Goal: Task Accomplishment & Management: Manage account settings

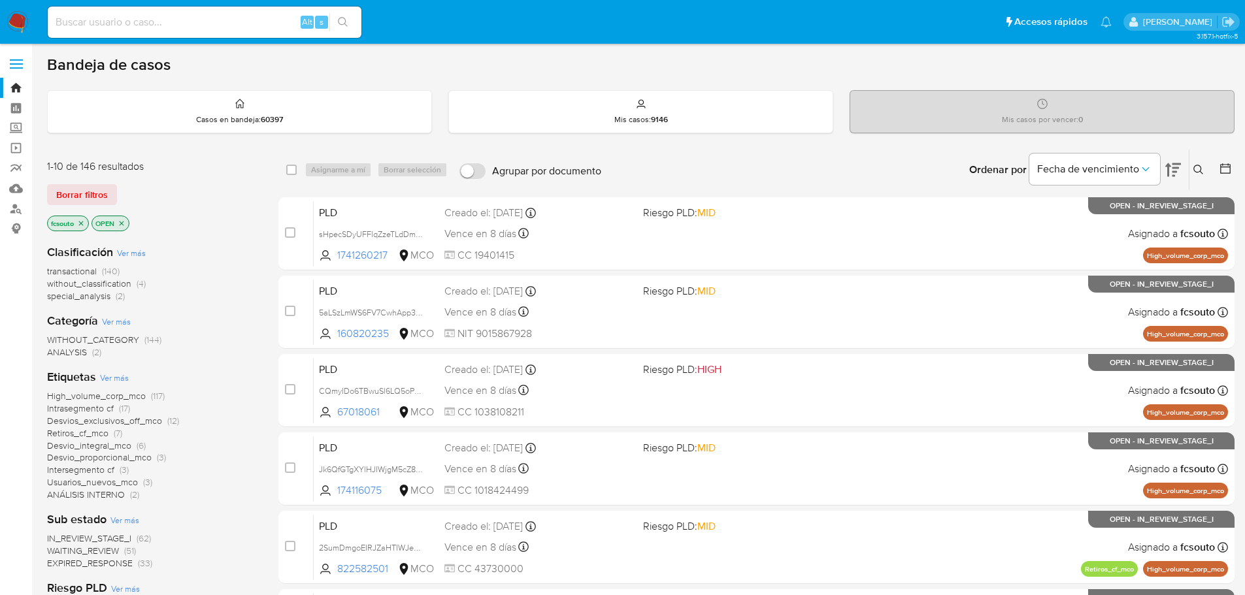
scroll to position [65, 0]
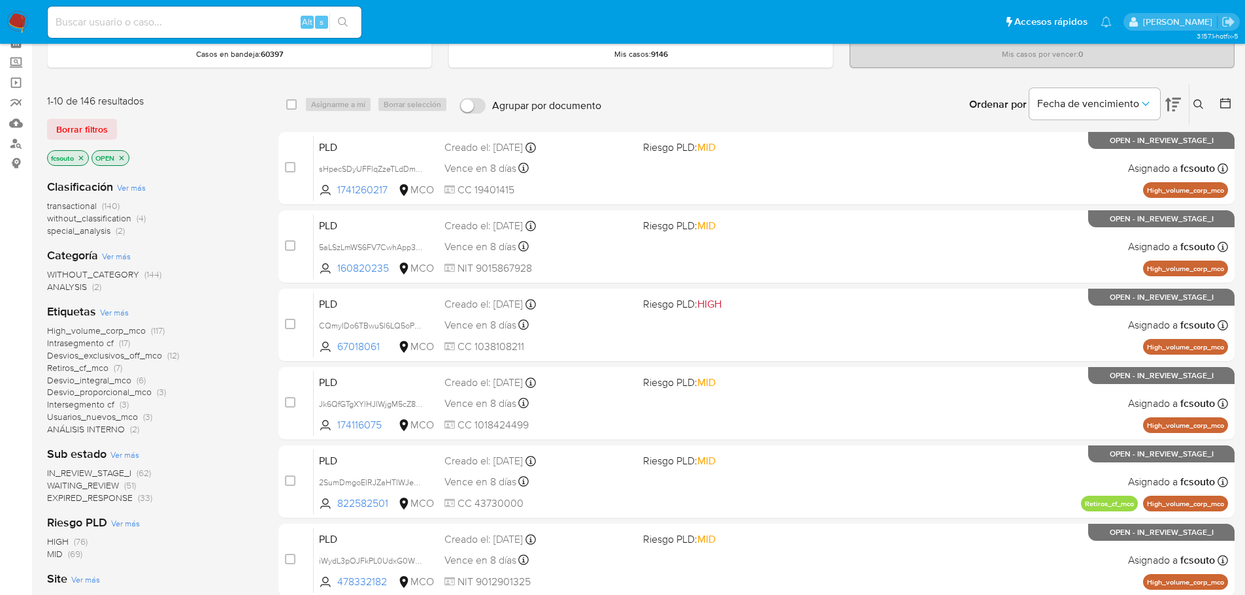
click at [163, 27] on input at bounding box center [205, 22] width 314 height 17
paste input "78429260"
type input "78429260"
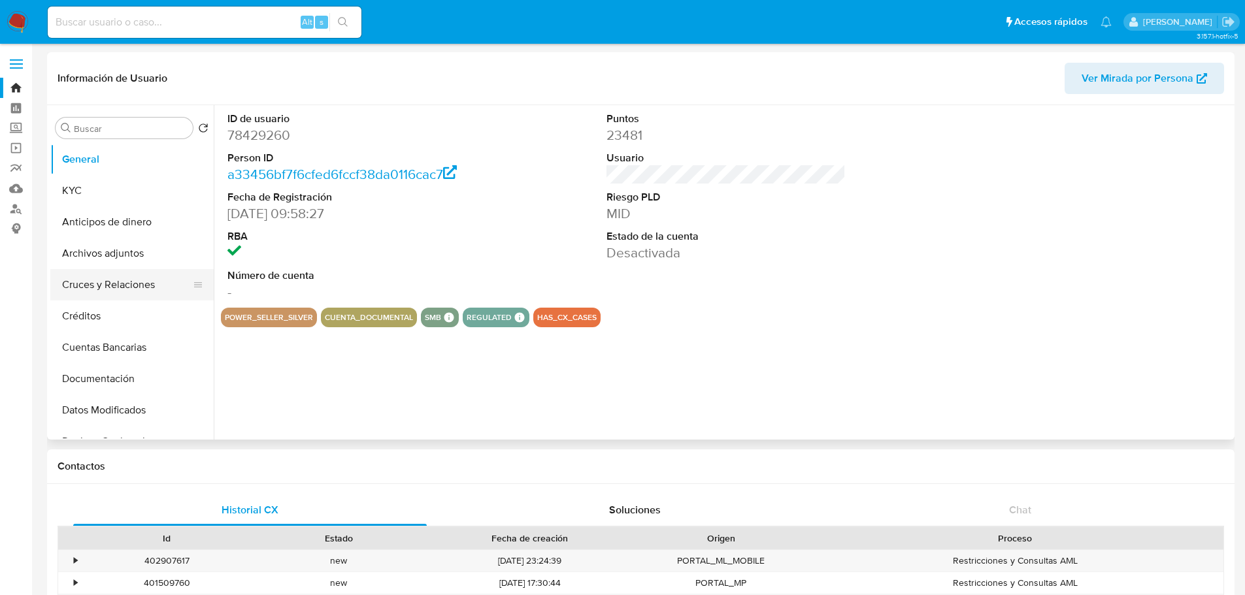
select select "10"
click at [274, 131] on dd "78429260" at bounding box center [347, 135] width 240 height 18
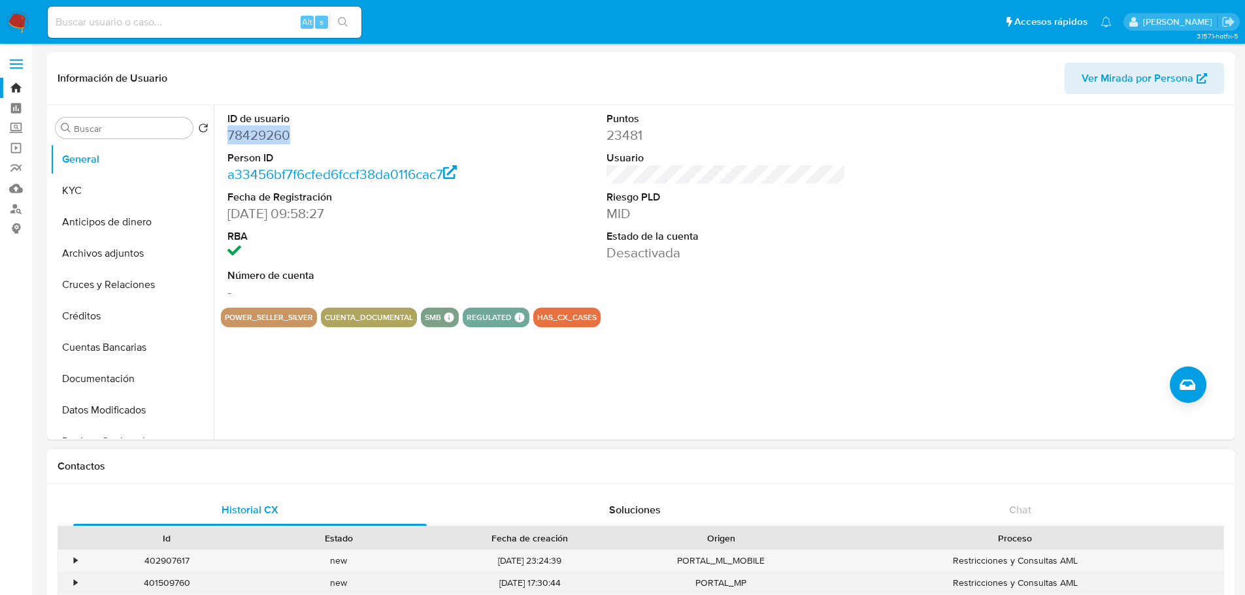
copy dd "78429260"
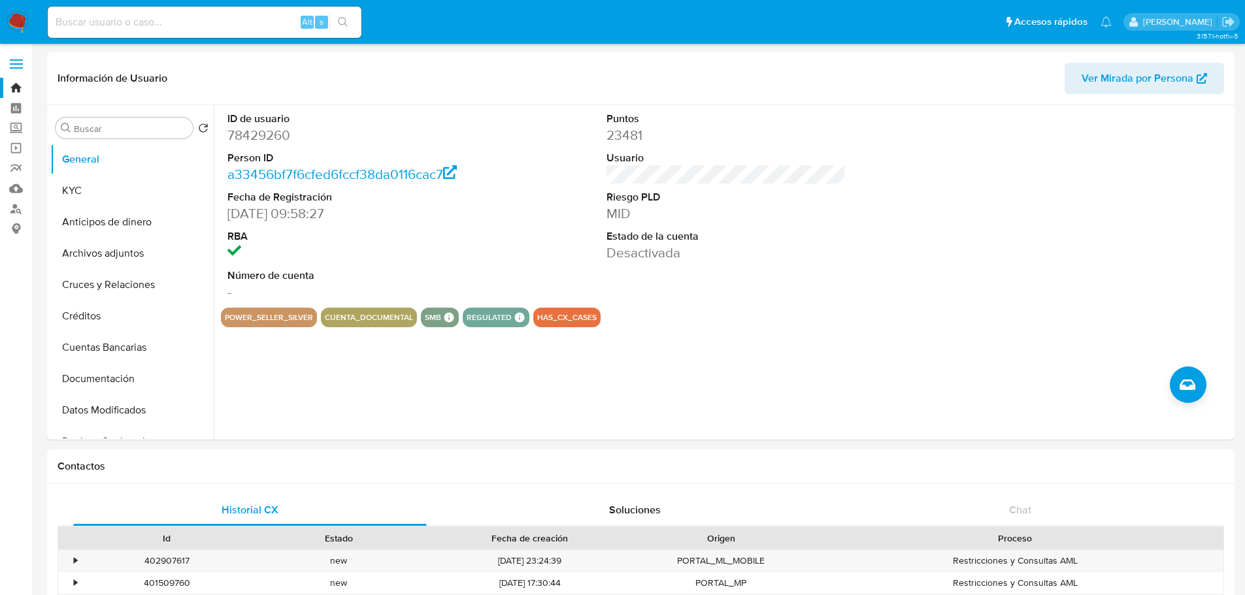
click at [192, 22] on input at bounding box center [205, 22] width 314 height 17
paste input "113378453"
type input "113378453"
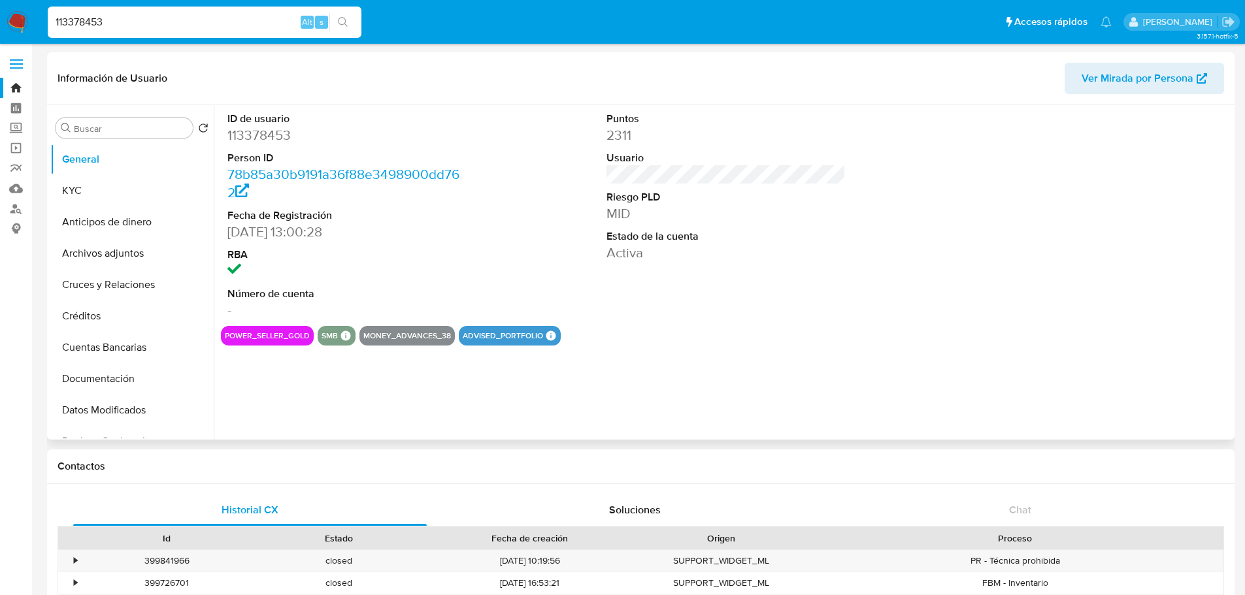
select select "10"
click at [269, 129] on dd "113378453" at bounding box center [347, 135] width 240 height 18
copy dd "113378453"
click at [185, 21] on input "113378453" at bounding box center [205, 22] width 314 height 17
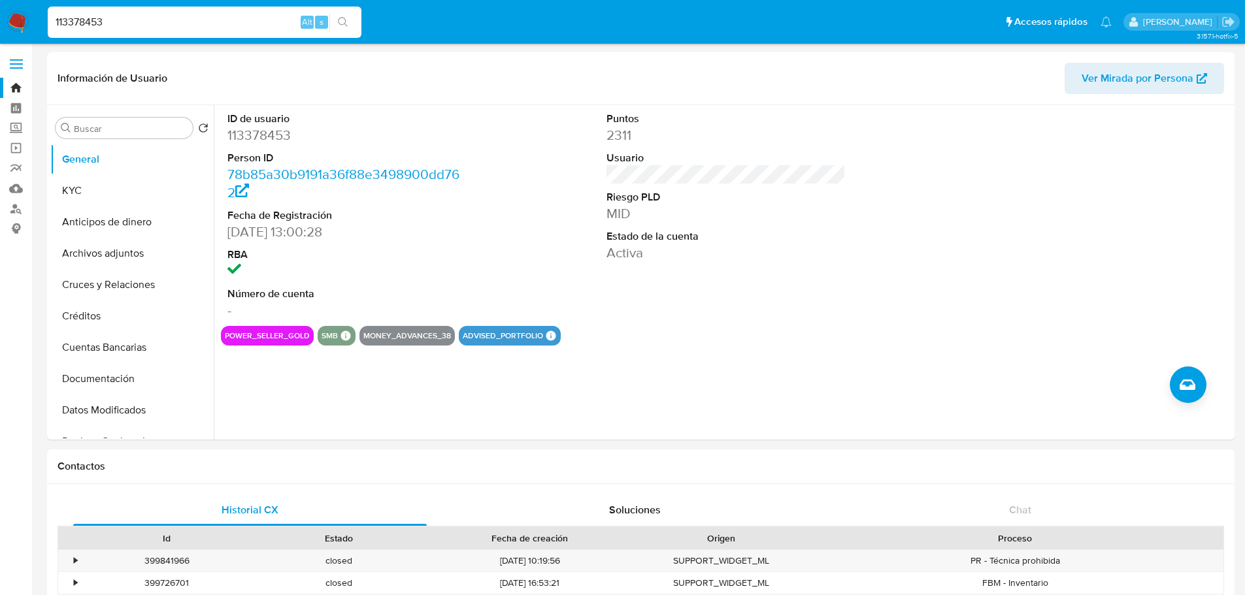
click at [185, 21] on input "113378453" at bounding box center [205, 22] width 314 height 17
paste input "62681369"
type input "162681369"
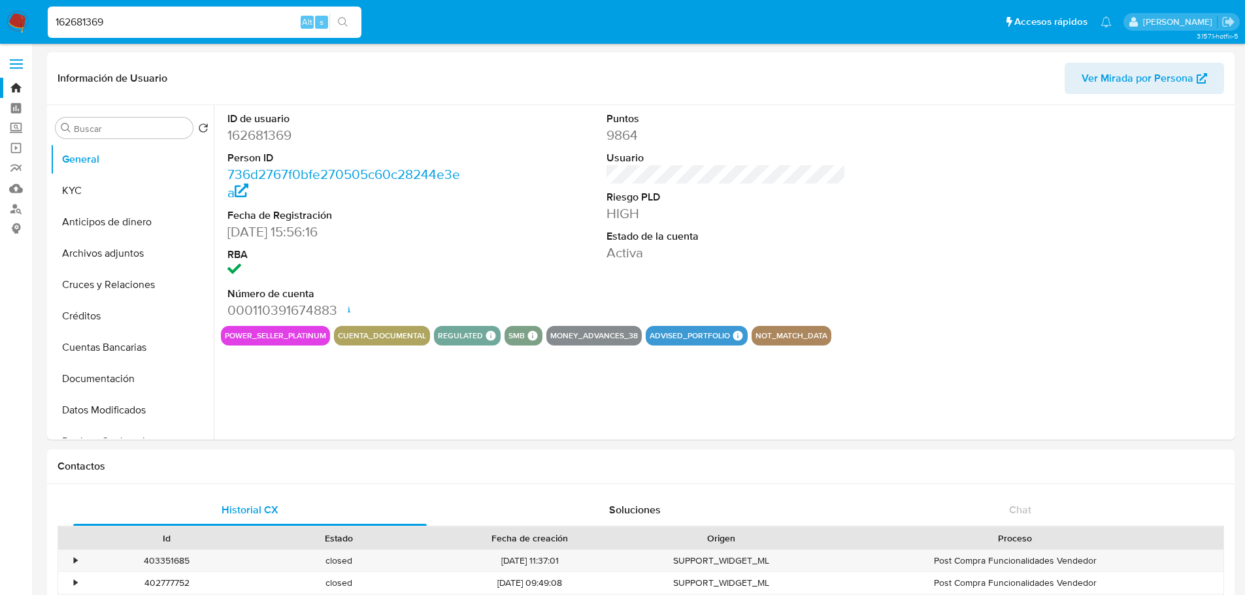
select select "10"
click at [214, 24] on input "162681369" at bounding box center [205, 22] width 314 height 17
paste input "38449"
type input "138449369"
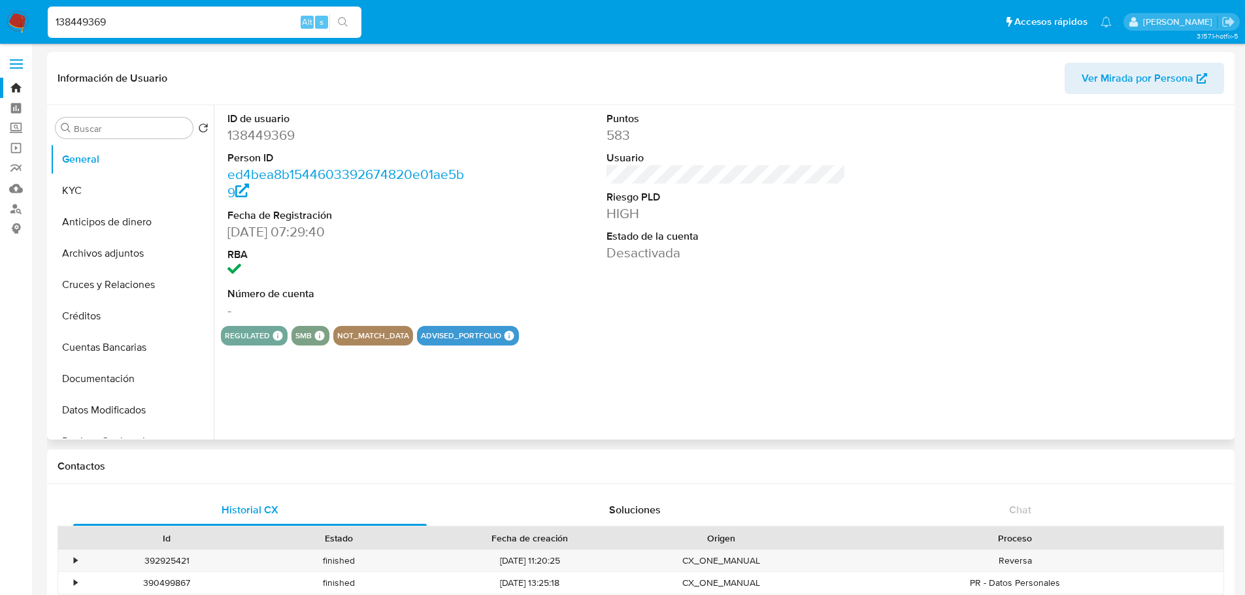
select select "10"
click at [253, 137] on dd "138449369" at bounding box center [347, 135] width 240 height 18
copy dd "138449369"
click at [161, 22] on input "138449369" at bounding box center [205, 22] width 314 height 17
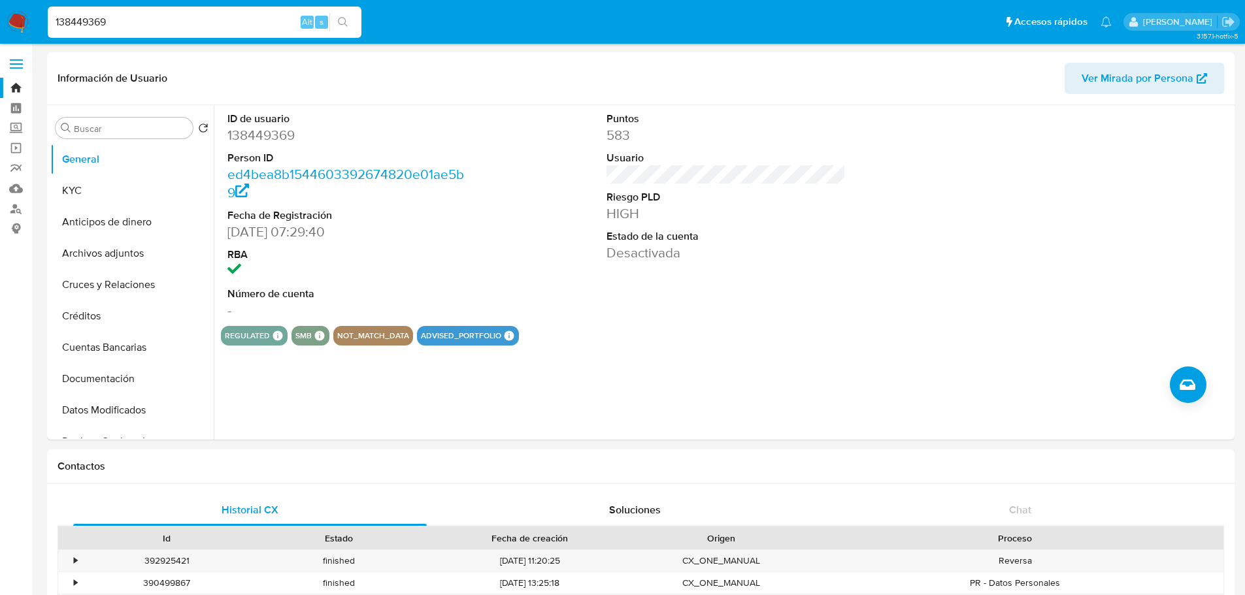
click at [161, 22] on input "138449369" at bounding box center [205, 22] width 314 height 17
paste input "973857452"
type input "1973857452"
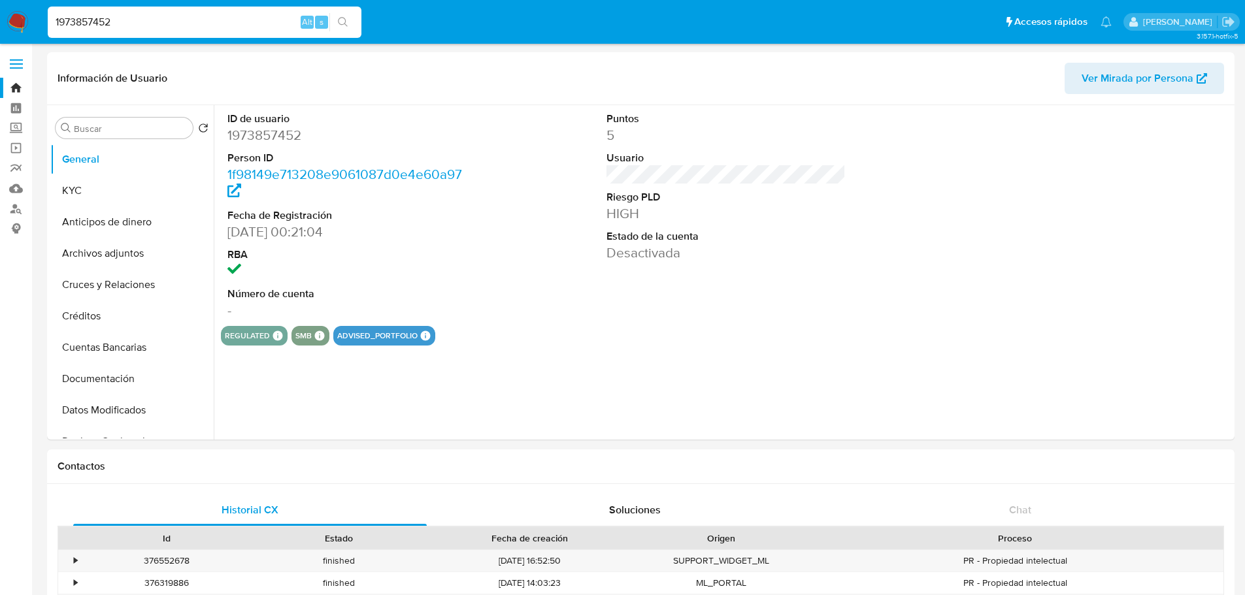
select select "10"
click at [71, 191] on button "KYC" at bounding box center [126, 190] width 153 height 31
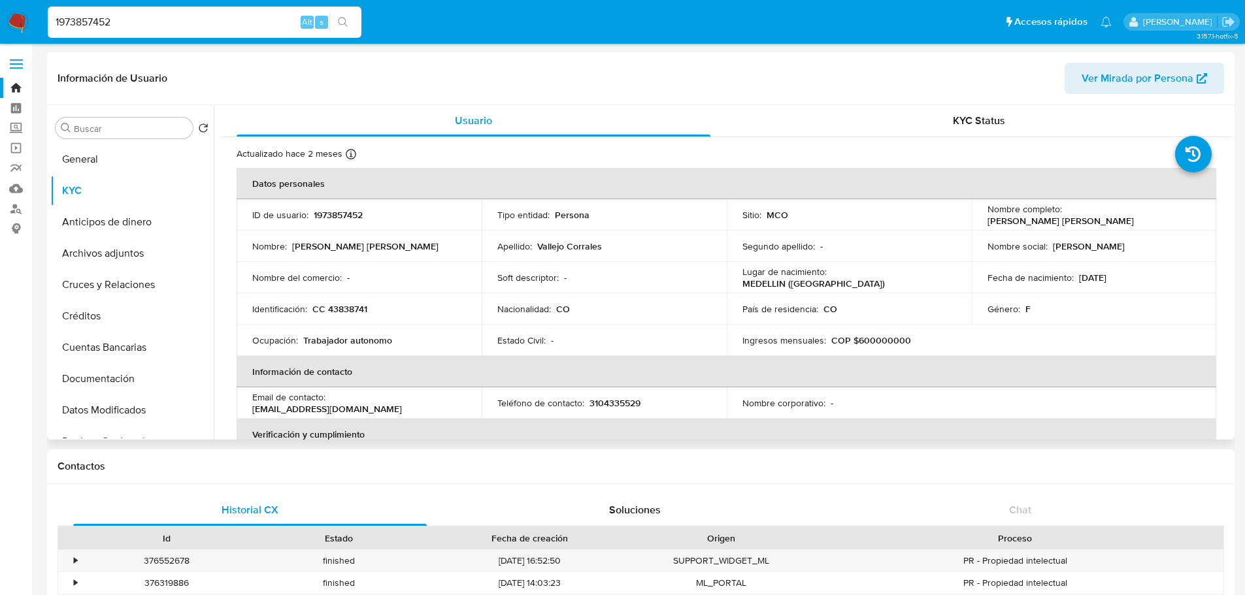
click at [1109, 222] on td "Nombre completo : Natalia Patricia Vallejo Corrales" at bounding box center [1094, 214] width 245 height 31
click at [1112, 215] on p "Natalia Patricia Vallejo Corrales" at bounding box center [1060, 221] width 146 height 12
click at [1134, 215] on p "Natalia Patricia Vallejo Corrales" at bounding box center [1060, 221] width 146 height 12
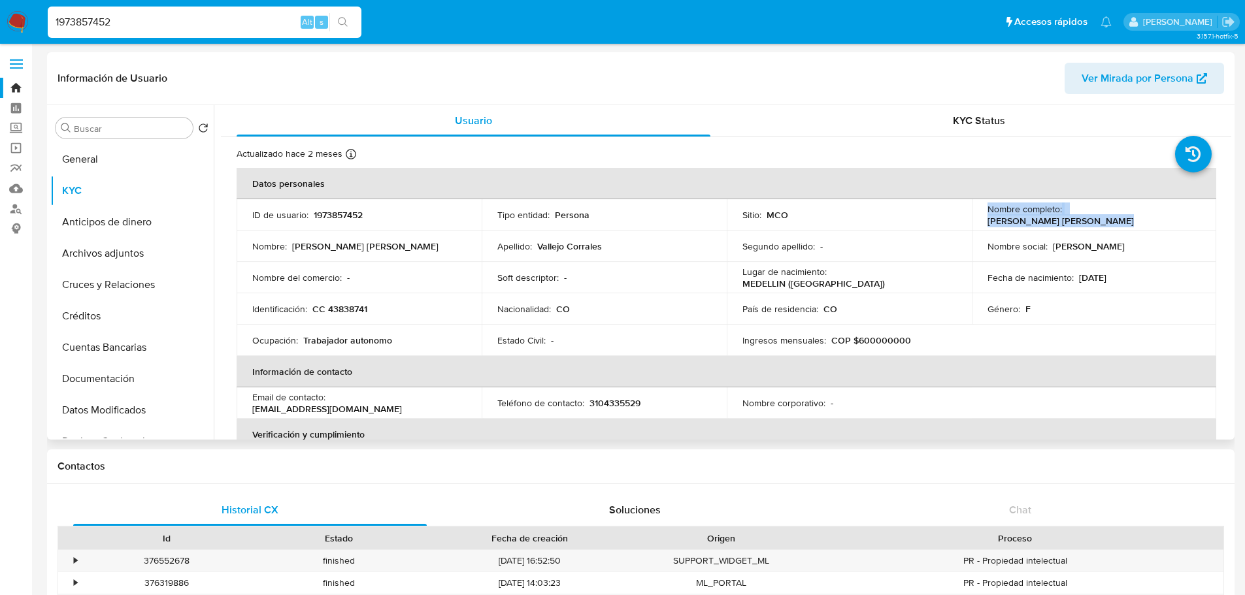
click at [1134, 221] on p "Natalia Patricia Vallejo Corrales" at bounding box center [1060, 221] width 146 height 12
drag, startPoint x: 1191, startPoint y: 218, endPoint x: 1064, endPoint y: 214, distance: 127.5
click at [1064, 214] on div "Nombre completo : Natalia Patricia Vallejo Corrales" at bounding box center [1094, 215] width 214 height 24
copy p "Natalia Patricia Vallejo Corrales"
click at [201, 25] on input "1973857452" at bounding box center [205, 22] width 314 height 17
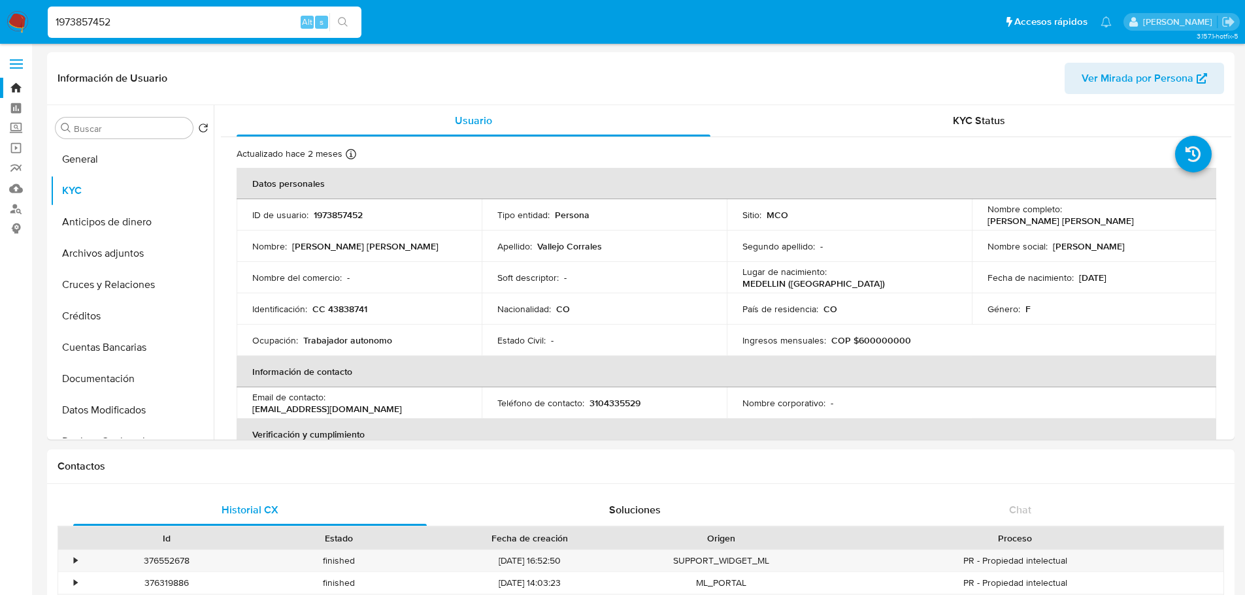
click at [201, 25] on input "1973857452" at bounding box center [205, 22] width 314 height 17
paste input "348011544"
type input "348011544"
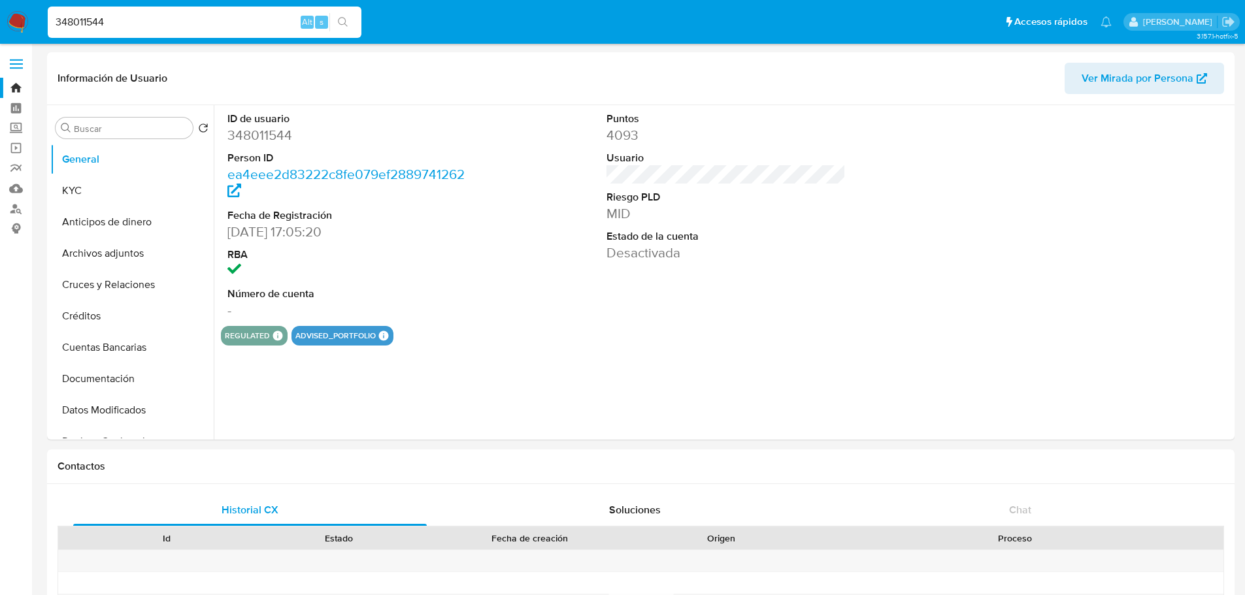
select select "10"
click at [212, 32] on div "348011544 Alt s" at bounding box center [205, 22] width 314 height 31
click at [212, 25] on input "348011544" at bounding box center [205, 22] width 314 height 17
paste input "783790319"
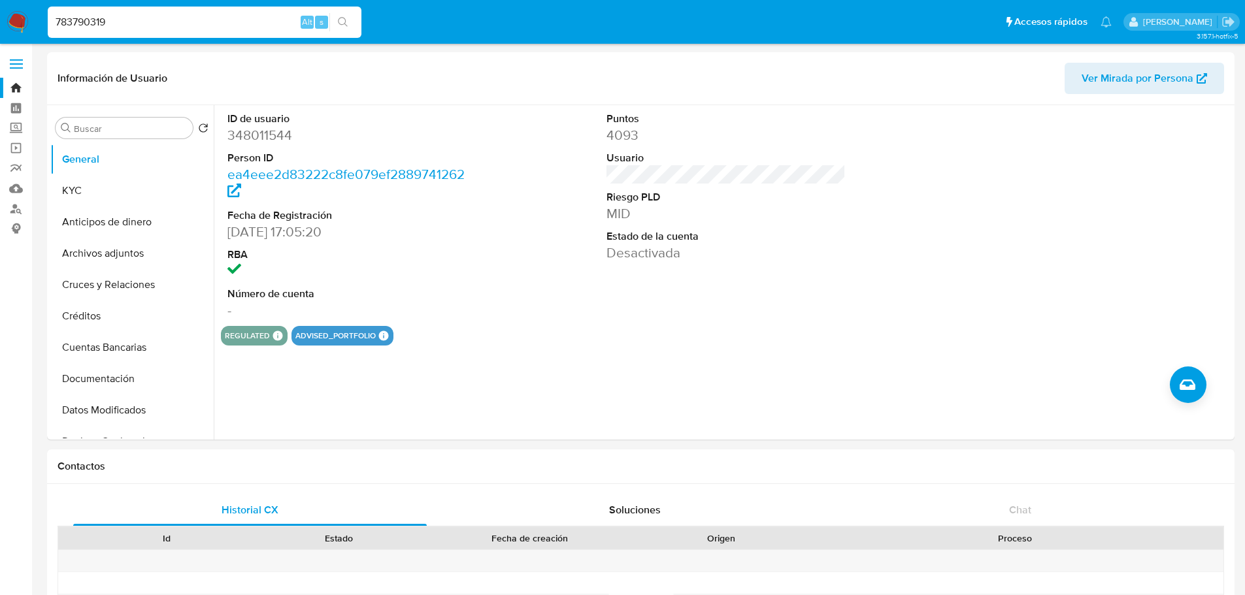
type input "783790319"
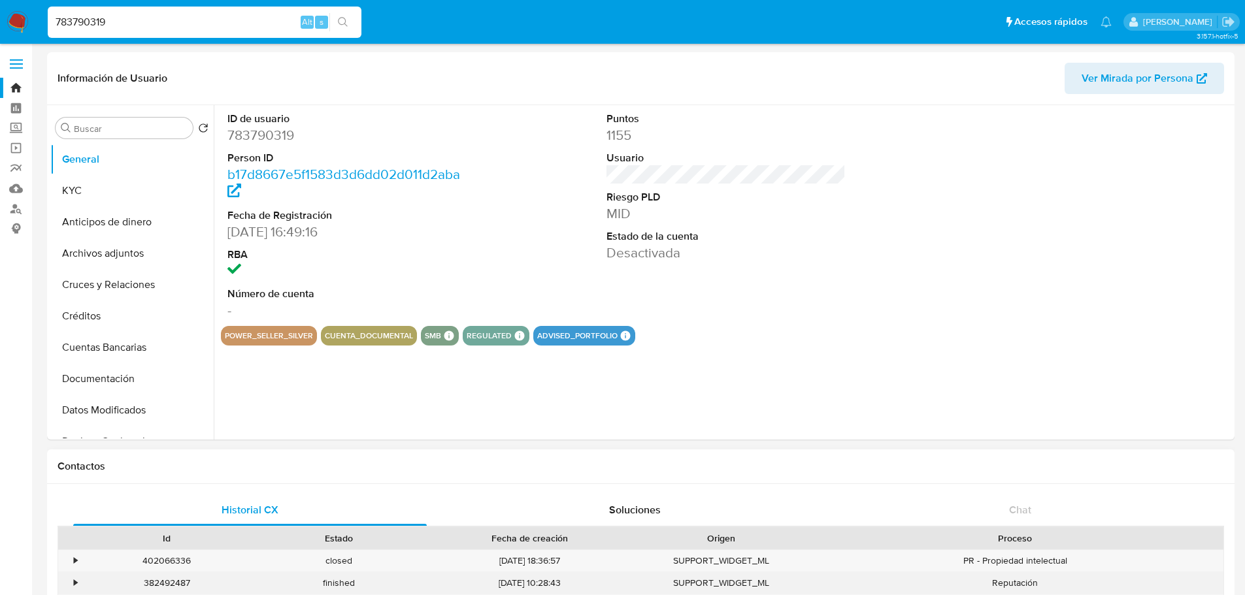
select select "10"
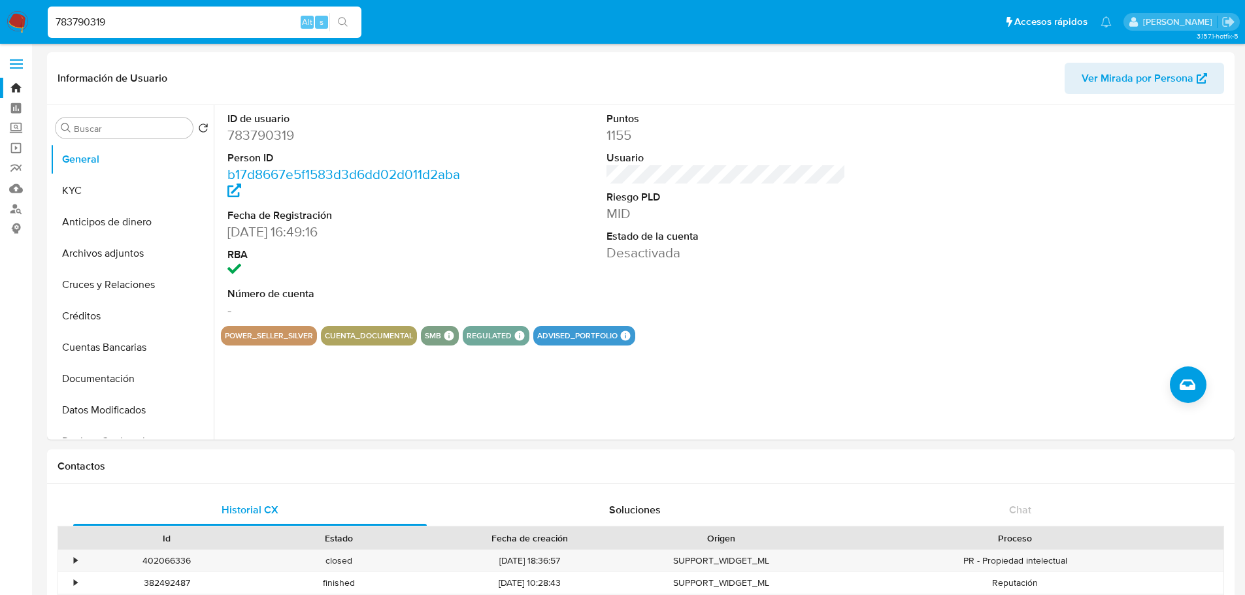
click at [199, 22] on input "783790319" at bounding box center [205, 22] width 314 height 17
paste input "1064020382"
type input "1064020382"
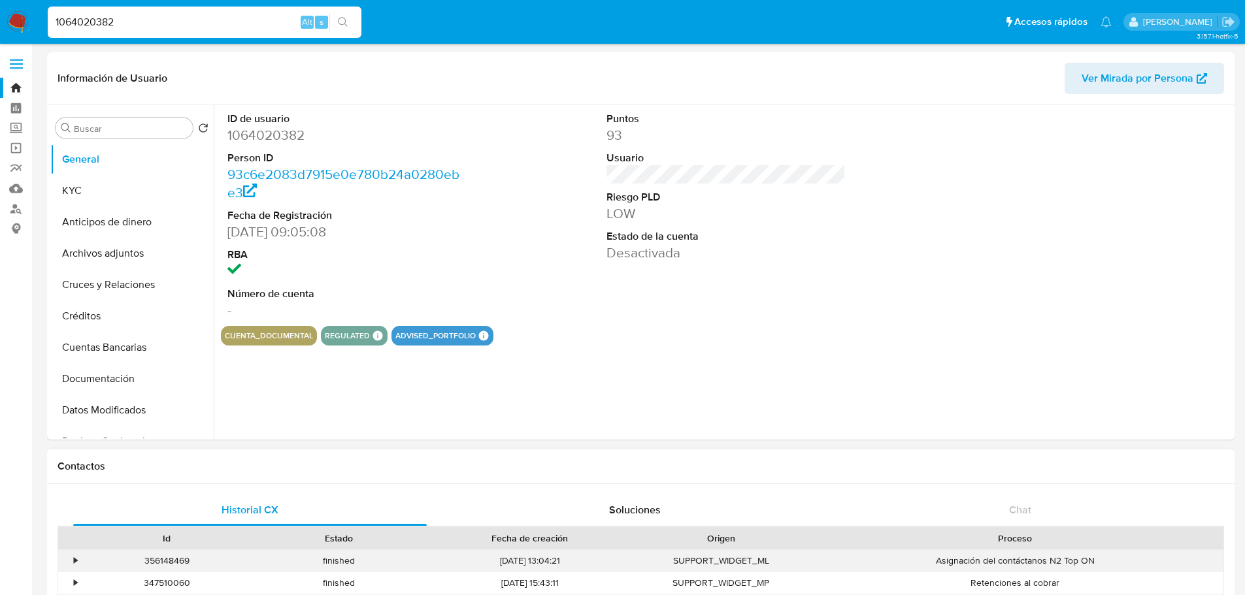
select select "10"
click at [191, 29] on input "1064020382" at bounding box center [205, 22] width 314 height 17
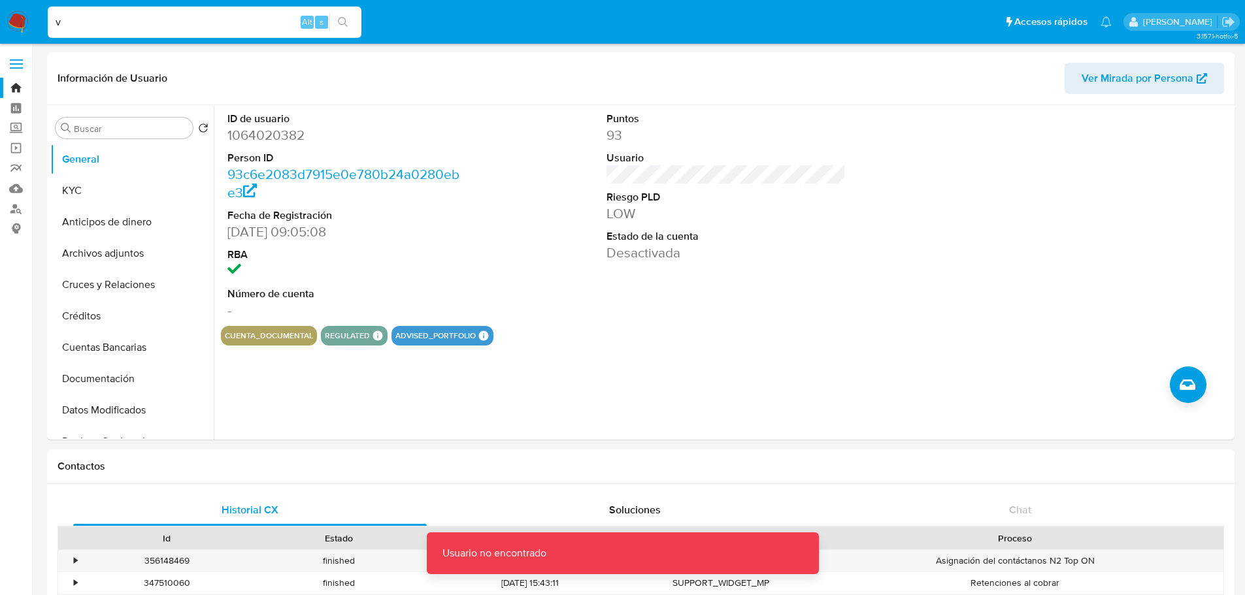
click at [206, 29] on input "v" at bounding box center [205, 22] width 314 height 17
paste input "1332259212"
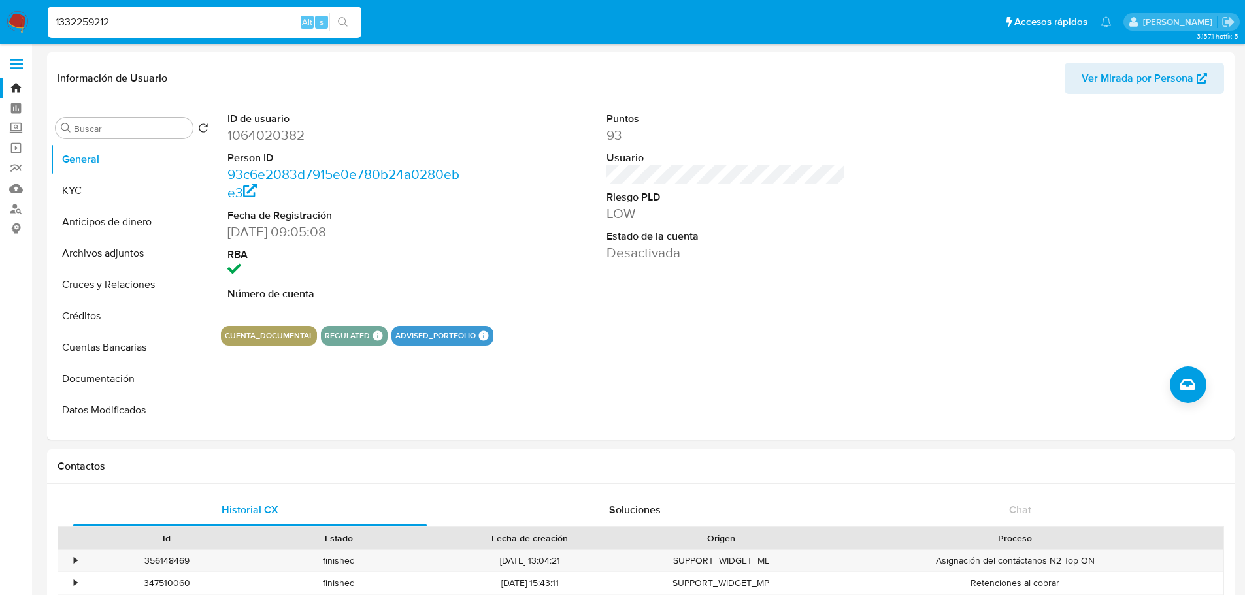
type input "1332259212"
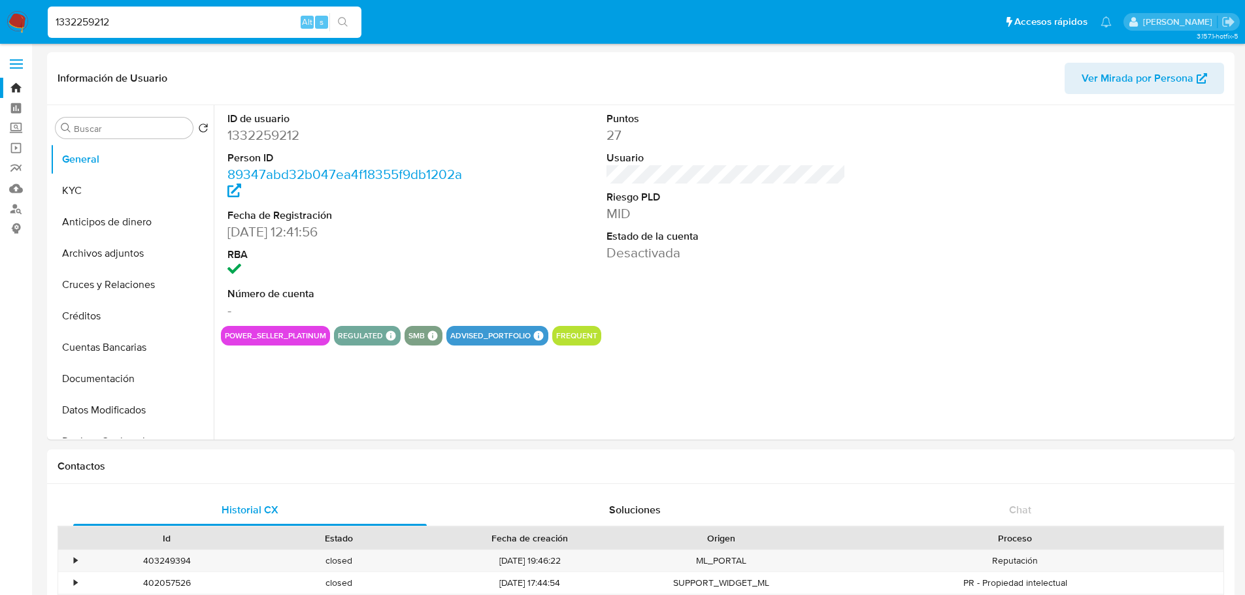
select select "10"
click at [725, 292] on div "Puntos 27 Usuario Riesgo PLD MID Estado de la cuenta Desactivada" at bounding box center [726, 215] width 253 height 221
click at [186, 24] on input "1332259212" at bounding box center [205, 22] width 314 height 17
paste input "409975477"
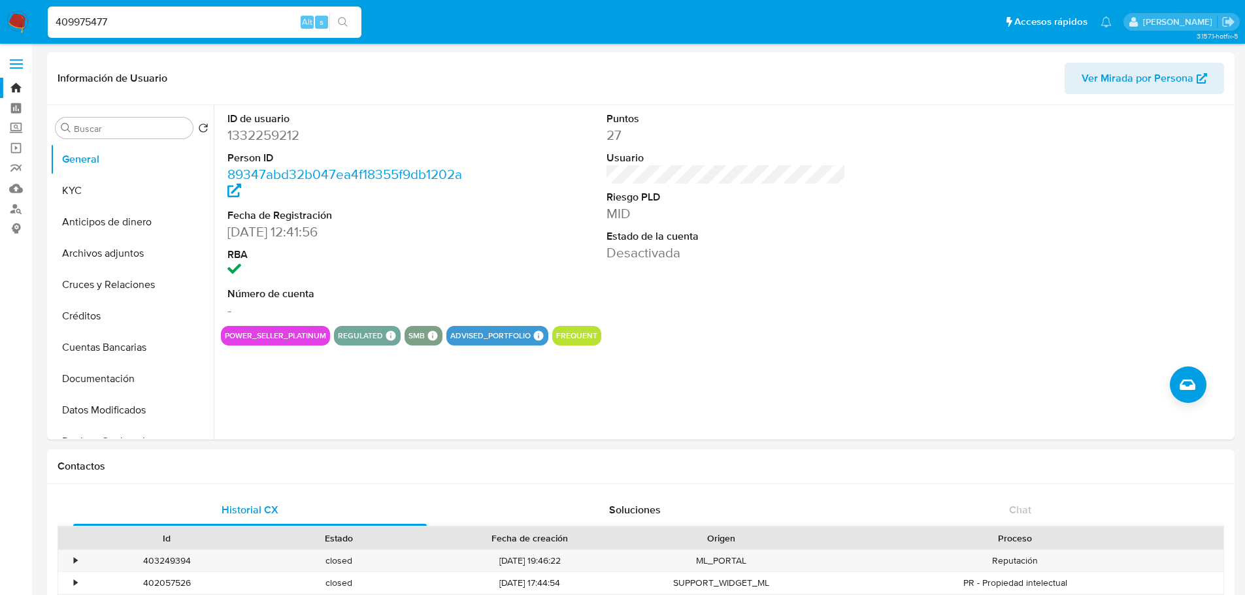
type input "409975477"
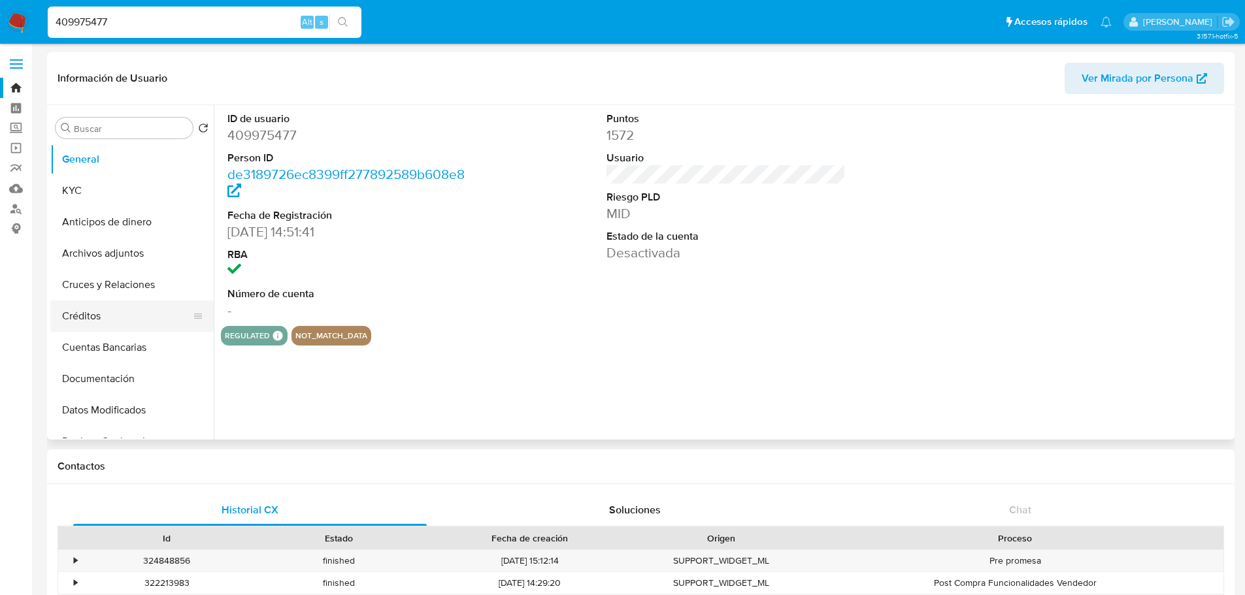
select select "10"
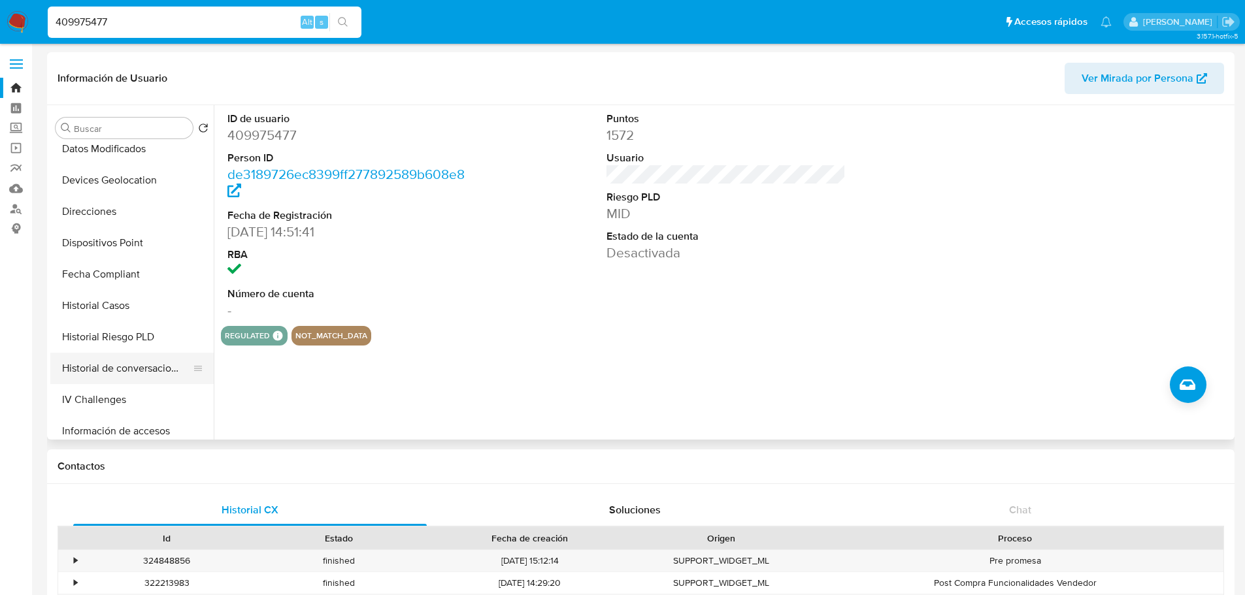
click at [129, 363] on button "Historial de conversaciones" at bounding box center [126, 368] width 153 height 31
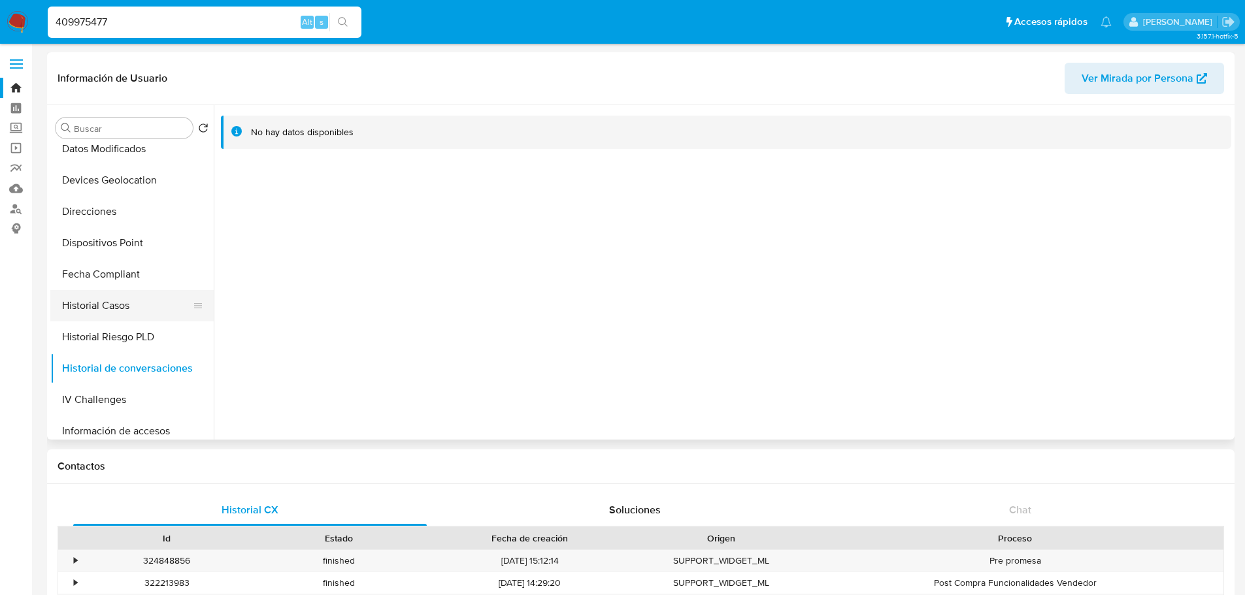
click at [135, 306] on button "Historial Casos" at bounding box center [126, 305] width 153 height 31
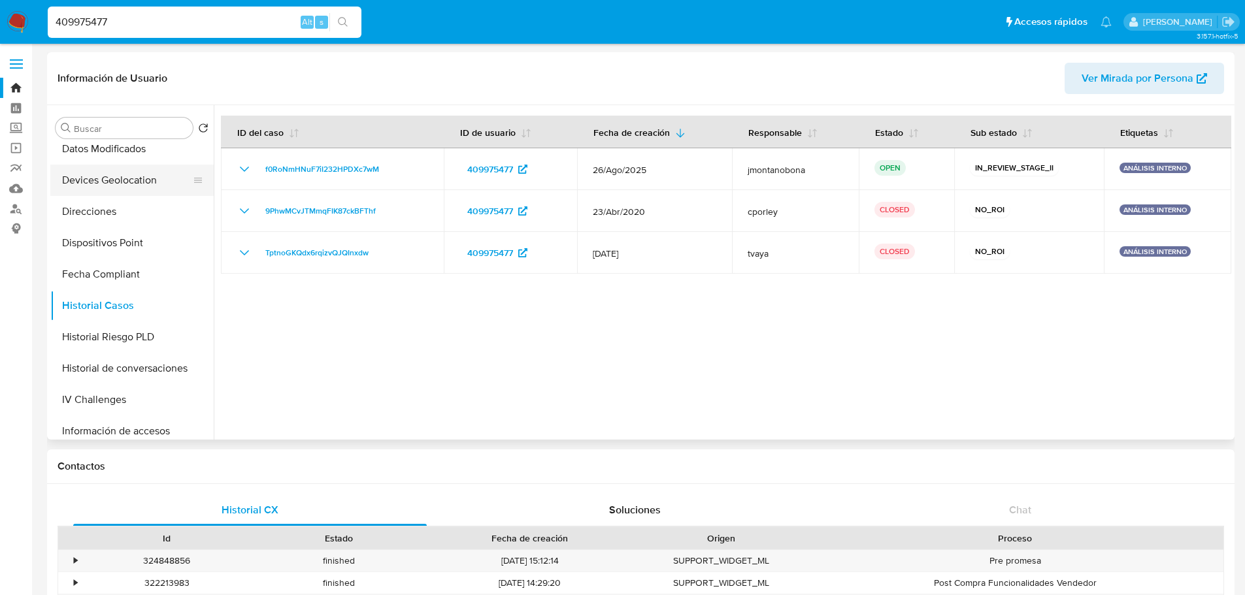
scroll to position [0, 0]
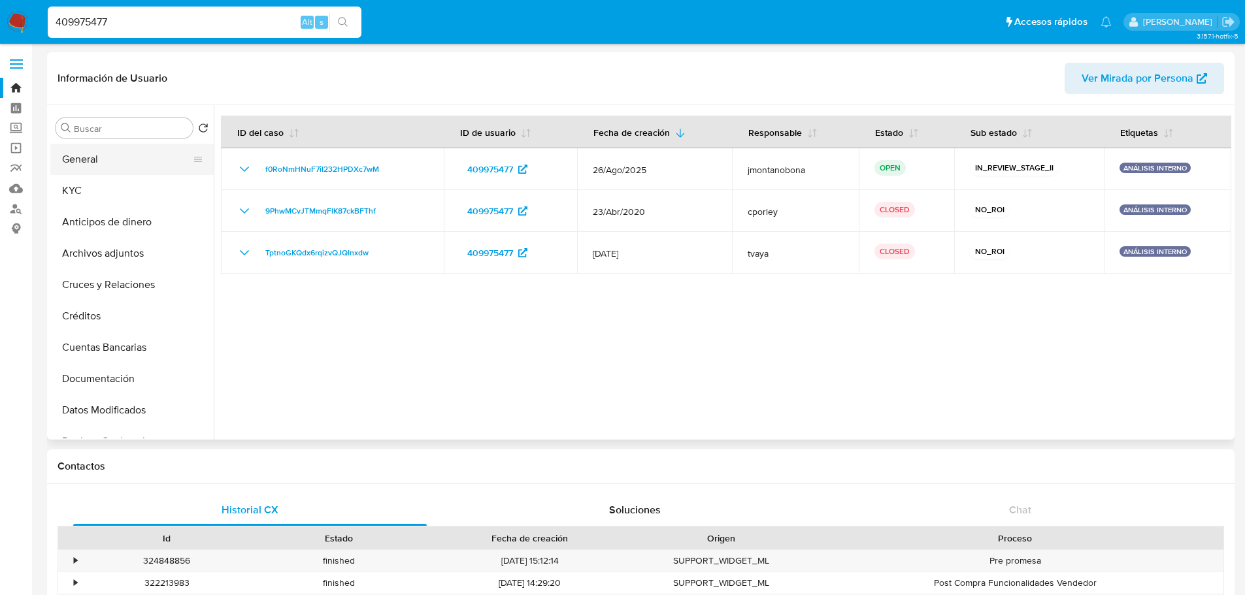
click at [120, 156] on button "General" at bounding box center [126, 159] width 153 height 31
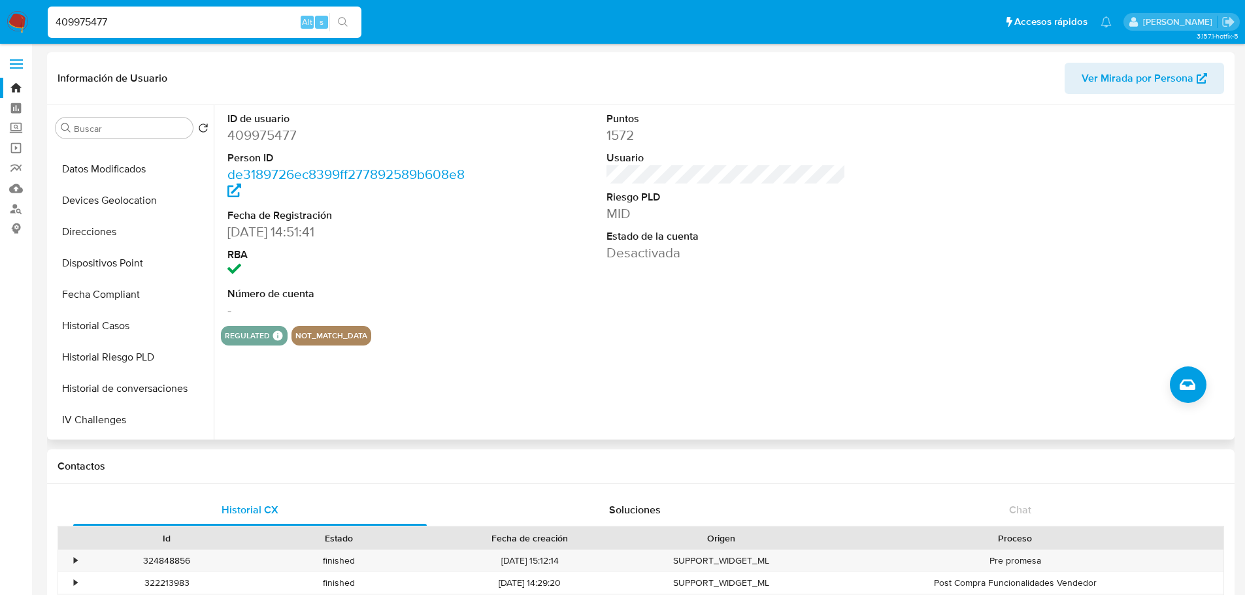
scroll to position [523, 0]
click at [156, 385] on button "Restricciones Nuevo Mundo" at bounding box center [126, 389] width 153 height 31
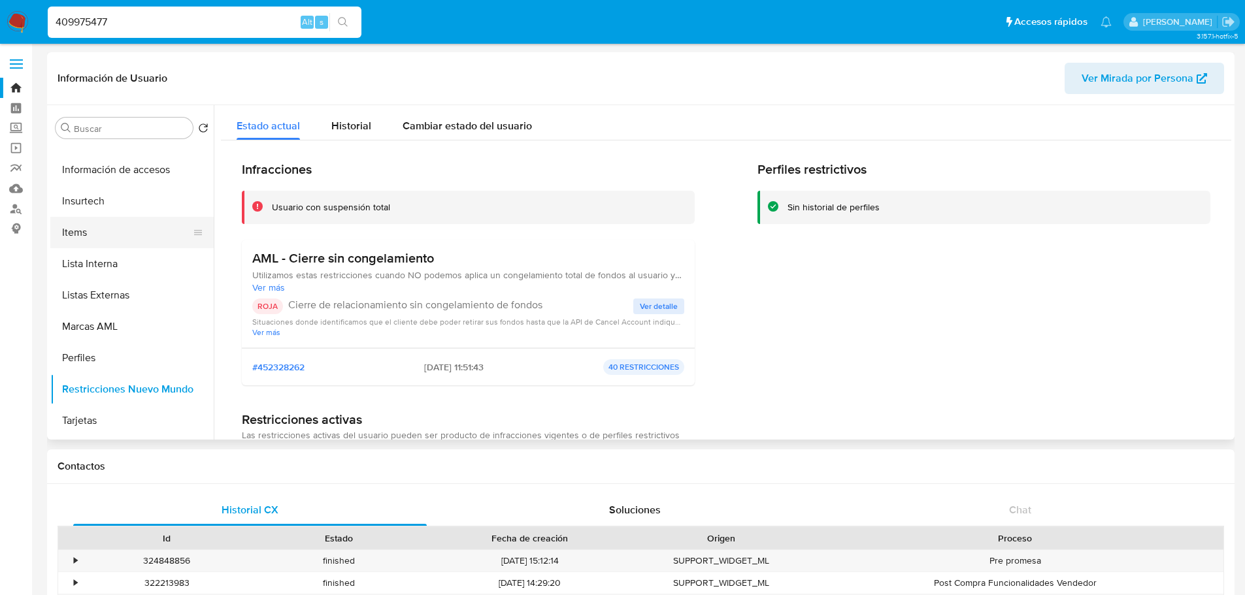
scroll to position [0, 0]
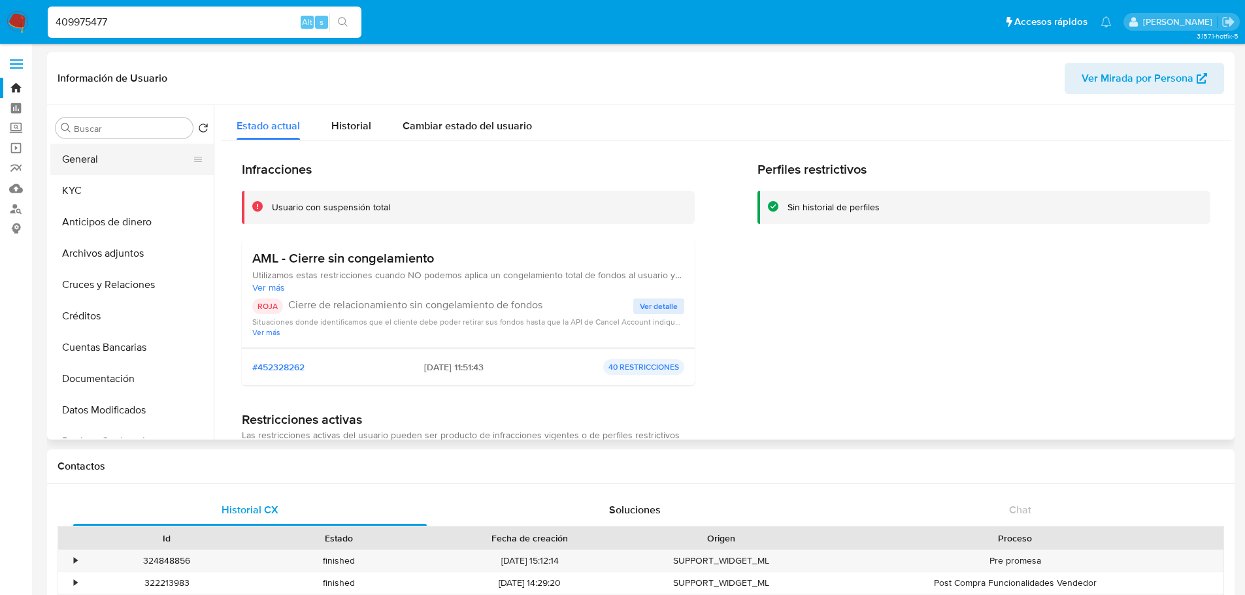
click at [119, 167] on button "General" at bounding box center [126, 159] width 153 height 31
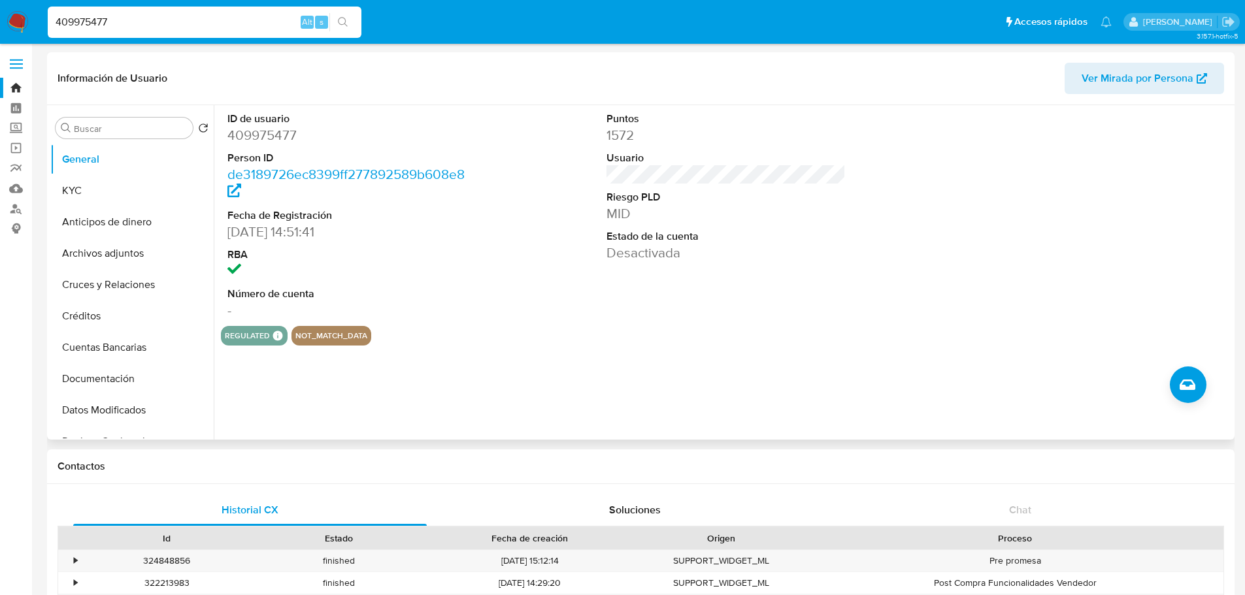
click at [553, 331] on div "regulated Regulated MCO PASARELA Evaluation Result COMPLIES User Regulated Date…" at bounding box center [726, 336] width 1010 height 20
click at [158, 16] on input "409975477" at bounding box center [205, 22] width 314 height 17
paste input "26283404"
type input "426283404"
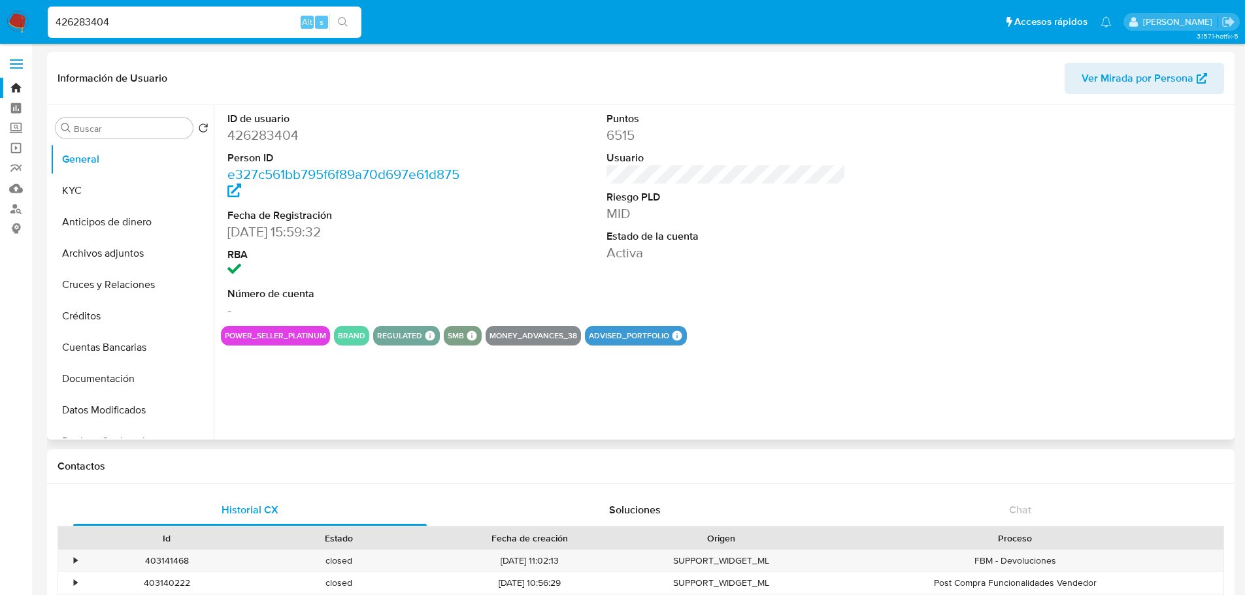
select select "10"
click at [235, 20] on input "426283404" at bounding box center [205, 22] width 314 height 17
paste input "42348733"
type input "442348733"
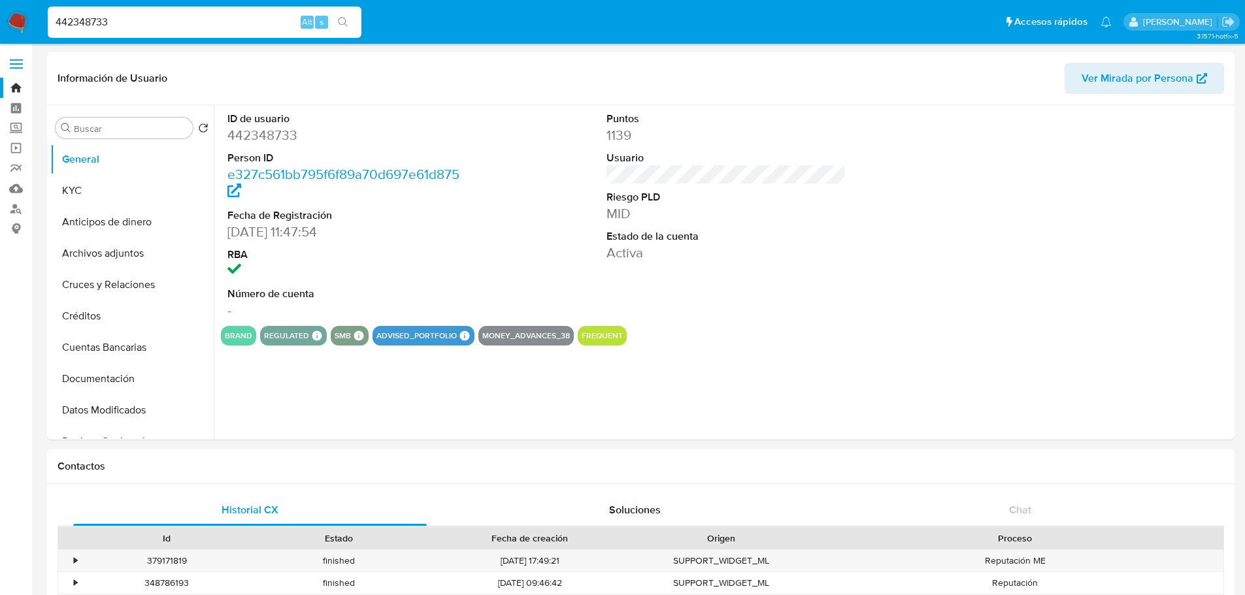
select select "10"
click at [150, 24] on input "442348733" at bounding box center [205, 22] width 314 height 17
paste input "135951848"
type input "135951848"
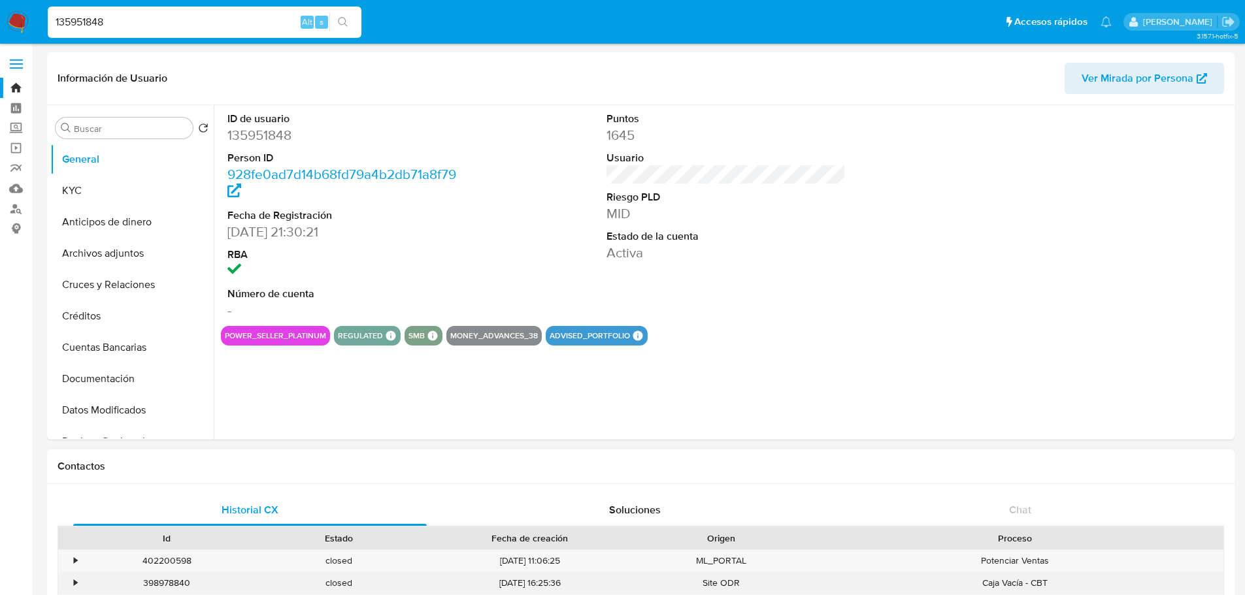
select select "10"
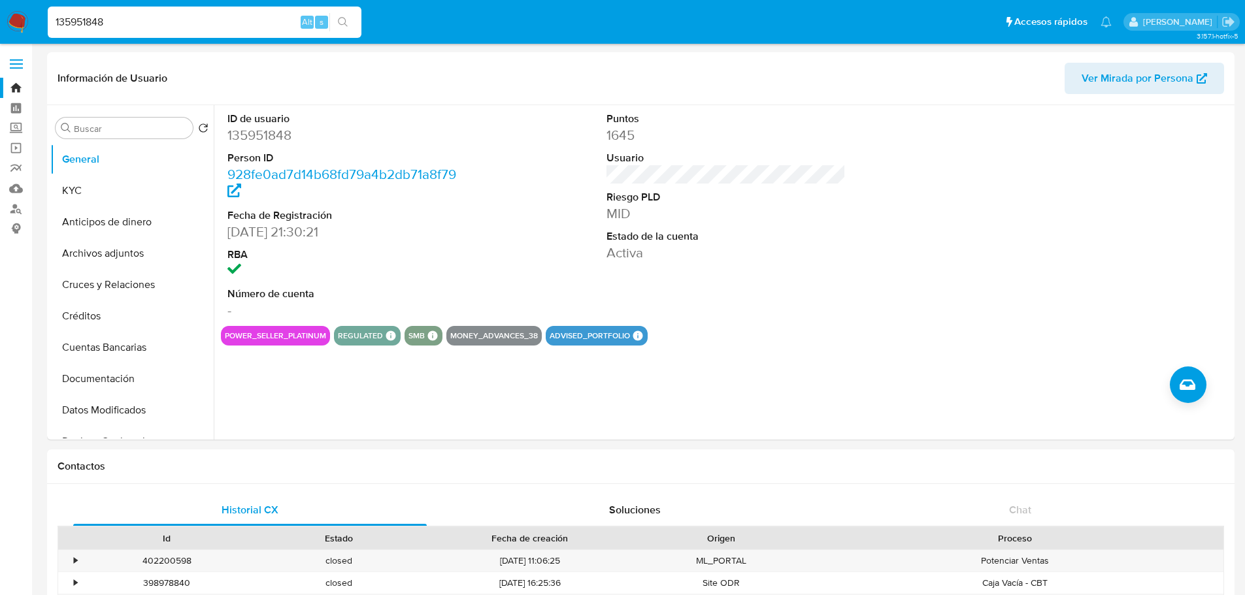
click at [183, 18] on input "135951848" at bounding box center [205, 22] width 314 height 17
paste input "204229666"
type input "204229666"
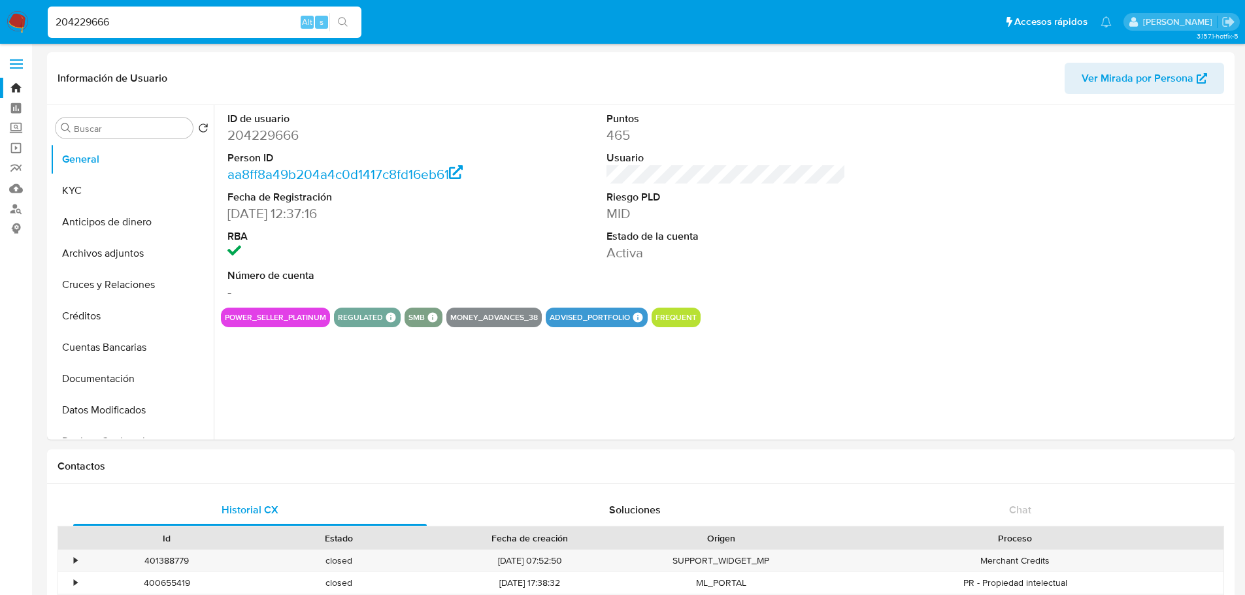
select select "10"
click at [177, 22] on input "204229666" at bounding box center [205, 22] width 314 height 17
paste input "1879808182"
type input "1879808182"
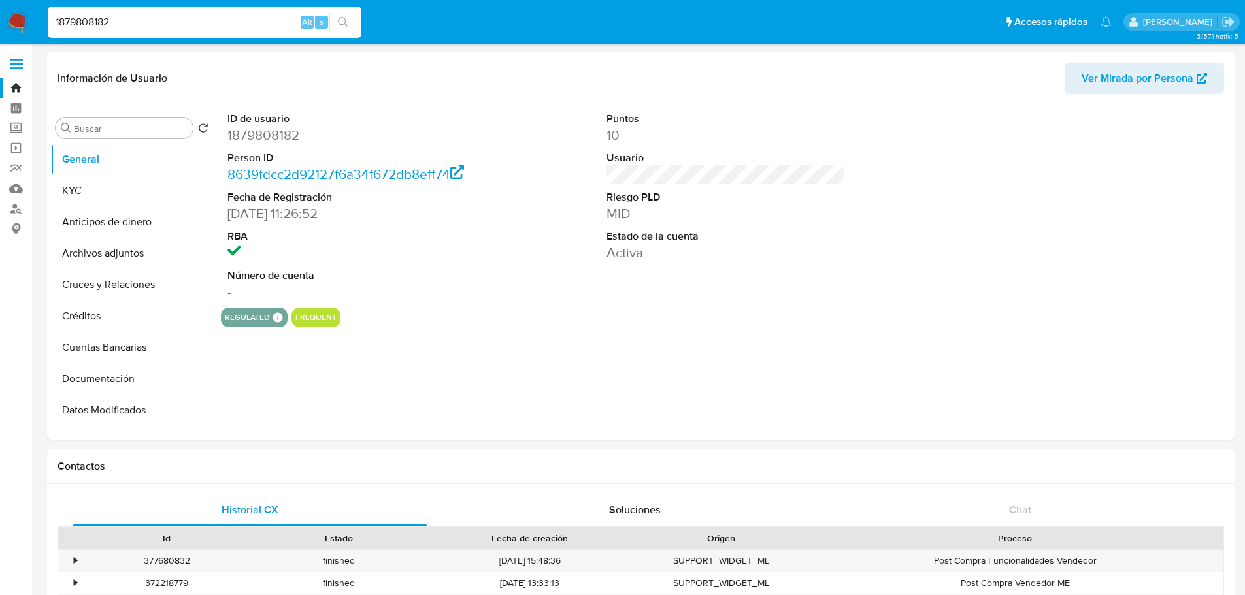
select select "10"
click at [142, 22] on input "1879808182" at bounding box center [205, 22] width 314 height 17
paste input "76893593"
type input "176893593"
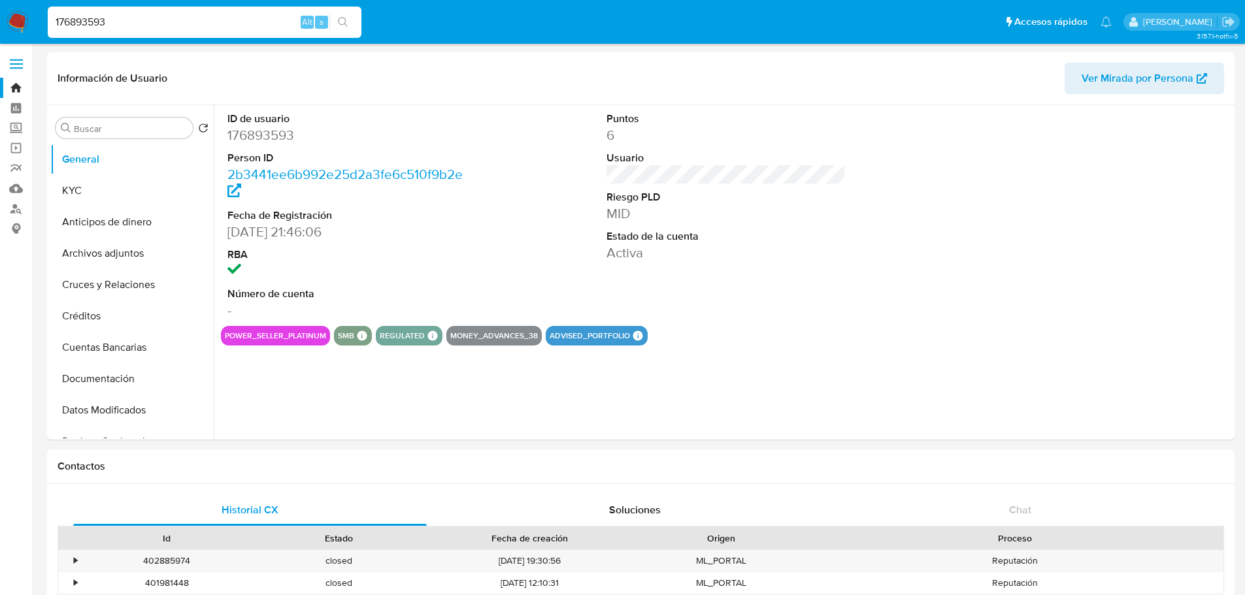
select select "10"
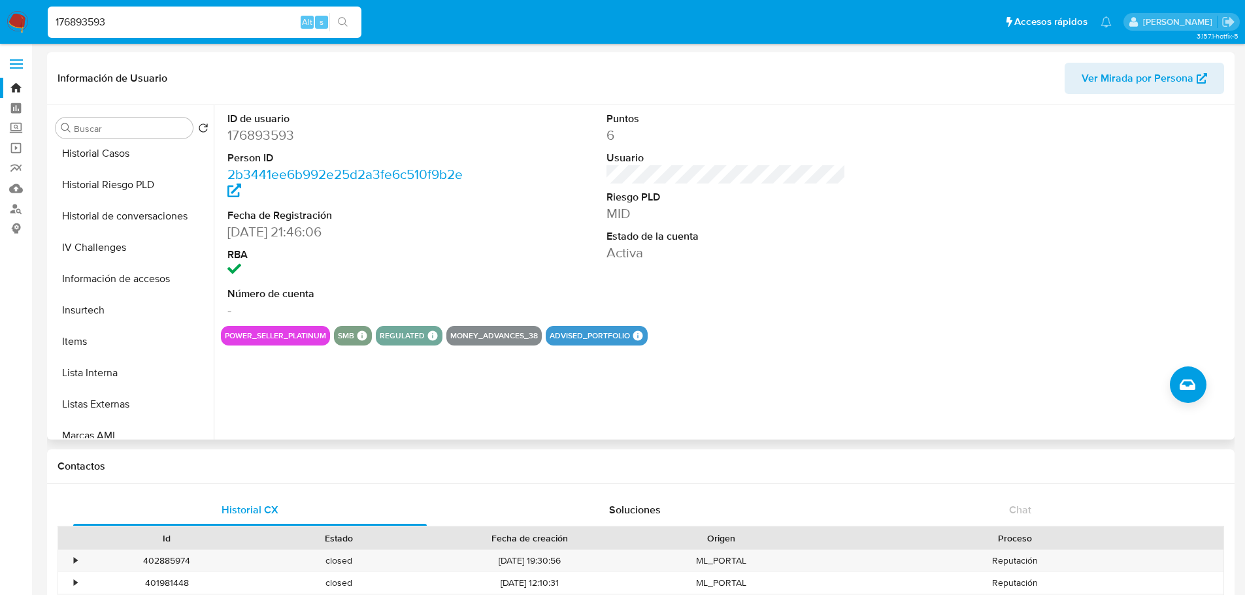
scroll to position [523, 0]
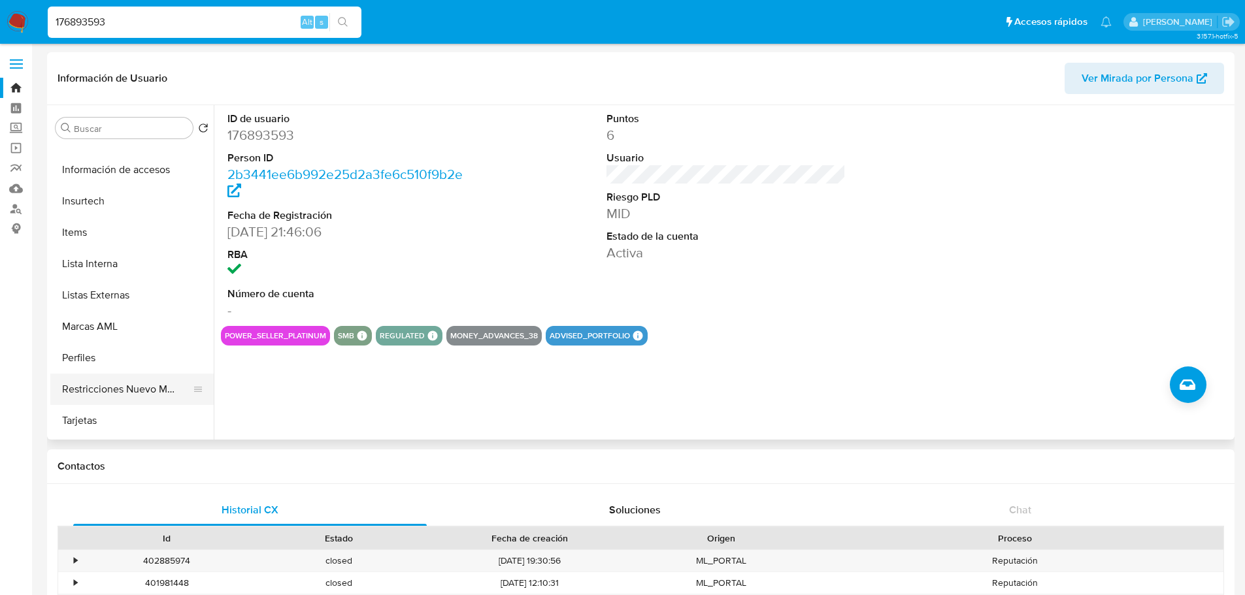
click at [154, 400] on button "Restricciones Nuevo Mundo" at bounding box center [126, 389] width 153 height 31
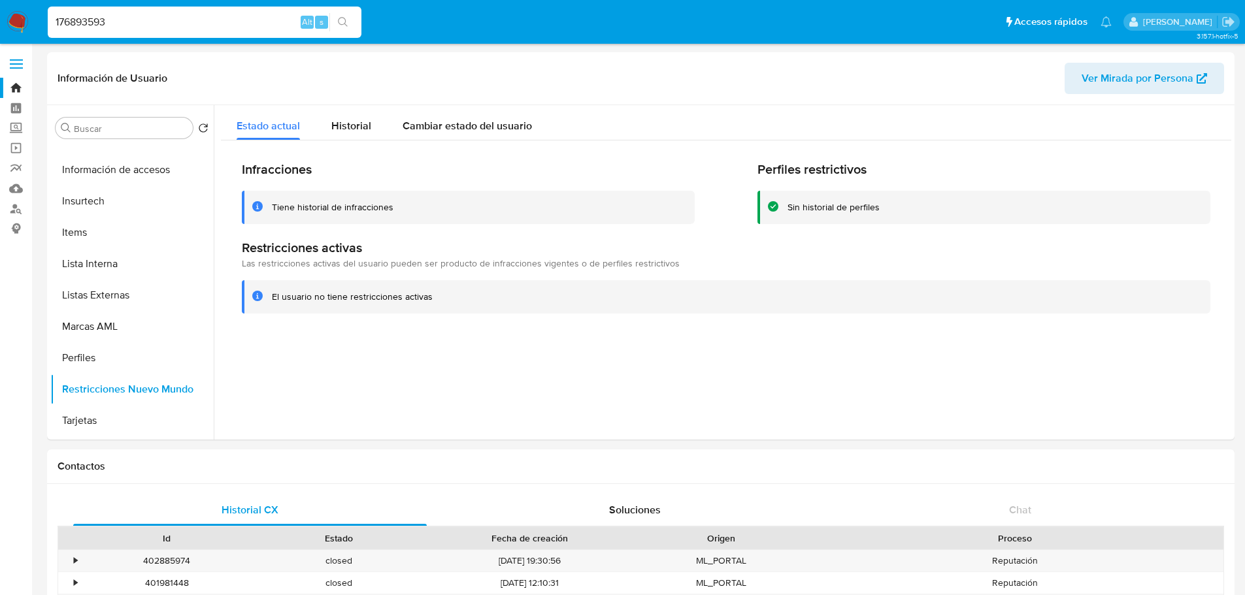
click at [22, 19] on img at bounding box center [18, 22] width 22 height 22
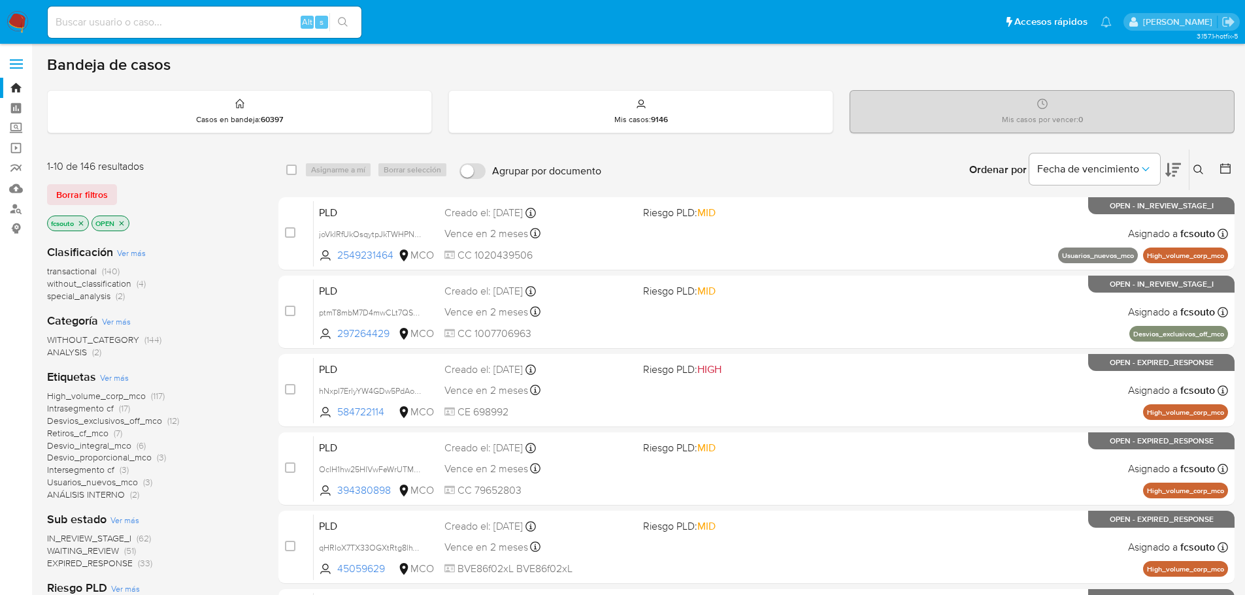
click at [1177, 170] on icon at bounding box center [1173, 170] width 16 height 16
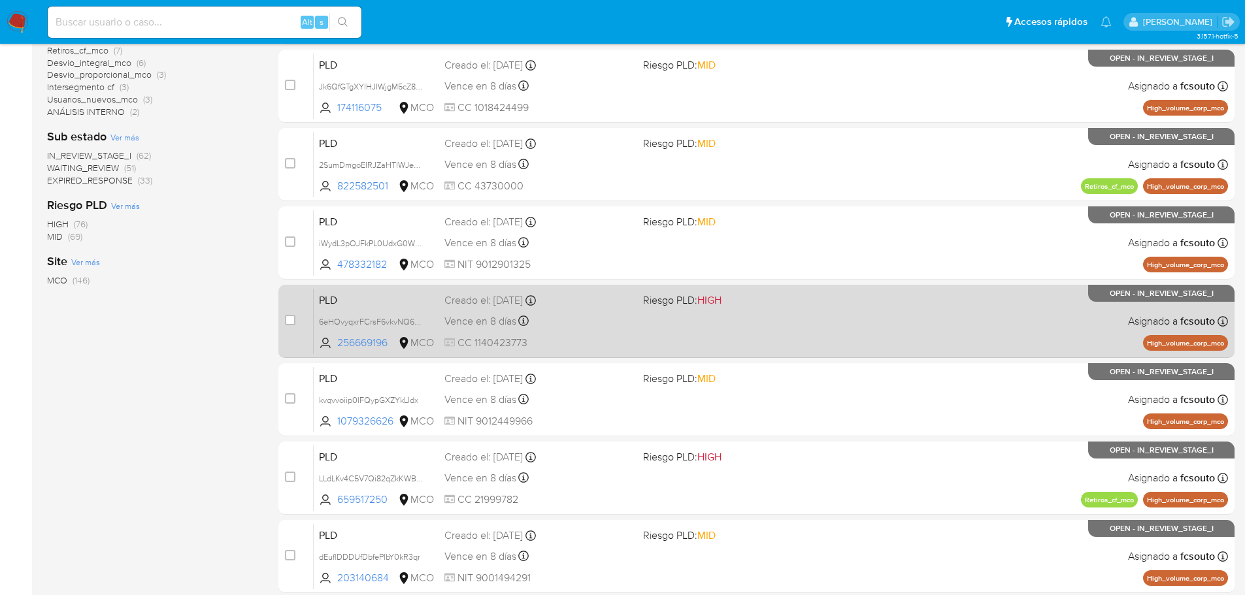
scroll to position [436, 0]
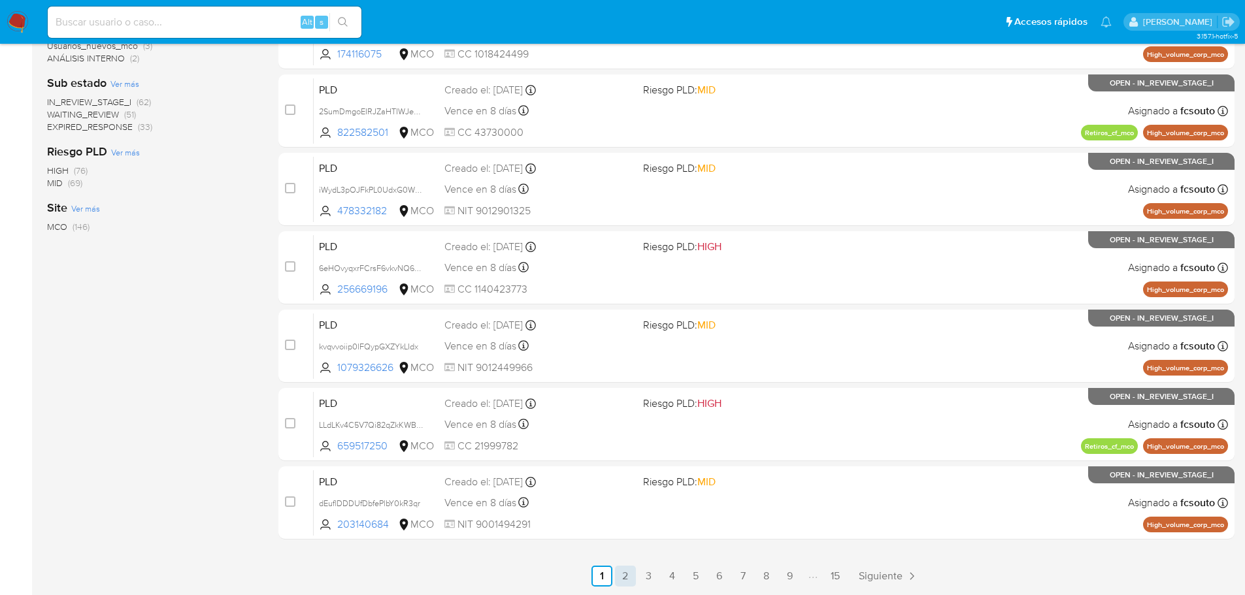
click at [627, 571] on link "2" at bounding box center [625, 576] width 21 height 21
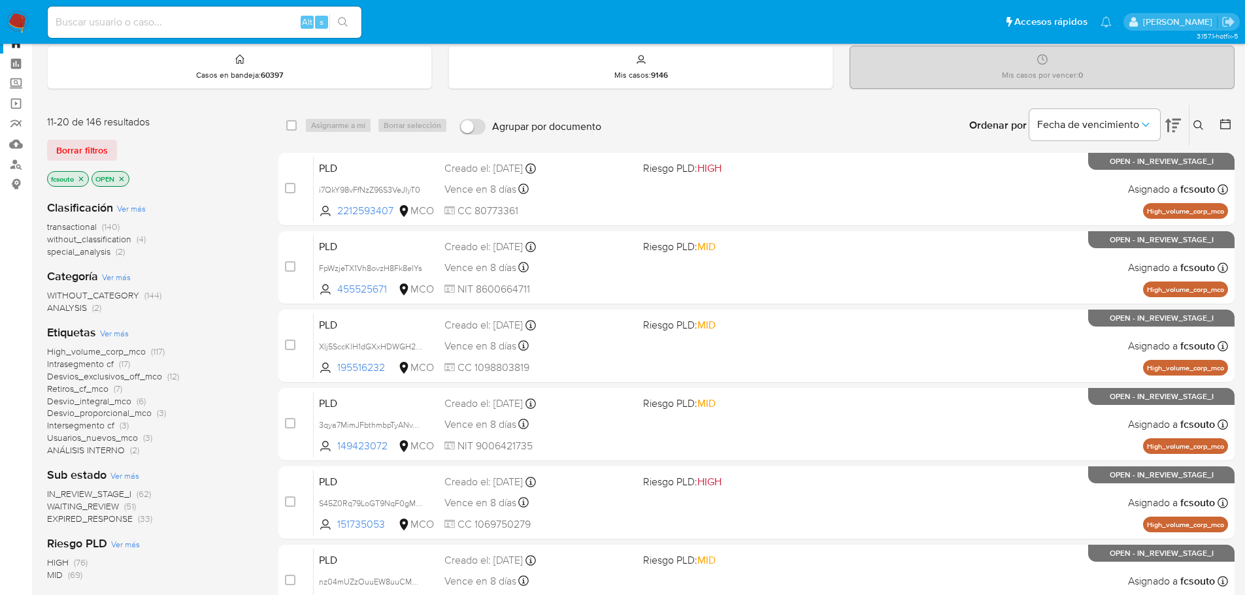
scroll to position [436, 0]
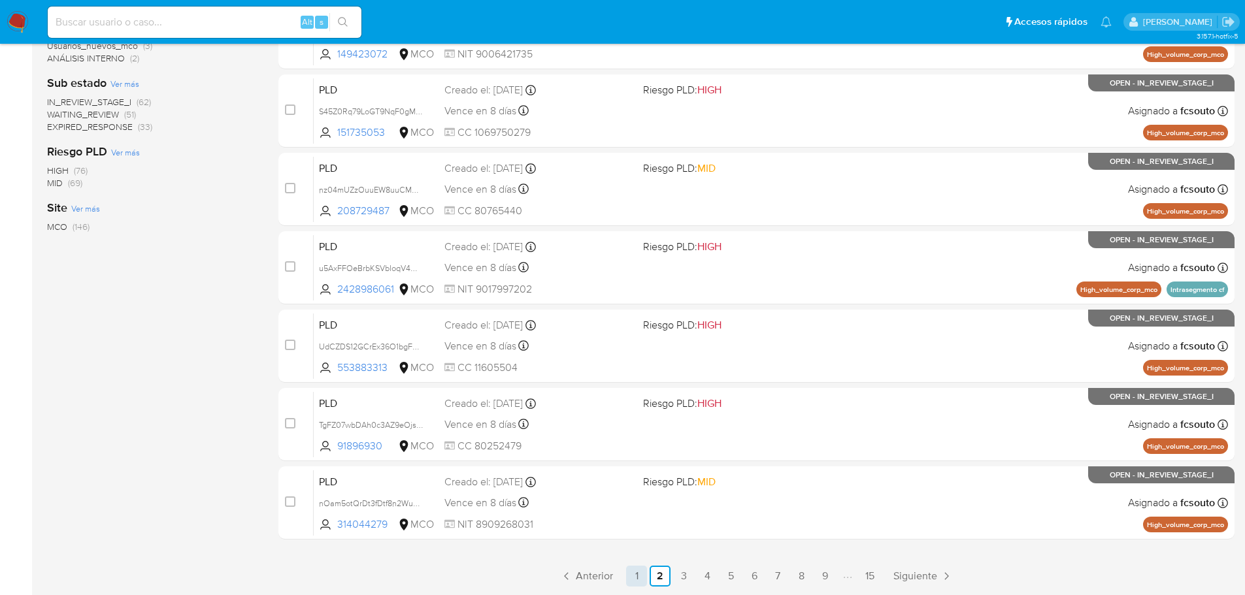
click at [640, 581] on link "1" at bounding box center [636, 576] width 21 height 21
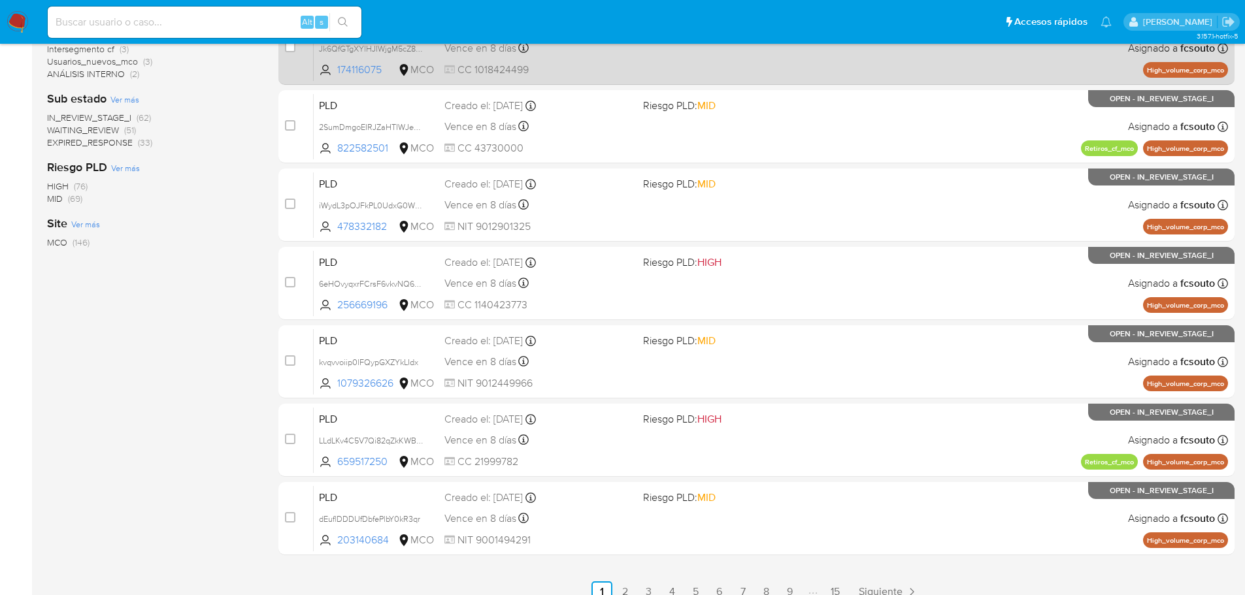
scroll to position [436, 0]
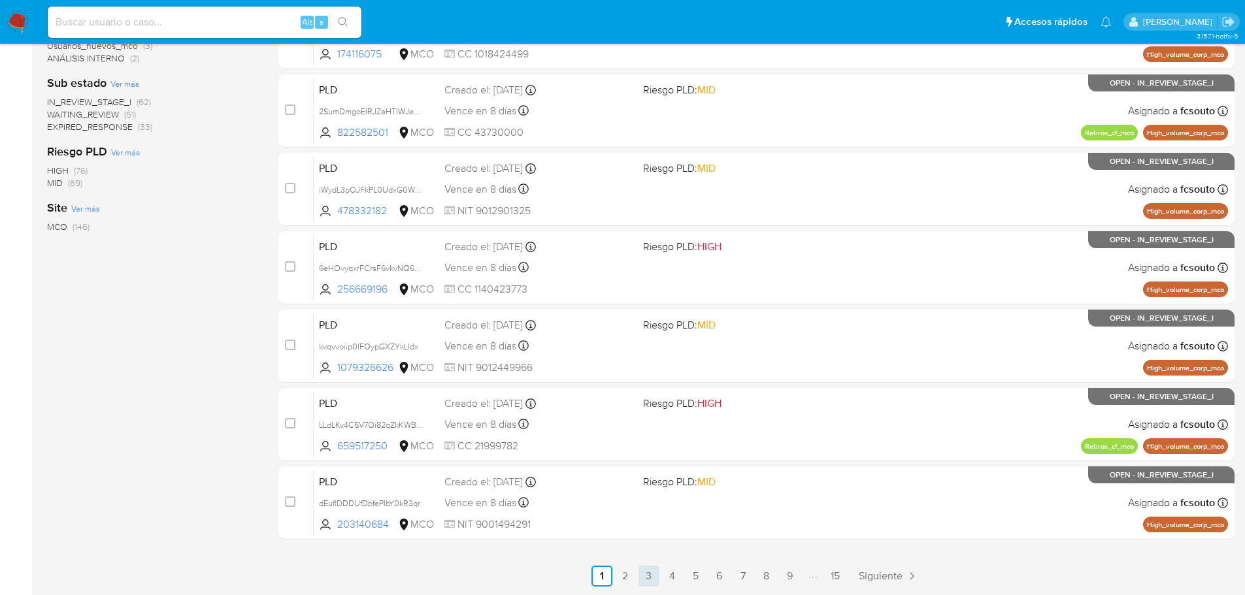
click at [651, 578] on link "3" at bounding box center [648, 576] width 21 height 21
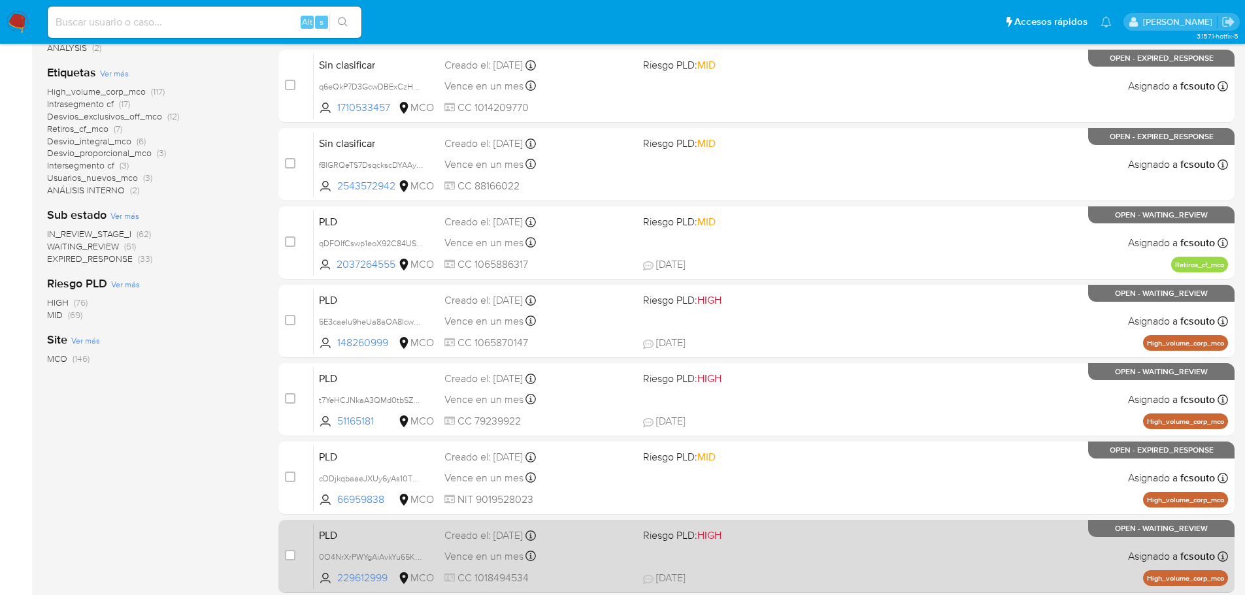
scroll to position [436, 0]
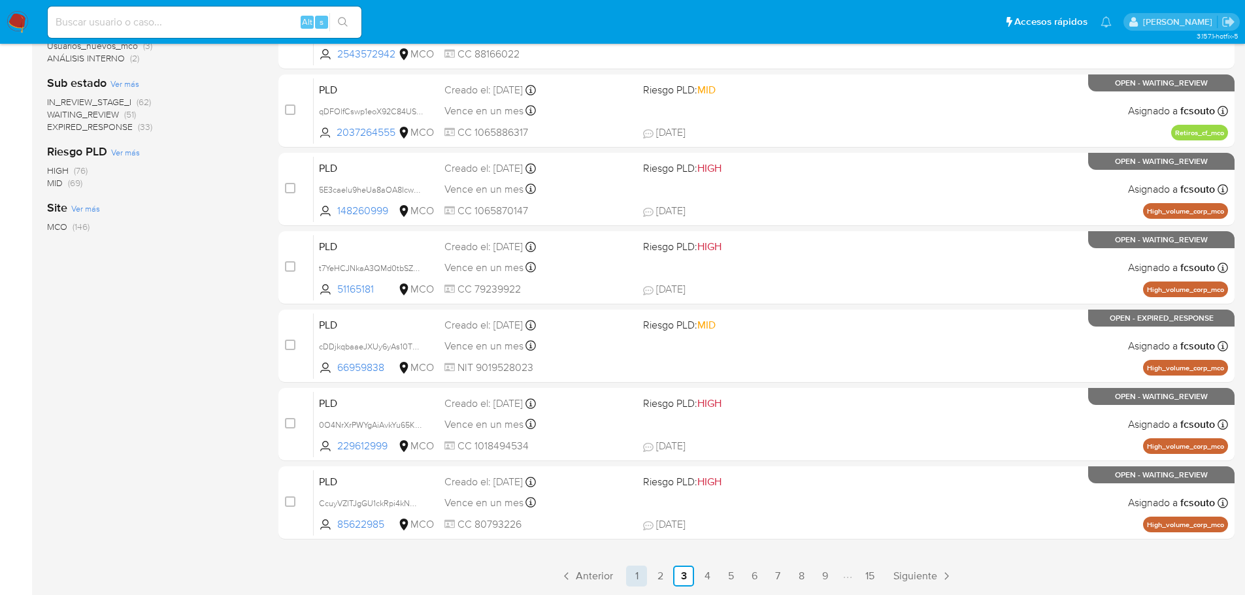
click at [629, 578] on link "1" at bounding box center [636, 576] width 21 height 21
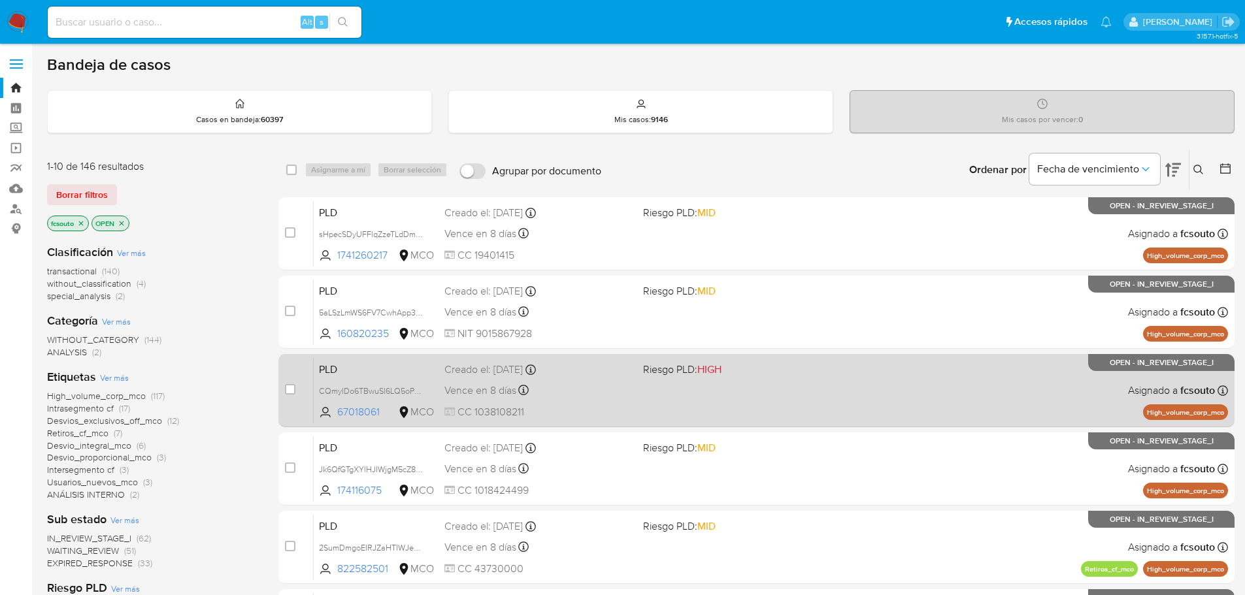
click at [644, 397] on div "PLD CQmyIDo6TBwuSl6LQ5oPaZVs 67018061 MCO Riesgo PLD: HIGH Creado el: 12/06/202…" at bounding box center [771, 390] width 914 height 66
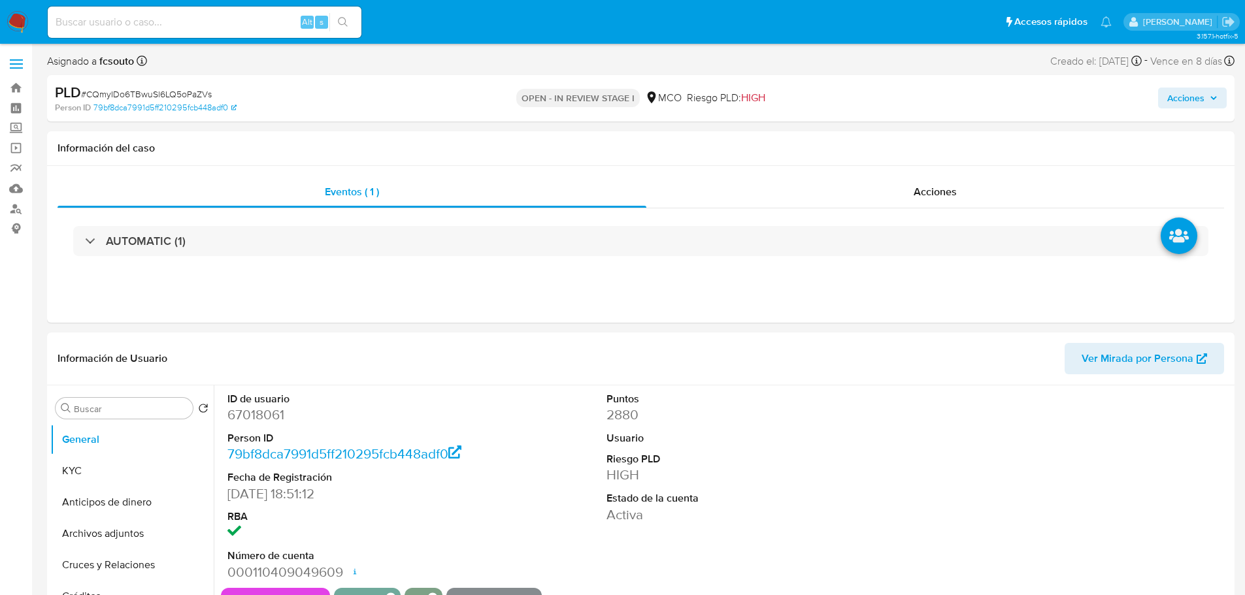
select select "10"
click at [267, 417] on dd "67018061" at bounding box center [347, 415] width 240 height 18
copy dd "67018061"
click at [1215, 101] on icon "button" at bounding box center [1213, 98] width 8 height 8
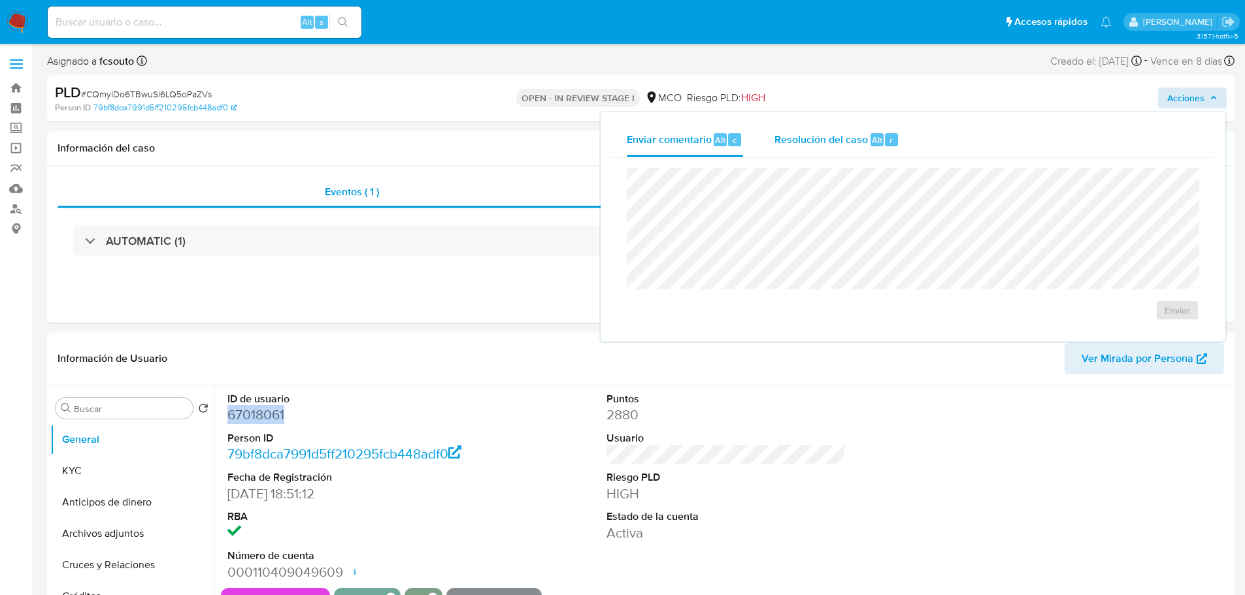
click at [805, 147] on div "Resolución del caso Alt r" at bounding box center [836, 140] width 125 height 34
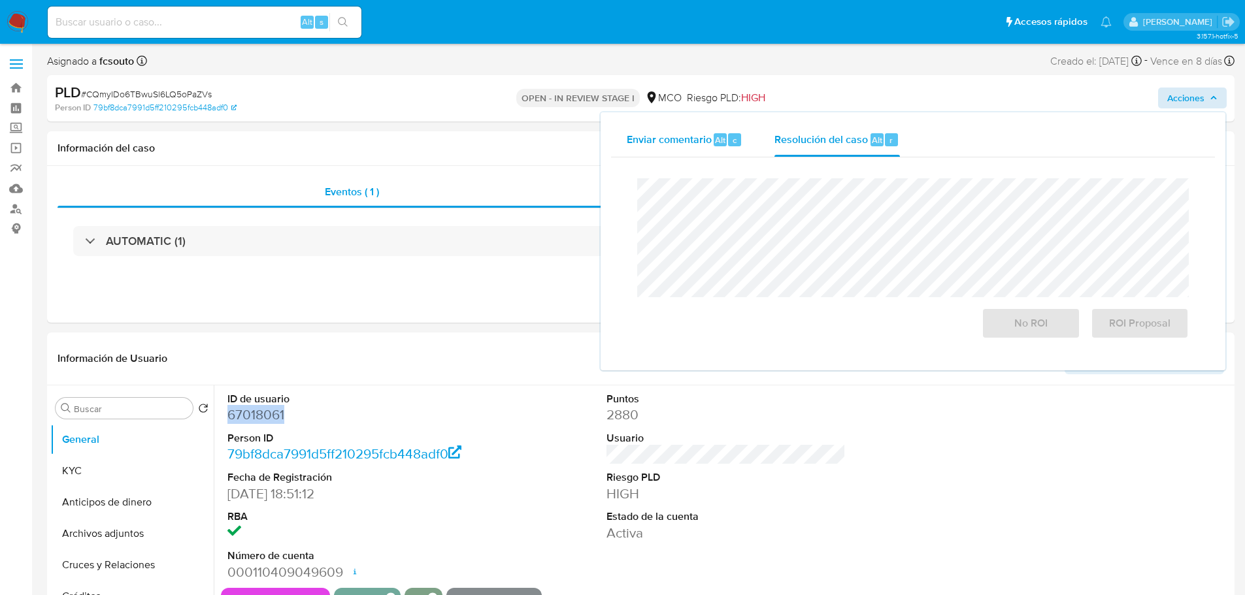
click at [694, 139] on span "Enviar comentario" at bounding box center [669, 139] width 85 height 15
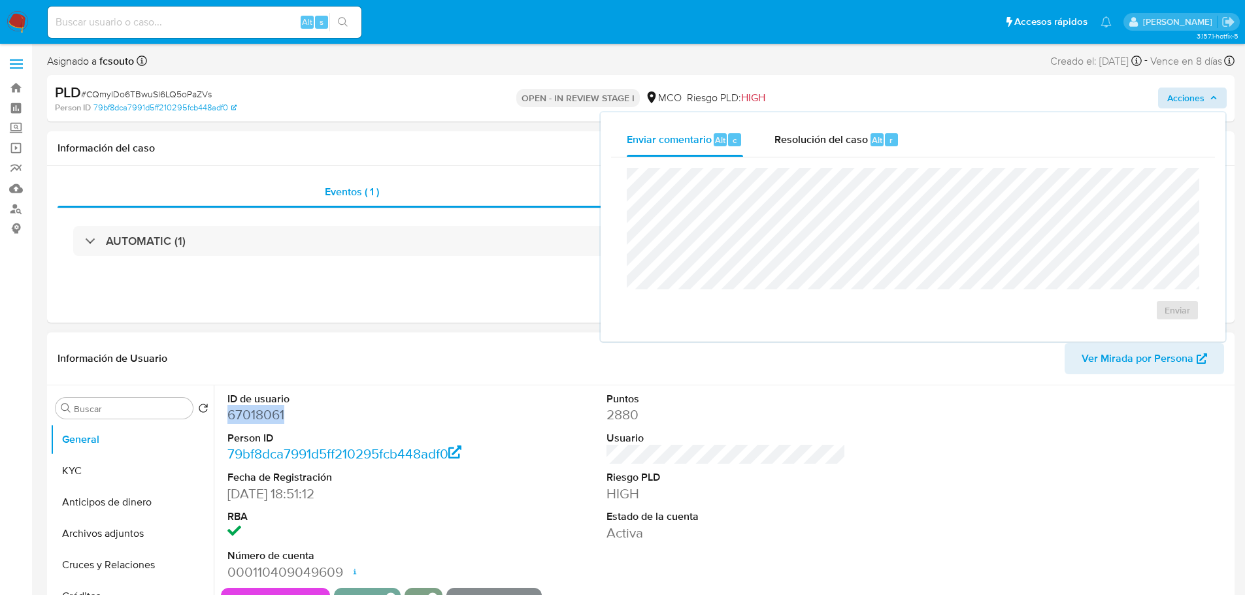
click at [248, 414] on dd "67018061" at bounding box center [347, 415] width 240 height 18
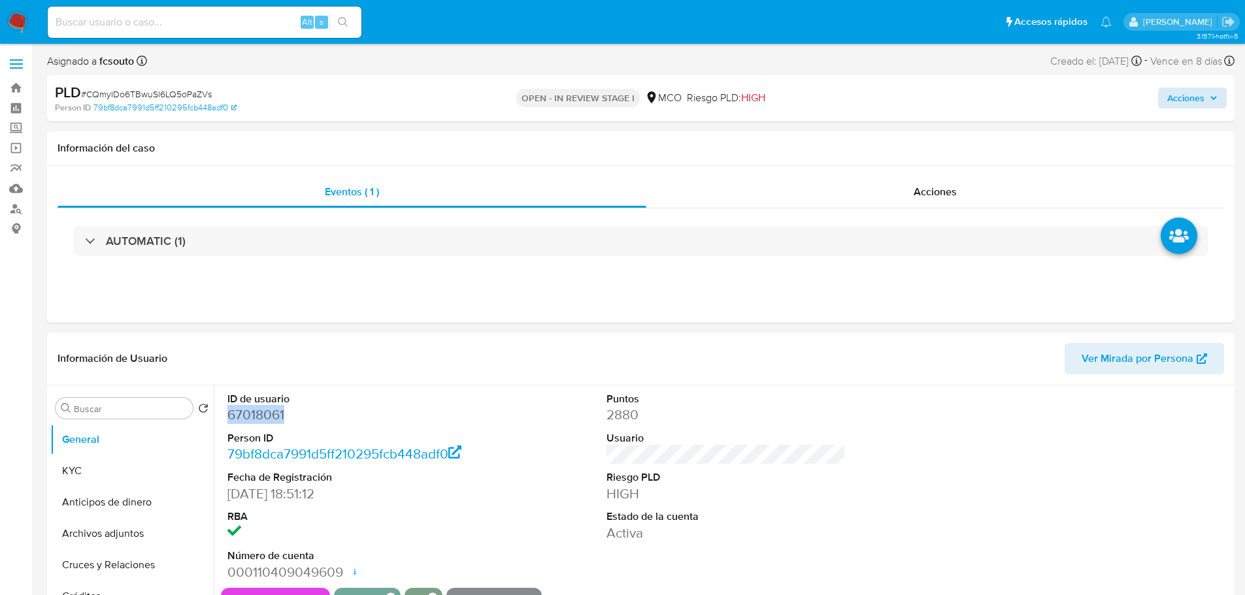
click at [259, 415] on dd "67018061" at bounding box center [347, 415] width 240 height 18
click at [263, 407] on dd "67018061" at bounding box center [347, 415] width 240 height 18
click at [265, 418] on dd "67018061" at bounding box center [347, 415] width 240 height 18
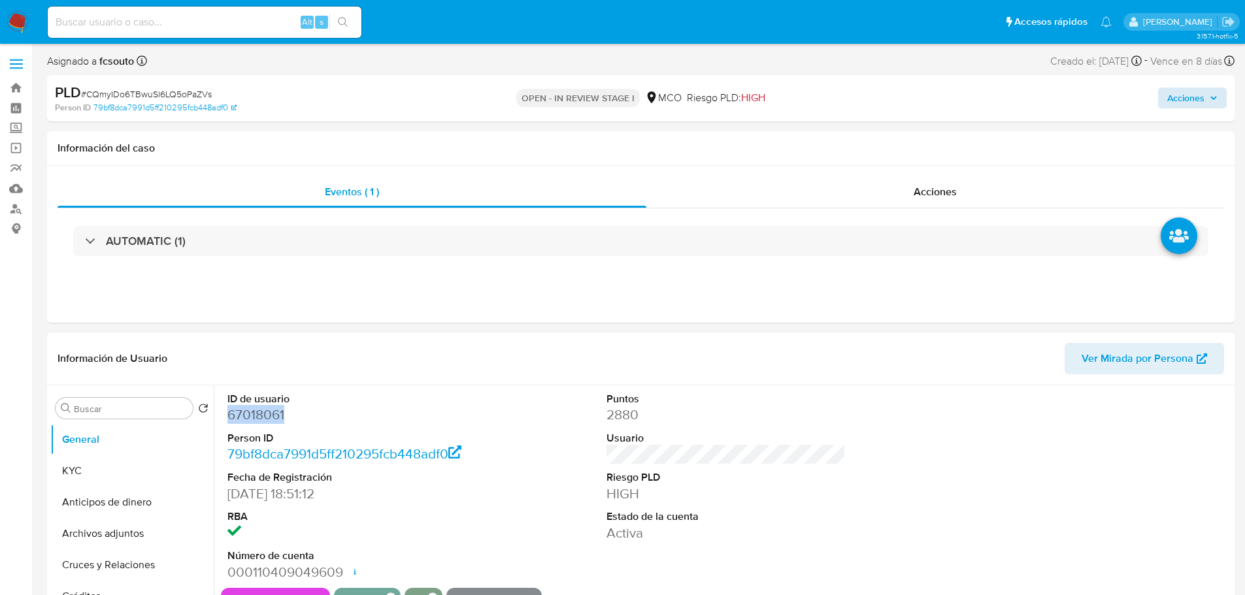
click at [265, 418] on dd "67018061" at bounding box center [347, 415] width 240 height 18
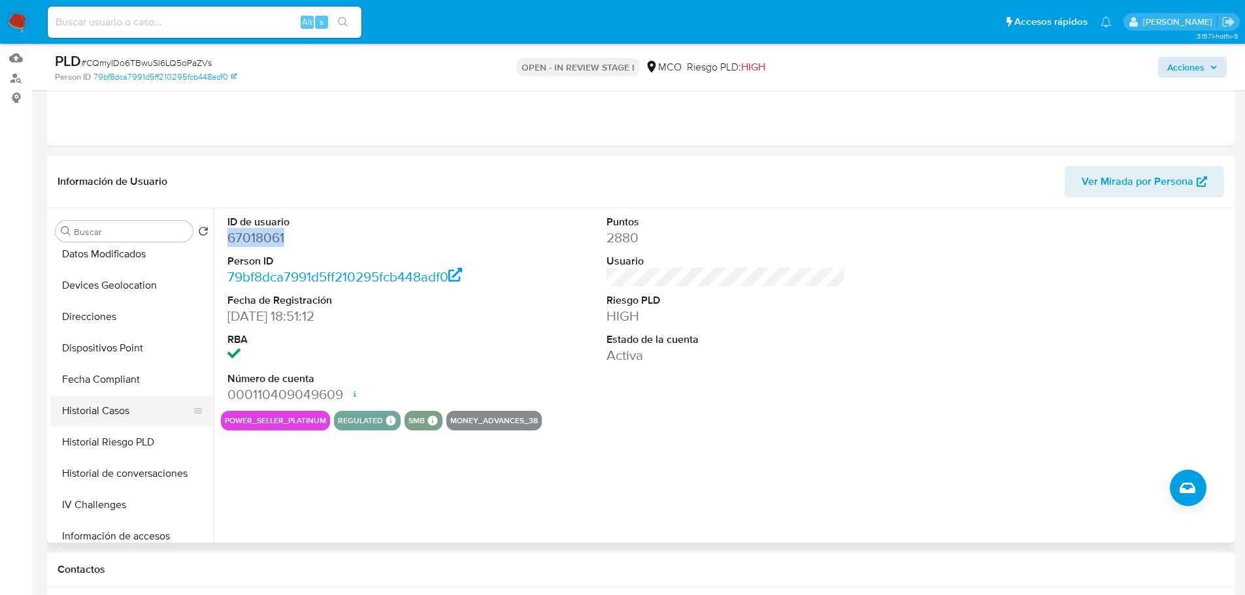
scroll to position [261, 0]
click at [136, 416] on button "Historial Casos" at bounding box center [126, 408] width 153 height 31
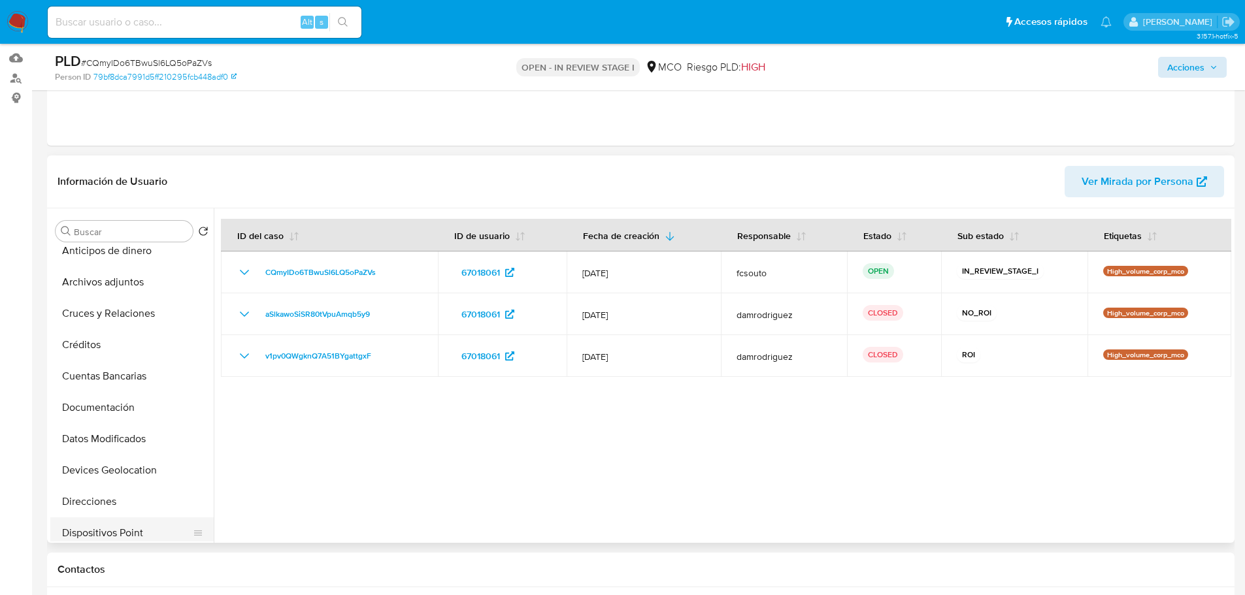
scroll to position [0, 0]
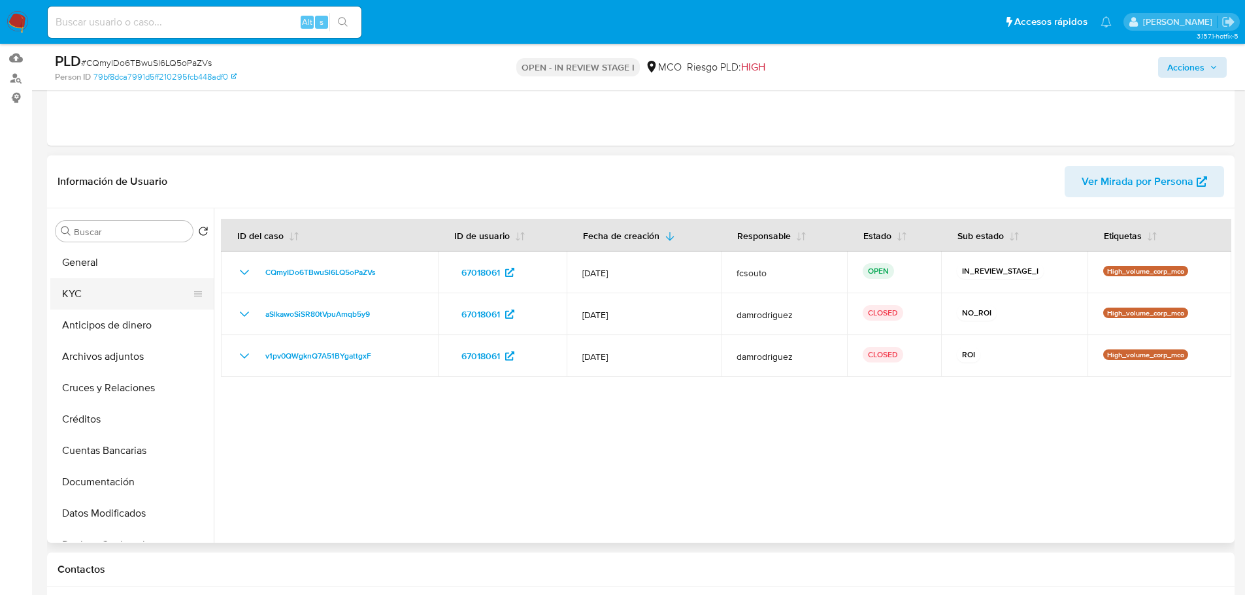
click at [90, 300] on button "KYC" at bounding box center [126, 293] width 153 height 31
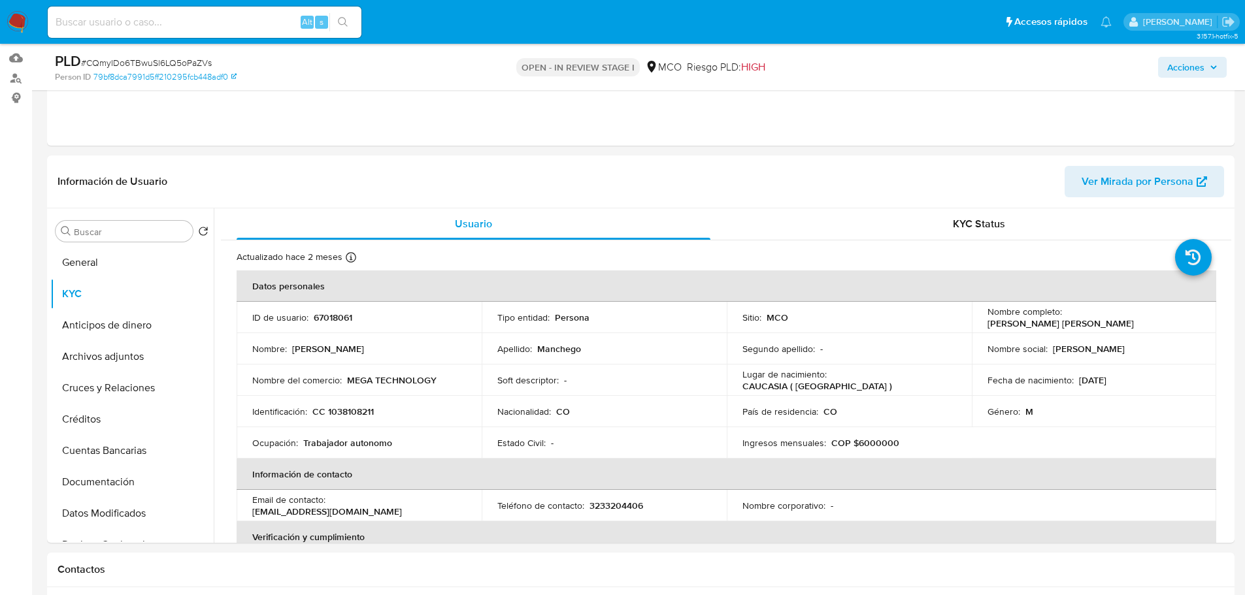
click at [1200, 73] on span "Acciones" at bounding box center [1185, 67] width 37 height 21
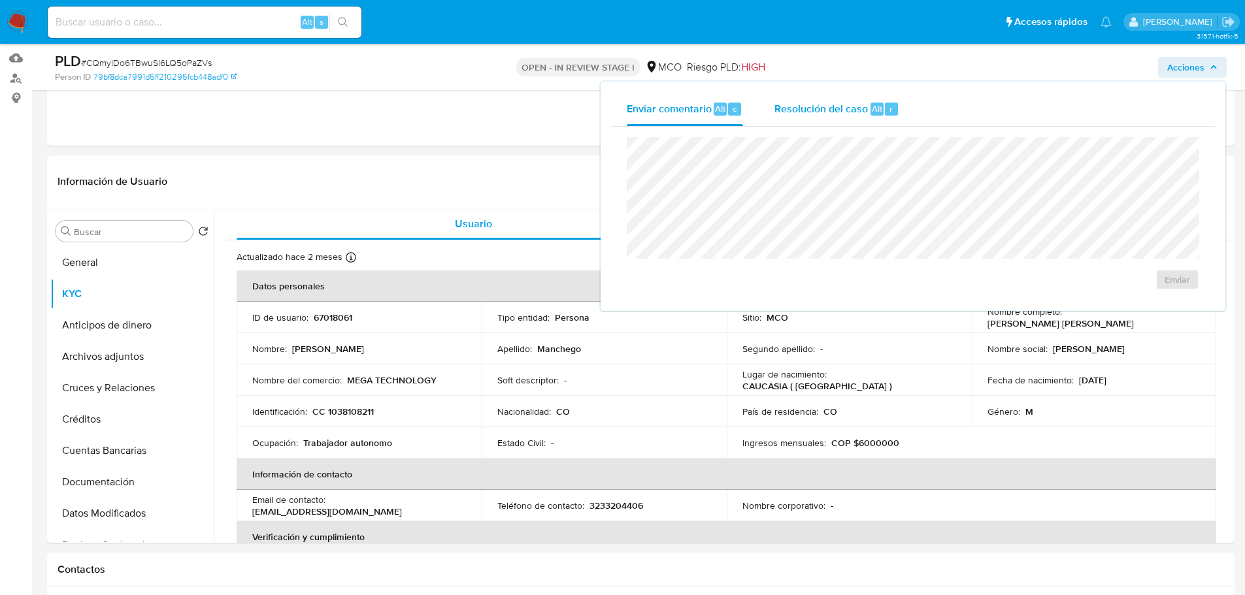
click at [797, 123] on div "Resolución del caso Alt r" at bounding box center [836, 109] width 125 height 34
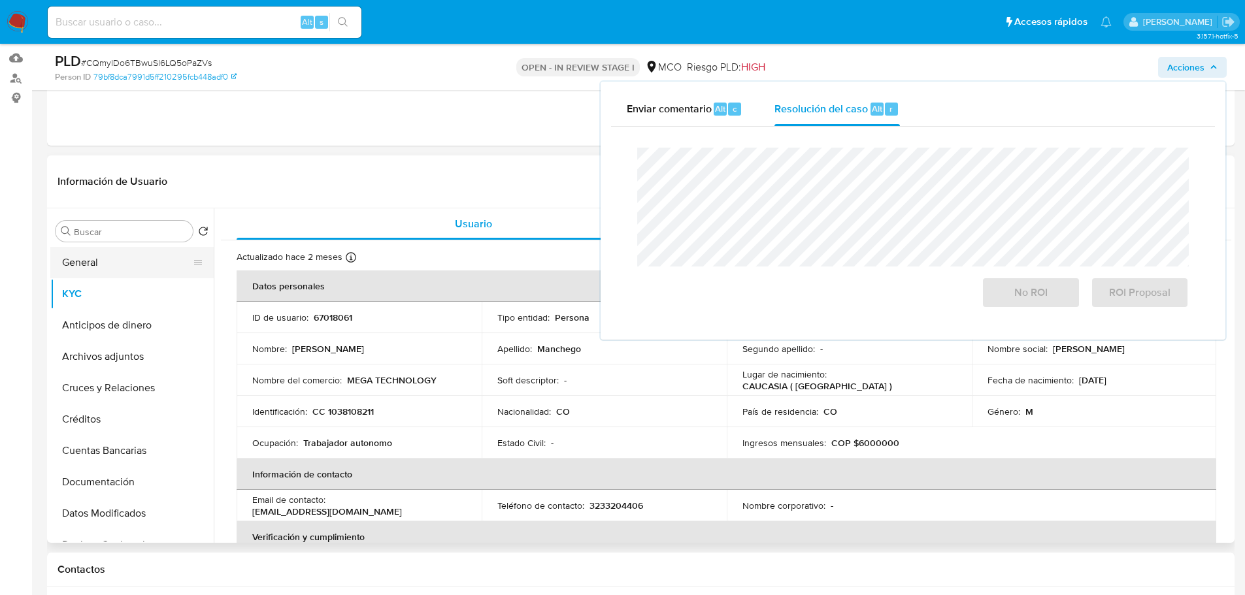
click at [147, 265] on button "General" at bounding box center [126, 262] width 153 height 31
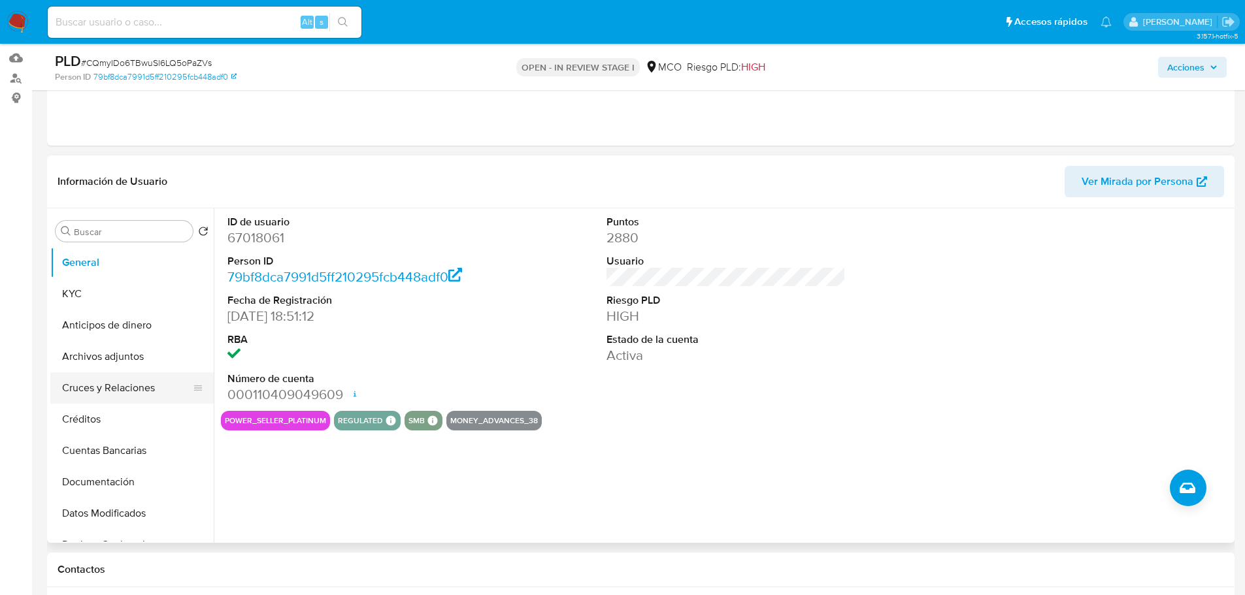
scroll to position [65, 0]
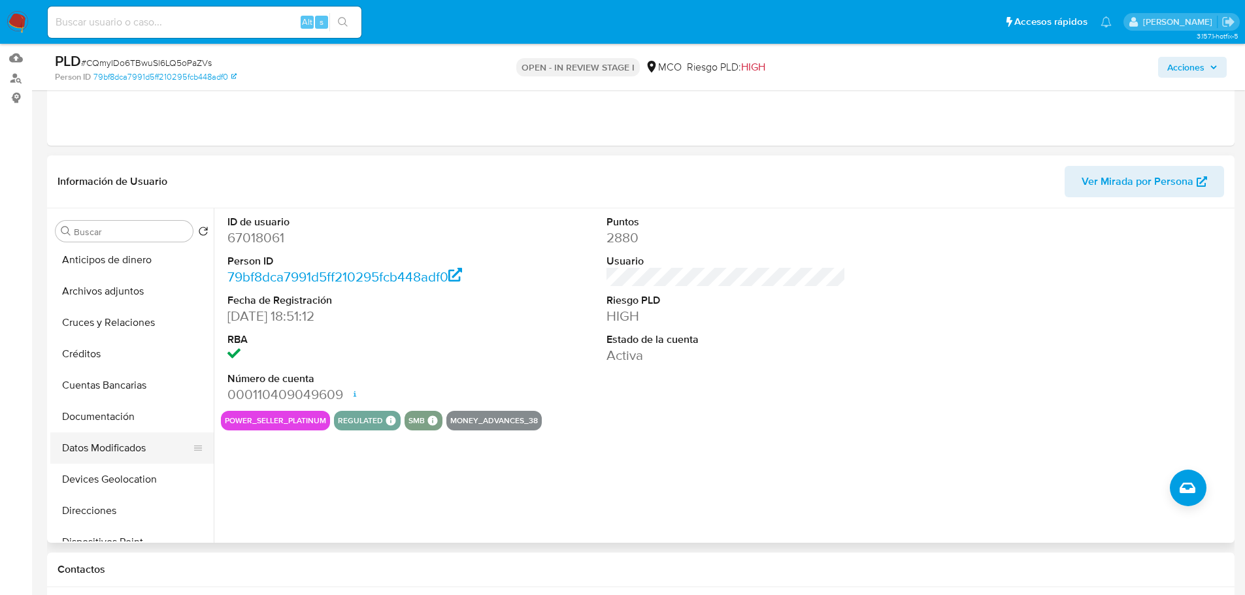
drag, startPoint x: 105, startPoint y: 409, endPoint x: 182, endPoint y: 444, distance: 84.5
click at [105, 411] on button "Documentación" at bounding box center [131, 416] width 163 height 31
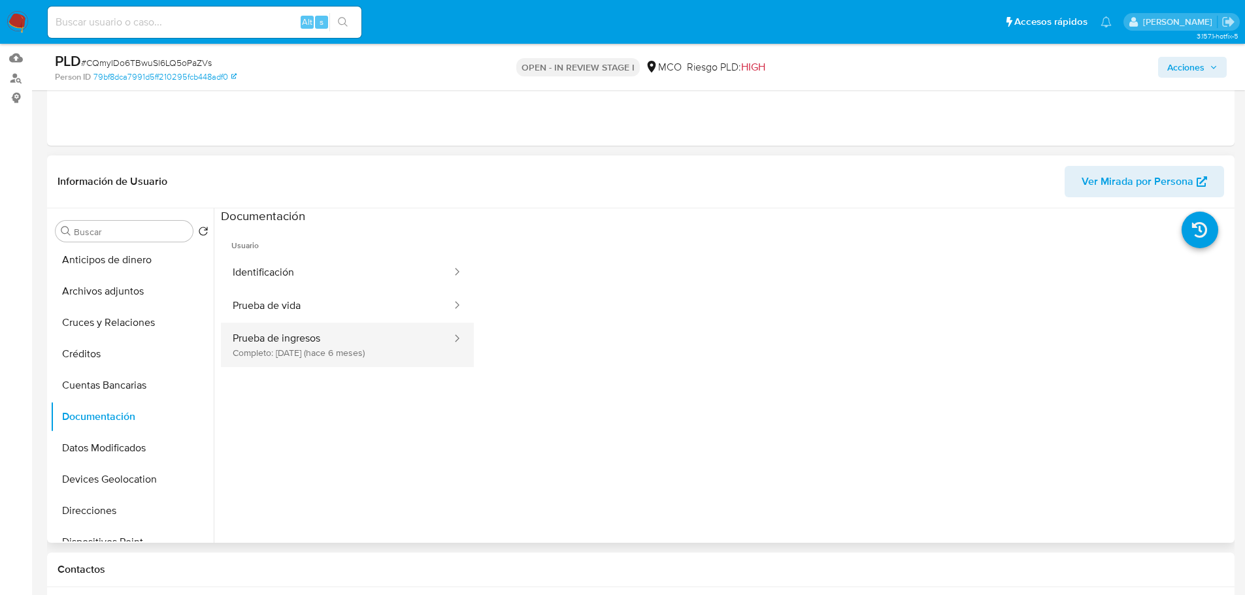
click at [310, 338] on button "Prueba de ingresos Completo: 19/02/2025 (hace 6 meses)" at bounding box center [337, 345] width 232 height 44
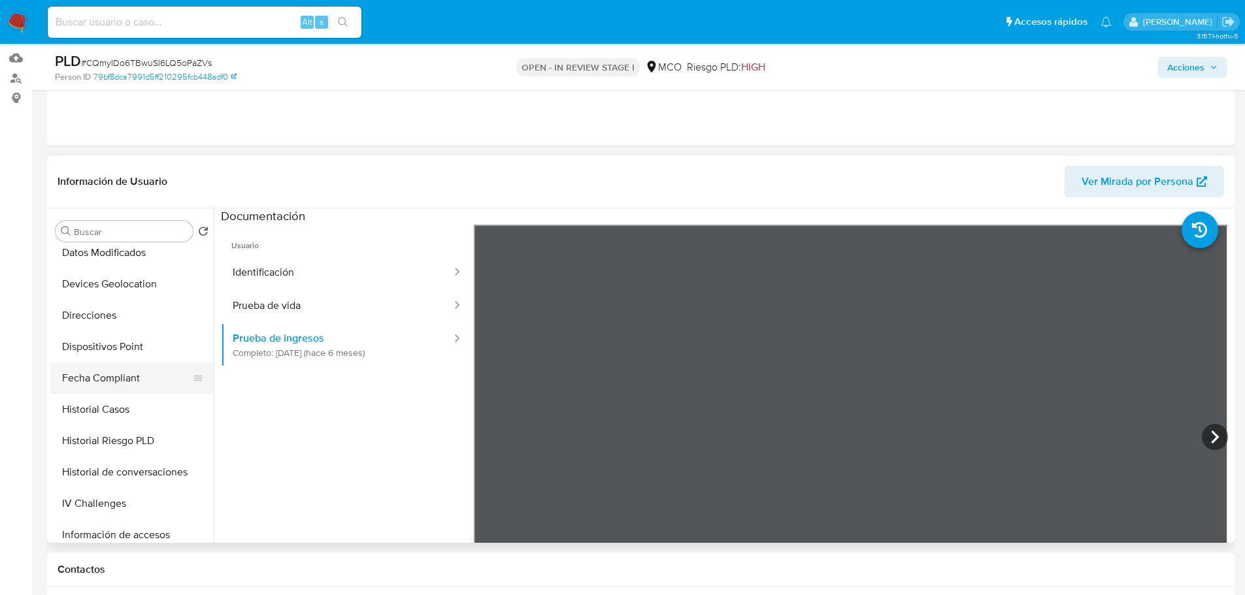
scroll to position [261, 0]
click at [139, 409] on button "Historial Casos" at bounding box center [126, 408] width 153 height 31
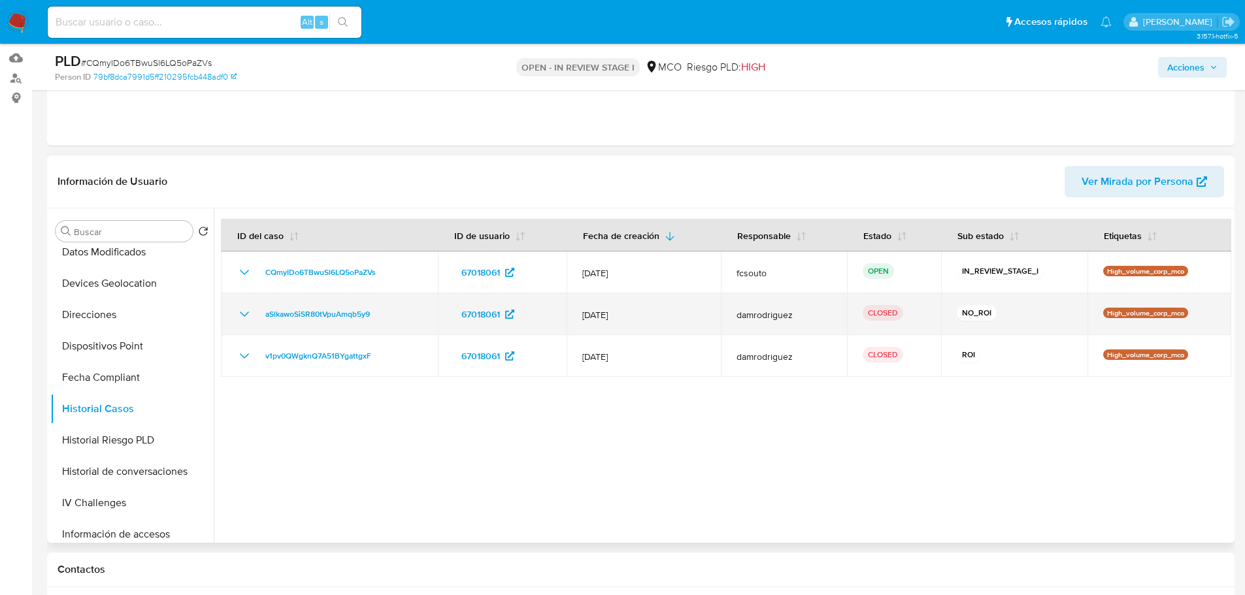
drag, startPoint x: 246, startPoint y: 314, endPoint x: 302, endPoint y: 316, distance: 56.3
click at [246, 314] on icon "Mostrar/Ocultar" at bounding box center [245, 314] width 16 height 16
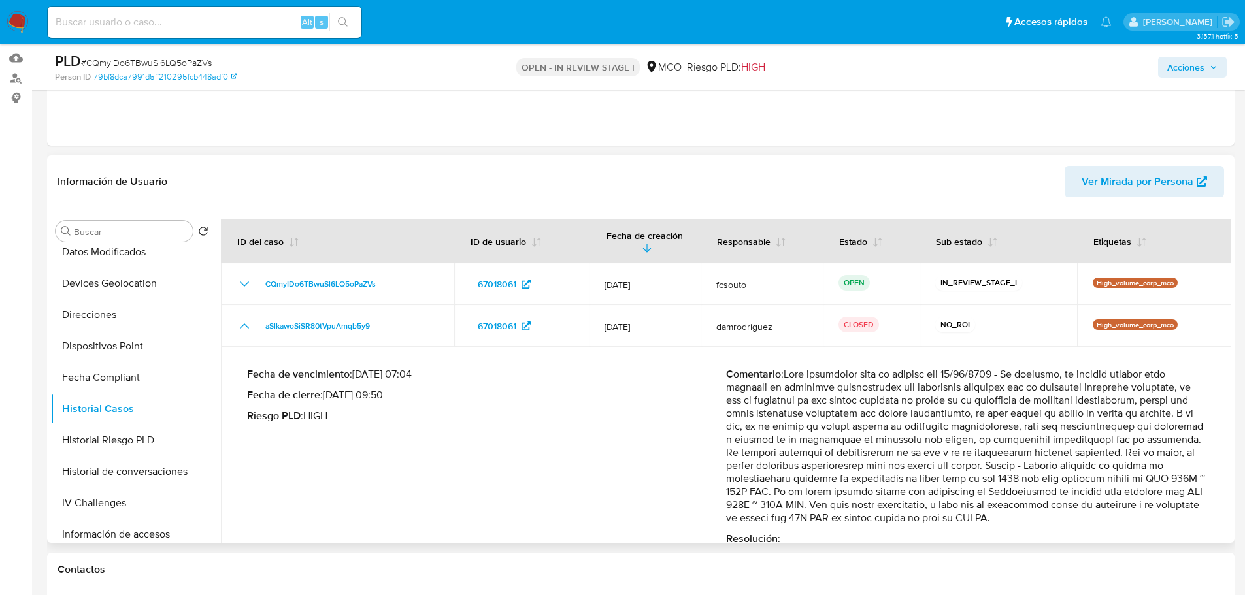
scroll to position [65, 0]
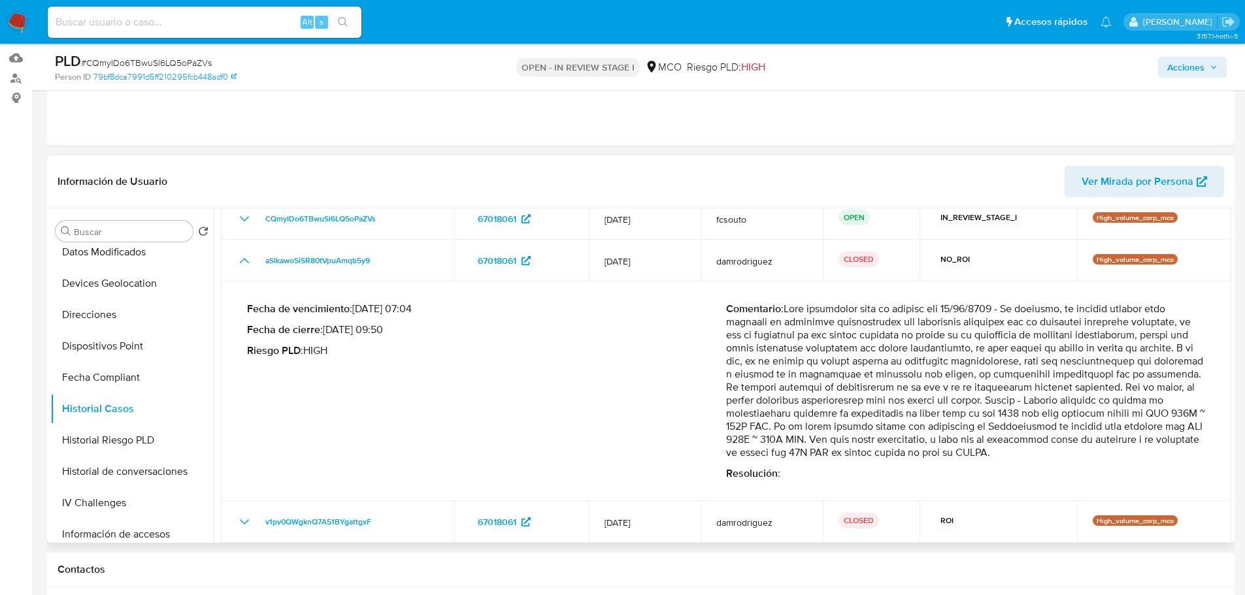
drag, startPoint x: 1094, startPoint y: 401, endPoint x: 1127, endPoint y: 449, distance: 57.8
click at [1127, 449] on p "Comentario :" at bounding box center [965, 381] width 479 height 157
click at [1185, 58] on span "Acciones" at bounding box center [1185, 67] width 37 height 21
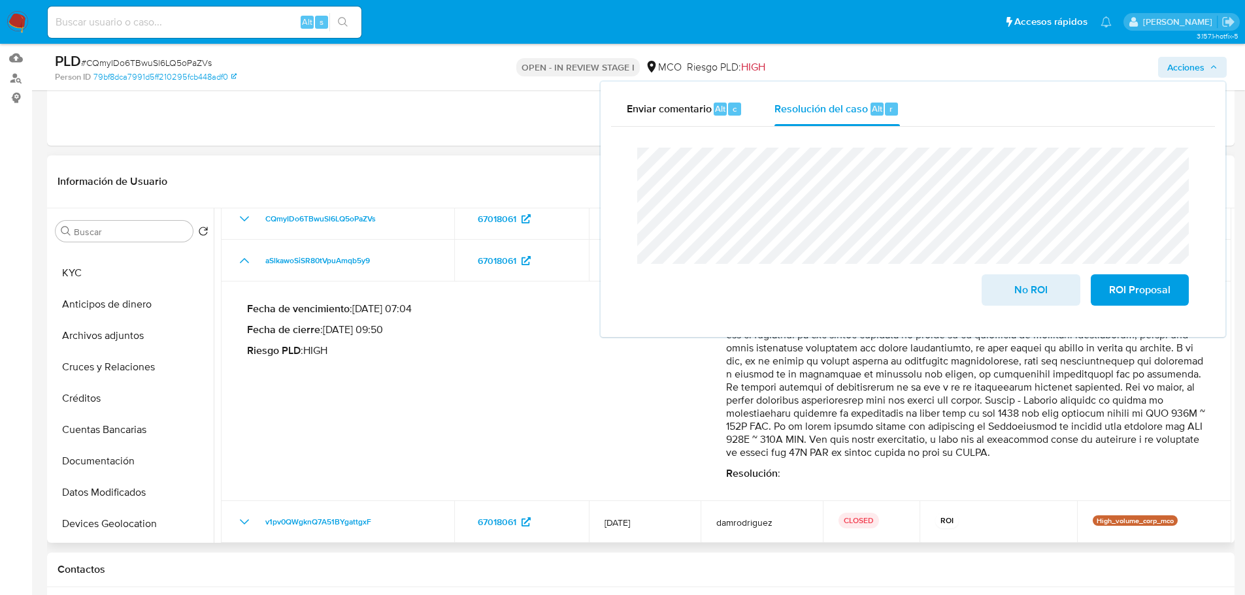
scroll to position [0, 0]
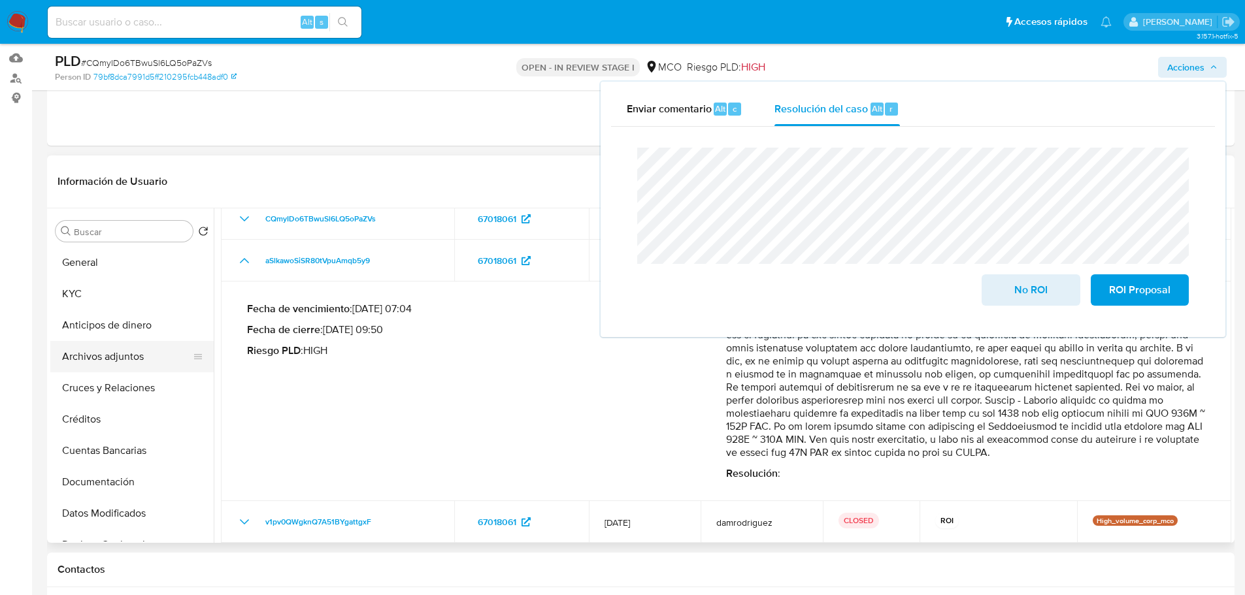
click at [125, 368] on button "Archivos adjuntos" at bounding box center [126, 356] width 153 height 31
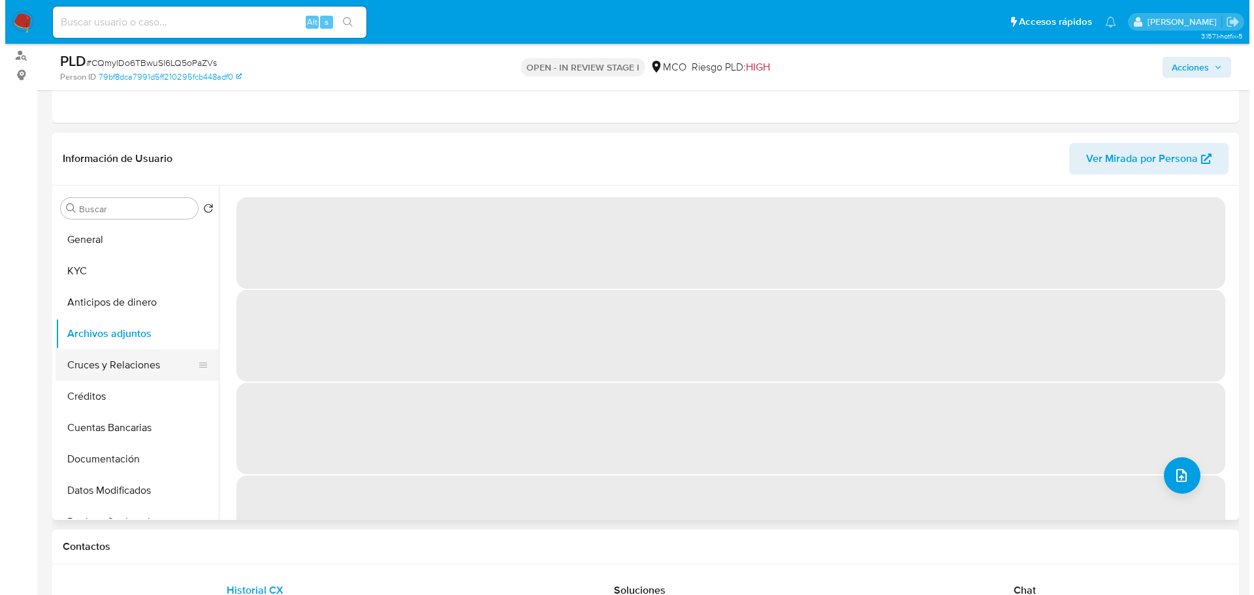
scroll to position [131, 0]
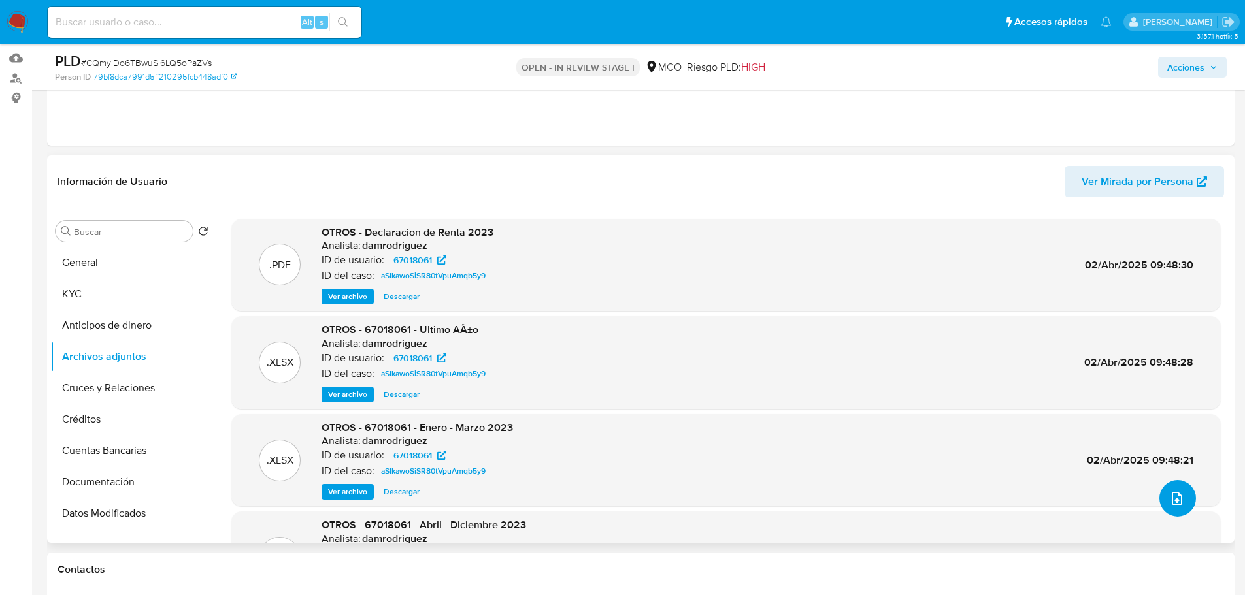
click at [1179, 498] on button "upload-file" at bounding box center [1177, 498] width 37 height 37
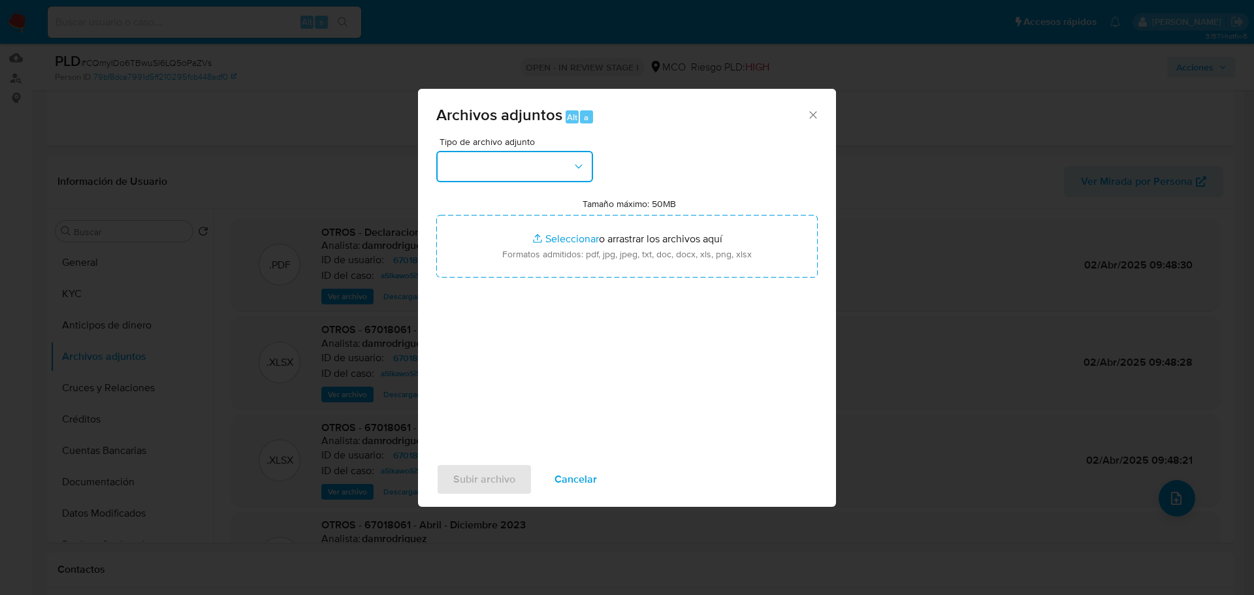
click at [514, 176] on button "button" at bounding box center [514, 166] width 157 height 31
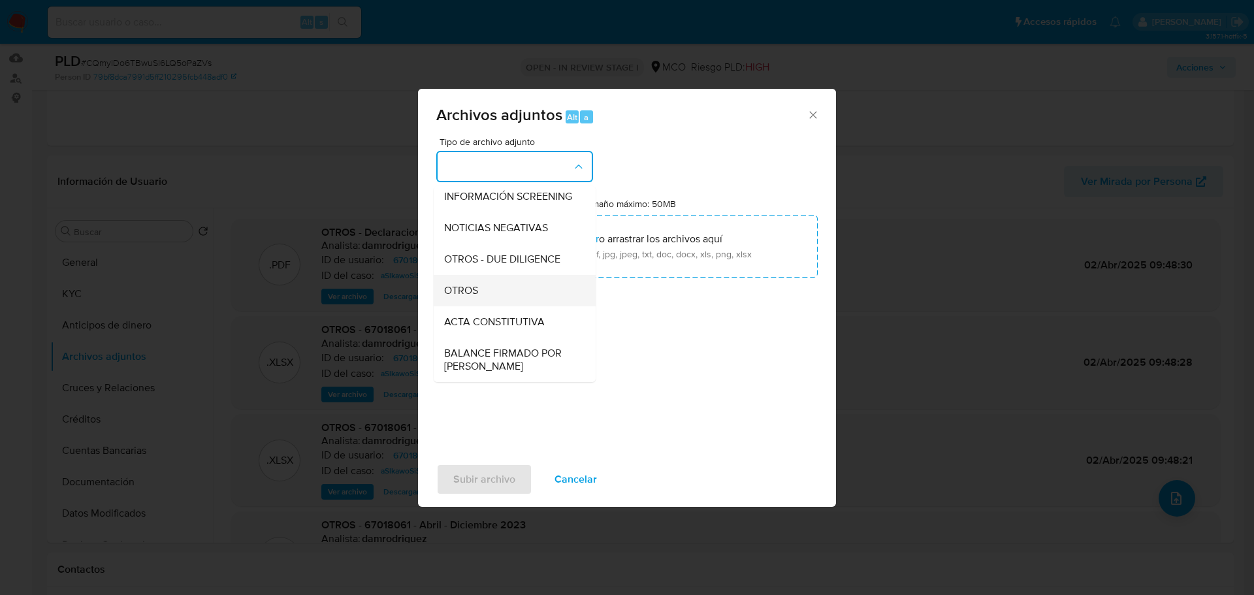
click at [487, 306] on div "OTROS" at bounding box center [510, 290] width 133 height 31
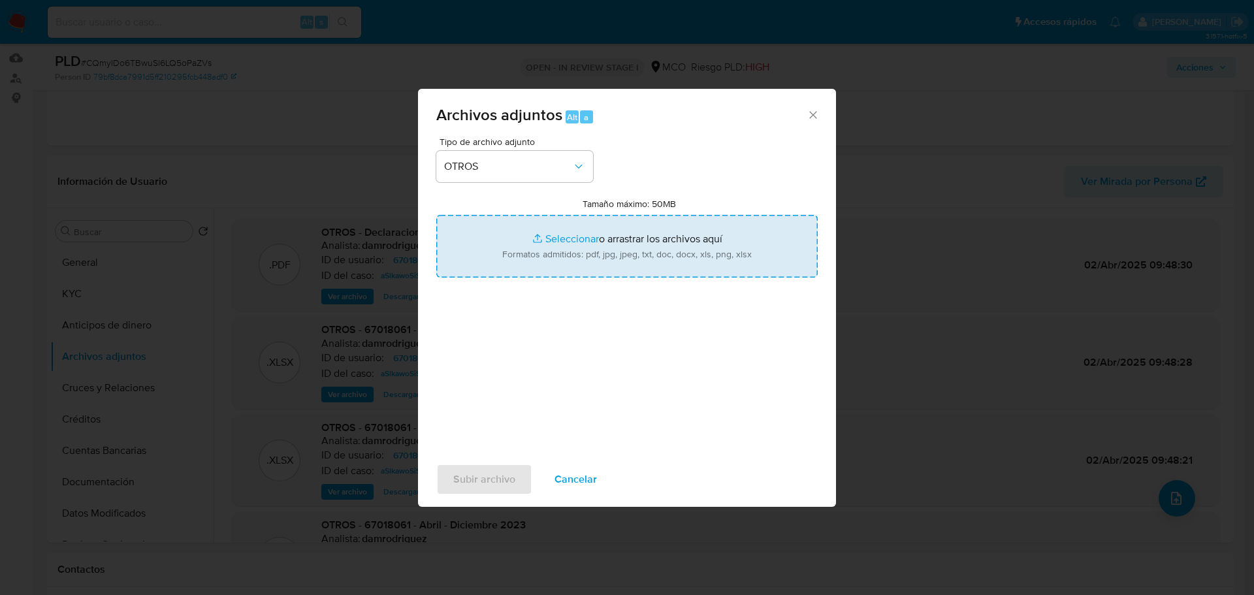
click at [537, 273] on input "Tamaño máximo: 50MB Seleccionar archivos" at bounding box center [627, 246] width 382 height 63
type input "C:\fakepath\67018061 - 2_9_2025.pdf"
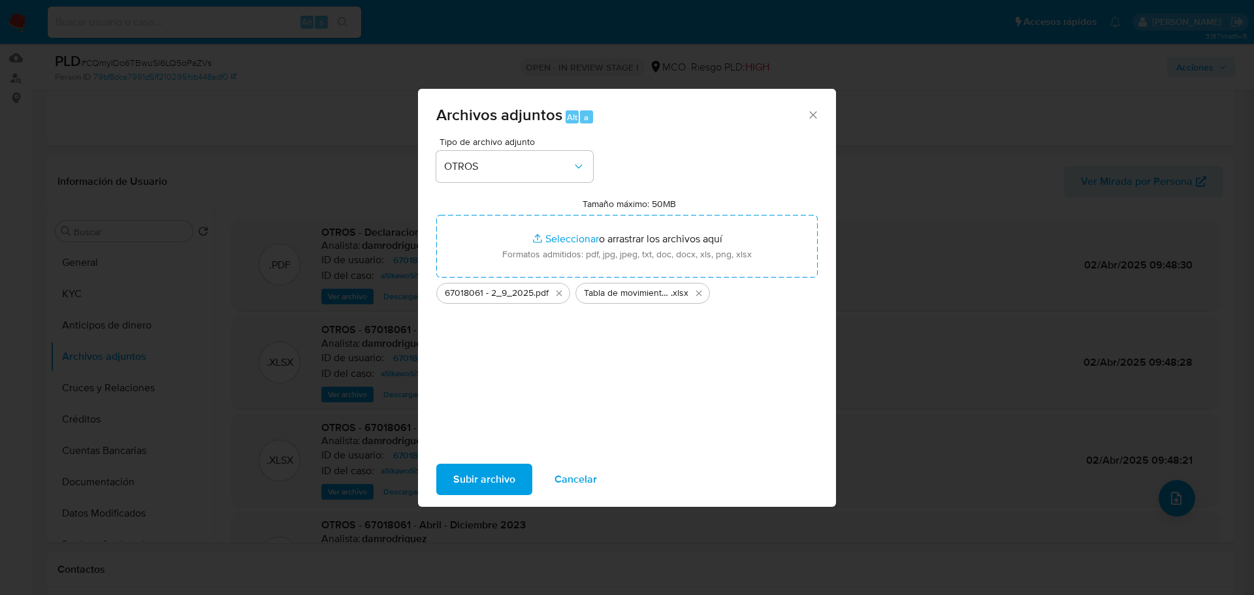
click at [504, 488] on span "Subir archivo" at bounding box center [484, 479] width 62 height 29
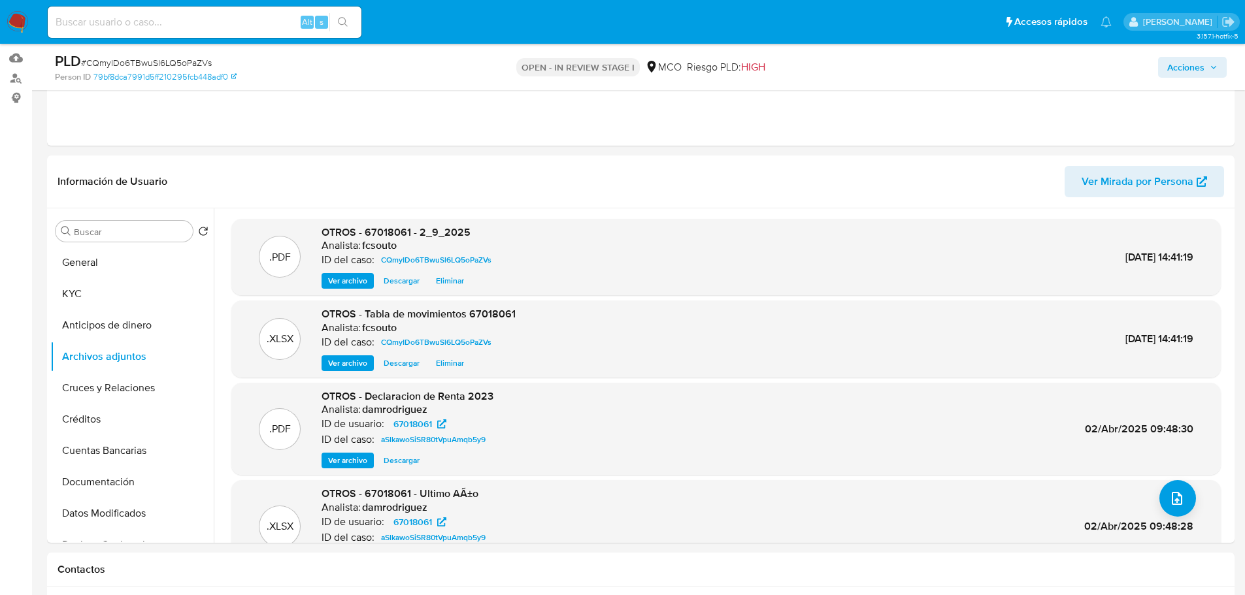
drag, startPoint x: 1183, startPoint y: 75, endPoint x: 1168, endPoint y: 78, distance: 14.6
click at [1183, 75] on span "Acciones" at bounding box center [1185, 67] width 37 height 21
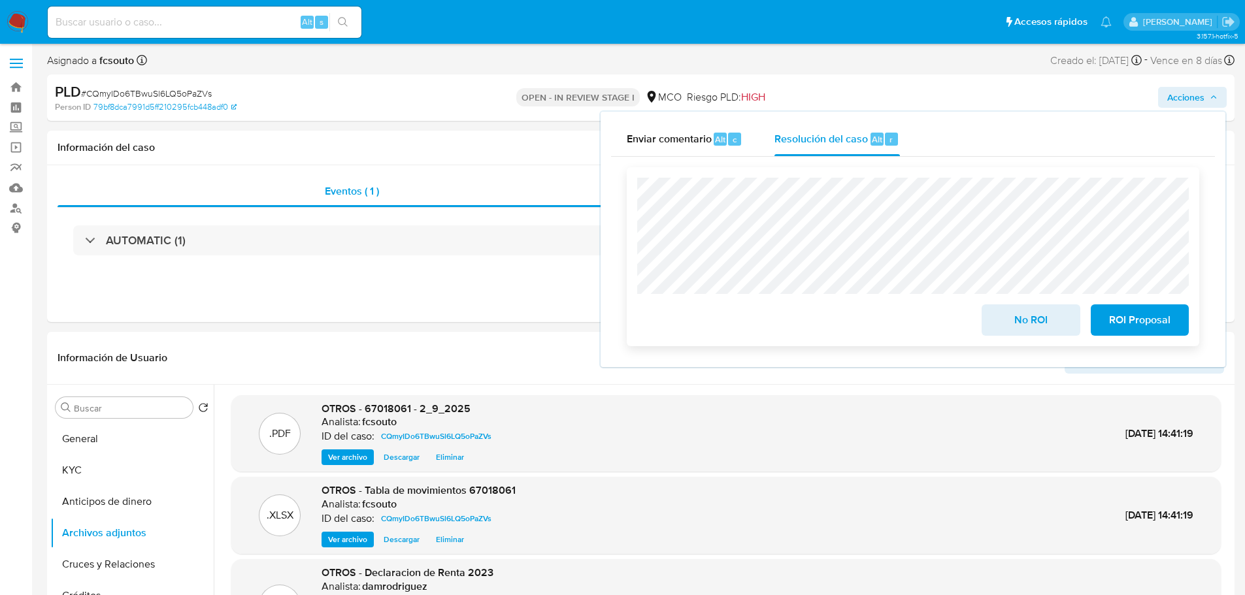
scroll to position [0, 0]
click at [1041, 327] on span "No ROI" at bounding box center [1030, 320] width 64 height 29
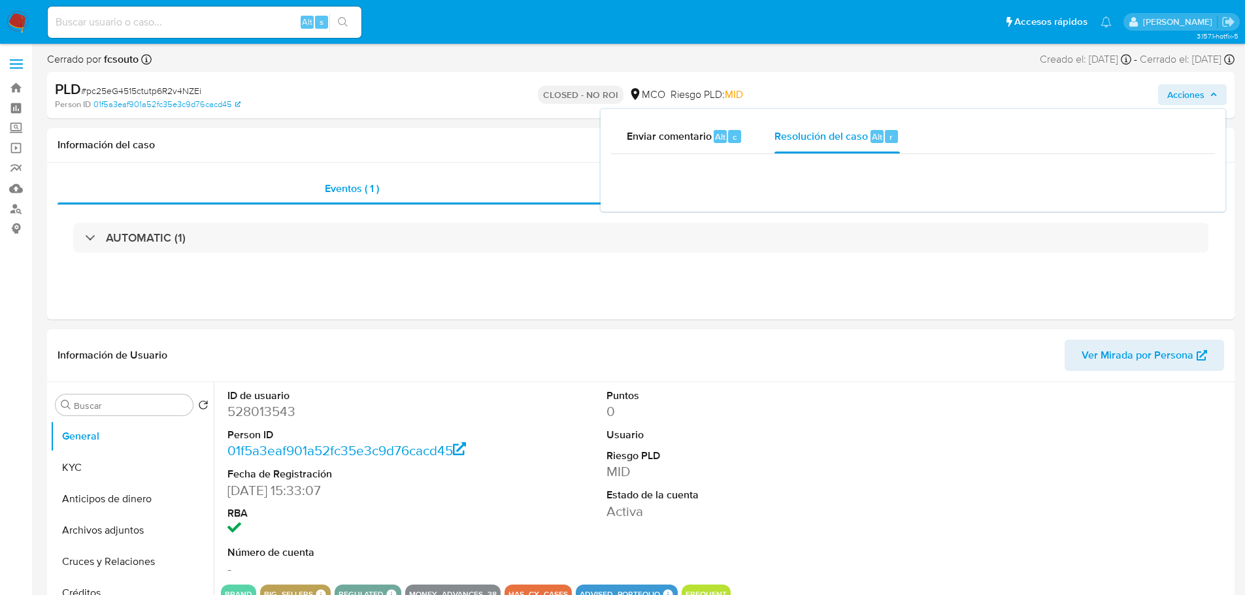
select select "10"
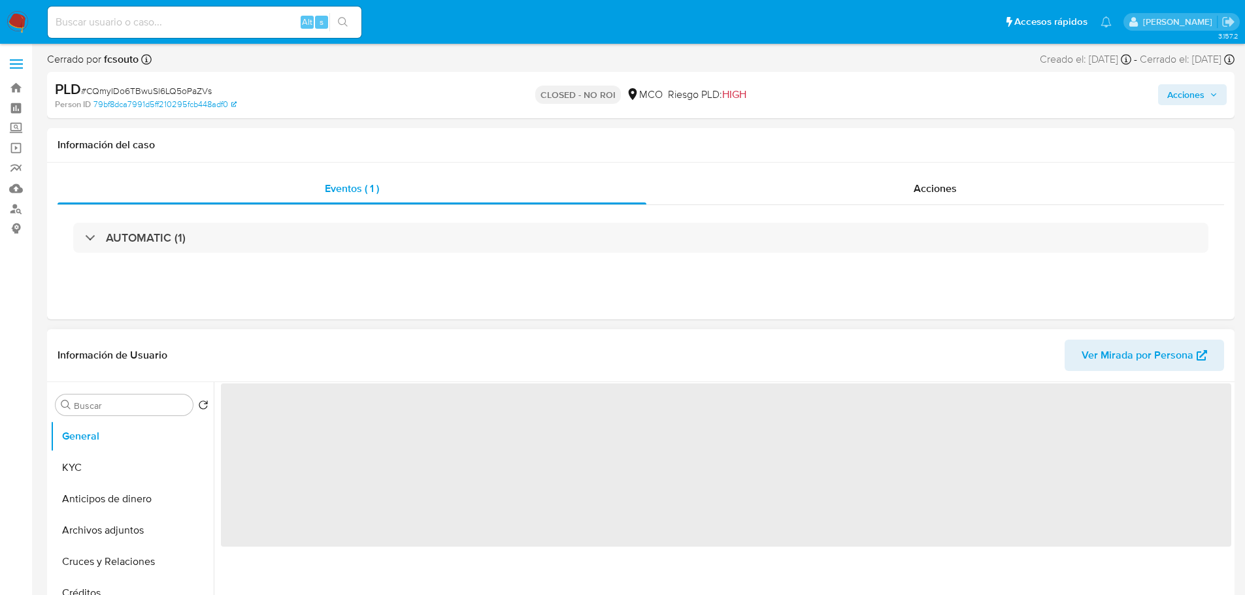
scroll to position [65, 0]
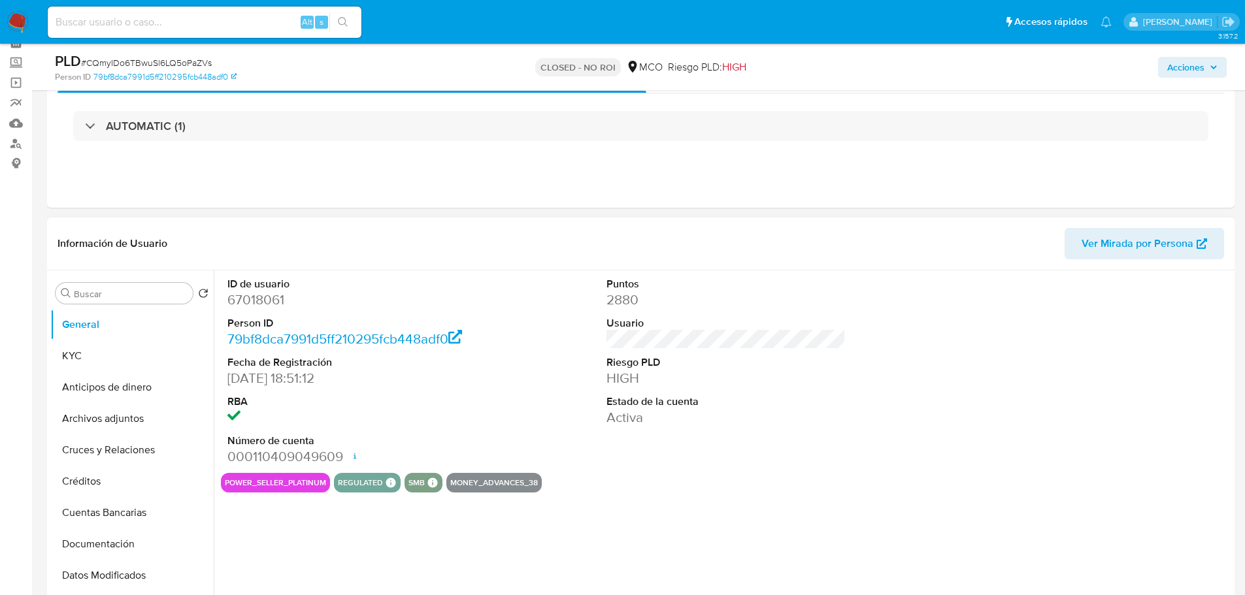
click at [244, 295] on dd "67018061" at bounding box center [347, 300] width 240 height 18
select select "10"
copy dd "67018061"
click at [1201, 52] on div "Acciones" at bounding box center [1033, 67] width 387 height 31
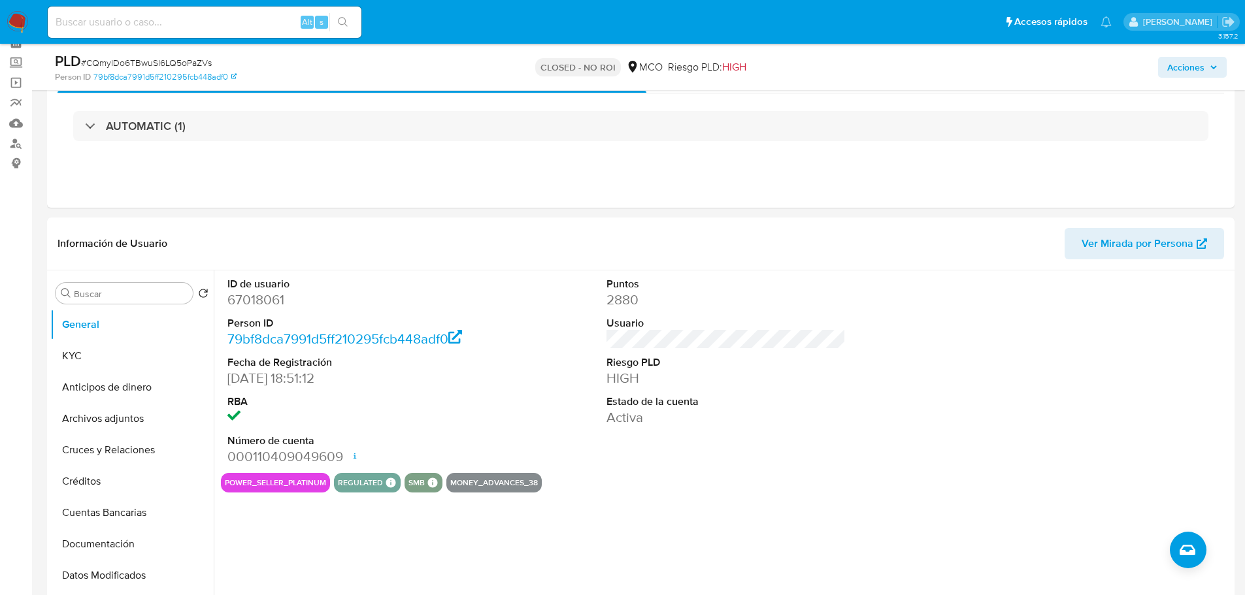
click at [1195, 73] on span "Acciones" at bounding box center [1185, 67] width 37 height 21
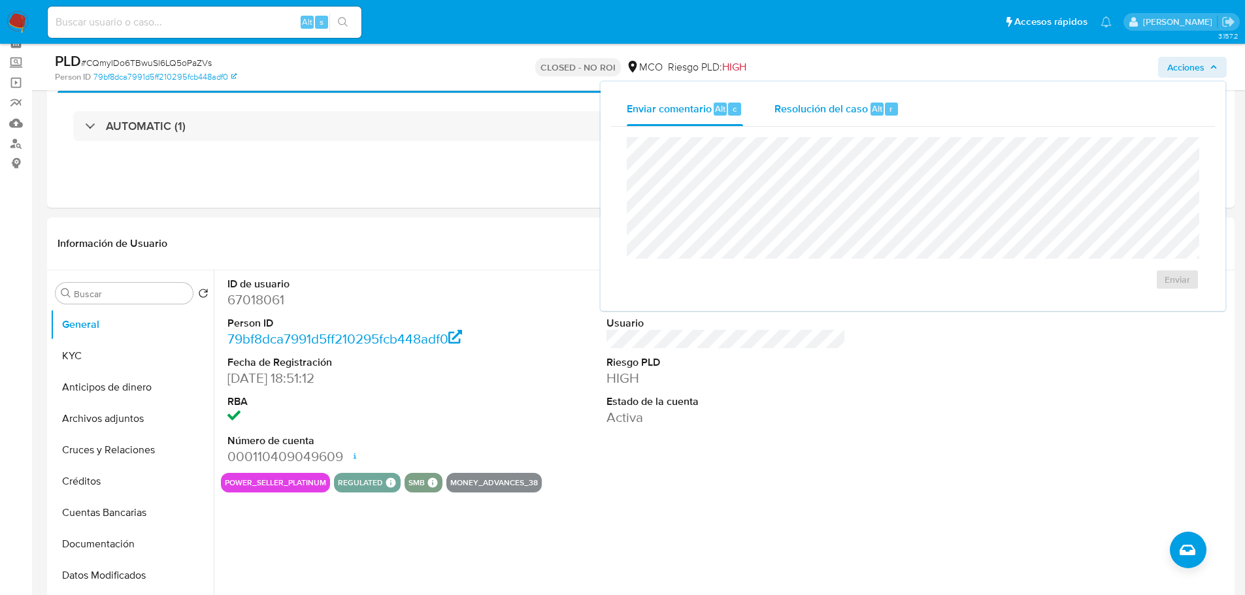
click at [824, 110] on span "Resolución del caso" at bounding box center [820, 108] width 93 height 15
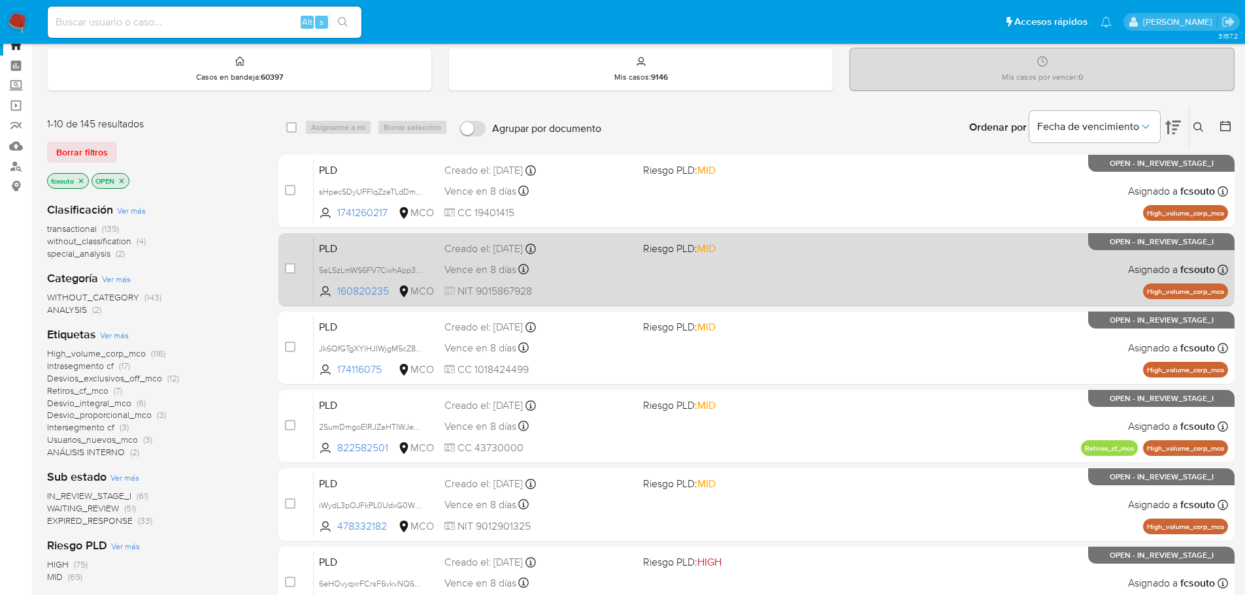
scroll to position [65, 0]
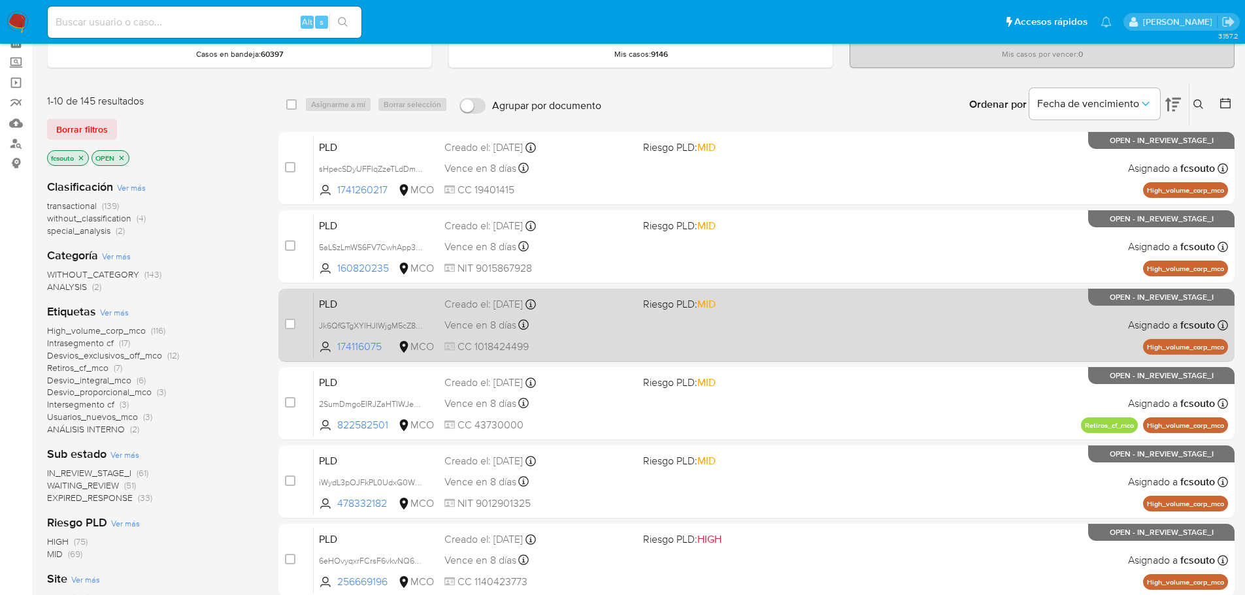
click at [610, 323] on div "Vence en 8 días Vence el [DATE] 07:05:48" at bounding box center [538, 325] width 188 height 18
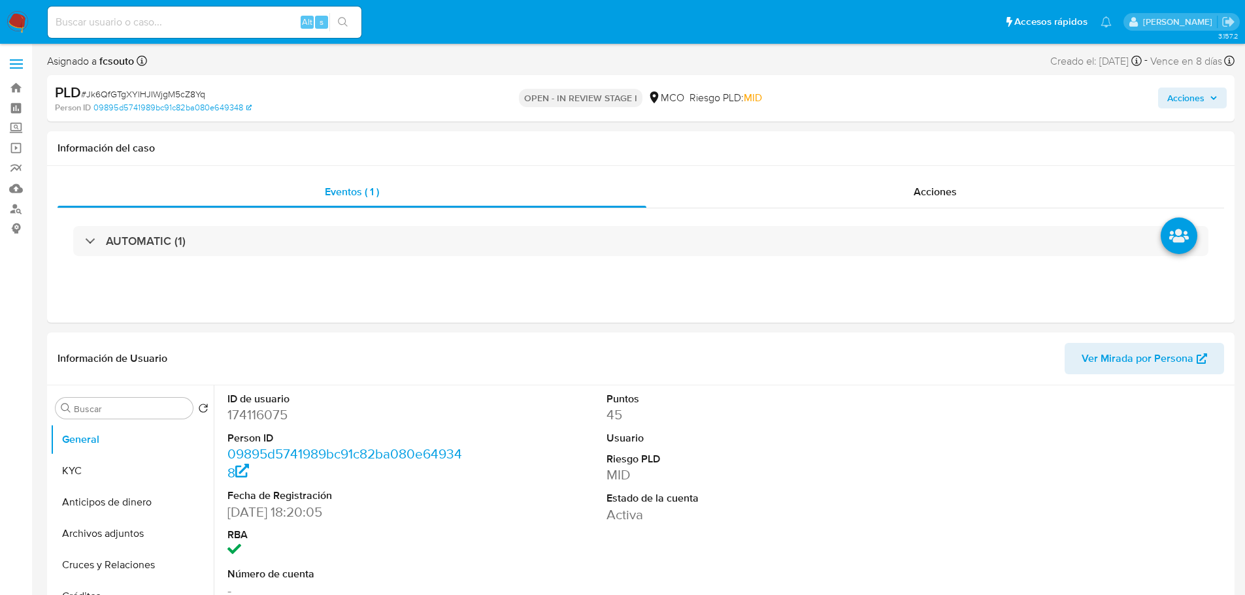
select select "10"
click at [246, 419] on dd "174116075" at bounding box center [347, 415] width 240 height 18
copy dd "174116075"
click at [276, 419] on dd "174116075" at bounding box center [347, 415] width 240 height 18
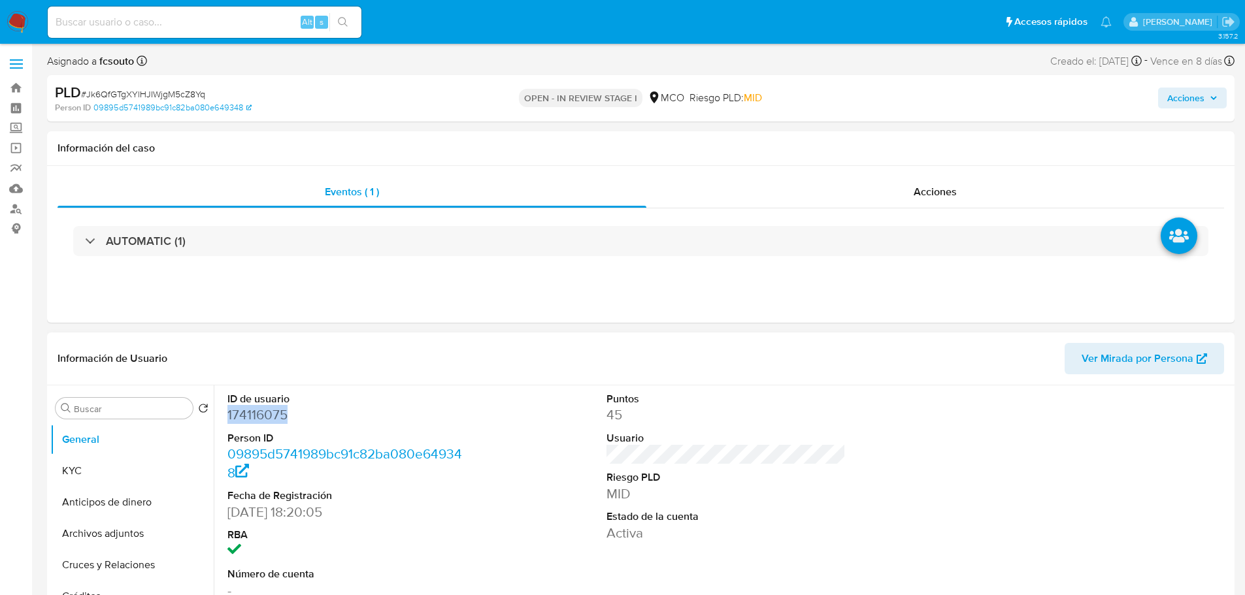
click at [276, 419] on dd "174116075" at bounding box center [347, 415] width 240 height 18
click at [274, 416] on dd "174116075" at bounding box center [347, 415] width 240 height 18
click at [1203, 86] on div "Acciones" at bounding box center [1033, 98] width 387 height 31
click at [1203, 95] on span "Acciones" at bounding box center [1185, 98] width 37 height 21
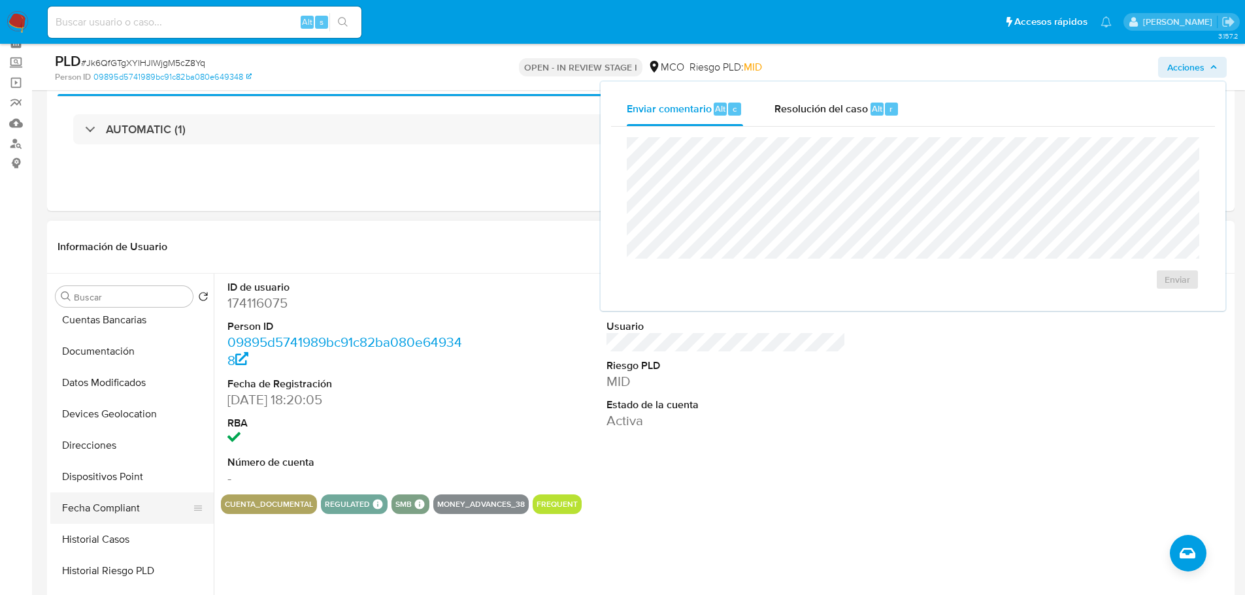
scroll to position [261, 0]
click at [135, 470] on button "Historial Casos" at bounding box center [126, 474] width 153 height 31
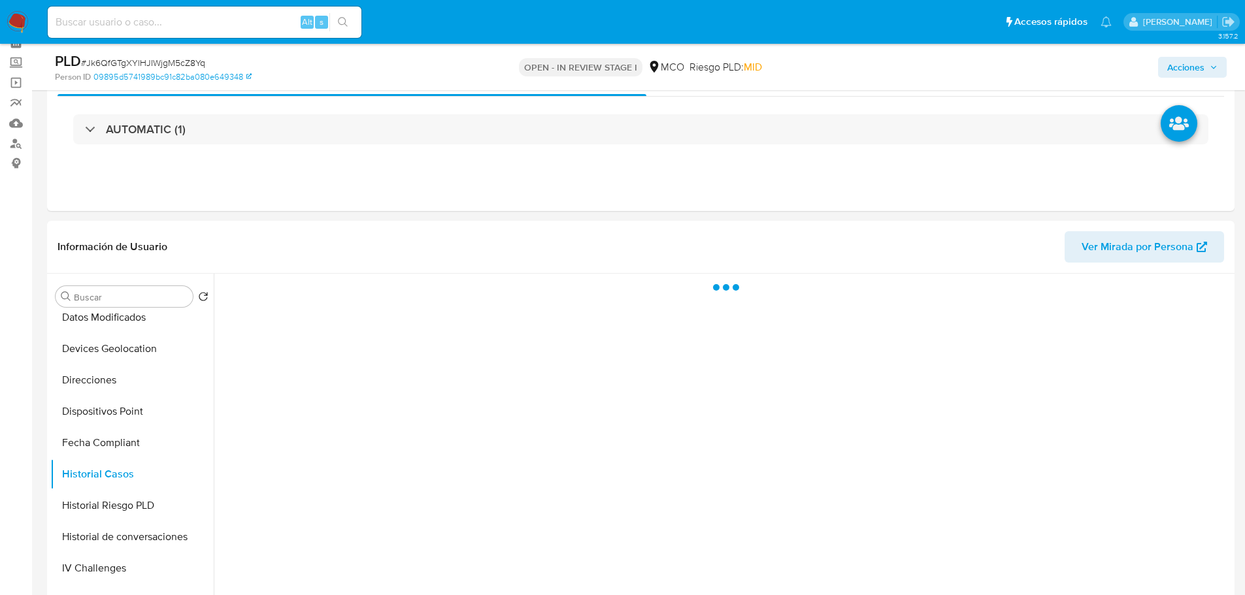
scroll to position [131, 0]
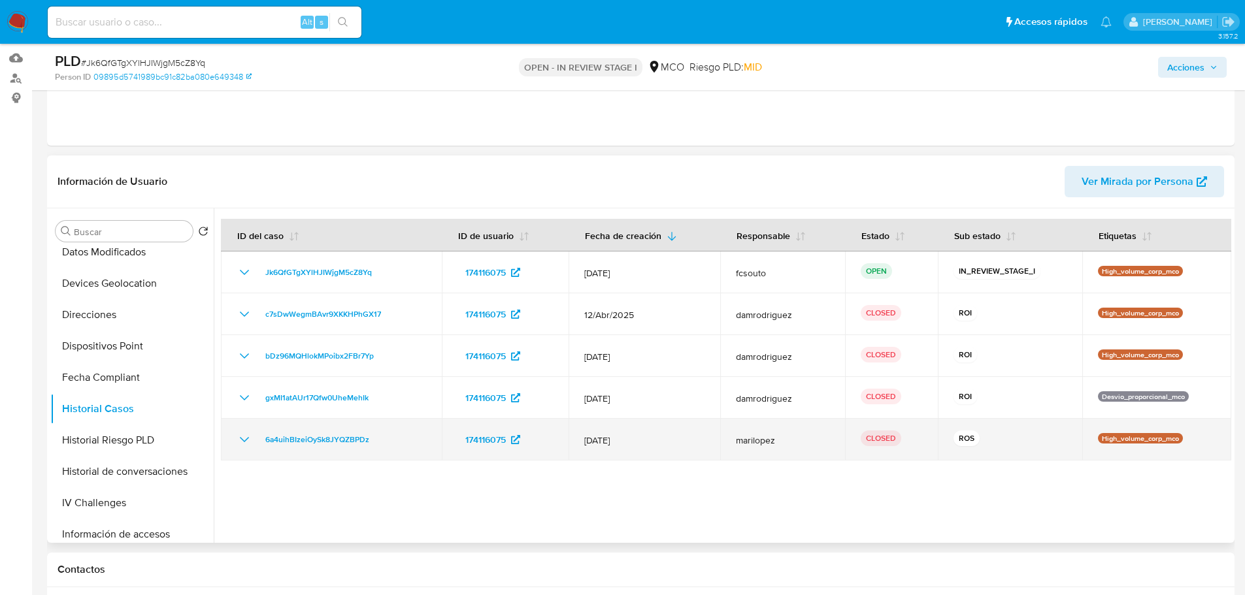
click at [306, 448] on td "6a4uihBIzeiOySk8JYQZBPDz" at bounding box center [331, 440] width 221 height 42
click at [310, 439] on span "6a4uihBIzeiOySk8JYQZBPDz" at bounding box center [317, 440] width 104 height 16
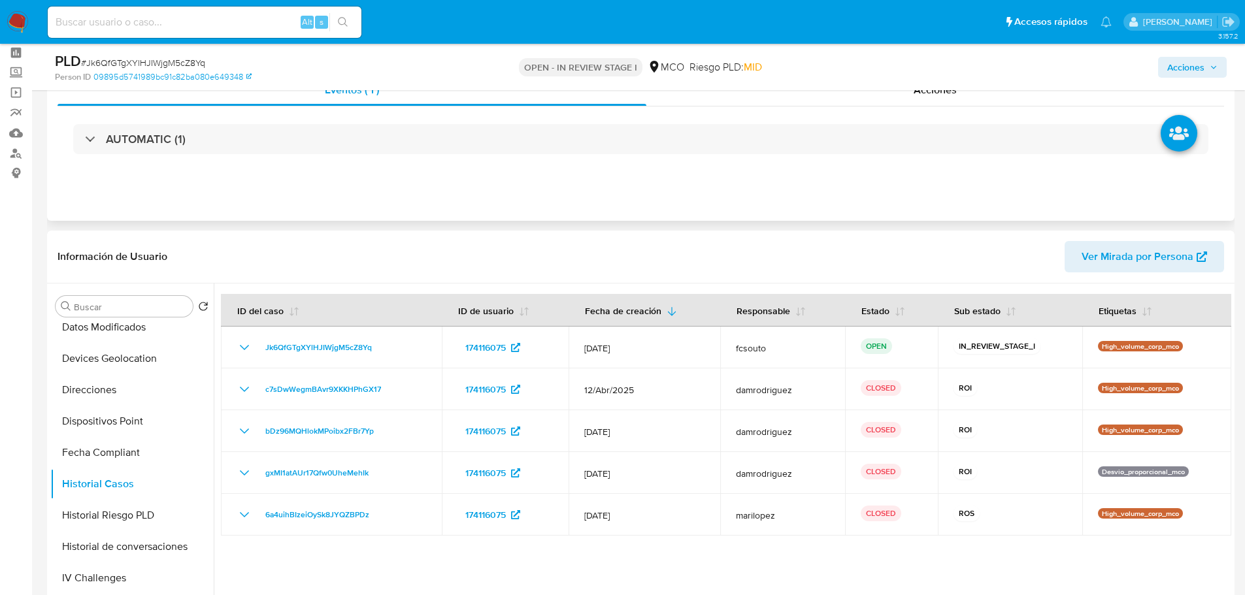
scroll to position [196, 0]
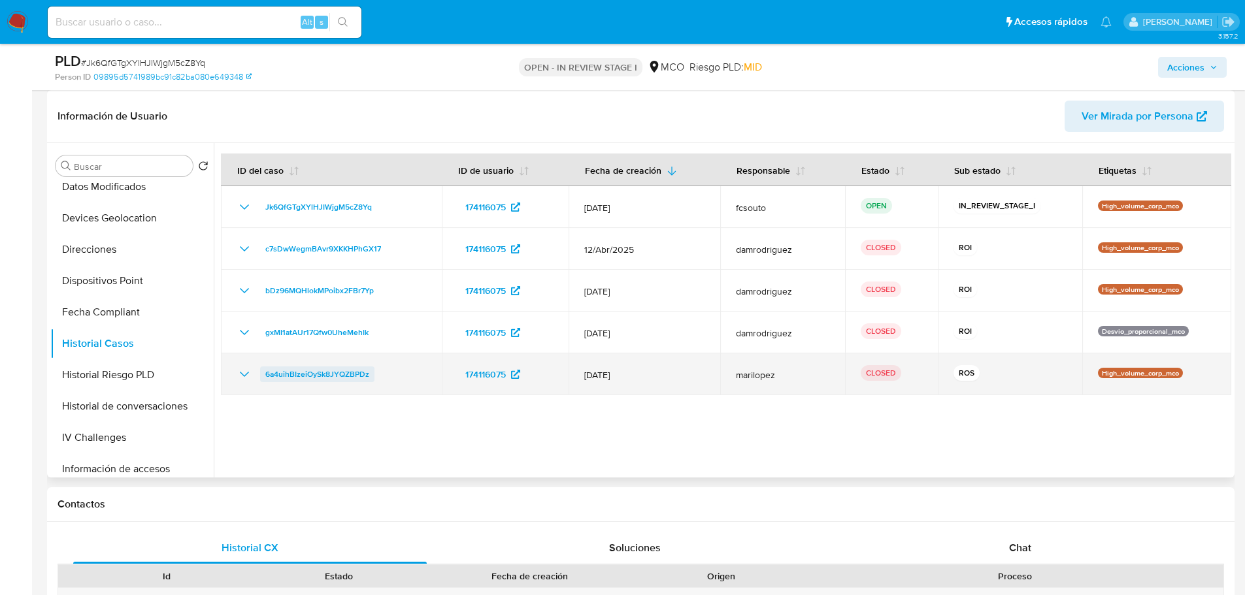
click at [277, 375] on span "6a4uihBIzeiOySk8JYQZBPDz" at bounding box center [317, 375] width 104 height 16
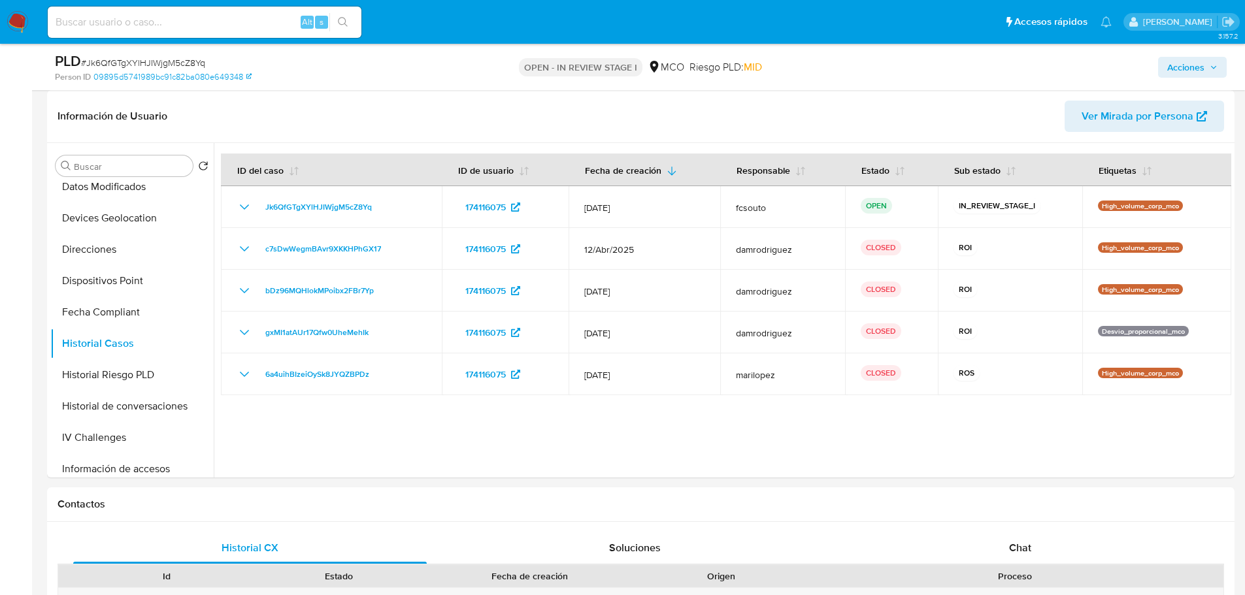
click at [1170, 68] on span "Acciones" at bounding box center [1185, 67] width 37 height 21
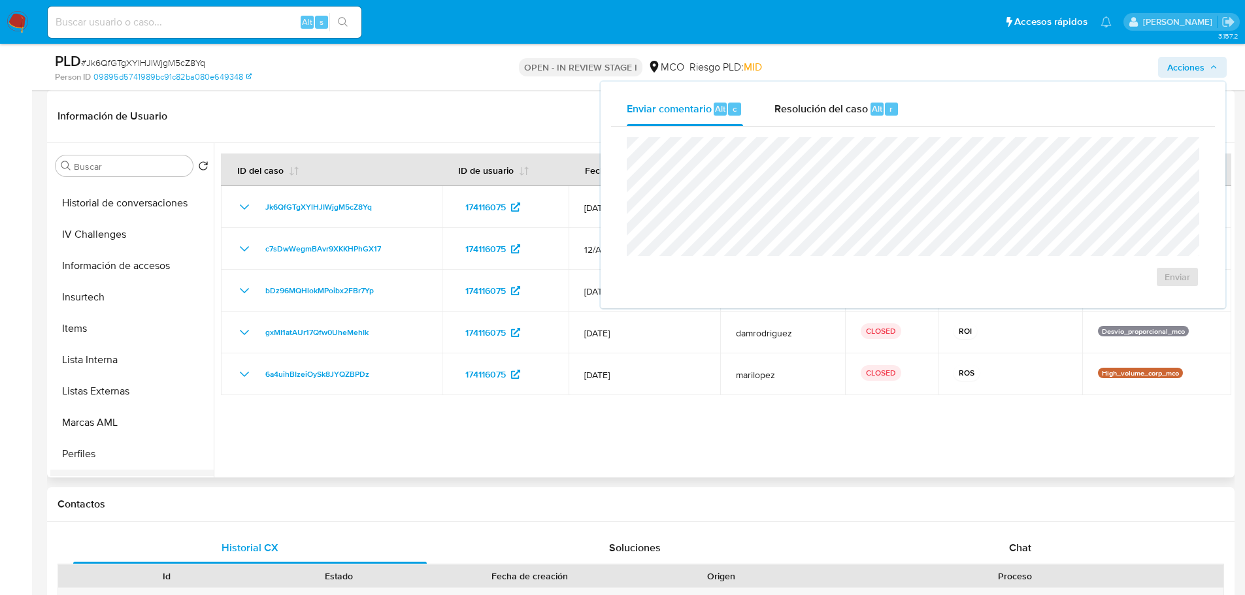
scroll to position [552, 0]
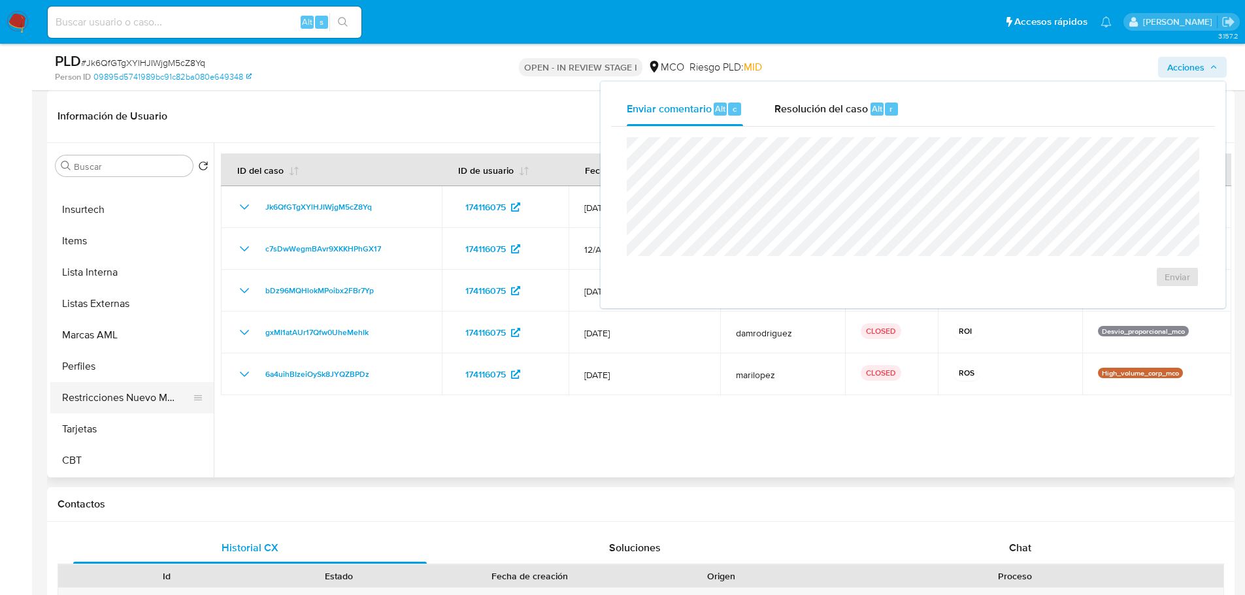
click at [123, 404] on button "Restricciones Nuevo Mundo" at bounding box center [126, 397] width 153 height 31
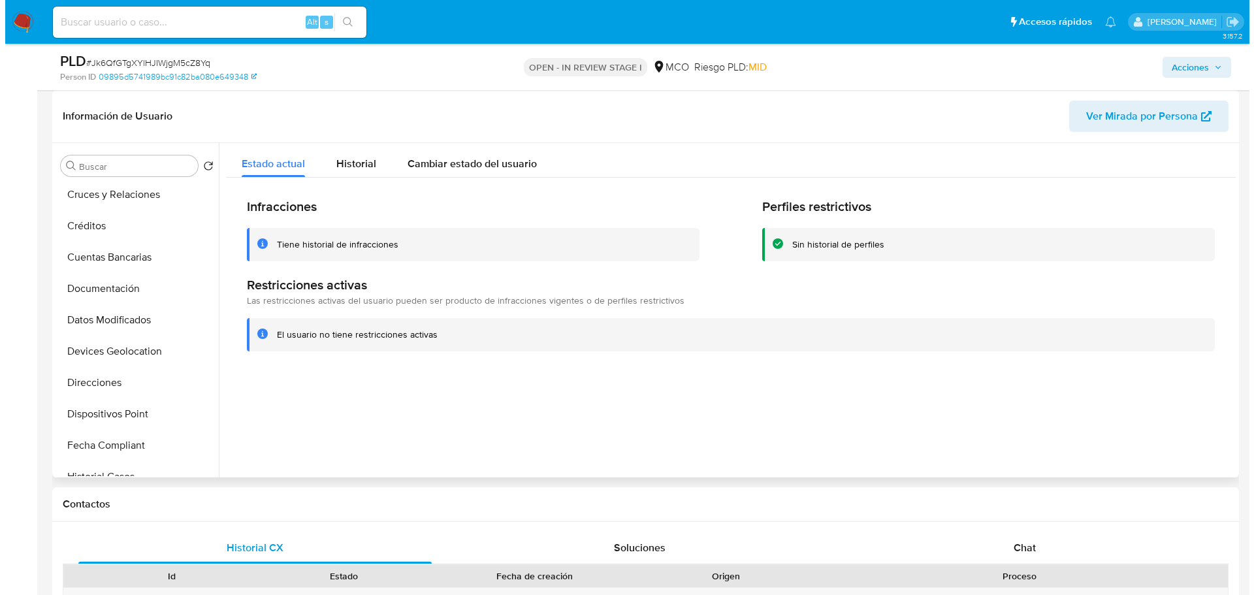
scroll to position [0, 0]
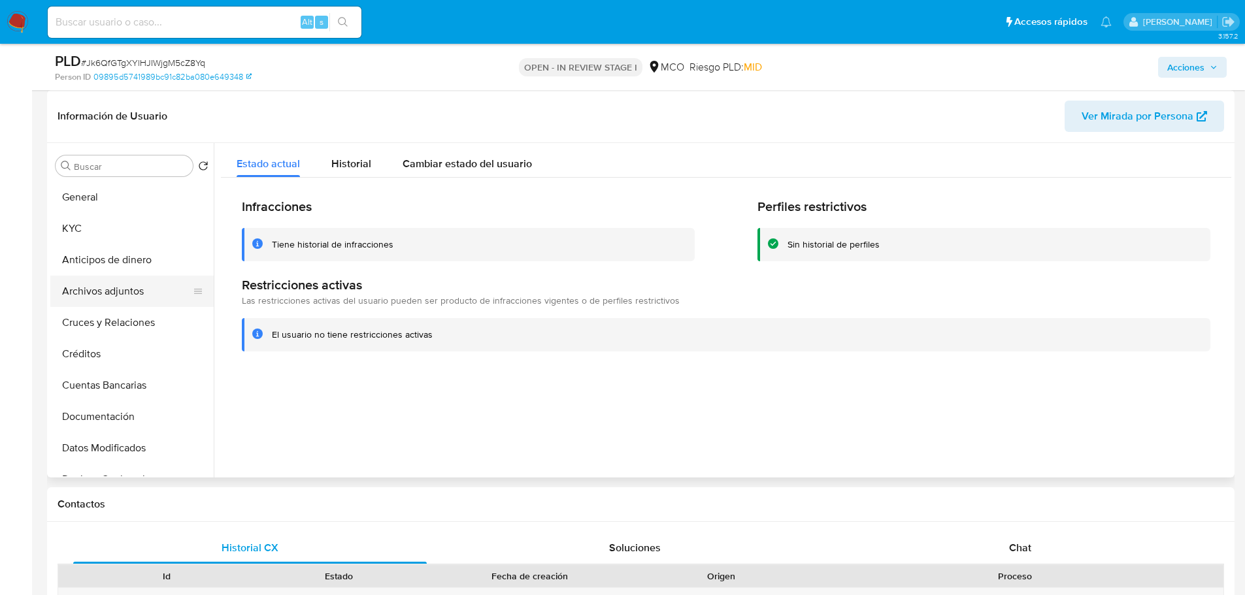
click at [135, 292] on button "Archivos adjuntos" at bounding box center [126, 291] width 153 height 31
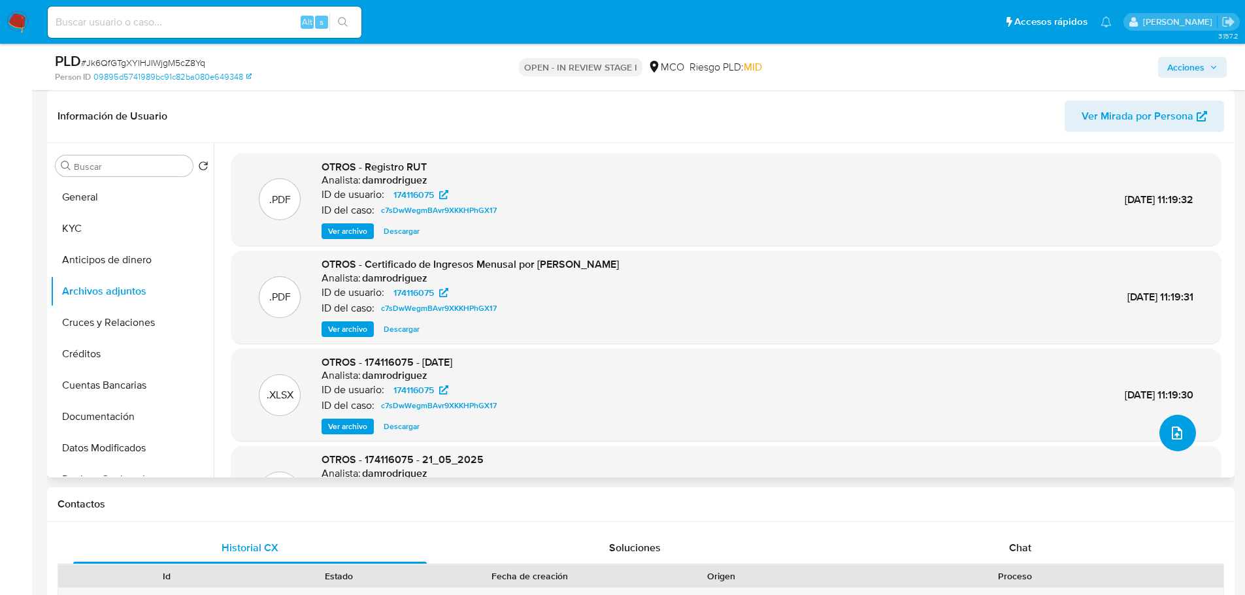
click at [1180, 433] on button "upload-file" at bounding box center [1177, 433] width 37 height 37
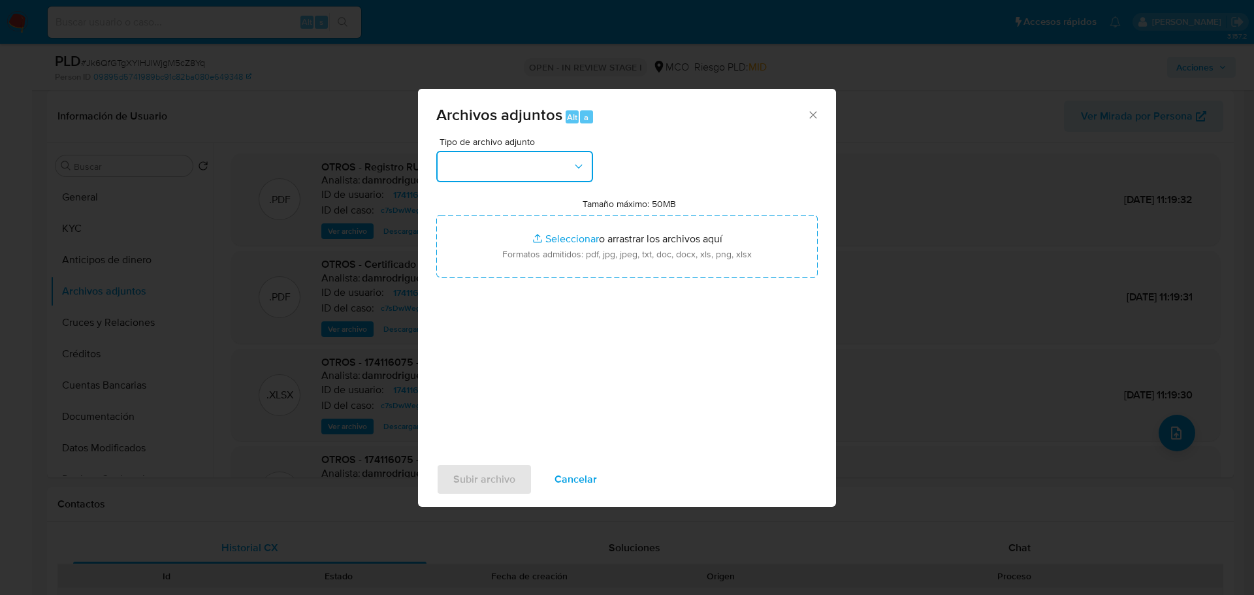
click at [525, 180] on button "button" at bounding box center [514, 166] width 157 height 31
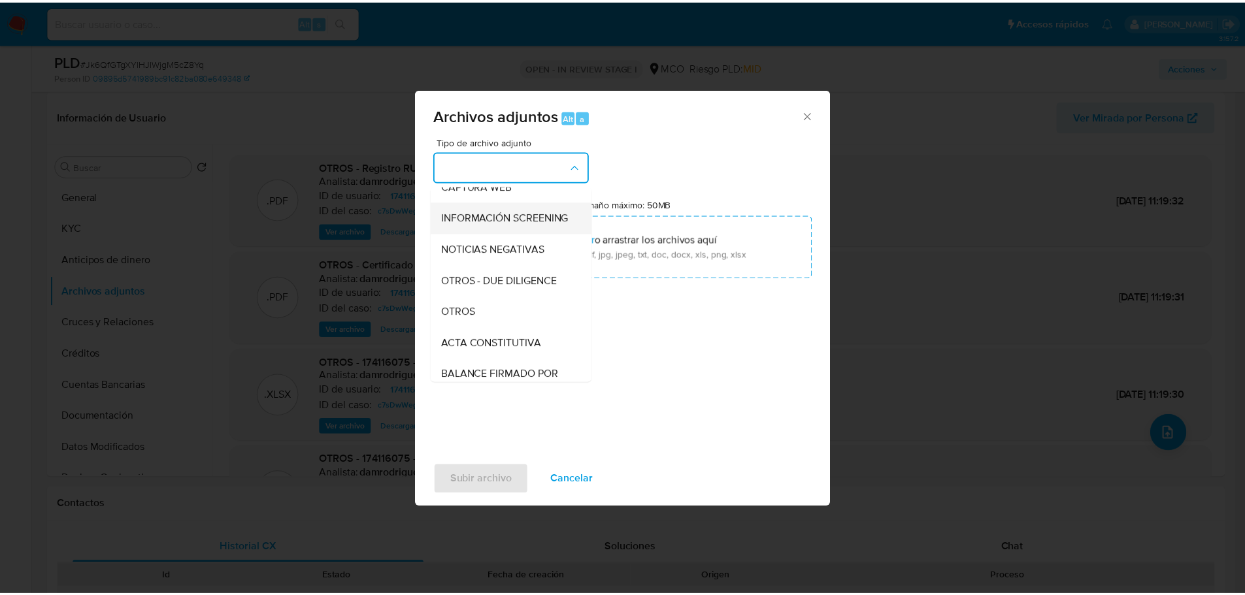
scroll to position [131, 0]
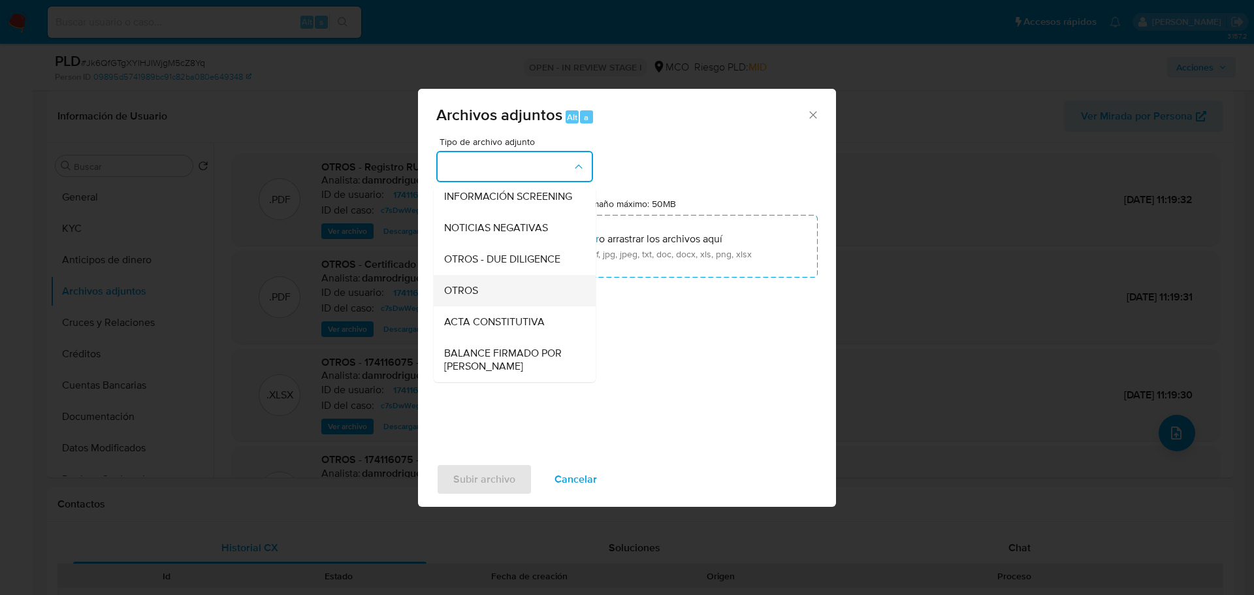
click at [508, 306] on div "OTROS" at bounding box center [510, 290] width 133 height 31
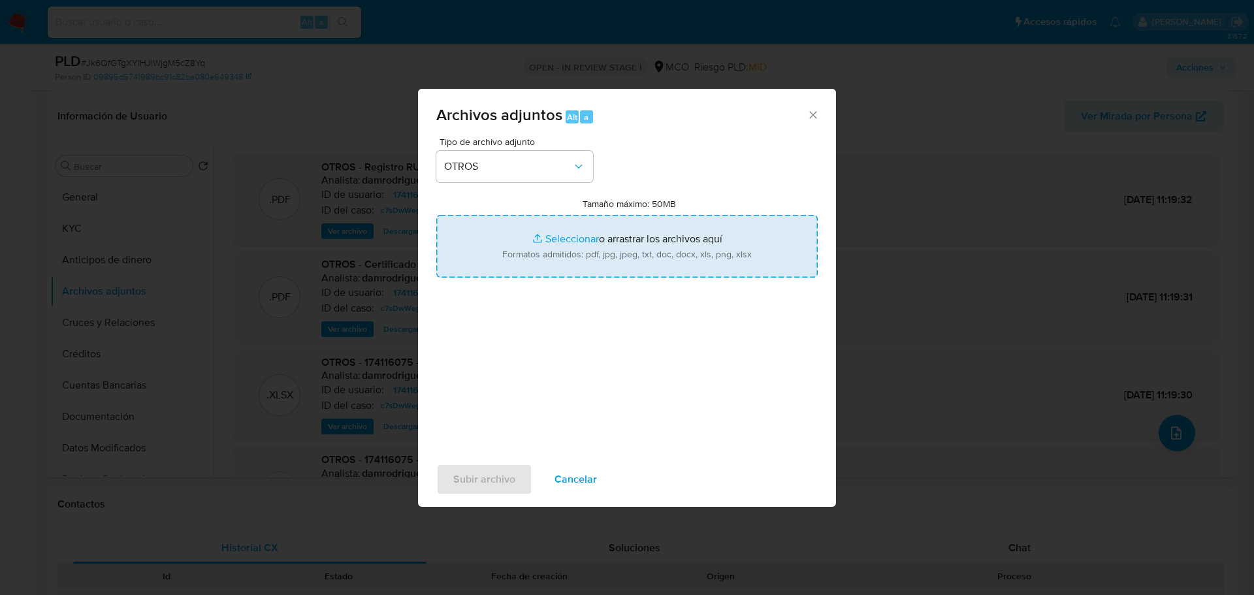
click at [610, 251] on input "Tamaño máximo: 50MB Seleccionar archivos" at bounding box center [627, 246] width 382 height 63
type input "C:\fakepath\174116075 - 2_9_2025.pdf"
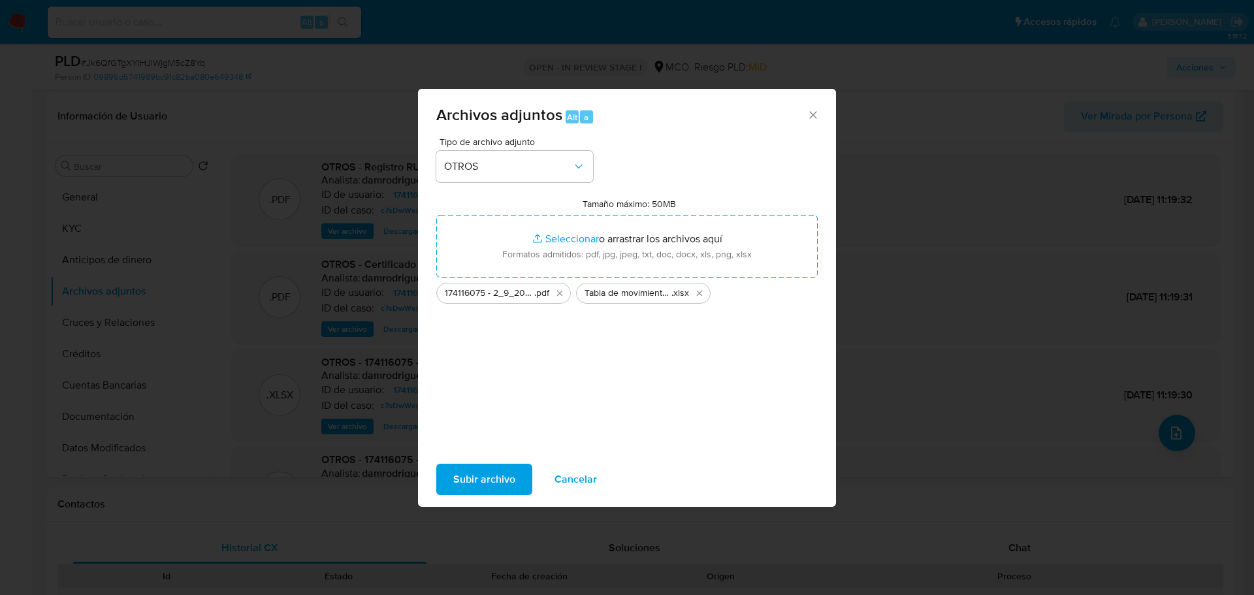
click at [499, 494] on span "Subir archivo" at bounding box center [484, 479] width 62 height 29
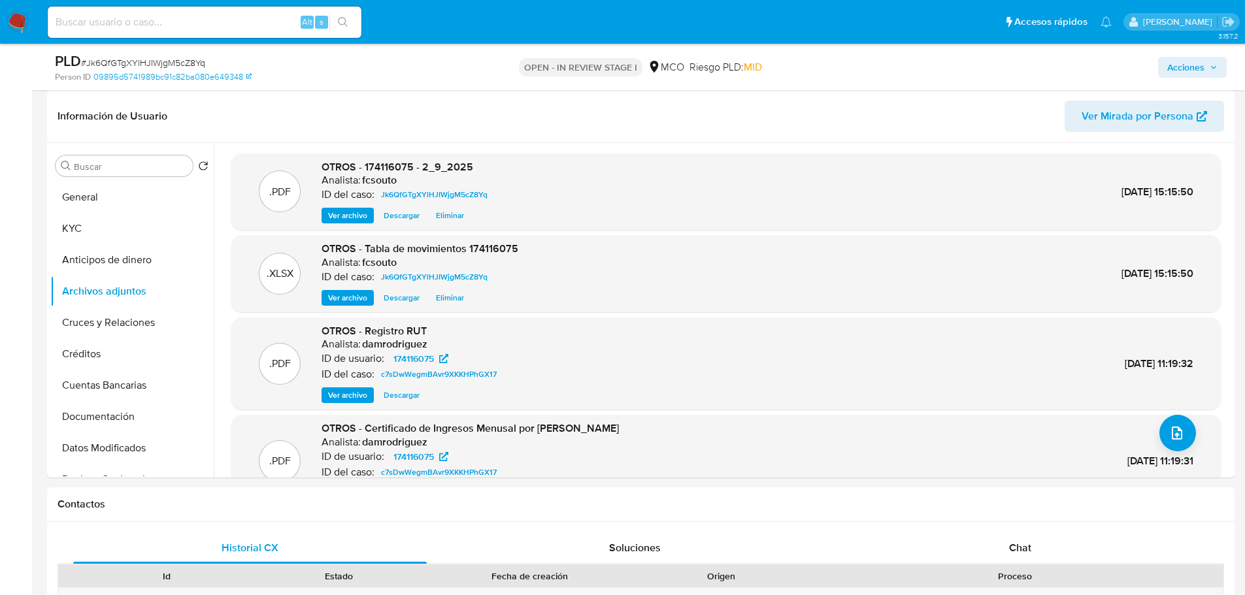
click at [1205, 66] on span "Acciones" at bounding box center [1192, 67] width 50 height 18
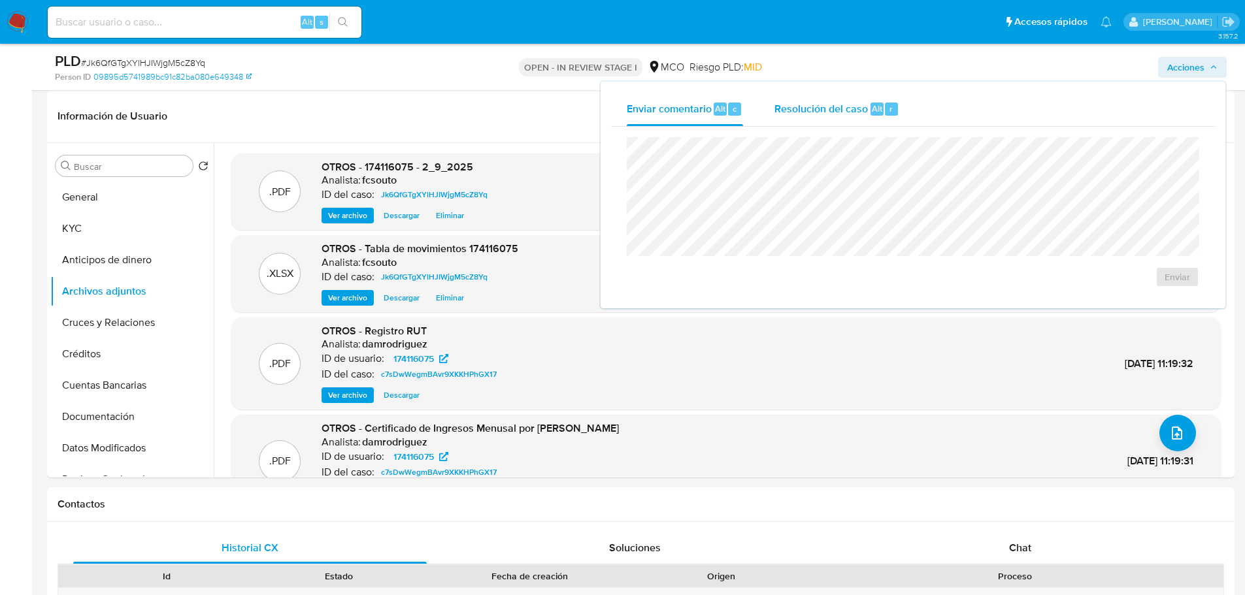
click at [824, 96] on div "Resolución del caso Alt r" at bounding box center [836, 109] width 125 height 34
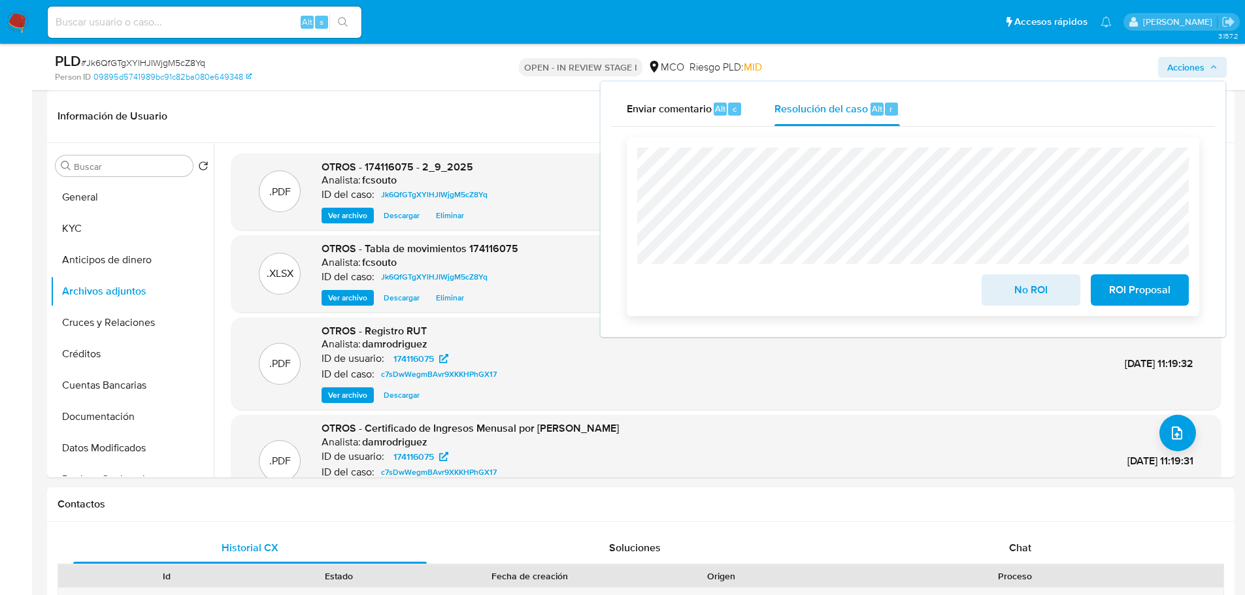
click at [1162, 292] on span "ROI Proposal" at bounding box center [1139, 290] width 64 height 29
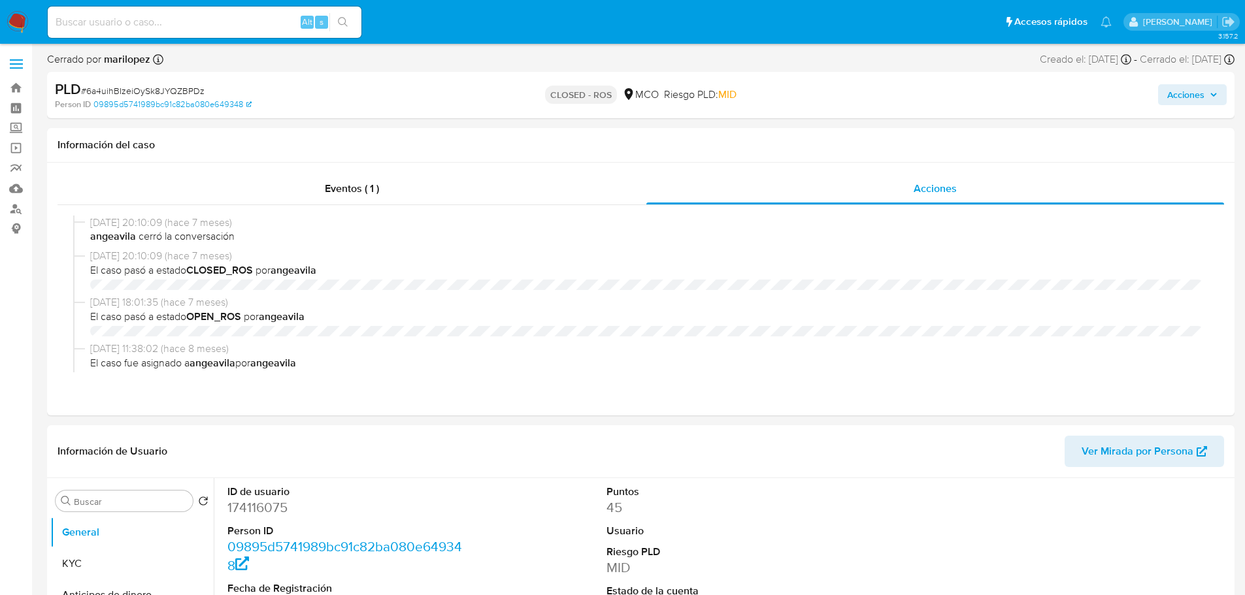
select select "10"
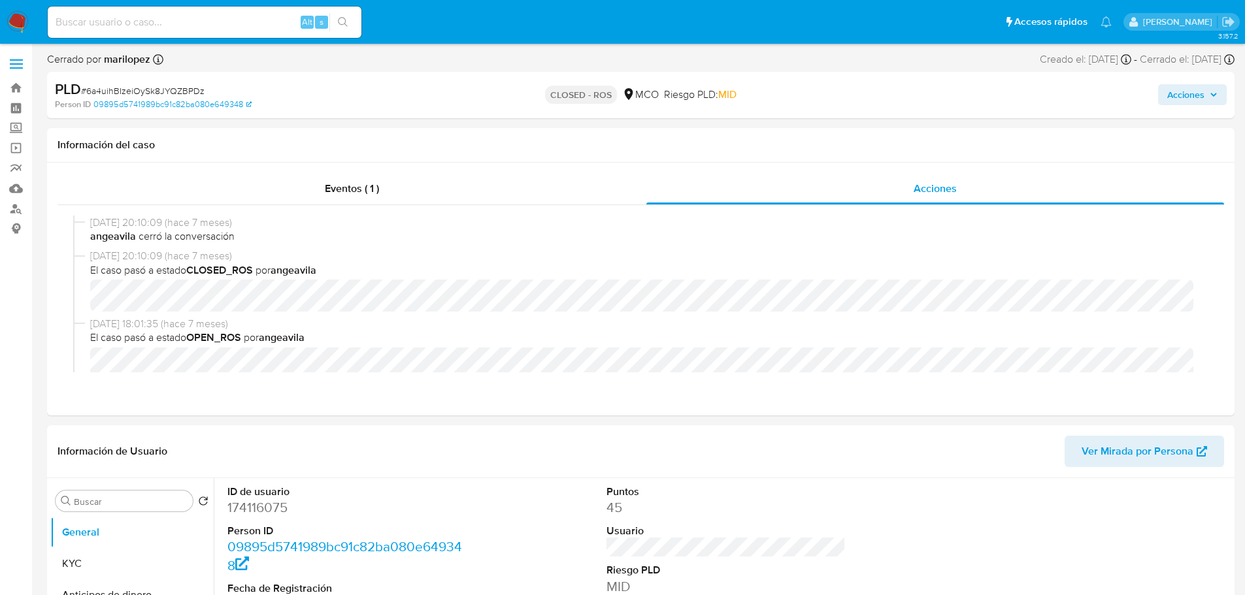
scroll to position [784, 0]
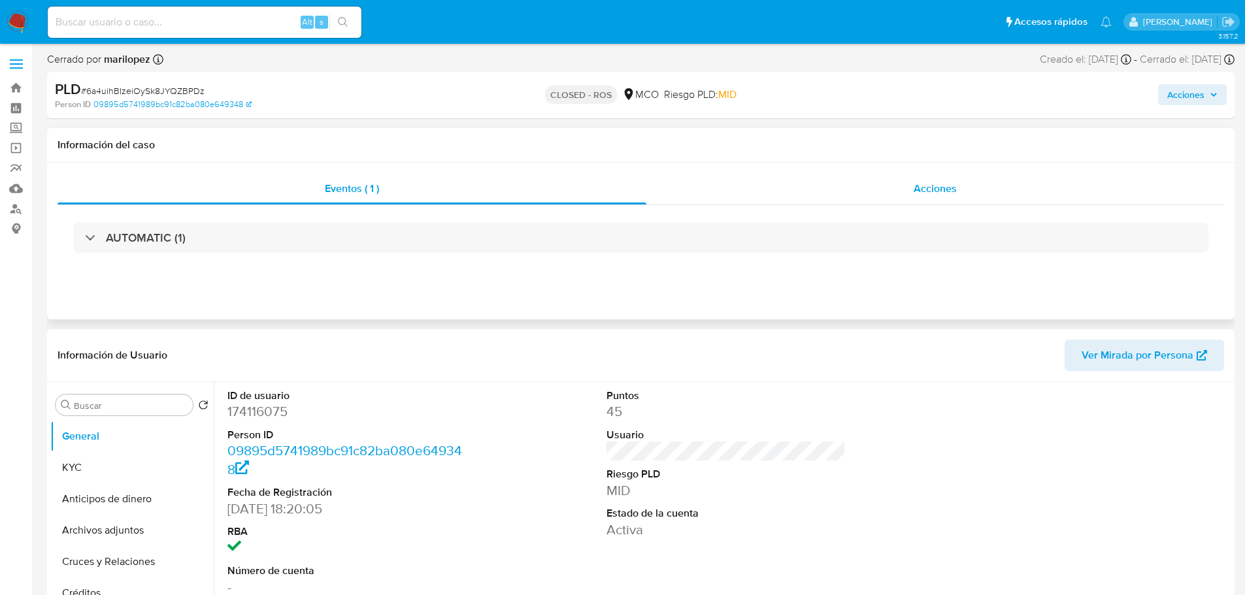
click at [968, 195] on div "Acciones" at bounding box center [935, 188] width 578 height 31
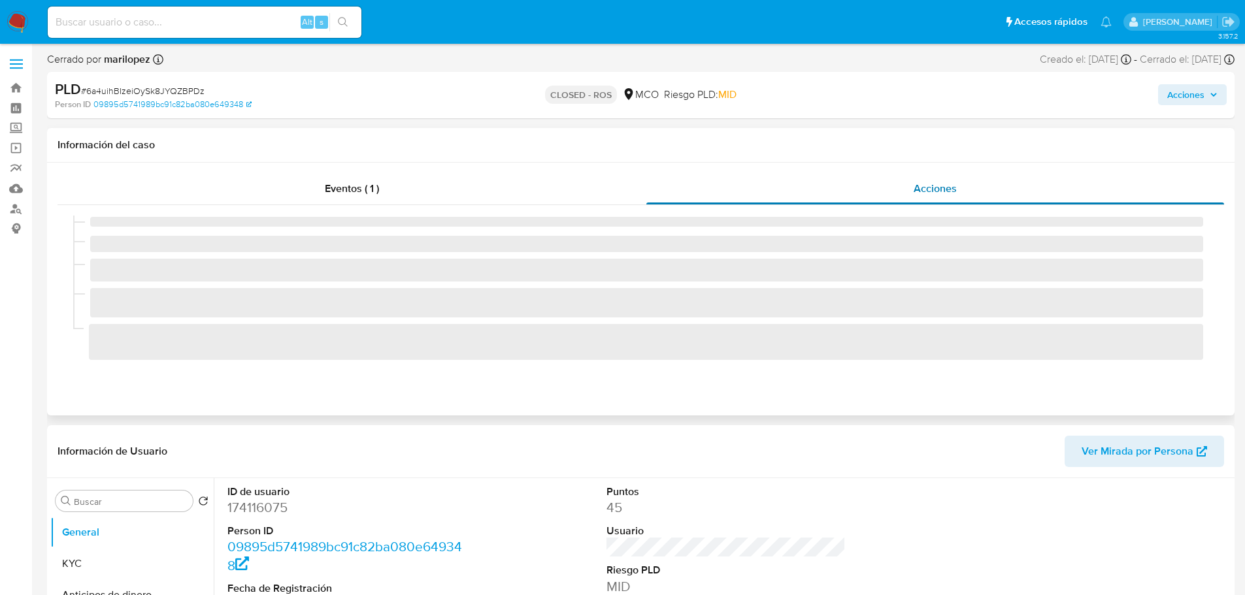
select select "10"
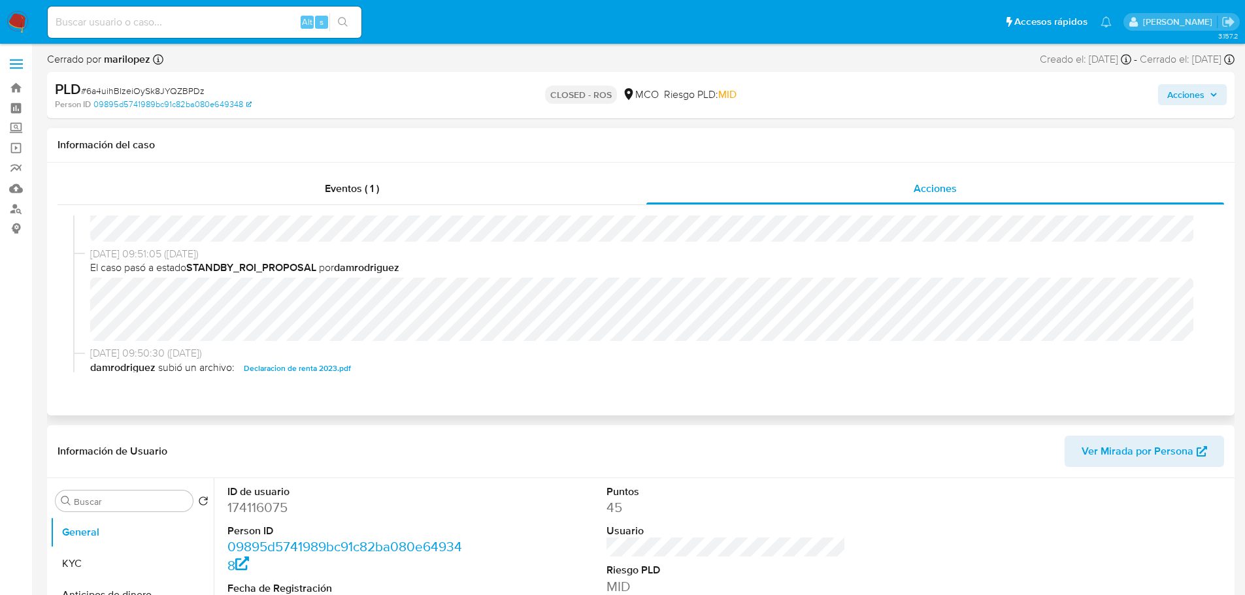
scroll to position [261, 0]
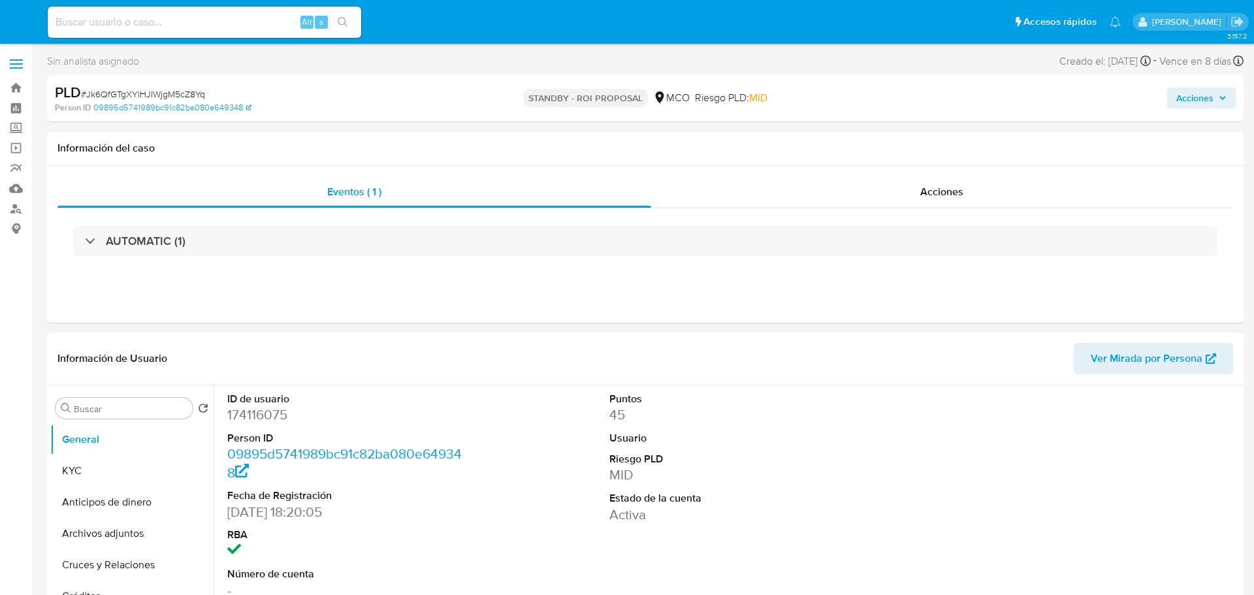
select select "10"
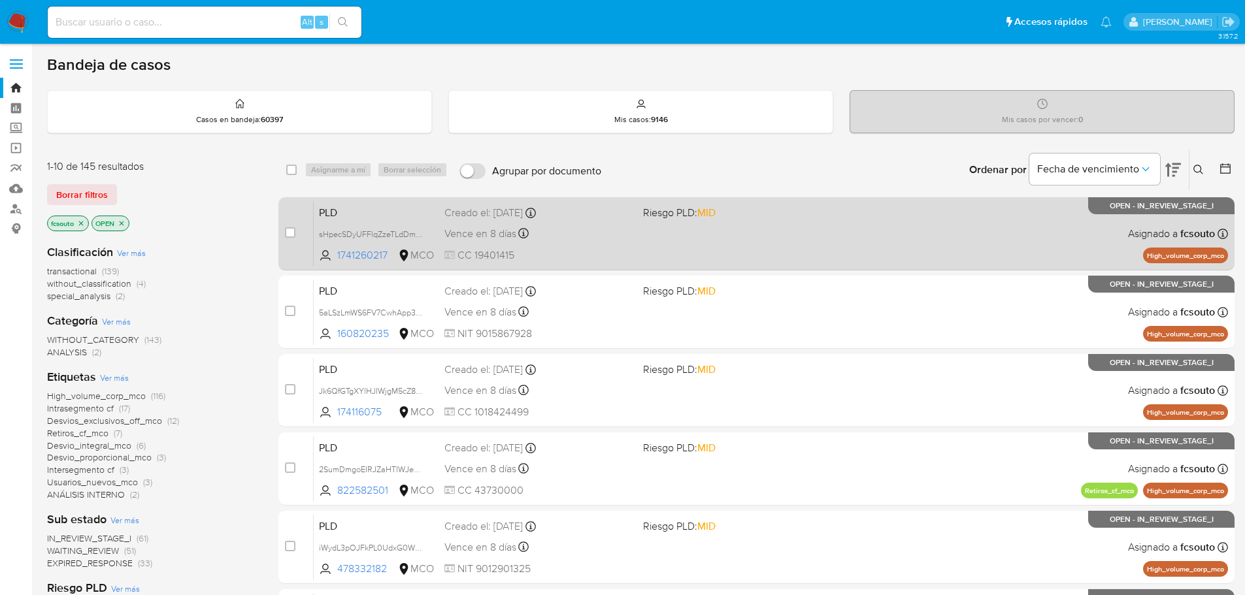
scroll to position [65, 0]
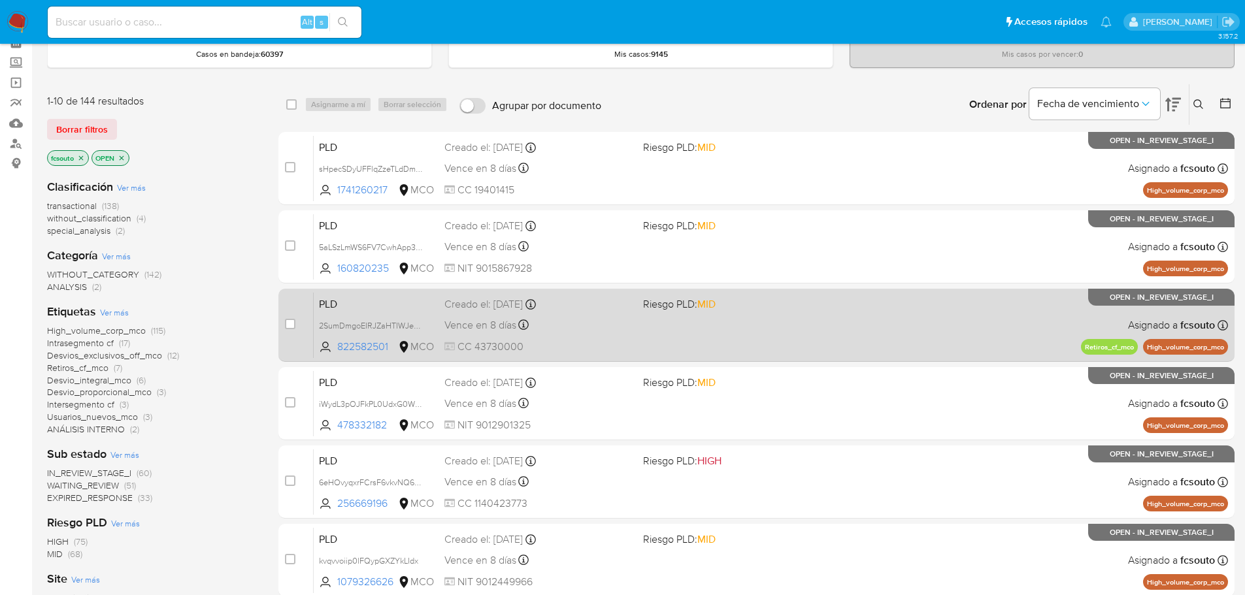
scroll to position [131, 0]
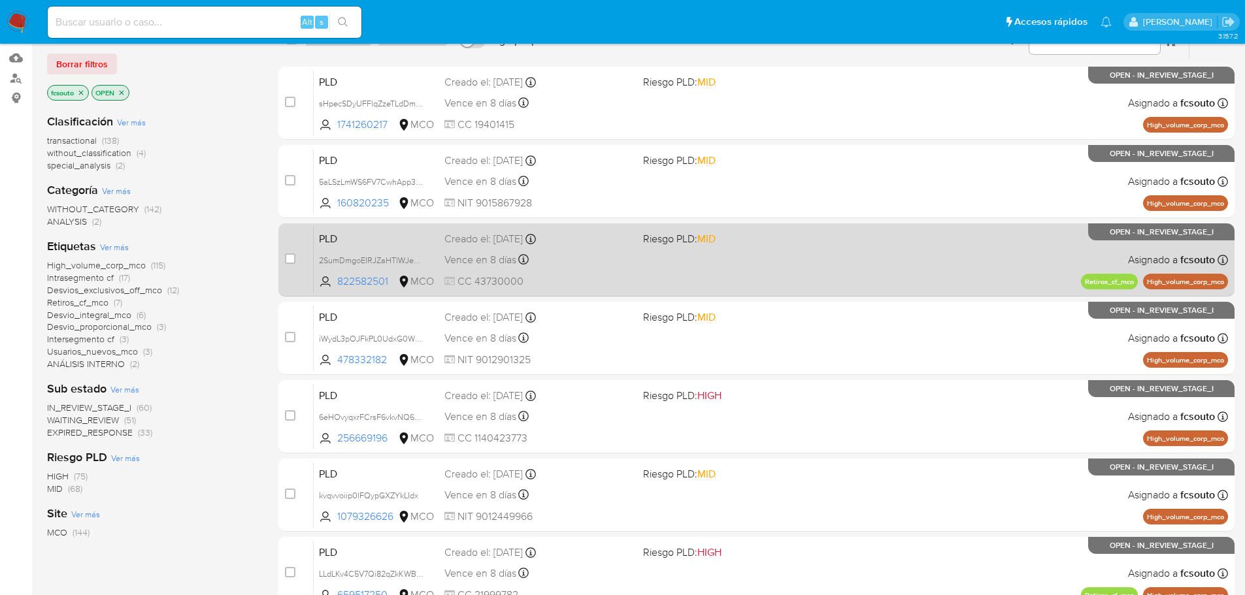
click at [723, 266] on div "PLD 2SumDmgoEIRJZaHTIWJePEjZ 822582501 MCO Riesgo PLD: MID Creado el: [DATE] Cr…" at bounding box center [771, 260] width 914 height 66
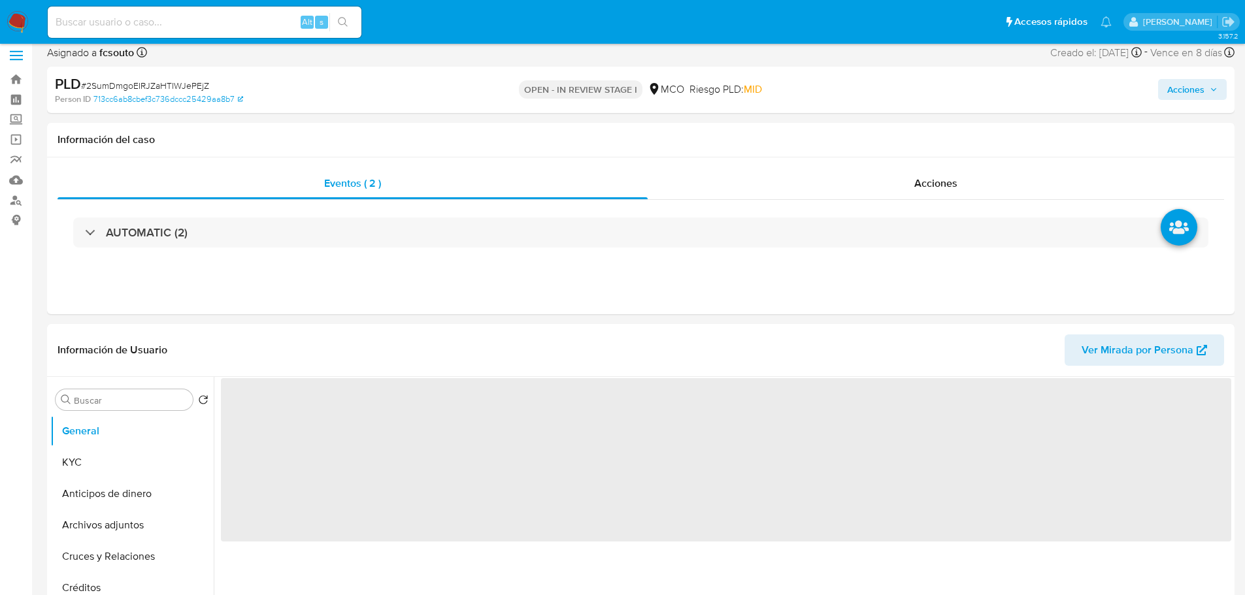
scroll to position [131, 0]
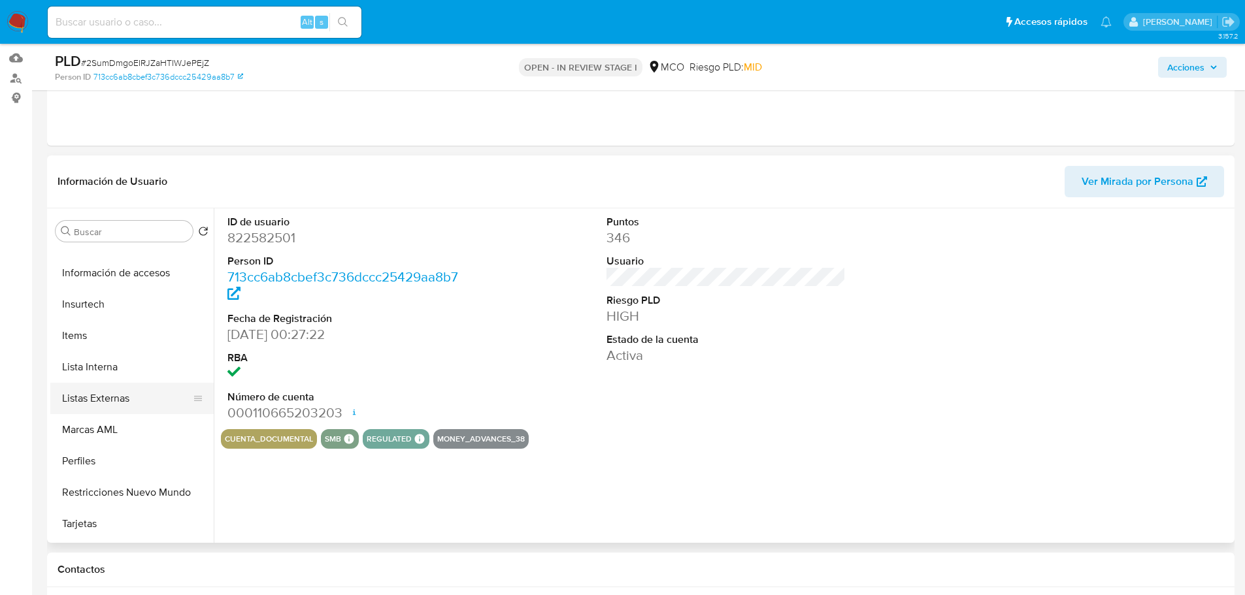
select select "10"
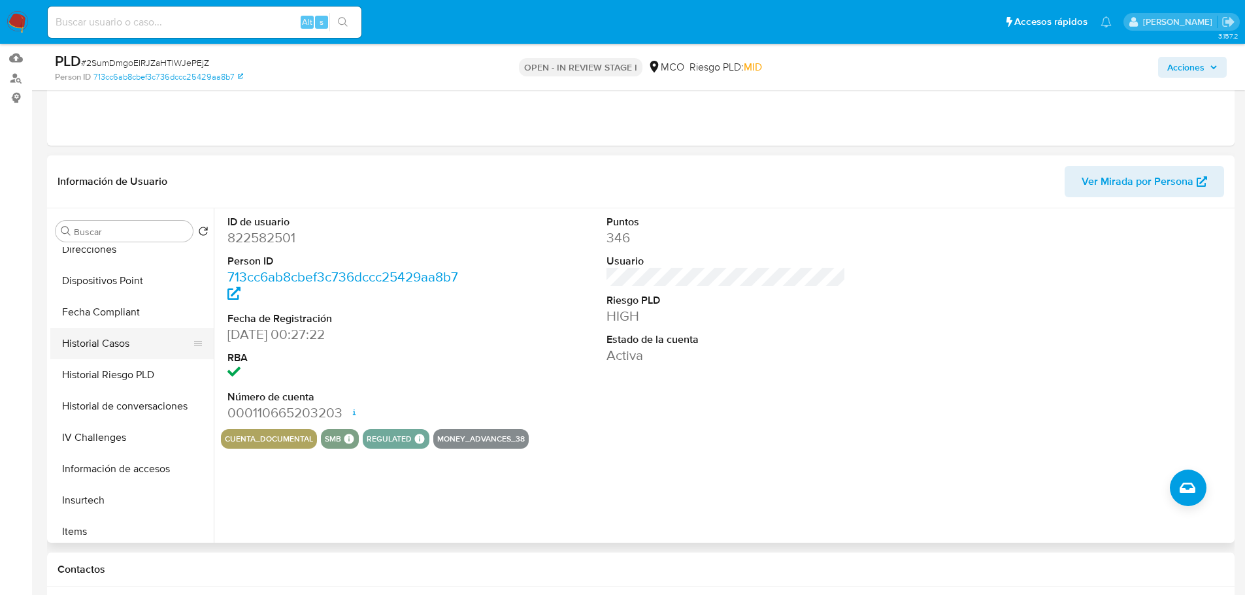
click at [129, 336] on button "Historial Casos" at bounding box center [126, 343] width 153 height 31
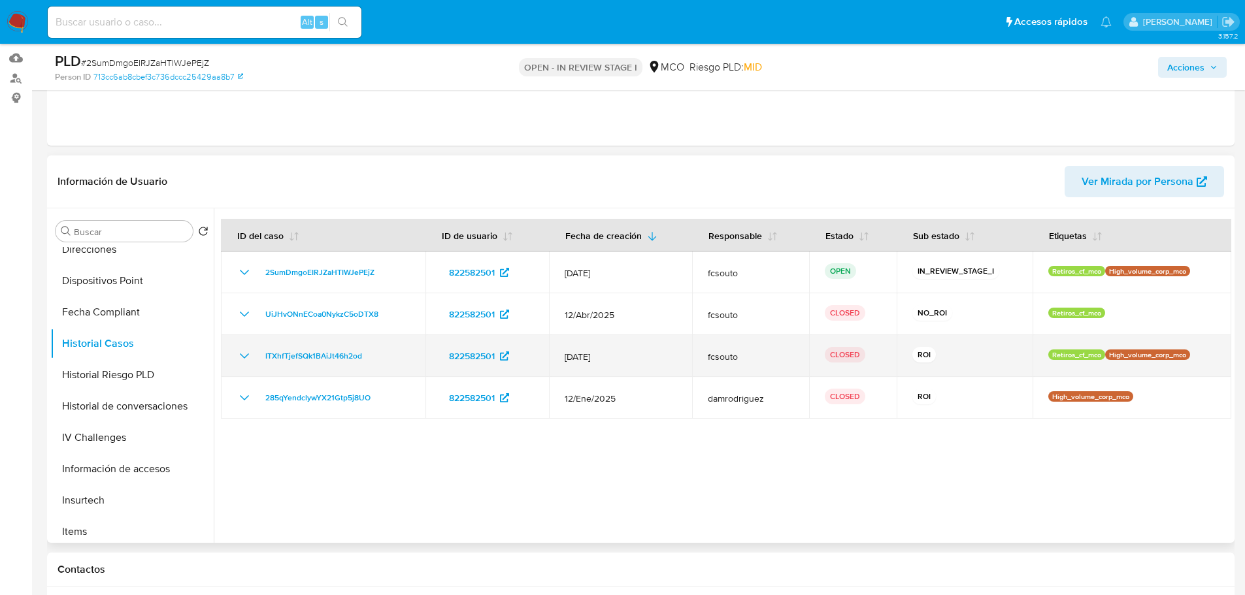
click at [244, 355] on icon "Mostrar/Ocultar" at bounding box center [245, 356] width 16 height 16
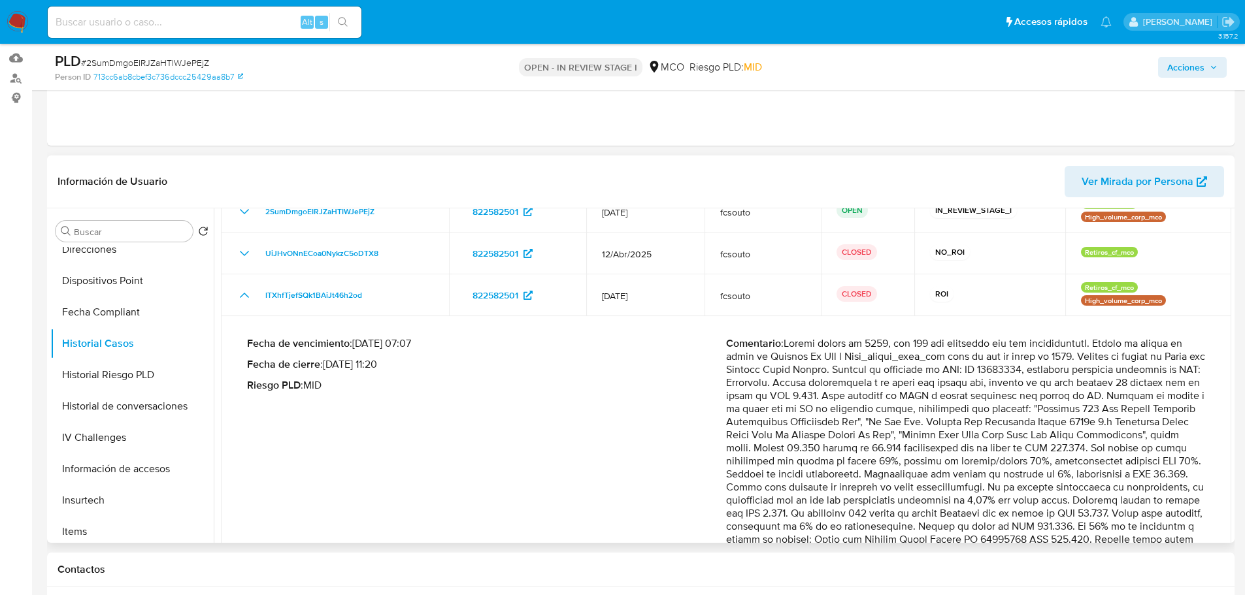
scroll to position [0, 0]
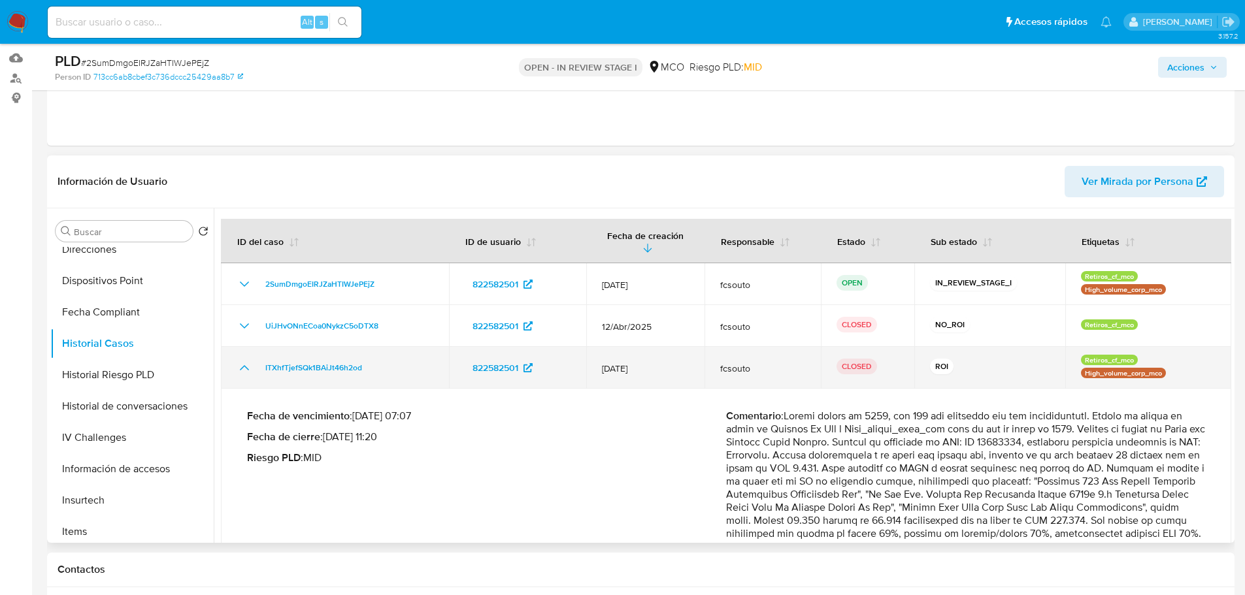
click at [238, 366] on icon "Mostrar/Ocultar" at bounding box center [245, 368] width 16 height 16
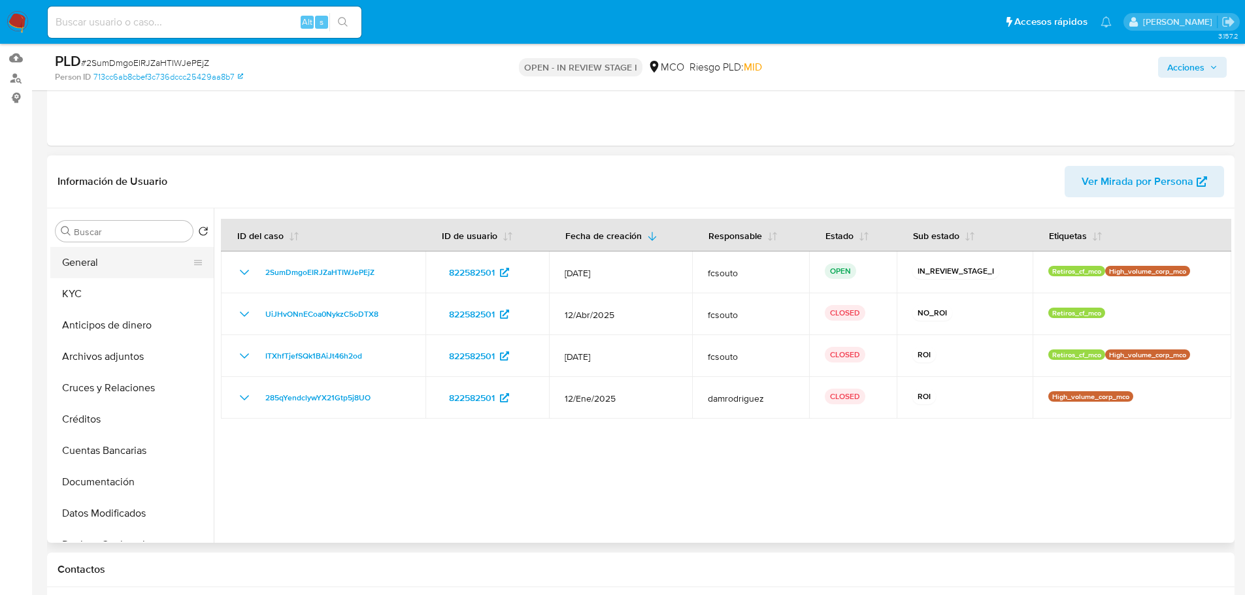
click at [104, 265] on button "General" at bounding box center [126, 262] width 153 height 31
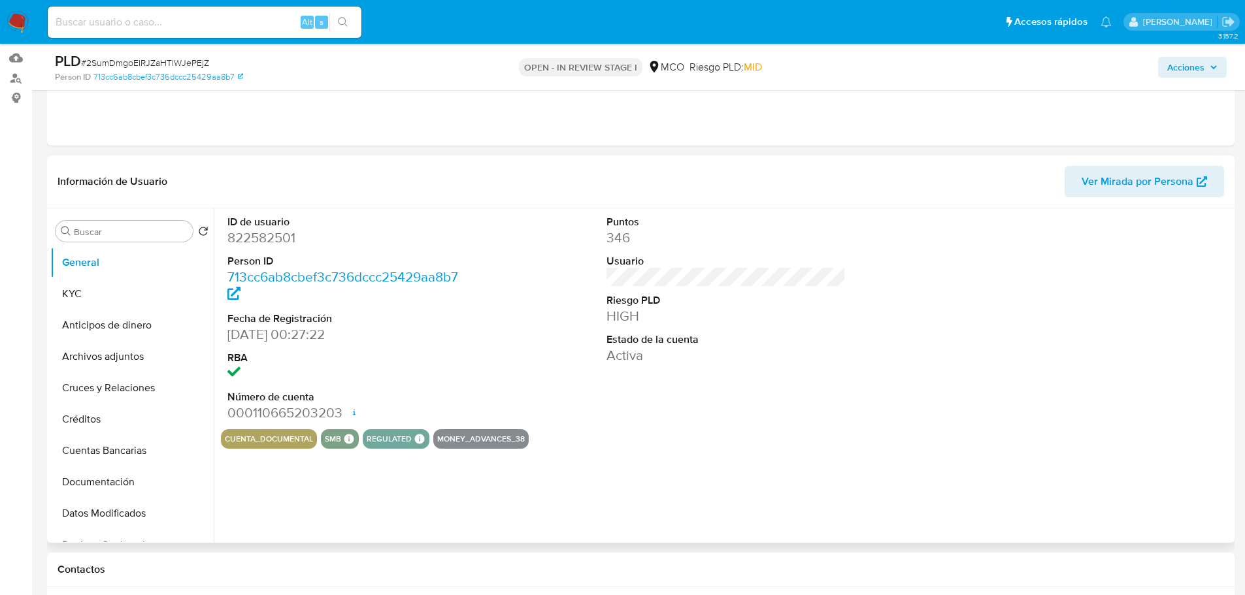
click at [274, 240] on dd "822582501" at bounding box center [347, 238] width 240 height 18
copy dd "822582501"
click at [272, 234] on dd "822582501" at bounding box center [347, 238] width 240 height 18
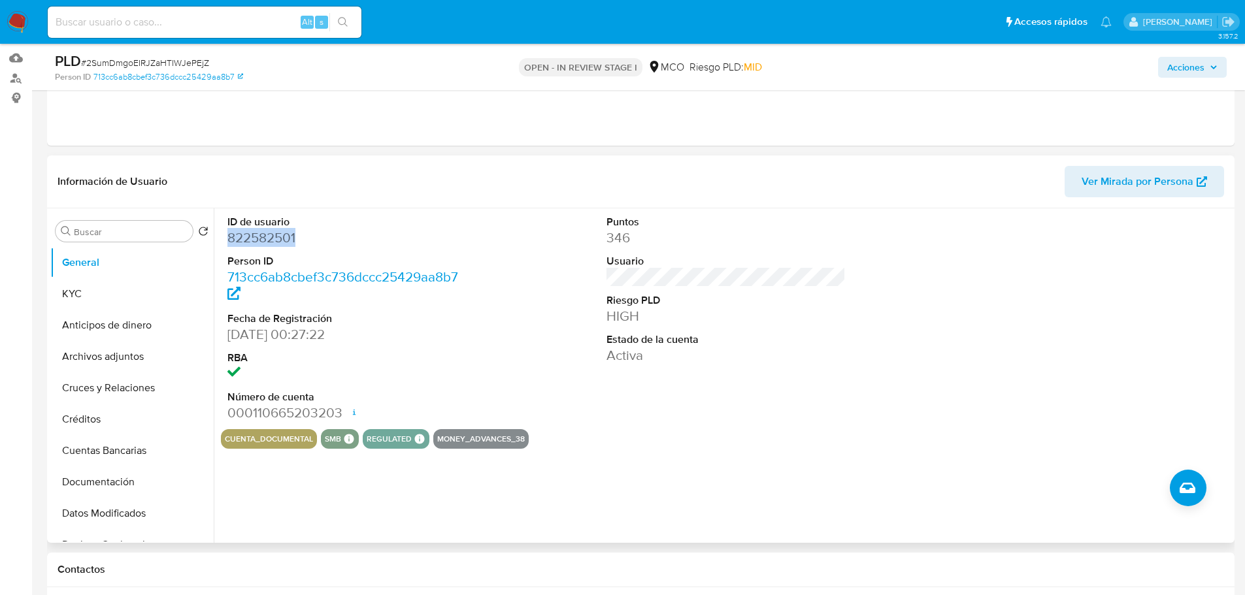
click at [262, 238] on dd "822582501" at bounding box center [347, 238] width 240 height 18
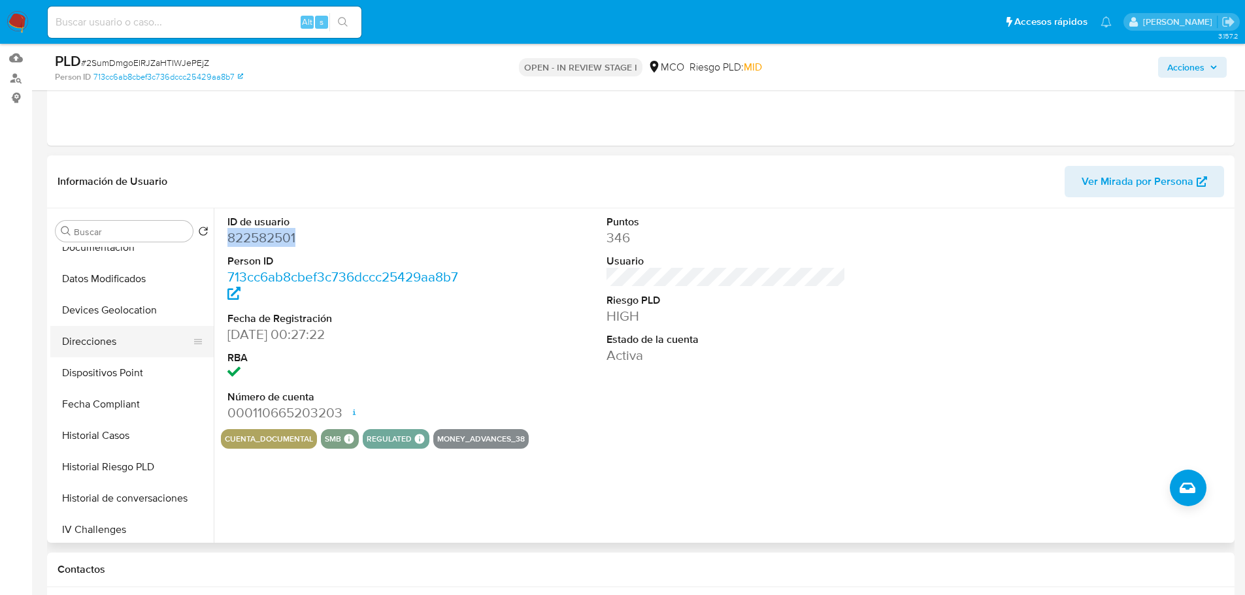
scroll to position [261, 0]
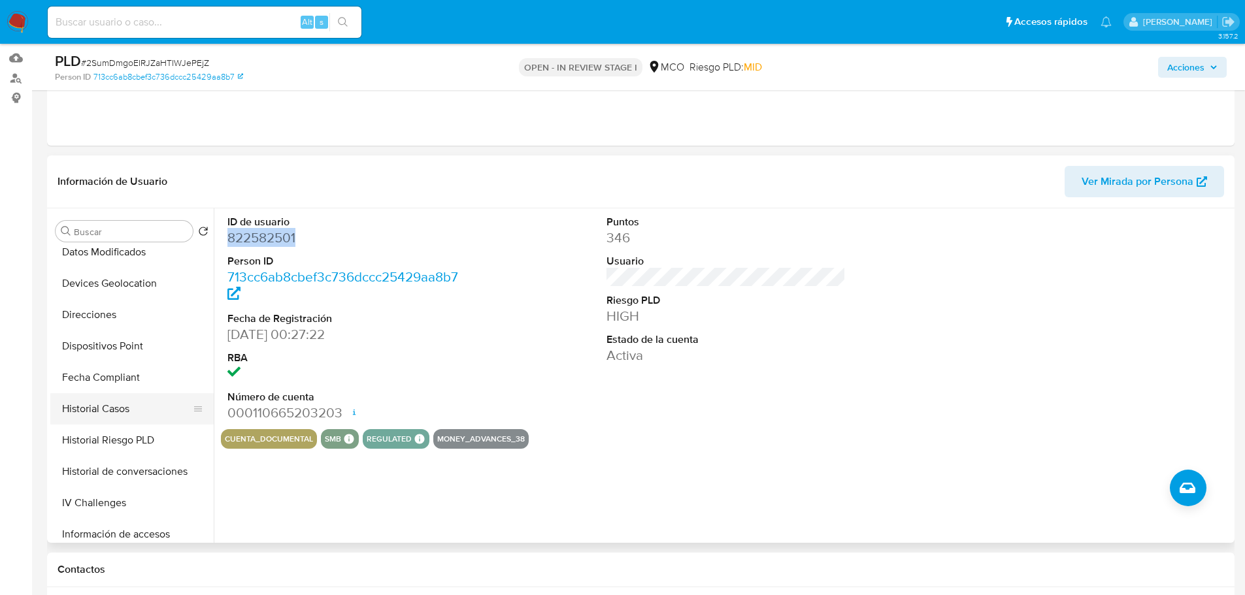
click at [142, 405] on button "Historial Casos" at bounding box center [126, 408] width 153 height 31
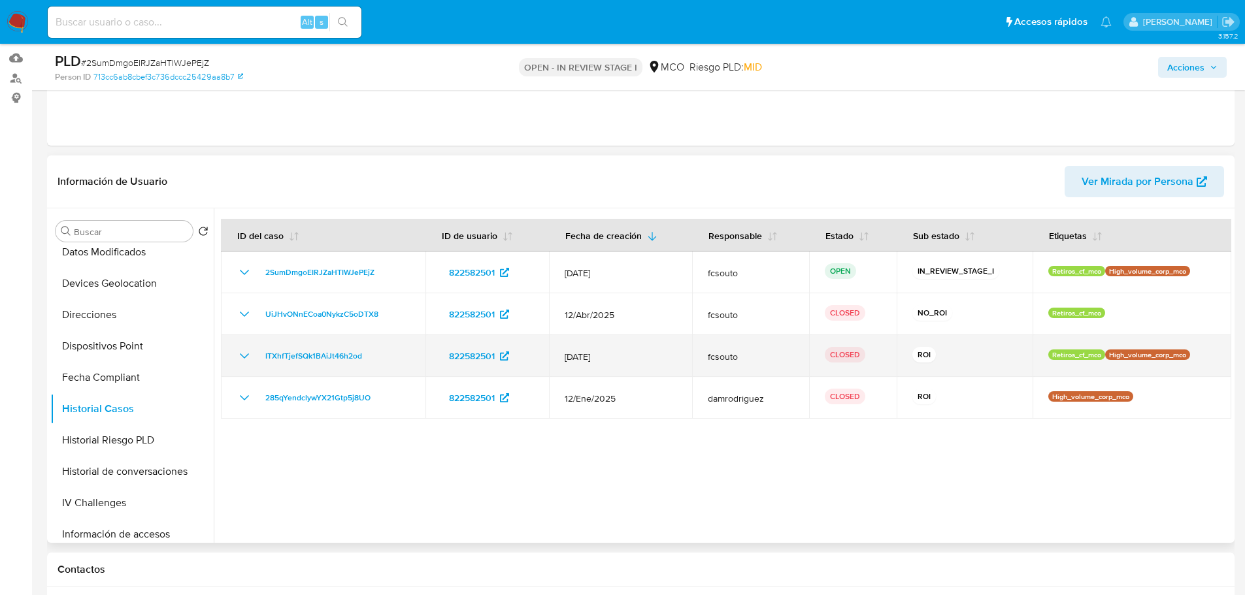
click at [244, 352] on icon "Mostrar/Ocultar" at bounding box center [245, 356] width 16 height 16
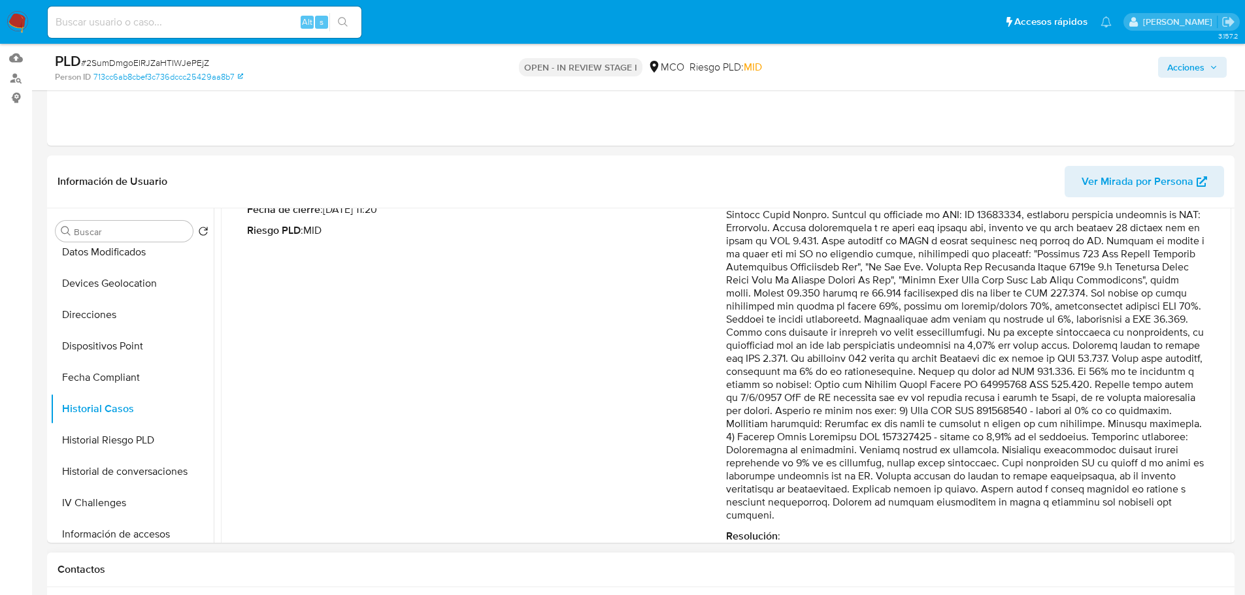
scroll to position [297, 0]
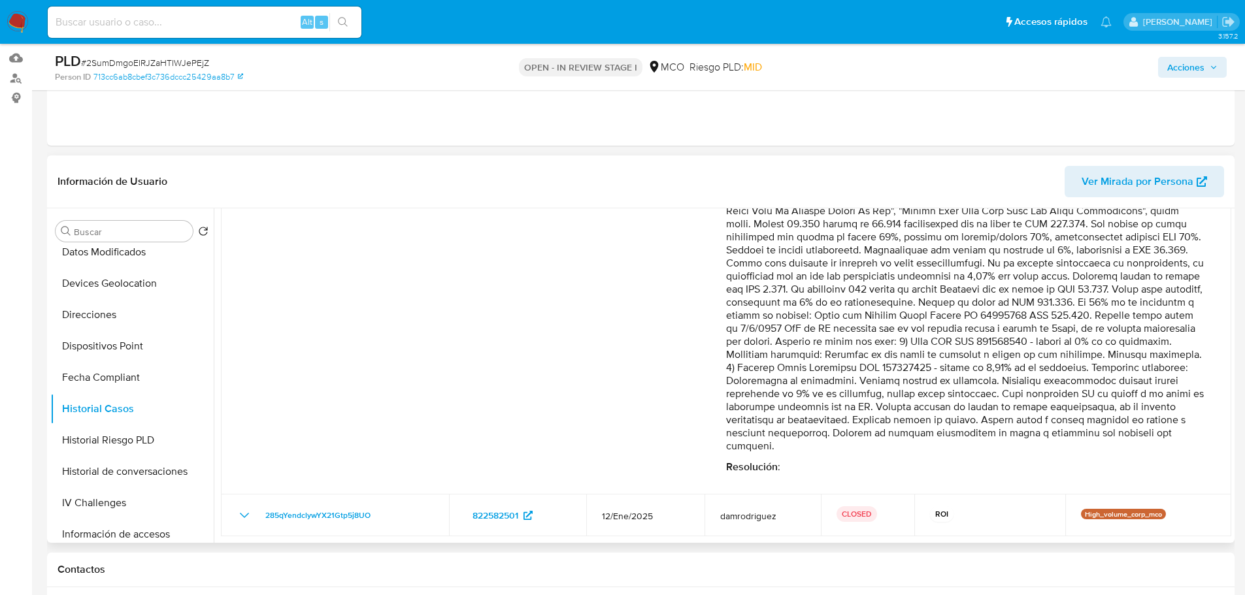
drag, startPoint x: 786, startPoint y: 350, endPoint x: 963, endPoint y: 441, distance: 199.0
click at [963, 441] on p "Comentario :" at bounding box center [965, 283] width 479 height 340
click at [1215, 65] on icon "button" at bounding box center [1213, 67] width 8 height 8
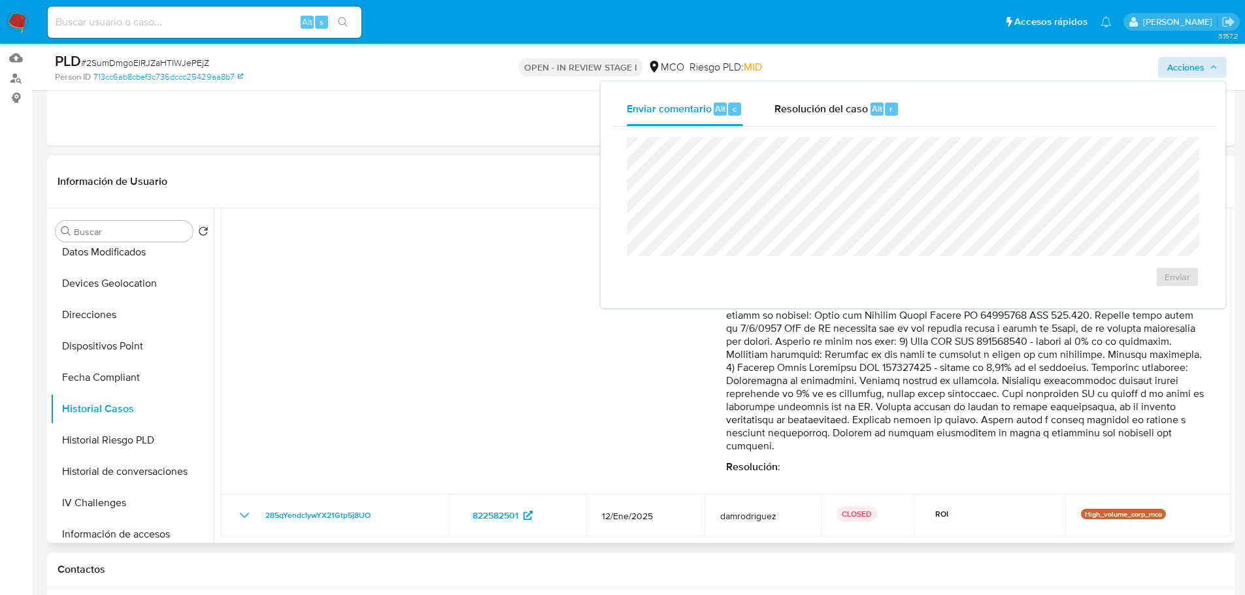
click at [831, 365] on p "Comentario :" at bounding box center [965, 283] width 479 height 340
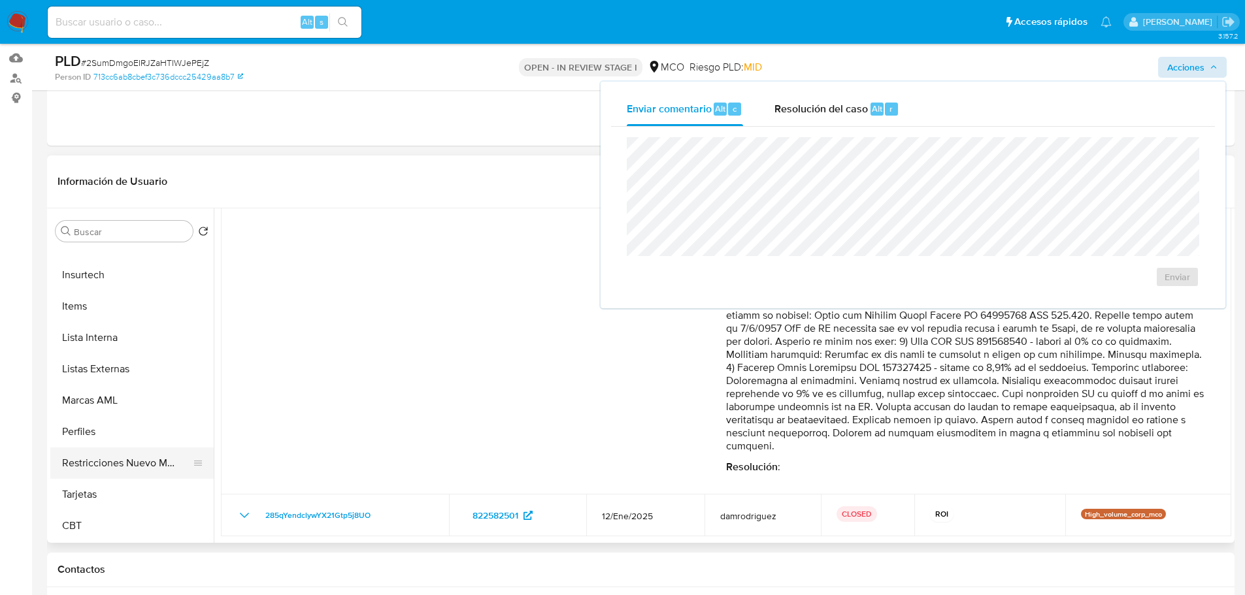
click at [141, 470] on button "Restricciones Nuevo Mundo" at bounding box center [126, 463] width 153 height 31
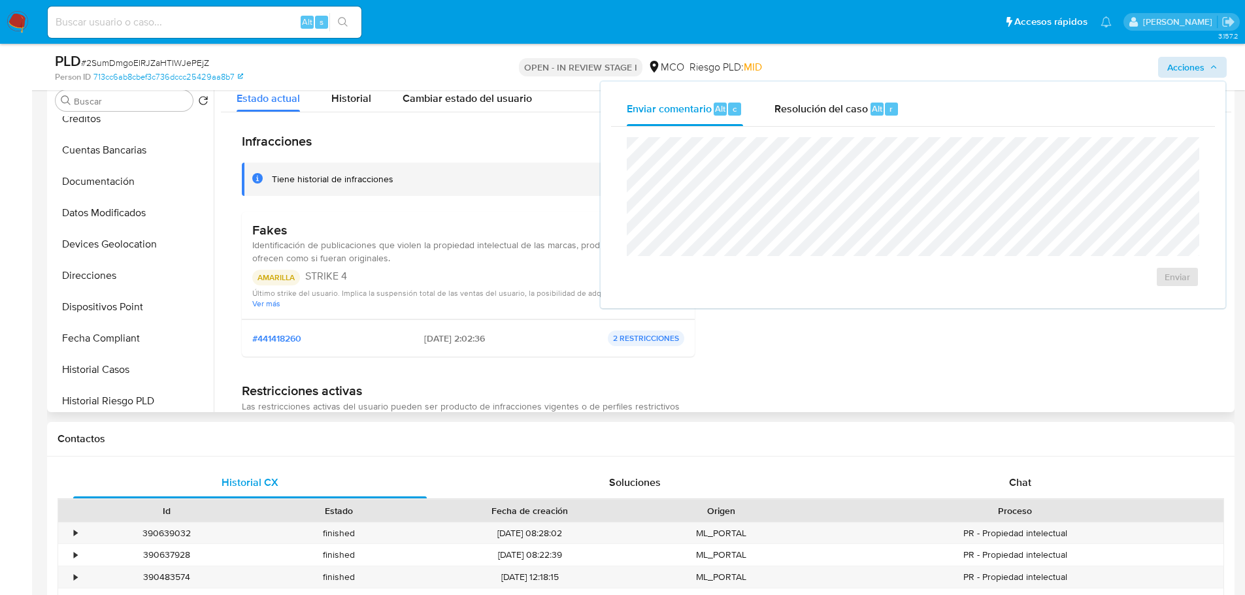
scroll to position [160, 0]
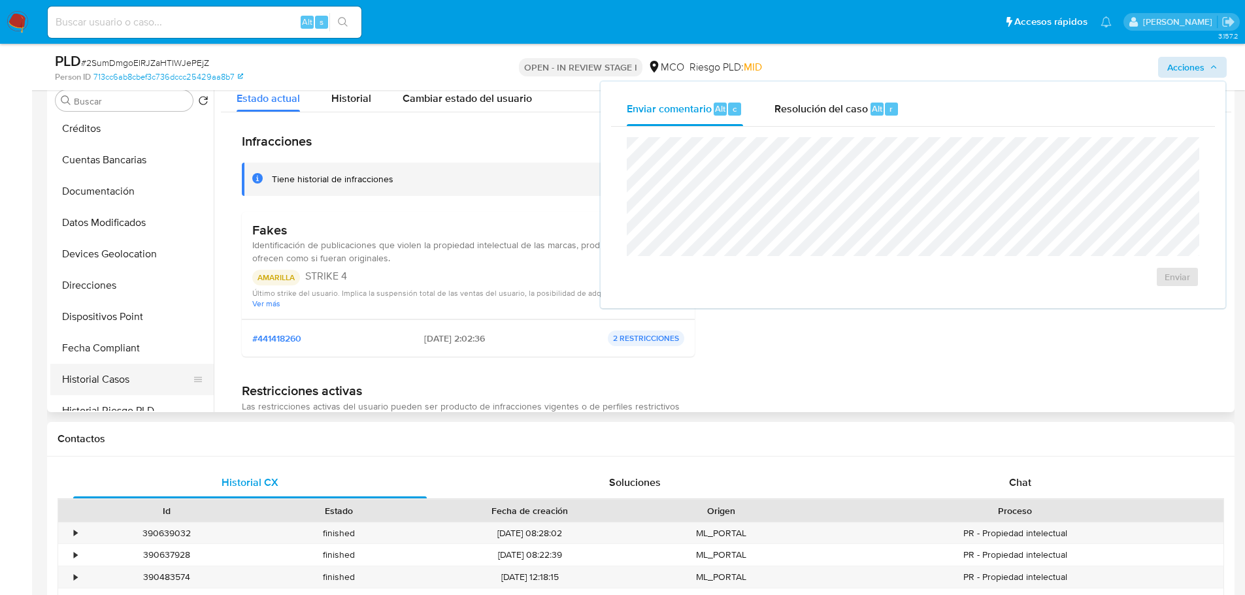
click at [133, 372] on button "Historial Casos" at bounding box center [126, 379] width 153 height 31
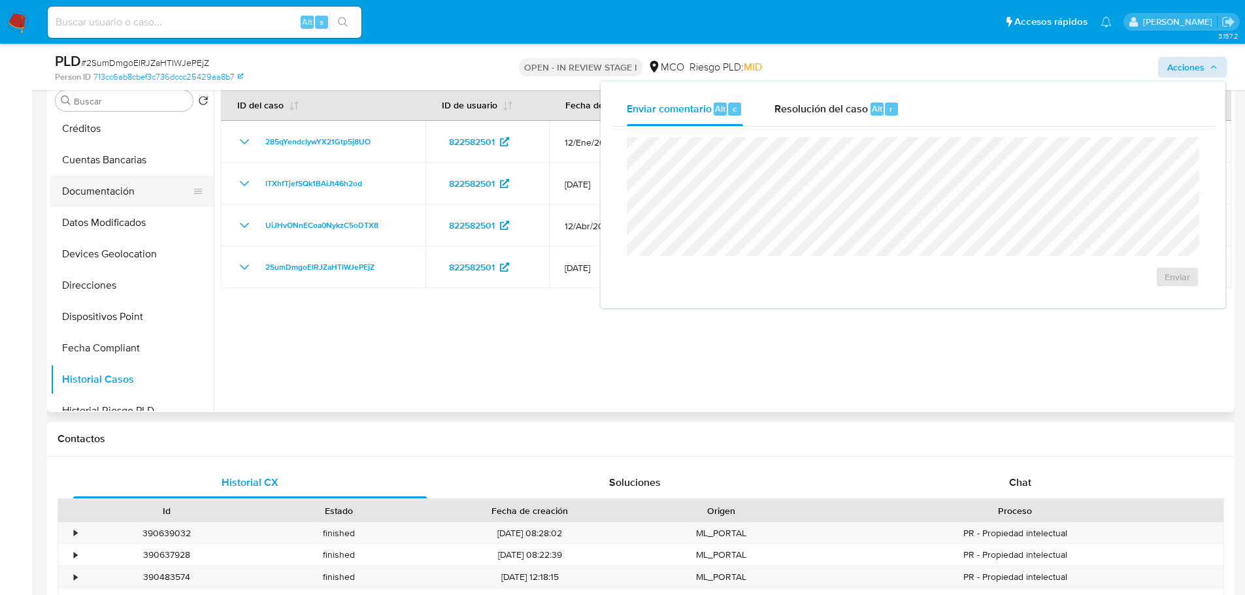
click at [79, 191] on button "Documentación" at bounding box center [126, 191] width 153 height 31
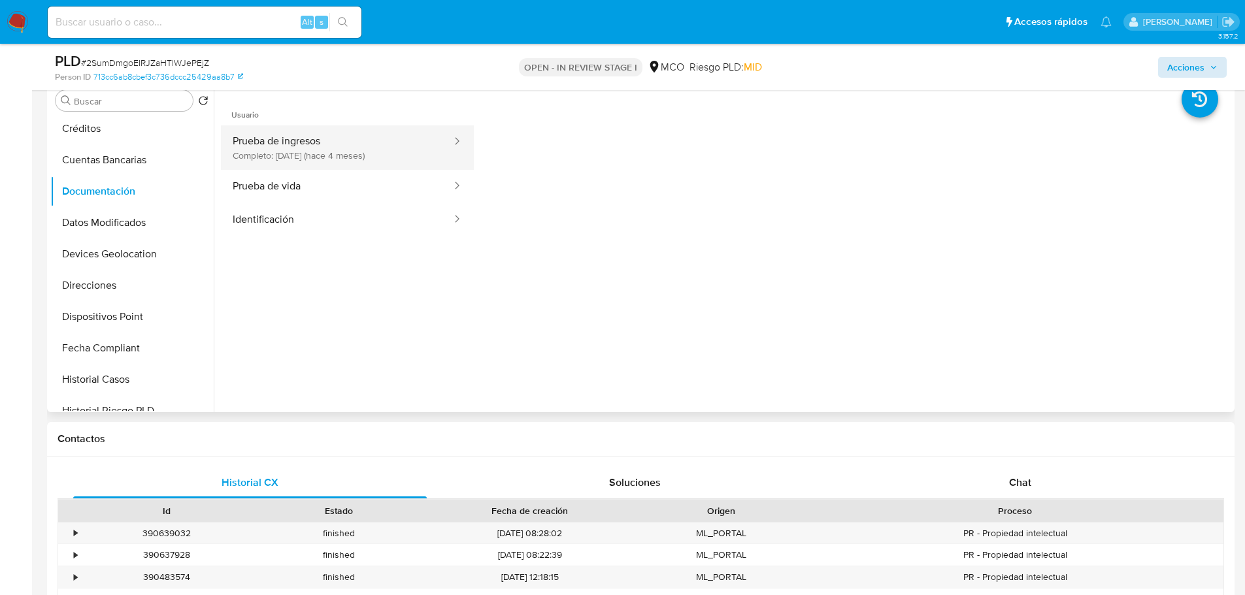
click at [304, 153] on button "Prueba de ingresos Completo: 13/05/2025 (hace 4 meses)" at bounding box center [337, 147] width 232 height 44
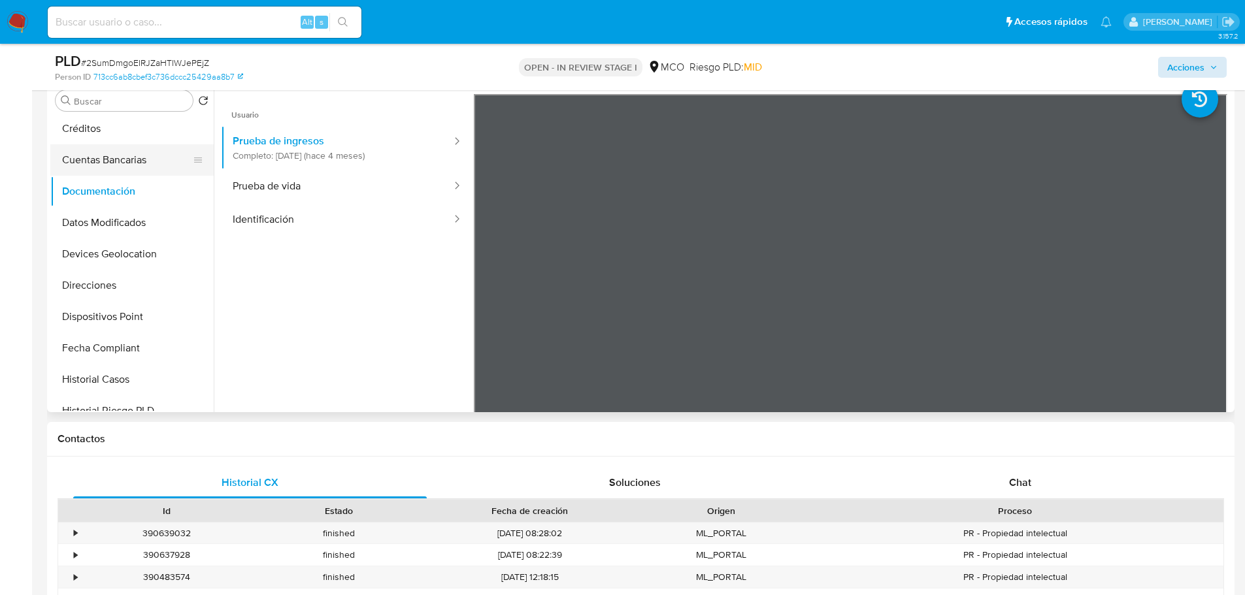
scroll to position [0, 0]
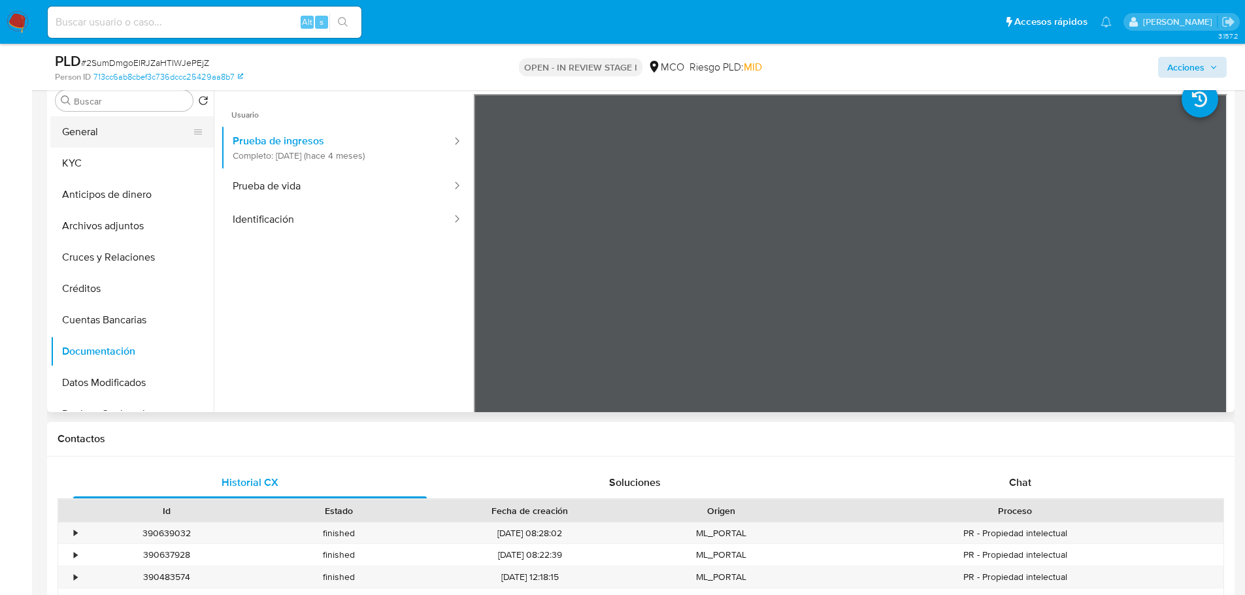
click at [110, 140] on button "General" at bounding box center [126, 131] width 153 height 31
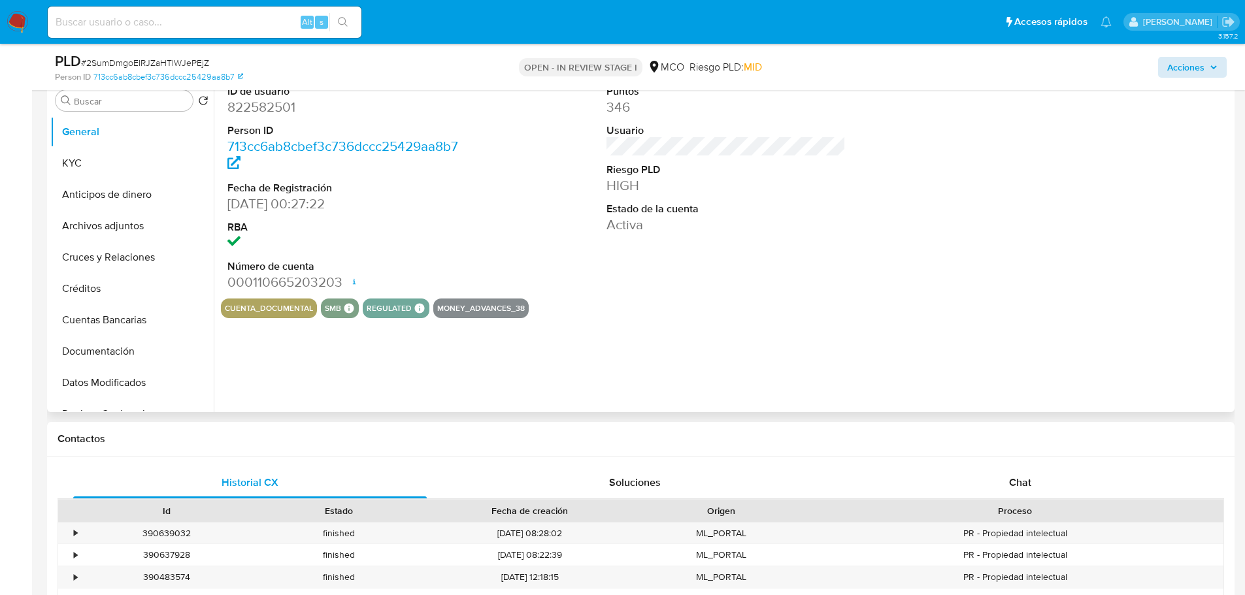
click at [265, 102] on dd "822582501" at bounding box center [347, 107] width 240 height 18
copy dd "822582501"
click at [687, 356] on div "ID de usuario 822582501 Person ID 713cc6ab8cbef3c736dccc25429aa8b7 Fecha de Reg…" at bounding box center [722, 245] width 1017 height 335
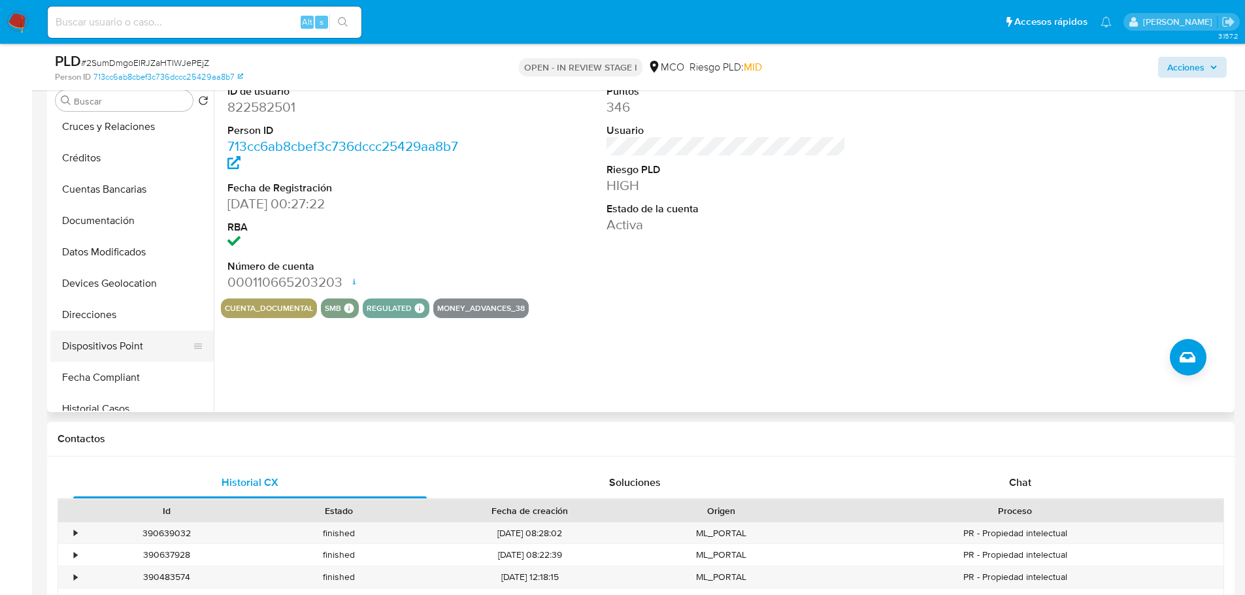
scroll to position [196, 0]
click at [130, 346] on button "Historial Casos" at bounding box center [126, 343] width 153 height 31
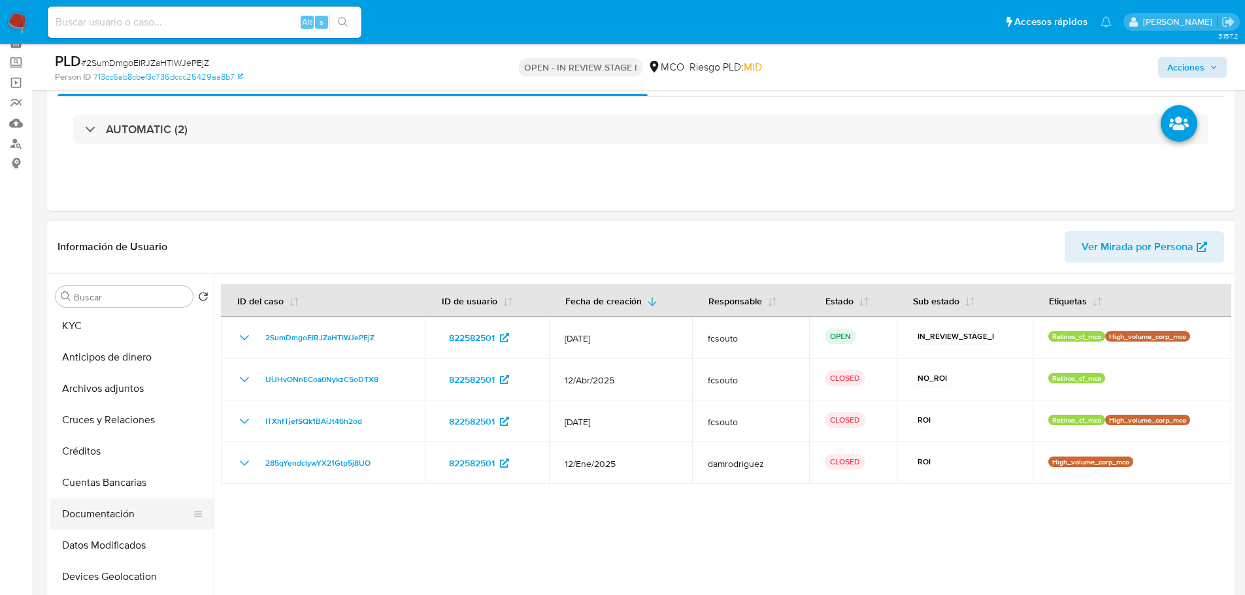
scroll to position [65, 0]
click at [127, 482] on button "Documentación" at bounding box center [126, 482] width 153 height 31
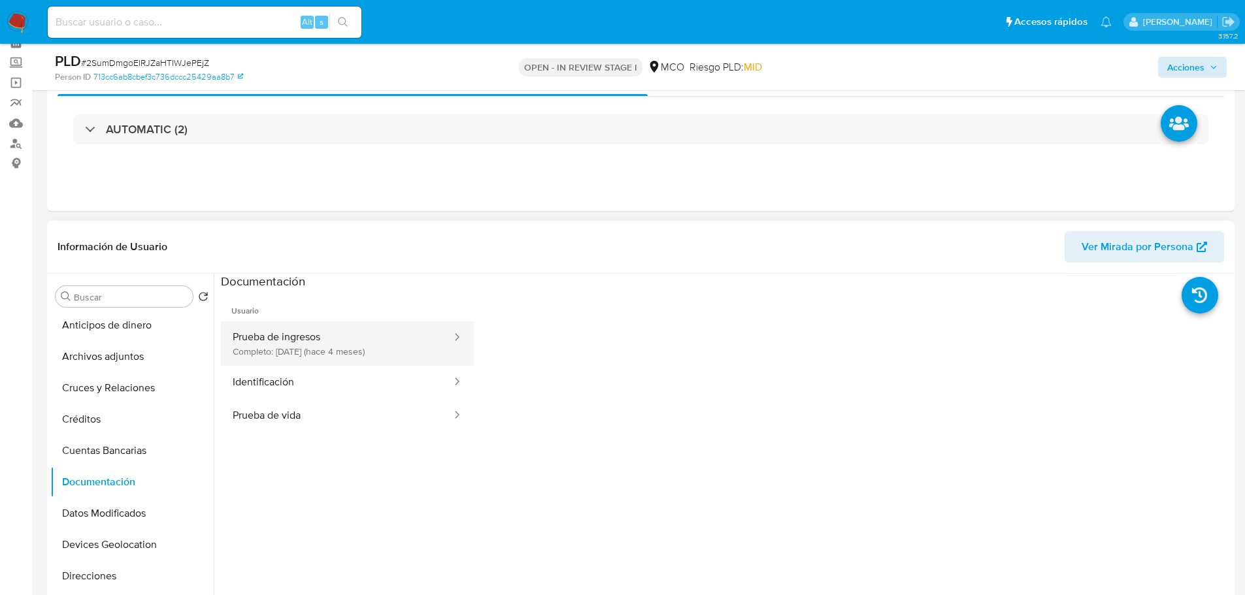
click at [327, 352] on button "Prueba de ingresos Completo: 13/05/2025 (hace 4 meses)" at bounding box center [337, 343] width 232 height 44
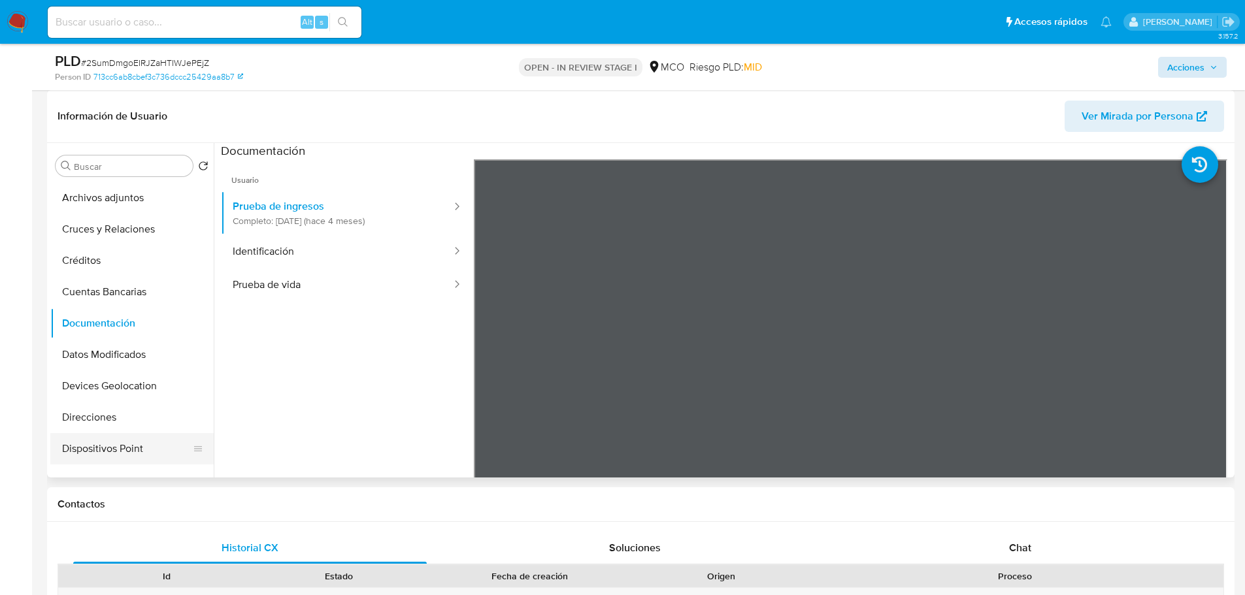
scroll to position [261, 0]
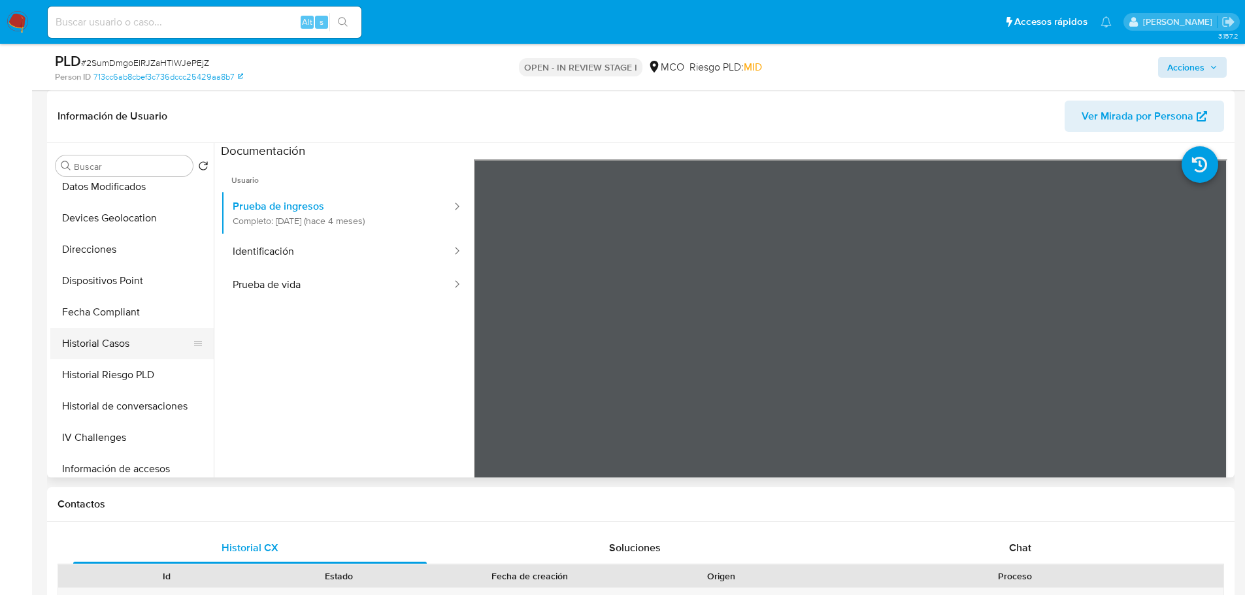
click at [137, 351] on button "Historial Casos" at bounding box center [126, 343] width 153 height 31
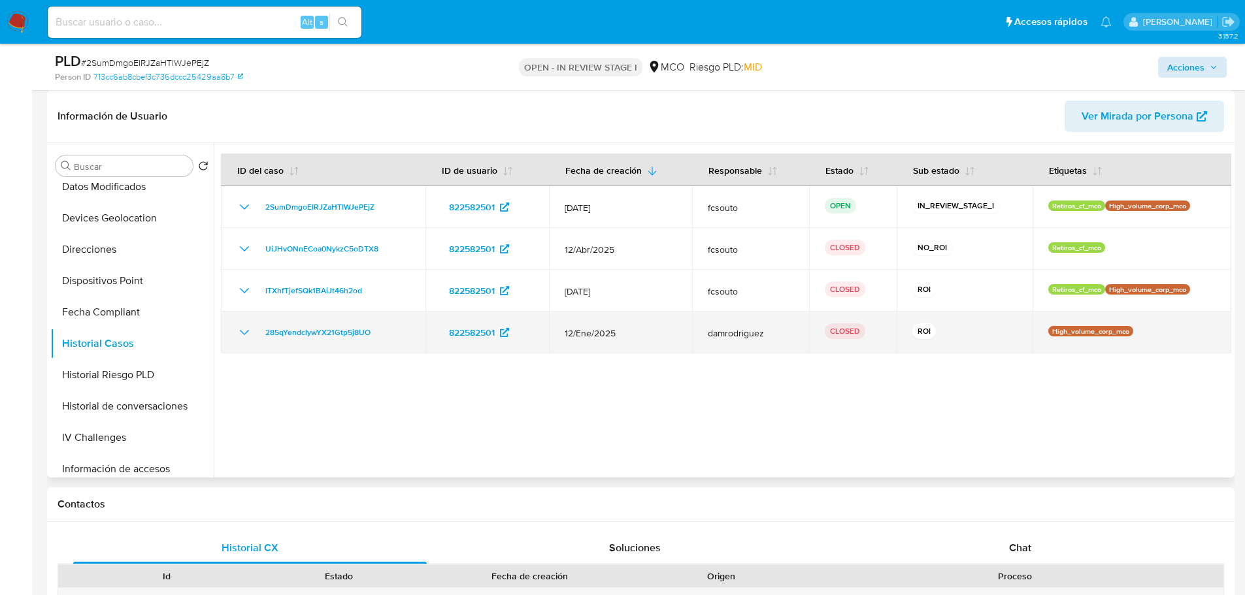
click at [239, 333] on icon "Mostrar/Ocultar" at bounding box center [245, 333] width 16 height 16
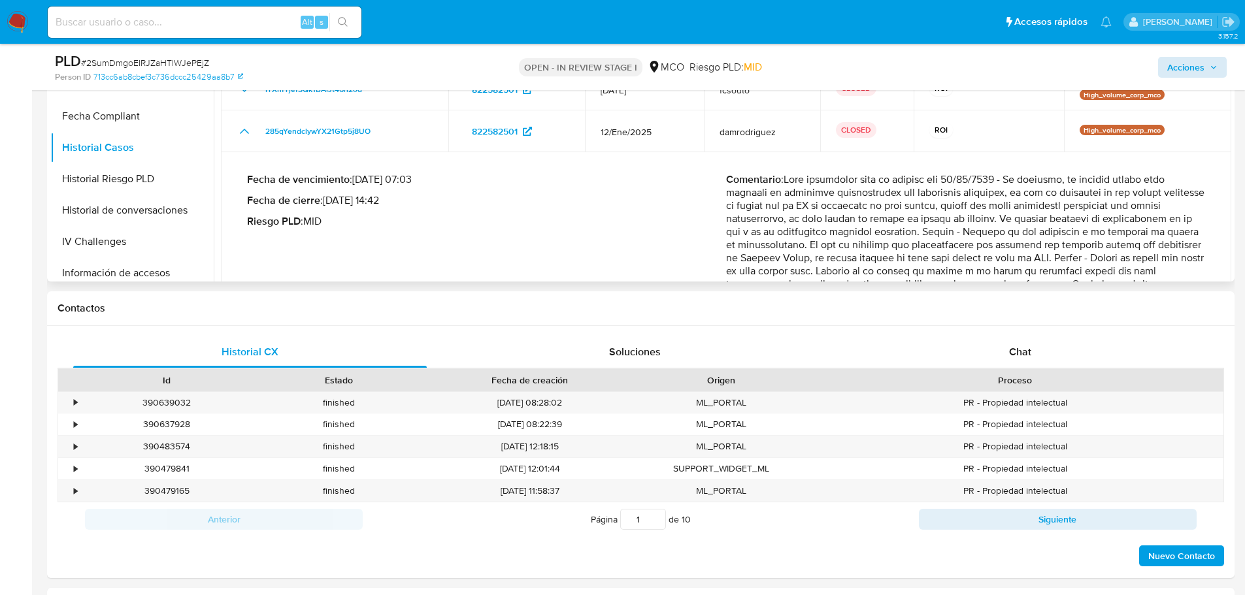
scroll to position [0, 0]
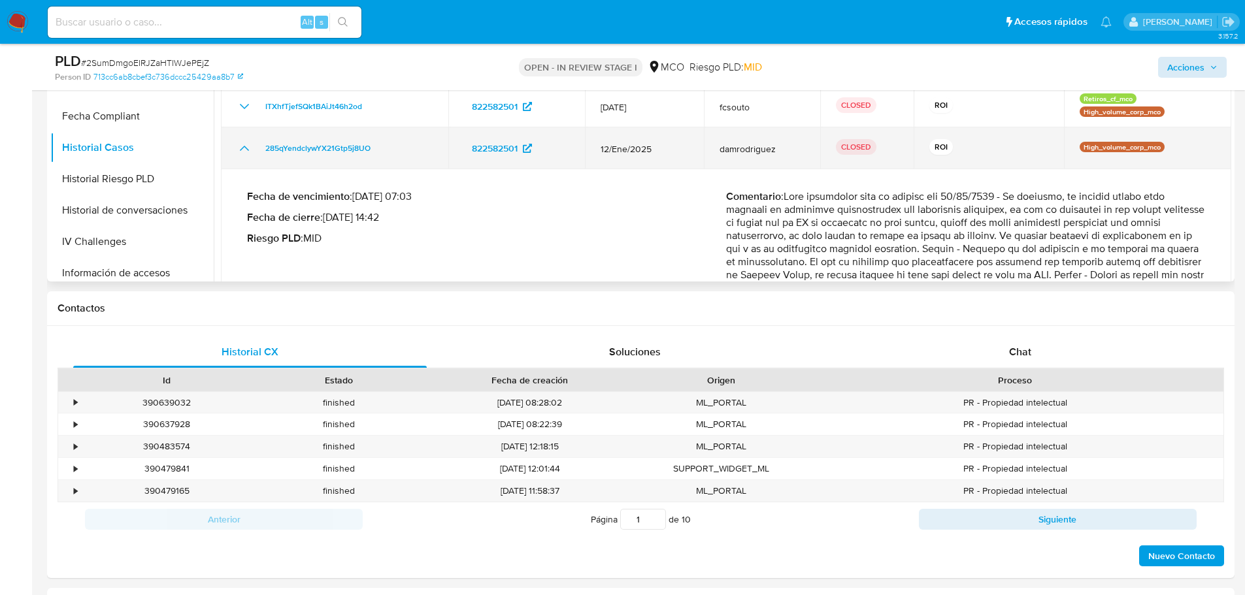
click at [242, 146] on icon "Mostrar/Ocultar" at bounding box center [245, 148] width 16 height 16
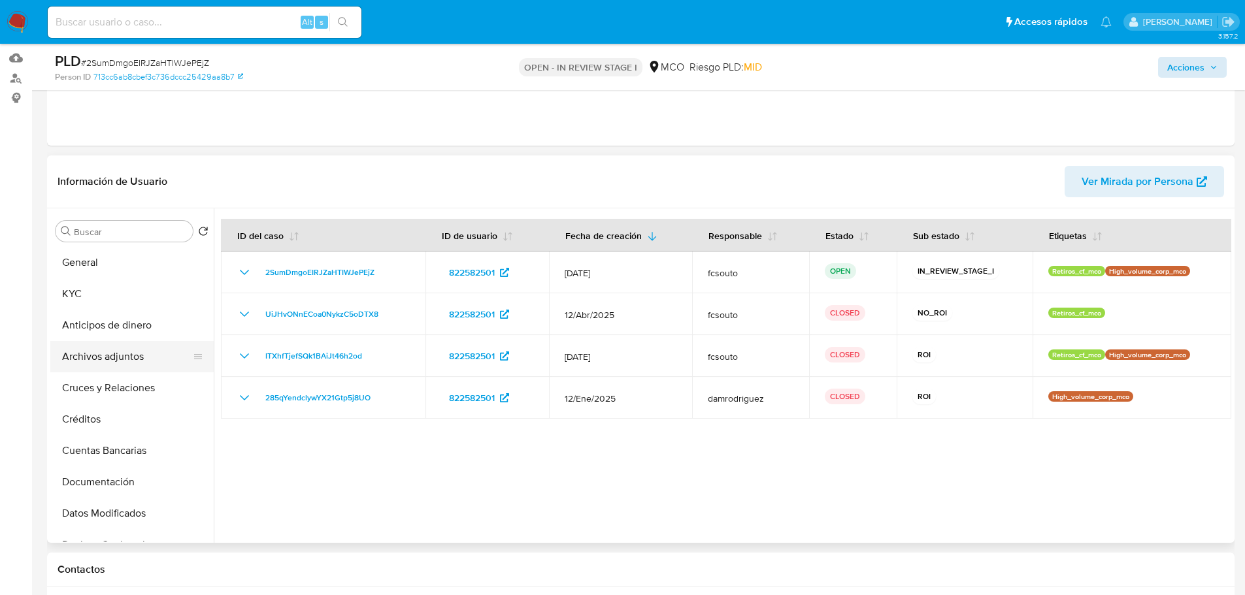
click at [100, 352] on button "Archivos adjuntos" at bounding box center [126, 356] width 153 height 31
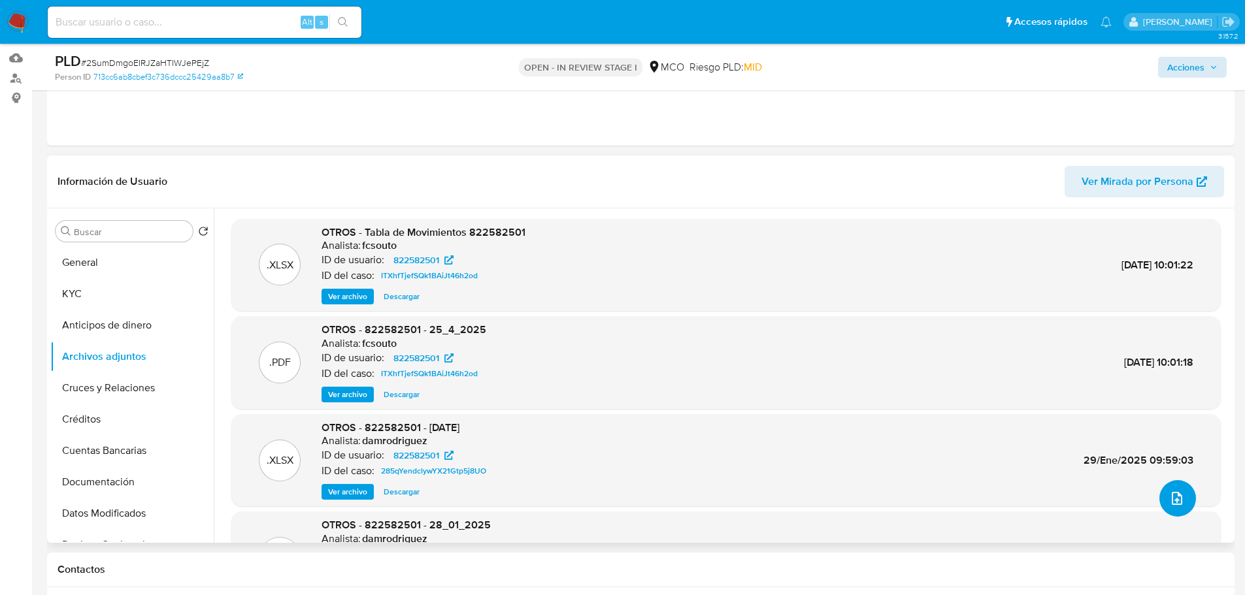
click at [1176, 499] on icon "upload-file" at bounding box center [1177, 499] width 16 height 16
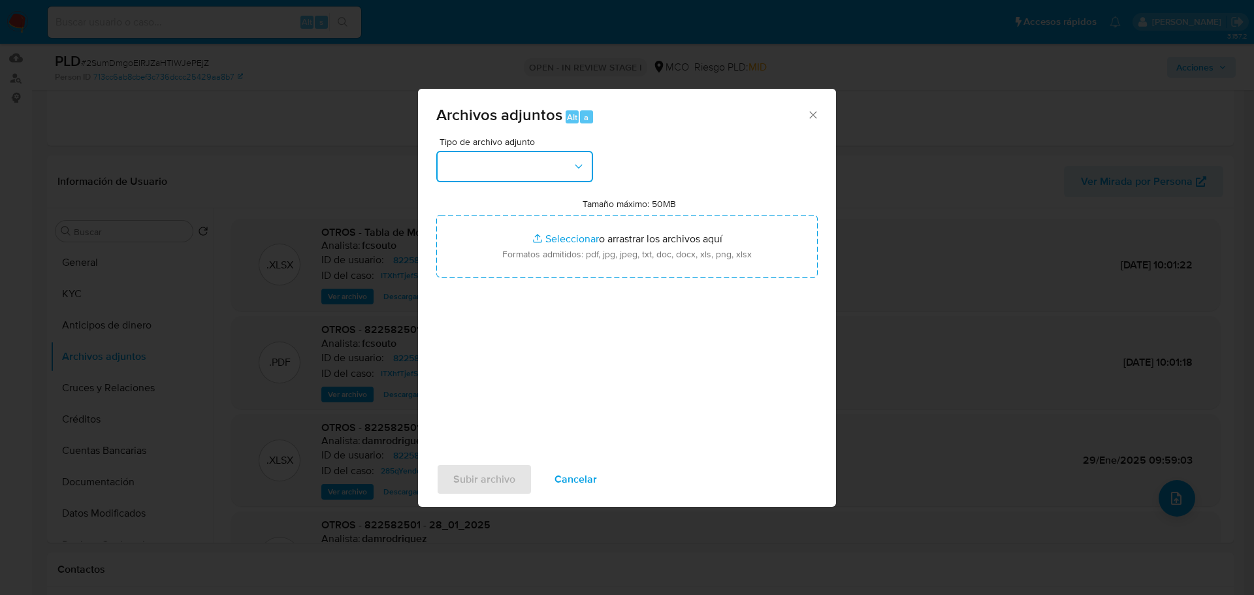
click at [522, 159] on button "button" at bounding box center [514, 166] width 157 height 31
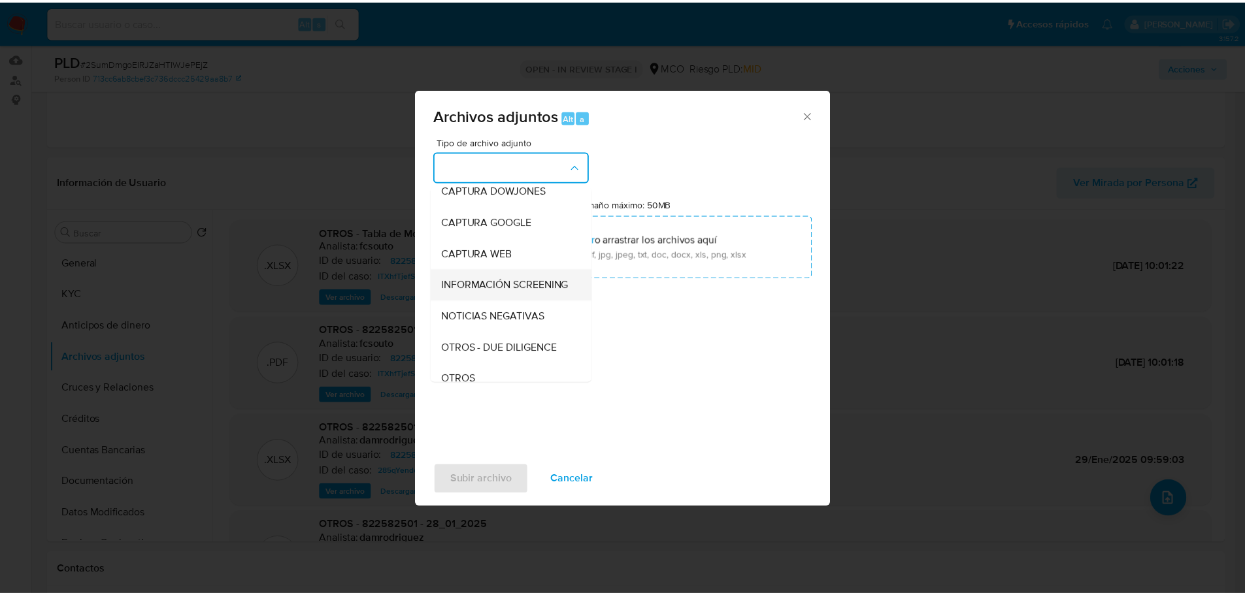
scroll to position [65, 0]
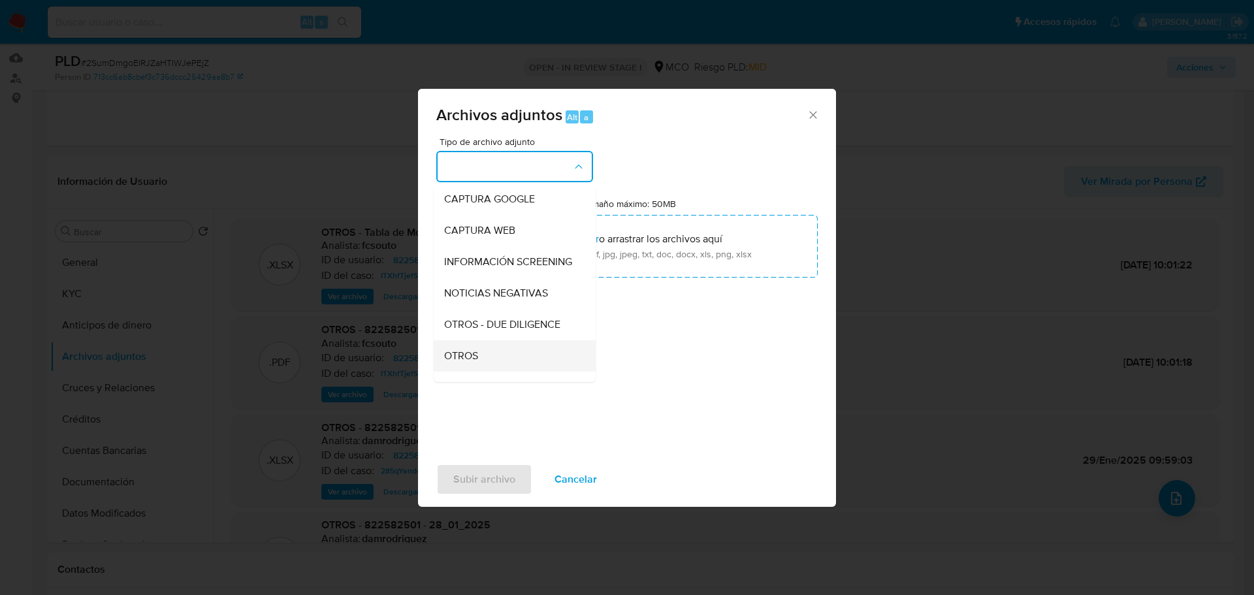
click at [486, 367] on div "OTROS" at bounding box center [510, 355] width 133 height 31
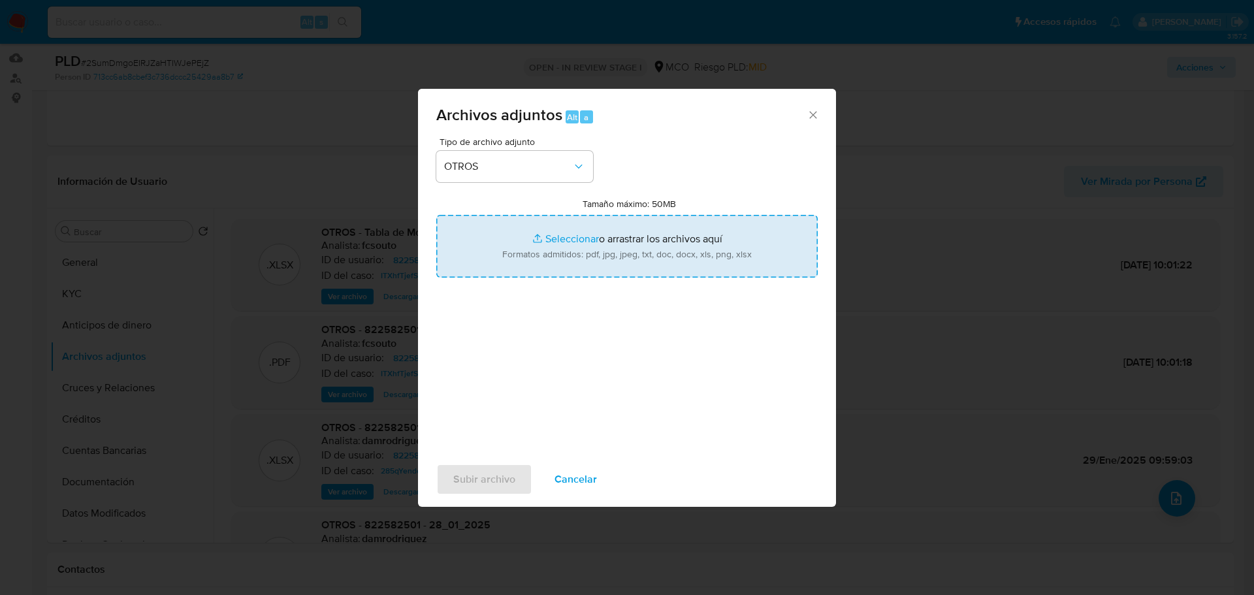
click at [576, 276] on input "Tamaño máximo: 50MB Seleccionar archivos" at bounding box center [627, 246] width 382 height 63
type input "C:\fakepath\822582501 - 2_9_2025.pdf"
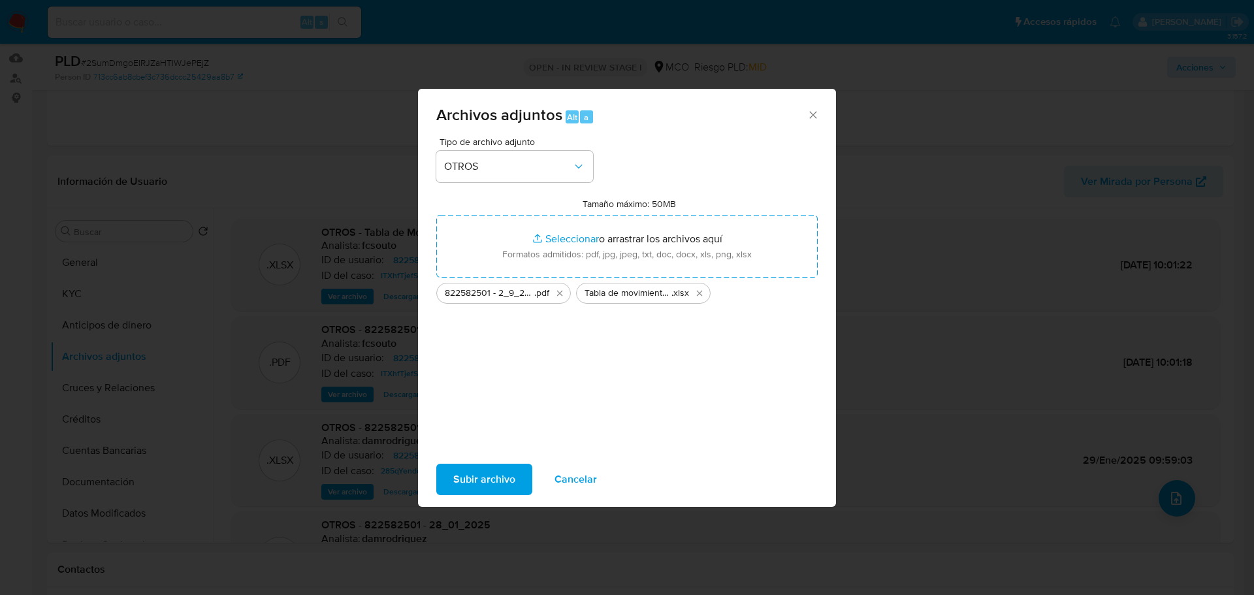
click at [508, 481] on span "Subir archivo" at bounding box center [484, 479] width 62 height 29
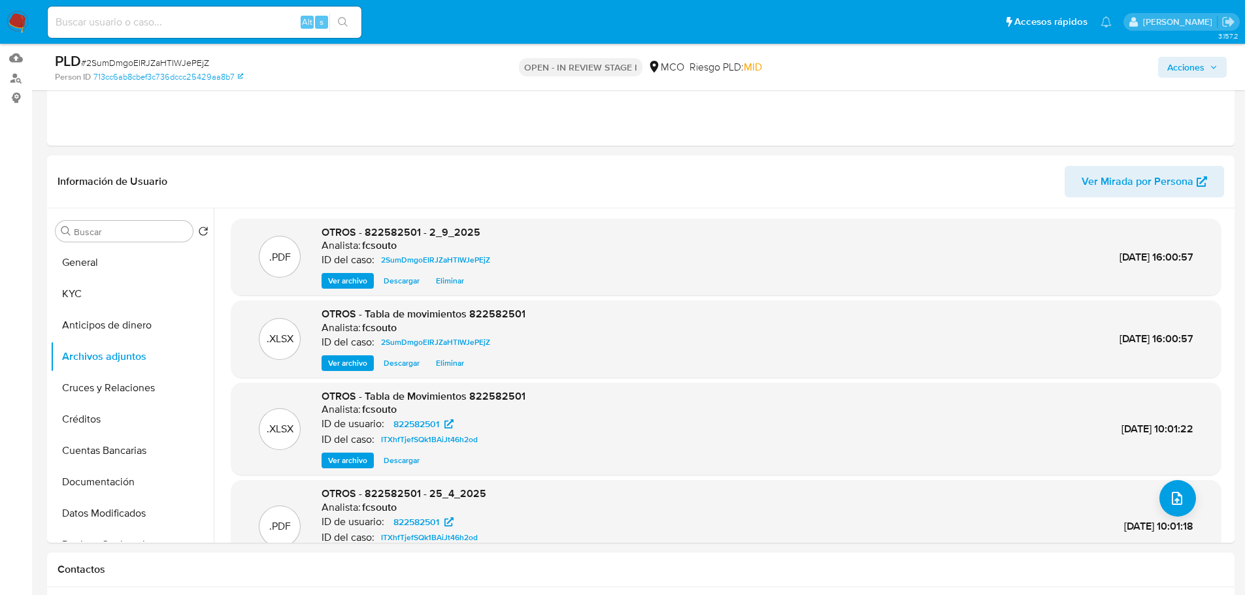
drag, startPoint x: 1217, startPoint y: 60, endPoint x: 1106, endPoint y: 67, distance: 110.7
click at [1213, 62] on span "Acciones" at bounding box center [1192, 67] width 50 height 18
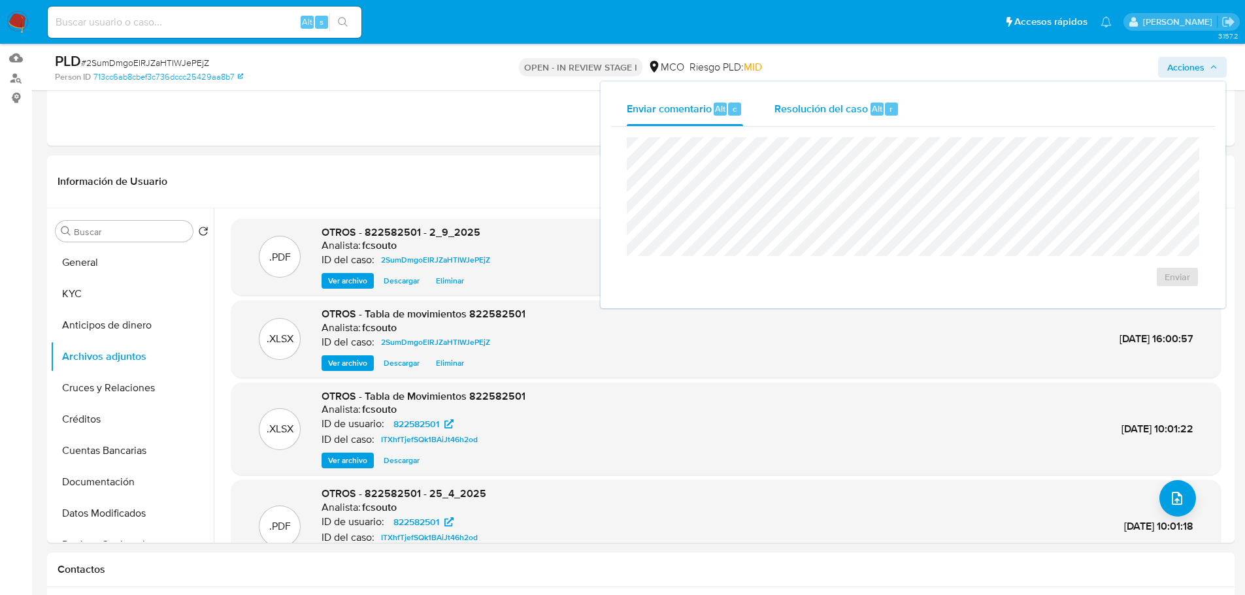
drag, startPoint x: 834, startPoint y: 118, endPoint x: 811, endPoint y: 133, distance: 27.4
click at [831, 119] on div "Resolución del caso Alt r" at bounding box center [836, 109] width 125 height 34
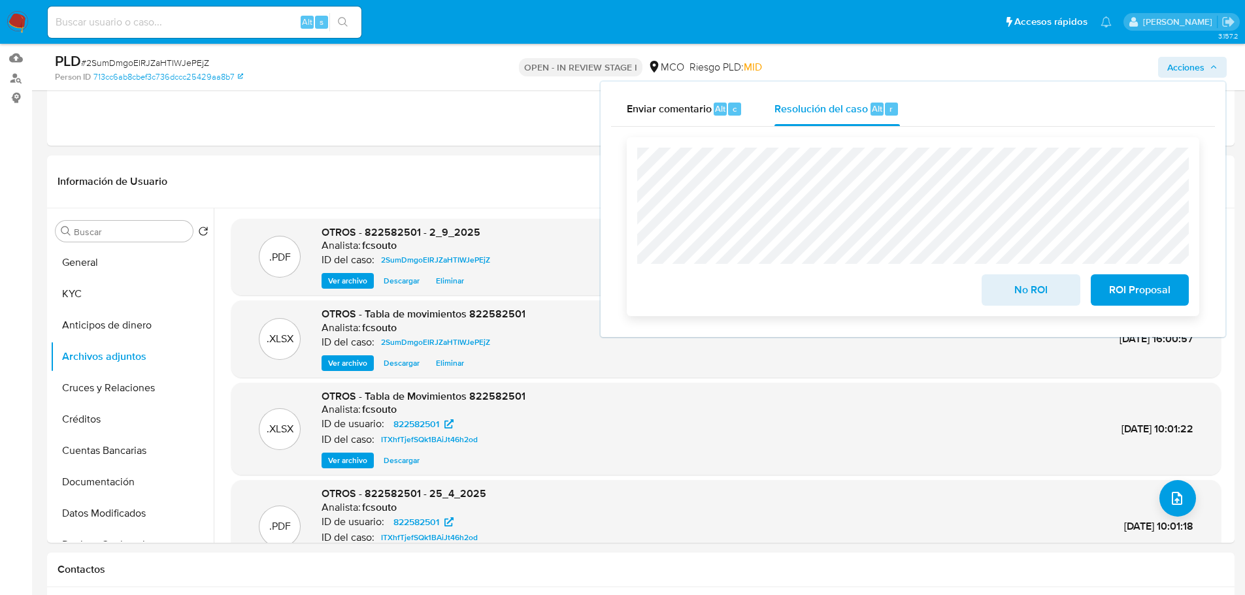
click at [1130, 291] on span "ROI Proposal" at bounding box center [1139, 290] width 64 height 29
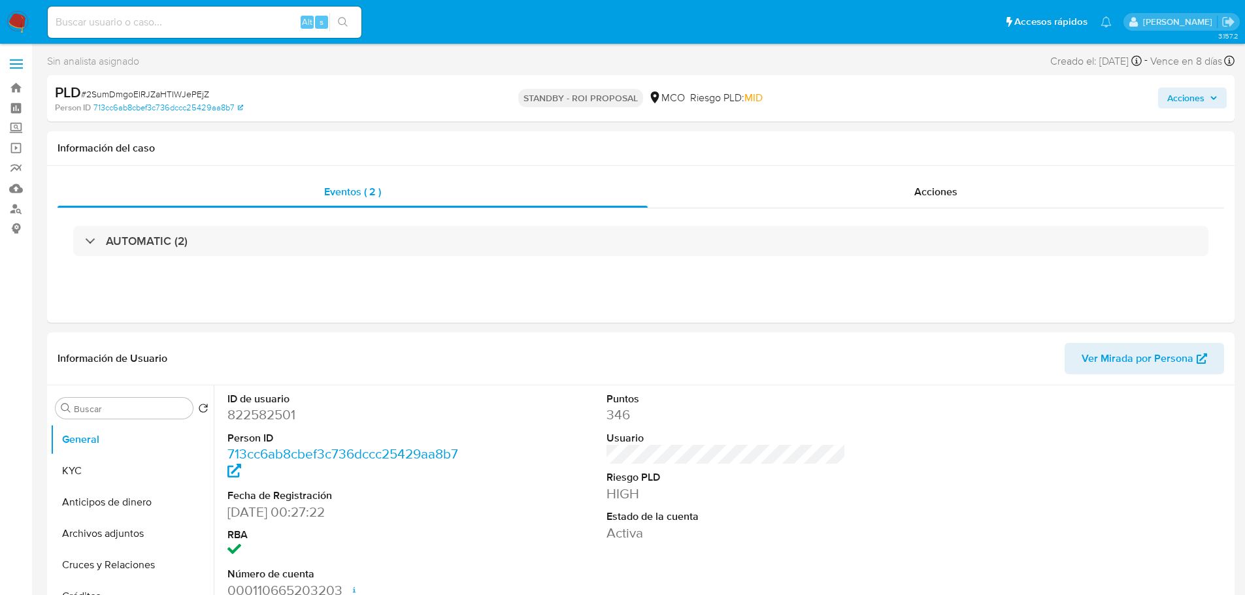
select select "10"
click at [1192, 97] on span "Acciones" at bounding box center [1185, 98] width 37 height 21
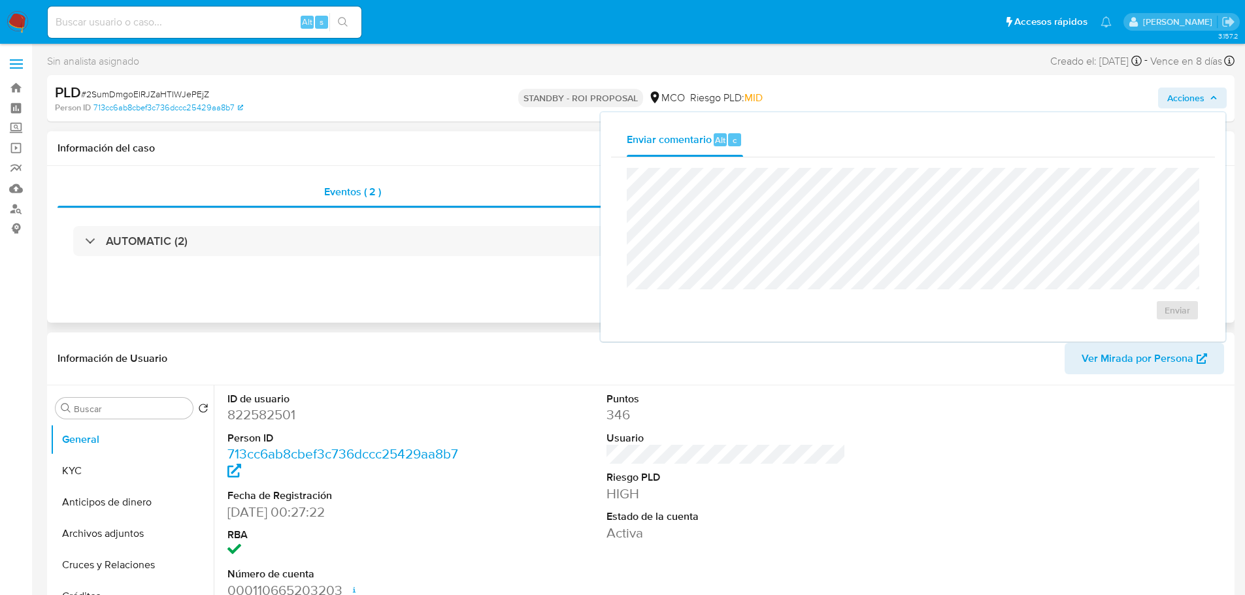
click at [410, 140] on div "Información del caso" at bounding box center [640, 148] width 1187 height 35
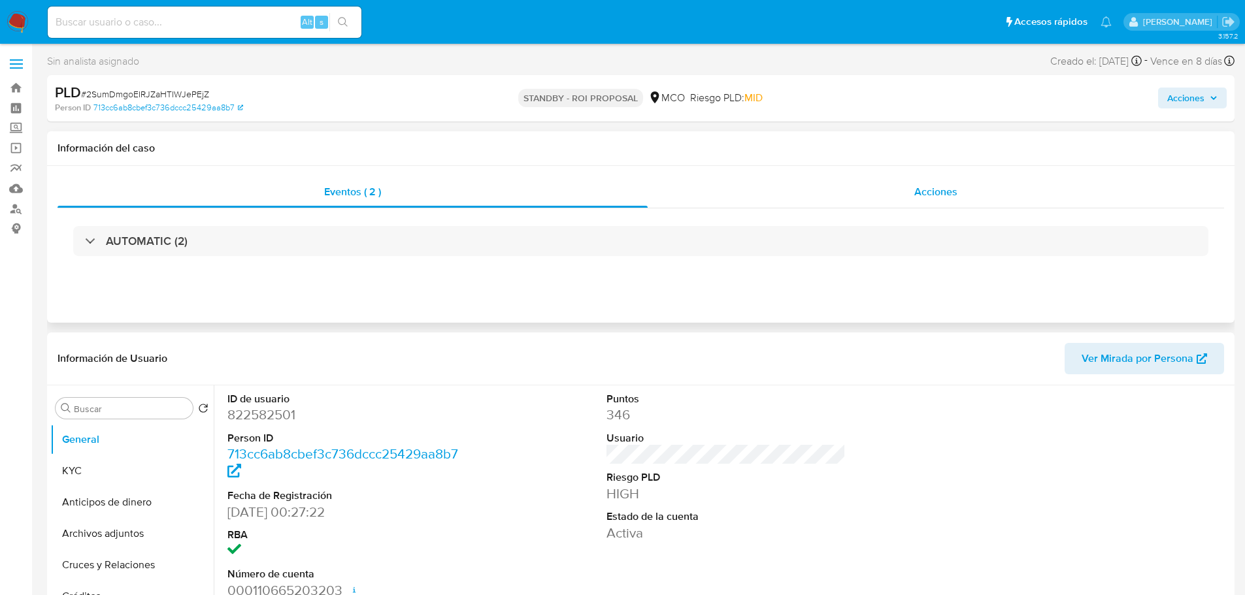
click at [902, 203] on div "Acciones" at bounding box center [935, 191] width 576 height 31
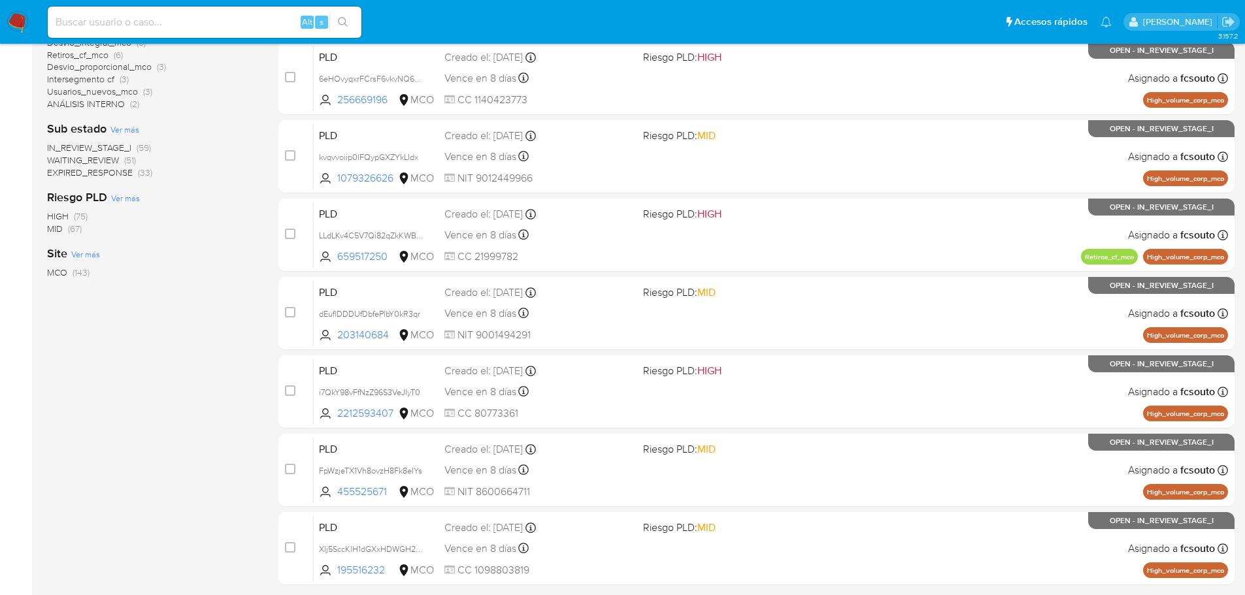
scroll to position [436, 0]
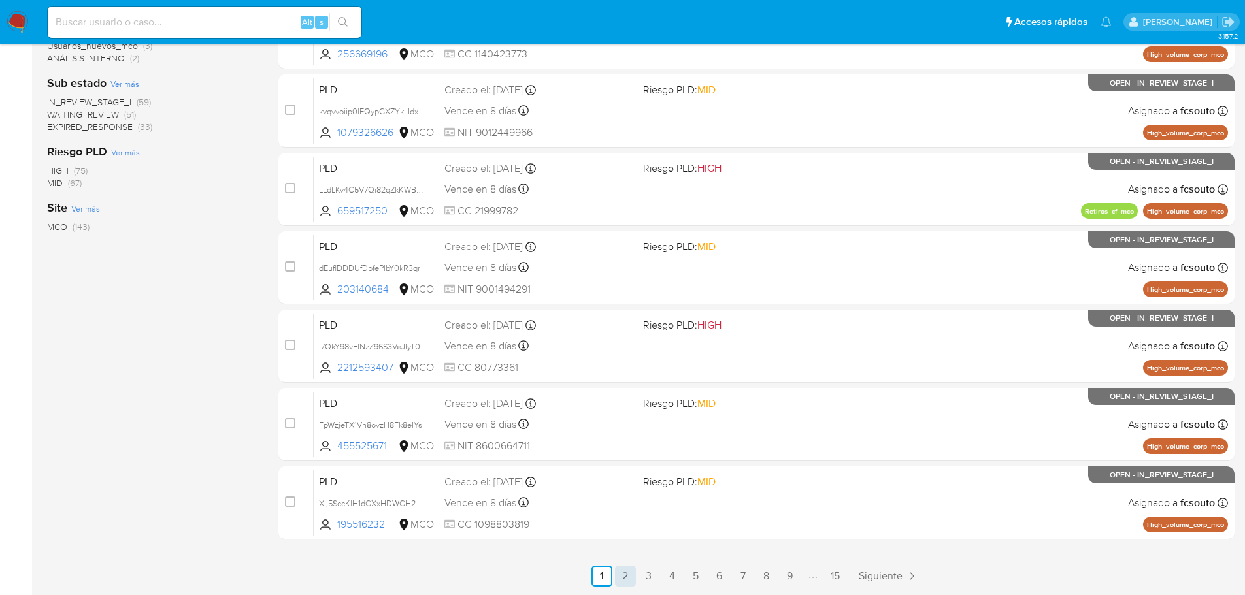
click at [621, 576] on link "2" at bounding box center [625, 576] width 21 height 21
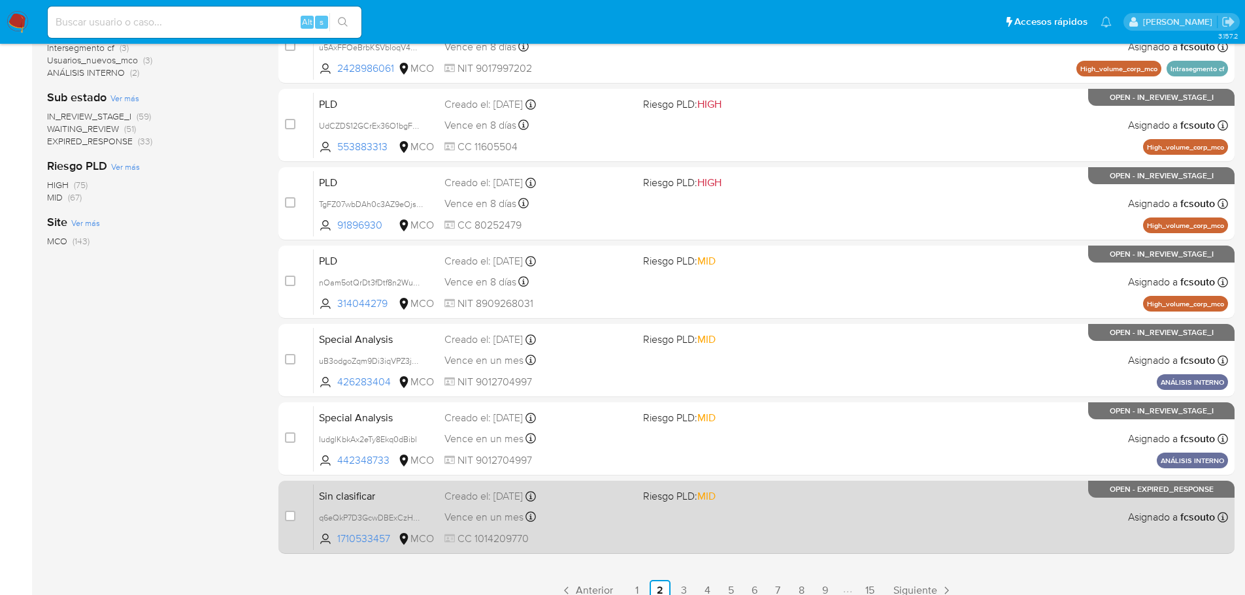
scroll to position [436, 0]
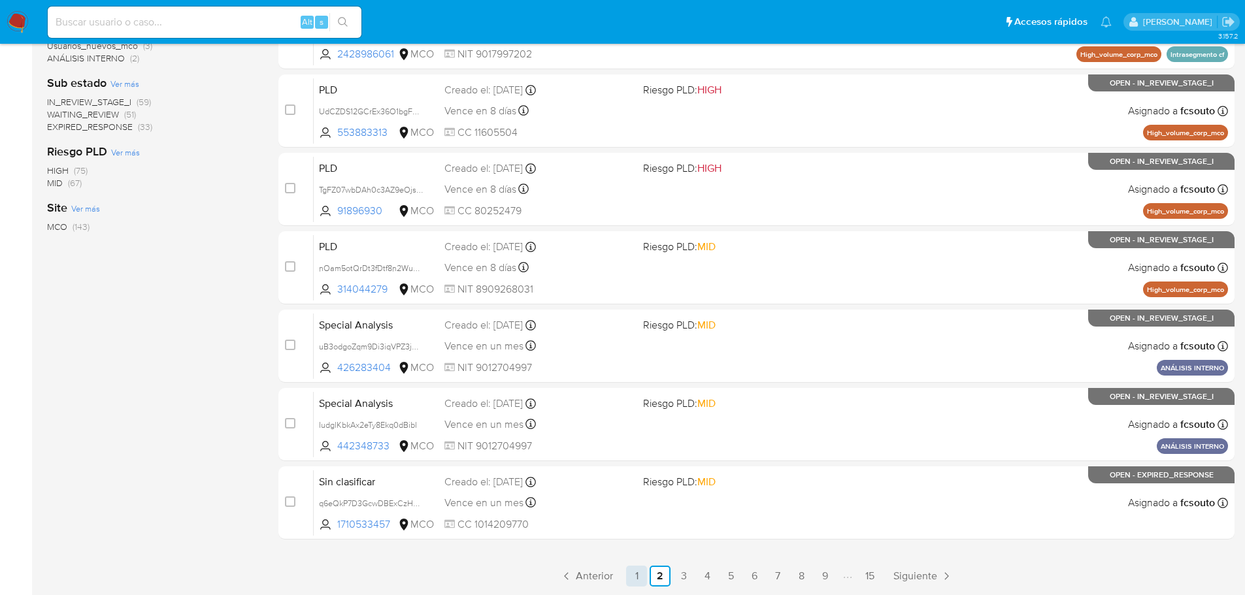
click at [638, 578] on link "1" at bounding box center [636, 576] width 21 height 21
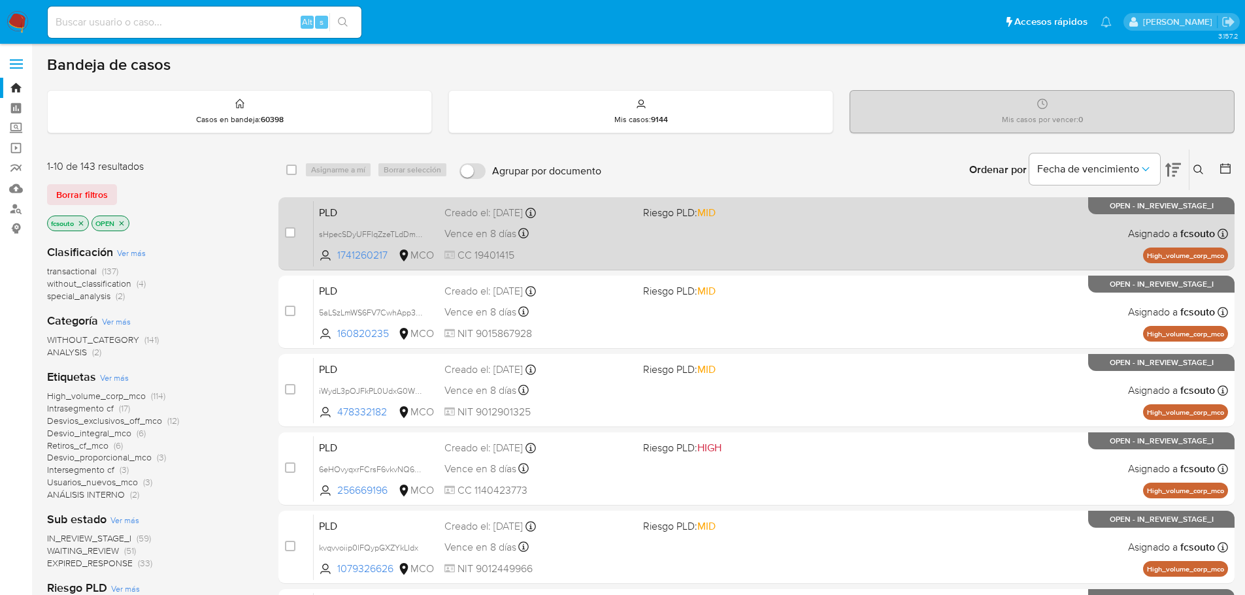
click at [546, 241] on div "Vence en 8 días Vence el [DATE] 07:04:57" at bounding box center [538, 234] width 188 height 18
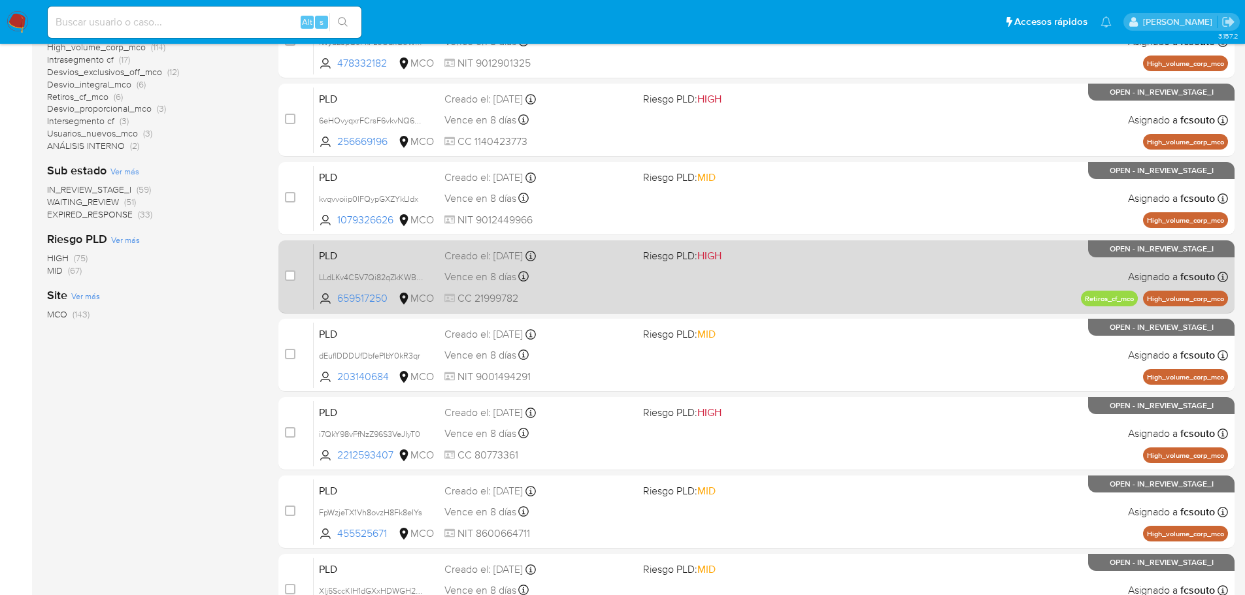
scroll to position [436, 0]
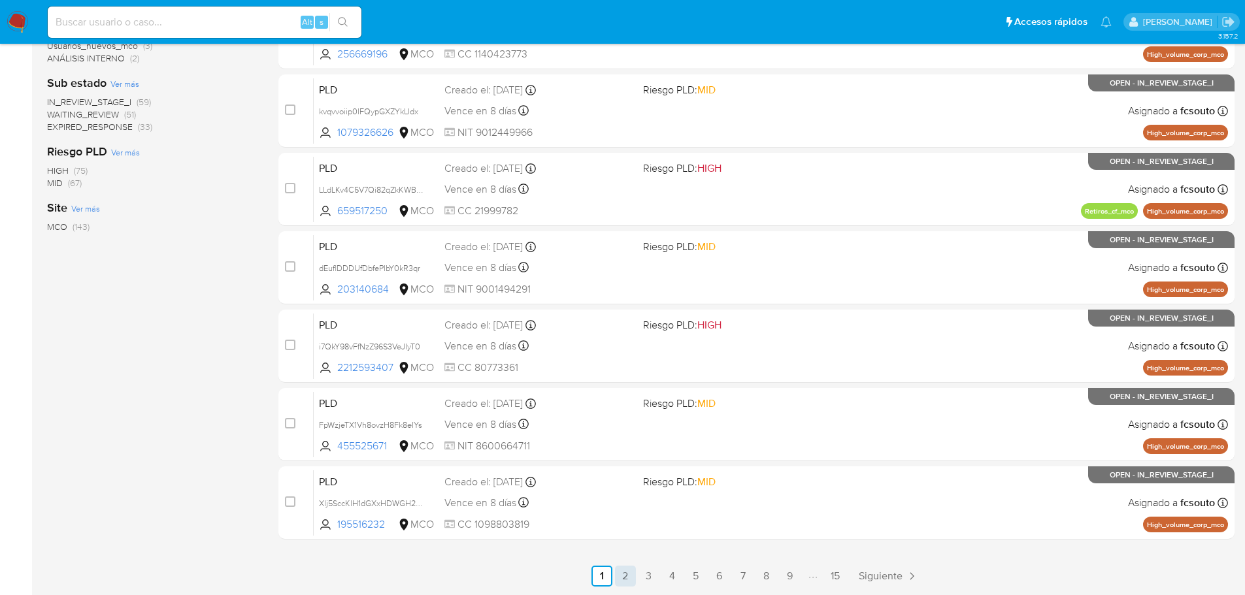
click at [626, 576] on link "2" at bounding box center [625, 576] width 21 height 21
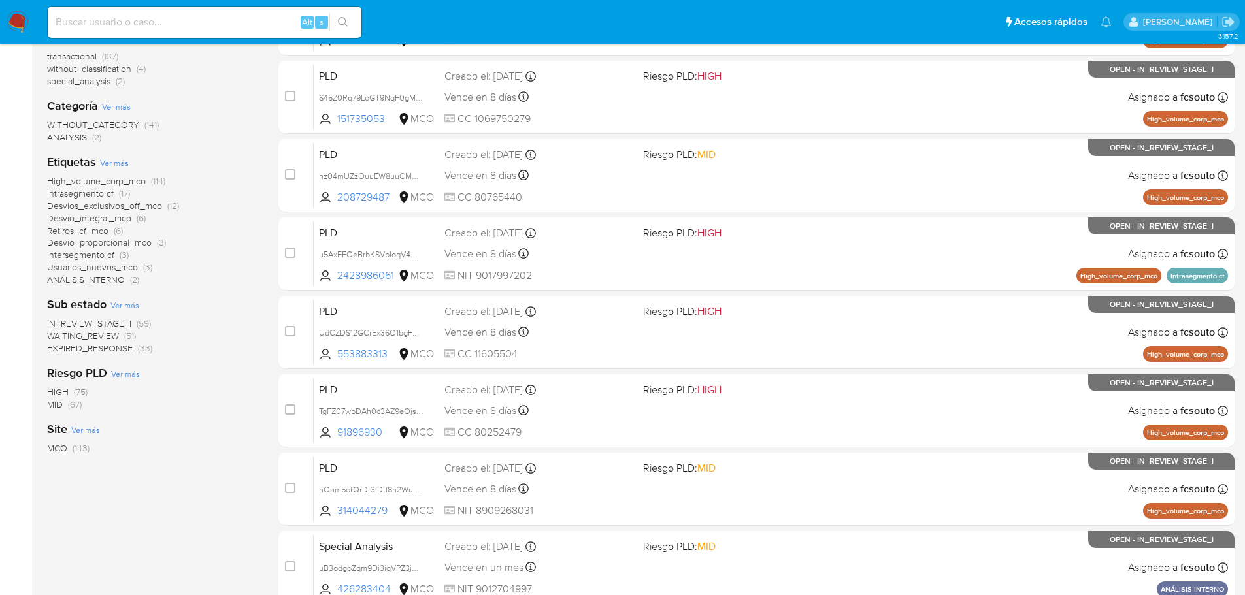
scroll to position [436, 0]
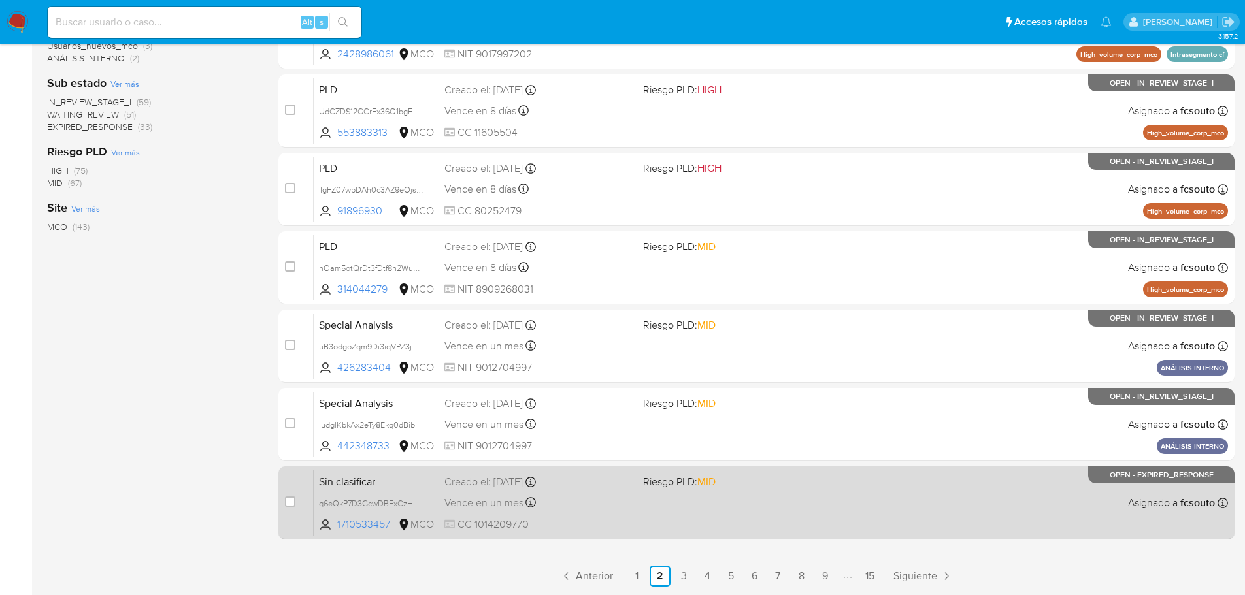
click at [666, 518] on div "Sin clasificar q6eQkP7D3GcwDBExCzHaT1oD 1710533457 MCO Riesgo PLD: MID Creado e…" at bounding box center [771, 503] width 914 height 66
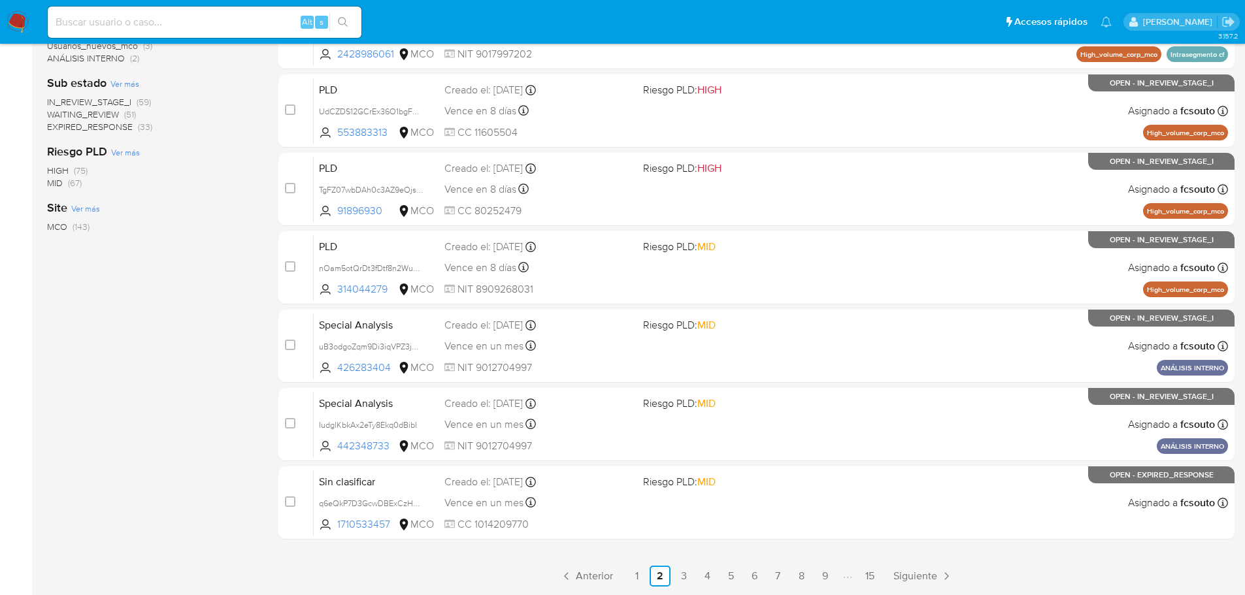
scroll to position [44, 0]
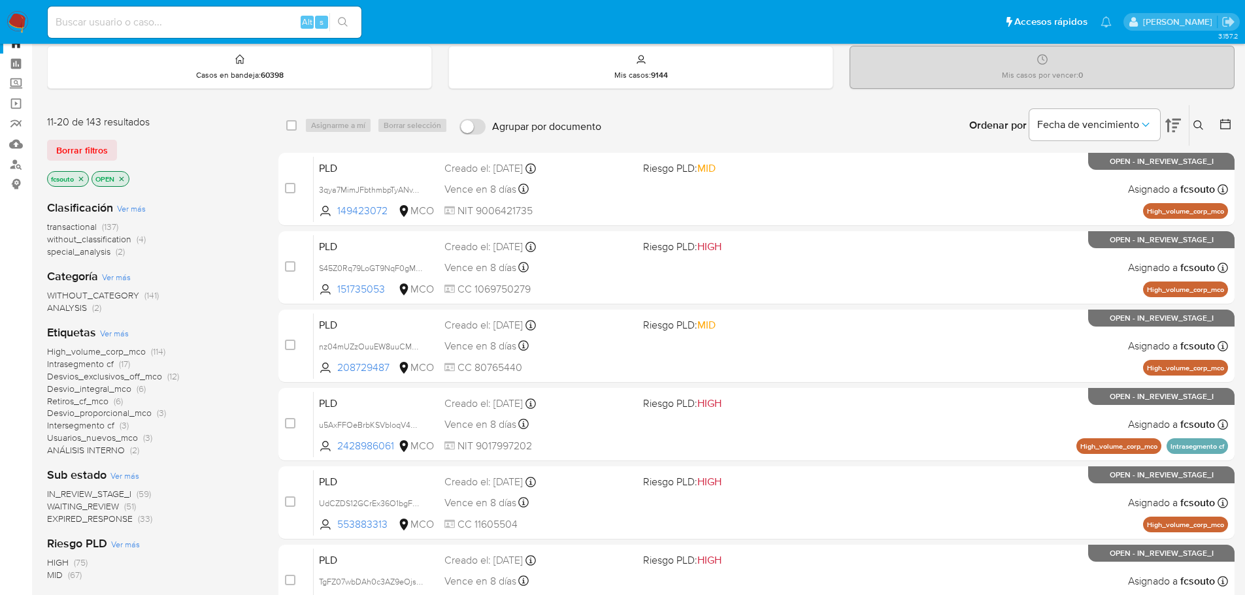
click at [124, 240] on span "without_classification" at bounding box center [89, 239] width 84 height 13
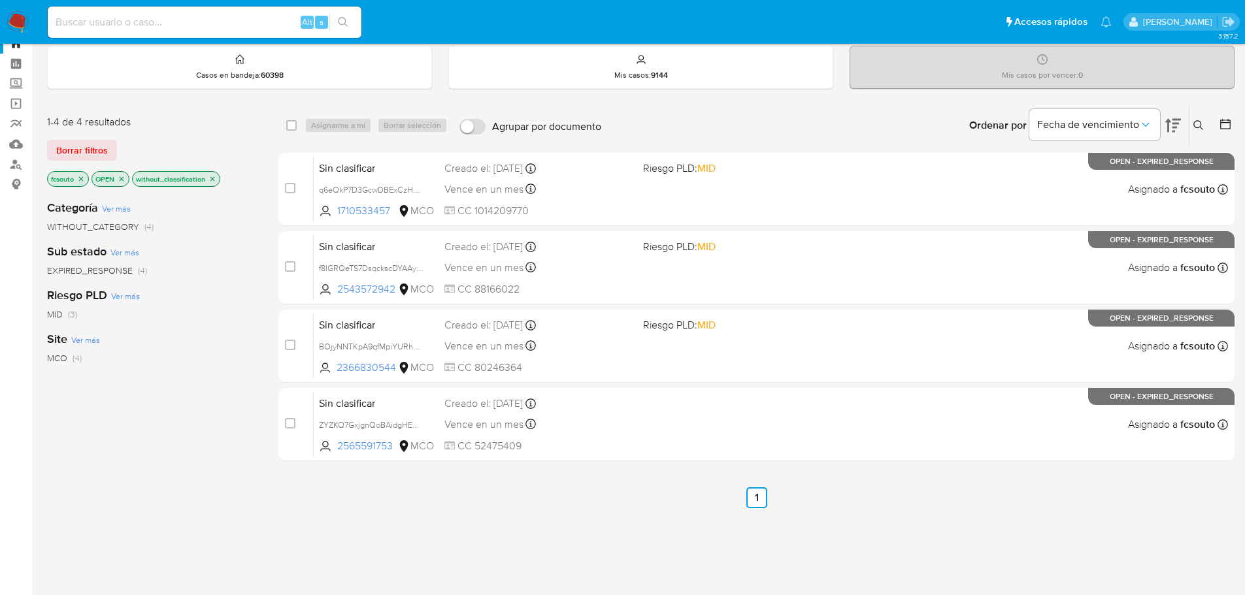
click at [123, 179] on icon "close-filter" at bounding box center [122, 179] width 8 height 8
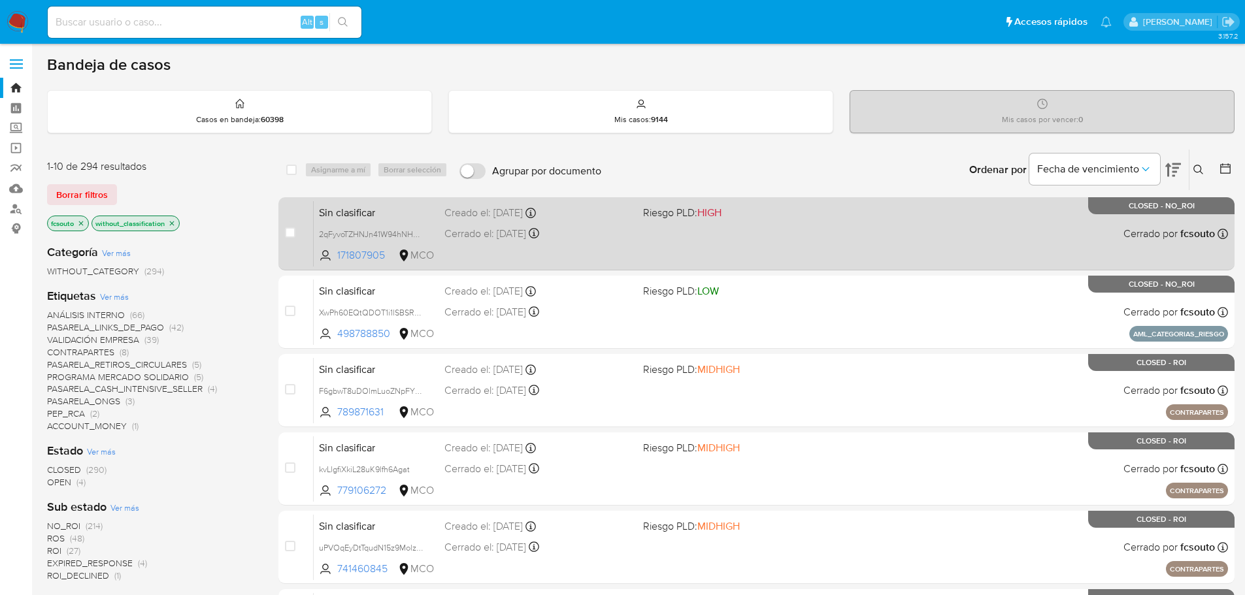
click at [696, 241] on div "Sin clasificar 2qFyvoTZHNJn41W94hNHMfYC 171807905 MCO Riesgo PLD: HIGH Creado e…" at bounding box center [771, 234] width 914 height 66
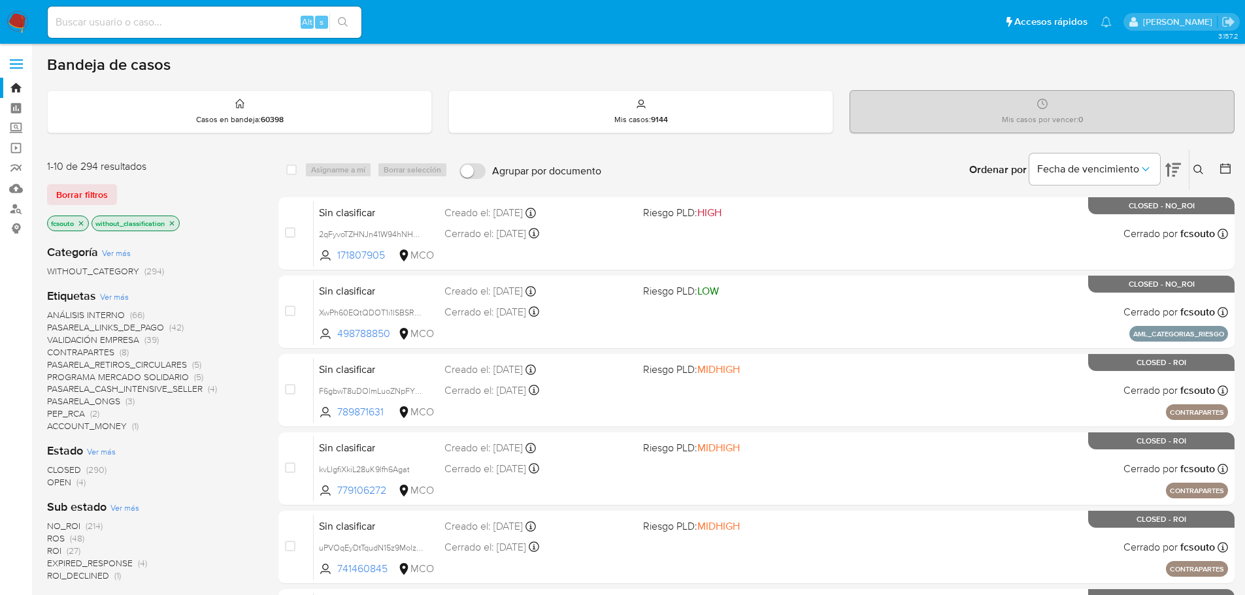
click at [61, 483] on span "OPEN" at bounding box center [59, 482] width 24 height 13
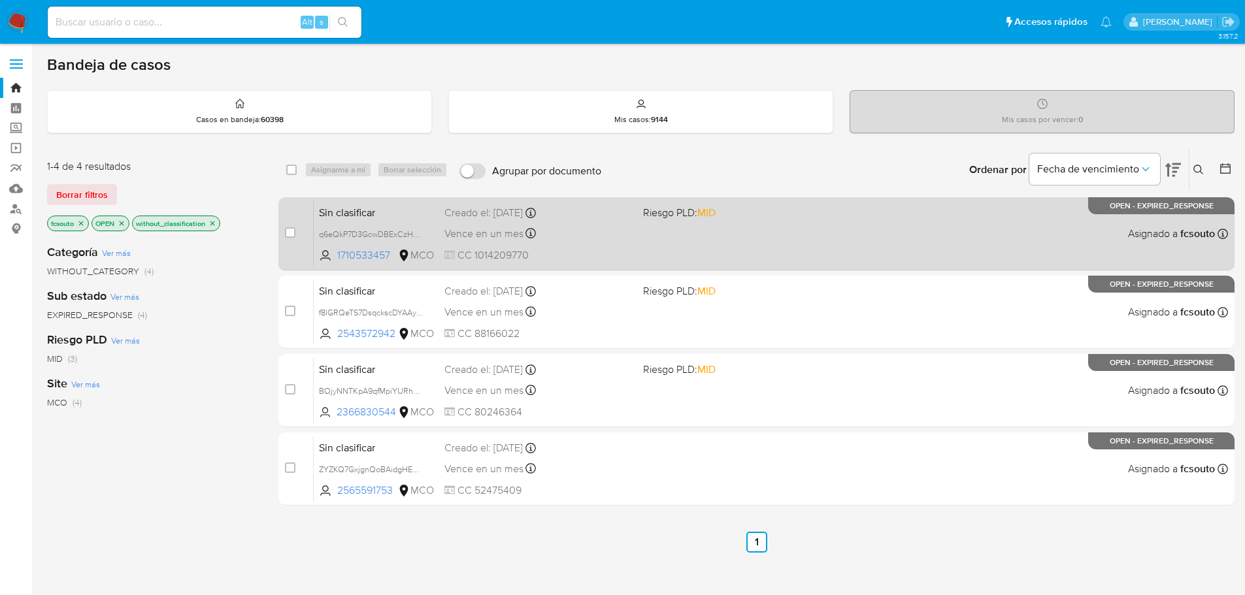
click at [708, 257] on div "Sin clasificar q6eQkP7D3GcwDBExCzHaT1oD 1710533457 MCO Riesgo PLD: MID Creado e…" at bounding box center [771, 234] width 914 height 66
click at [283, 237] on div "case-item-checkbox No es posible asignar el caso Sin clasificar q6eQkP7D3GcwDBE…" at bounding box center [756, 233] width 956 height 73
click at [289, 233] on input "checkbox" at bounding box center [290, 232] width 10 height 10
checkbox input "true"
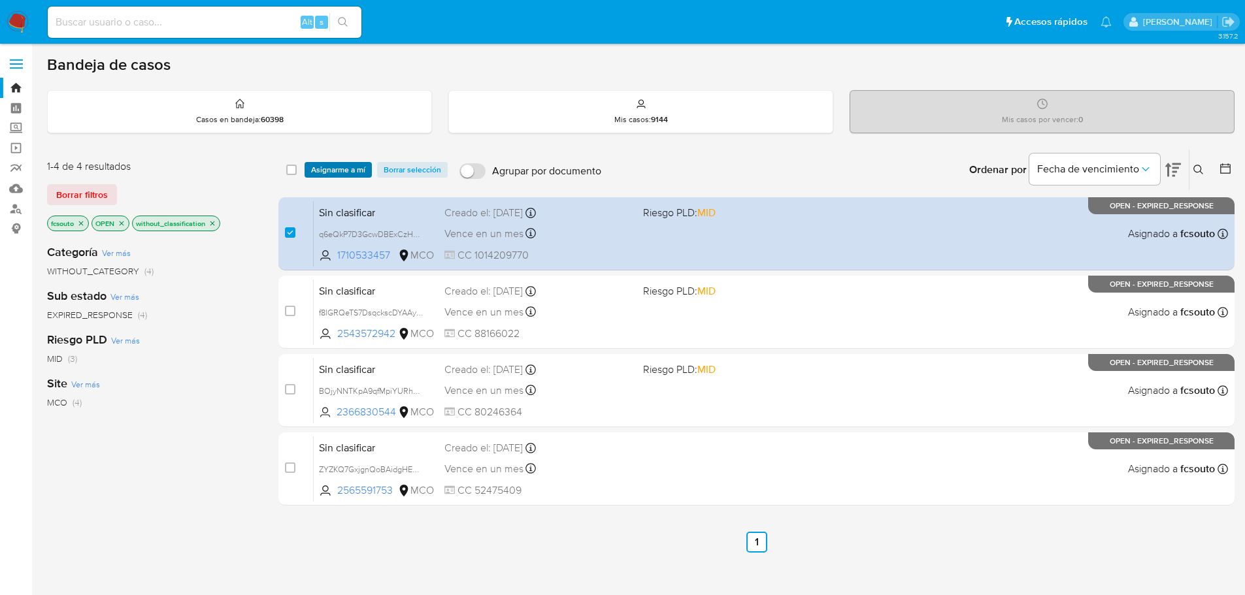
click at [344, 170] on span "Asignarme a mí" at bounding box center [338, 169] width 54 height 13
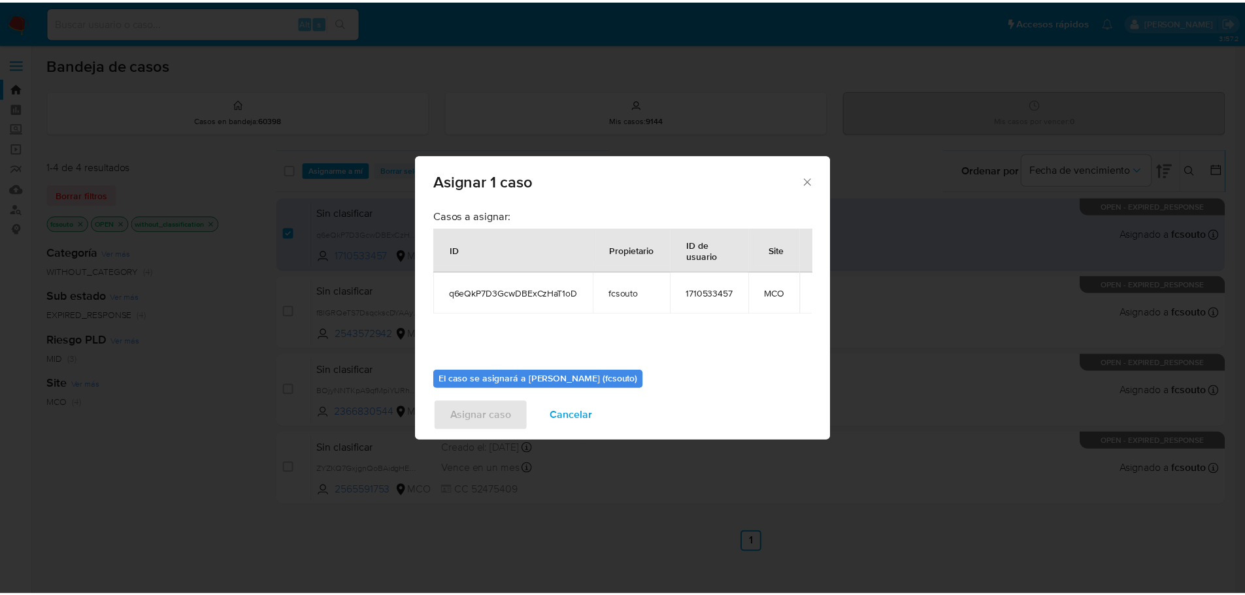
scroll to position [68, 0]
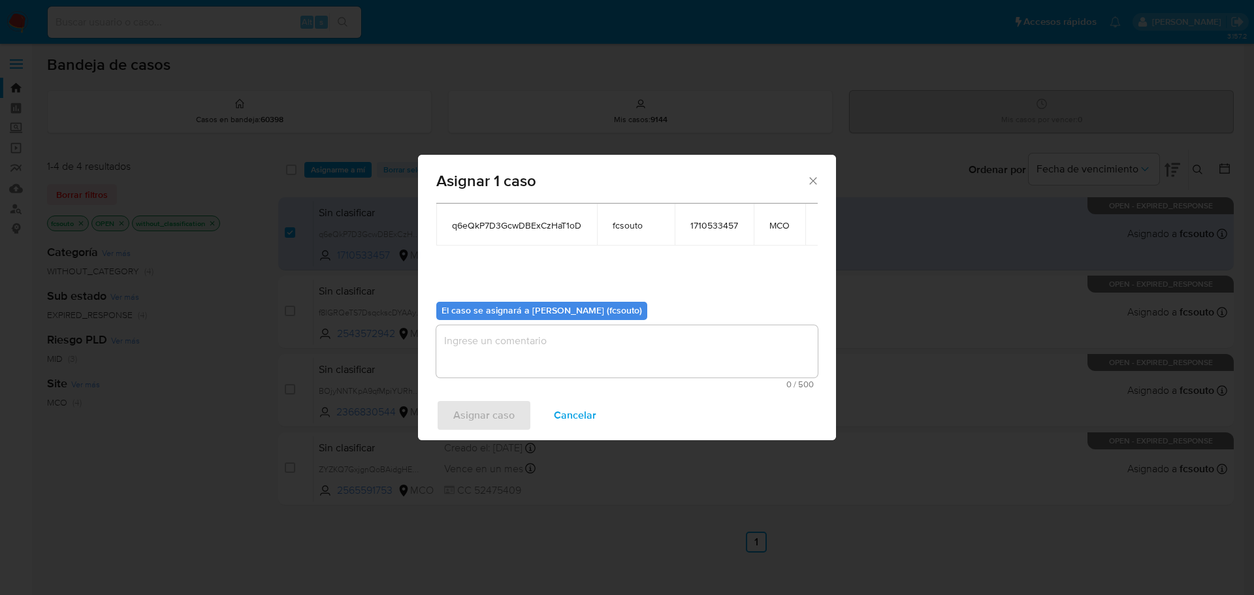
click at [692, 363] on textarea "assign-modal" at bounding box center [627, 351] width 382 height 52
type textarea "a"
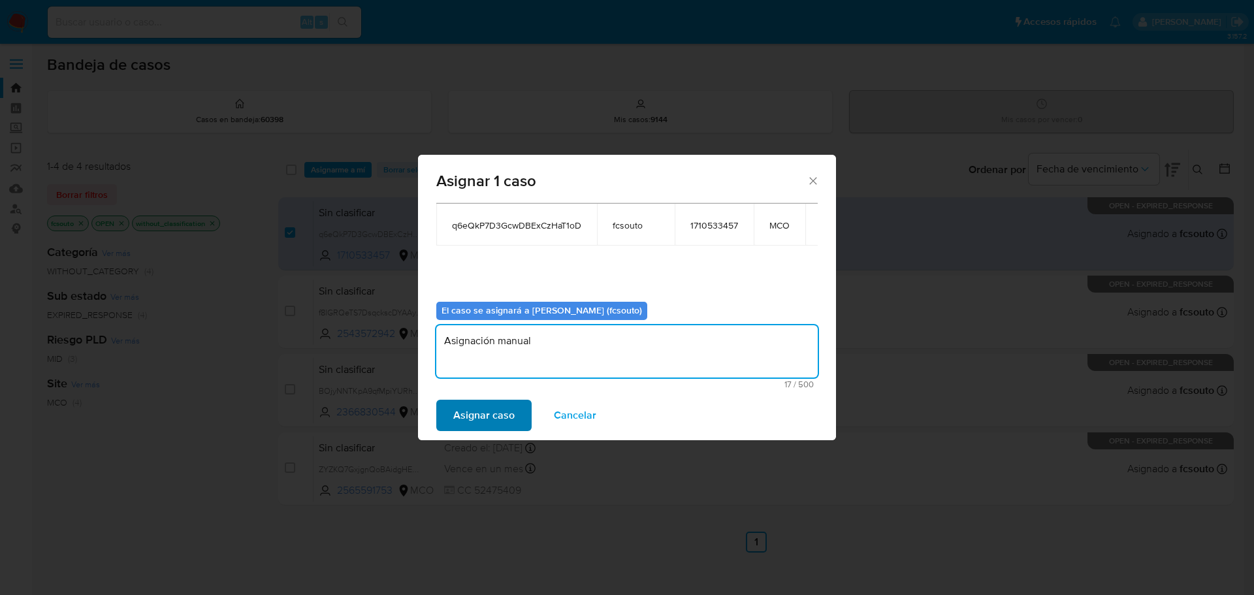
type textarea "Asignación manual"
click at [476, 423] on span "Asignar caso" at bounding box center [483, 415] width 61 height 29
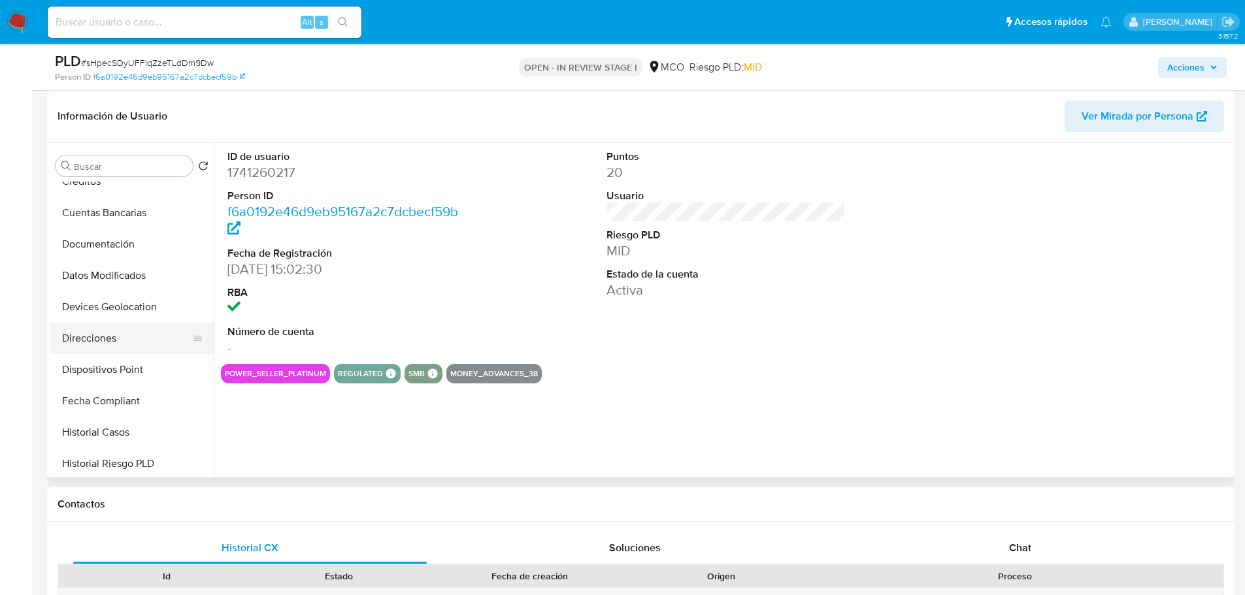
scroll to position [196, 0]
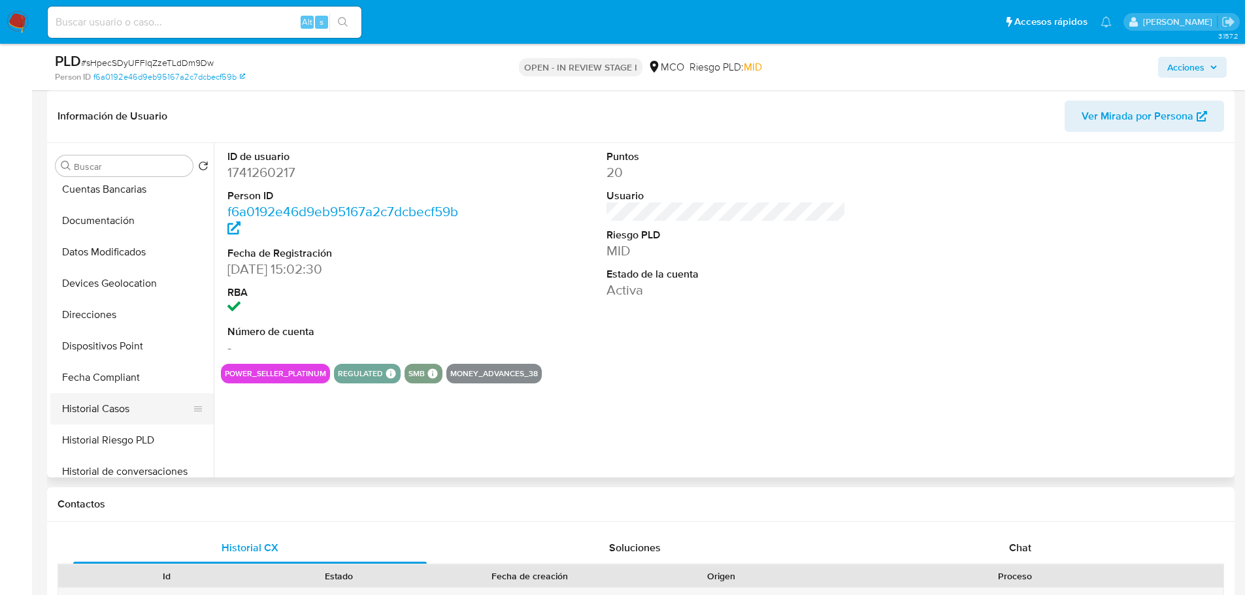
select select "10"
click at [141, 396] on button "Historial Casos" at bounding box center [126, 408] width 153 height 31
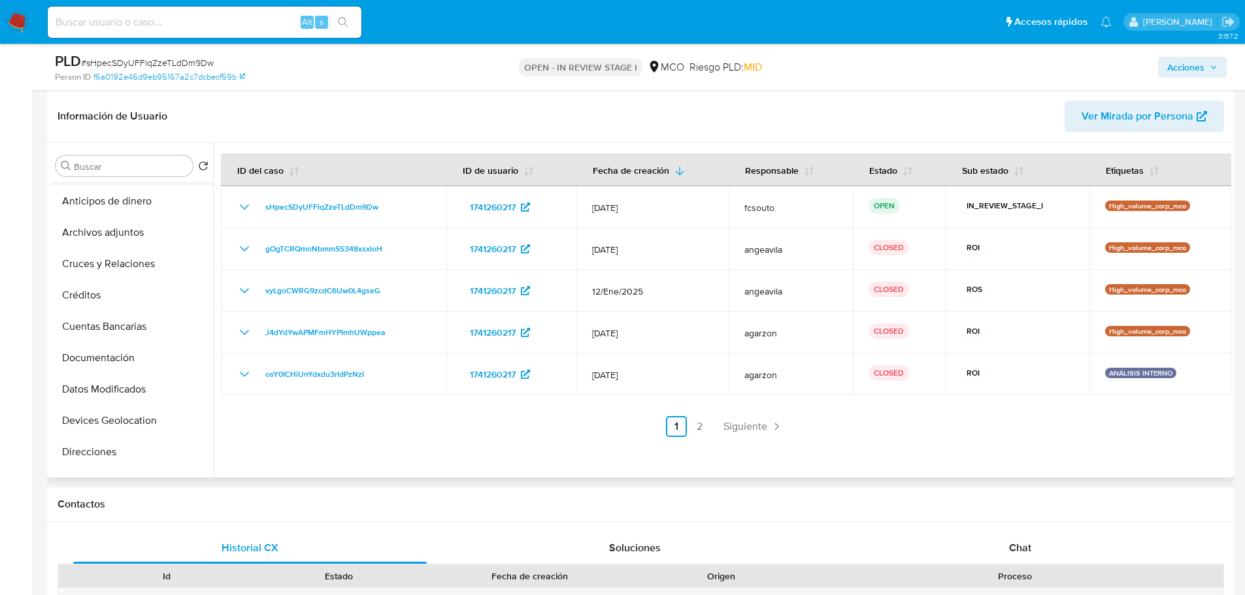
scroll to position [0, 0]
click at [108, 199] on button "General" at bounding box center [126, 197] width 153 height 31
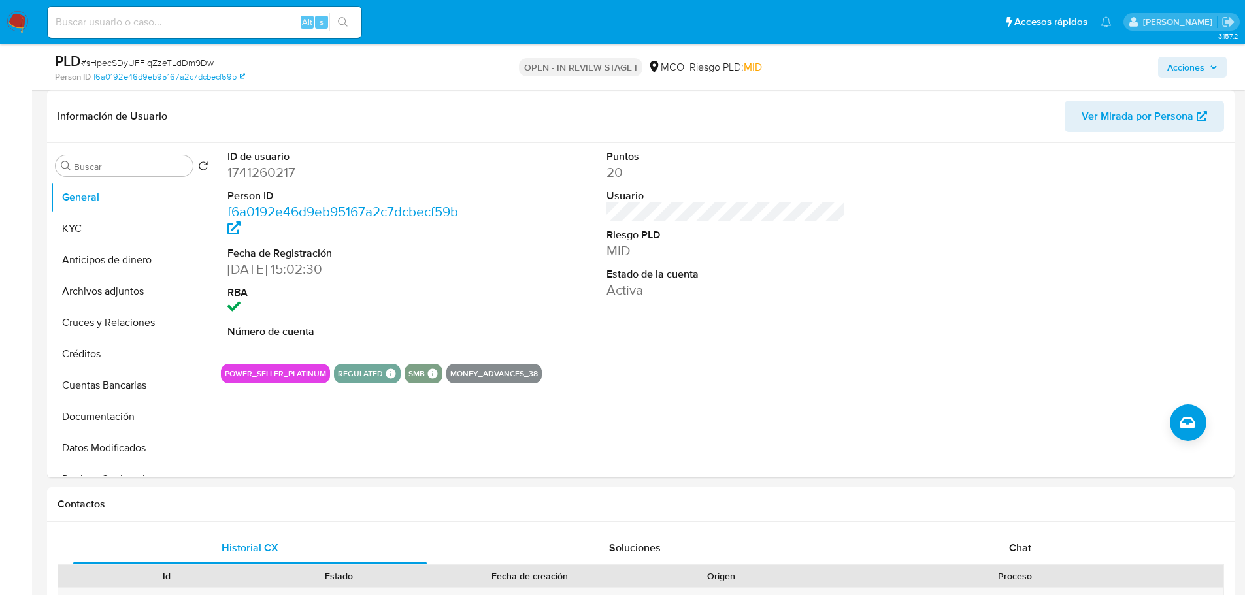
click at [1194, 67] on span "Acciones" at bounding box center [1185, 67] width 37 height 21
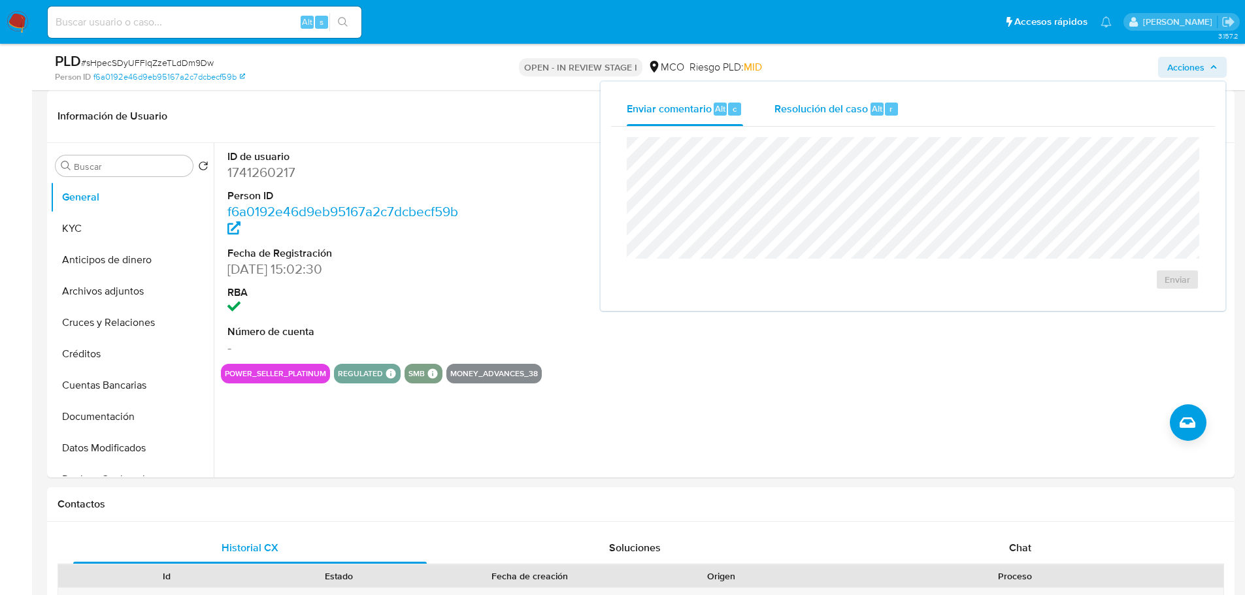
click at [834, 106] on span "Resolución del caso" at bounding box center [820, 108] width 93 height 15
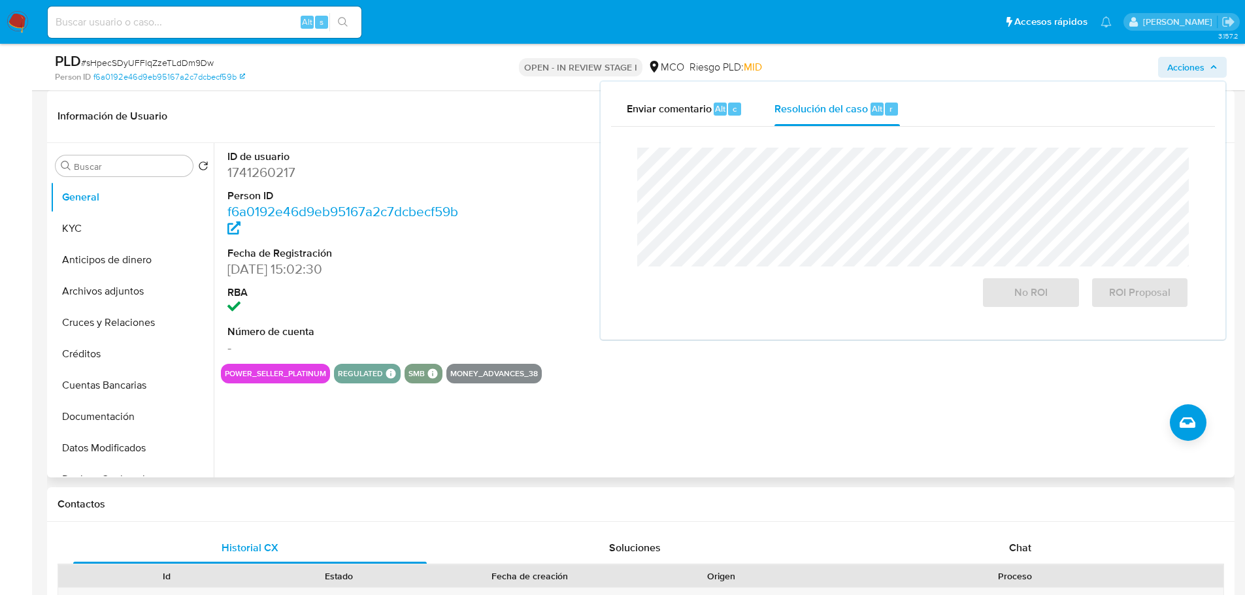
click at [498, 261] on div "ID de usuario 1741260217 Person ID f6a0192e46d9eb95167a2c7dcbecf59b Fecha de Re…" at bounding box center [726, 253] width 1010 height 221
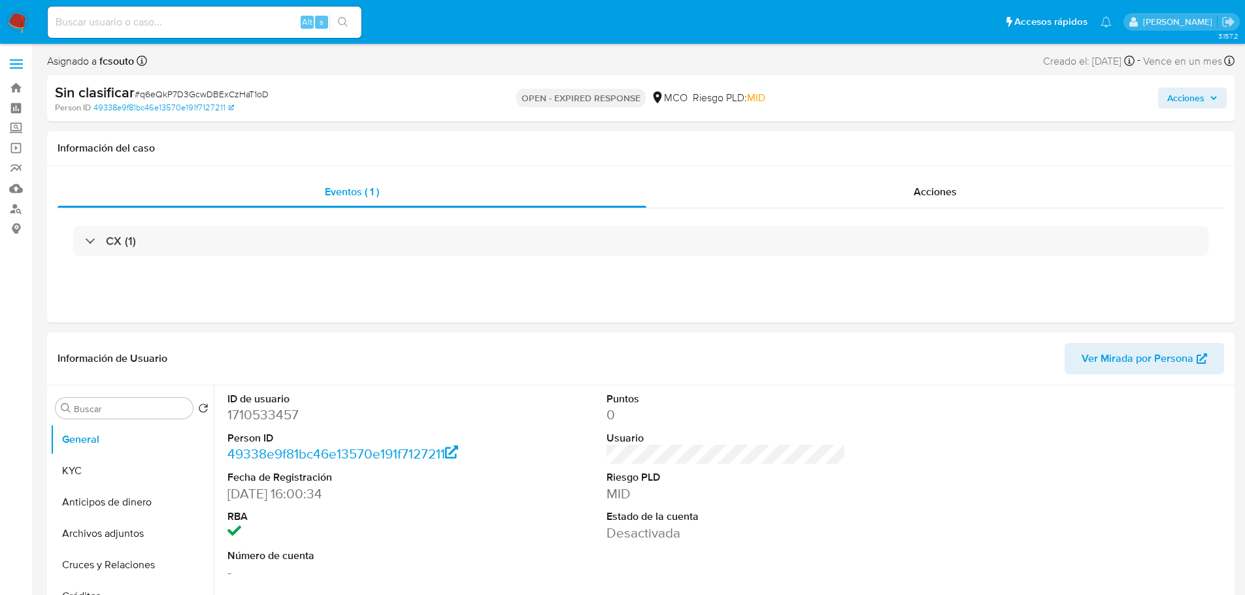
select select "10"
click at [930, 194] on span "Acciones" at bounding box center [934, 191] width 43 height 15
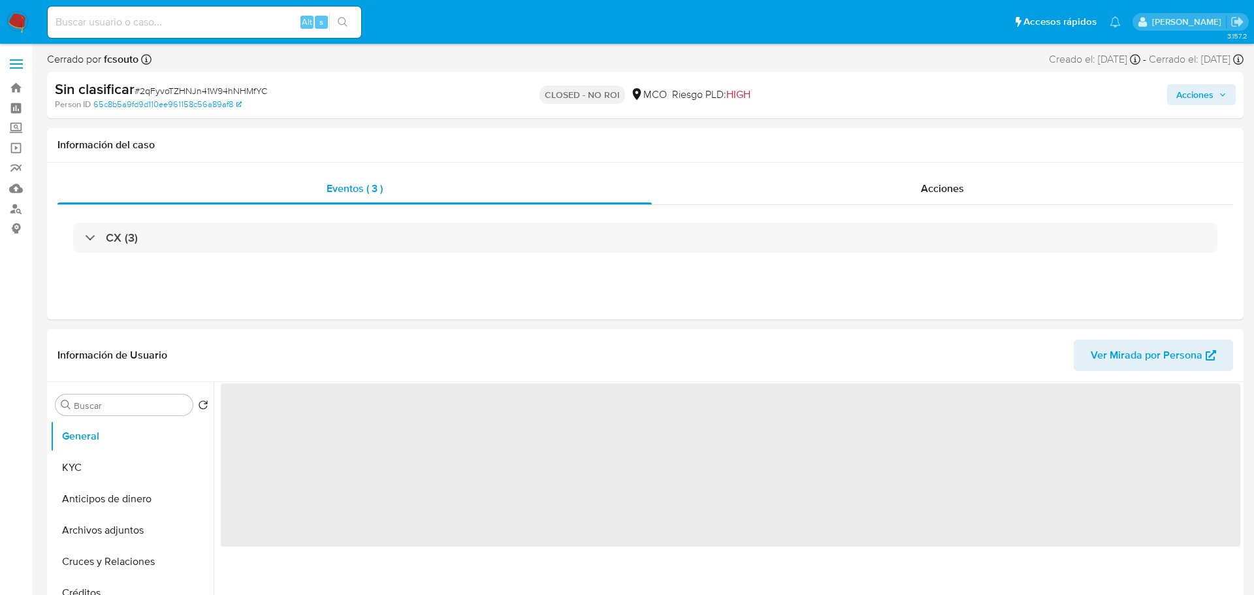
select select "10"
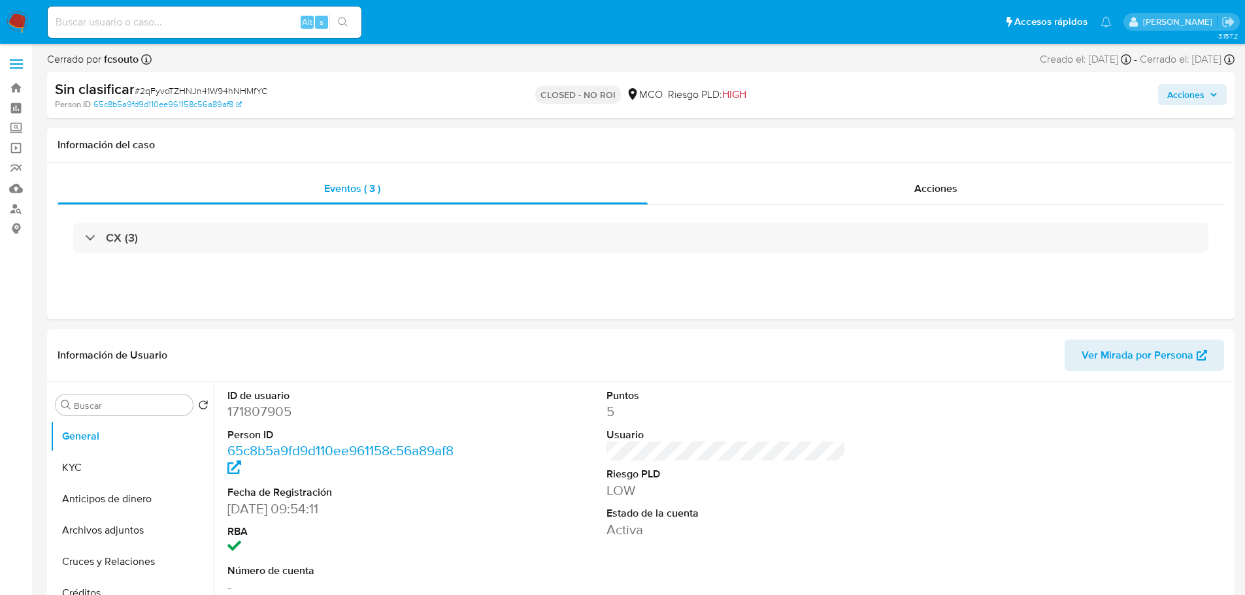
click at [1186, 99] on span "Acciones" at bounding box center [1185, 94] width 37 height 21
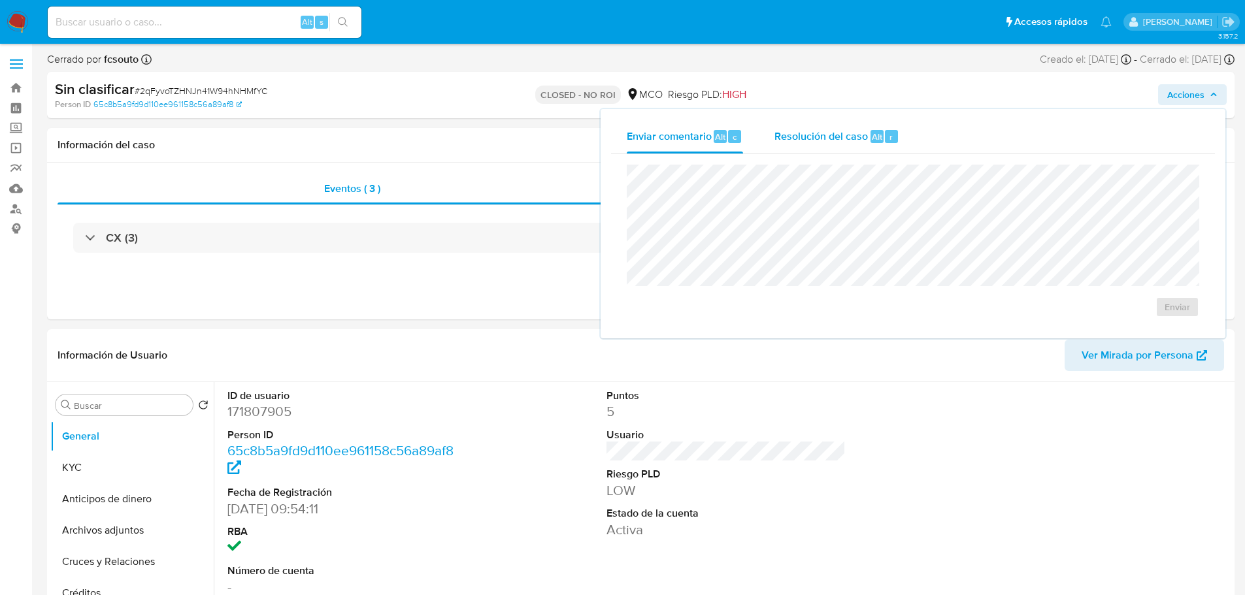
click at [832, 139] on span "Resolución del caso" at bounding box center [820, 136] width 93 height 15
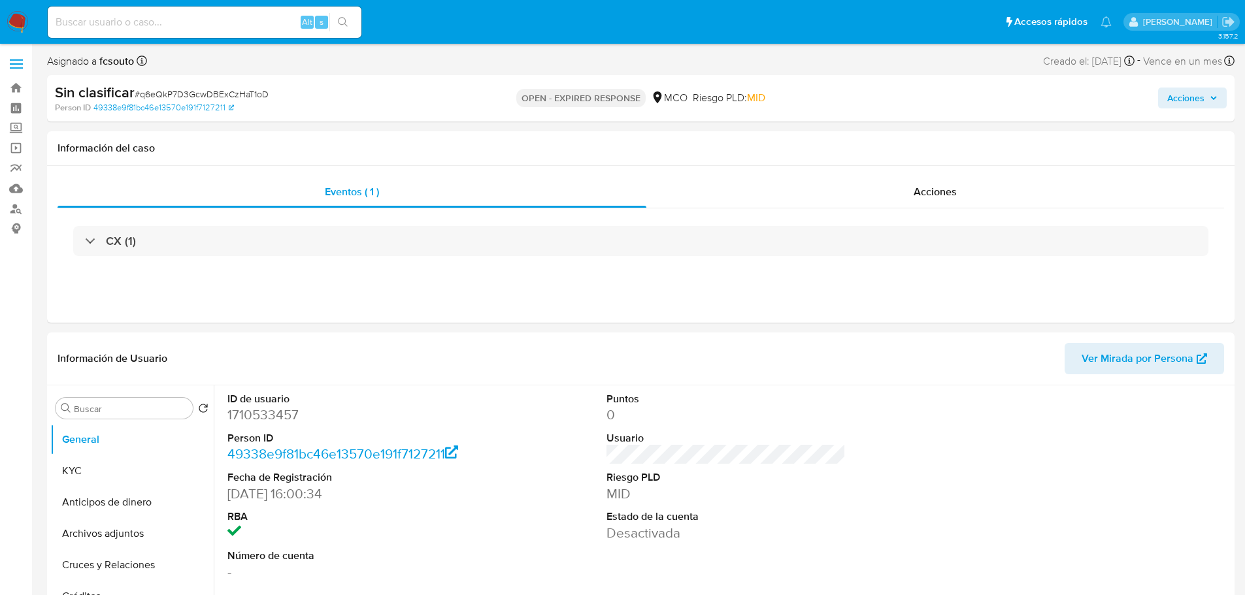
select select "10"
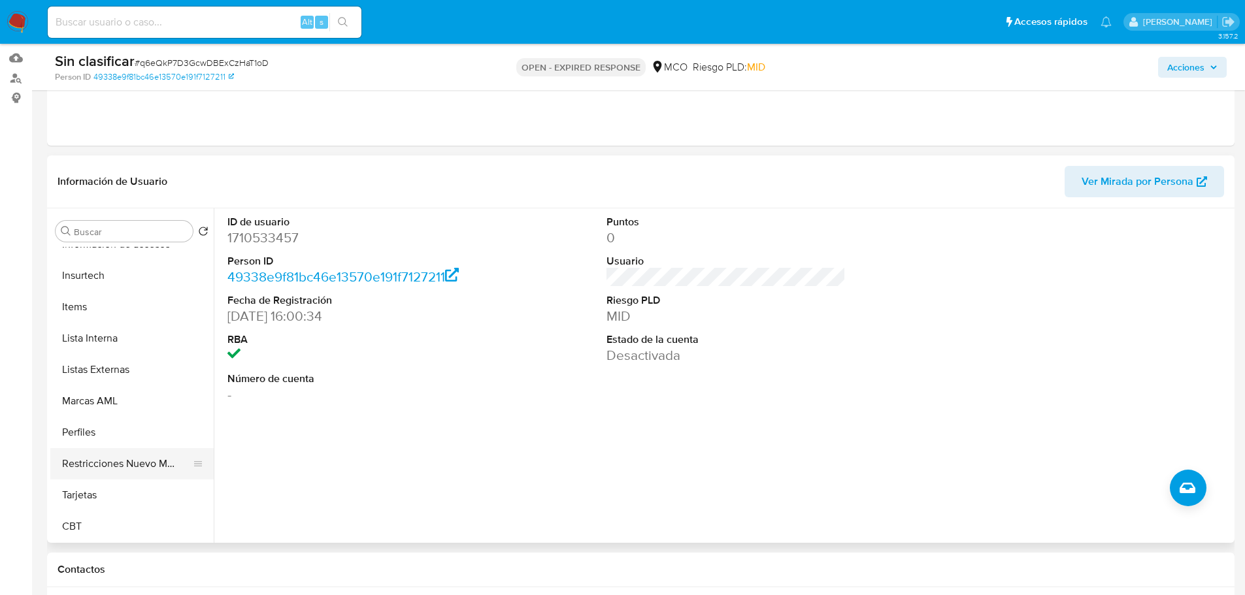
scroll to position [552, 0]
click at [135, 461] on button "Restricciones Nuevo Mundo" at bounding box center [126, 463] width 153 height 31
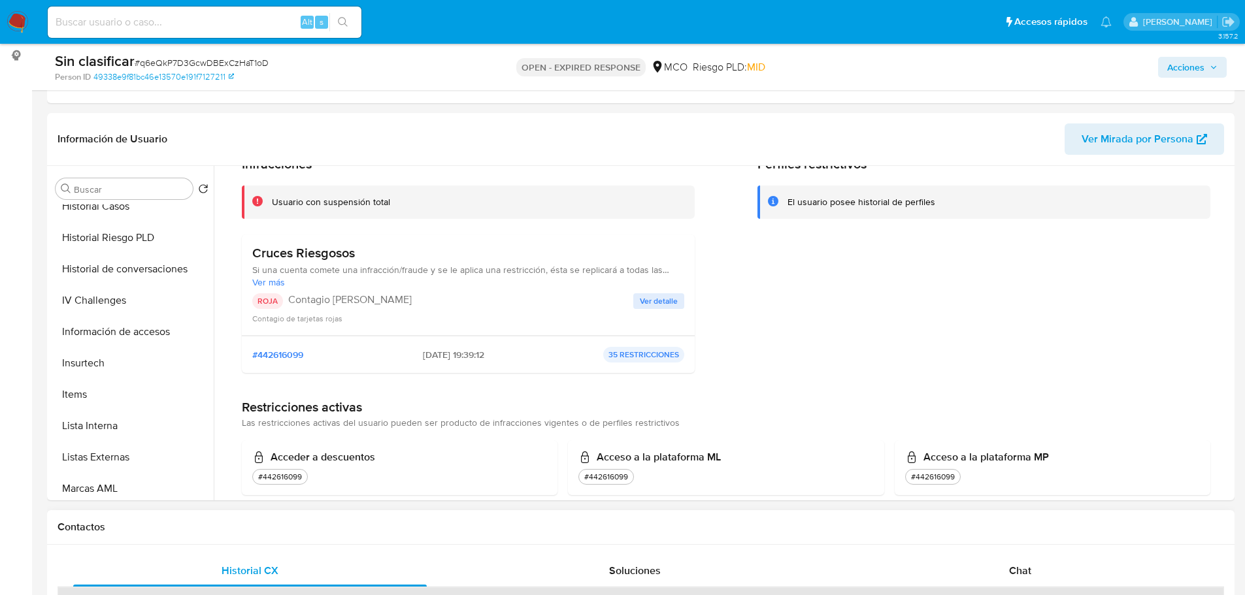
scroll to position [196, 0]
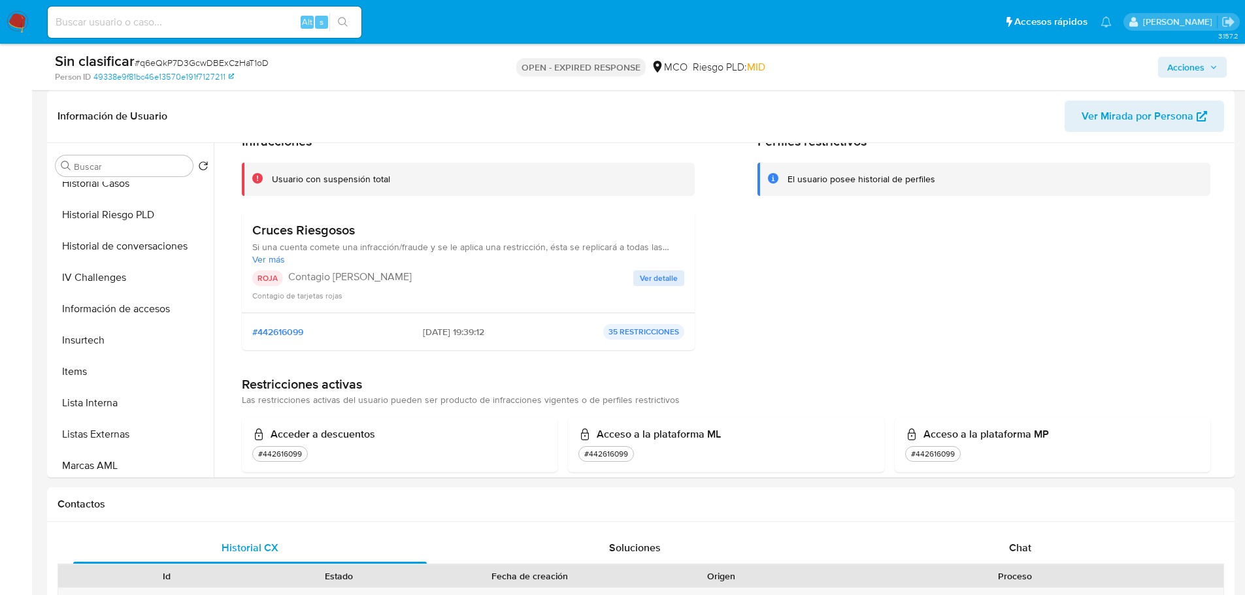
click at [1187, 68] on span "Acciones" at bounding box center [1185, 67] width 37 height 21
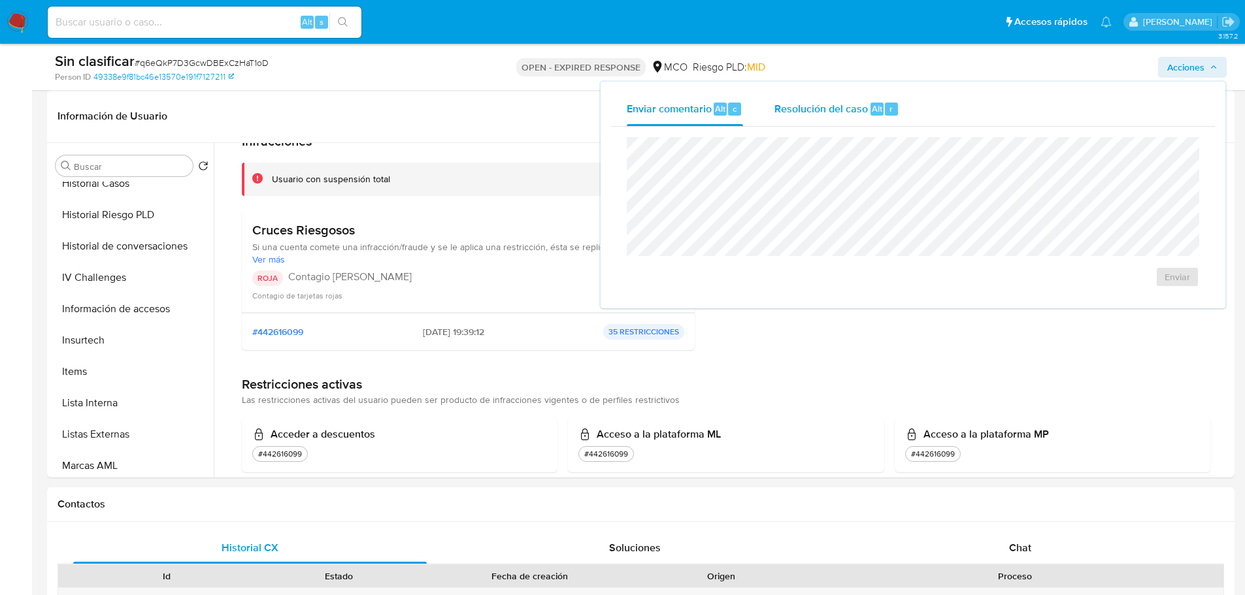
click at [887, 107] on div "r" at bounding box center [891, 109] width 13 height 13
click at [524, 99] on div "Información de Usuario Ver Mirada por Persona" at bounding box center [640, 116] width 1187 height 53
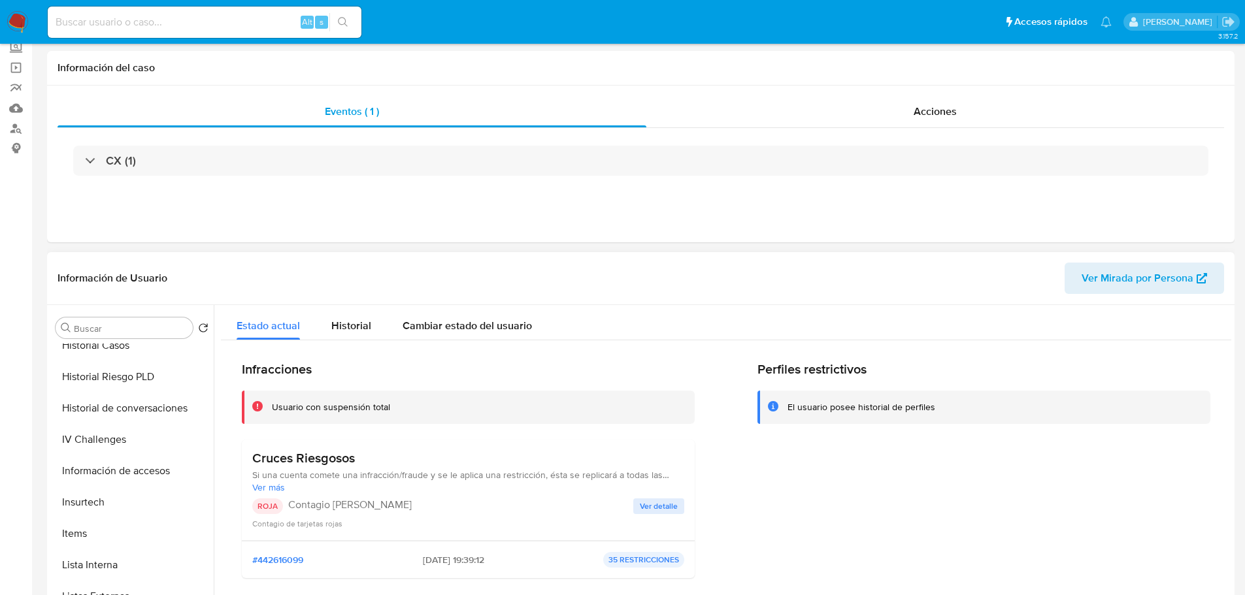
scroll to position [0, 0]
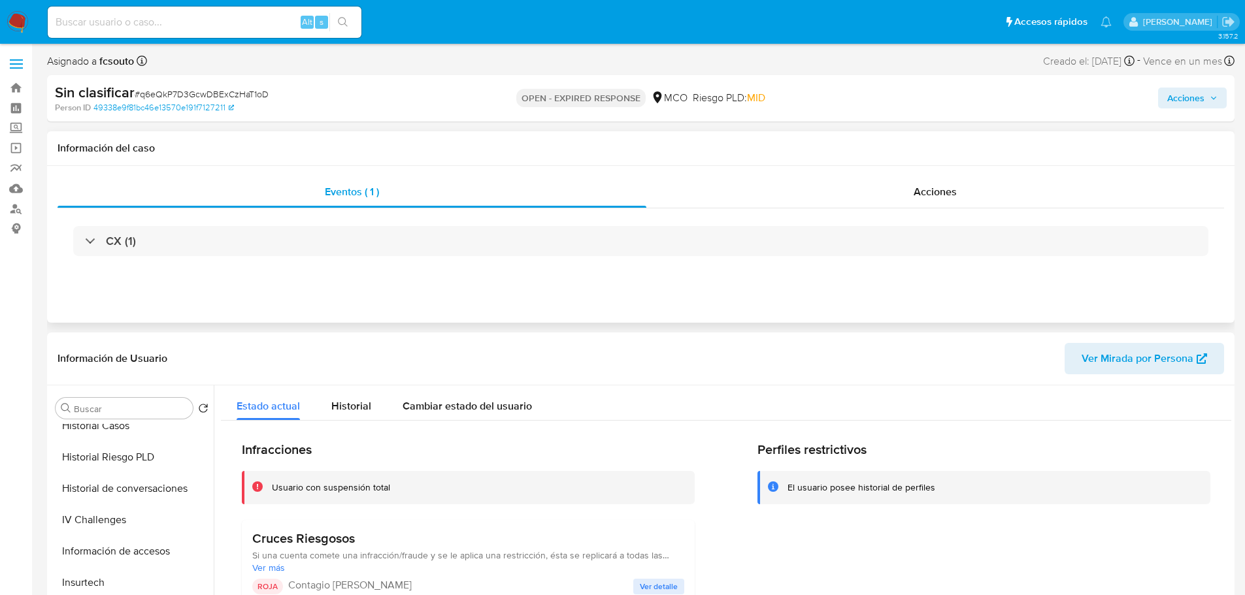
click at [909, 212] on div "CX (1)" at bounding box center [640, 240] width 1166 height 65
click at [928, 182] on div "Acciones" at bounding box center [935, 191] width 578 height 31
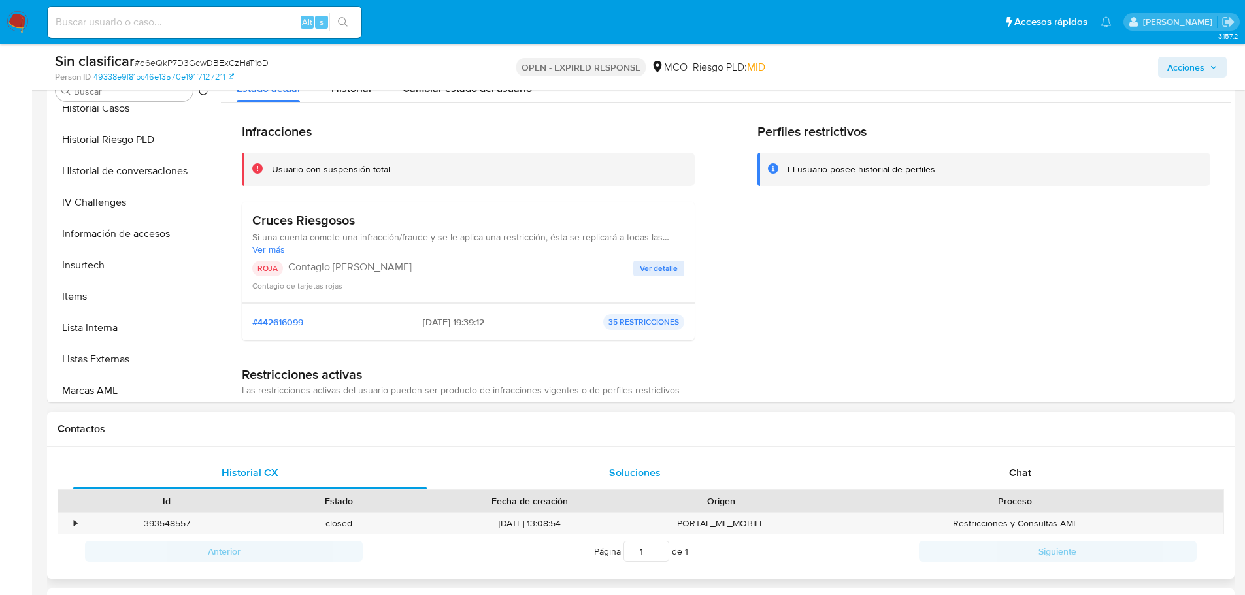
scroll to position [392, 0]
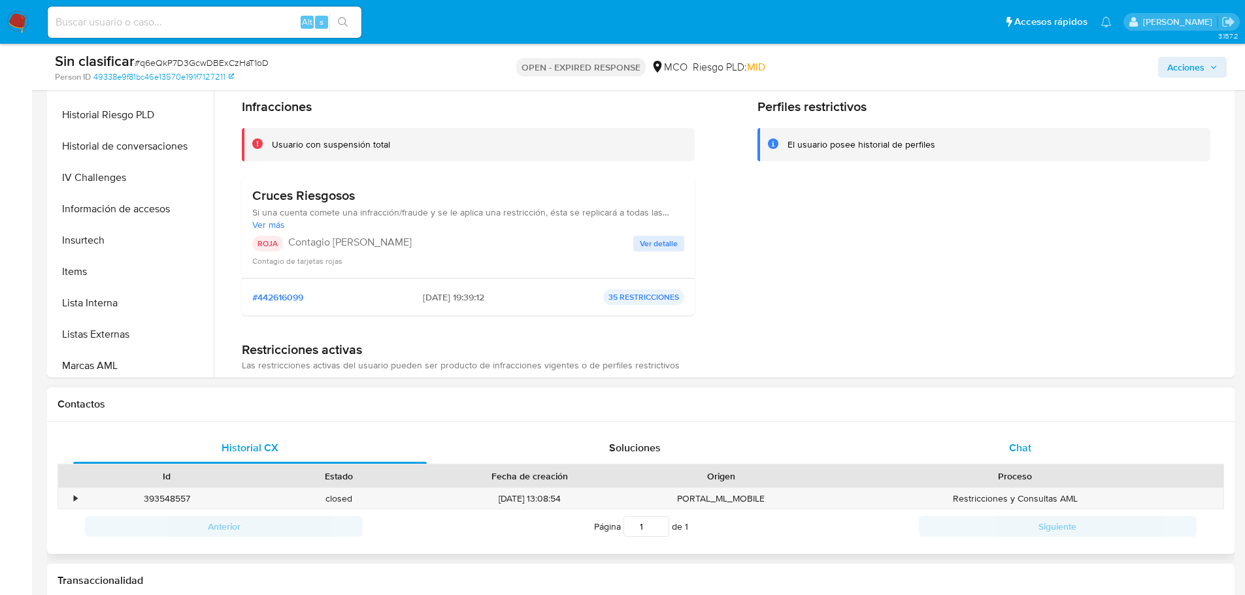
click at [981, 446] on div "Chat" at bounding box center [1019, 448] width 353 height 31
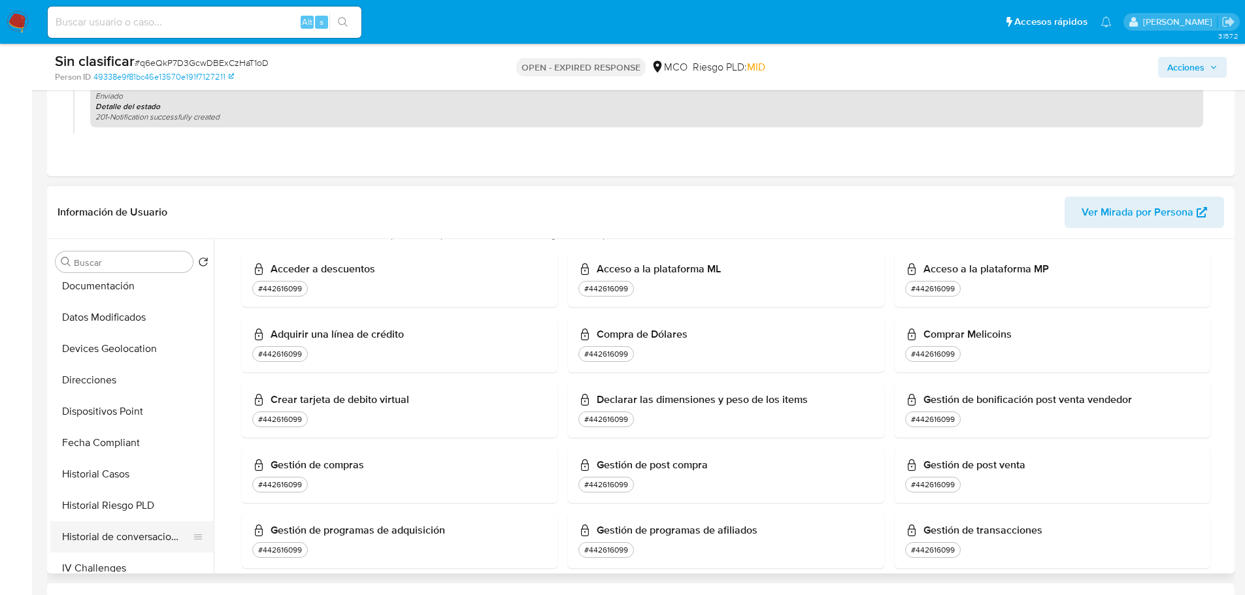
scroll to position [291, 0]
click at [114, 406] on button "Historial Casos" at bounding box center [126, 410] width 153 height 31
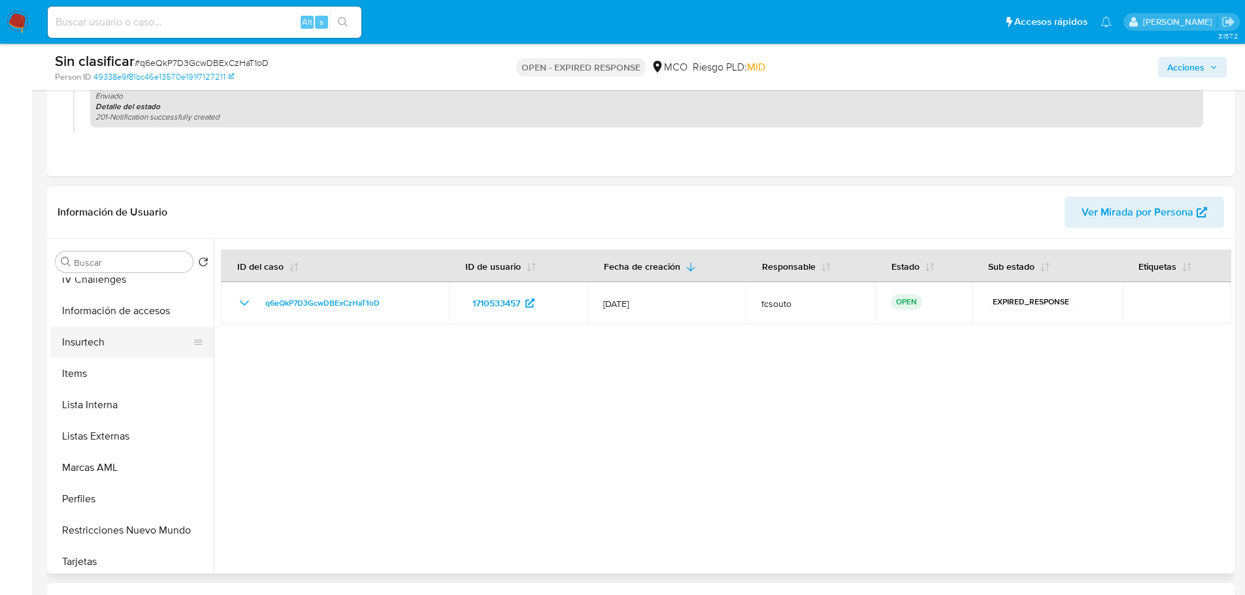
scroll to position [552, 0]
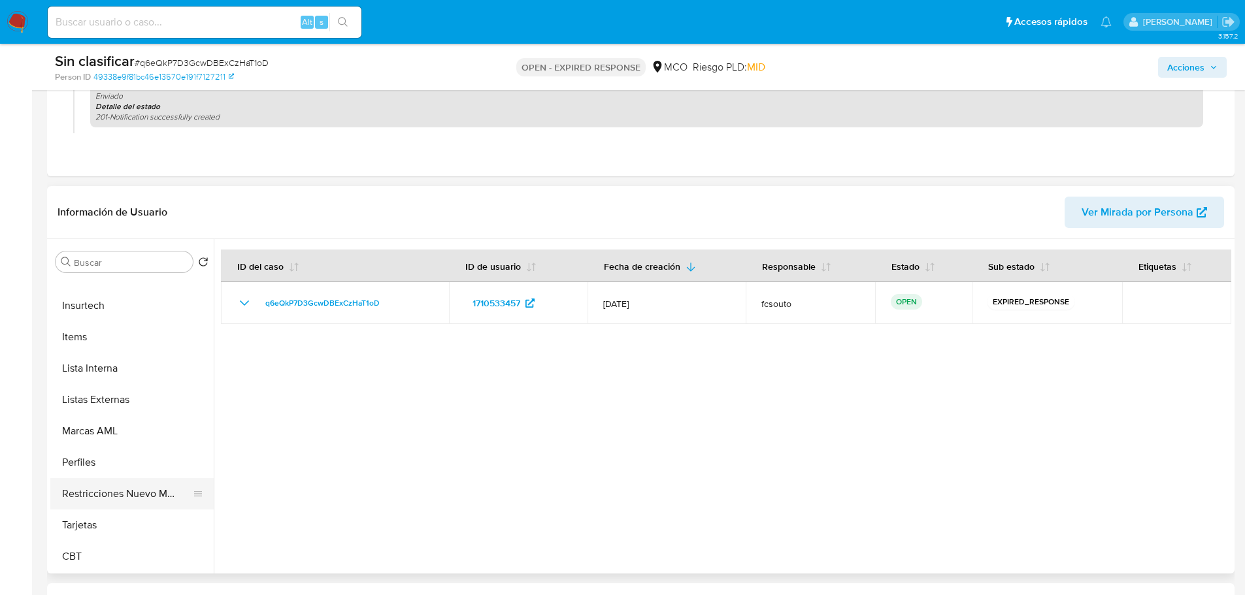
click at [131, 502] on button "Restricciones Nuevo Mundo" at bounding box center [126, 493] width 153 height 31
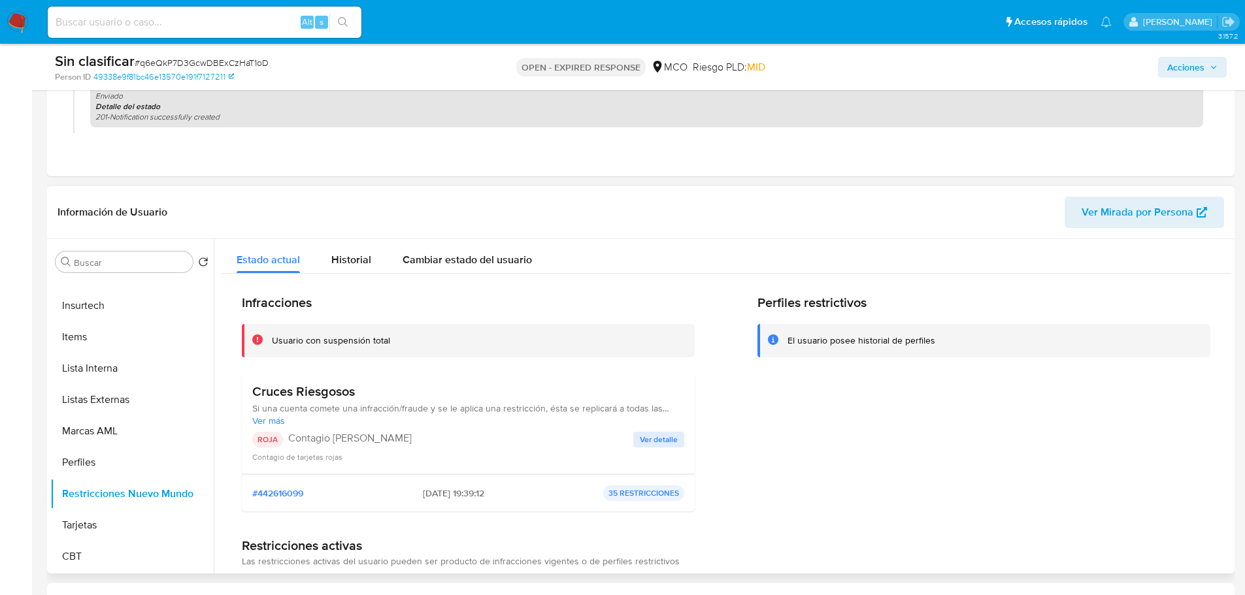
click at [671, 448] on div "ROJA Contagio Tarjetas Rojas Ver detalle Contagio de tarjetas rojas" at bounding box center [468, 447] width 432 height 31
click at [670, 434] on span "Ver detalle" at bounding box center [659, 439] width 38 height 13
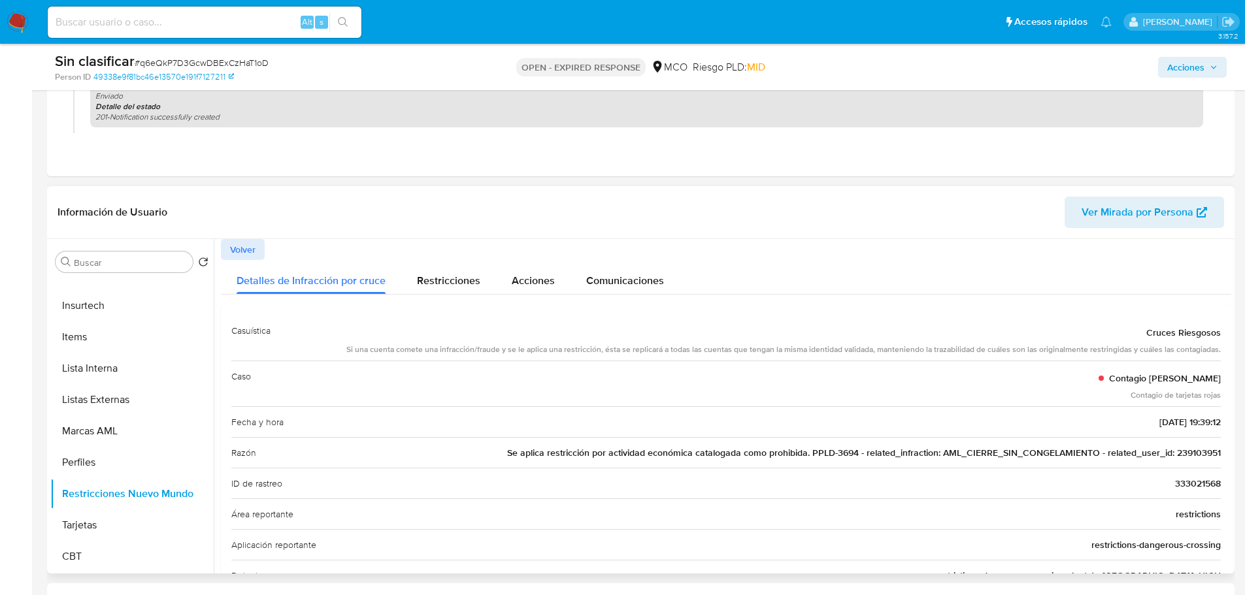
click at [1198, 456] on span "Se aplica restricción por actividad económica catalogada como prohibida. PPLD-3…" at bounding box center [863, 452] width 713 height 13
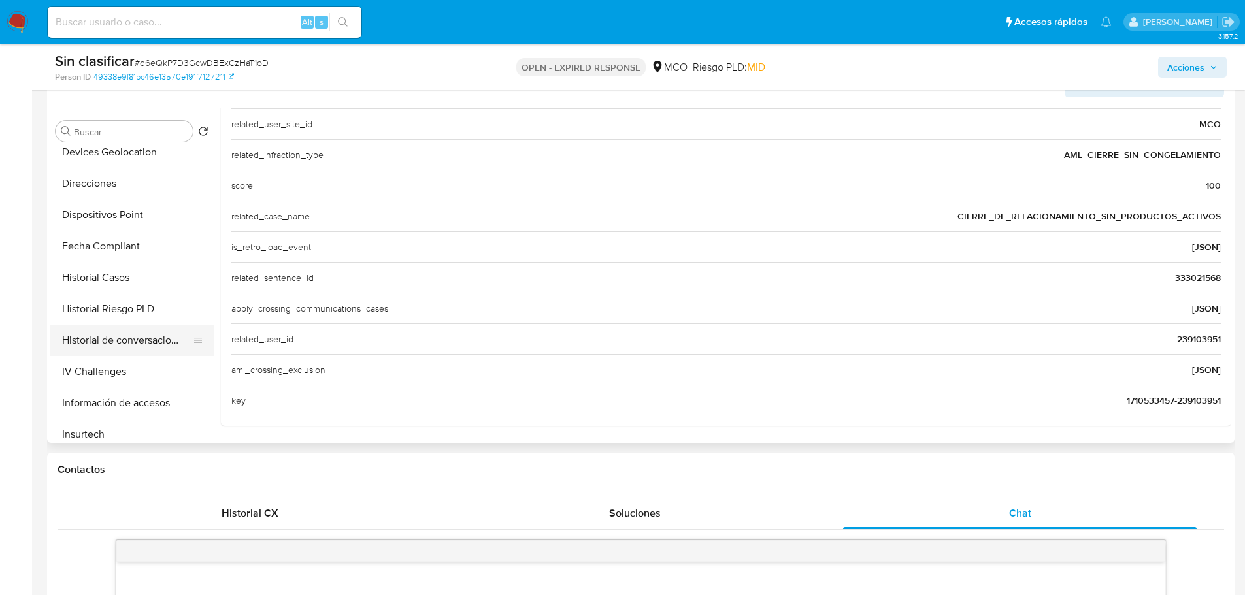
scroll to position [291, 0]
click at [112, 347] on button "Historial de conversaciones" at bounding box center [126, 342] width 153 height 31
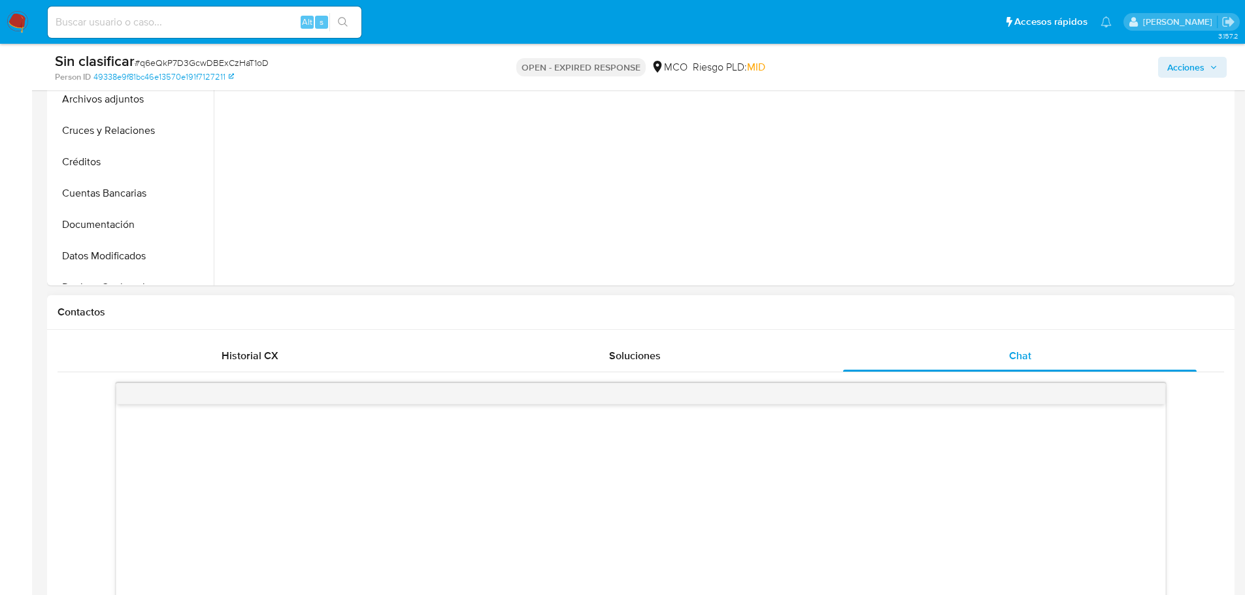
scroll to position [523, 0]
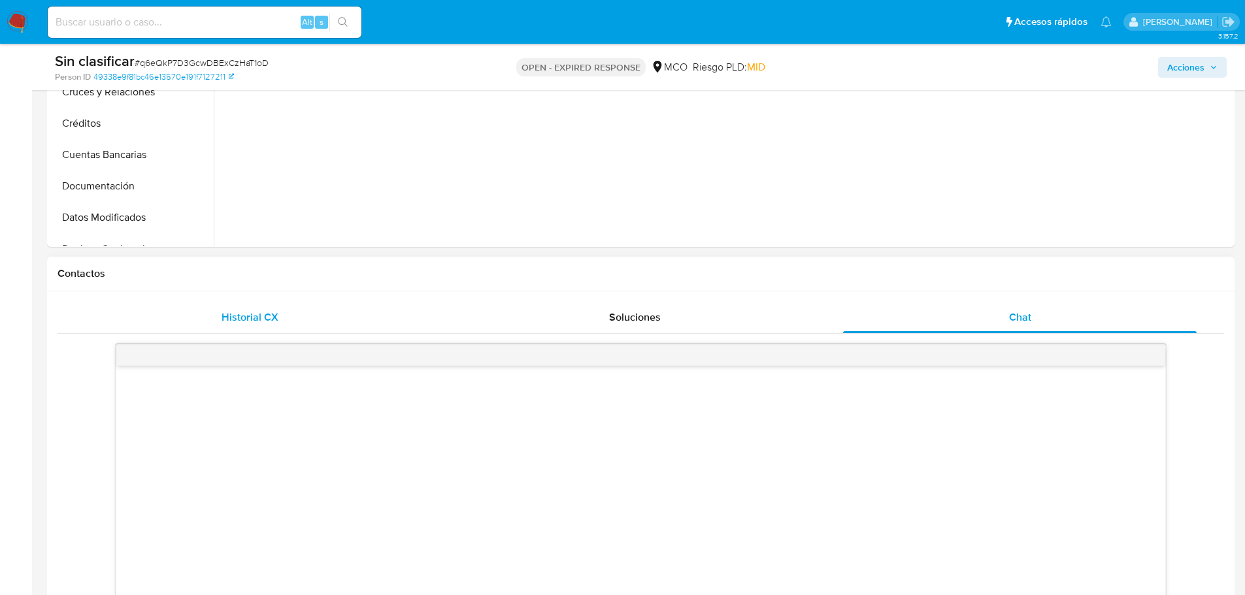
click at [278, 309] on div "Historial CX" at bounding box center [249, 317] width 353 height 31
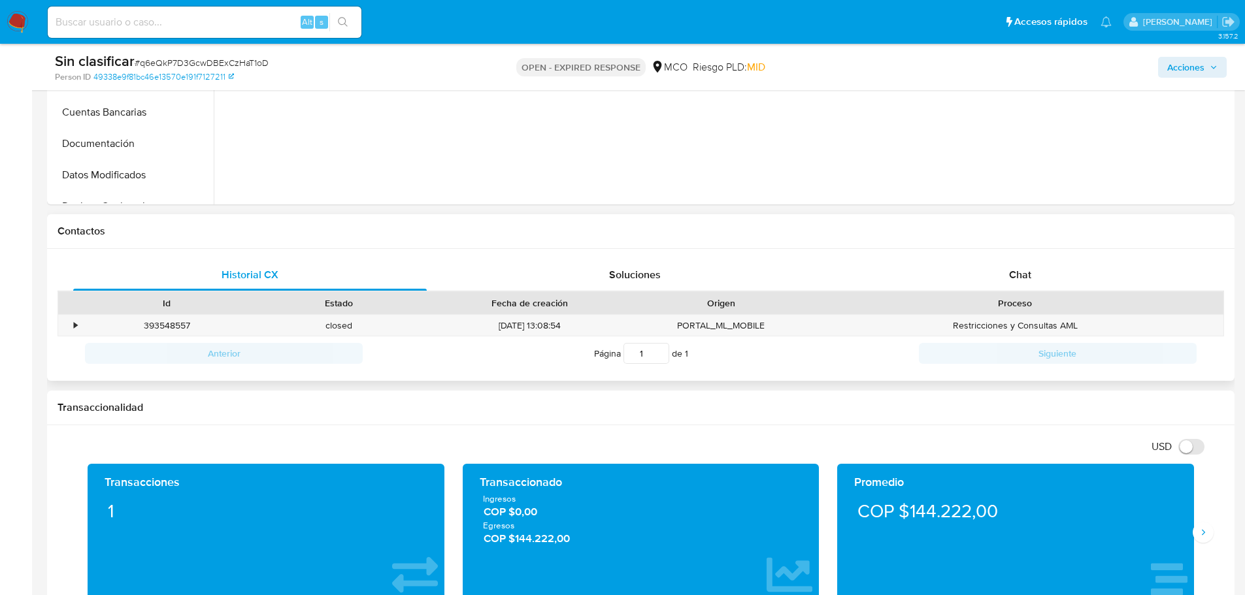
scroll to position [588, 0]
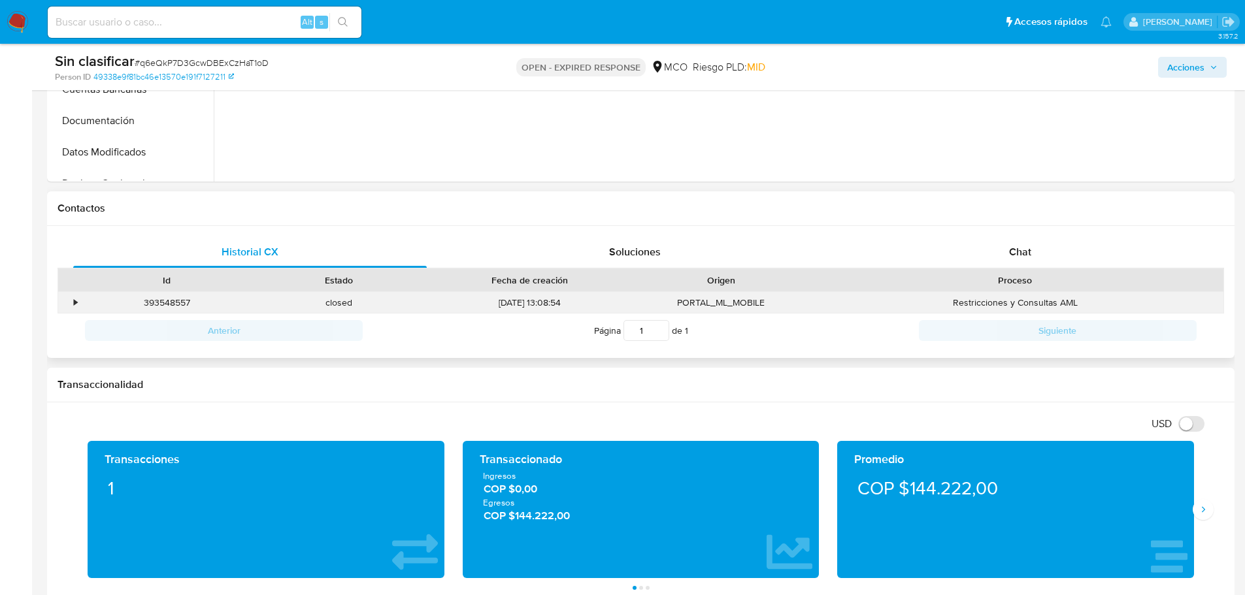
click at [76, 305] on div "•" at bounding box center [75, 303] width 3 height 12
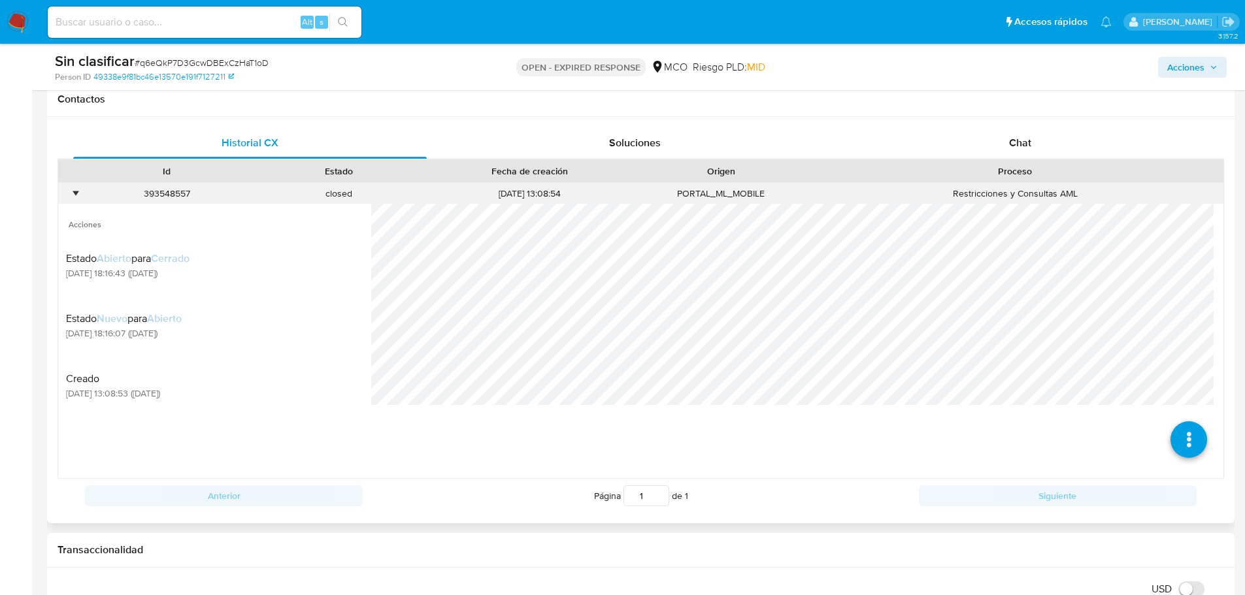
scroll to position [719, 0]
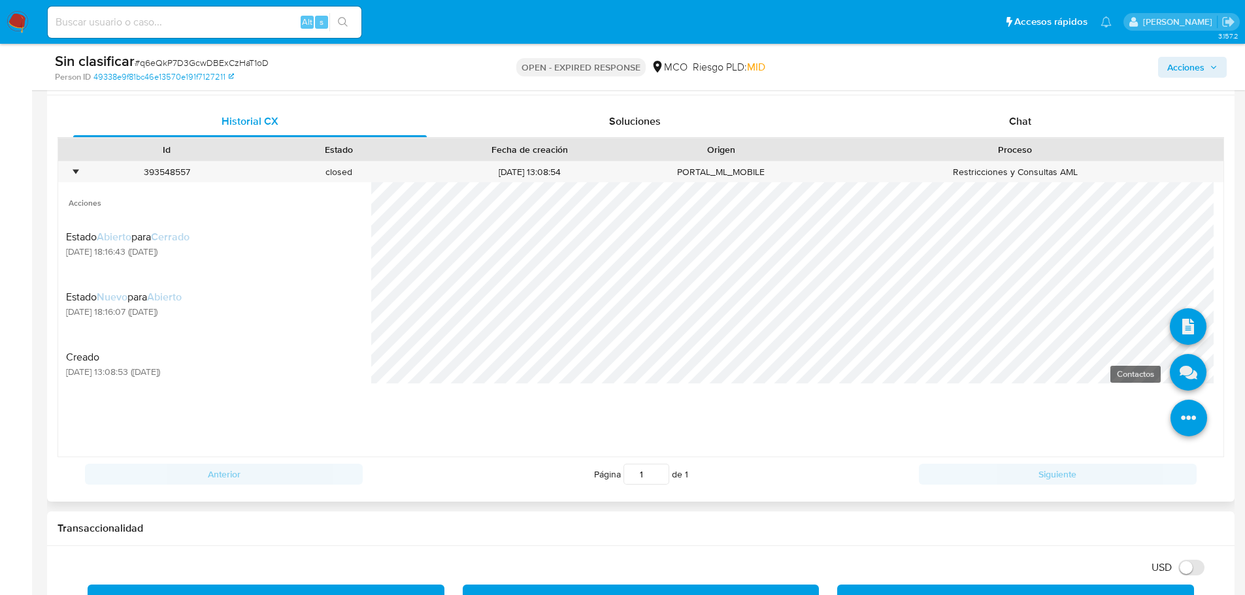
click at [1176, 375] on icon at bounding box center [1188, 372] width 37 height 37
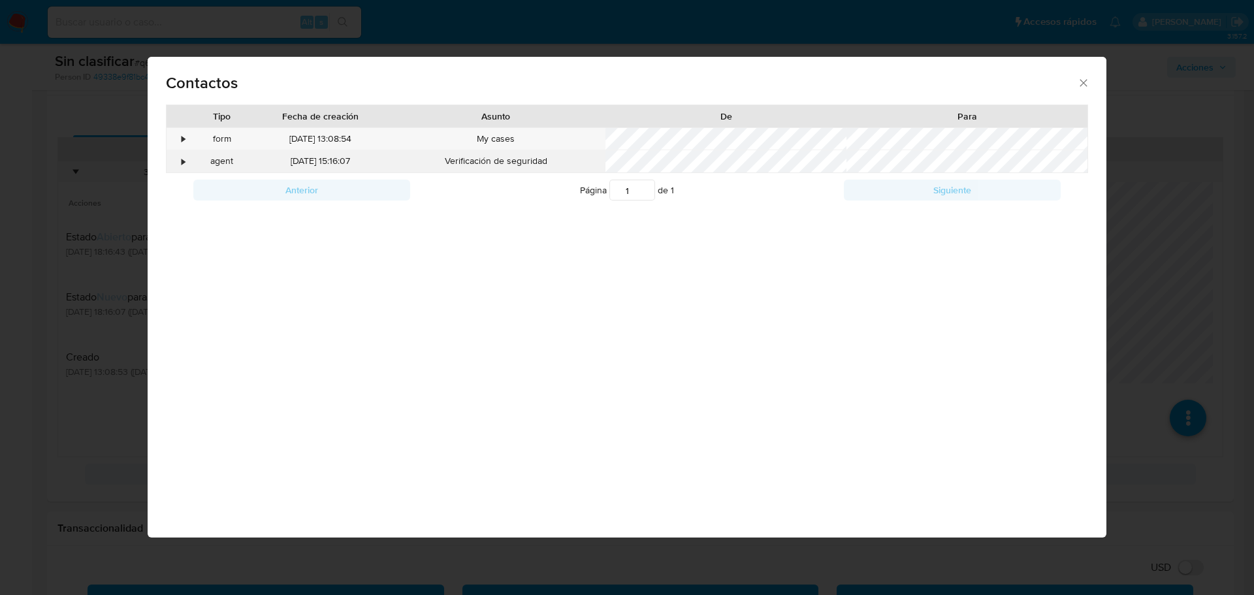
click at [178, 161] on div "•" at bounding box center [178, 162] width 23 height 22
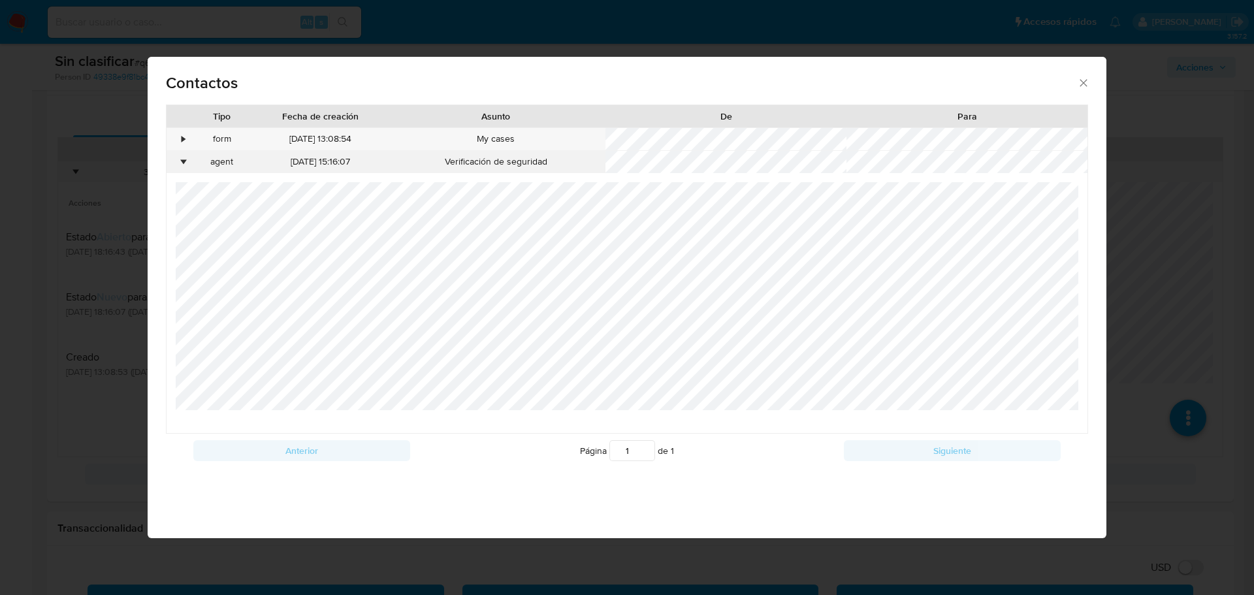
click at [184, 158] on div "•" at bounding box center [183, 162] width 3 height 13
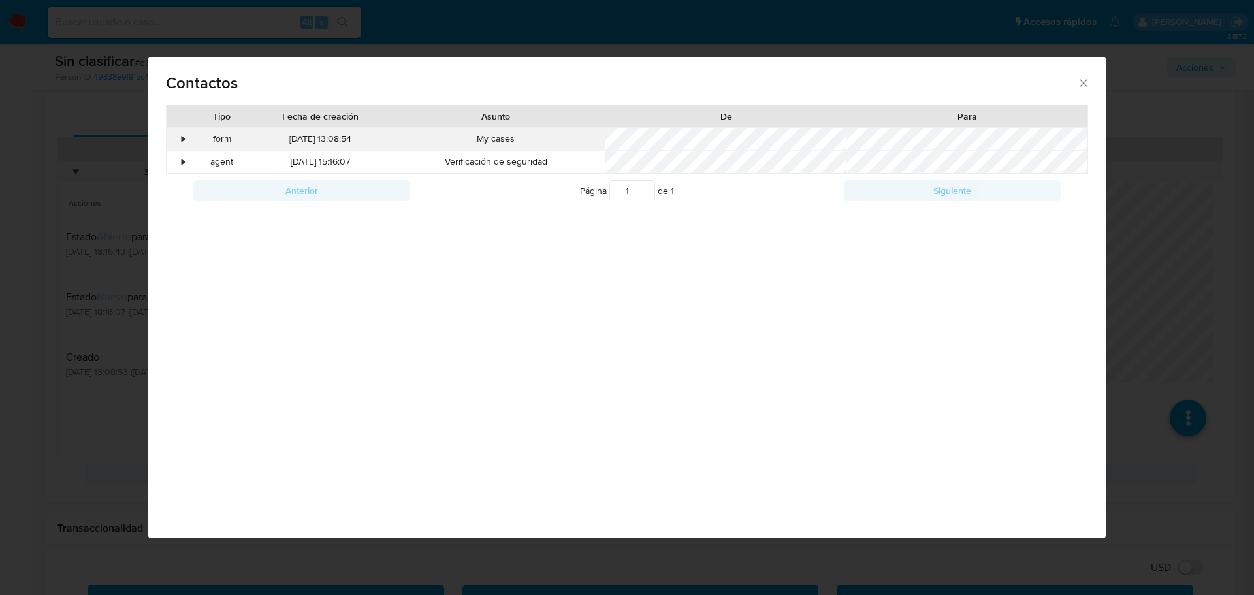
click at [172, 139] on div "•" at bounding box center [178, 139] width 23 height 22
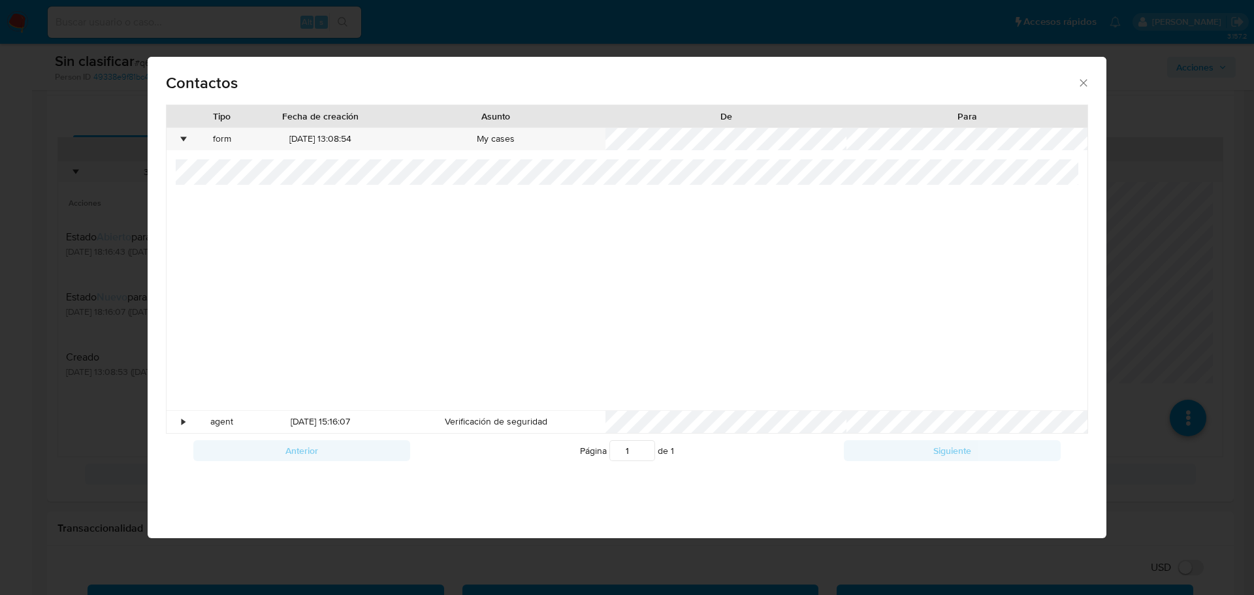
click at [461, 197] on div at bounding box center [628, 284] width 904 height 251
click at [188, 132] on div "•" at bounding box center [178, 139] width 23 height 22
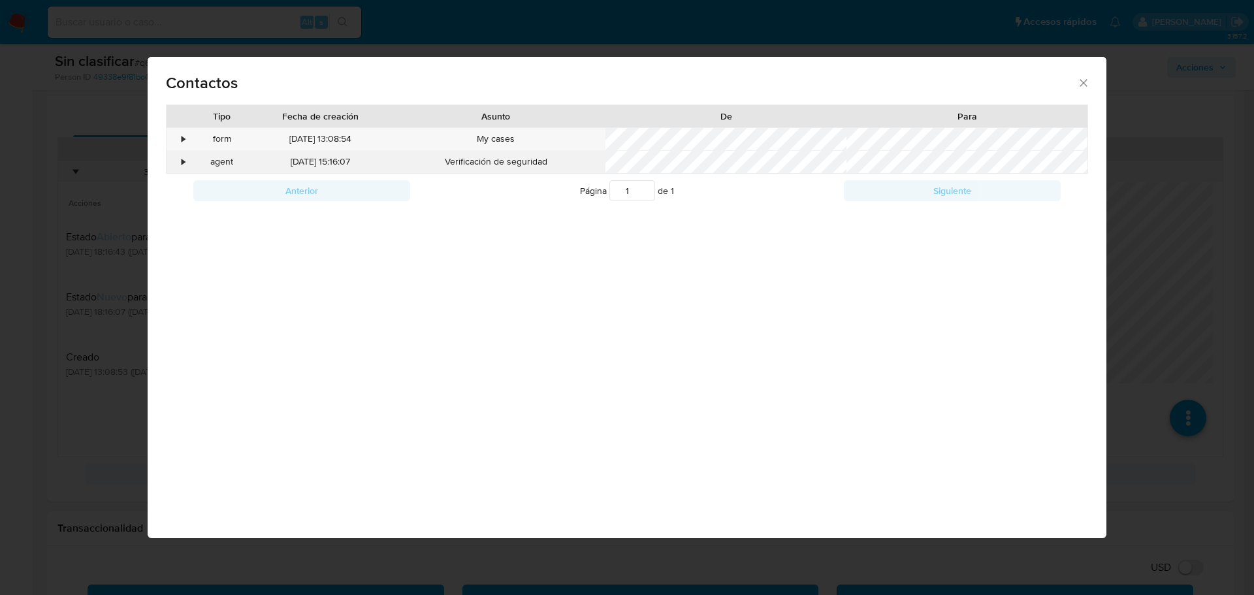
click at [187, 163] on div "•" at bounding box center [178, 162] width 23 height 22
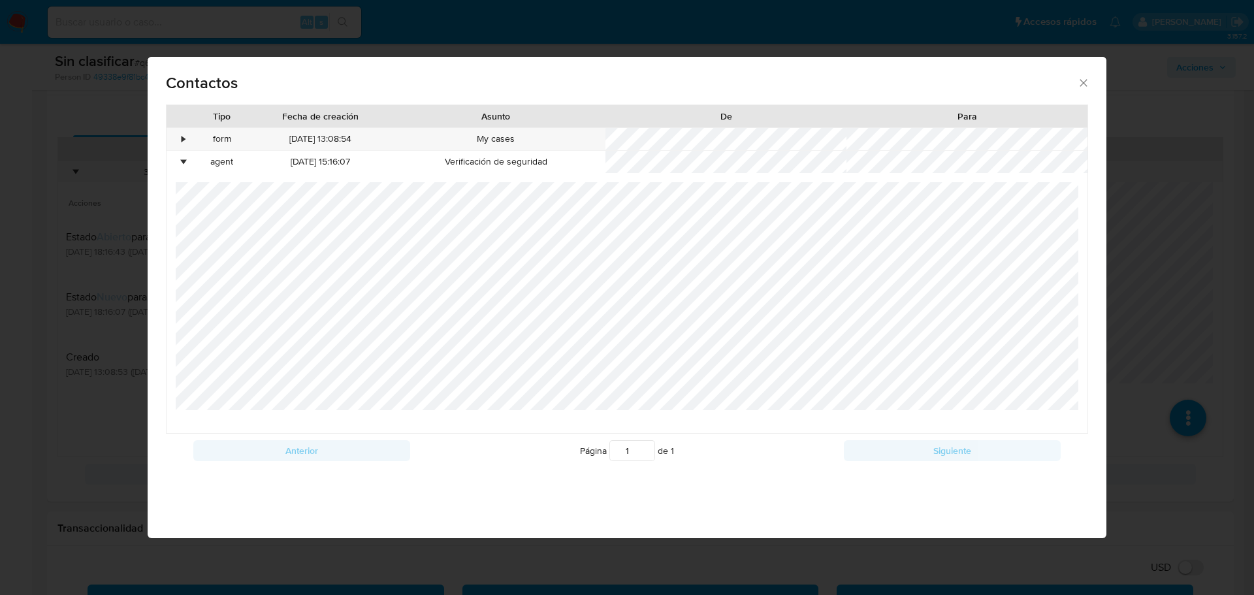
click at [127, 251] on div "Contactos Tipo Fecha de creación Asunto De Para • form 04/07/2025 13:08:54 My c…" at bounding box center [627, 297] width 1254 height 595
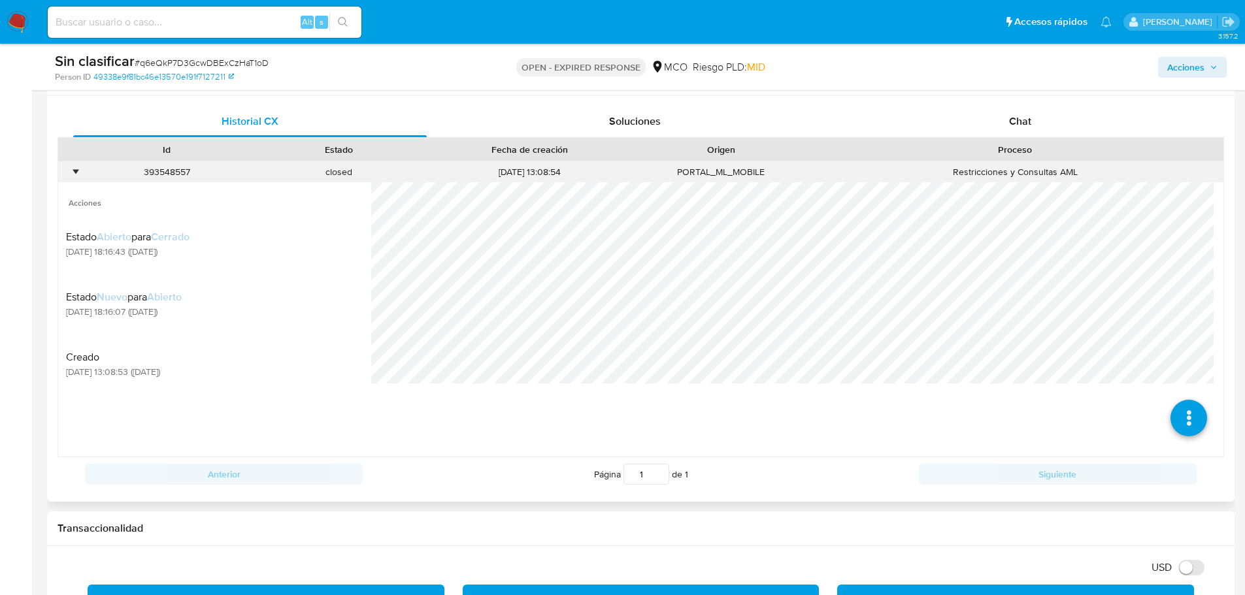
click at [77, 176] on div "•" at bounding box center [75, 172] width 3 height 12
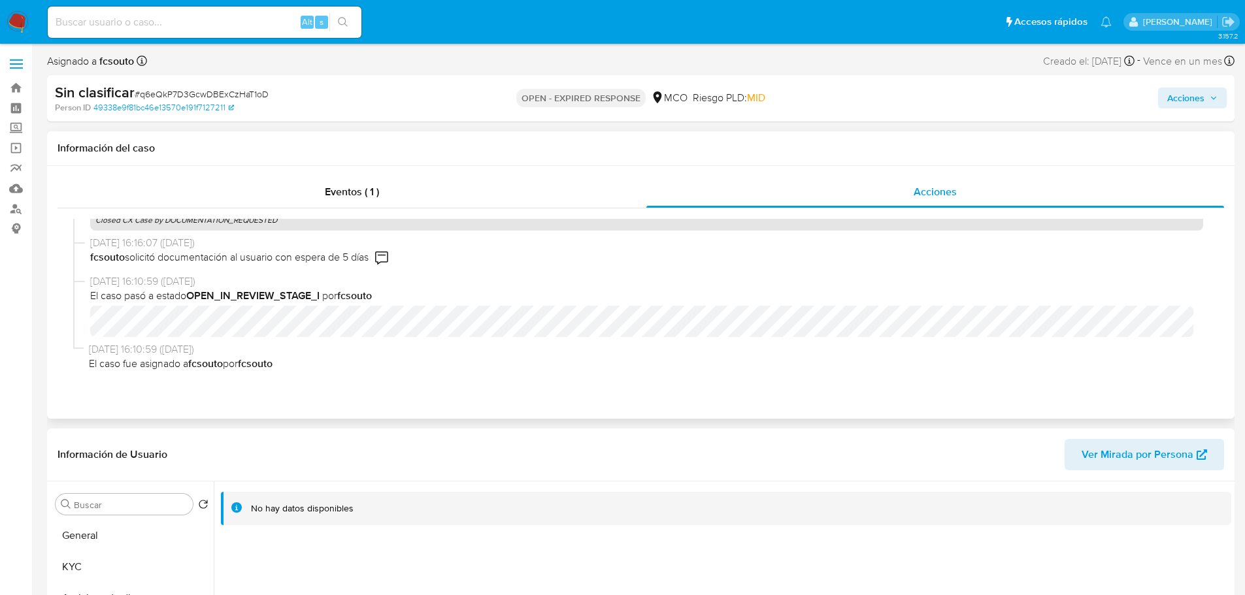
scroll to position [0, 0]
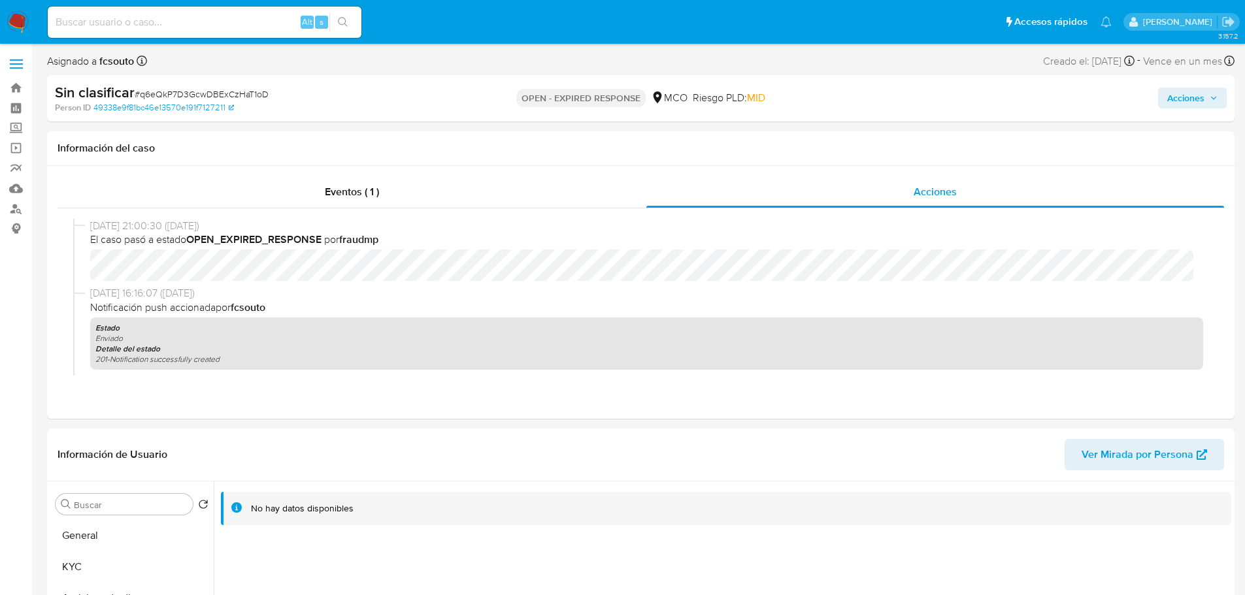
click at [1163, 104] on button "Acciones" at bounding box center [1192, 98] width 69 height 21
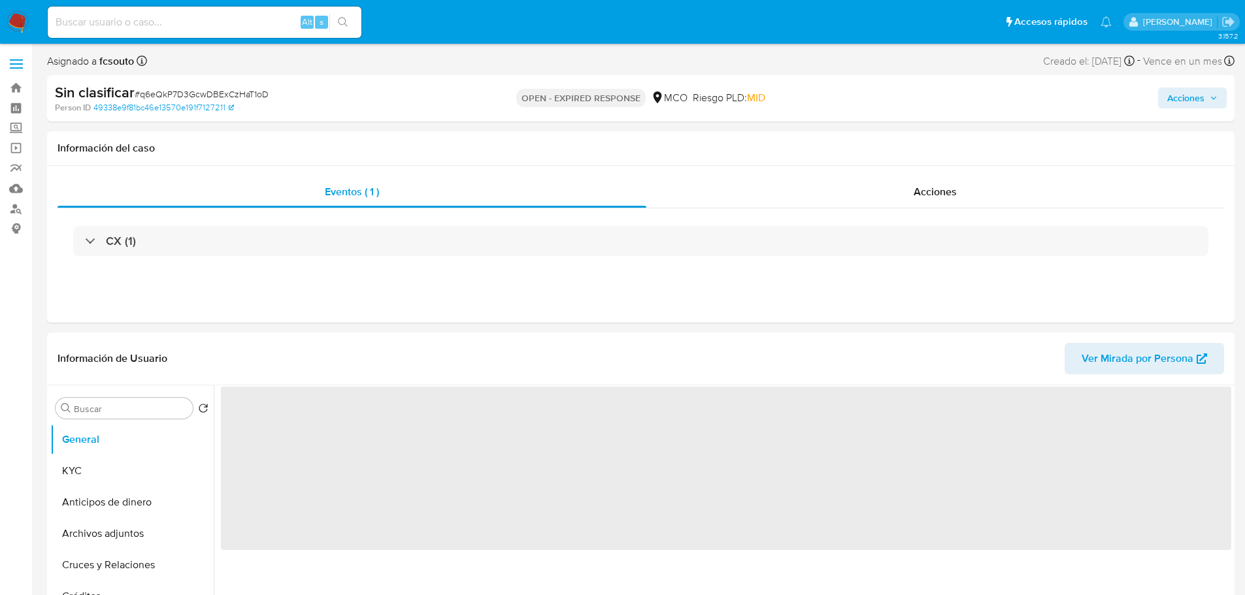
select select "10"
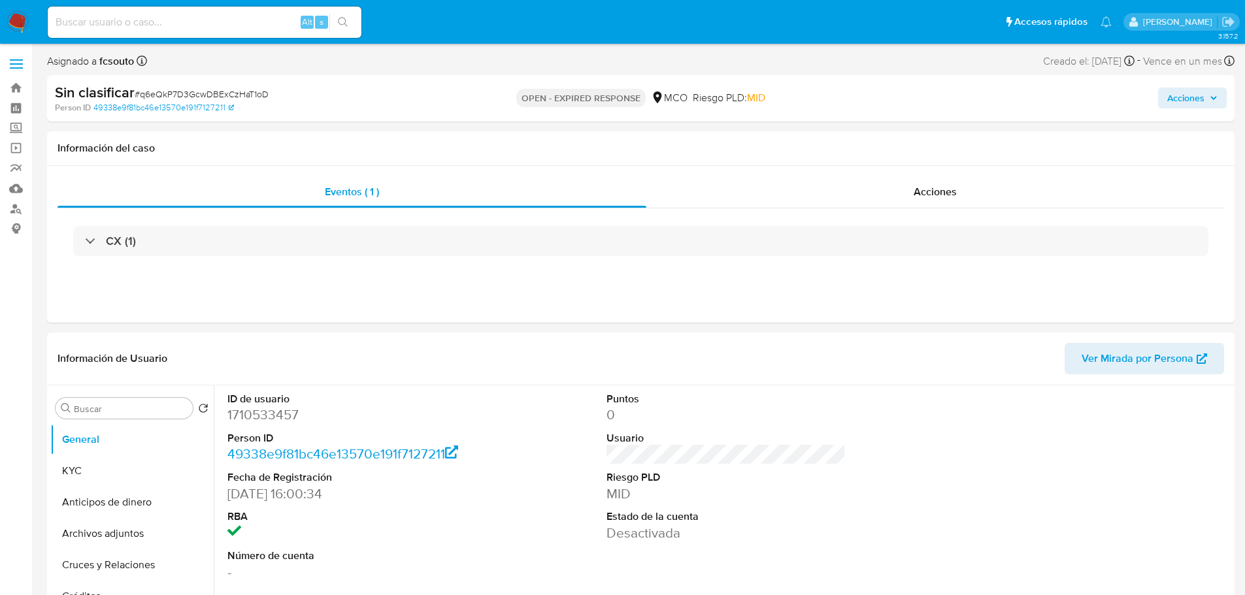
click at [1178, 100] on span "Acciones" at bounding box center [1185, 98] width 37 height 21
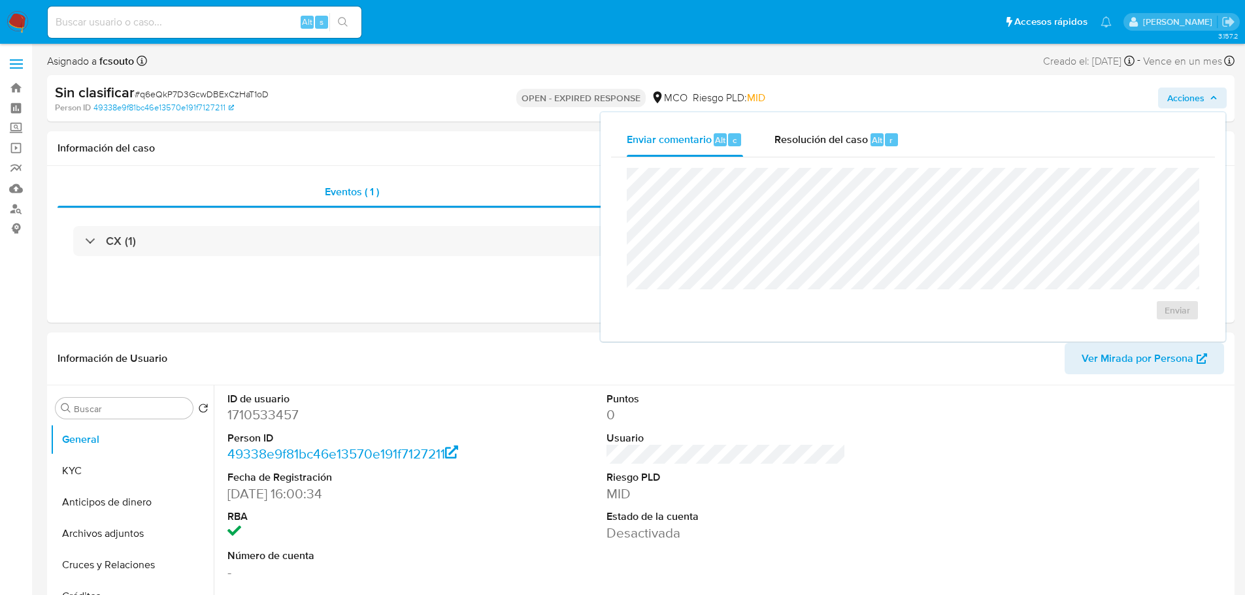
click at [216, 15] on input at bounding box center [205, 22] width 314 height 17
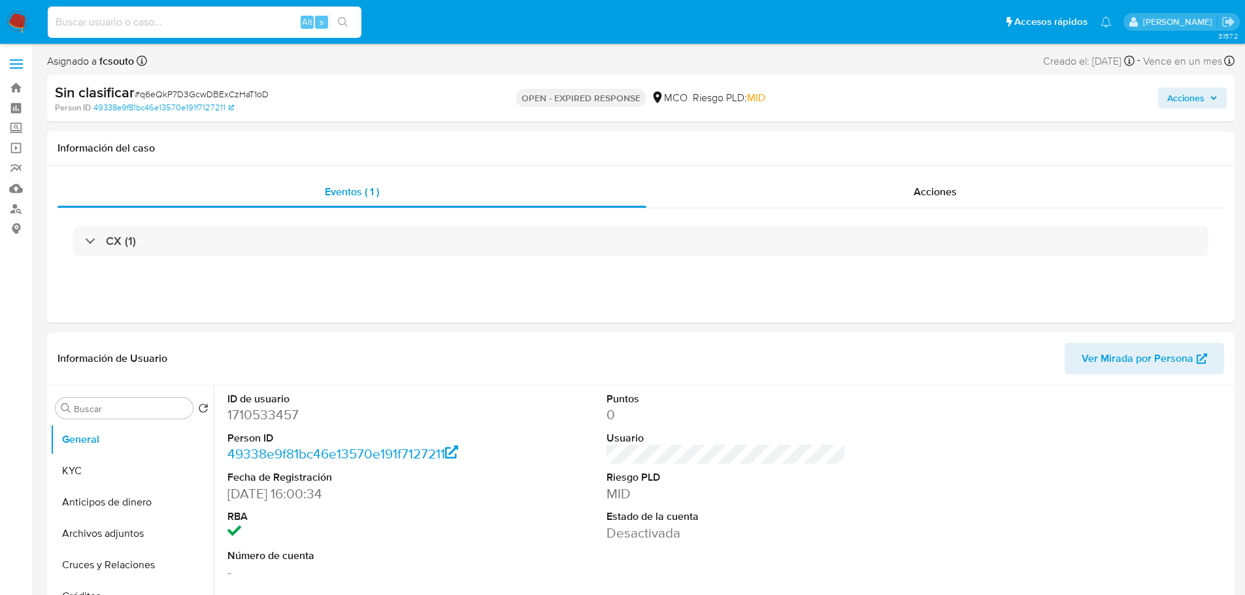
paste input "239103951"
type input "239103951"
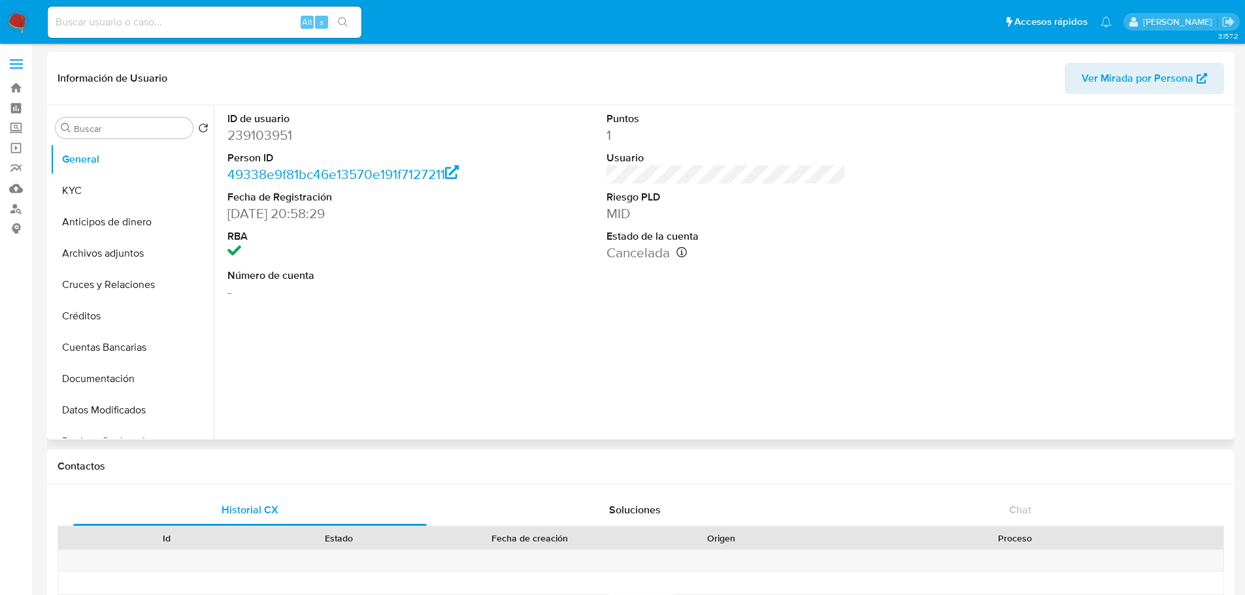
select select "10"
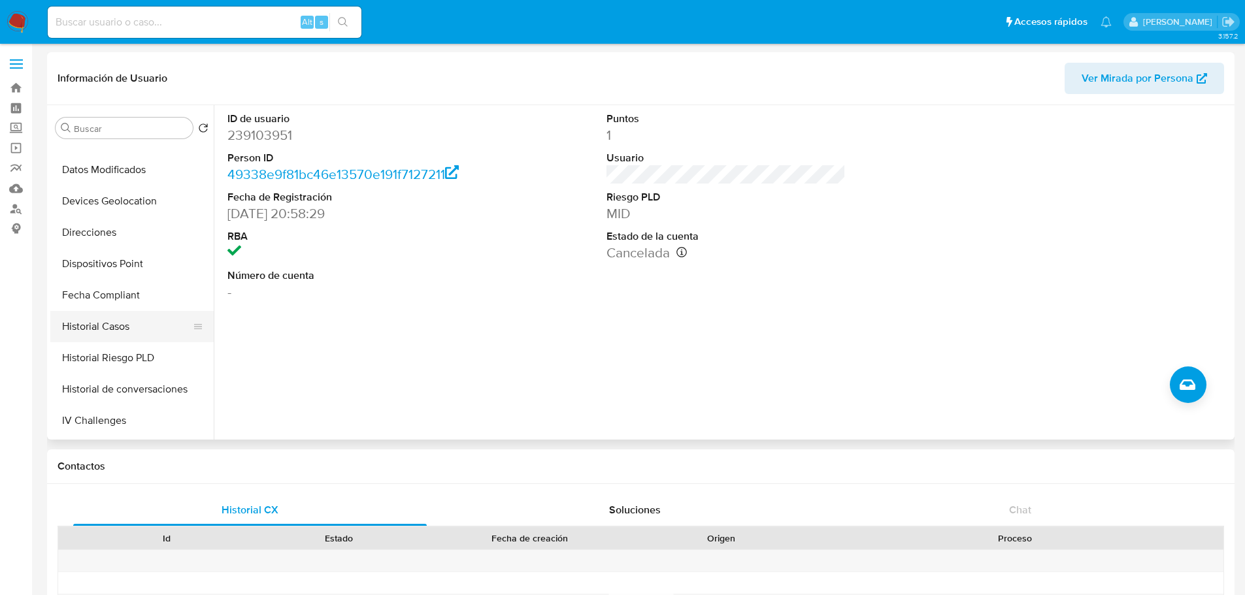
scroll to position [261, 0]
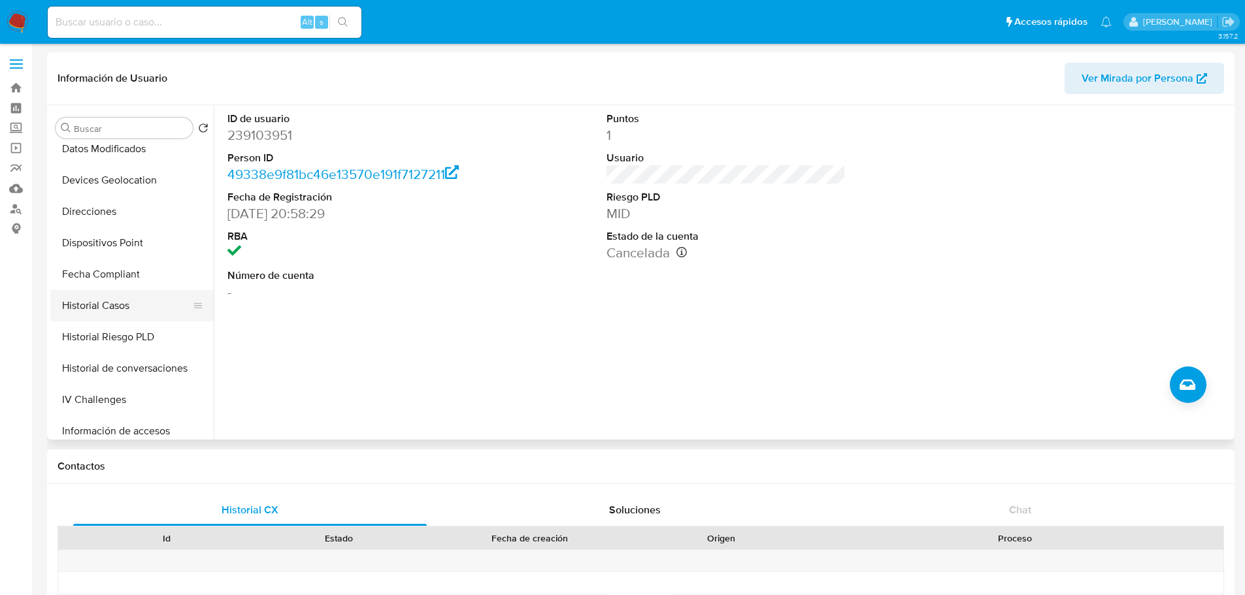
click at [134, 299] on button "Historial Casos" at bounding box center [126, 305] width 153 height 31
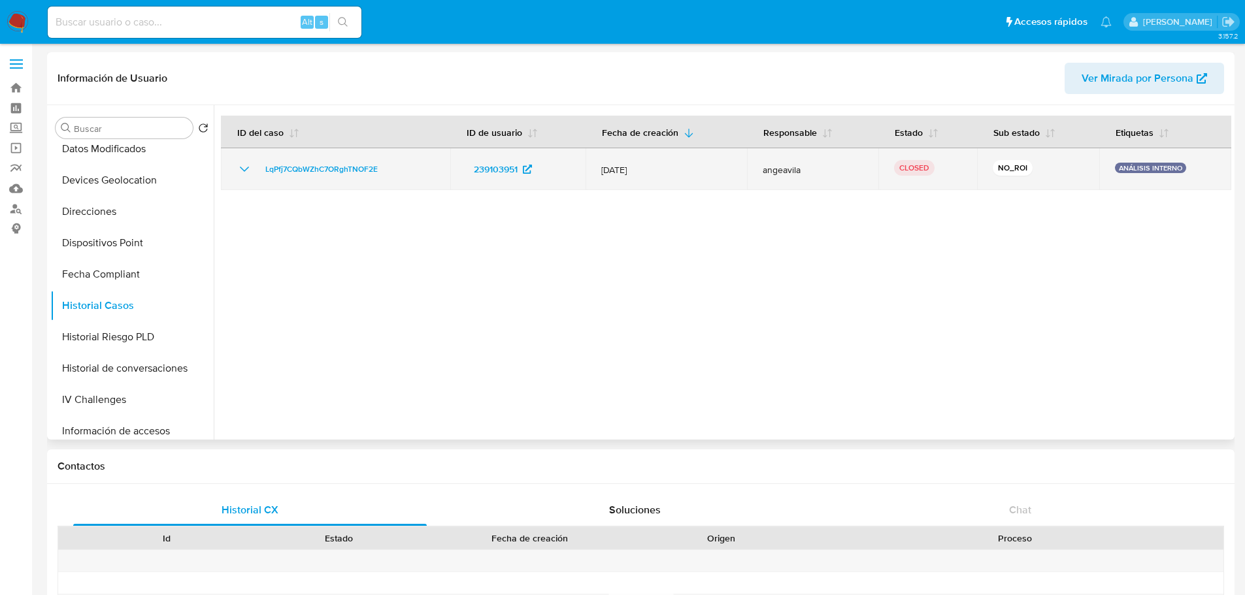
click at [238, 172] on icon "Mostrar/Ocultar" at bounding box center [245, 169] width 16 height 16
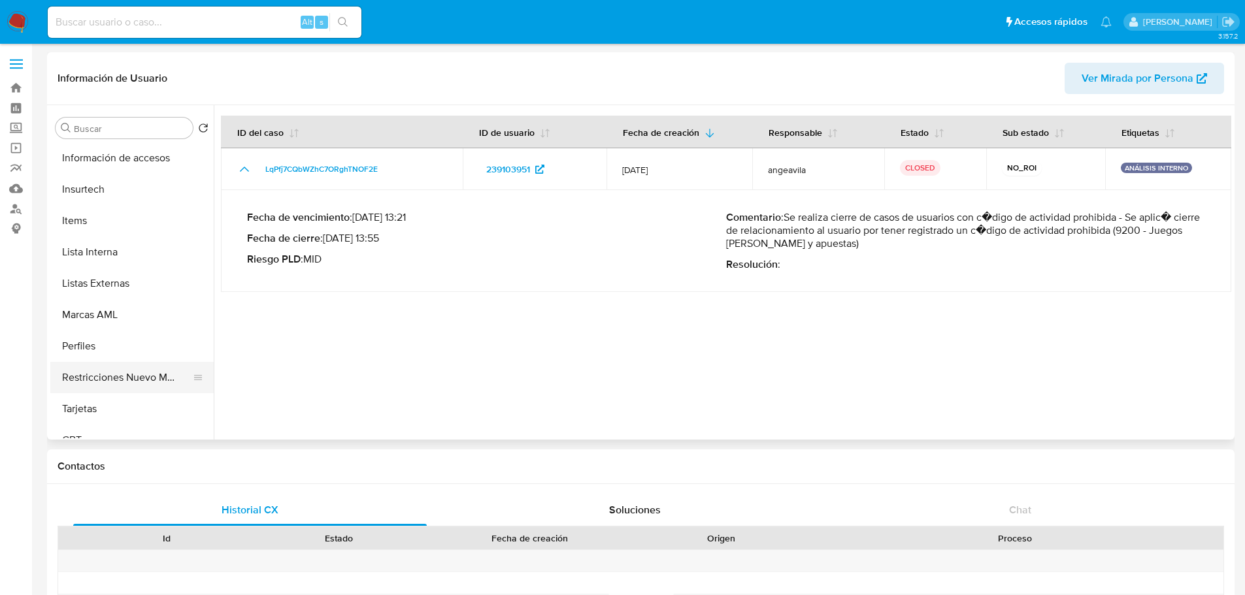
scroll to position [552, 0]
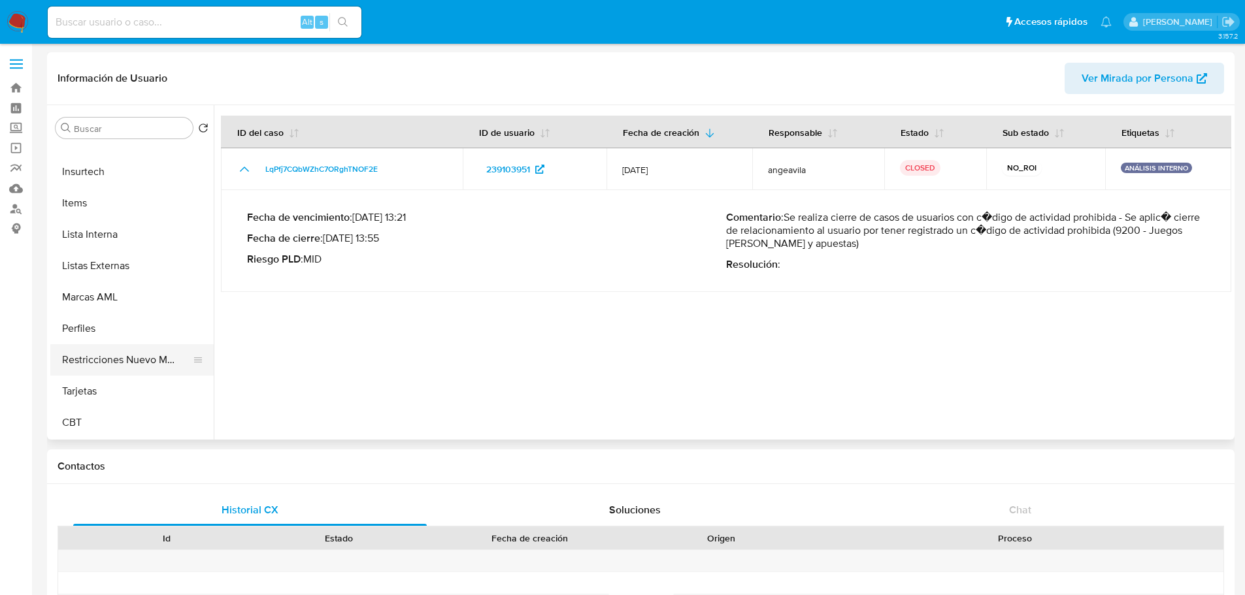
click at [146, 366] on button "Restricciones Nuevo Mundo" at bounding box center [126, 359] width 153 height 31
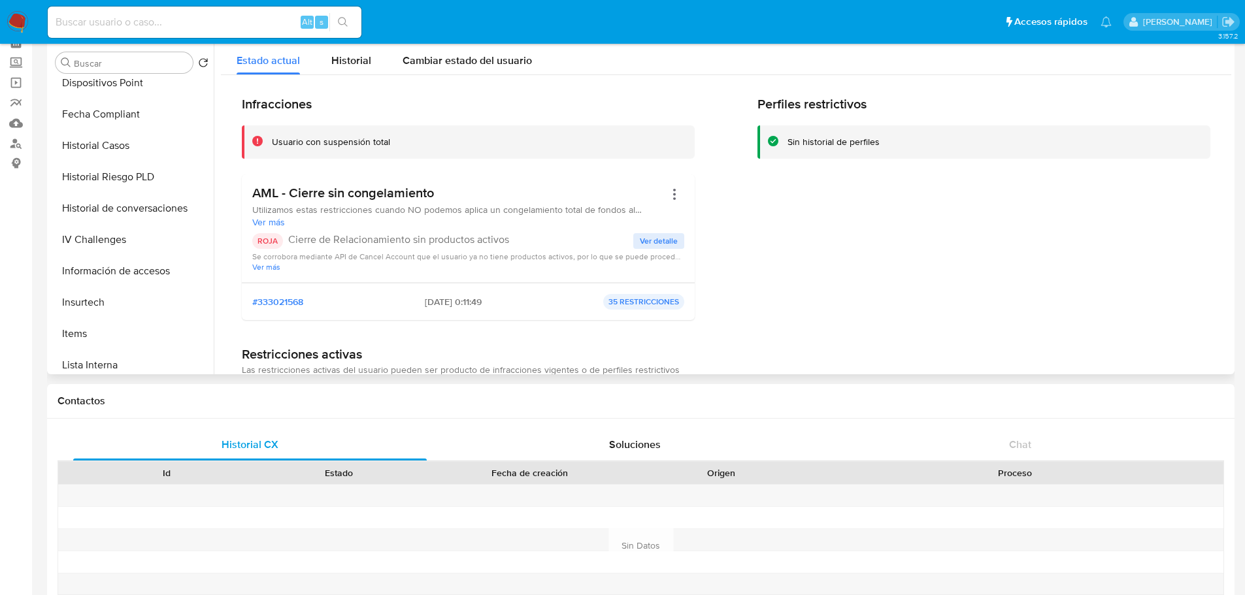
scroll to position [291, 0]
click at [144, 261] on button "Historial de conversaciones" at bounding box center [126, 273] width 153 height 31
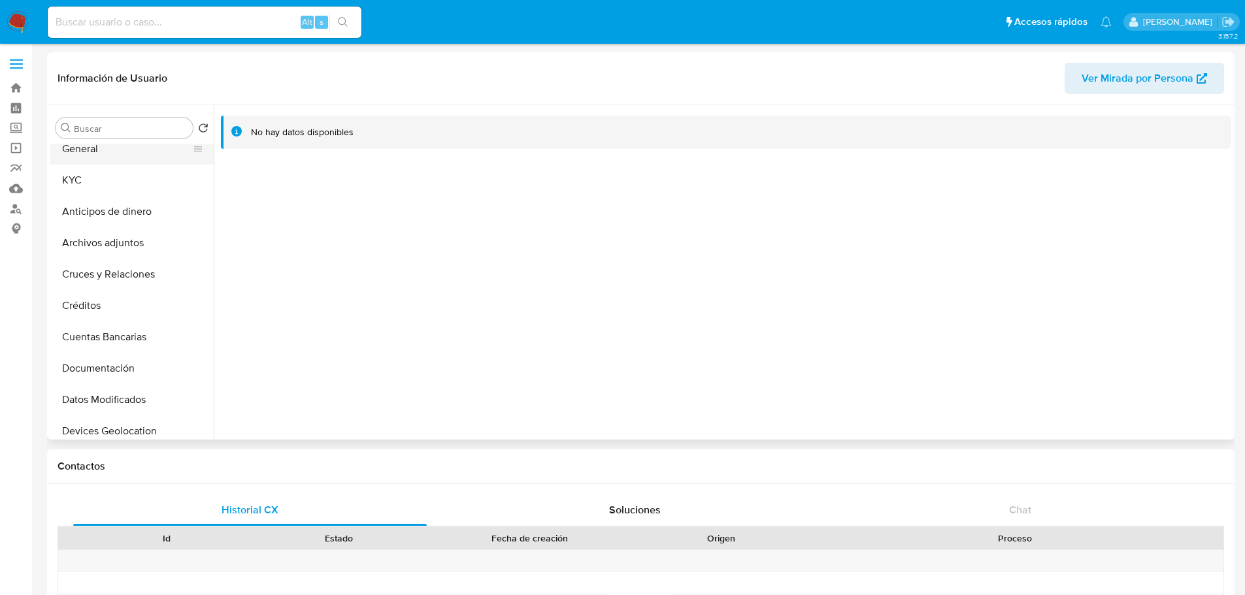
scroll to position [0, 0]
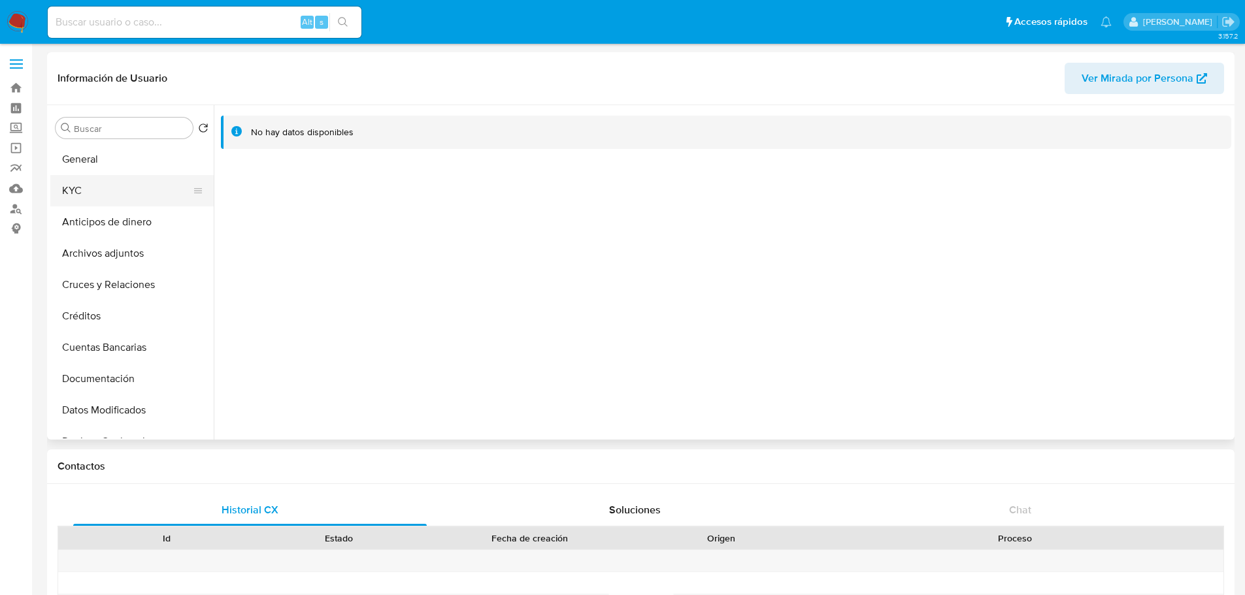
click at [123, 178] on button "KYC" at bounding box center [126, 190] width 153 height 31
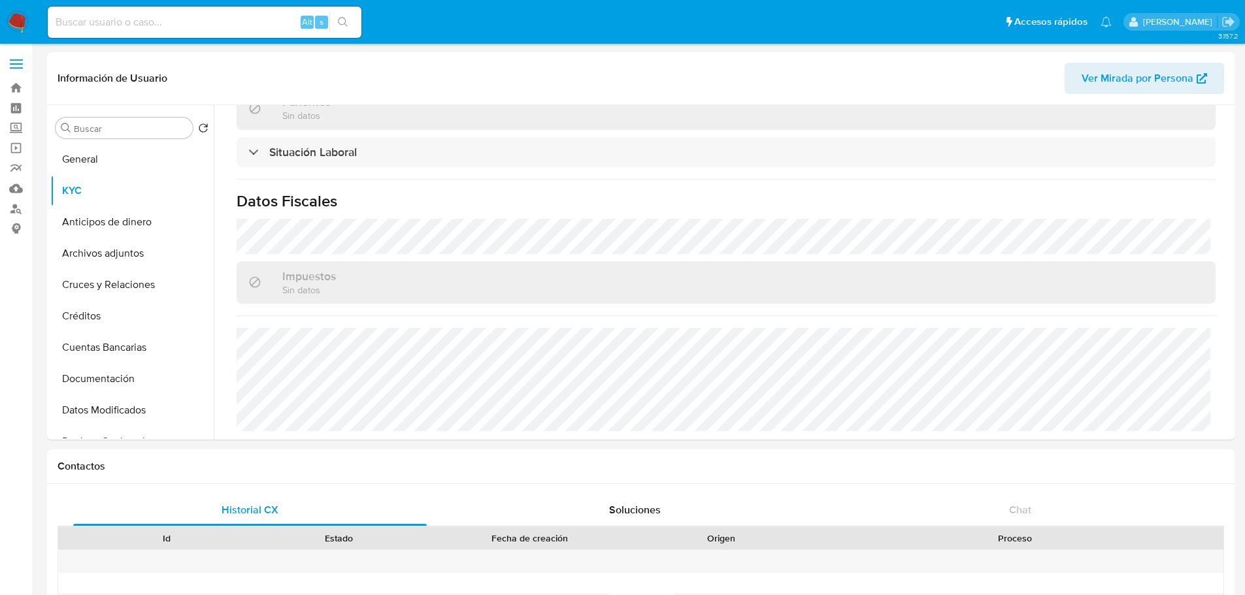
scroll to position [664, 0]
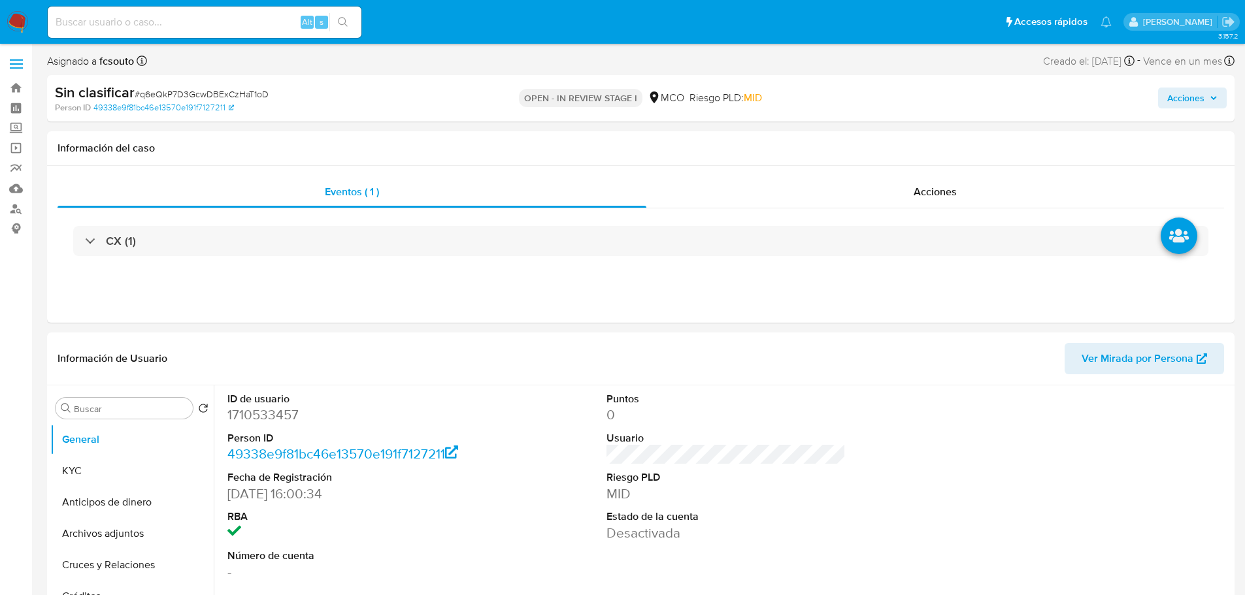
select select "10"
click at [1216, 87] on div "Acciones" at bounding box center [1033, 98] width 387 height 31
click at [1201, 97] on span "Acciones" at bounding box center [1185, 98] width 37 height 21
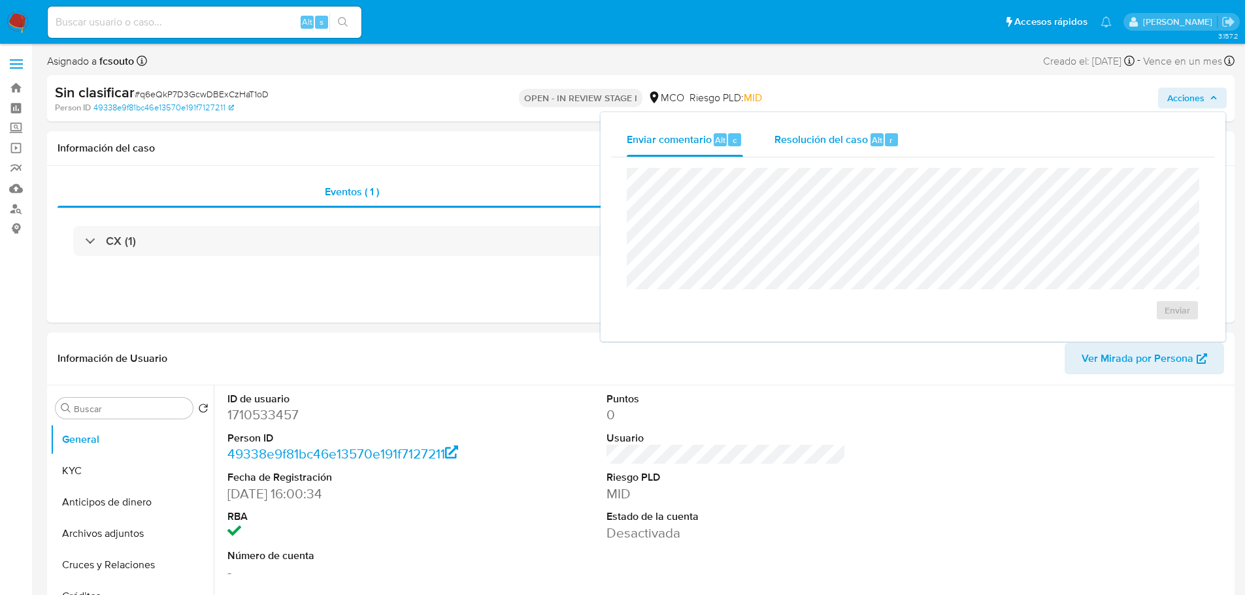
click at [836, 137] on span "Resolución del caso" at bounding box center [820, 139] width 93 height 15
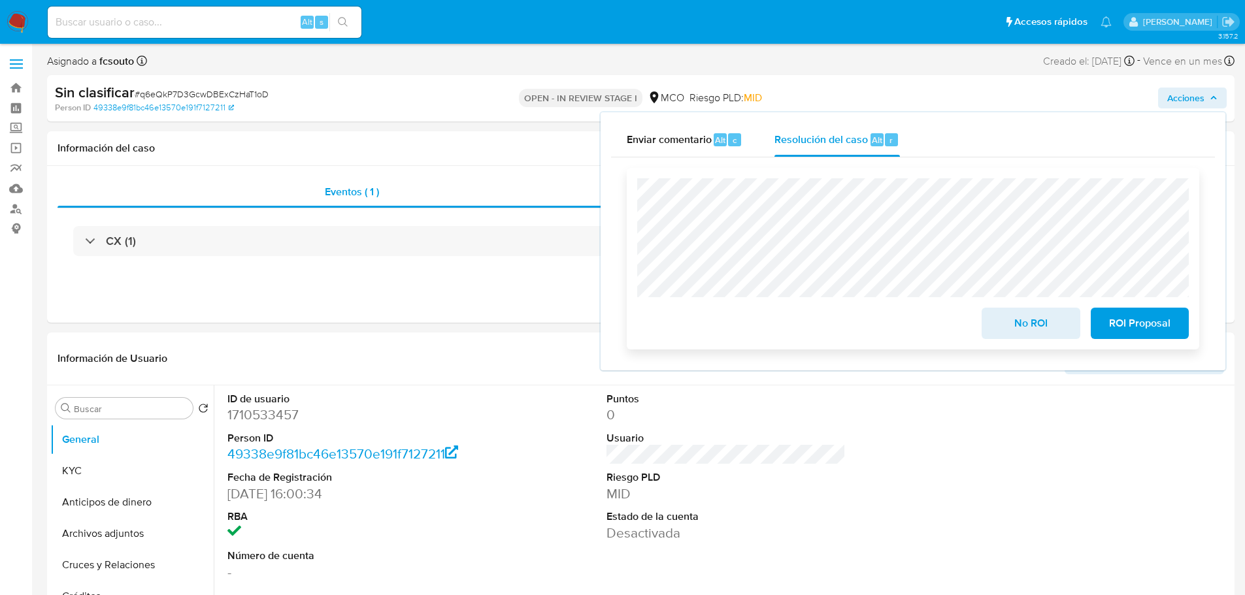
click at [1036, 335] on span "No ROI" at bounding box center [1030, 323] width 64 height 29
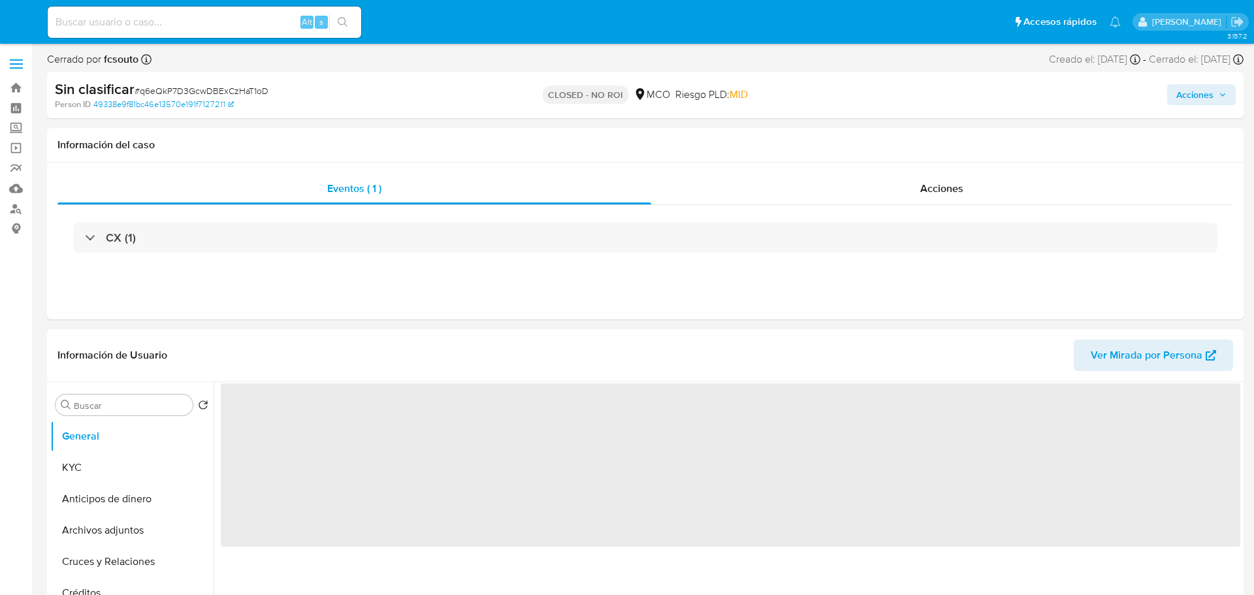
select select "10"
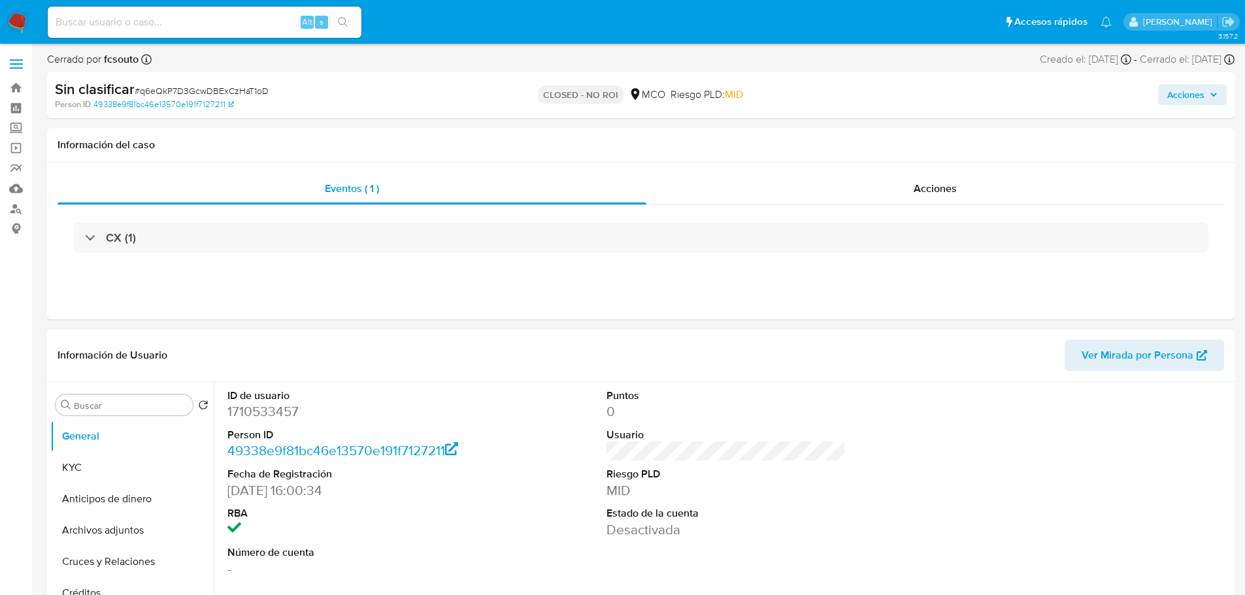
click at [1203, 95] on span "Acciones" at bounding box center [1185, 94] width 37 height 21
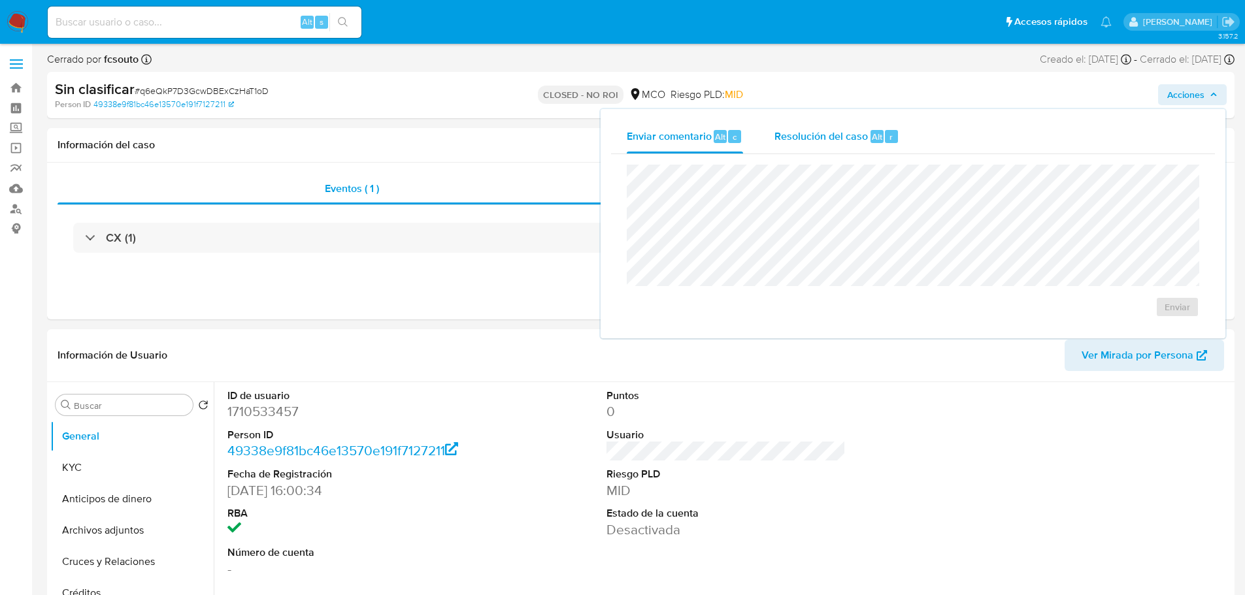
click at [835, 143] on span "Resolución del caso" at bounding box center [820, 136] width 93 height 15
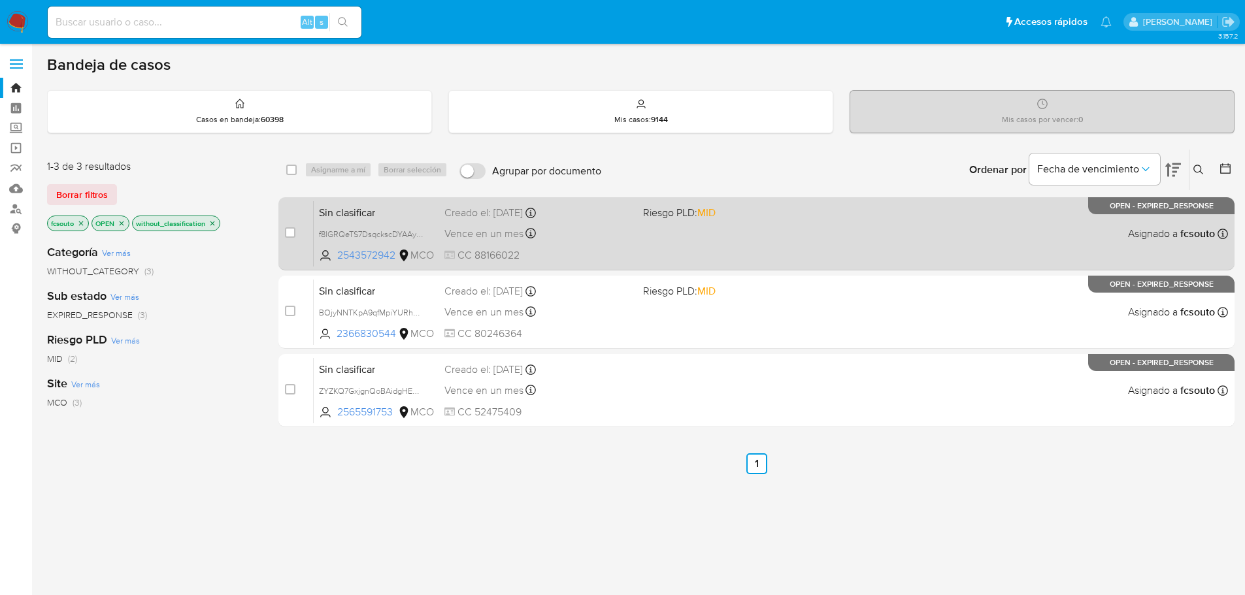
click at [619, 250] on span "CC 88166022" at bounding box center [538, 255] width 188 height 14
click at [294, 231] on input "checkbox" at bounding box center [290, 232] width 10 height 10
checkbox input "true"
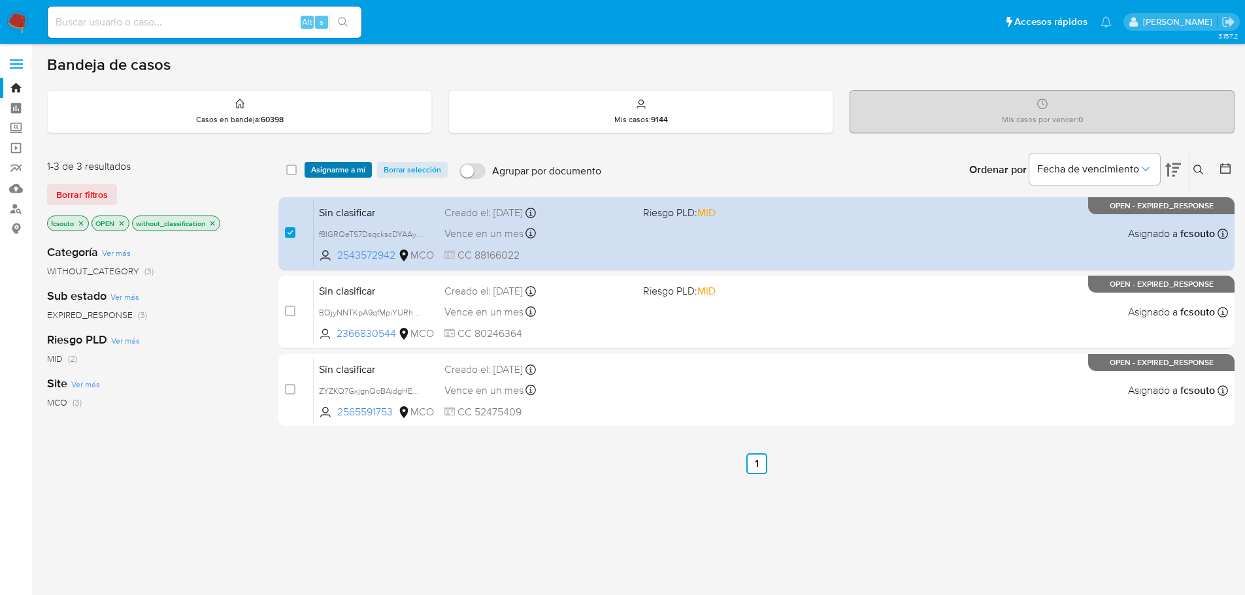
click at [336, 170] on span "Asignarme a mí" at bounding box center [338, 169] width 54 height 13
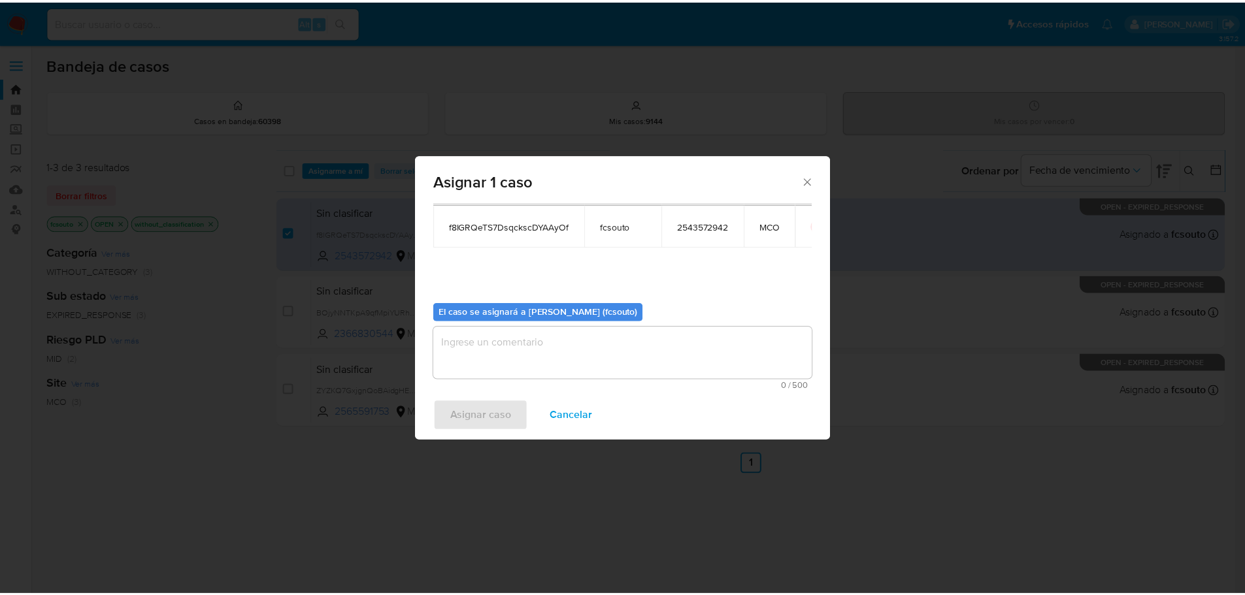
scroll to position [68, 0]
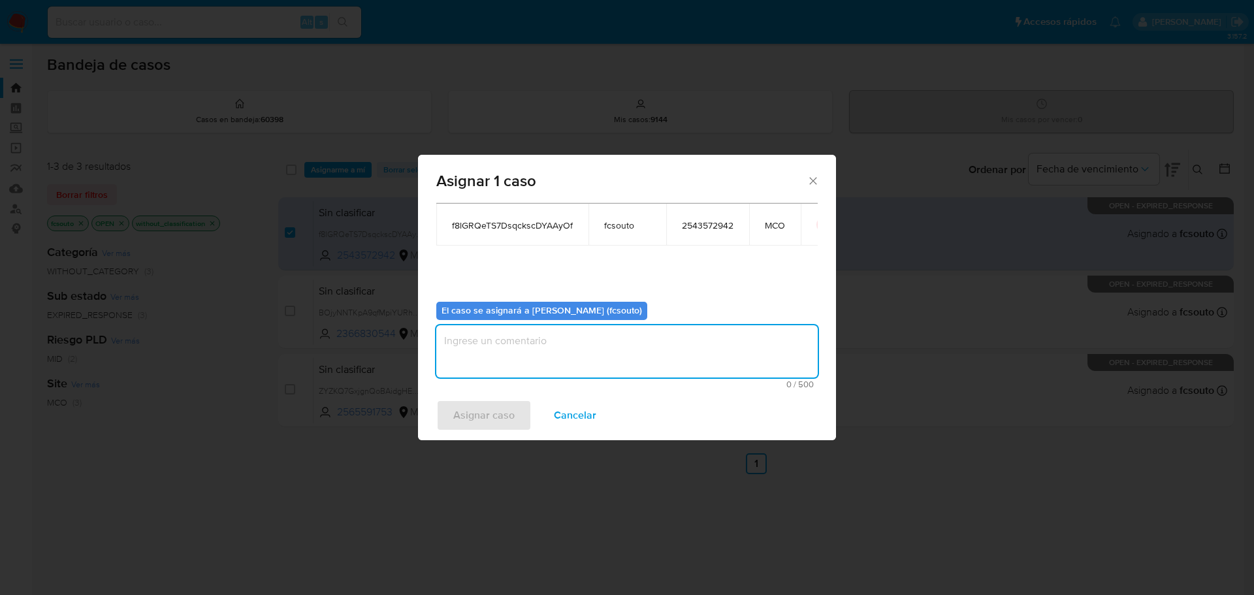
click at [605, 357] on textarea "assign-modal" at bounding box center [627, 351] width 382 height 52
type textarea "Asignación manual"
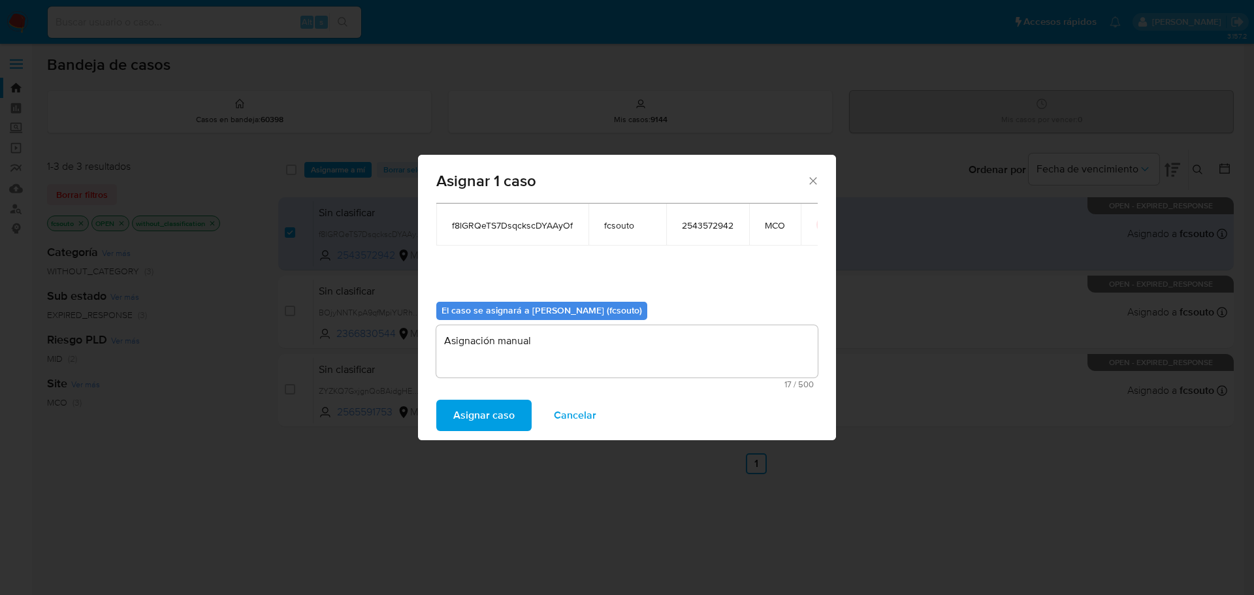
click at [495, 414] on span "Asignar caso" at bounding box center [483, 415] width 61 height 29
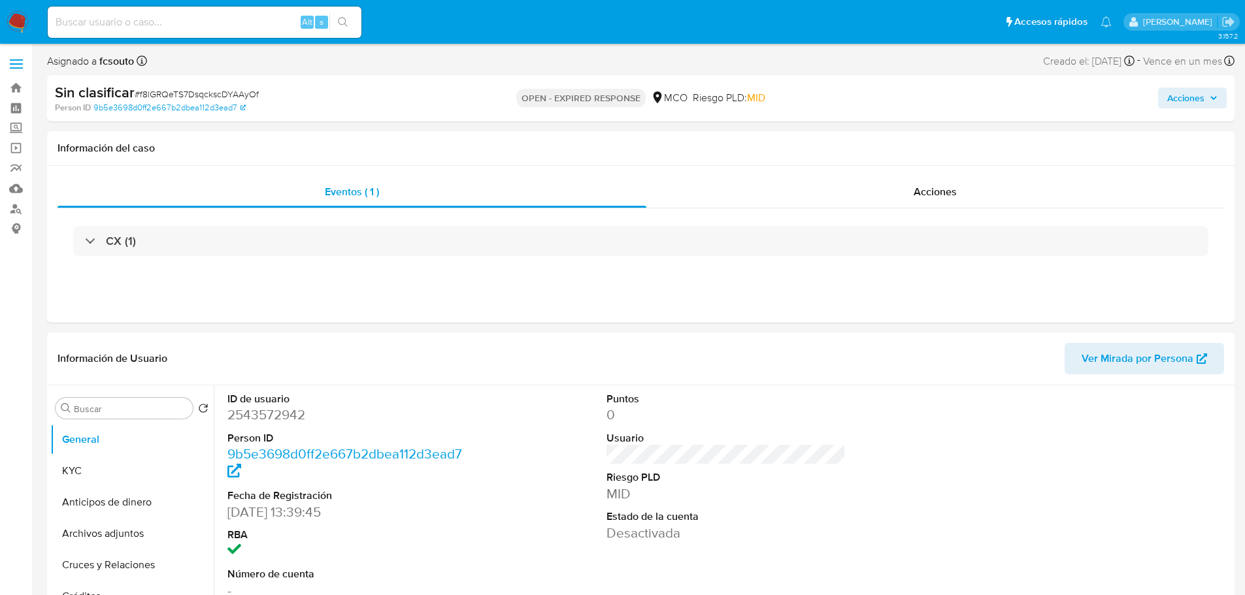
select select "10"
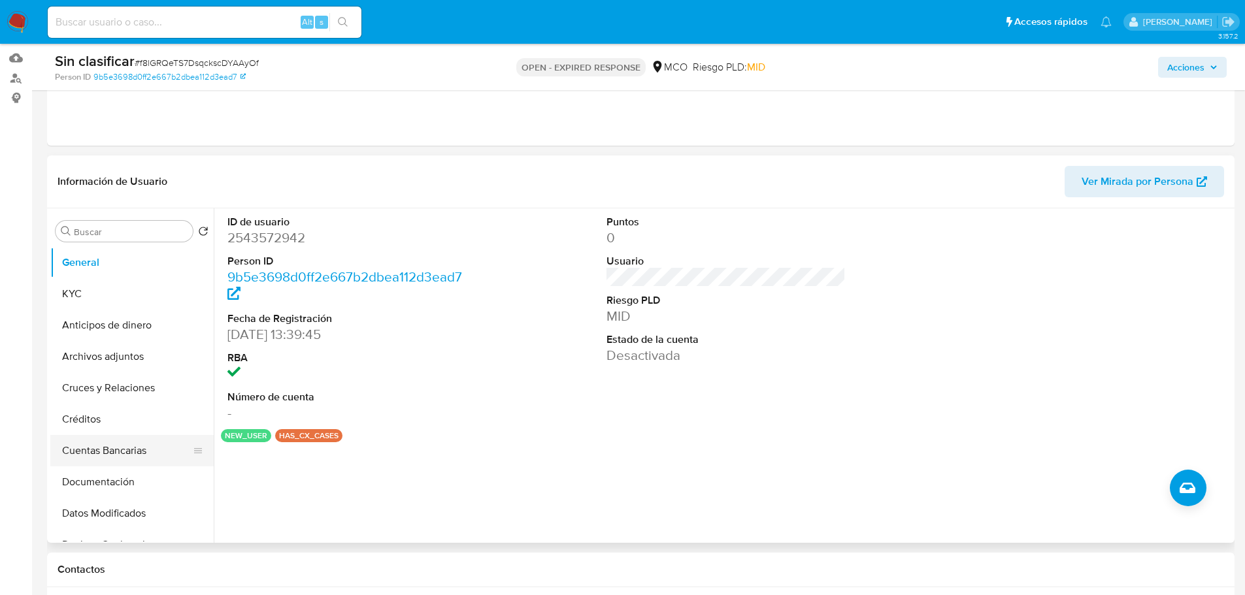
scroll to position [552, 0]
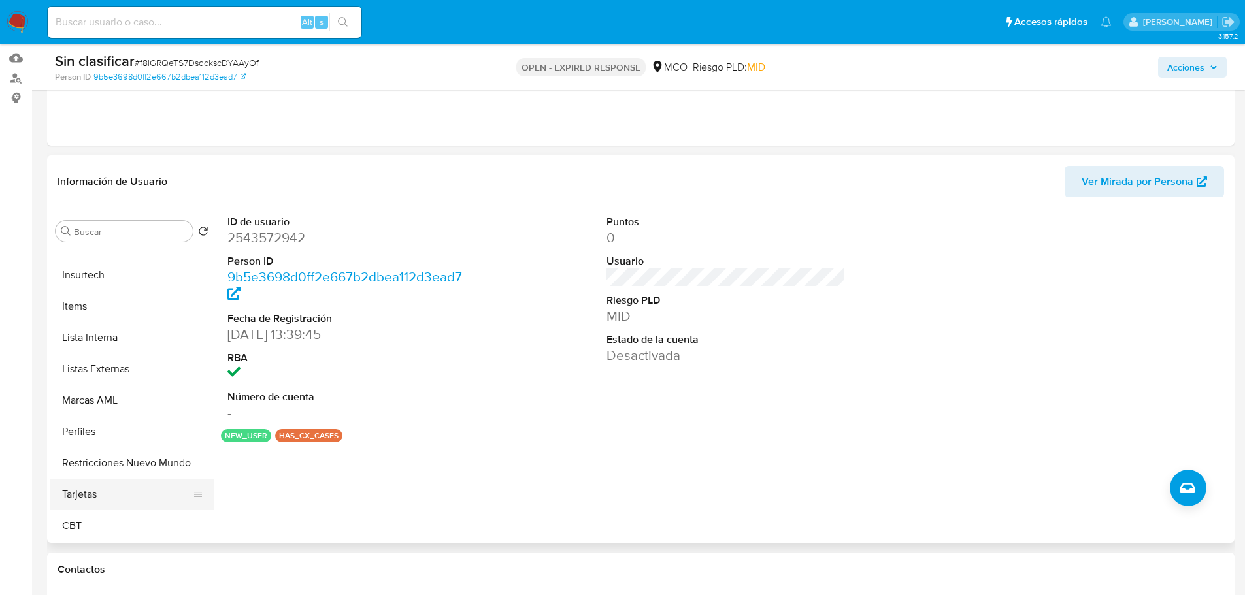
click at [125, 479] on ul "General KYC Anticipos de dinero Archivos adjuntos Cruces y Relaciones Créditos …" at bounding box center [131, 394] width 163 height 295
click at [139, 459] on button "Restricciones Nuevo Mundo" at bounding box center [126, 463] width 153 height 31
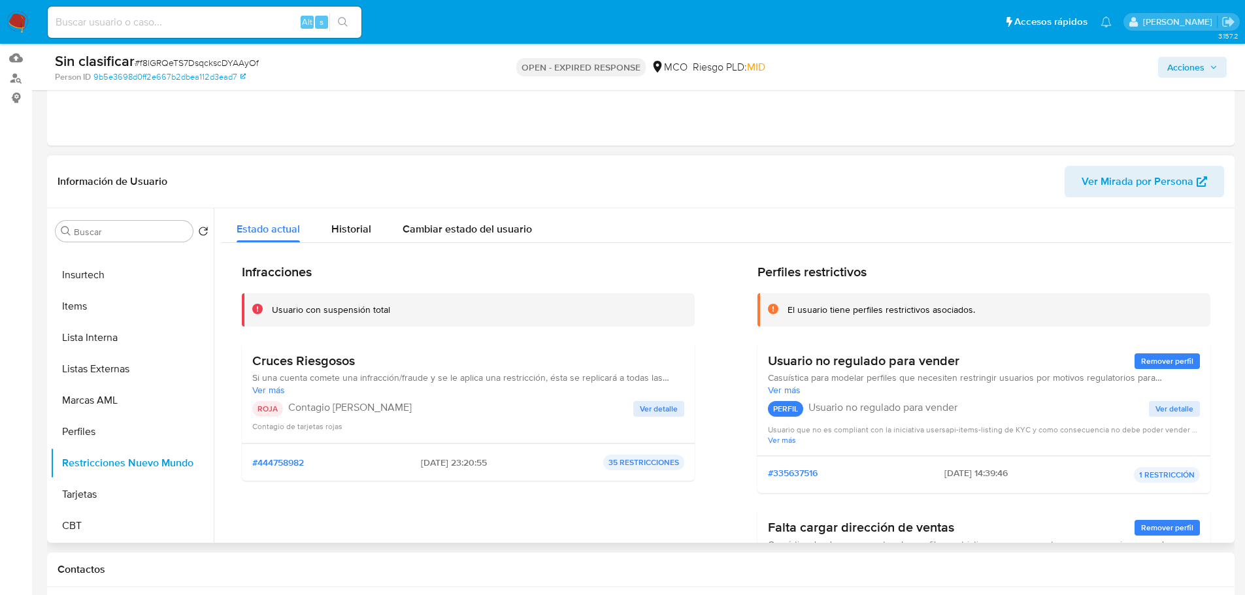
drag, startPoint x: 651, startPoint y: 413, endPoint x: 668, endPoint y: 417, distance: 17.4
click at [653, 414] on span "Ver detalle" at bounding box center [659, 408] width 38 height 13
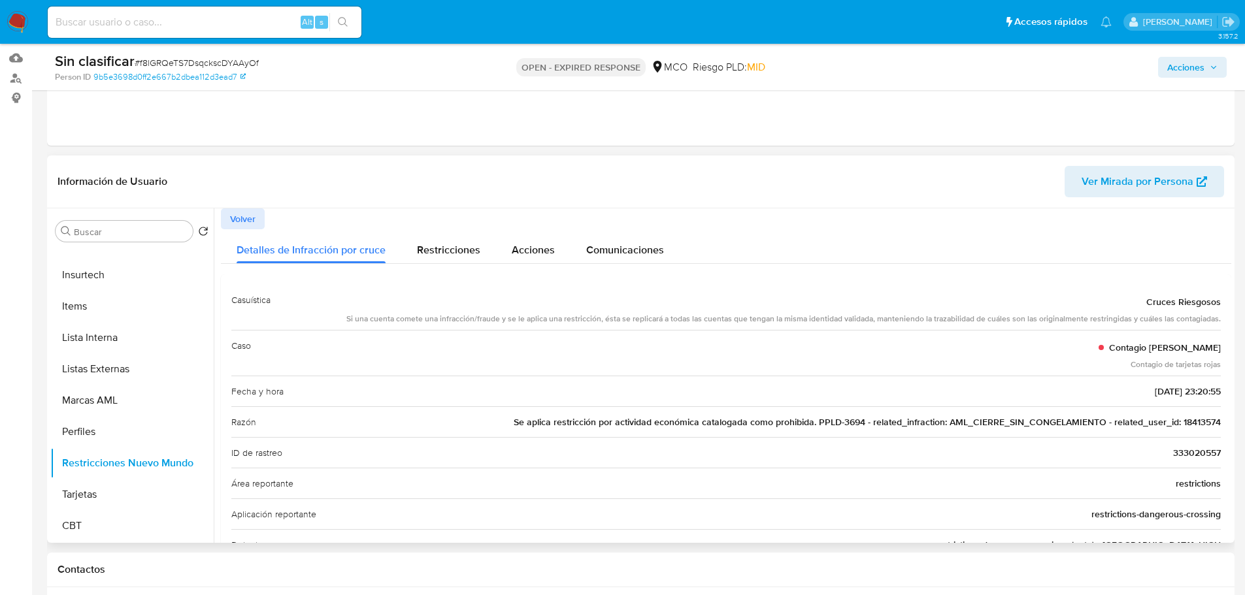
click at [1187, 423] on span "Se aplica restricción por actividad económica catalogada como prohibida. PPLD-3…" at bounding box center [867, 422] width 707 height 13
click at [1204, 62] on span "Acciones" at bounding box center [1192, 67] width 50 height 18
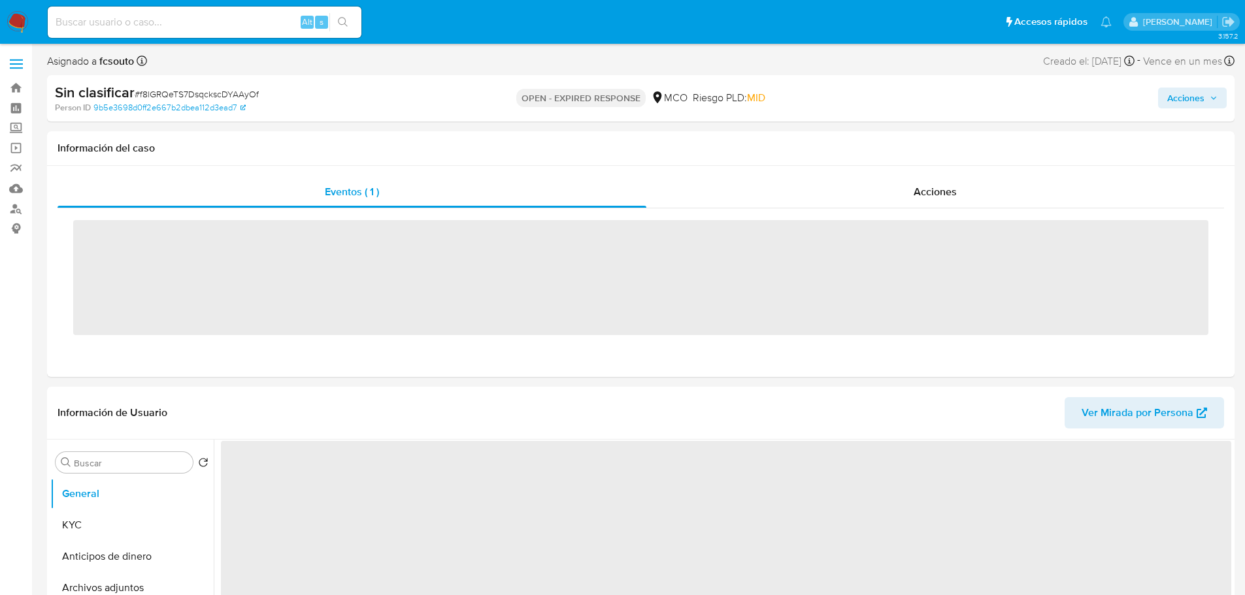
click at [229, 19] on input at bounding box center [205, 22] width 314 height 17
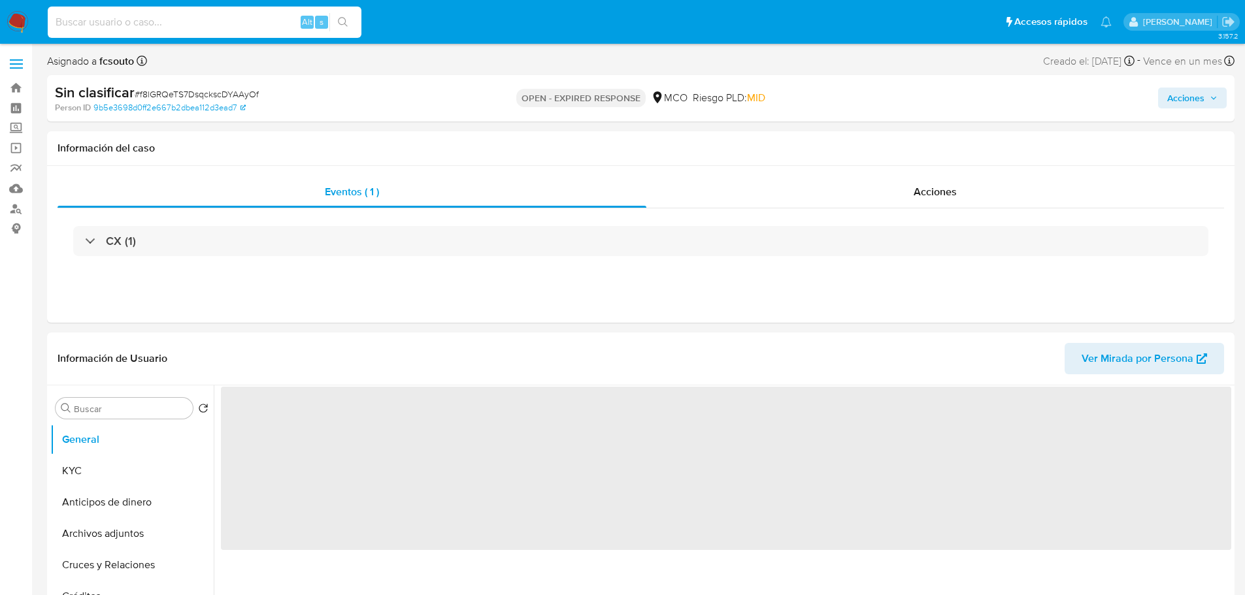
paste input "18413574"
type input "18413574"
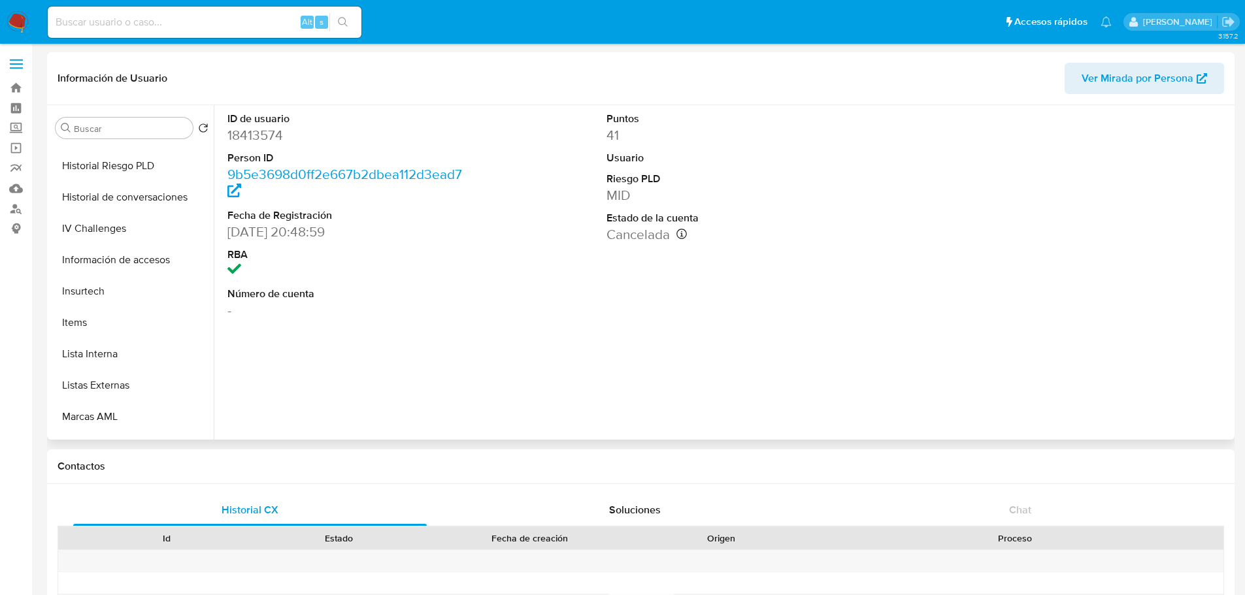
scroll to position [523, 0]
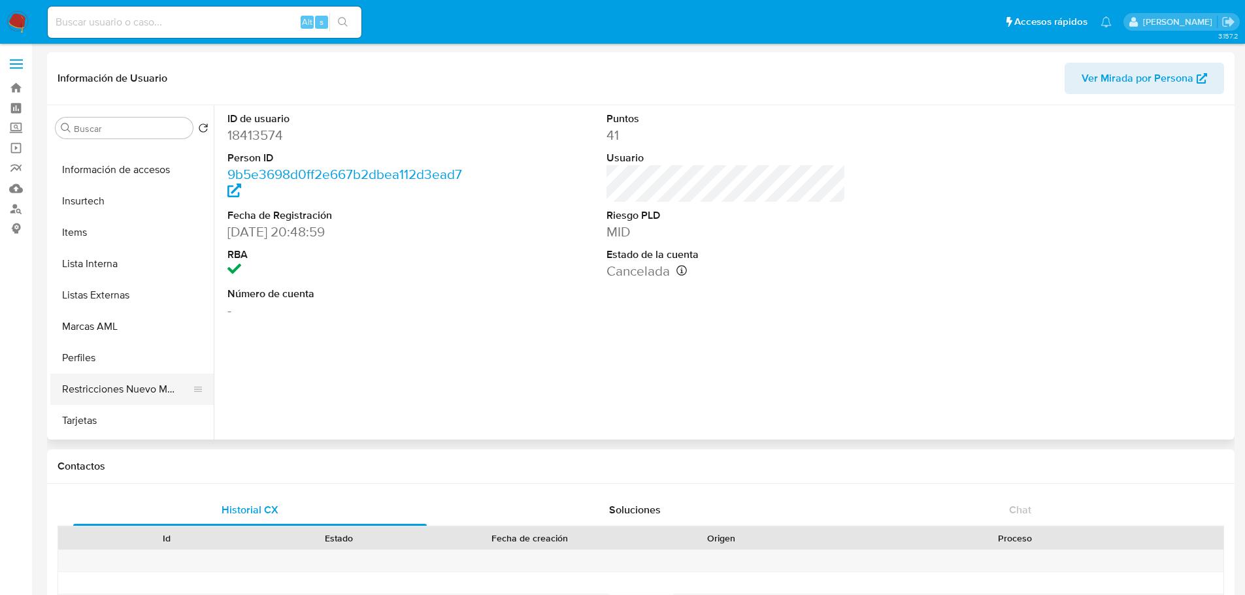
select select "10"
click at [141, 387] on button "Restricciones Nuevo Mundo" at bounding box center [126, 389] width 153 height 31
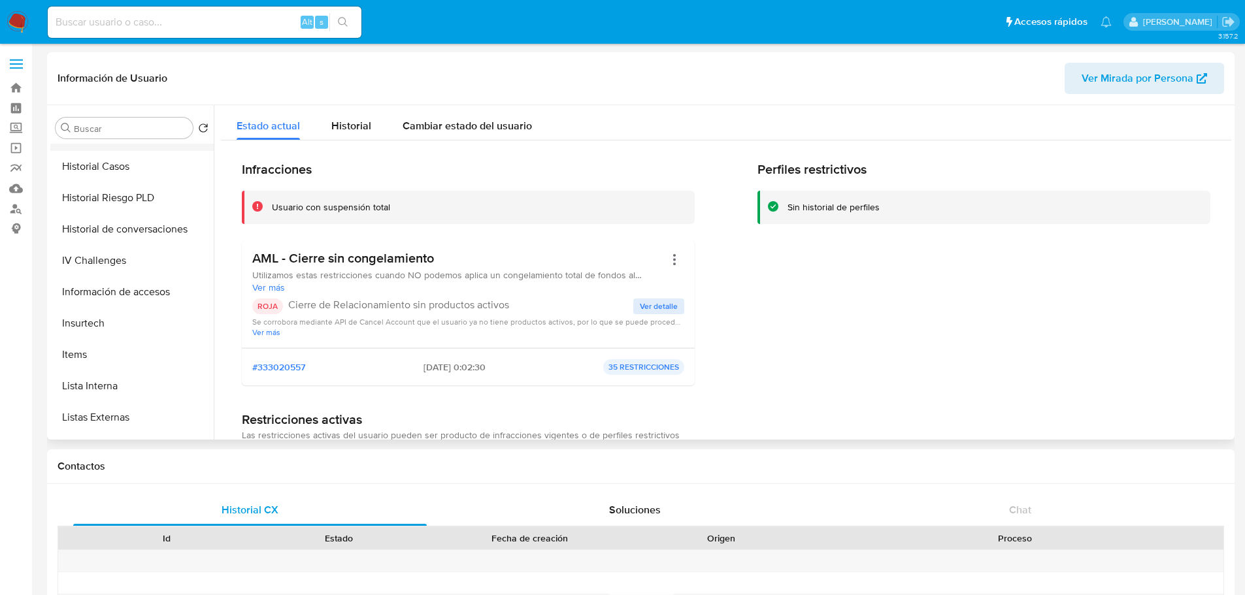
scroll to position [261, 0]
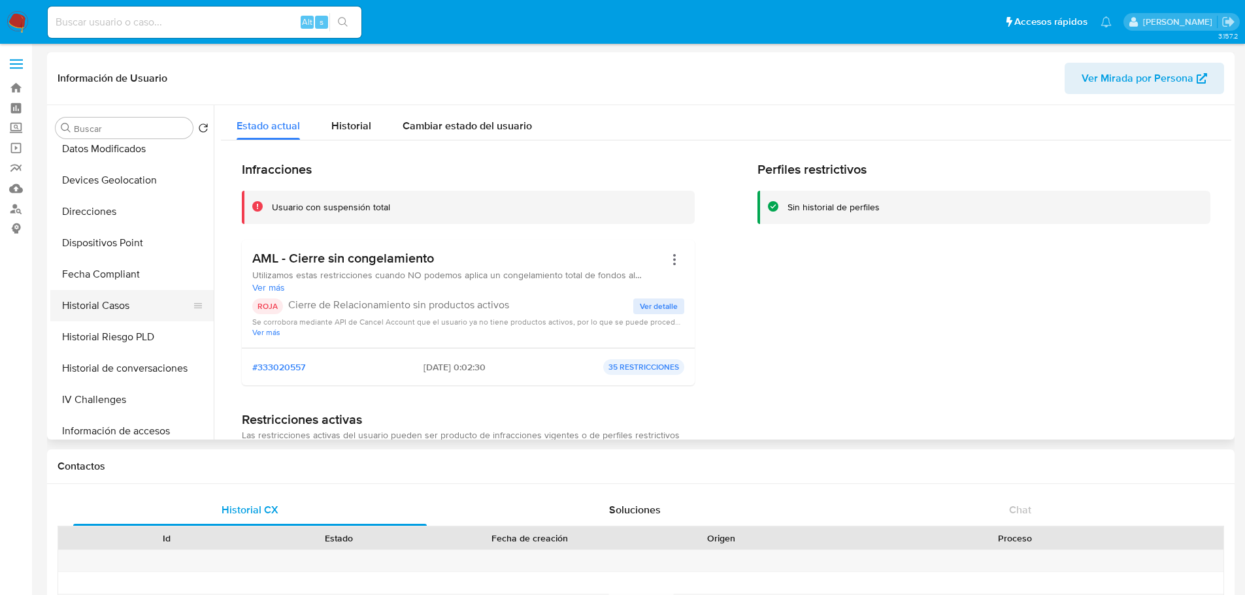
click at [128, 302] on button "Historial Casos" at bounding box center [126, 305] width 153 height 31
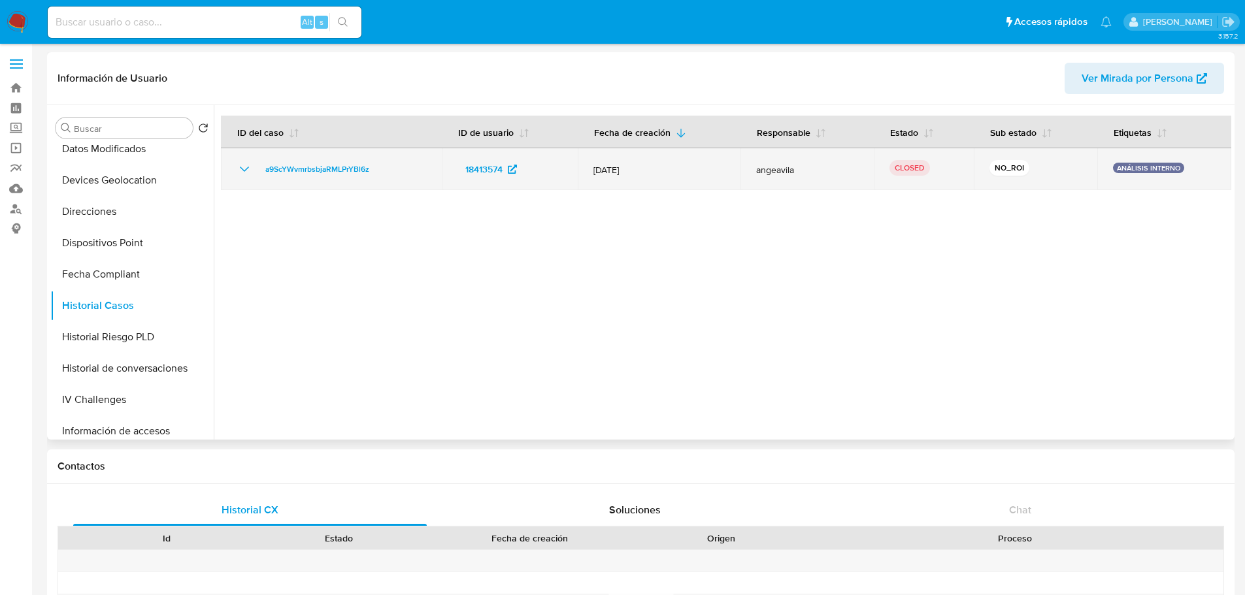
click at [241, 168] on icon "Mostrar/Ocultar" at bounding box center [244, 169] width 9 height 5
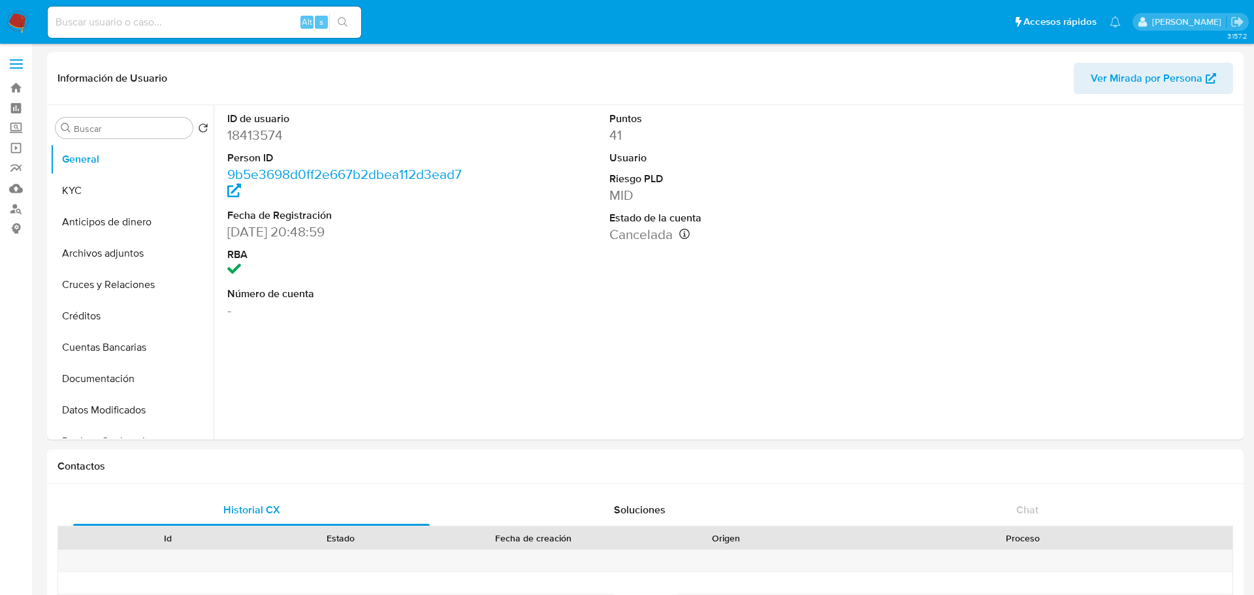
select select "10"
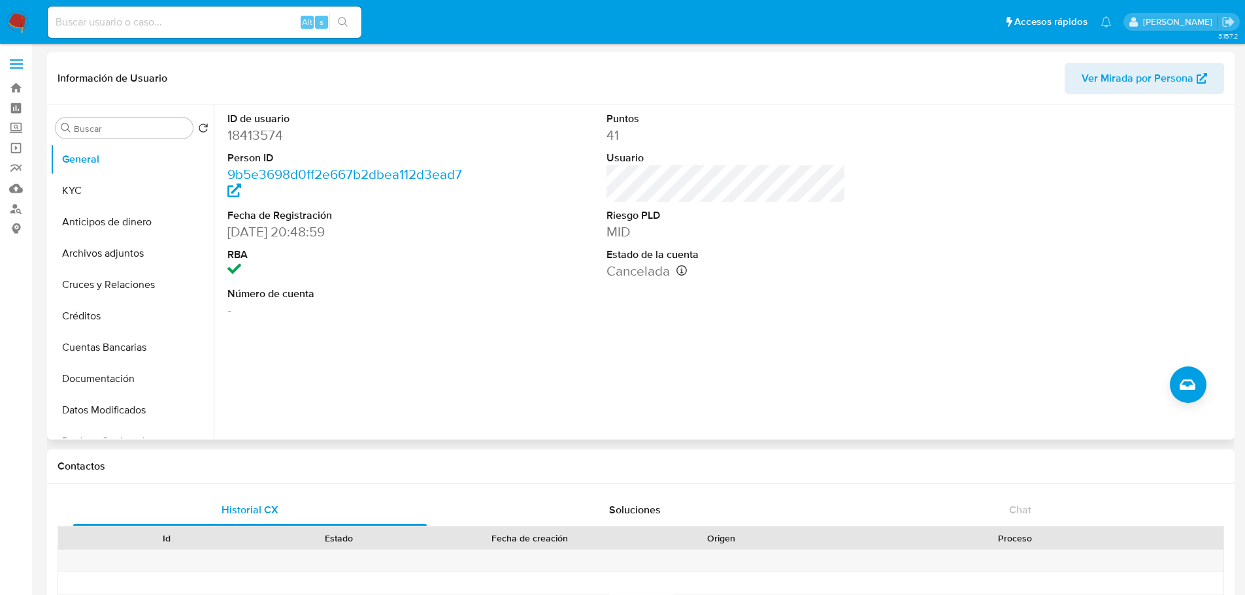
click at [263, 132] on dd "18413574" at bounding box center [347, 135] width 240 height 18
copy dd "18413574"
click at [242, 131] on dd "18413574" at bounding box center [347, 135] width 240 height 18
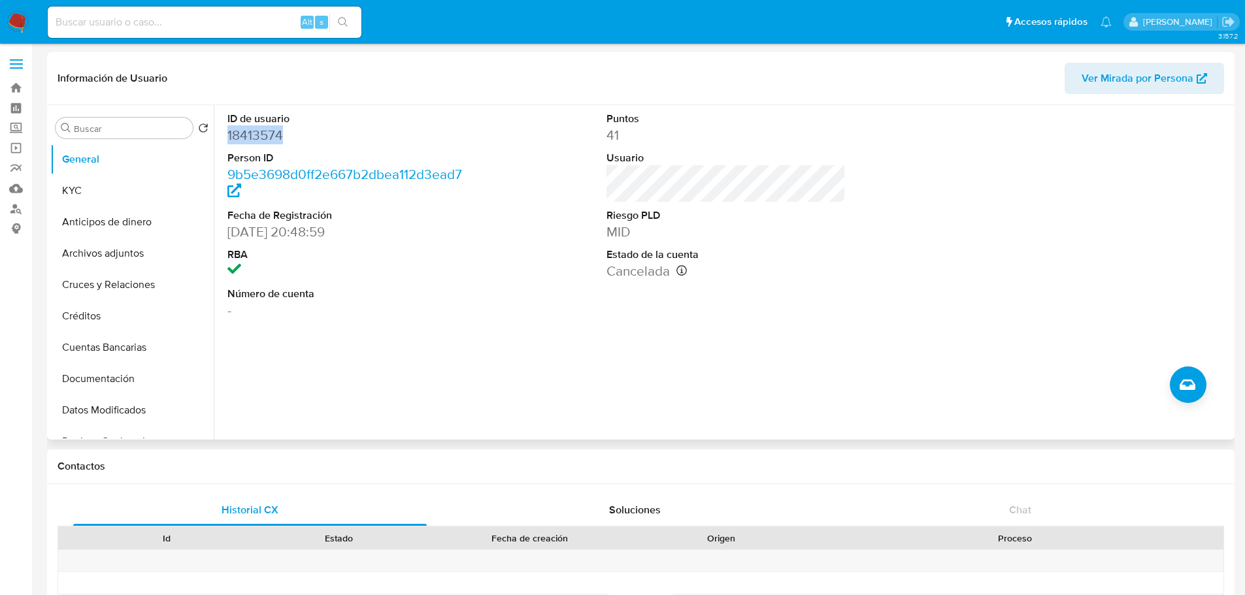
click at [258, 140] on dd "18413574" at bounding box center [347, 135] width 240 height 18
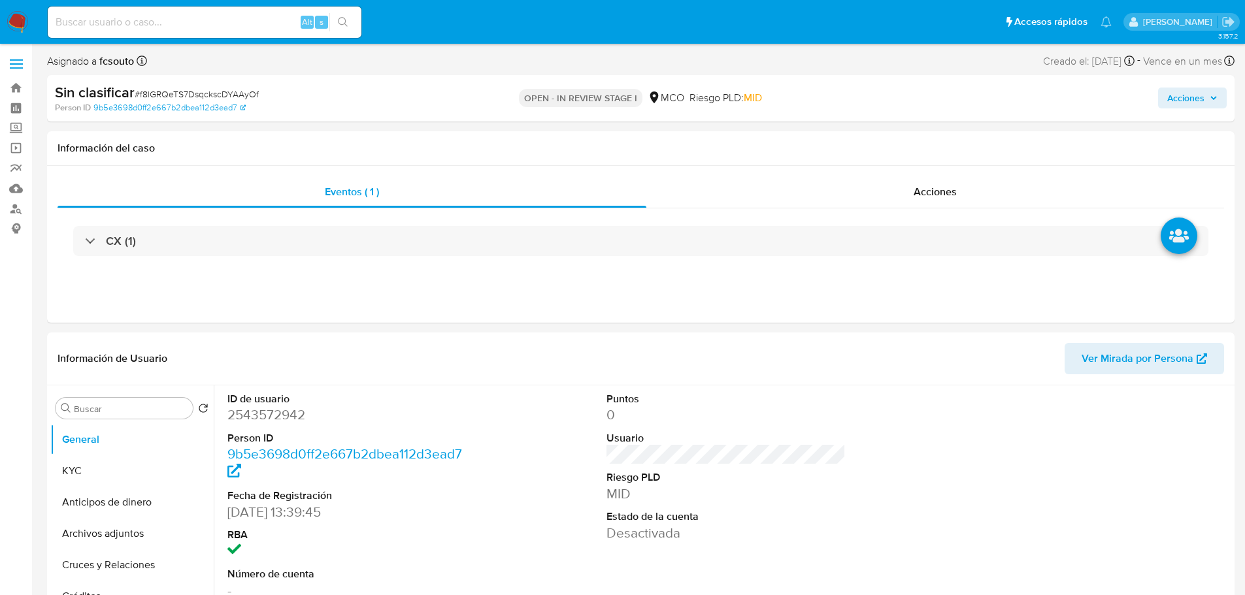
select select "10"
click at [1196, 102] on span "Acciones" at bounding box center [1185, 98] width 37 height 21
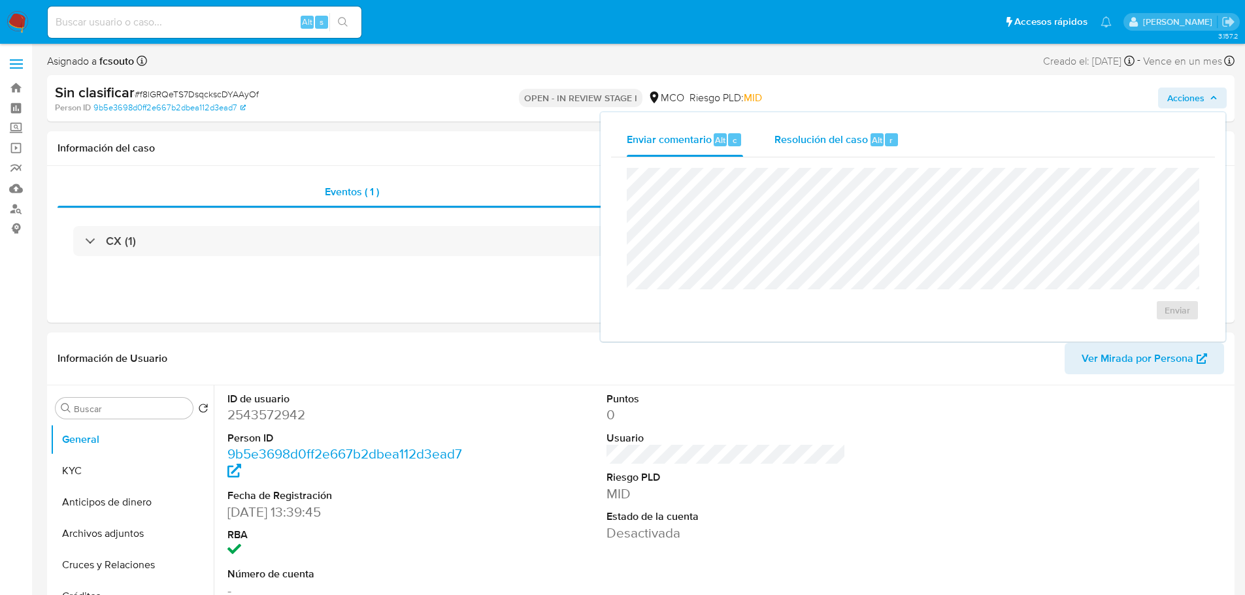
click at [802, 144] on span "Resolución del caso" at bounding box center [820, 139] width 93 height 15
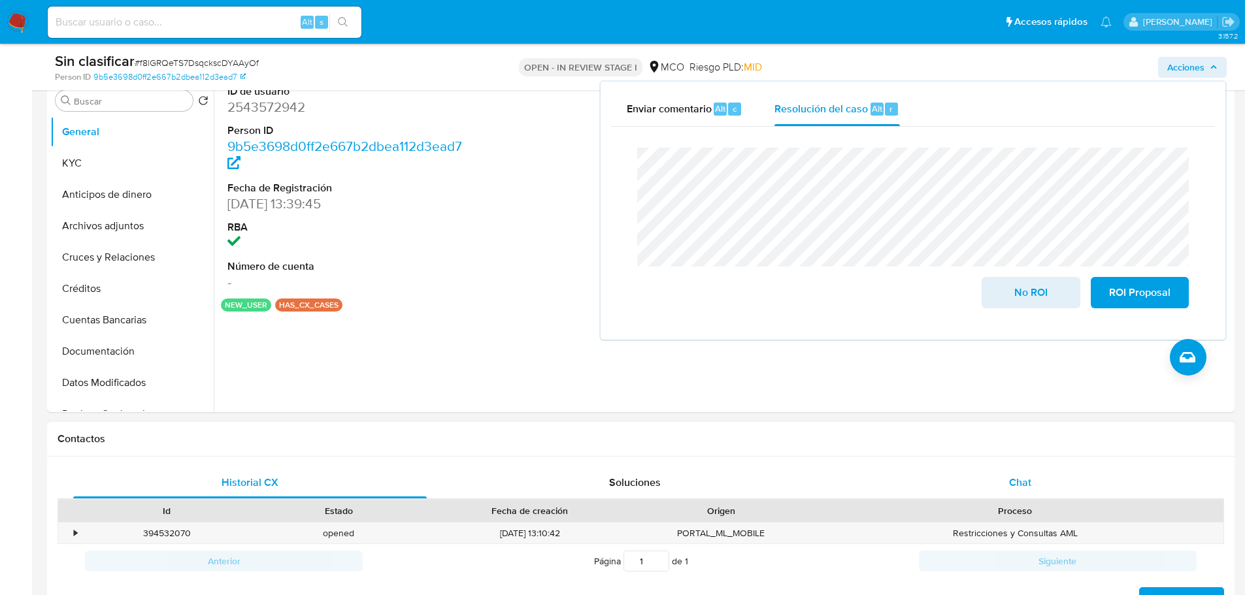
click at [1081, 480] on div "Chat" at bounding box center [1019, 482] width 353 height 31
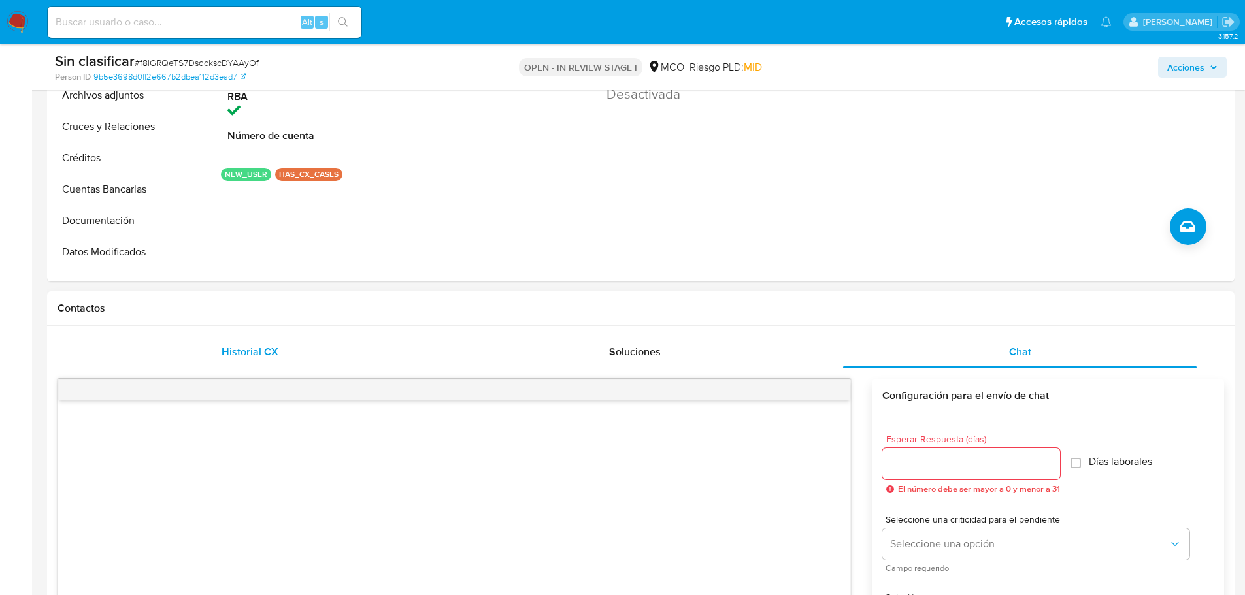
click at [229, 348] on span "Historial CX" at bounding box center [249, 351] width 57 height 15
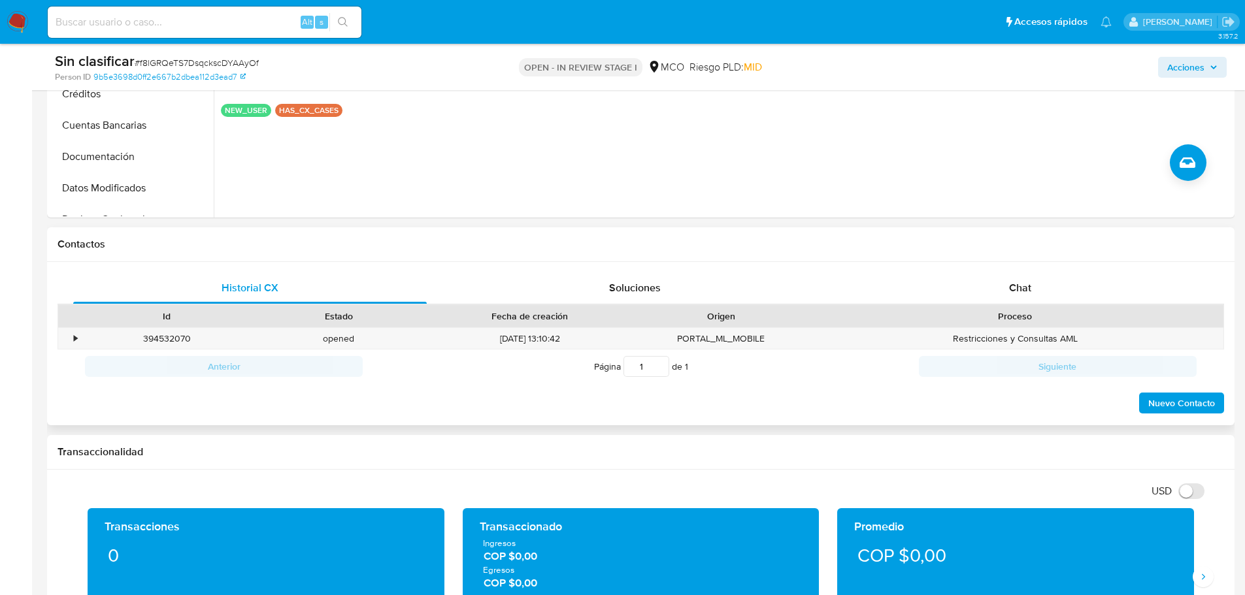
scroll to position [523, 0]
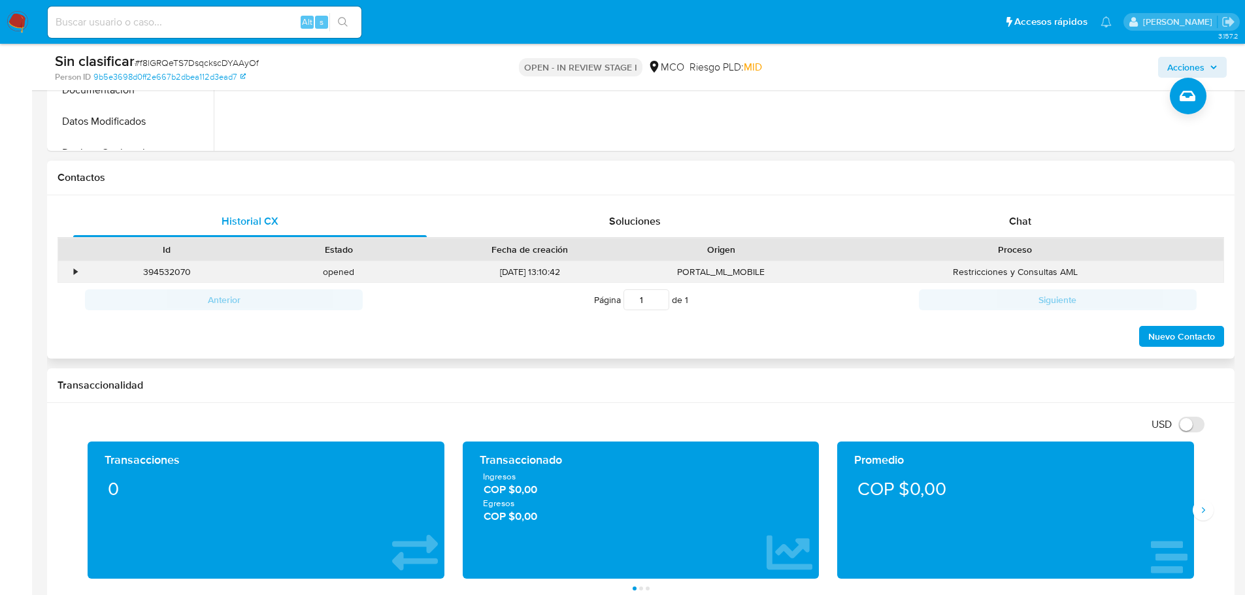
click at [77, 269] on div "•" at bounding box center [75, 272] width 3 height 12
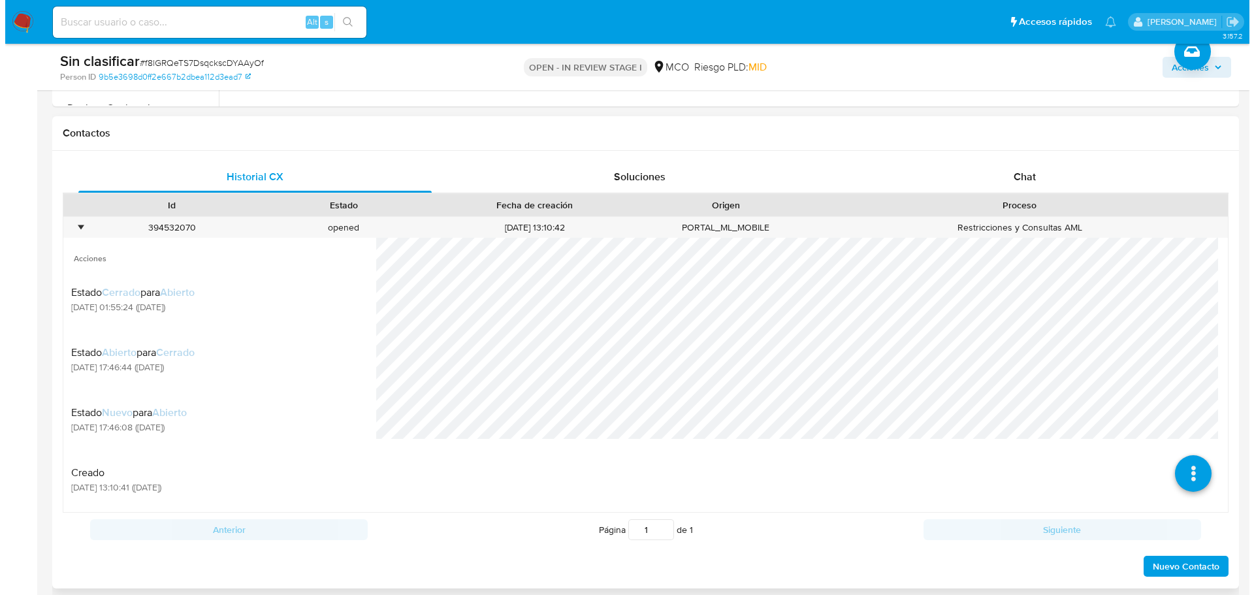
scroll to position [588, 0]
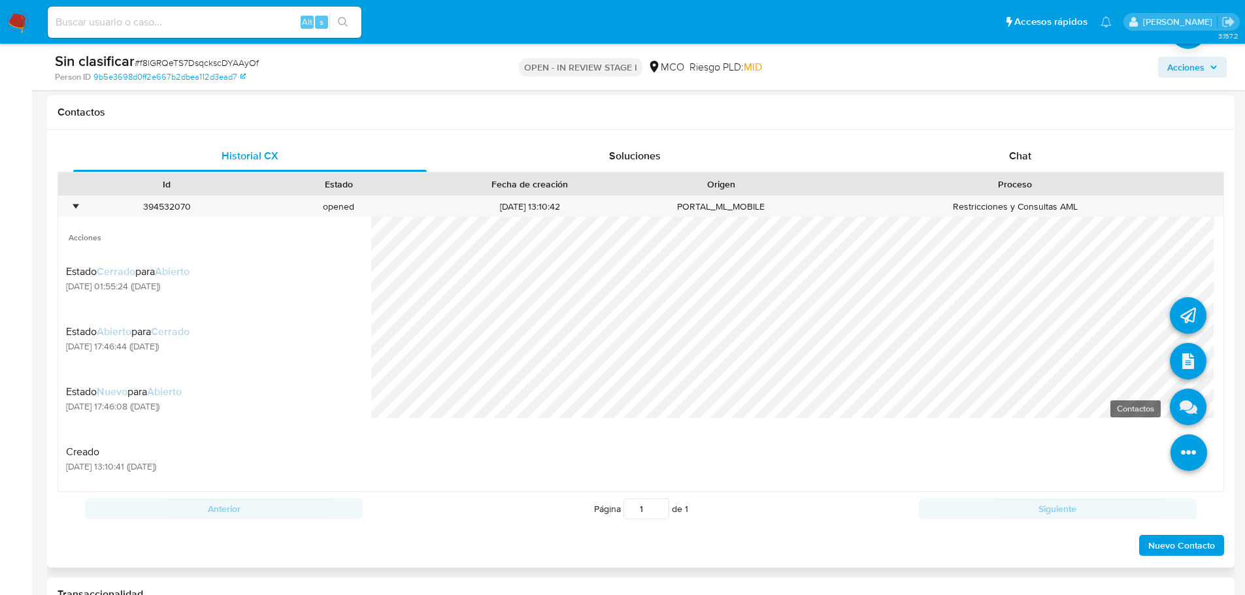
click at [1182, 411] on icon at bounding box center [1188, 407] width 37 height 37
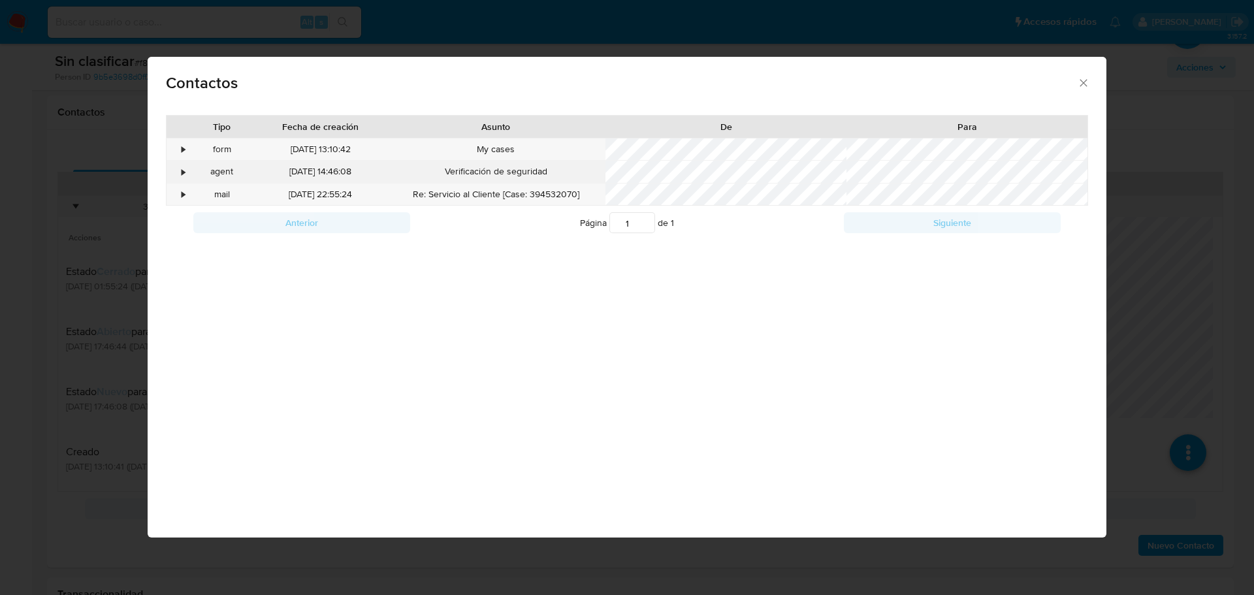
click at [186, 169] on div "•" at bounding box center [178, 172] width 23 height 22
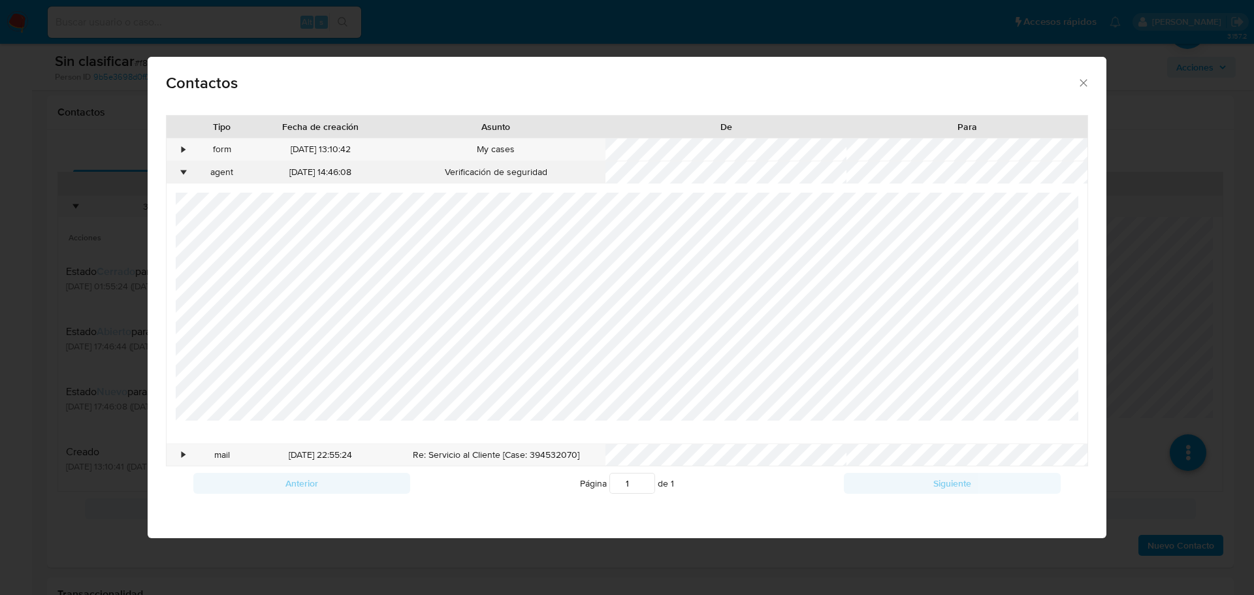
click at [186, 169] on div "•" at bounding box center [178, 172] width 23 height 22
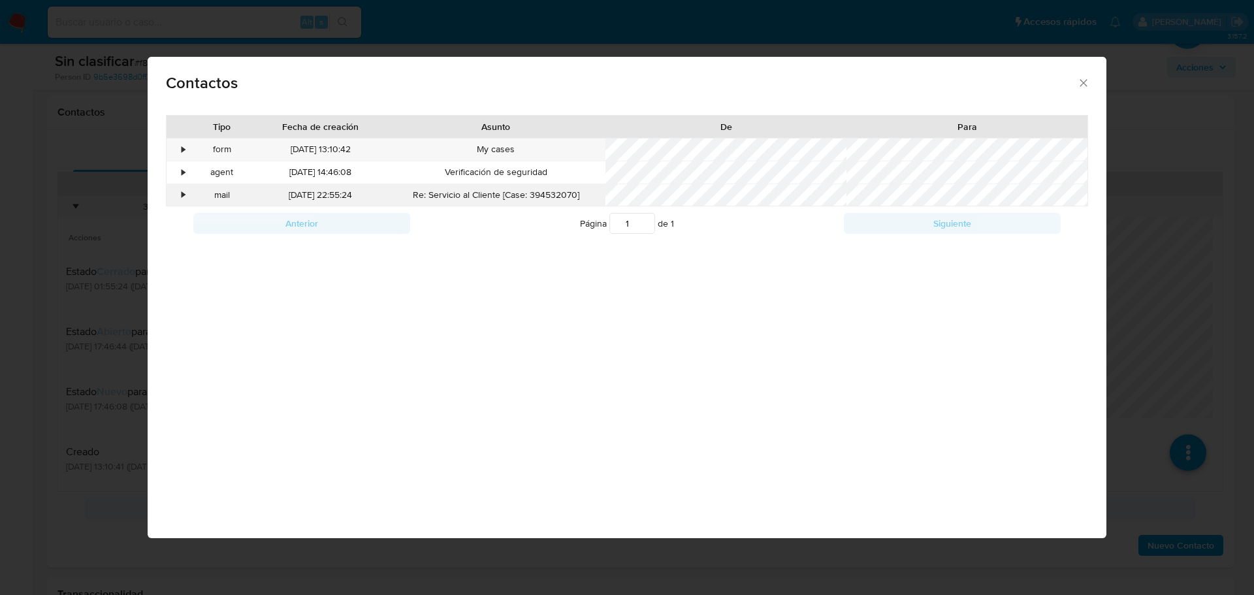
click at [186, 188] on div "•" at bounding box center [178, 195] width 23 height 22
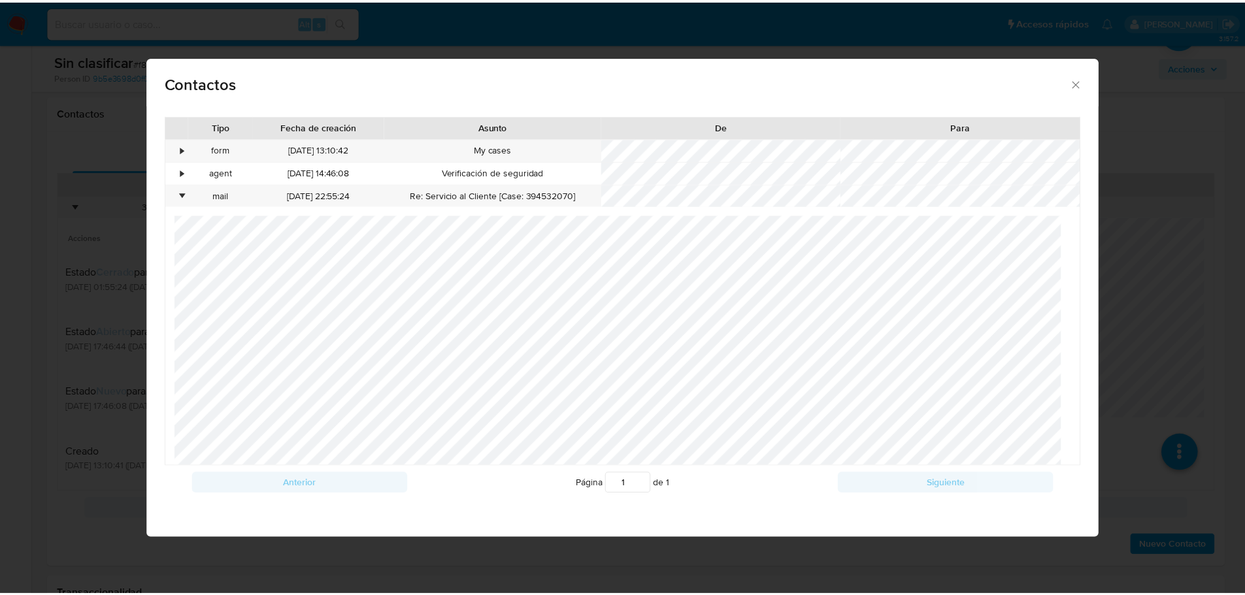
scroll to position [227, 0]
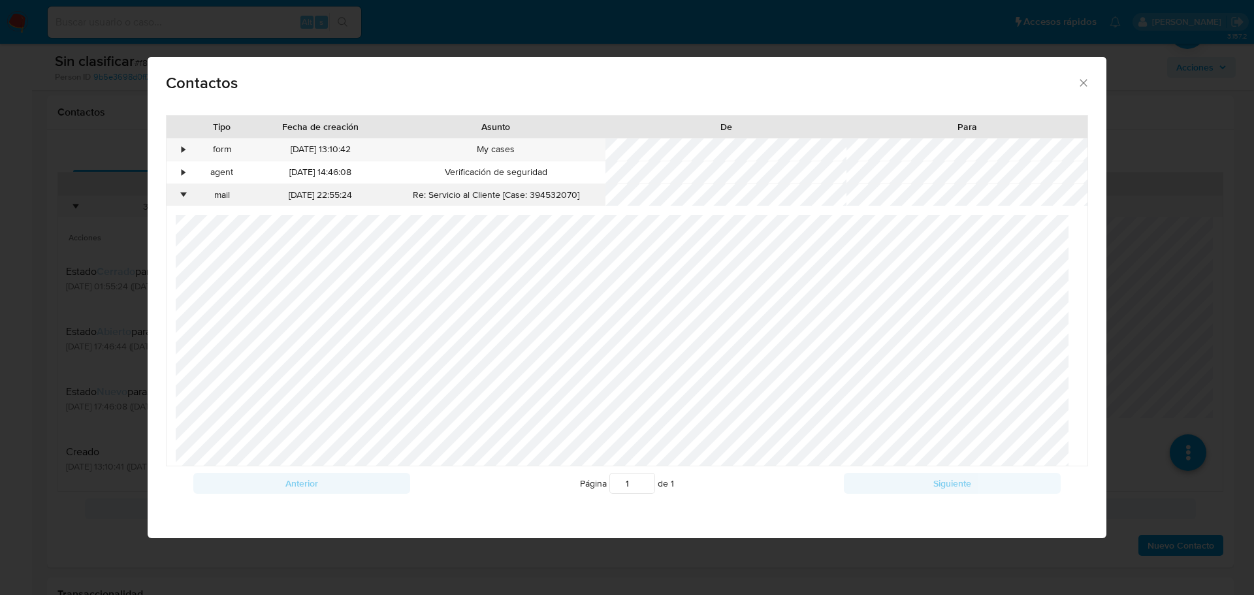
click at [182, 197] on div "•" at bounding box center [183, 195] width 3 height 13
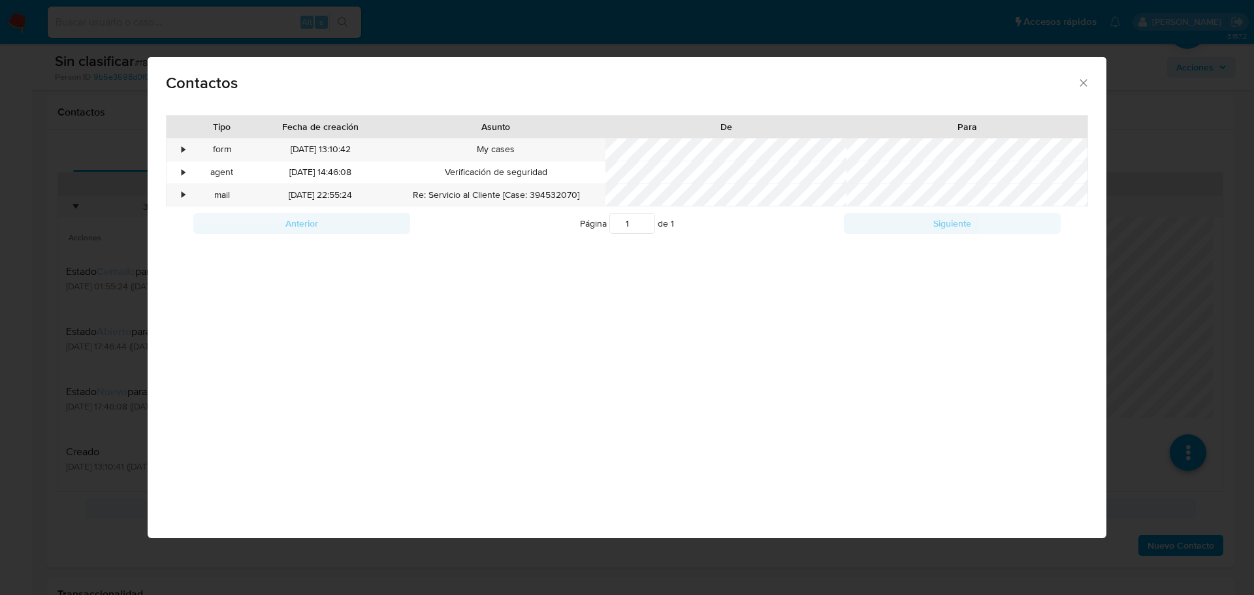
click at [116, 272] on div "Contactos Tipo Fecha de creación Asunto De Para • form 10/07/2025 13:10:42 My c…" at bounding box center [627, 297] width 1254 height 595
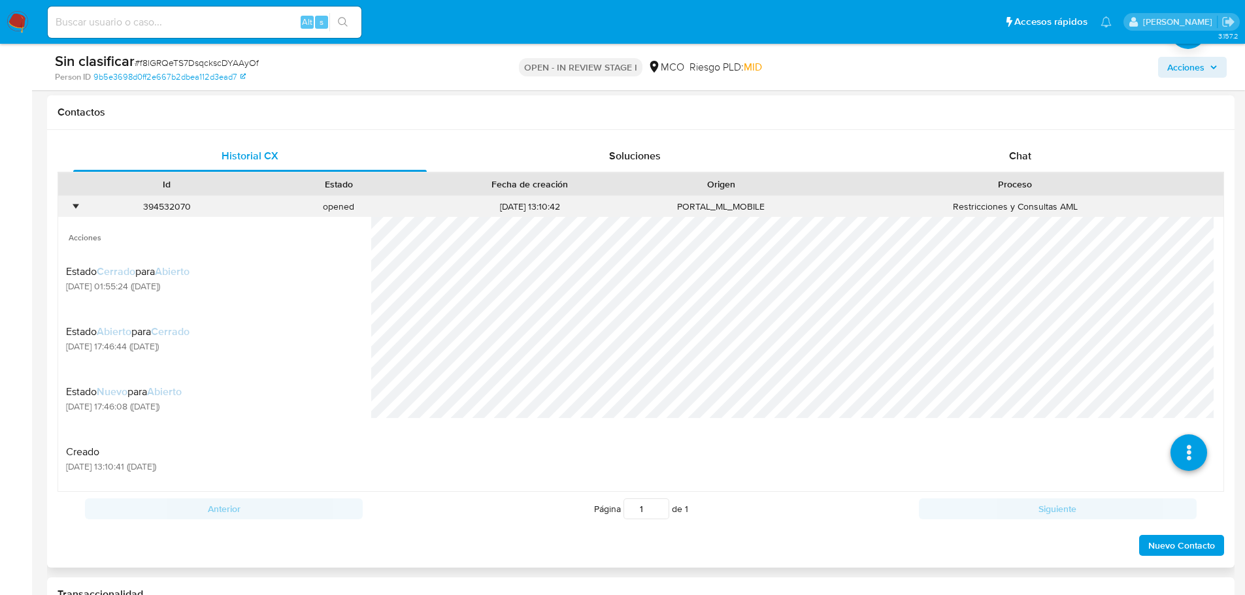
click at [74, 209] on div "•" at bounding box center [75, 207] width 3 height 12
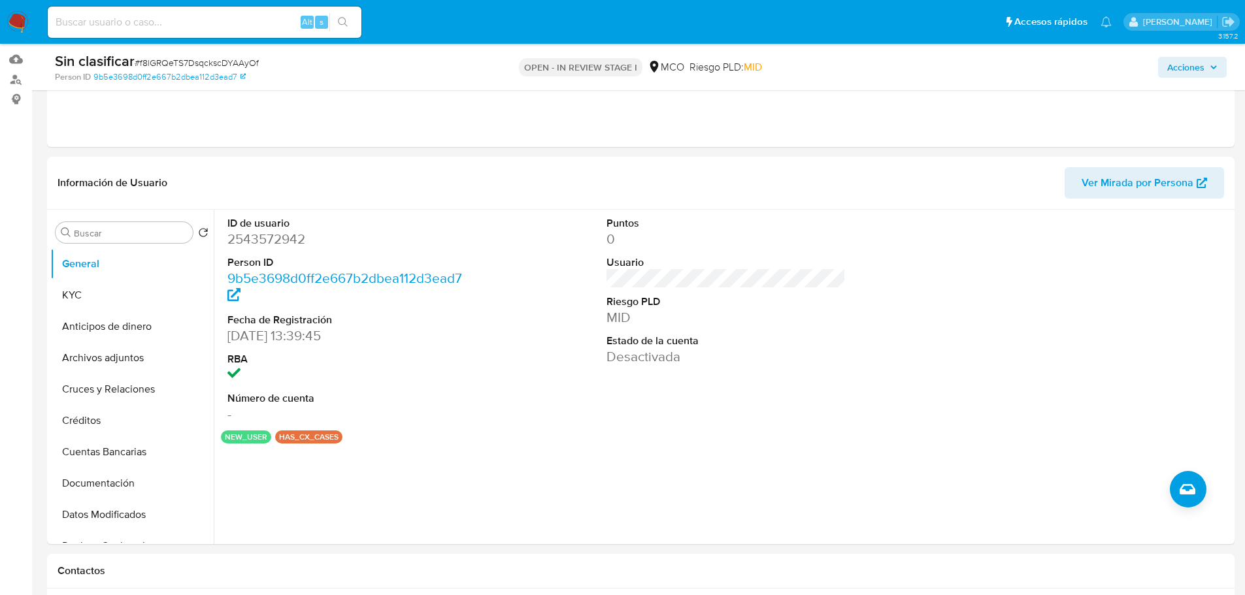
scroll to position [65, 0]
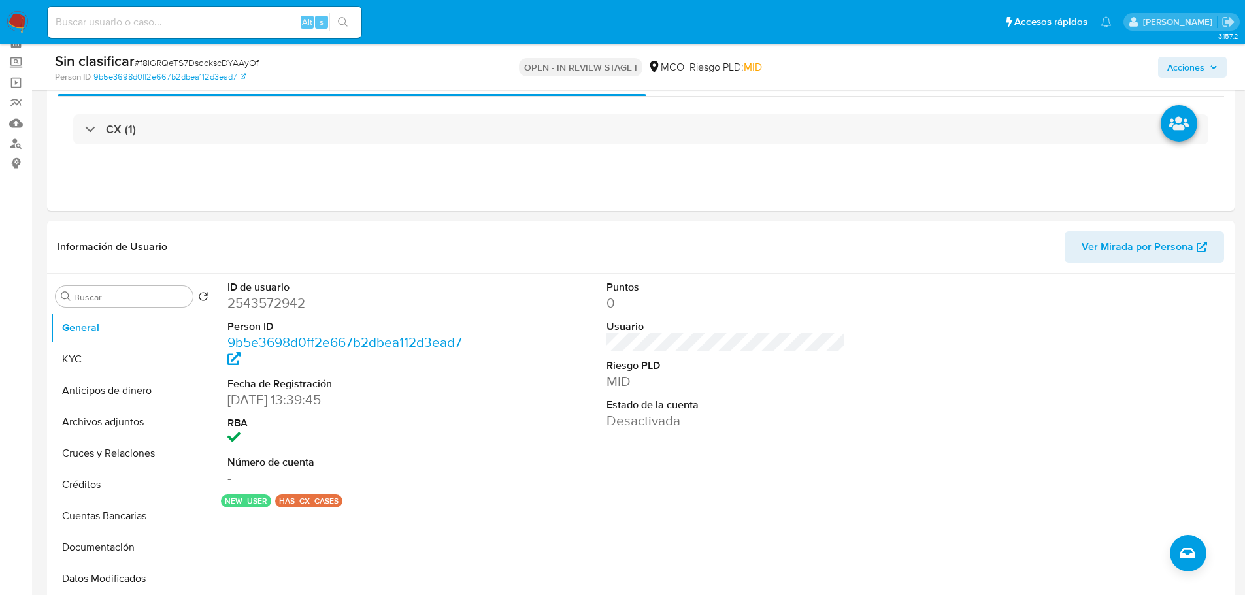
click at [1212, 62] on span "Acciones" at bounding box center [1192, 67] width 50 height 18
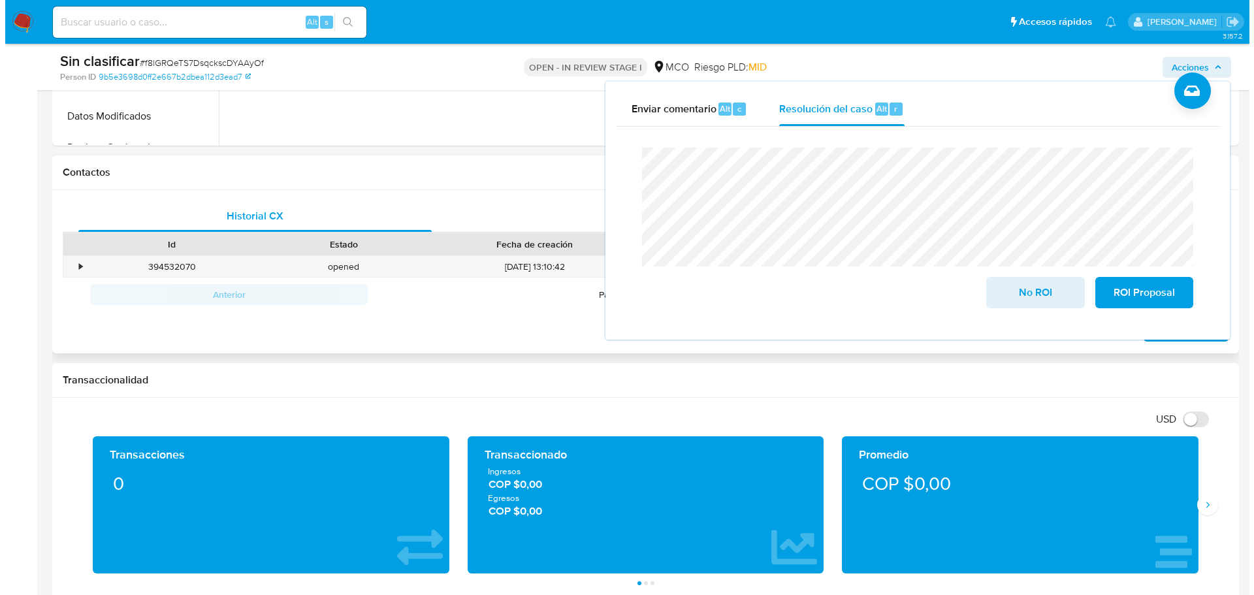
scroll to position [523, 0]
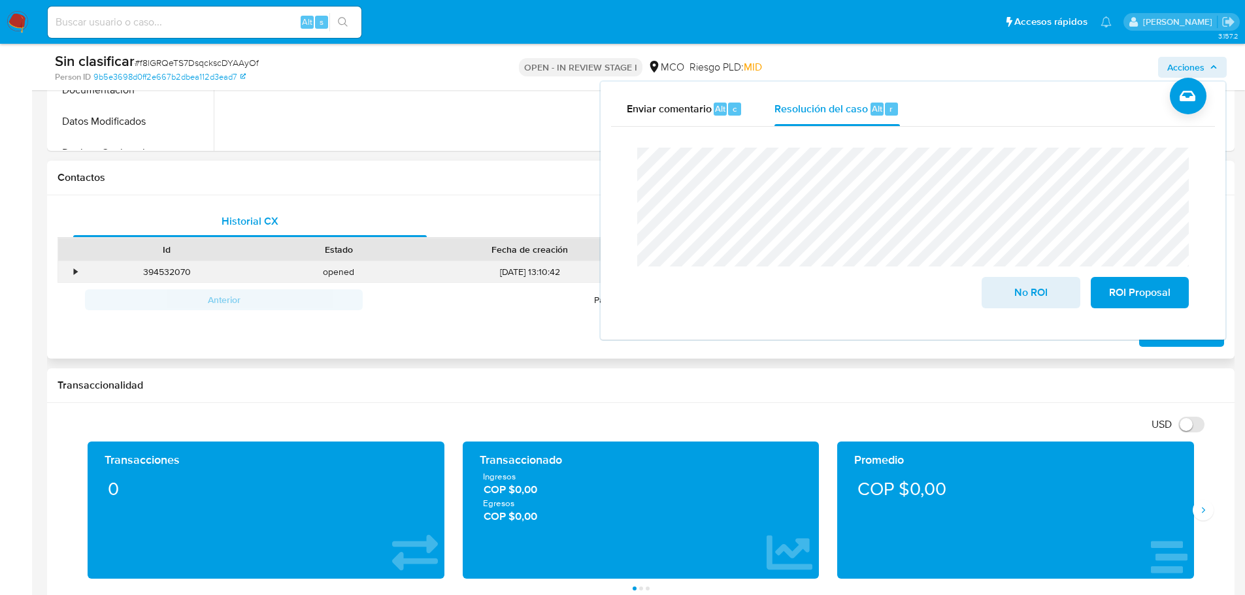
click at [73, 270] on div "•" at bounding box center [69, 272] width 23 height 22
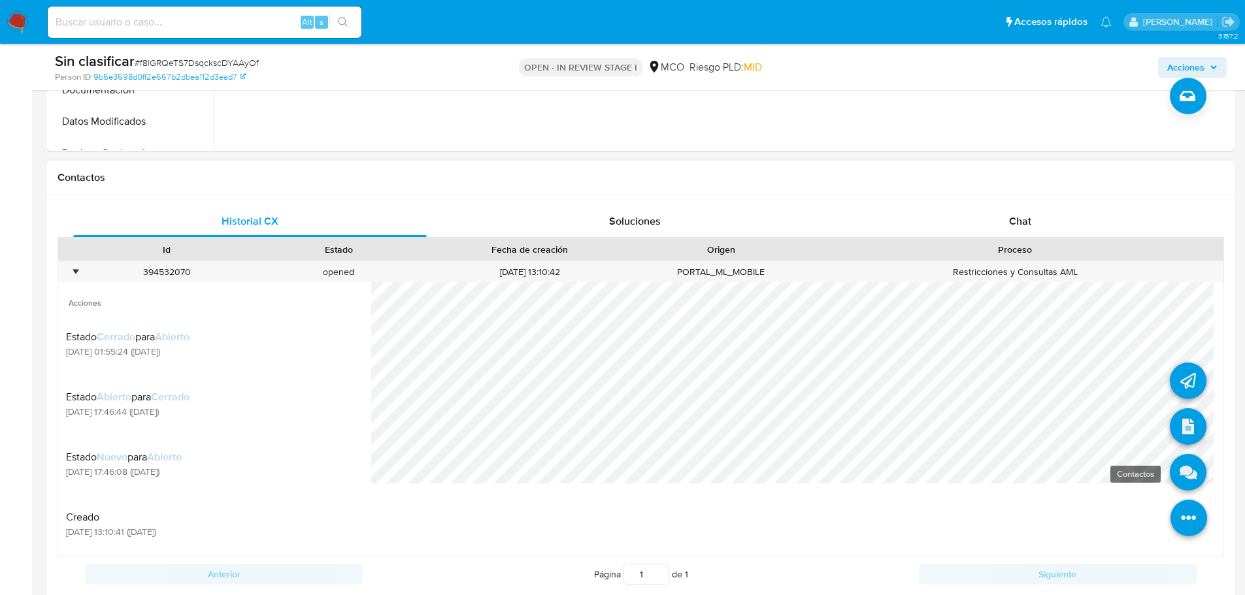
click at [1184, 474] on icon at bounding box center [1188, 472] width 37 height 37
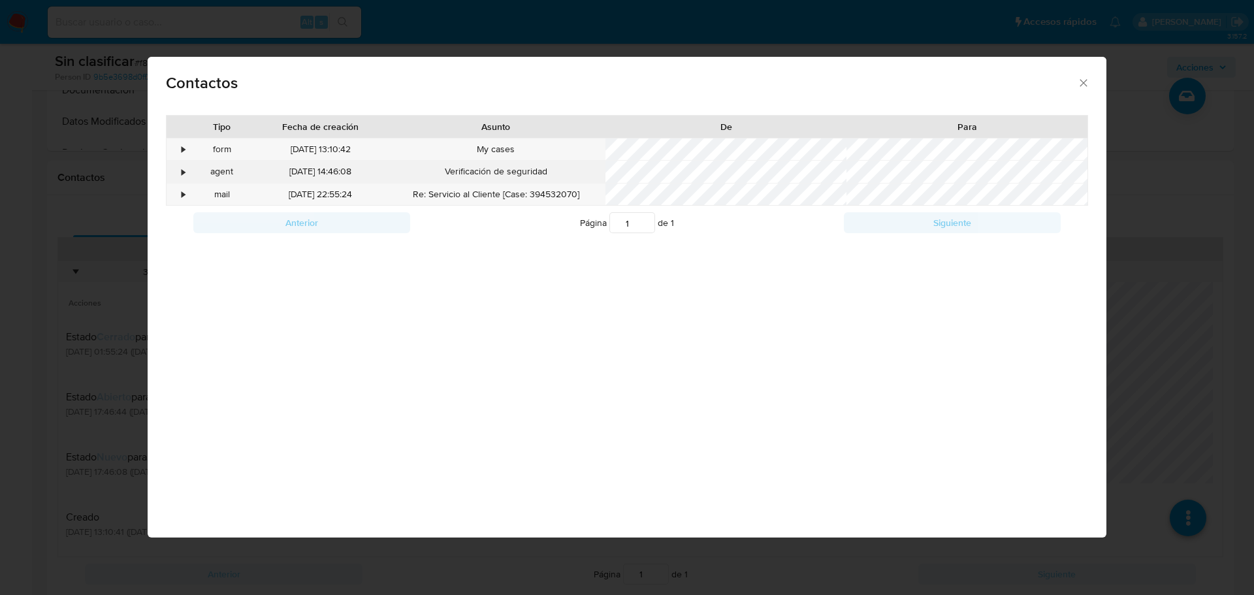
click at [184, 173] on div "•" at bounding box center [183, 172] width 3 height 13
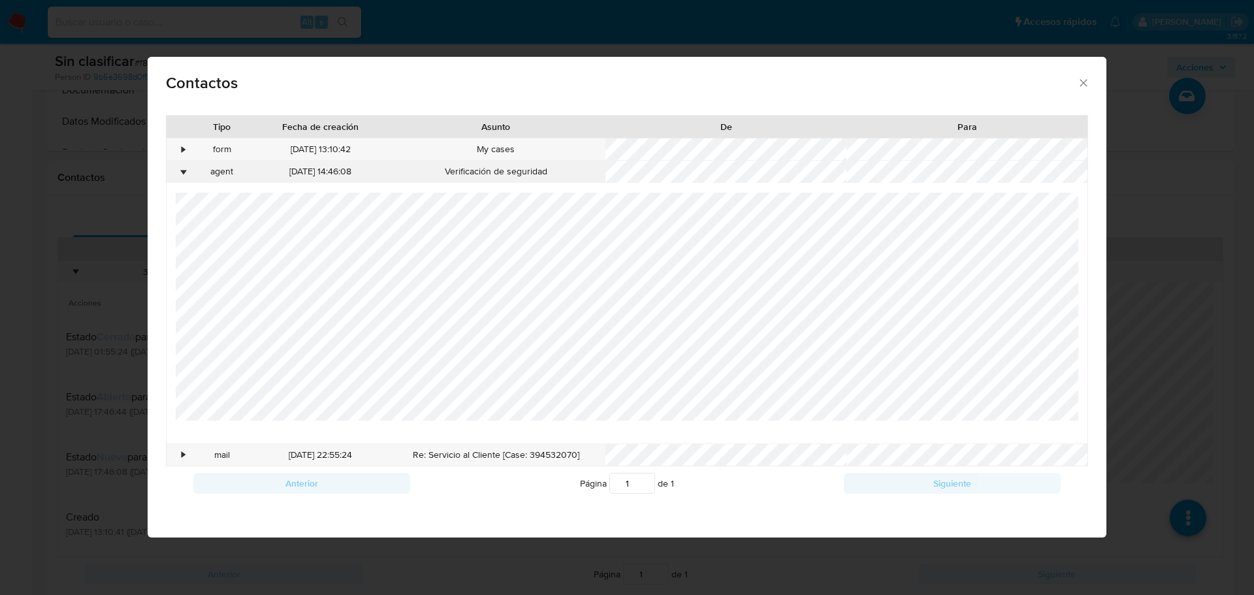
click at [184, 173] on div "•" at bounding box center [183, 172] width 3 height 13
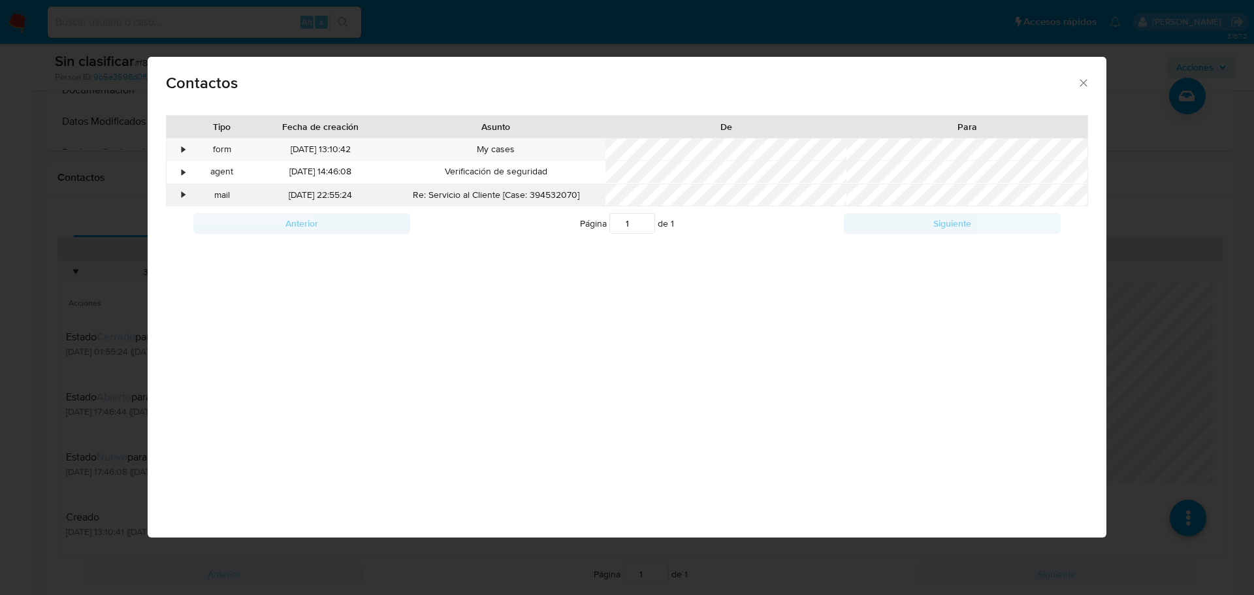
click at [185, 189] on div "•" at bounding box center [183, 195] width 3 height 13
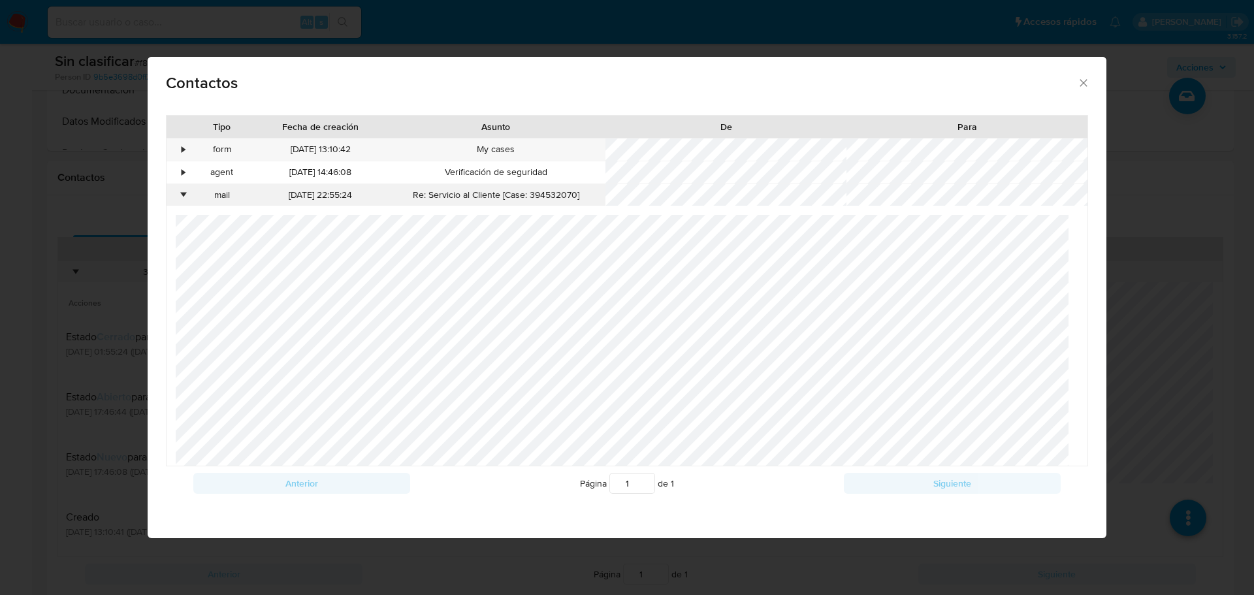
click at [183, 193] on div "•" at bounding box center [183, 195] width 3 height 13
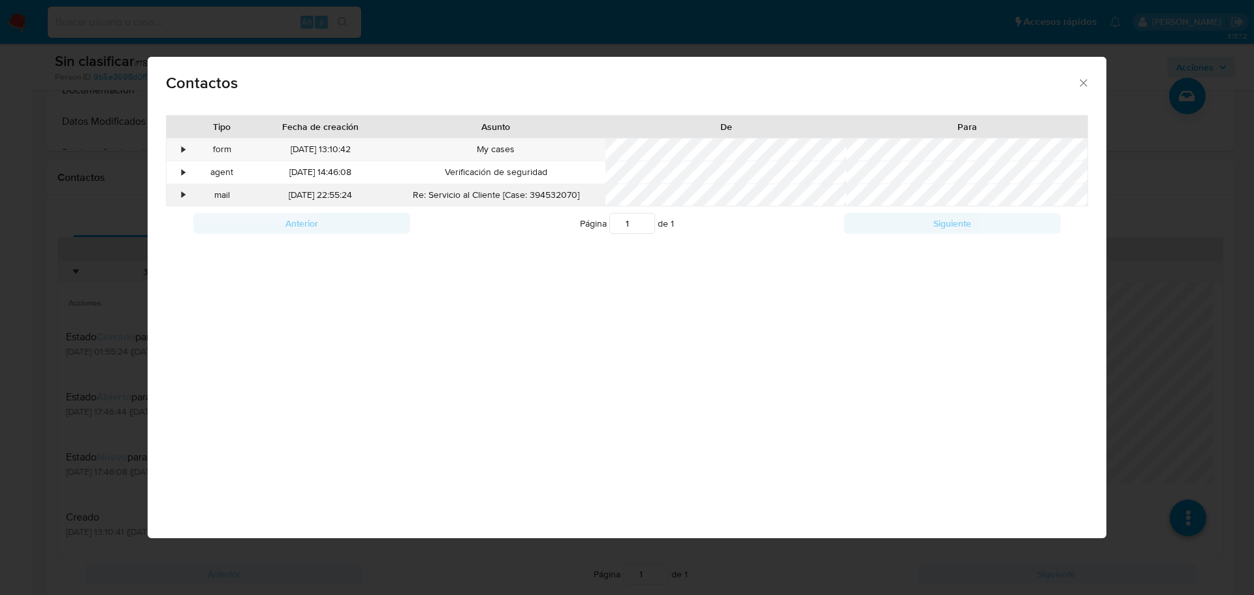
click at [183, 193] on div "•" at bounding box center [183, 195] width 3 height 13
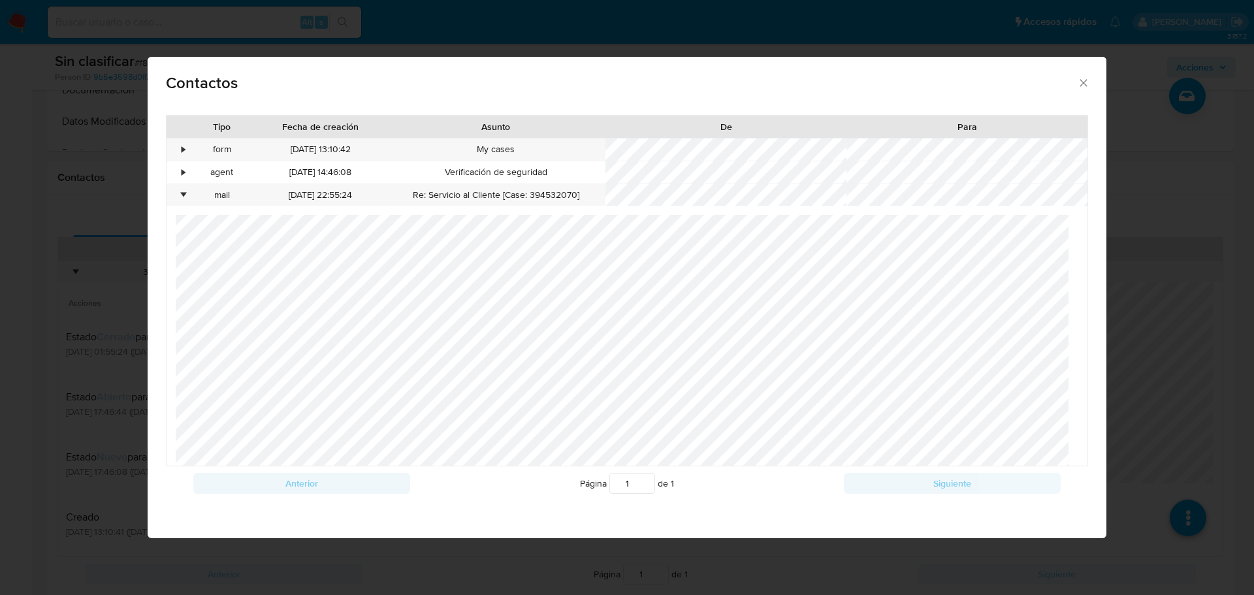
scroll to position [227, 0]
click at [184, 197] on div "•" at bounding box center [183, 195] width 3 height 13
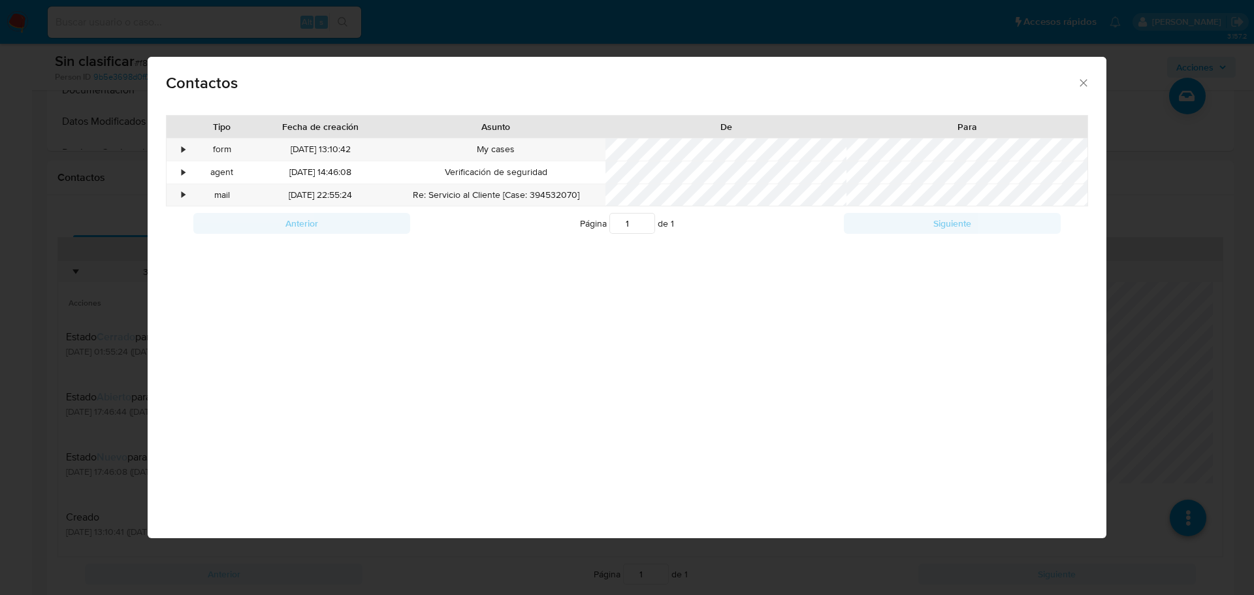
click at [117, 243] on div "Contactos Tipo Fecha de creación Asunto De Para • form 10/07/2025 13:10:42 My c…" at bounding box center [627, 297] width 1254 height 595
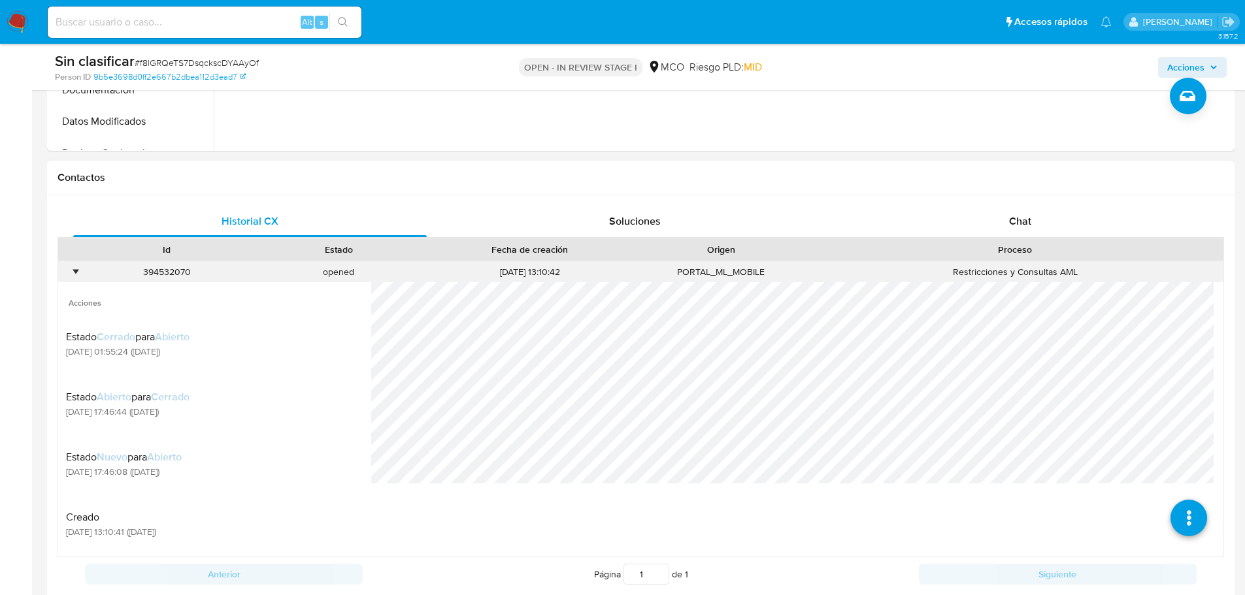
click at [74, 270] on div "•" at bounding box center [75, 272] width 3 height 12
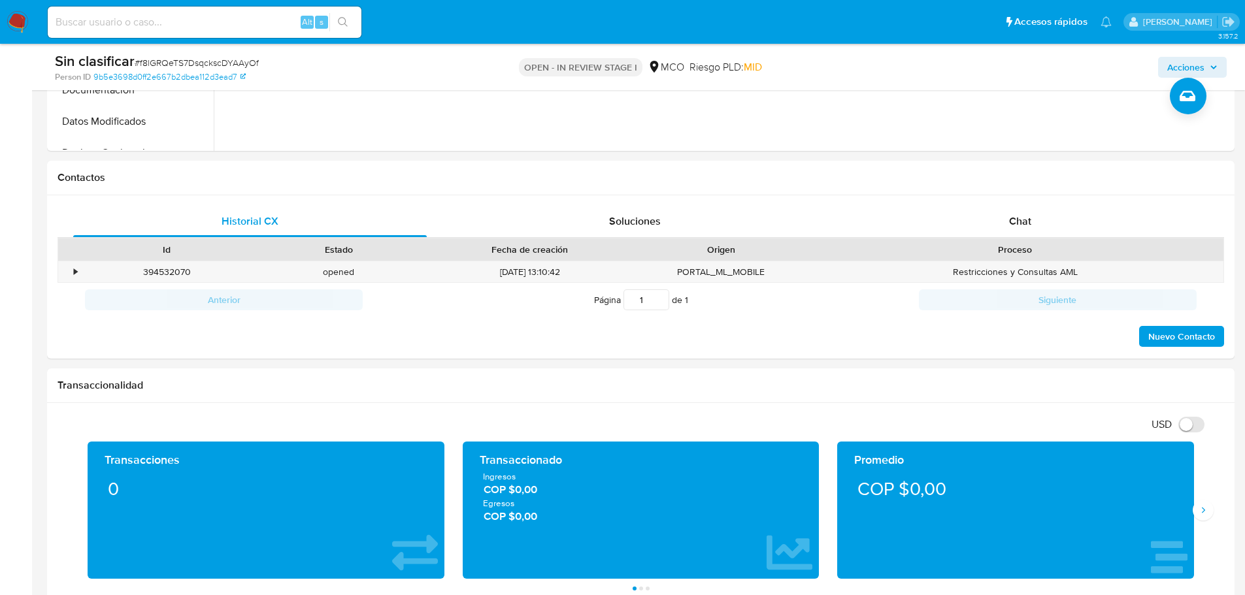
click at [1201, 66] on span "Acciones" at bounding box center [1185, 67] width 37 height 21
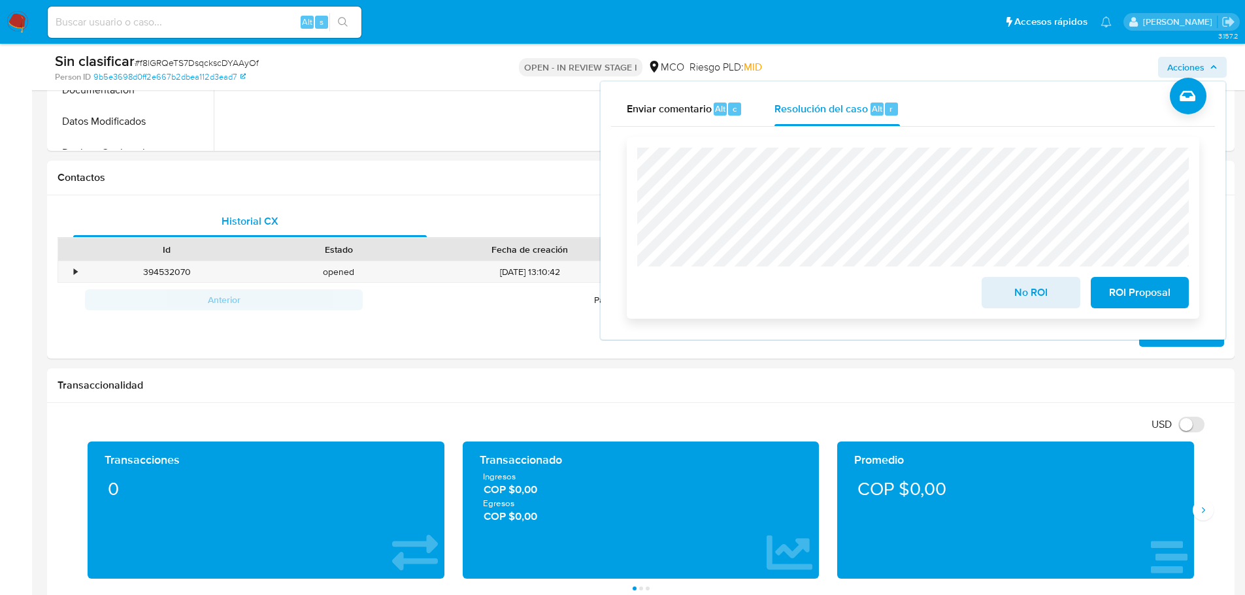
click at [1015, 301] on span "No ROI" at bounding box center [1030, 292] width 64 height 29
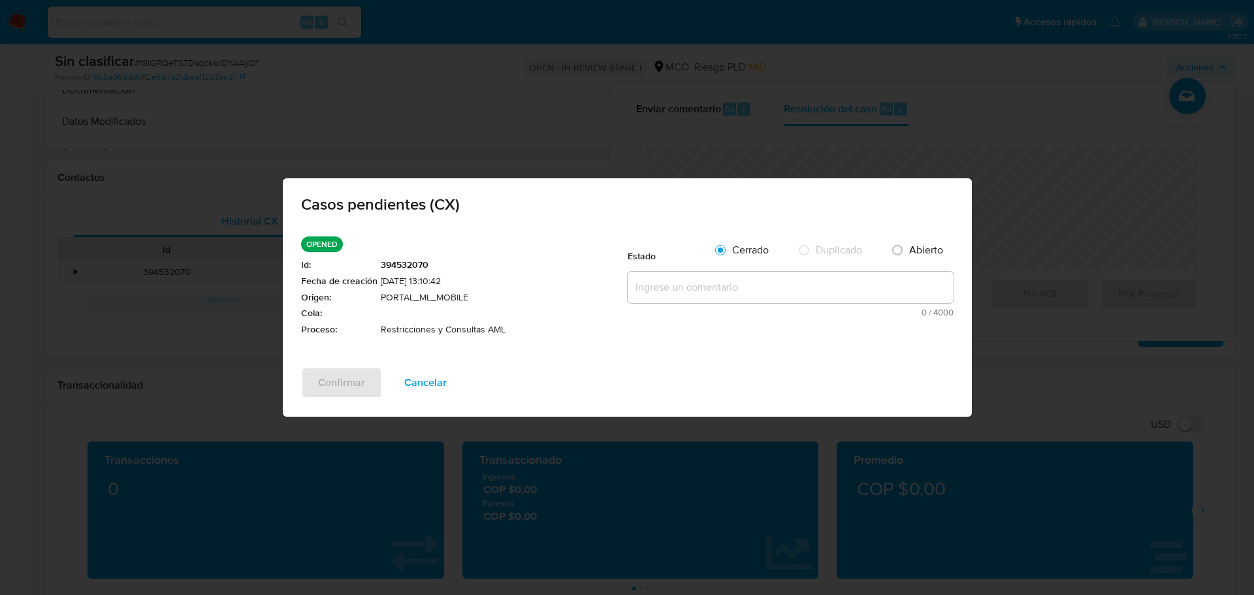
click at [707, 301] on textarea at bounding box center [791, 287] width 326 height 31
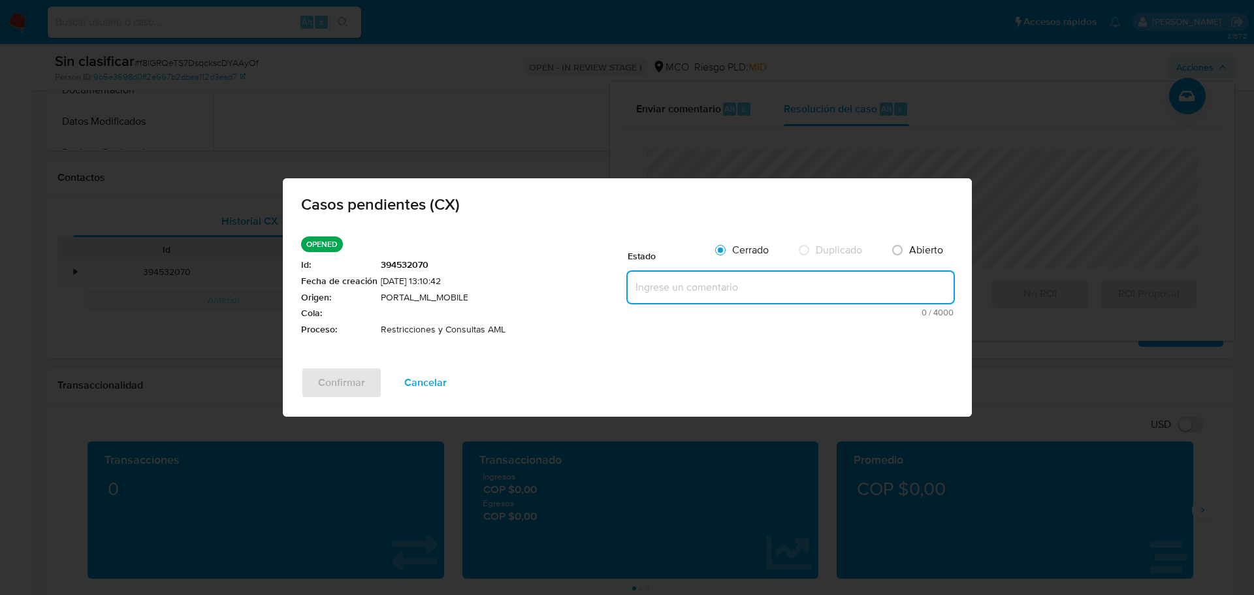
paste textarea "Jajaja prefiero no comprar nada que entregarles toda esa información que me pid…"
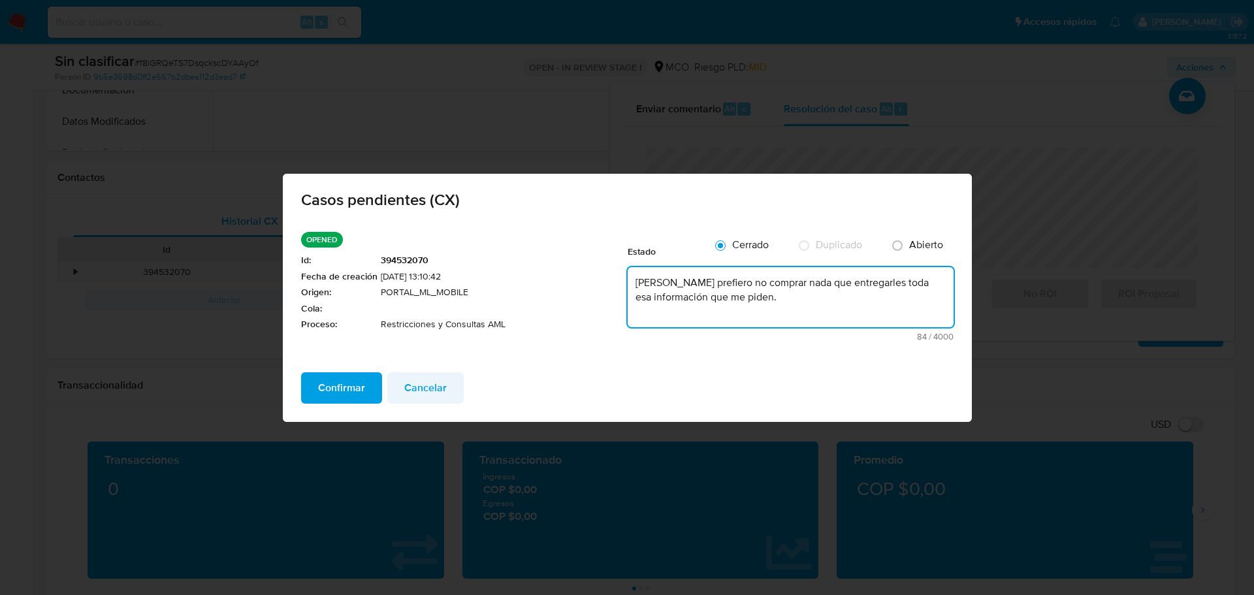
type textarea "Jajaja prefiero no comprar nada que entregarles toda esa información que me pid…"
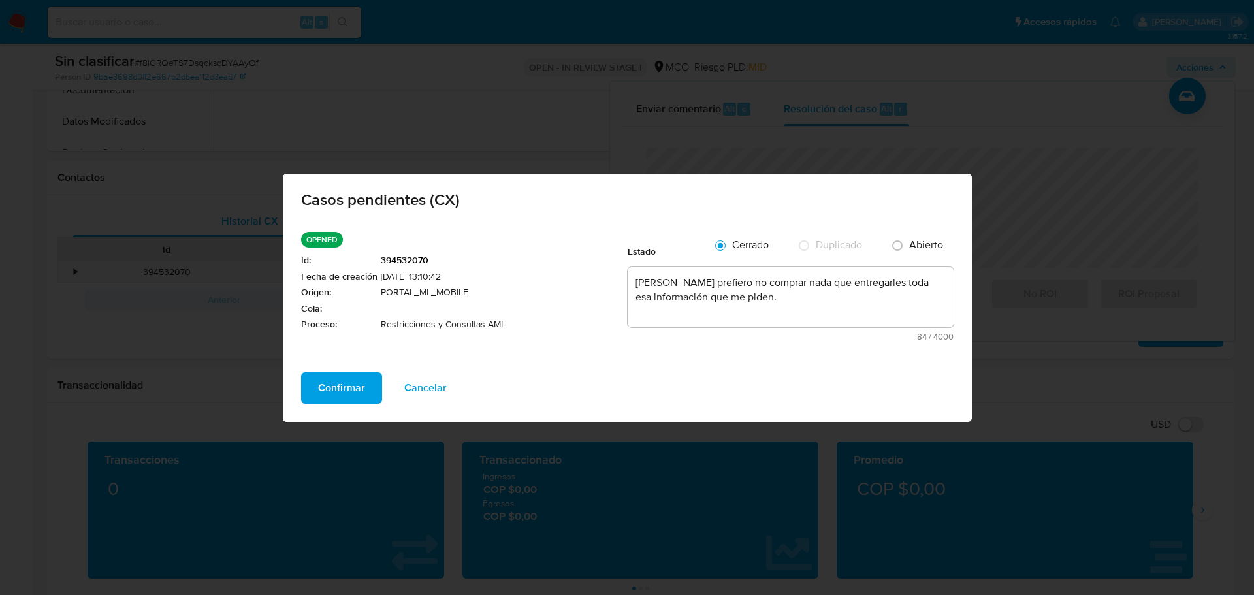
click at [458, 389] on button "Cancelar" at bounding box center [425, 387] width 76 height 31
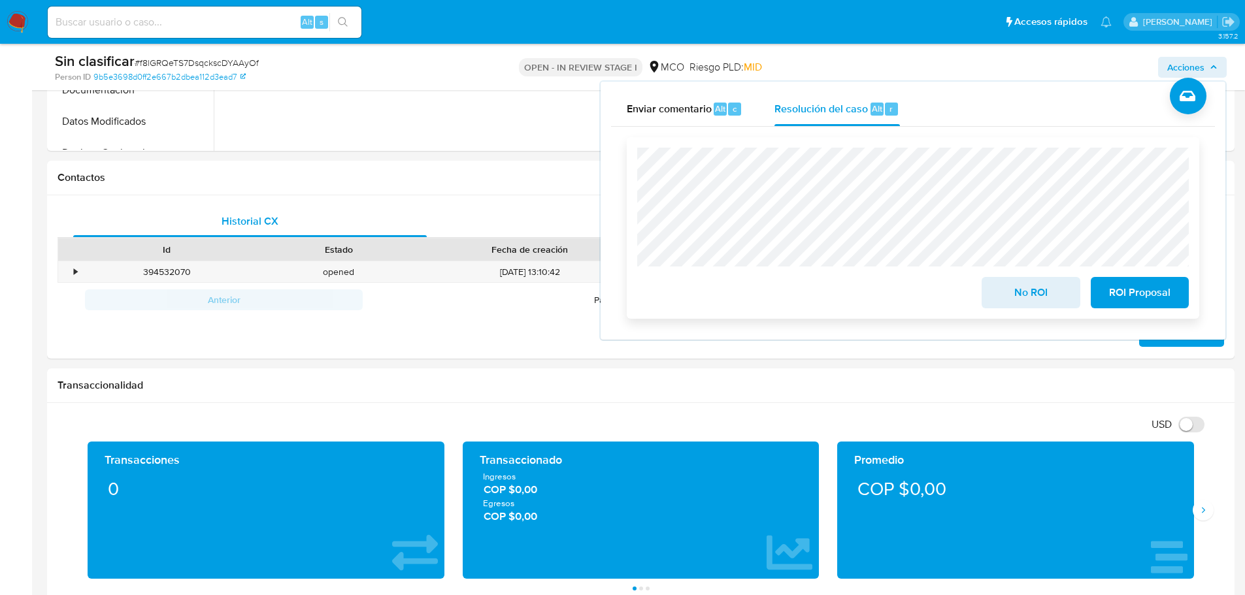
click at [1008, 305] on span "No ROI" at bounding box center [1030, 292] width 64 height 29
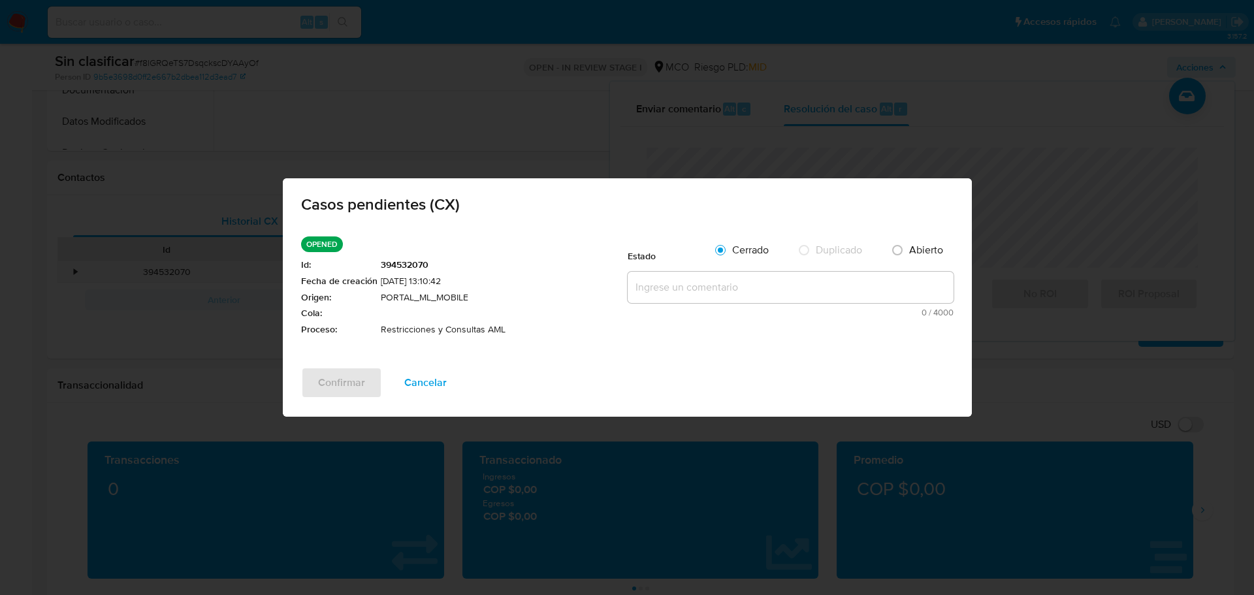
click at [744, 284] on textarea at bounding box center [791, 287] width 326 height 31
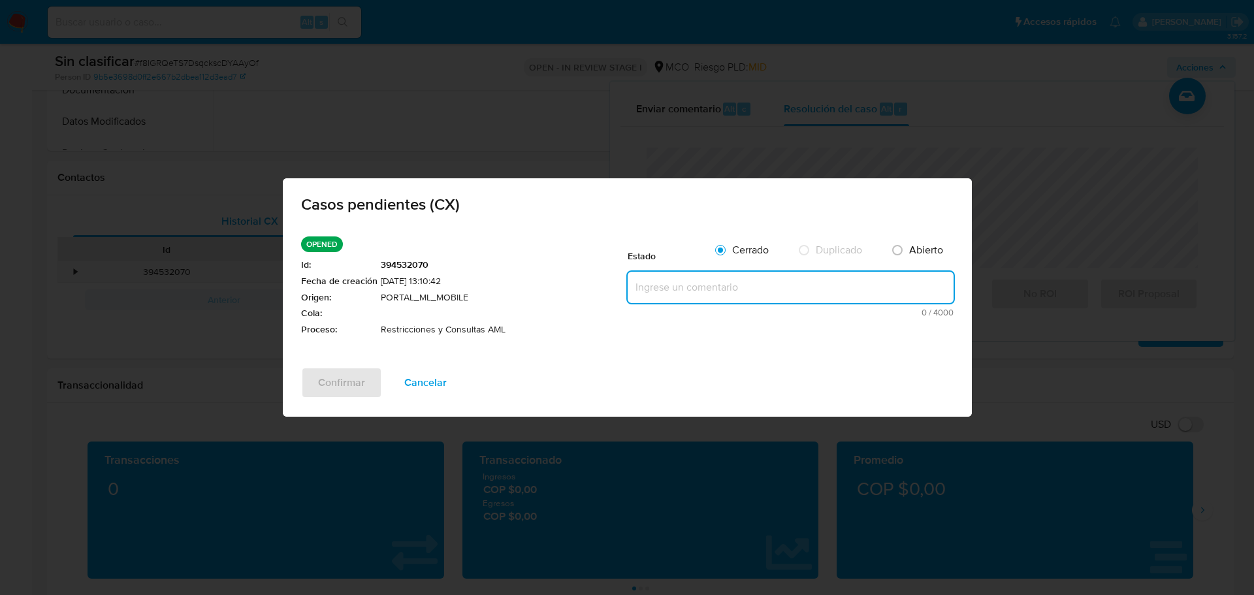
paste textarea "Usuario cae restricto por cruce ID 18413574 en el que delcara como actividad Ac…"
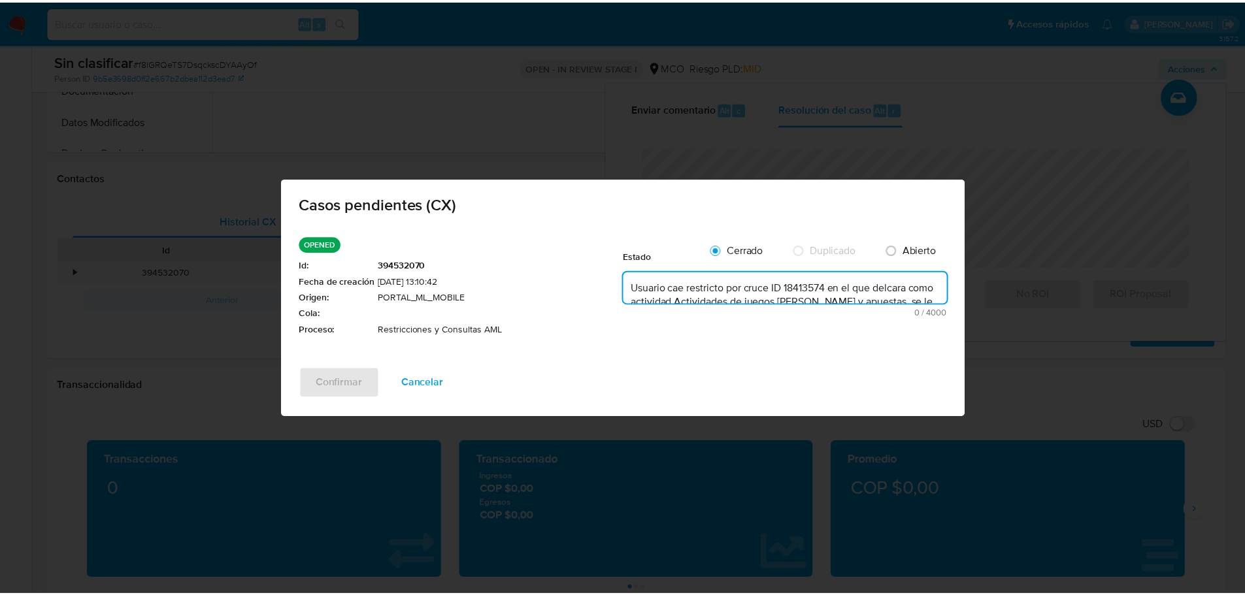
scroll to position [4, 0]
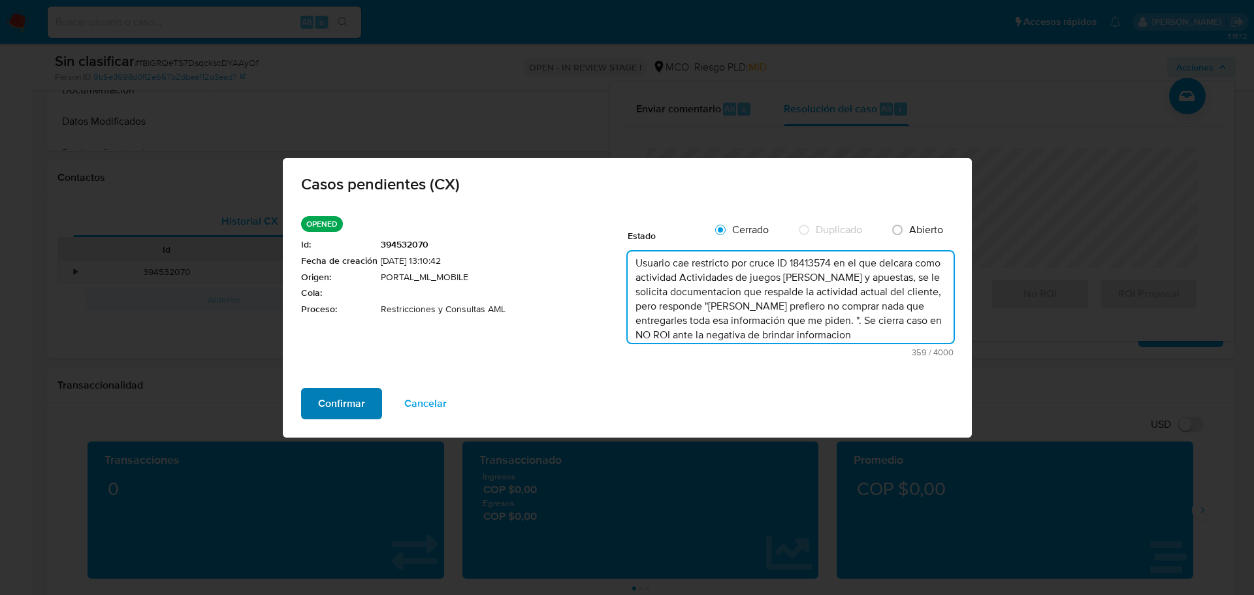
type textarea "Usuario cae restricto por cruce ID 18413574 en el que delcara como actividad Ac…"
click at [347, 399] on span "Confirmar" at bounding box center [341, 403] width 47 height 29
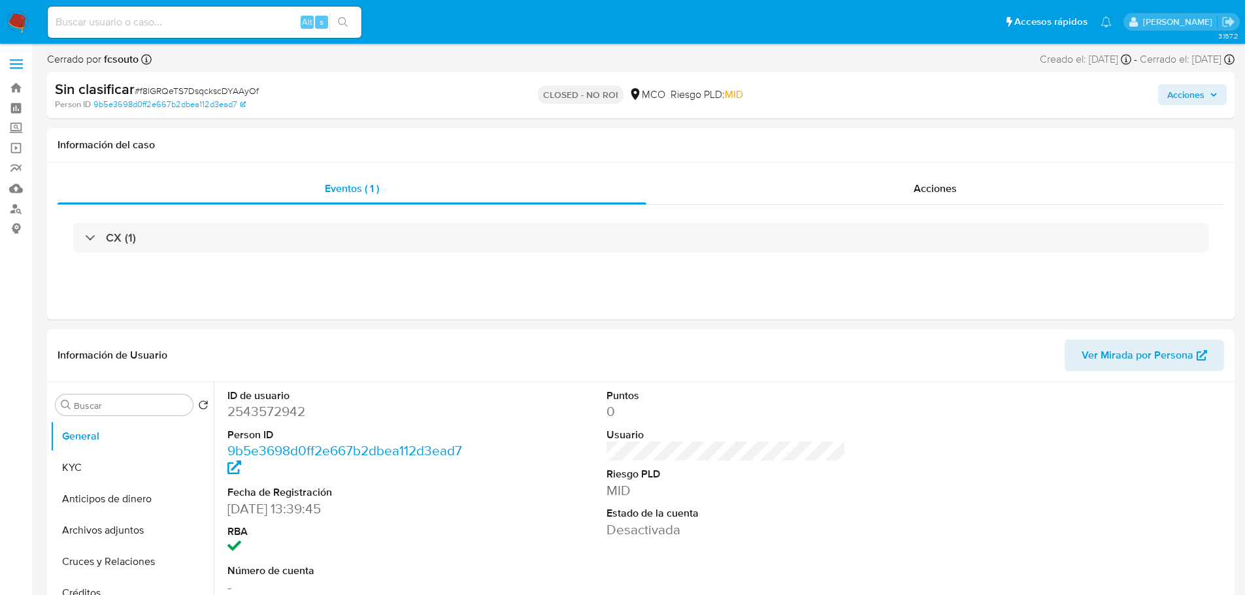
select select "10"
click at [1202, 97] on span "Acciones" at bounding box center [1185, 94] width 37 height 21
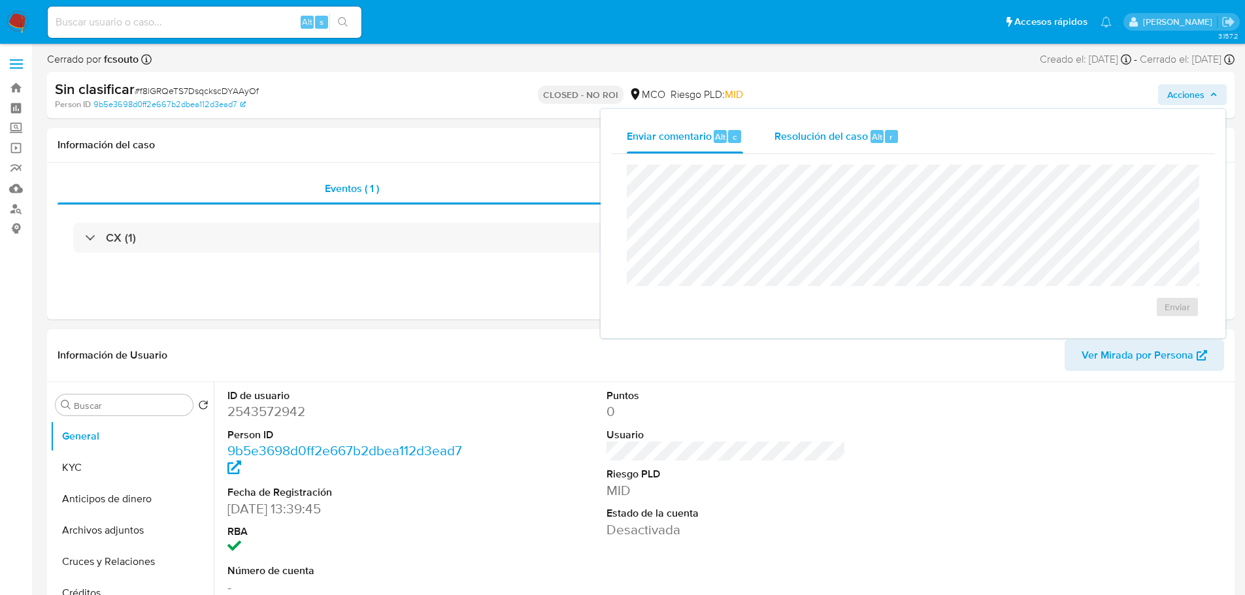
drag, startPoint x: 849, startPoint y: 148, endPoint x: 834, endPoint y: 152, distance: 15.5
click at [848, 148] on div "Resolución del caso Alt r" at bounding box center [836, 137] width 125 height 34
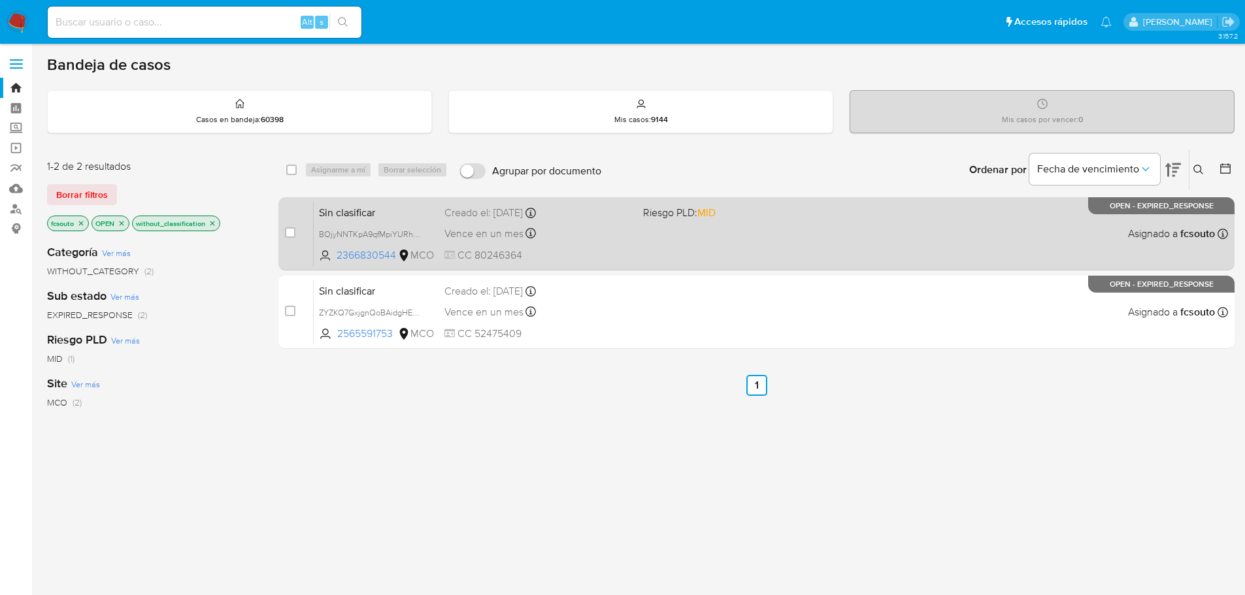
click at [704, 250] on div "Sin clasificar BOjyNNTKpA9qfMpiYURhnmjc 2366830544 MCO Riesgo PLD: MID Creado e…" at bounding box center [771, 234] width 914 height 66
click at [291, 232] on input "checkbox" at bounding box center [290, 232] width 10 height 10
checkbox input "true"
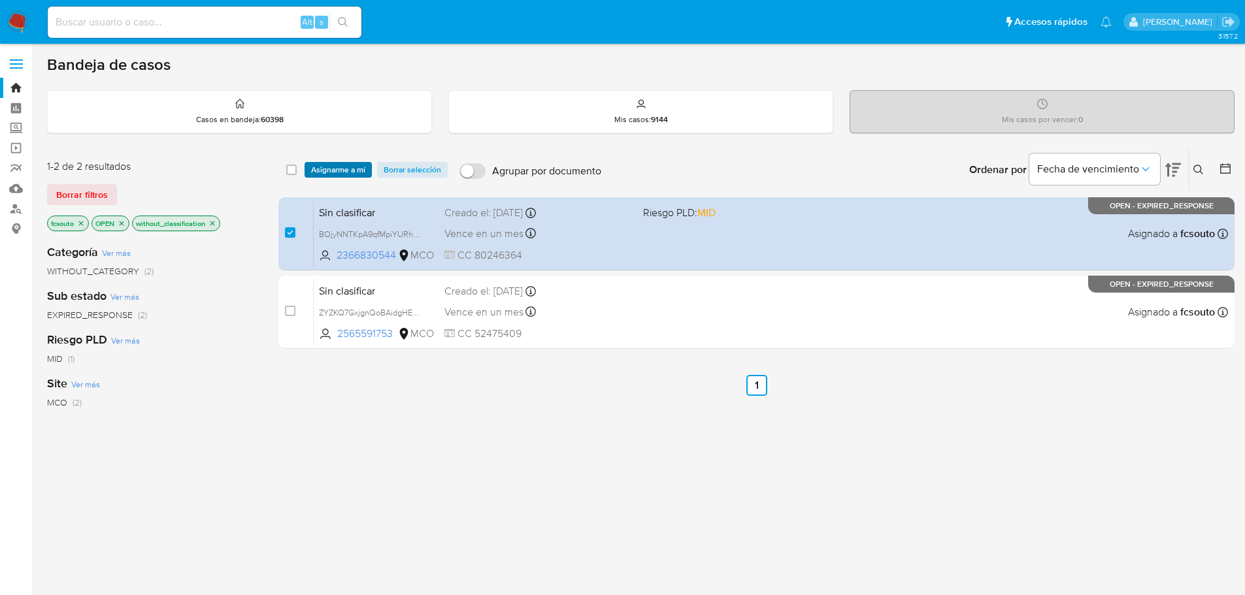
click at [346, 171] on span "Asignarme a mí" at bounding box center [338, 169] width 54 height 13
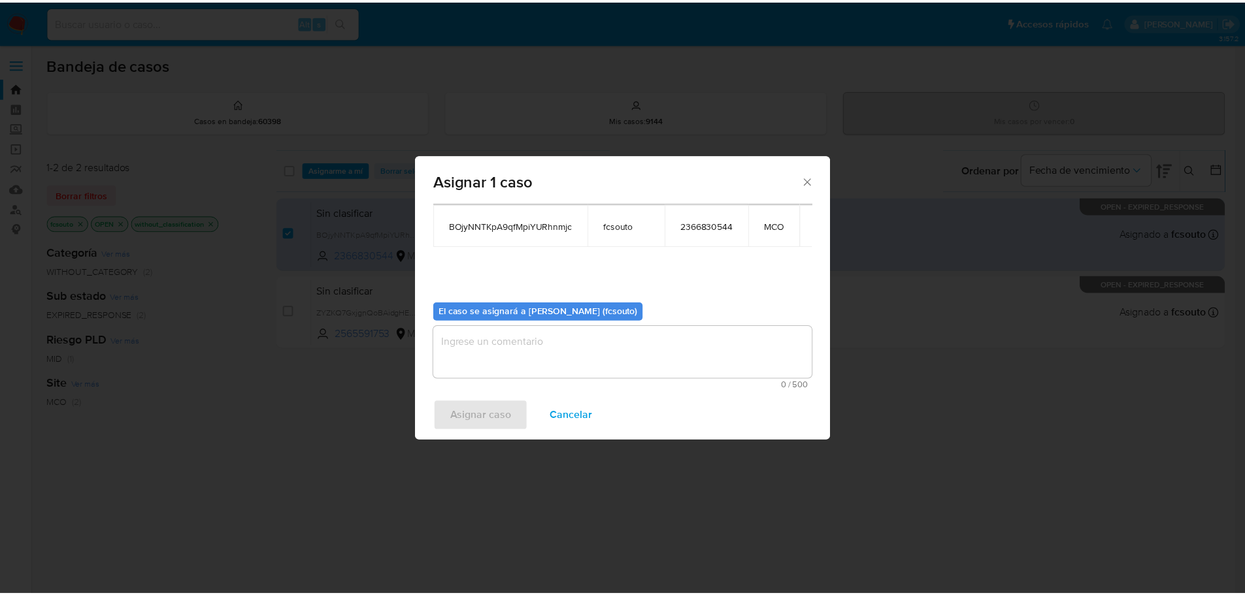
scroll to position [68, 0]
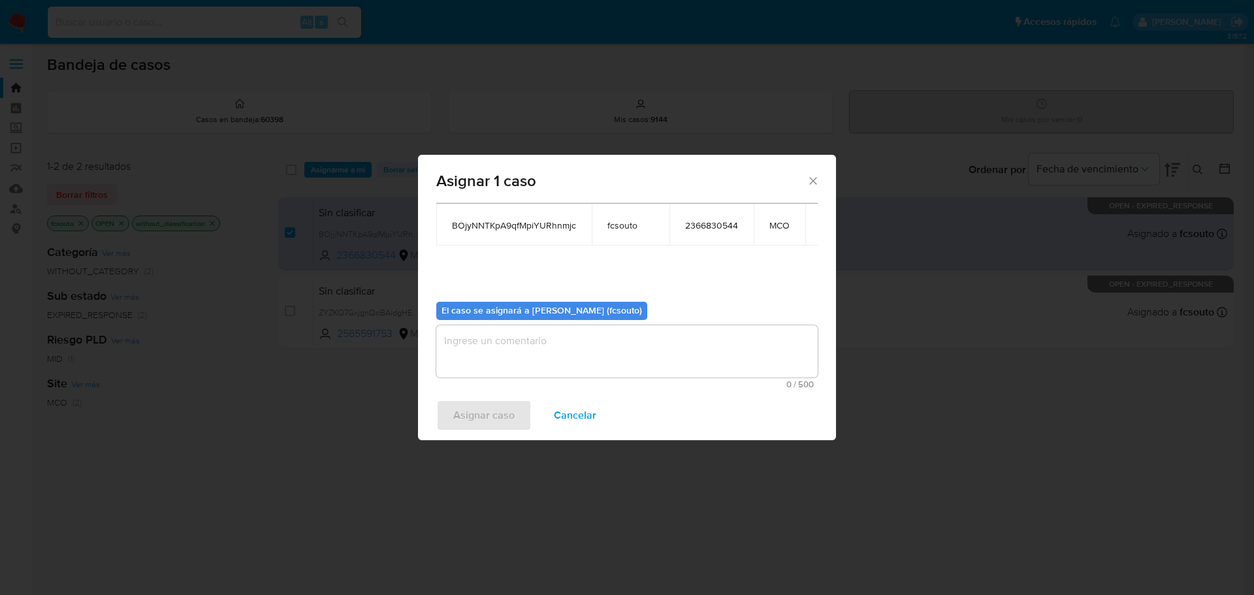
click at [642, 357] on textarea "assign-modal" at bounding box center [627, 351] width 382 height 52
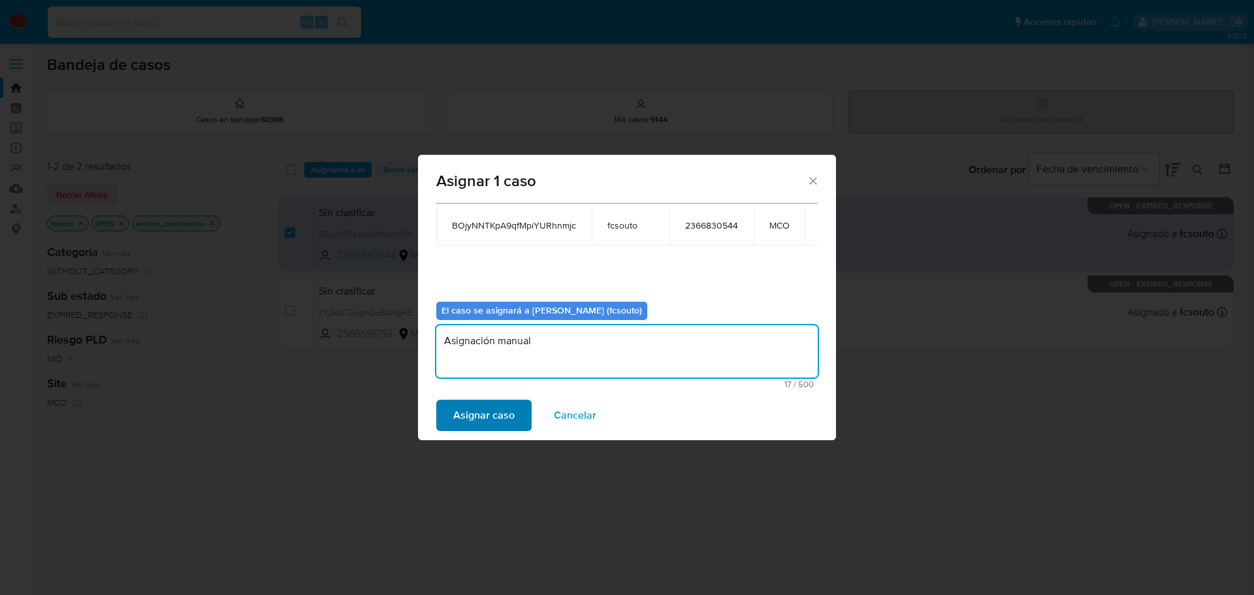
type textarea "Asignación manual"
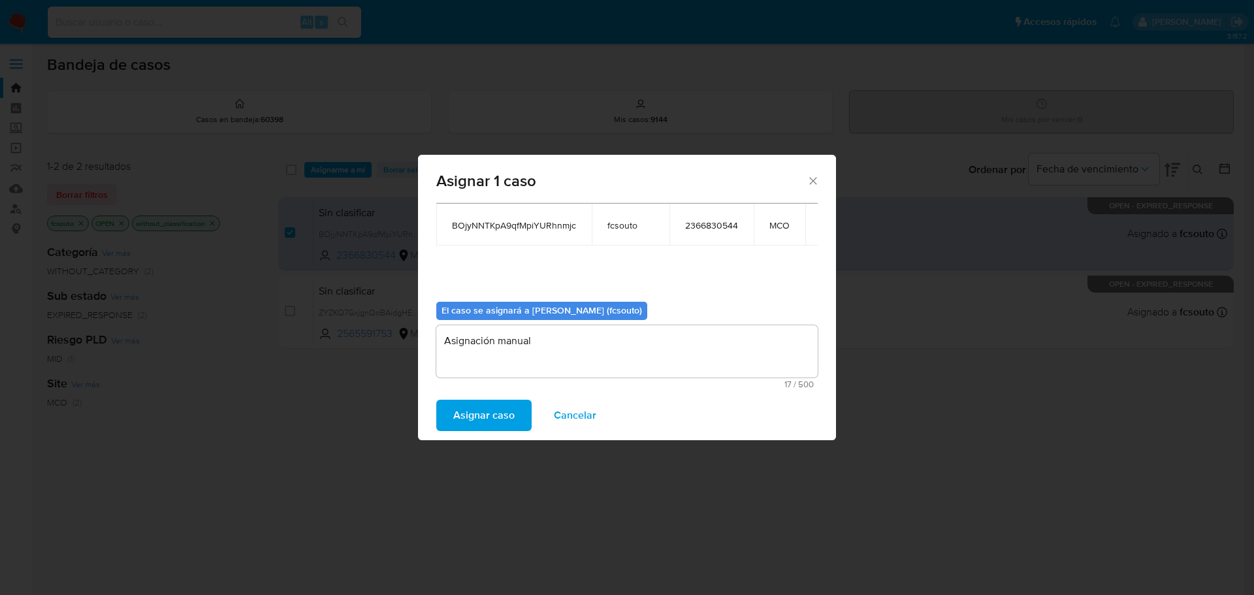
click at [493, 414] on span "Asignar caso" at bounding box center [483, 415] width 61 height 29
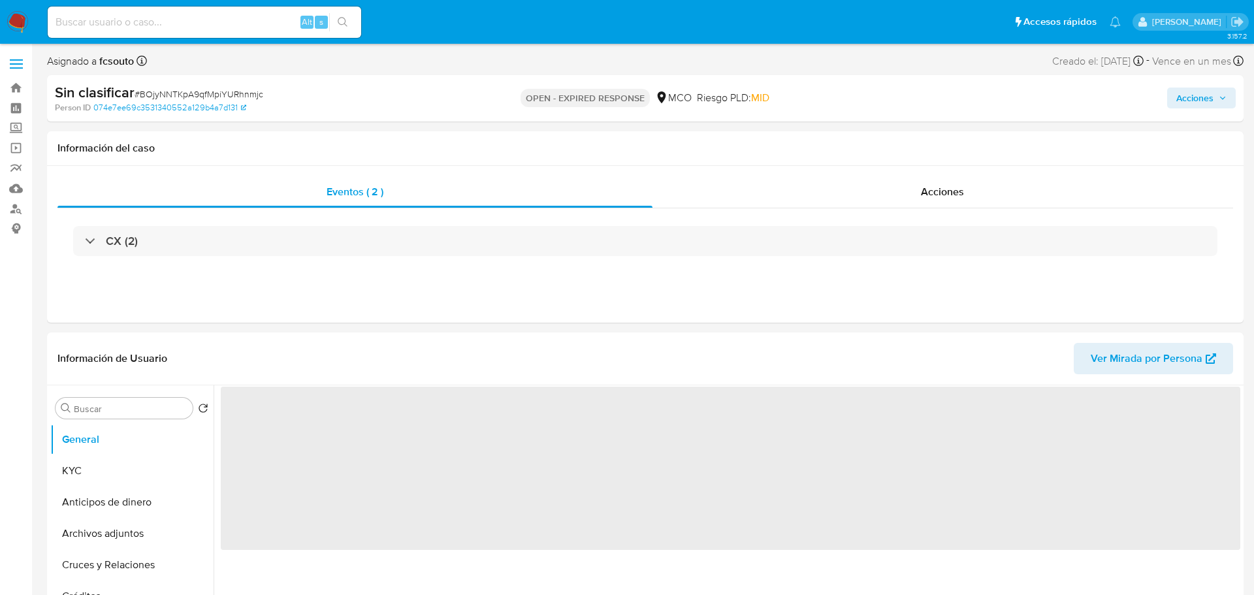
select select "10"
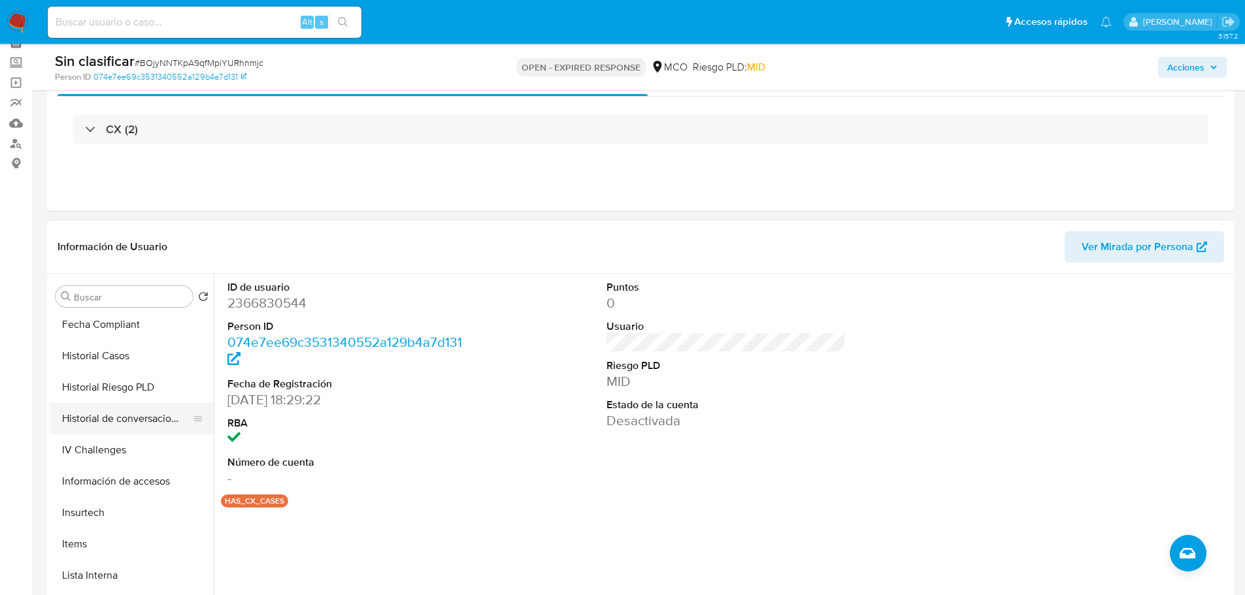
scroll to position [356, 0]
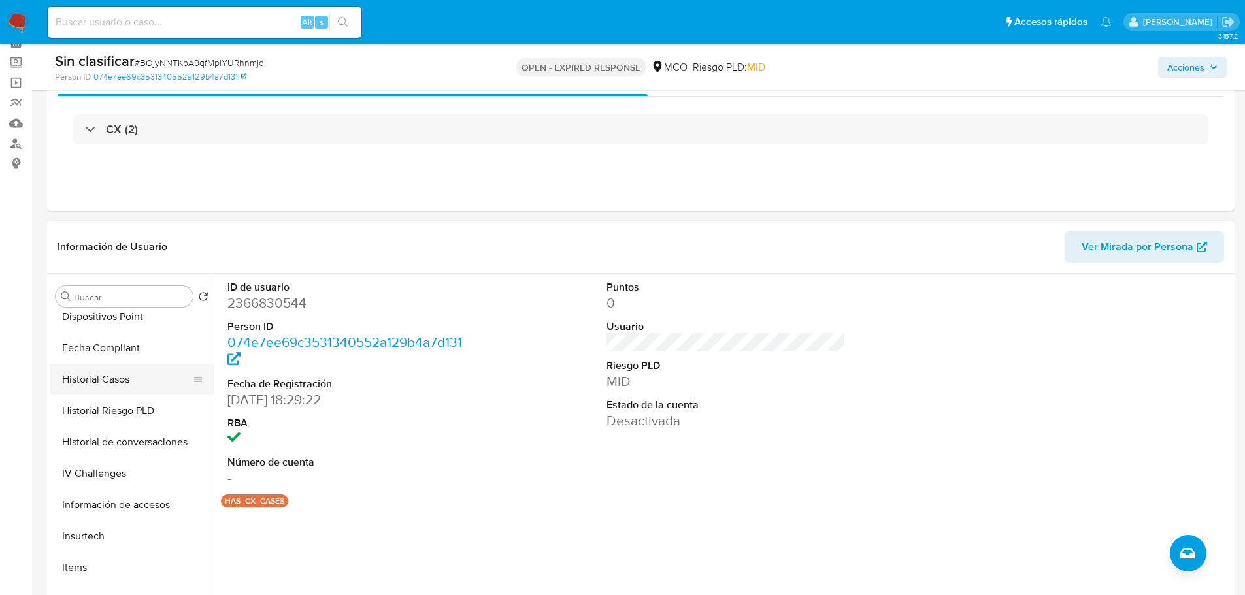
click at [116, 379] on button "Historial Casos" at bounding box center [126, 379] width 153 height 31
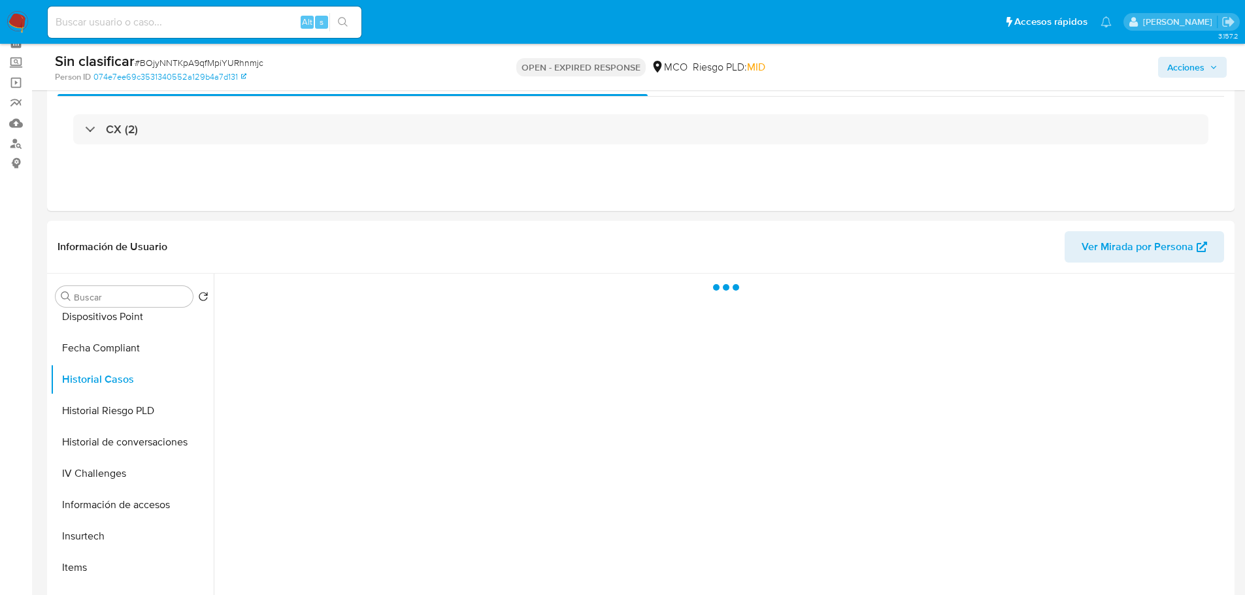
scroll to position [131, 0]
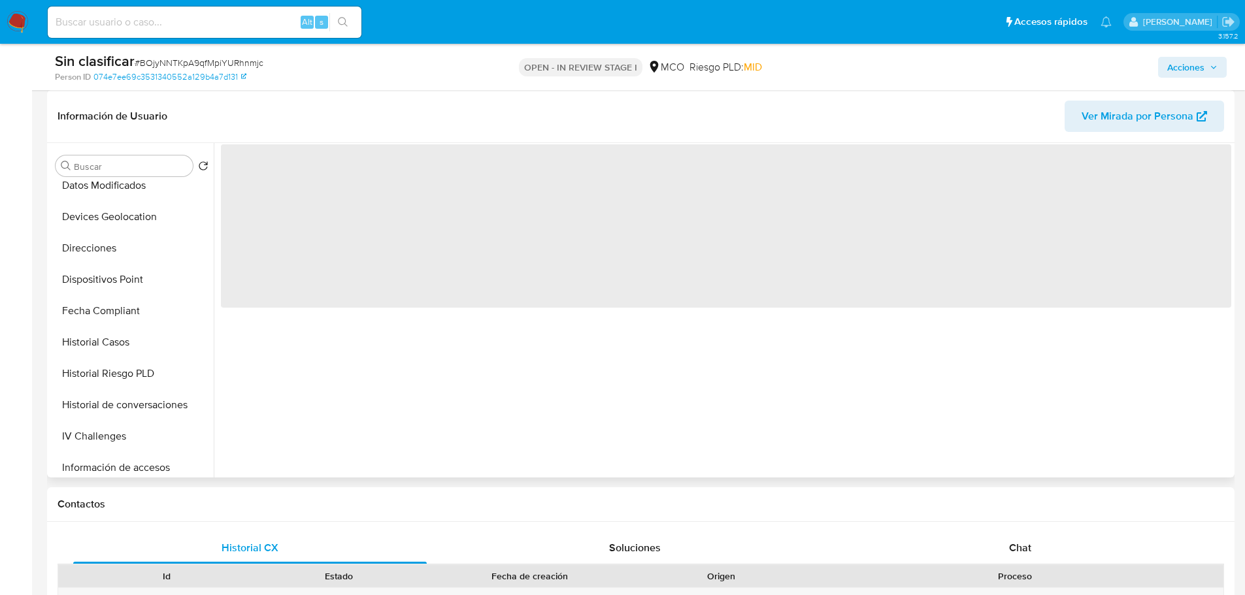
scroll to position [552, 0]
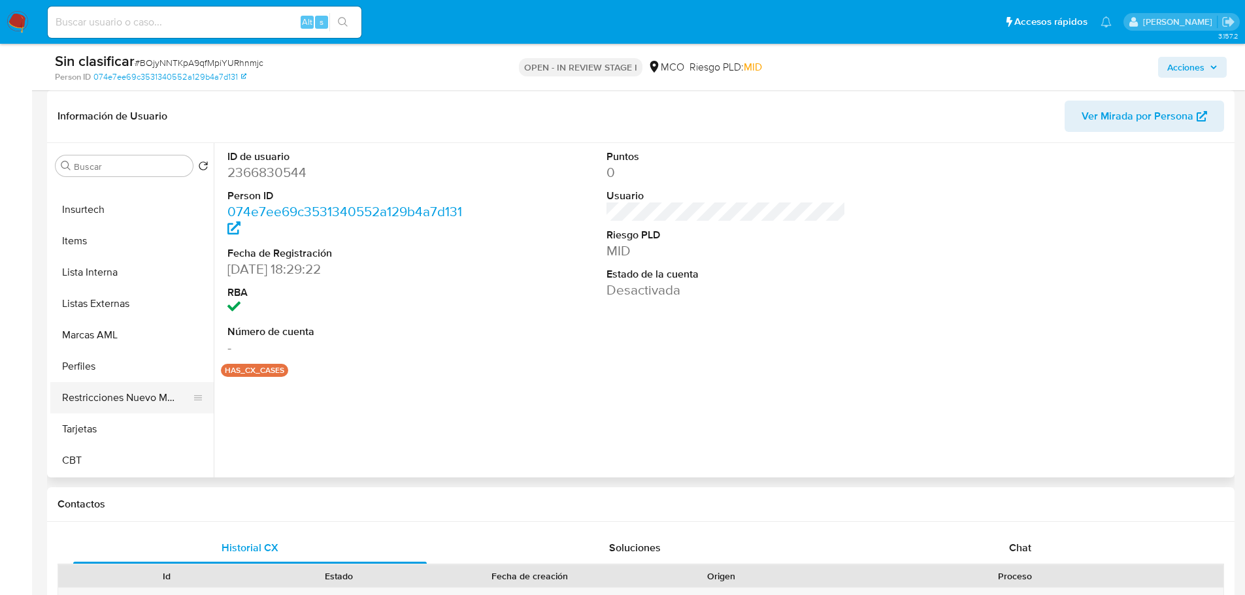
select select "10"
click at [105, 396] on button "Restricciones Nuevo Mundo" at bounding box center [126, 397] width 153 height 31
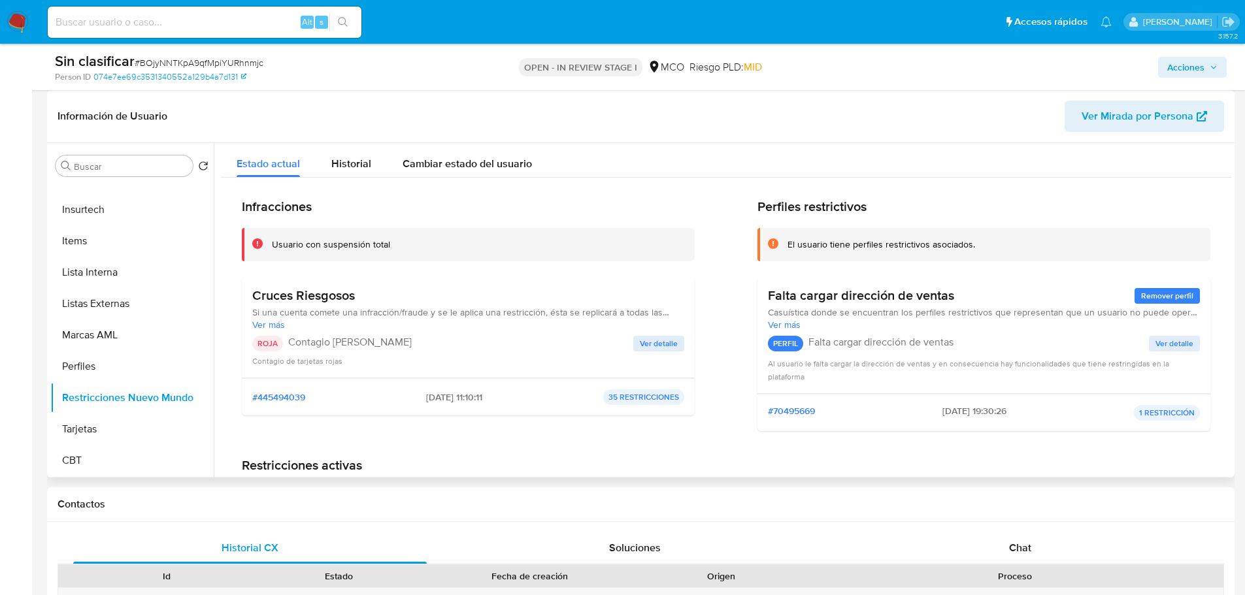
click at [667, 345] on span "Ver detalle" at bounding box center [659, 343] width 38 height 13
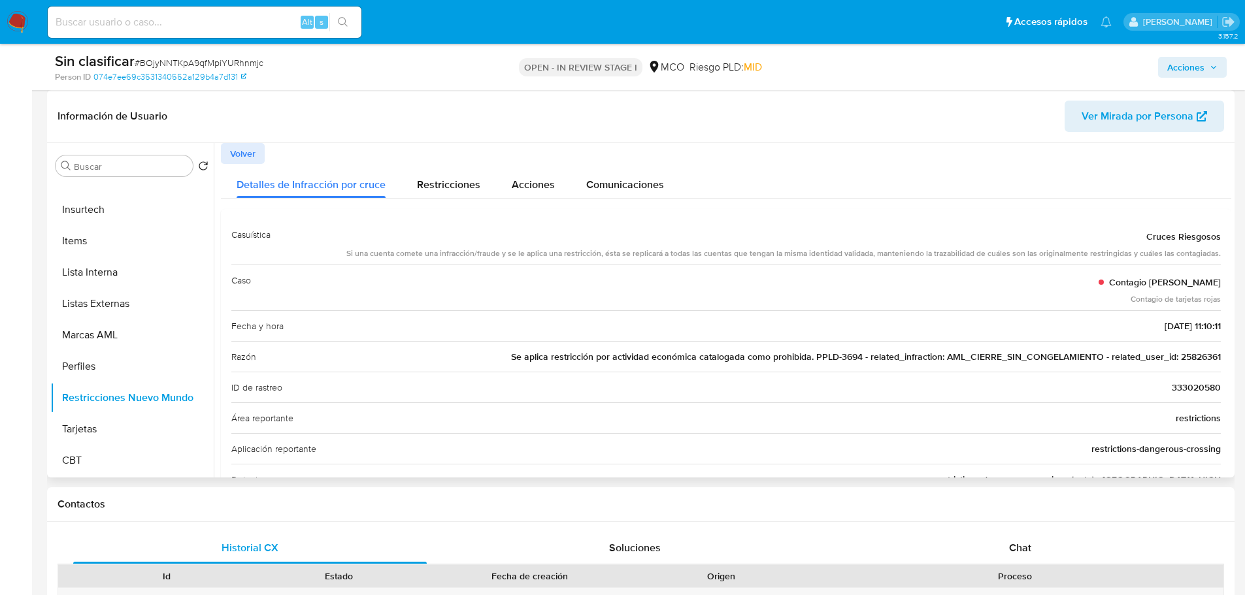
click at [1192, 358] on span "Se aplica restricción por actividad económica catalogada como prohibida. PPLD-3…" at bounding box center [866, 356] width 710 height 13
click at [1196, 75] on span "Acciones" at bounding box center [1185, 67] width 37 height 21
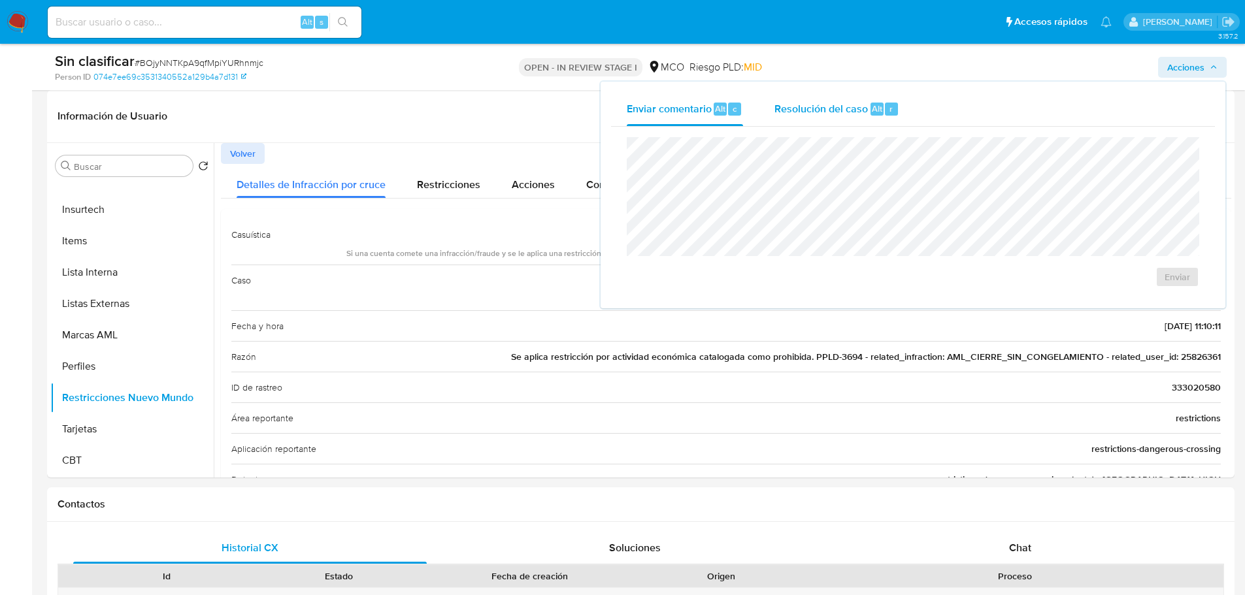
click at [842, 106] on span "Resolución del caso" at bounding box center [820, 108] width 93 height 15
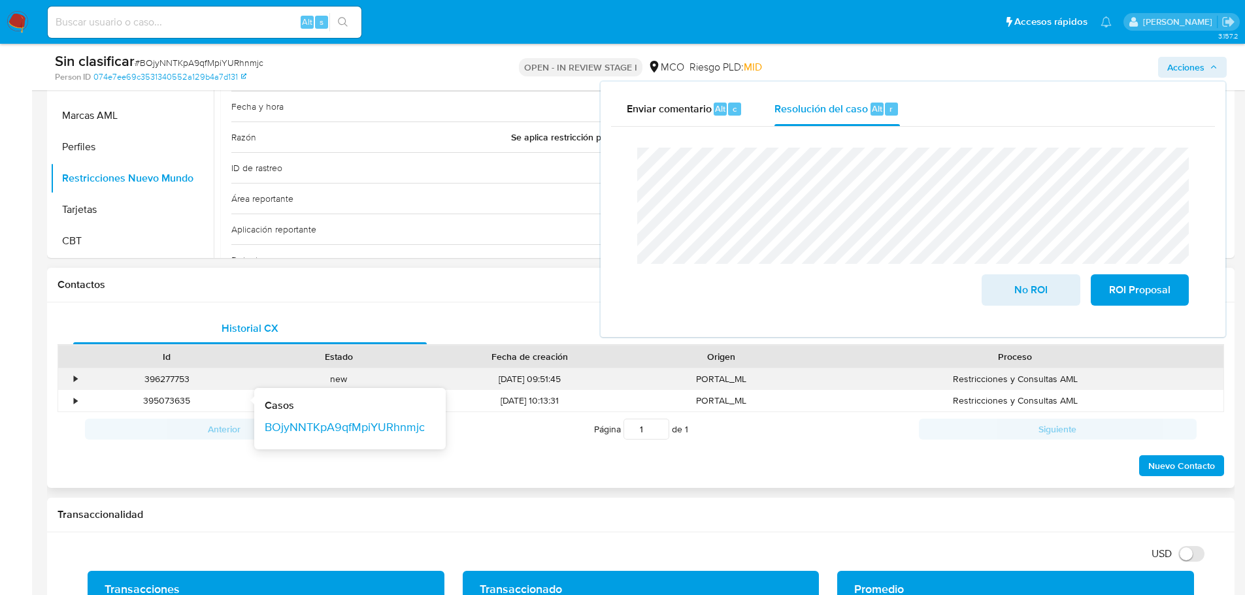
scroll to position [392, 0]
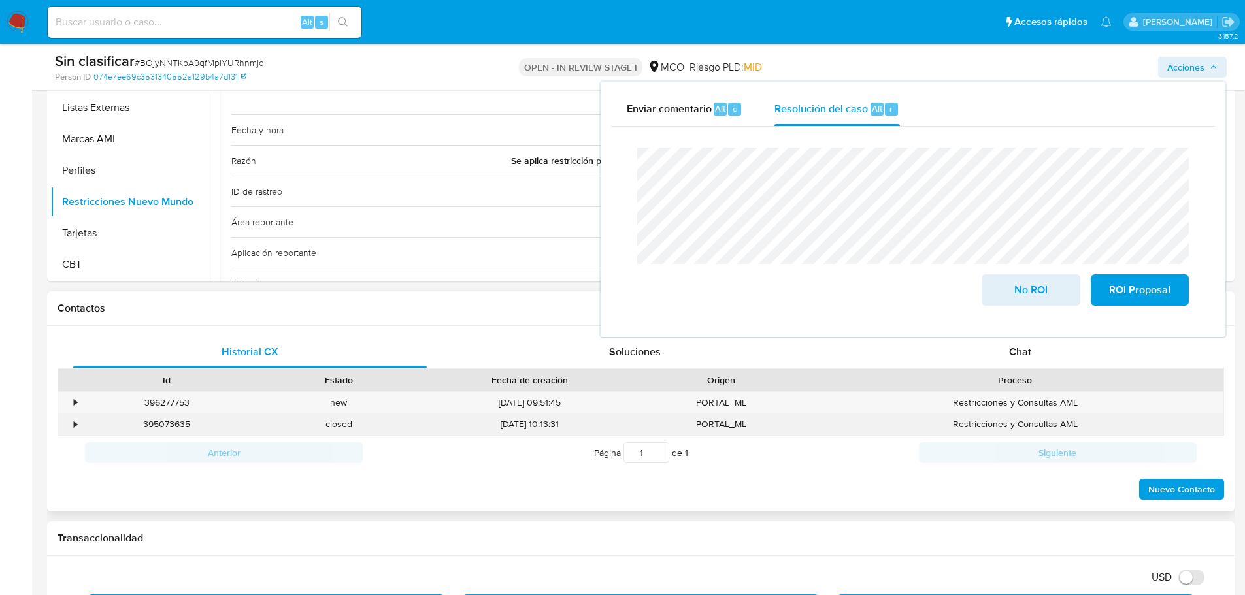
click at [74, 433] on div "•" at bounding box center [69, 425] width 23 height 22
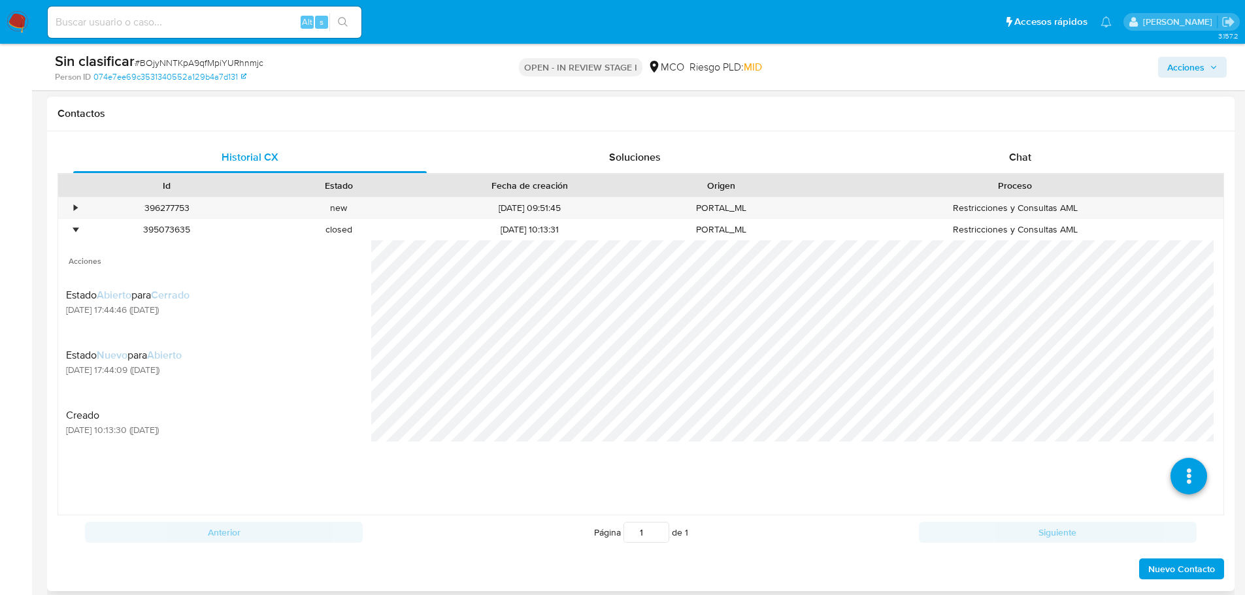
scroll to position [588, 0]
click at [1178, 444] on icon at bounding box center [1188, 429] width 37 height 37
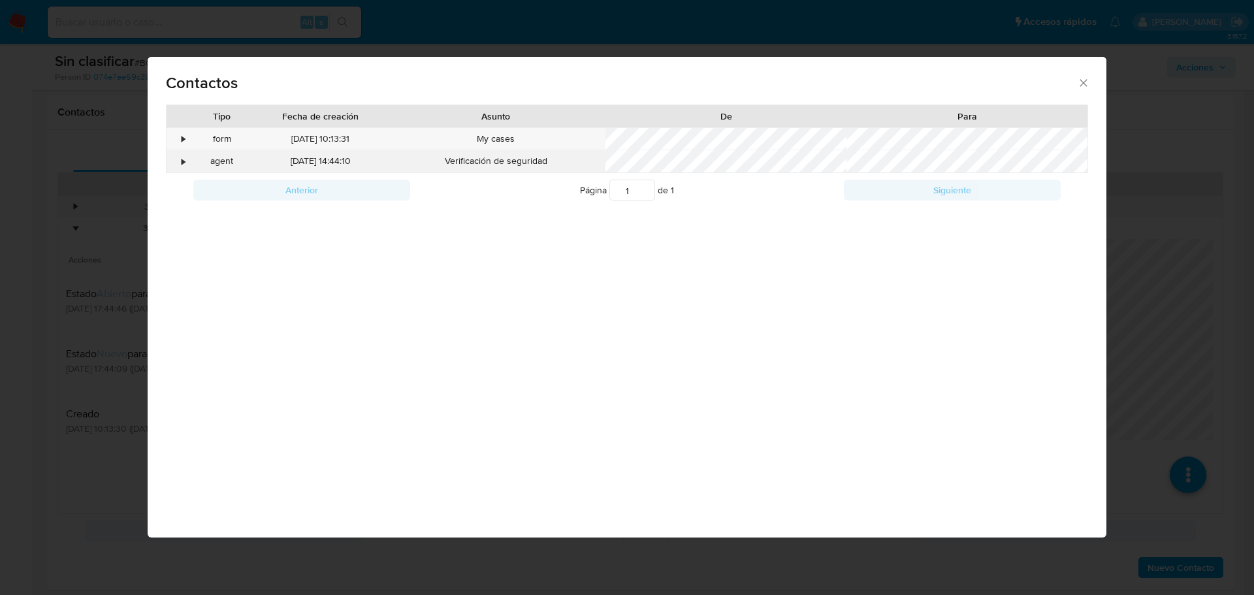
click at [177, 165] on div "•" at bounding box center [178, 162] width 23 height 22
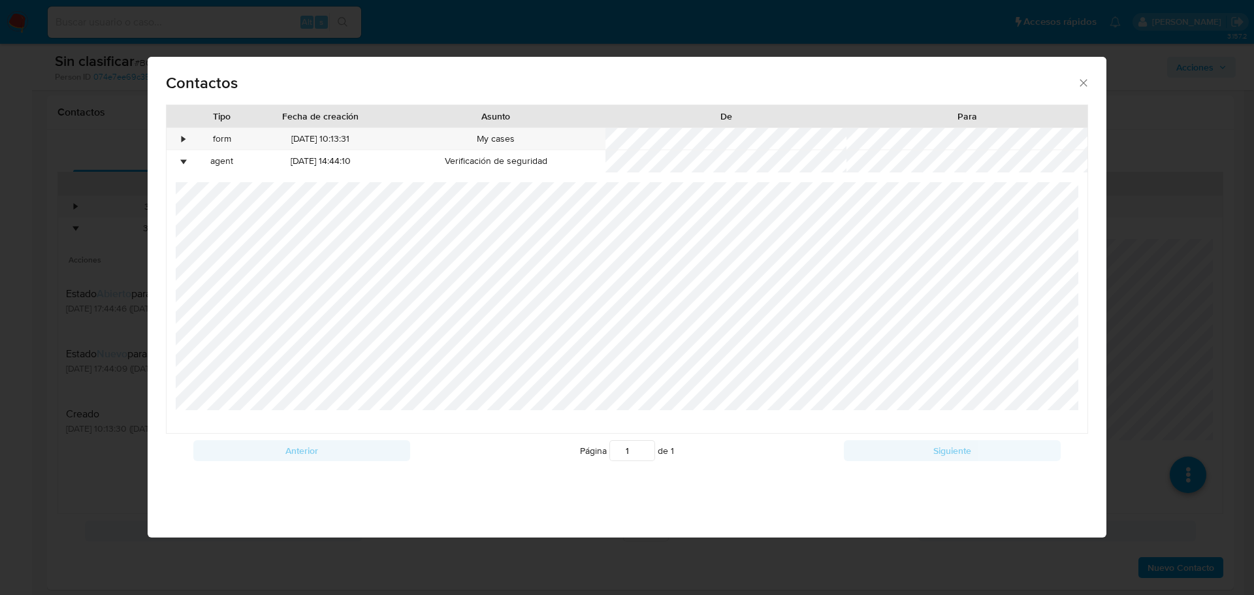
click at [115, 237] on div "Contactos Tipo Fecha de creación Asunto De Para • form 14/07/2025 10:13:31 My c…" at bounding box center [627, 297] width 1254 height 595
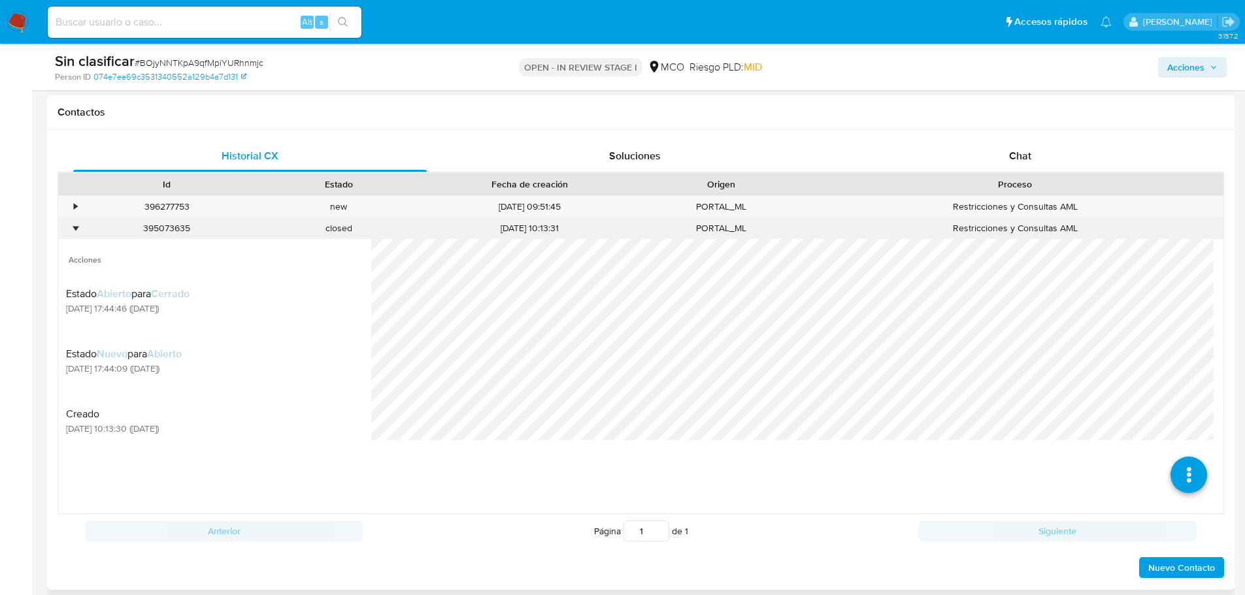
click at [76, 233] on div "•" at bounding box center [75, 228] width 3 height 12
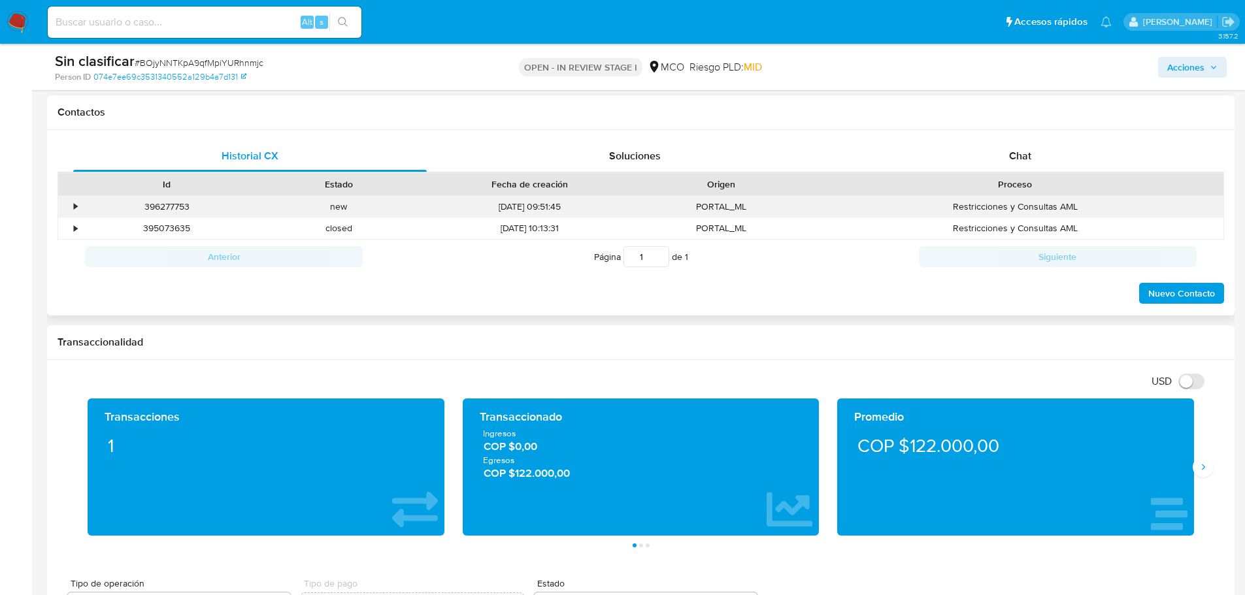
click at [76, 216] on div "•" at bounding box center [69, 207] width 23 height 22
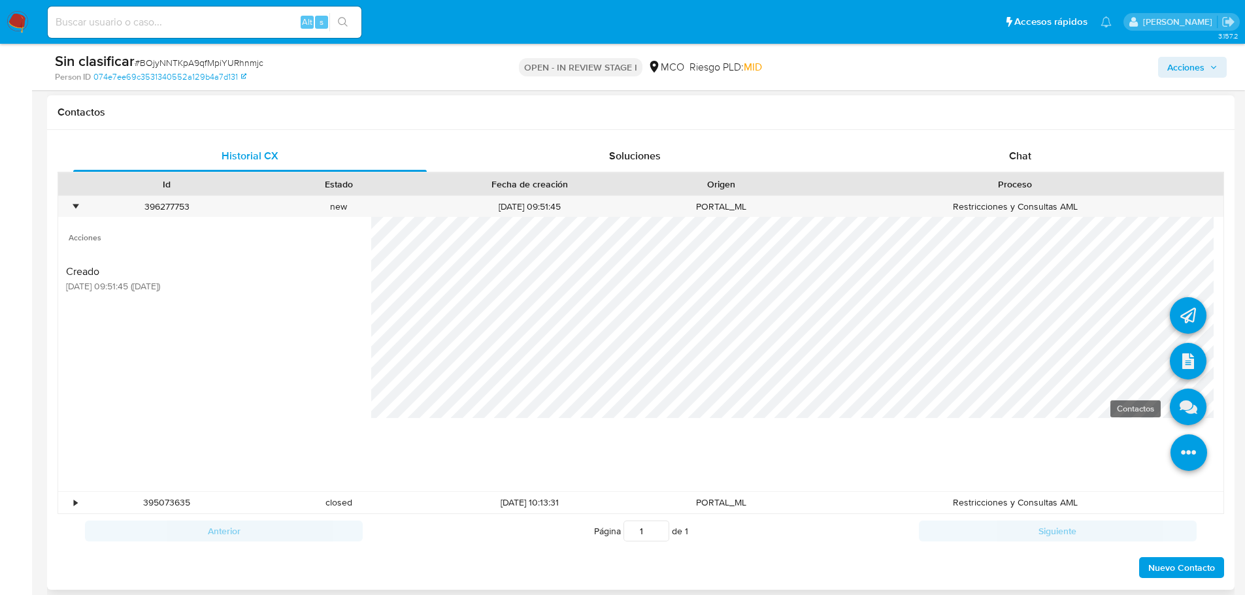
click at [1179, 405] on icon at bounding box center [1188, 407] width 37 height 37
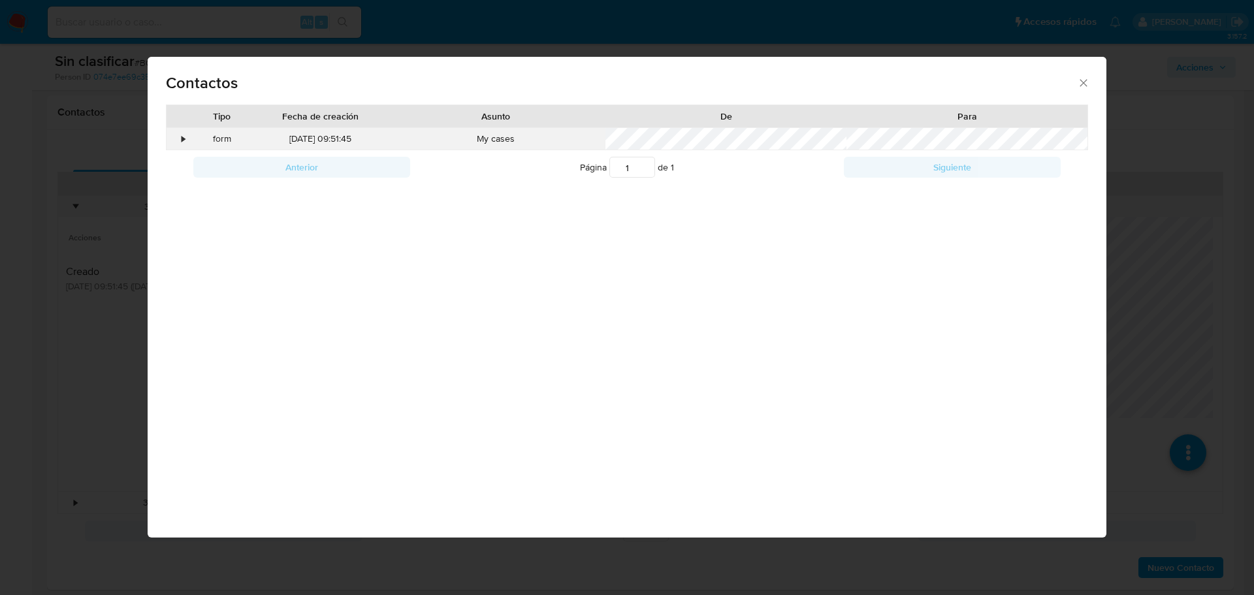
click at [184, 142] on div "•" at bounding box center [183, 139] width 3 height 13
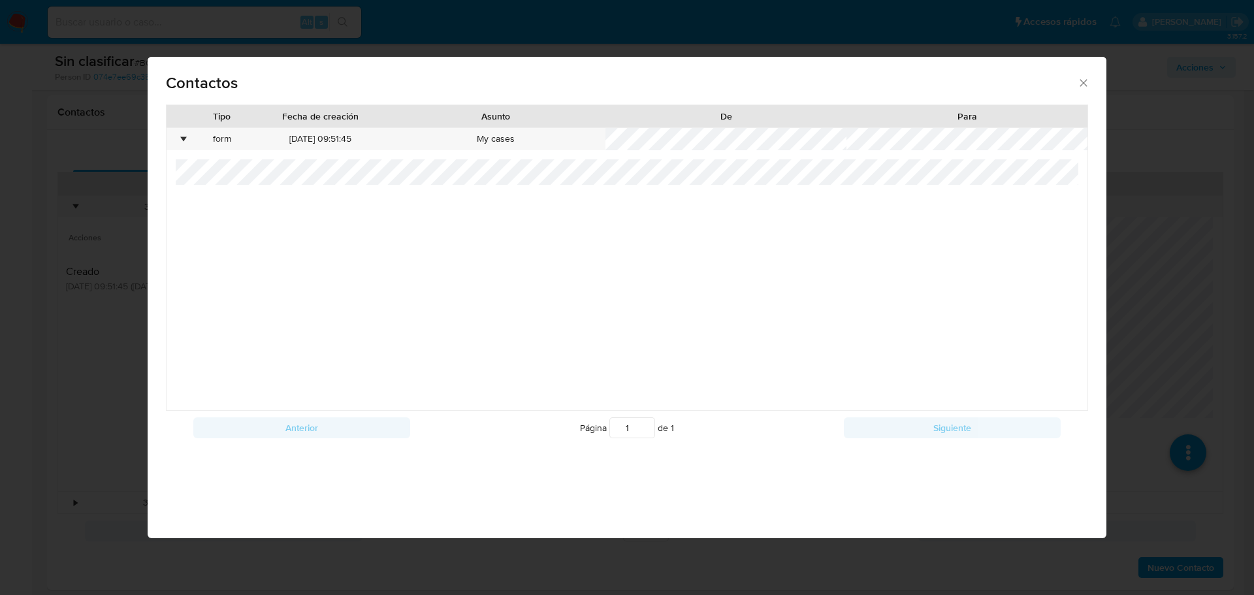
drag, startPoint x: 1083, startPoint y: 86, endPoint x: 907, endPoint y: 355, distance: 321.8
click at [1082, 86] on icon "close" at bounding box center [1083, 82] width 13 height 13
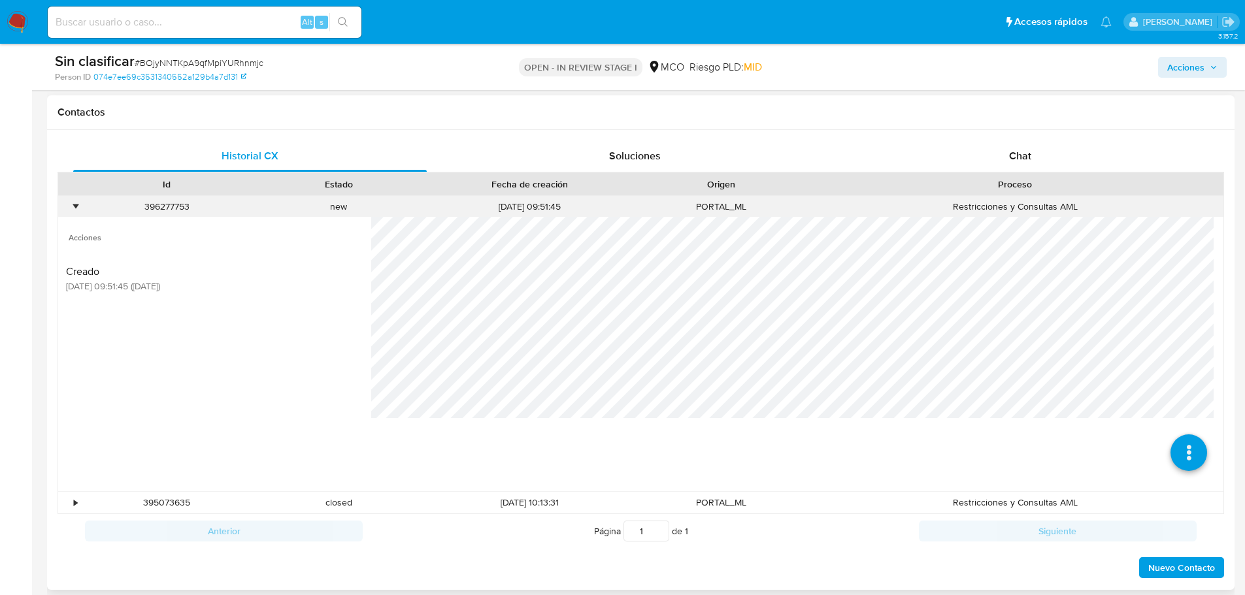
click at [77, 207] on div "•" at bounding box center [75, 207] width 3 height 12
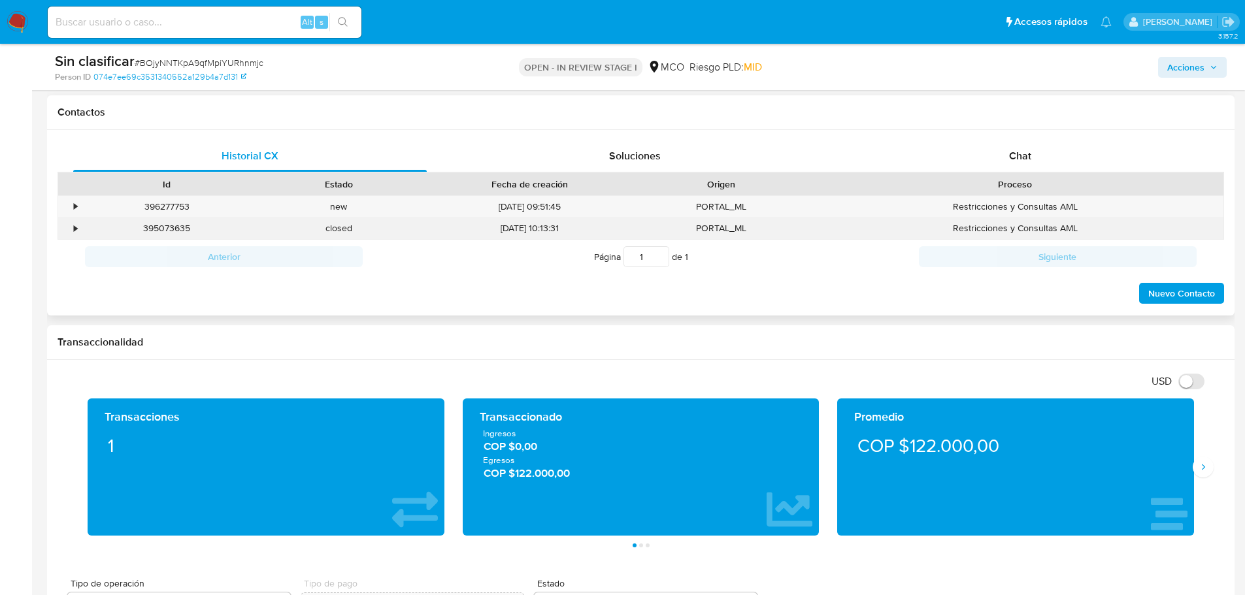
click at [65, 231] on div "•" at bounding box center [69, 229] width 23 height 22
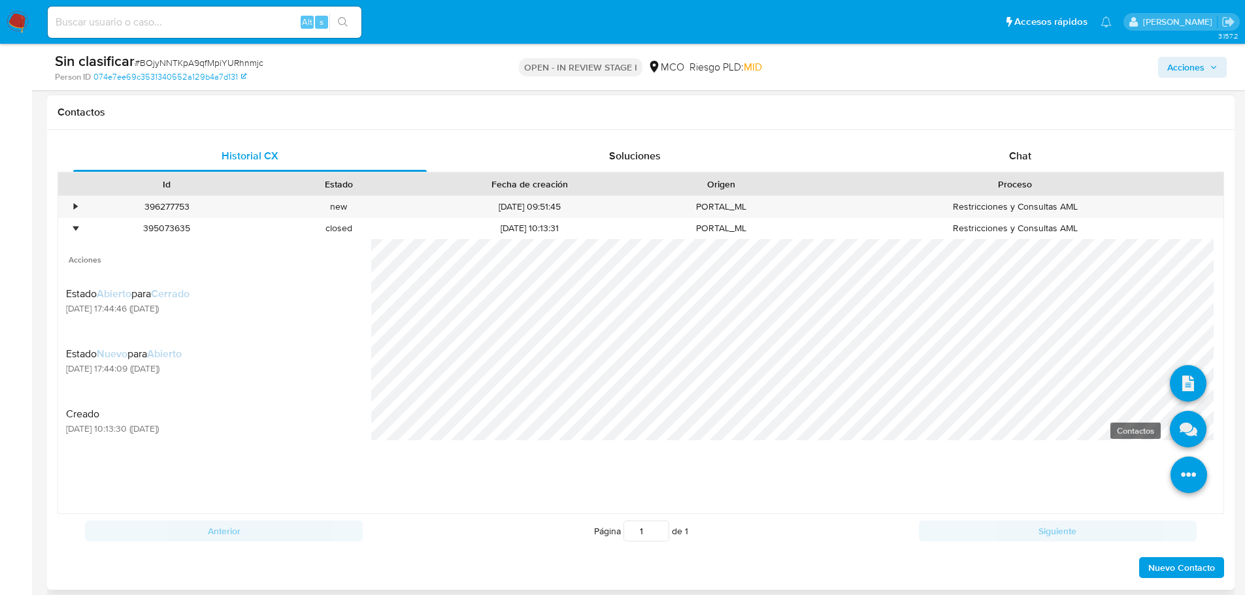
click at [1179, 434] on icon at bounding box center [1188, 429] width 37 height 37
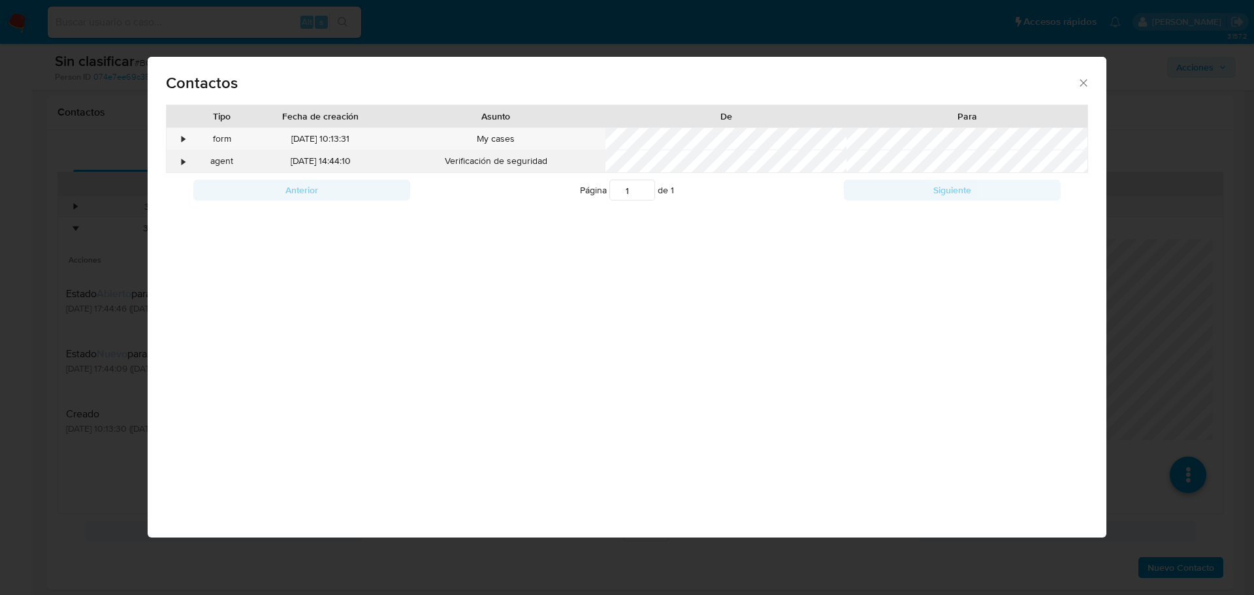
drag, startPoint x: 280, startPoint y: 164, endPoint x: 384, endPoint y: 167, distance: 103.9
click at [384, 167] on div "22/08/2025 14:44:10" at bounding box center [320, 162] width 131 height 22
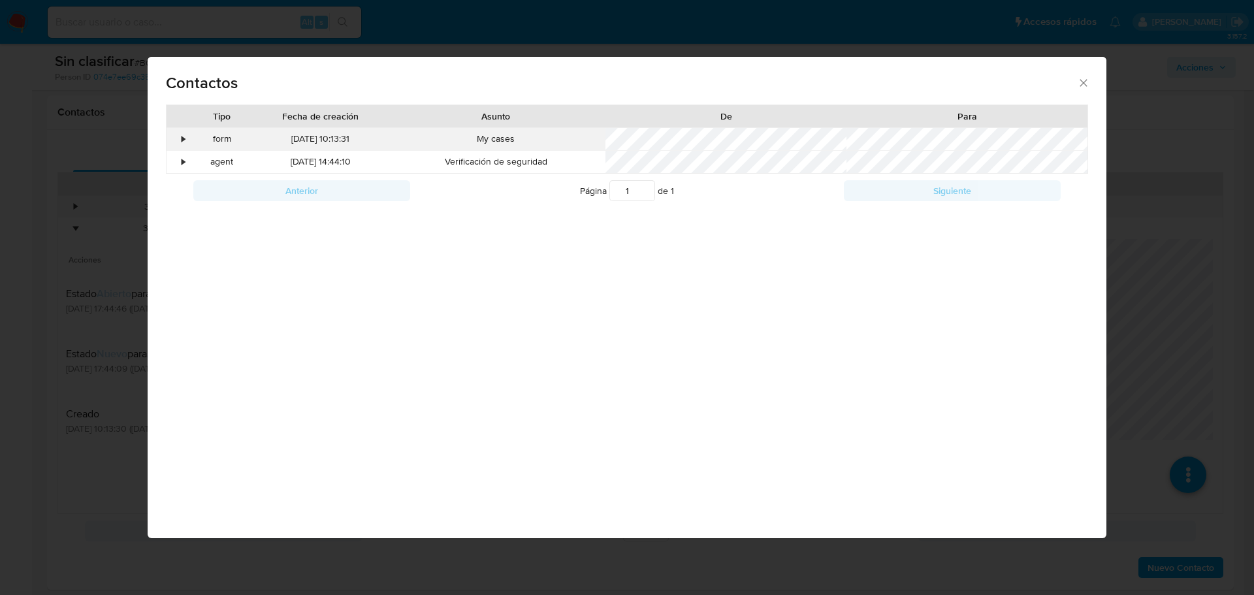
click at [174, 139] on div "•" at bounding box center [178, 139] width 23 height 22
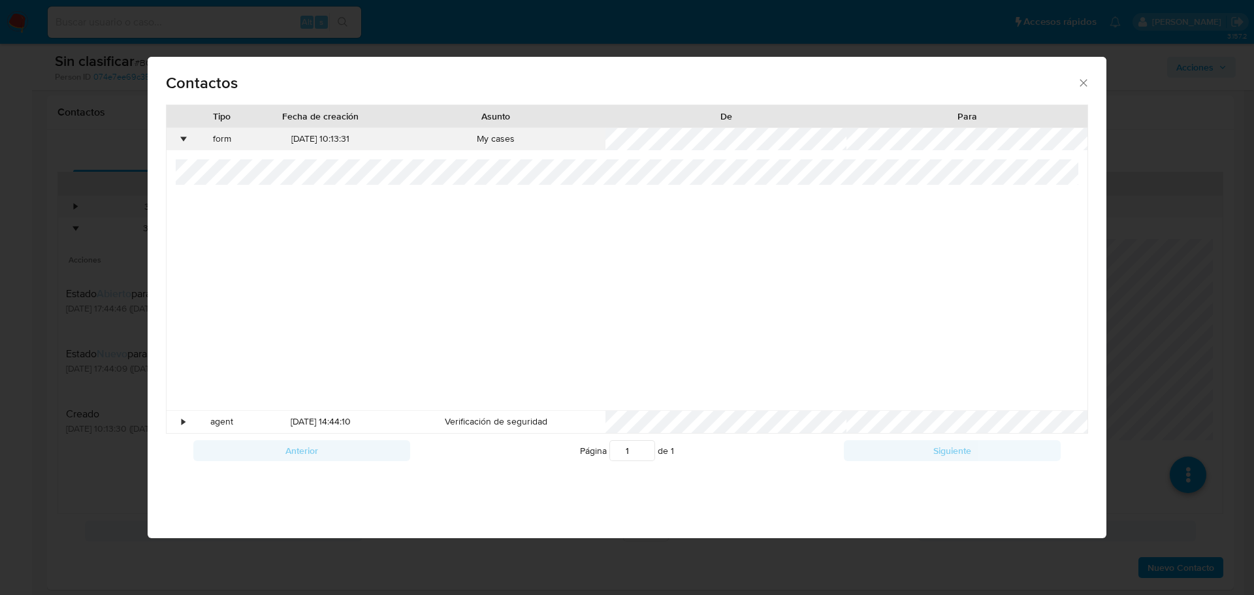
click at [174, 139] on div "•" at bounding box center [178, 139] width 23 height 22
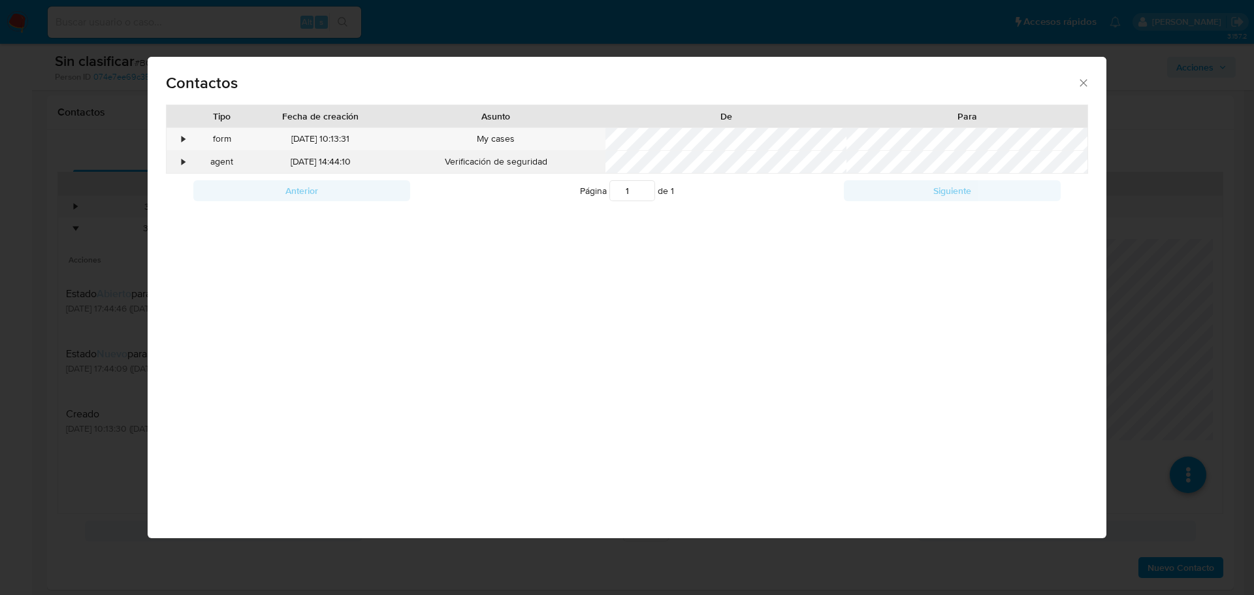
click at [182, 158] on div "•" at bounding box center [183, 162] width 3 height 13
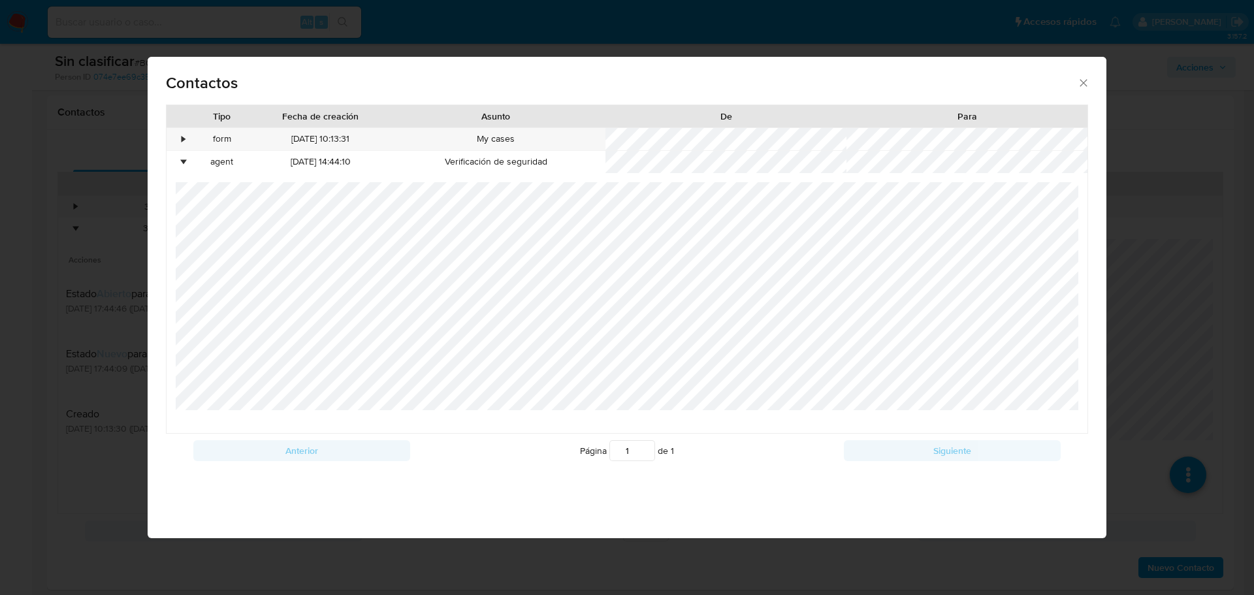
click at [111, 255] on div "Contactos Tipo Fecha de creación Asunto De Para • form 14/07/2025 10:13:31 My c…" at bounding box center [627, 297] width 1254 height 595
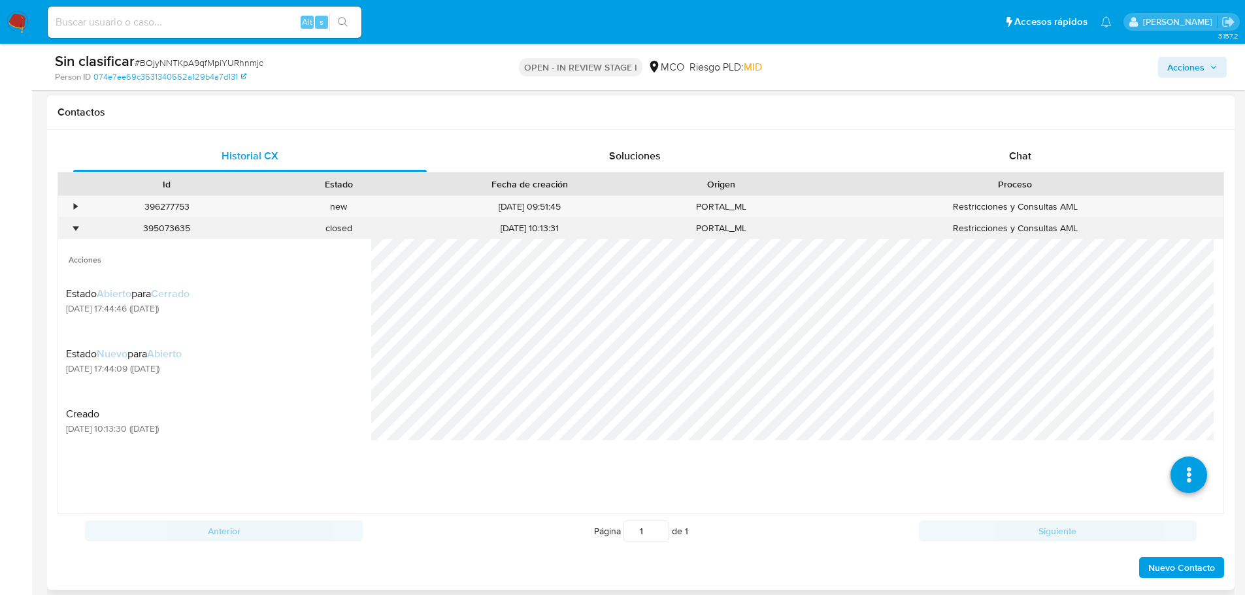
click at [69, 228] on div "•" at bounding box center [69, 229] width 23 height 22
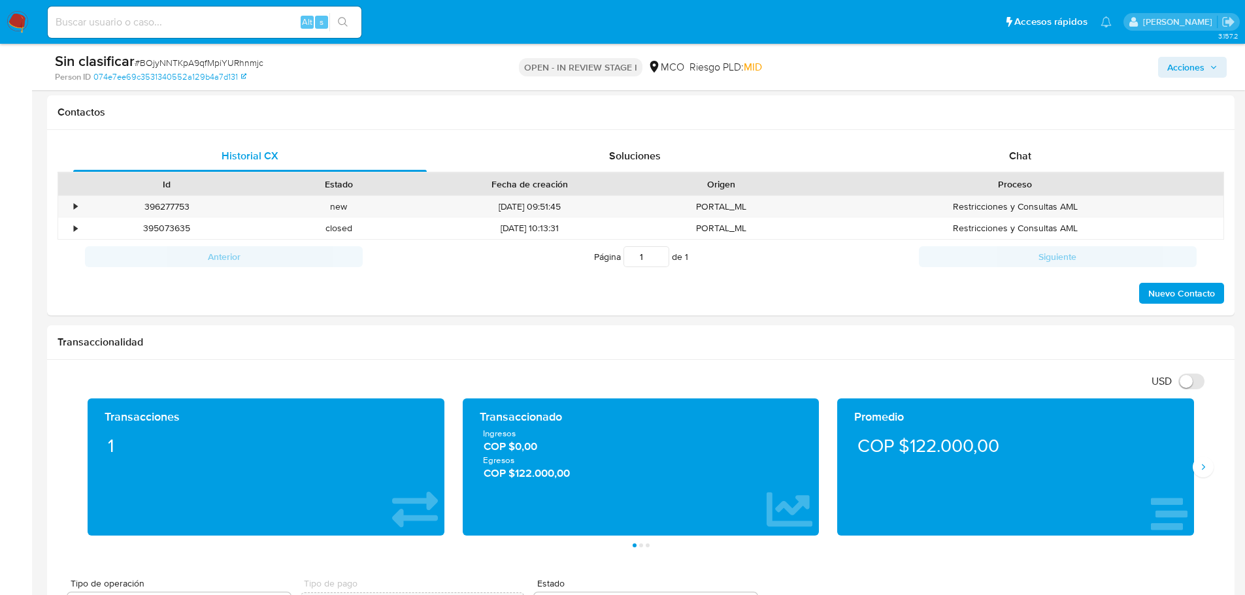
drag, startPoint x: 1192, startPoint y: 67, endPoint x: 1148, endPoint y: 79, distance: 46.0
click at [1192, 67] on span "Acciones" at bounding box center [1185, 67] width 37 height 21
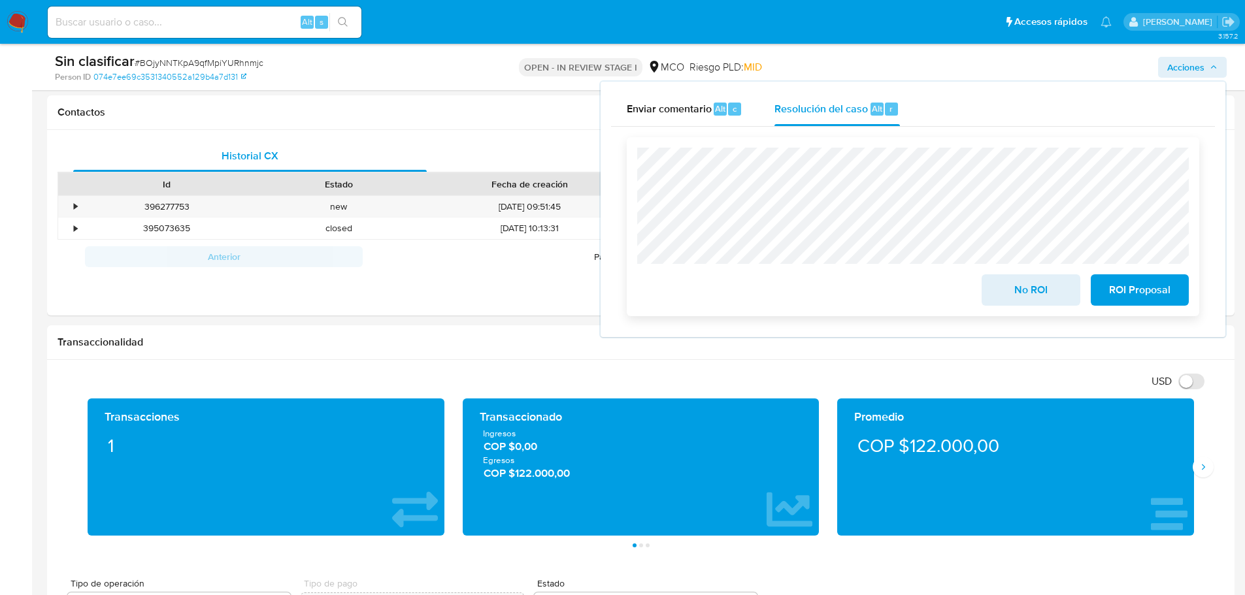
click at [1043, 286] on span "No ROI" at bounding box center [1030, 290] width 64 height 29
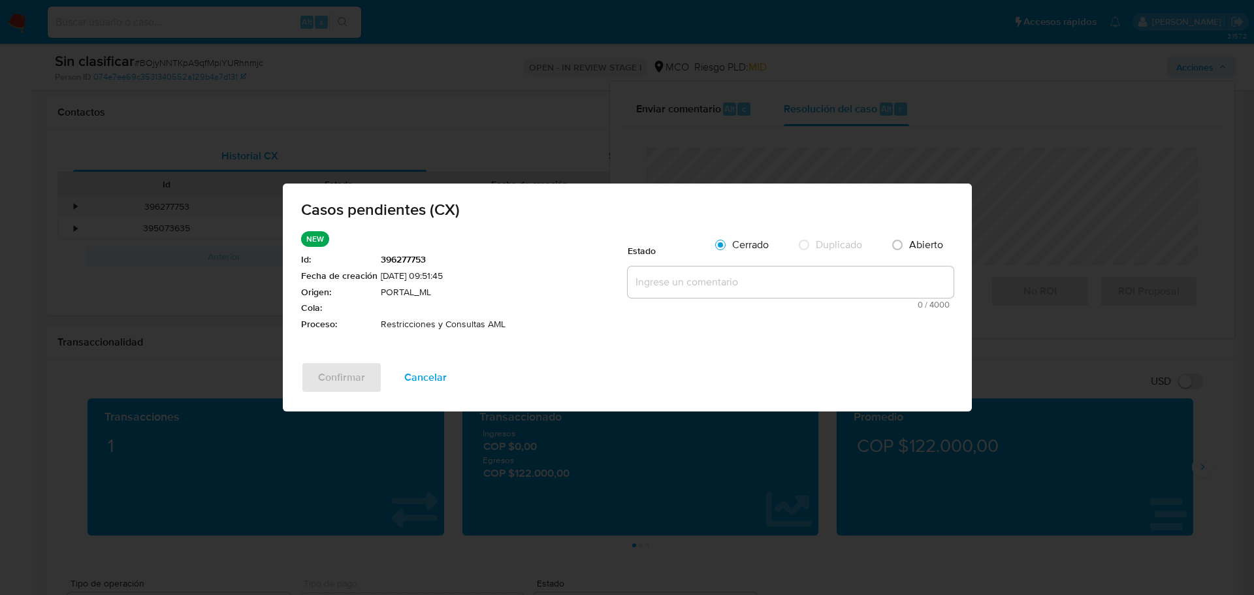
click at [440, 376] on span "Cancelar" at bounding box center [425, 377] width 42 height 29
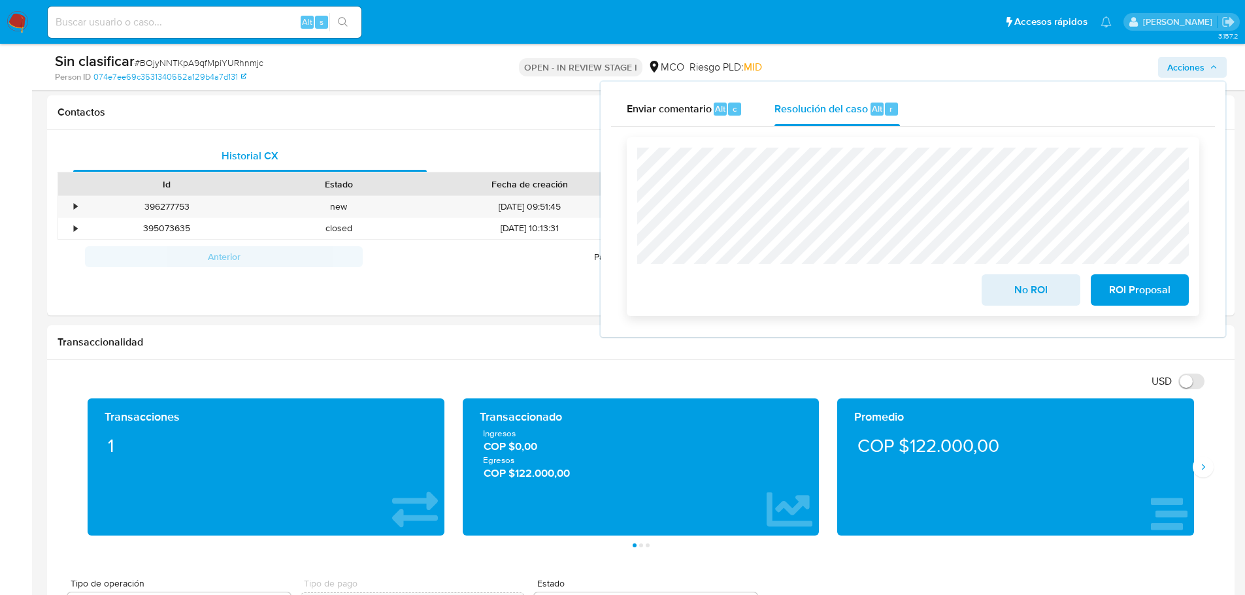
click at [1035, 297] on span "No ROI" at bounding box center [1030, 290] width 64 height 29
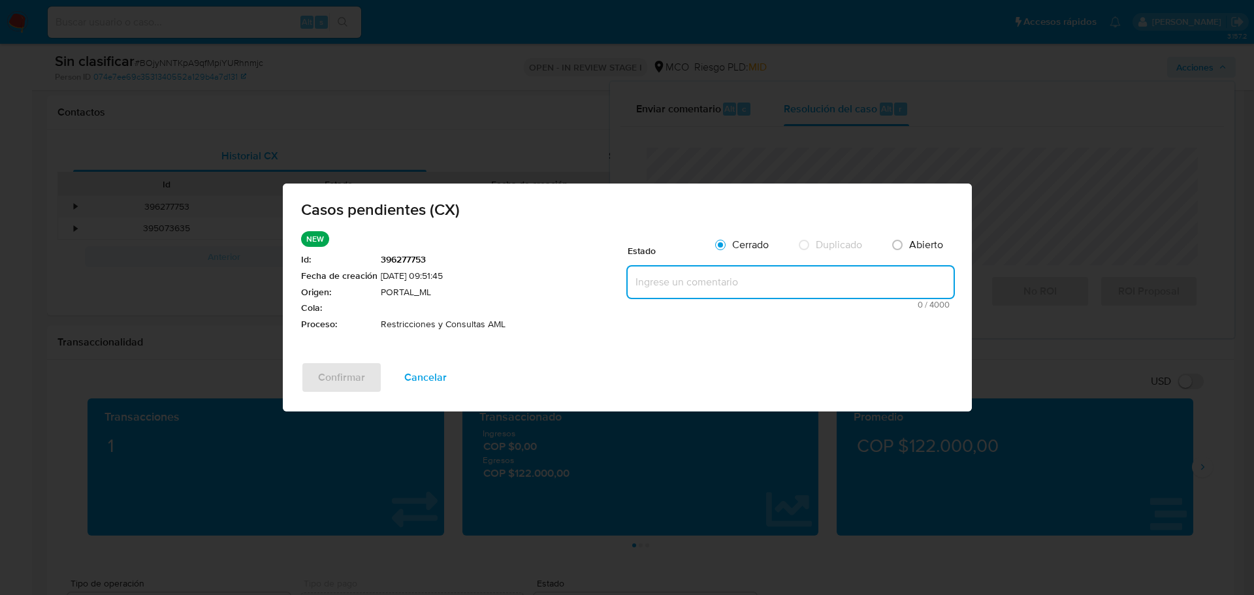
click at [738, 278] on textarea at bounding box center [791, 282] width 326 height 31
paste textarea "Usuario cae restricto por cruce ID 25826361 en el que delcara como actividad Ac…"
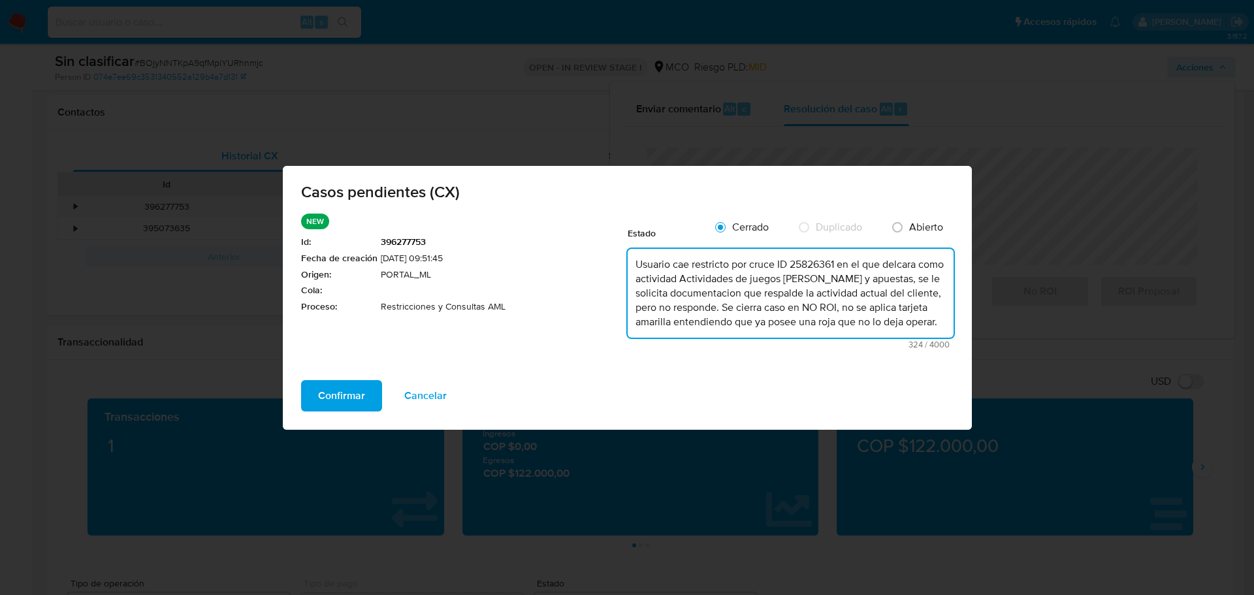
type textarea "Usuario cae restricto por cruce ID 25826361 en el que delcara como actividad Ac…"
click at [353, 394] on span "Confirmar" at bounding box center [341, 396] width 47 height 29
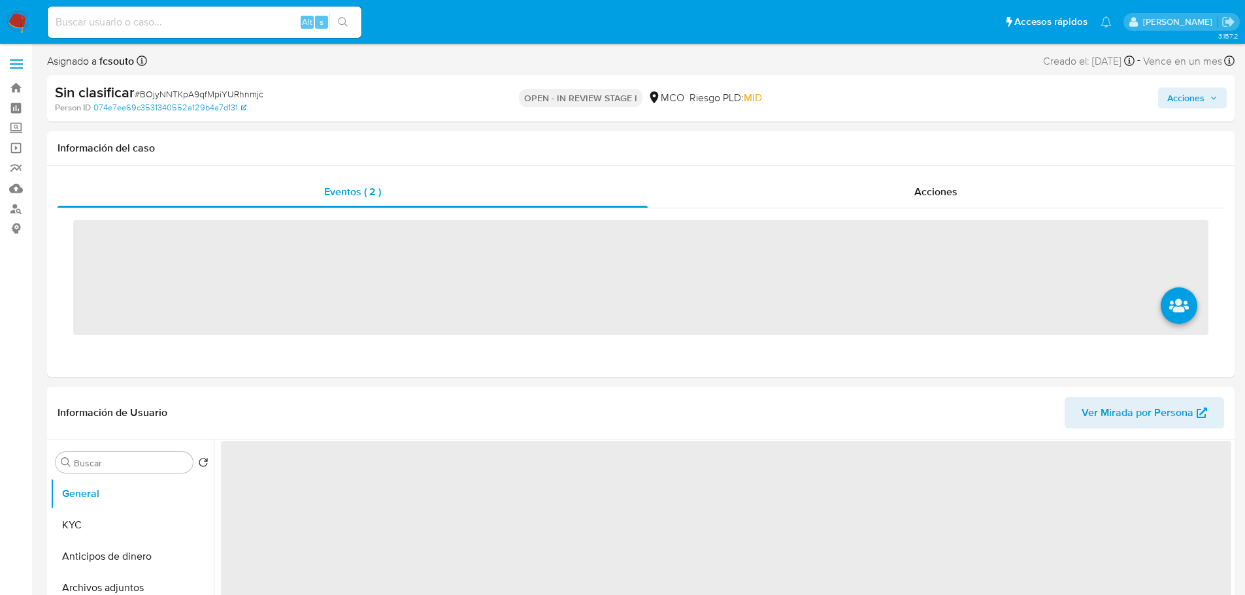
click at [197, 25] on input at bounding box center [205, 22] width 314 height 17
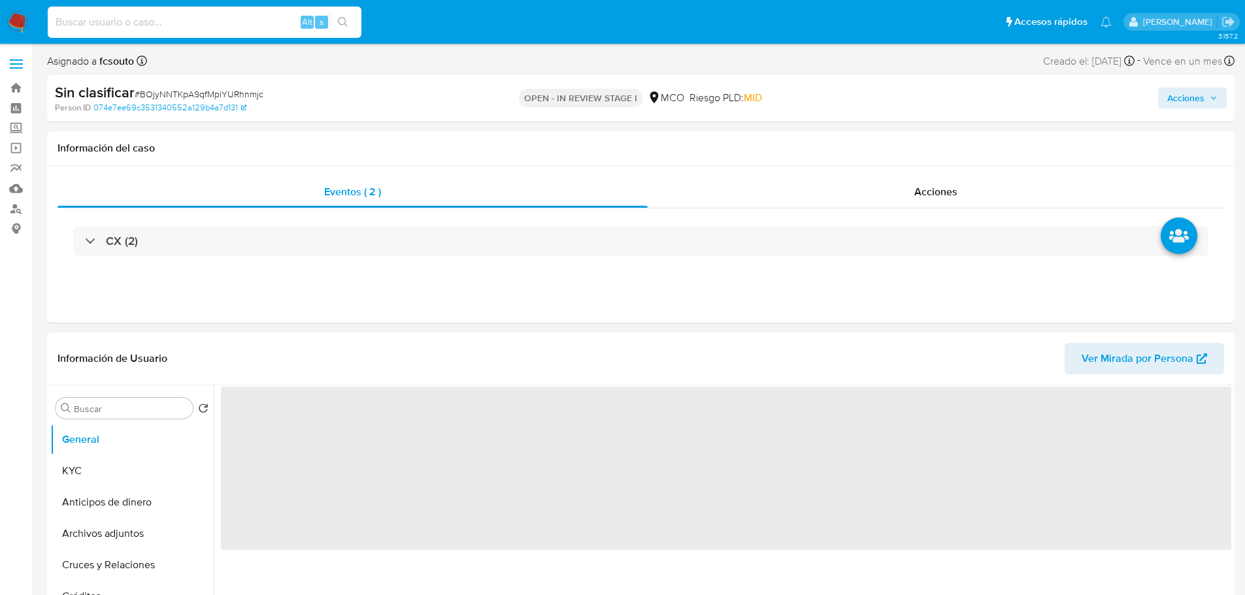
paste input "25826361"
type input "25826361"
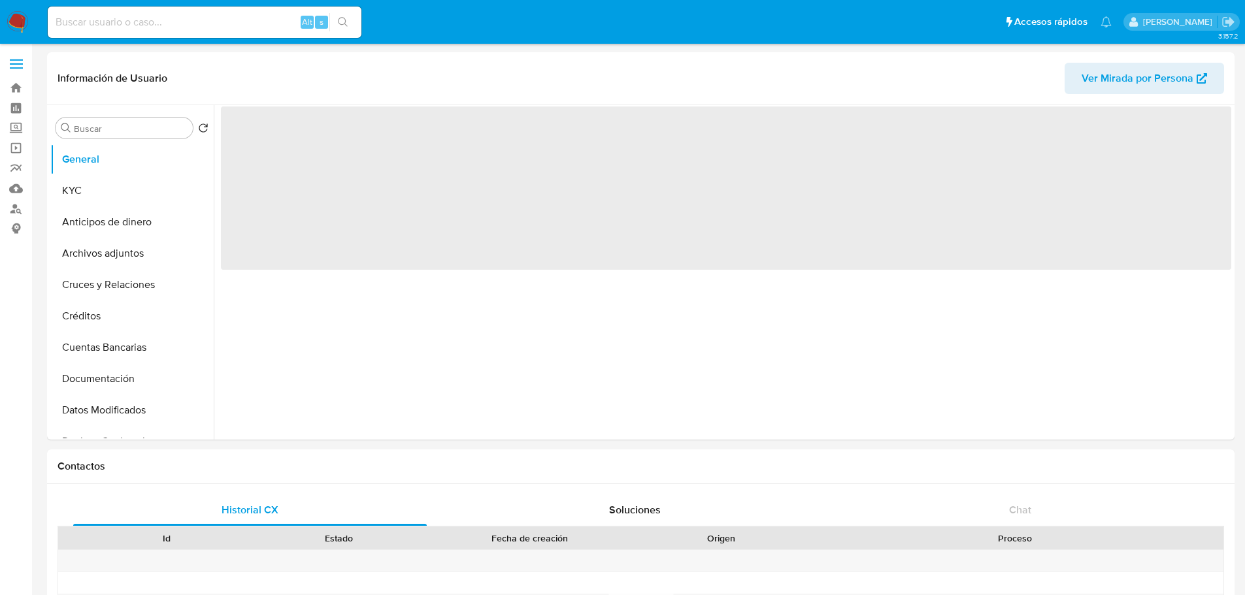
select select "10"
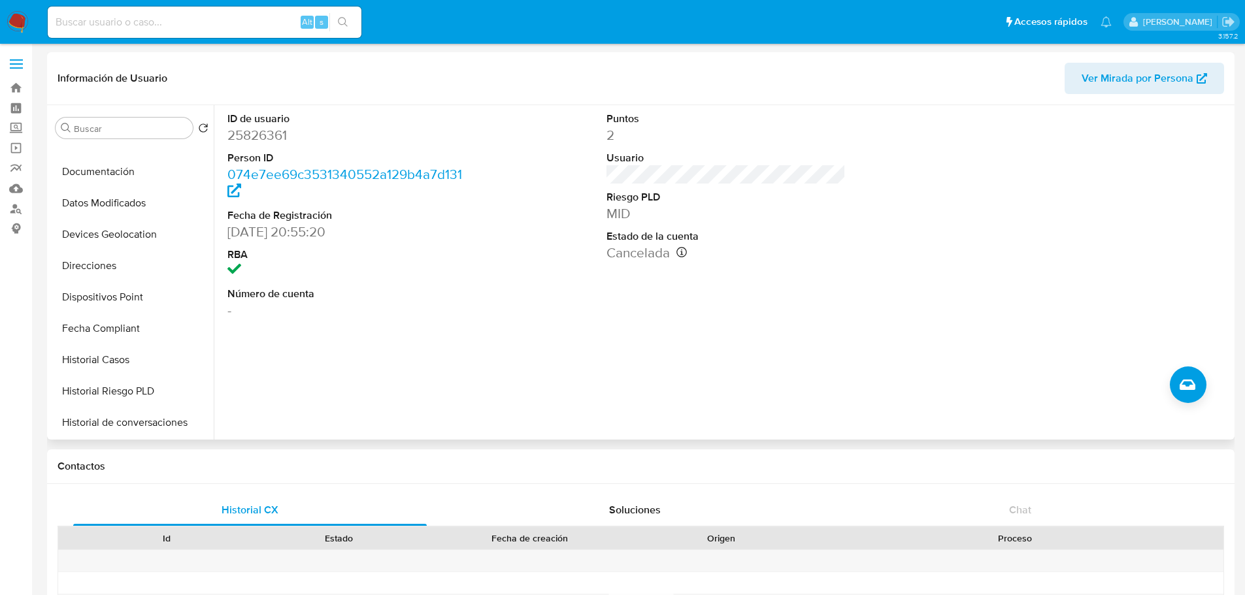
scroll to position [552, 0]
click at [117, 368] on button "Restricciones Nuevo Mundo" at bounding box center [126, 359] width 153 height 31
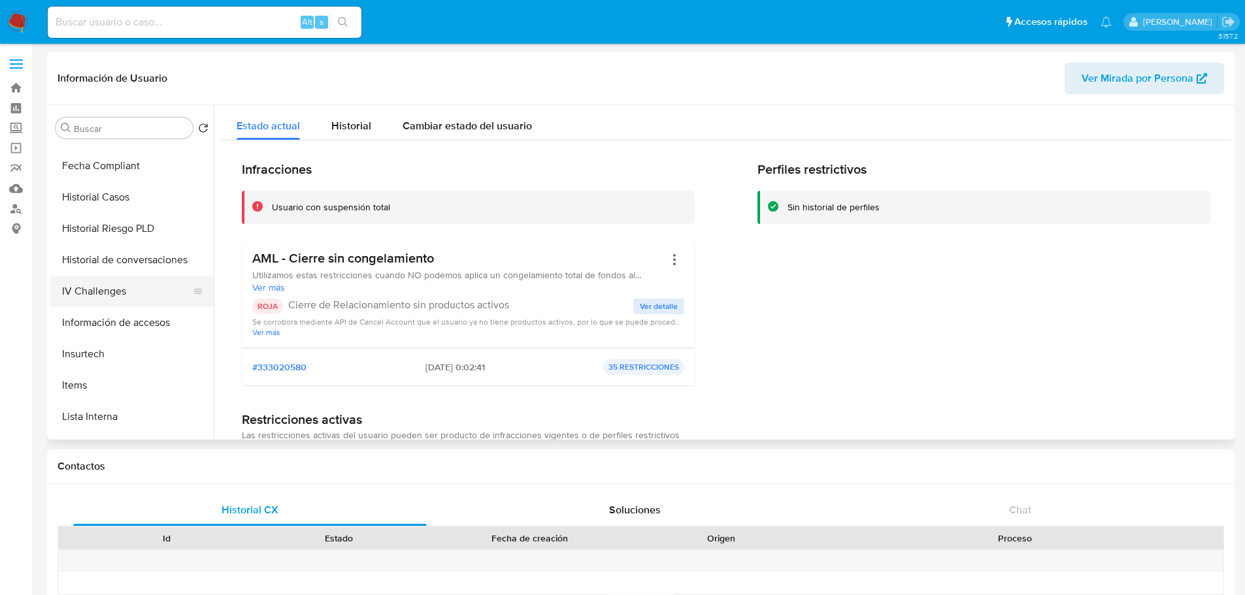
scroll to position [291, 0]
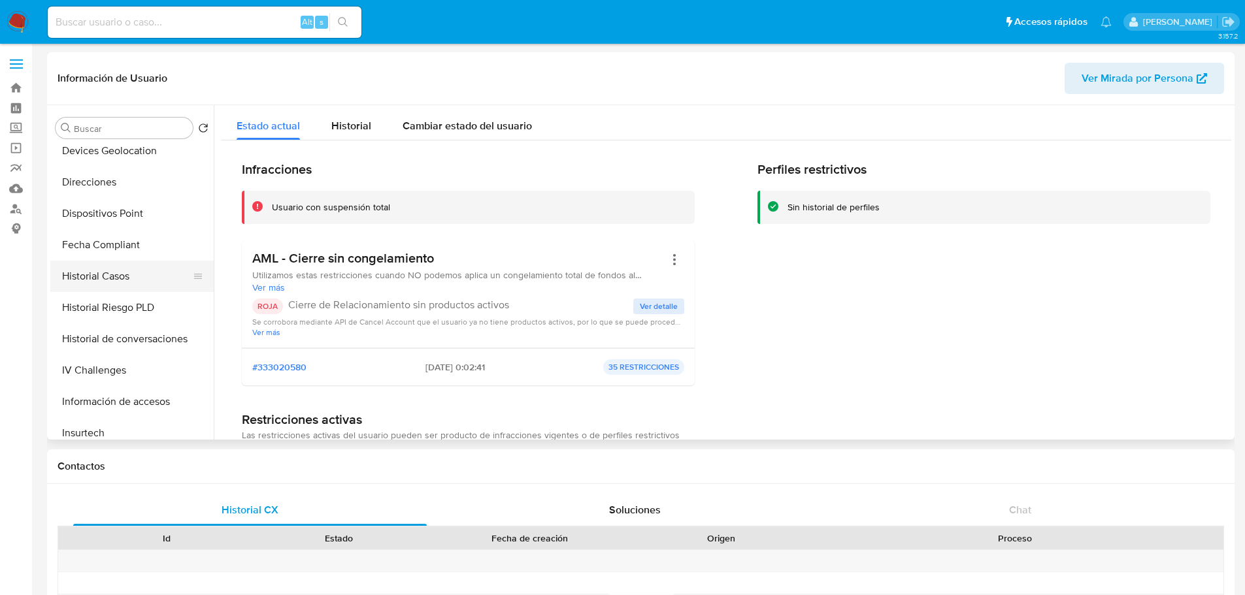
click at [109, 277] on button "Historial Casos" at bounding box center [126, 276] width 153 height 31
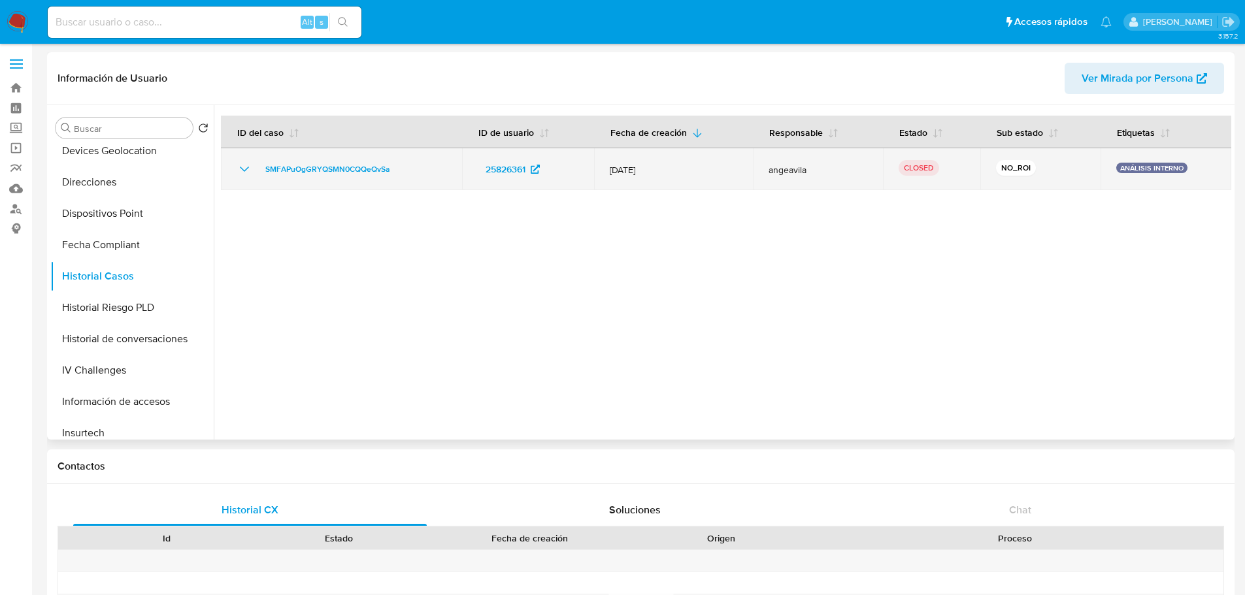
click at [248, 169] on icon "Mostrar/Ocultar" at bounding box center [245, 169] width 16 height 16
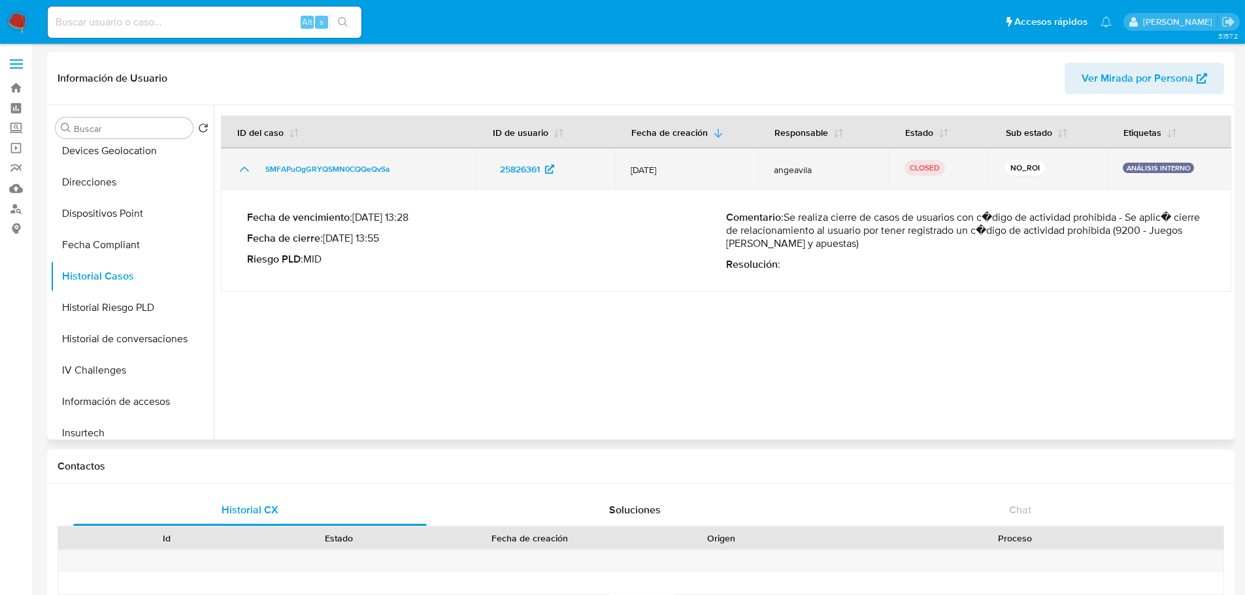
click at [248, 169] on icon "Mostrar/Ocultar" at bounding box center [245, 169] width 16 height 16
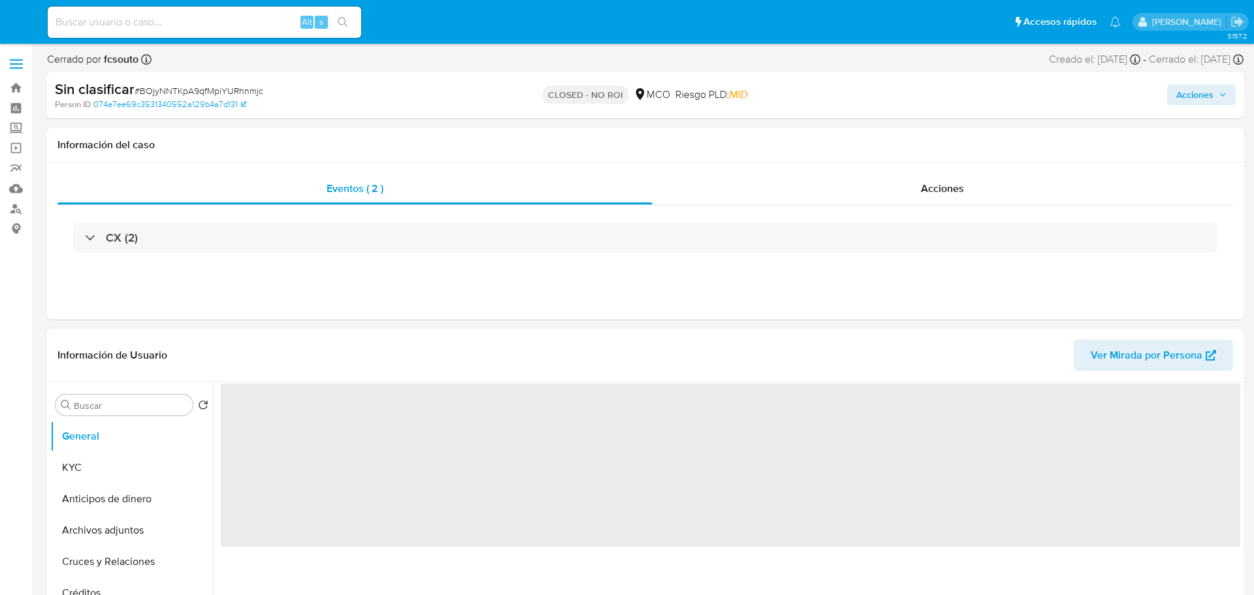
select select "10"
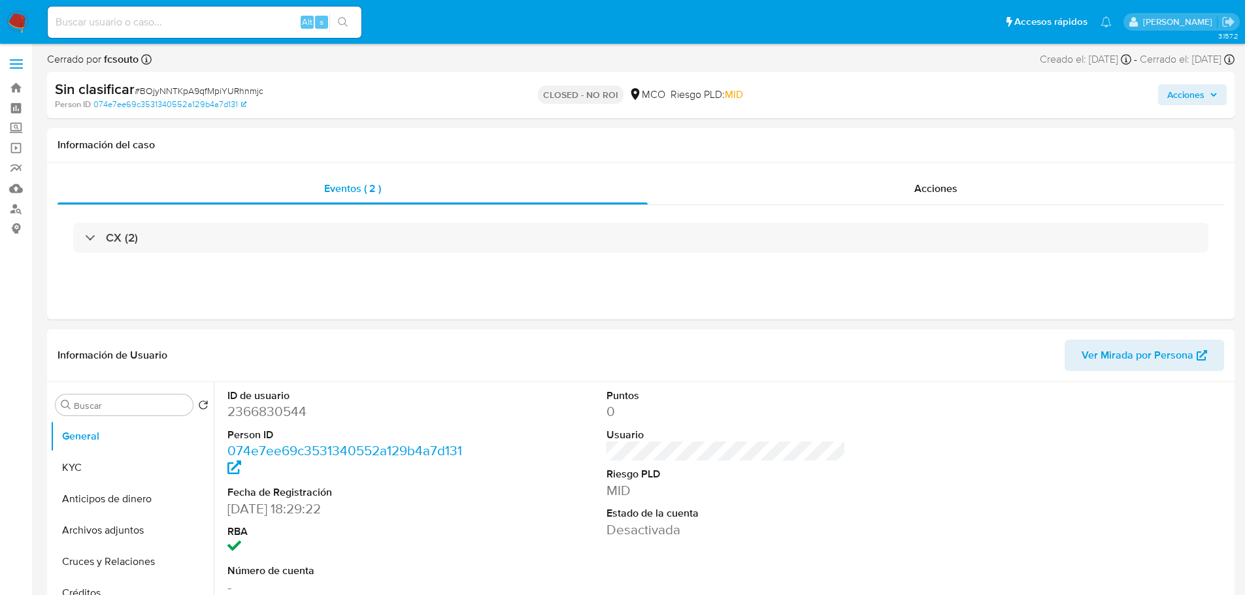
click at [1214, 101] on span "Acciones" at bounding box center [1192, 95] width 50 height 18
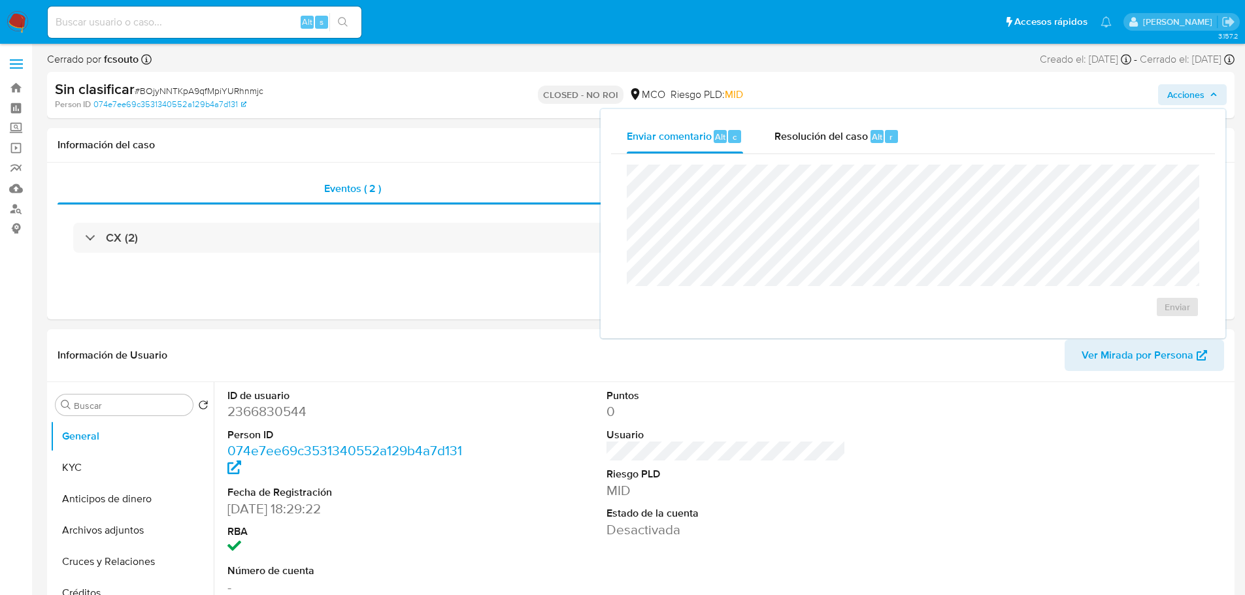
drag, startPoint x: 840, startPoint y: 128, endPoint x: 770, endPoint y: 161, distance: 77.8
click at [839, 127] on div "Resolución del caso Alt r" at bounding box center [836, 137] width 125 height 34
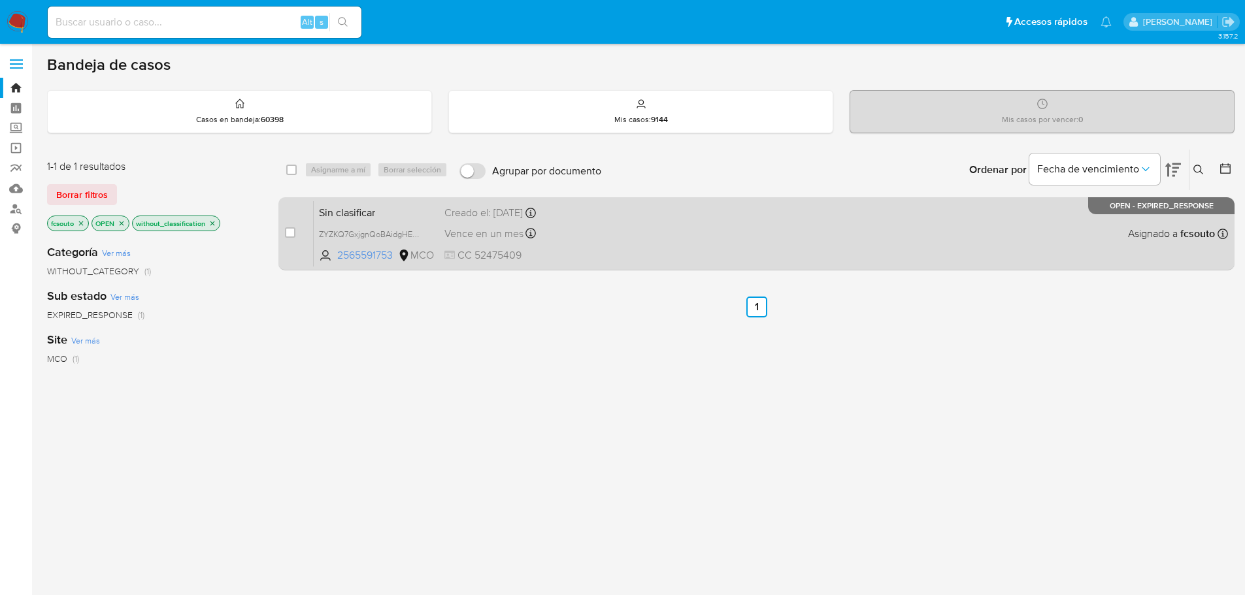
click at [704, 257] on div "Sin clasificar ZYZKQ7GxjgnQoBAidgHE9y1D 2565591753 MCO Creado el: [DATE] Creado…" at bounding box center [771, 234] width 914 height 66
click at [290, 233] on input "checkbox" at bounding box center [290, 232] width 10 height 10
checkbox input "true"
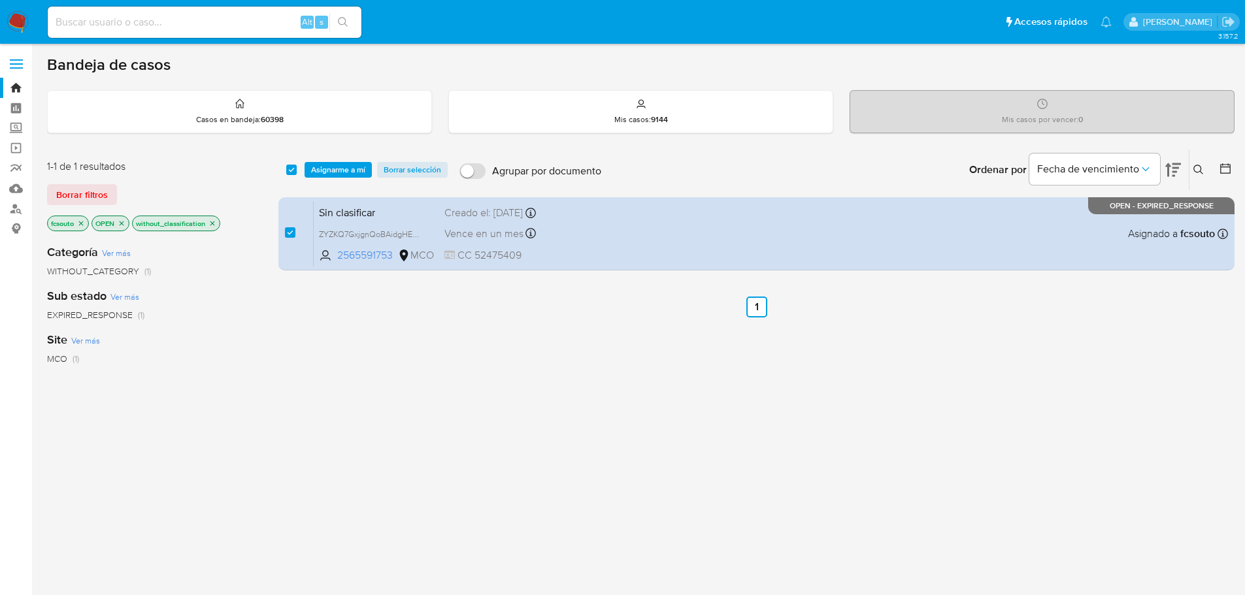
click at [340, 158] on div "select-all-cases-checkbox Asignarme a mí Borrar selección Agrupar por documento…" at bounding box center [756, 170] width 956 height 41
click at [344, 167] on span "Asignarme a mí" at bounding box center [338, 169] width 54 height 13
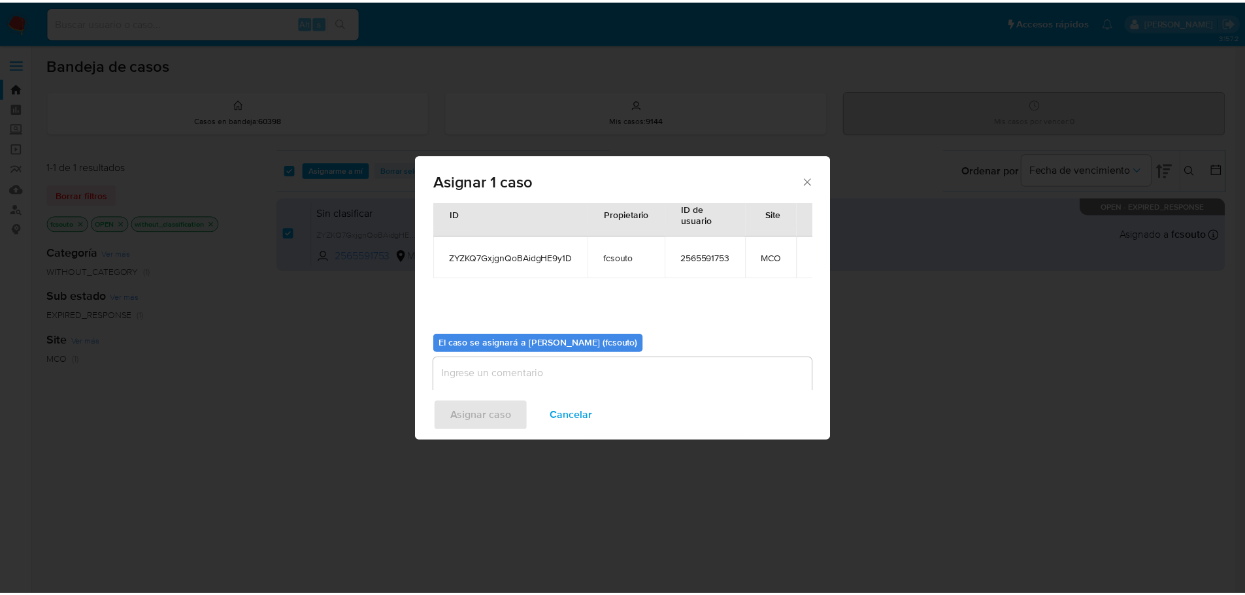
scroll to position [68, 0]
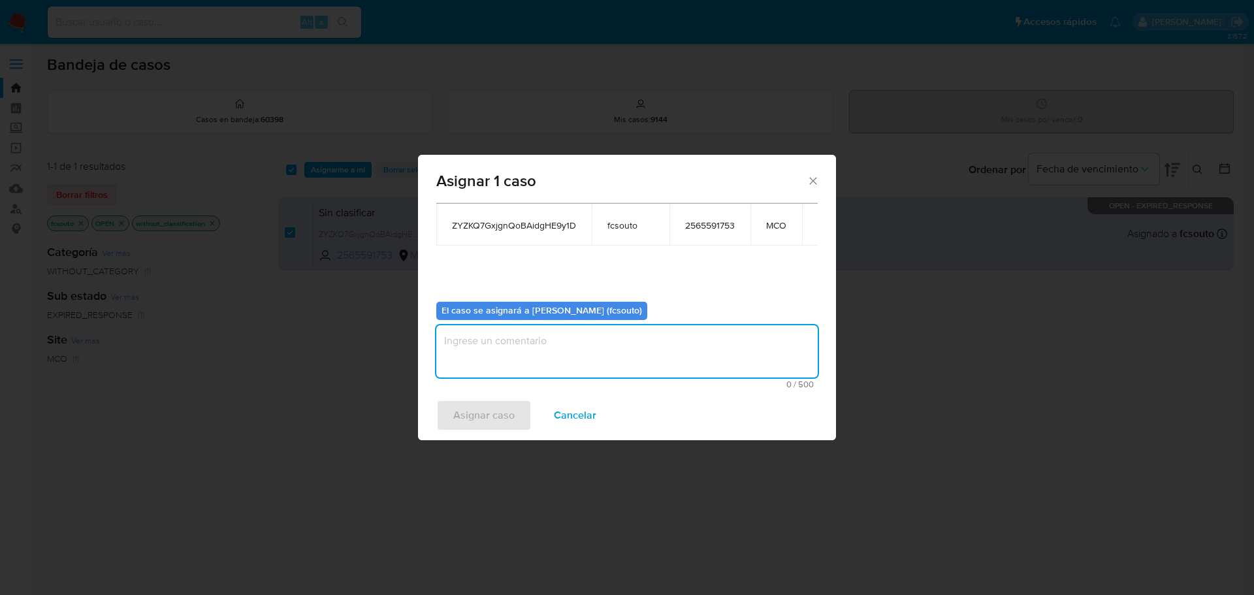
click at [620, 356] on textarea "assign-modal" at bounding box center [627, 351] width 382 height 52
type textarea "a"
type textarea "Asignación manual"
click at [493, 423] on span "Asignar caso" at bounding box center [483, 415] width 61 height 29
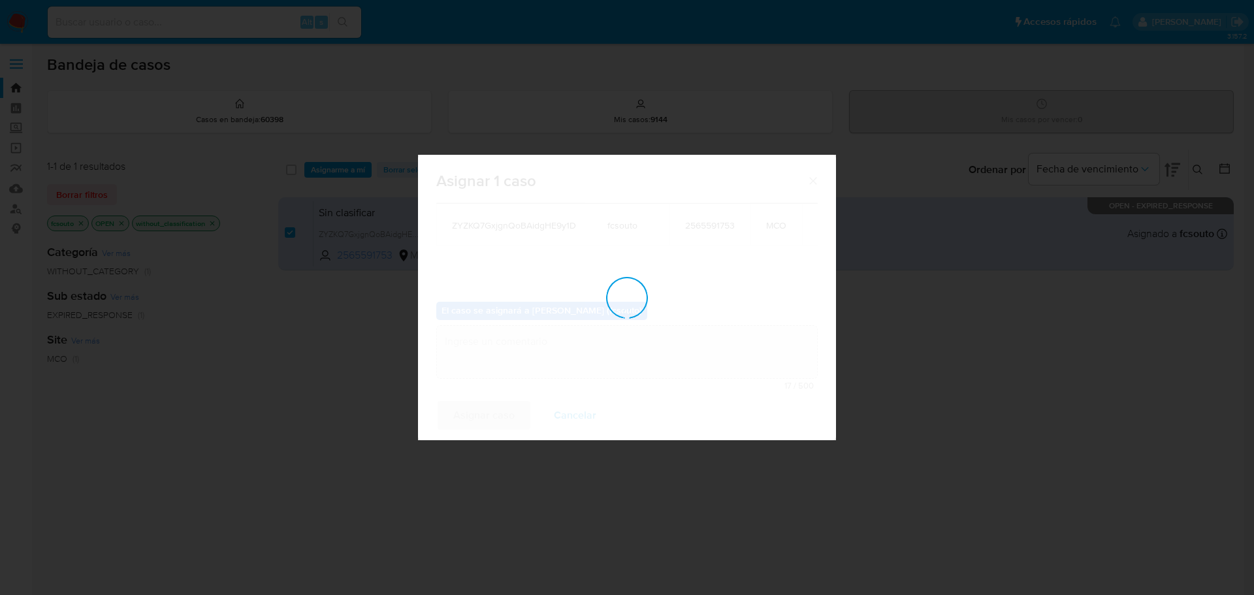
checkbox input "false"
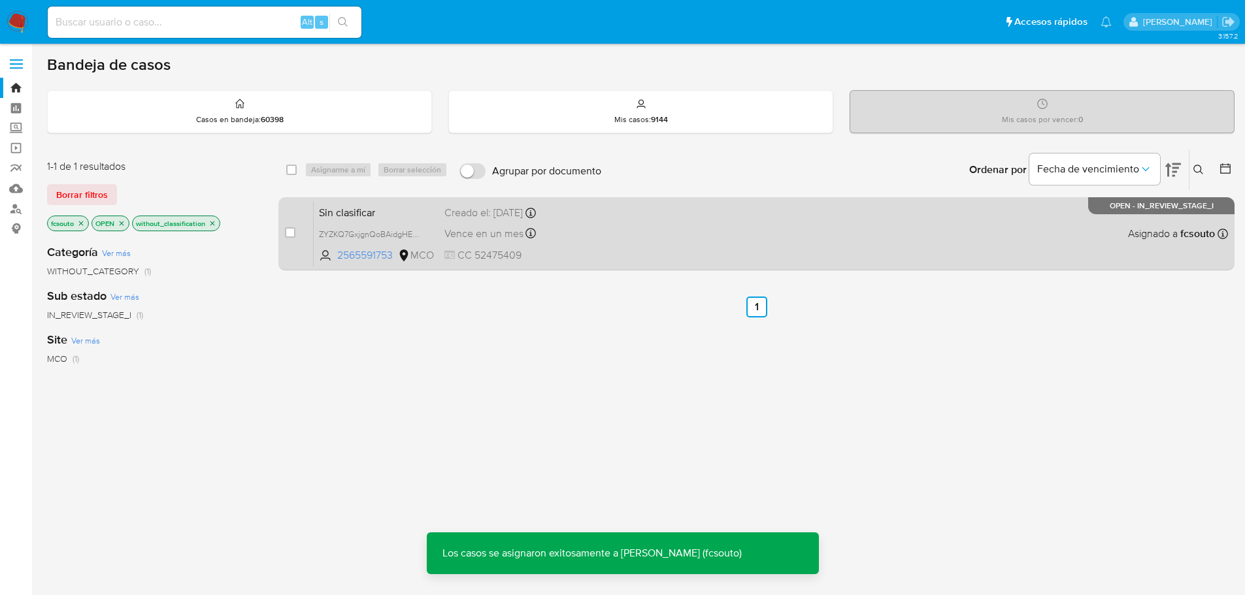
click at [706, 233] on div "Sin clasificar ZYZKQ7GxjgnQoBAidgHE9y1D 2565591753 MCO Creado el: 18/07/2025 Cr…" at bounding box center [771, 234] width 914 height 66
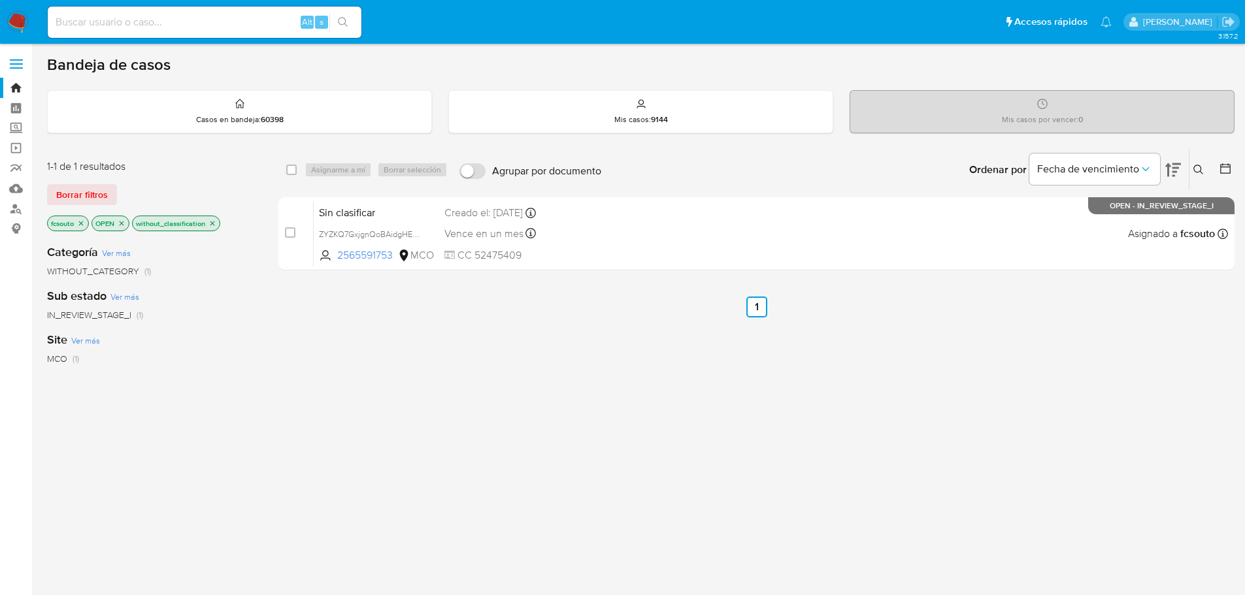
click at [80, 223] on icon "close-filter" at bounding box center [81, 224] width 8 height 8
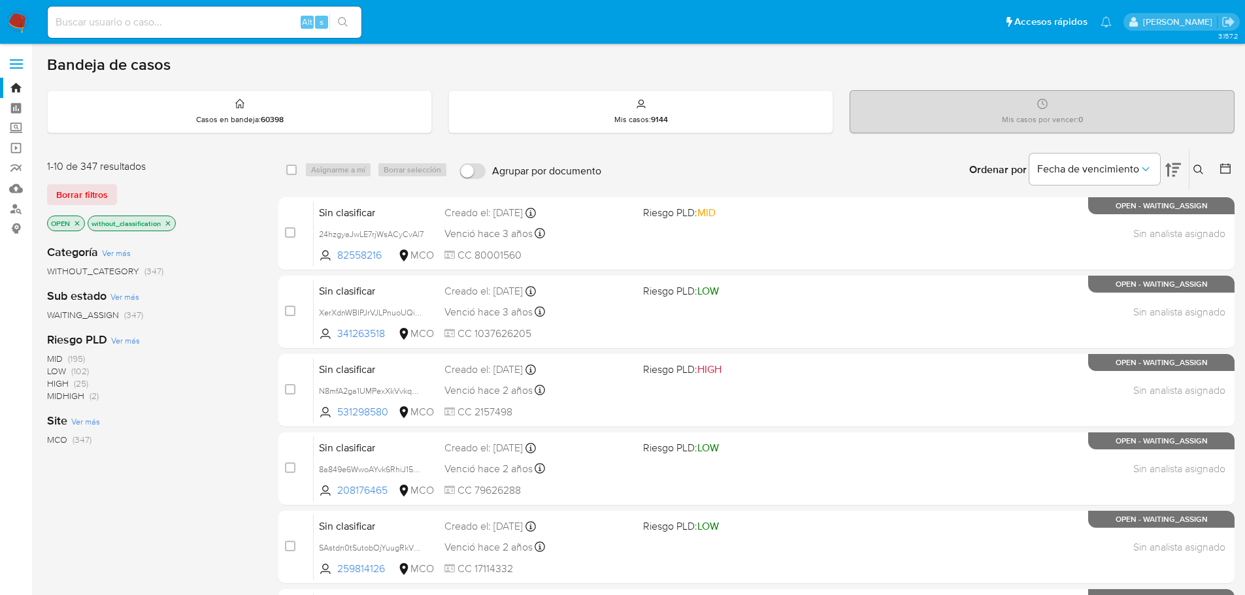
click at [1173, 176] on icon at bounding box center [1173, 170] width 16 height 14
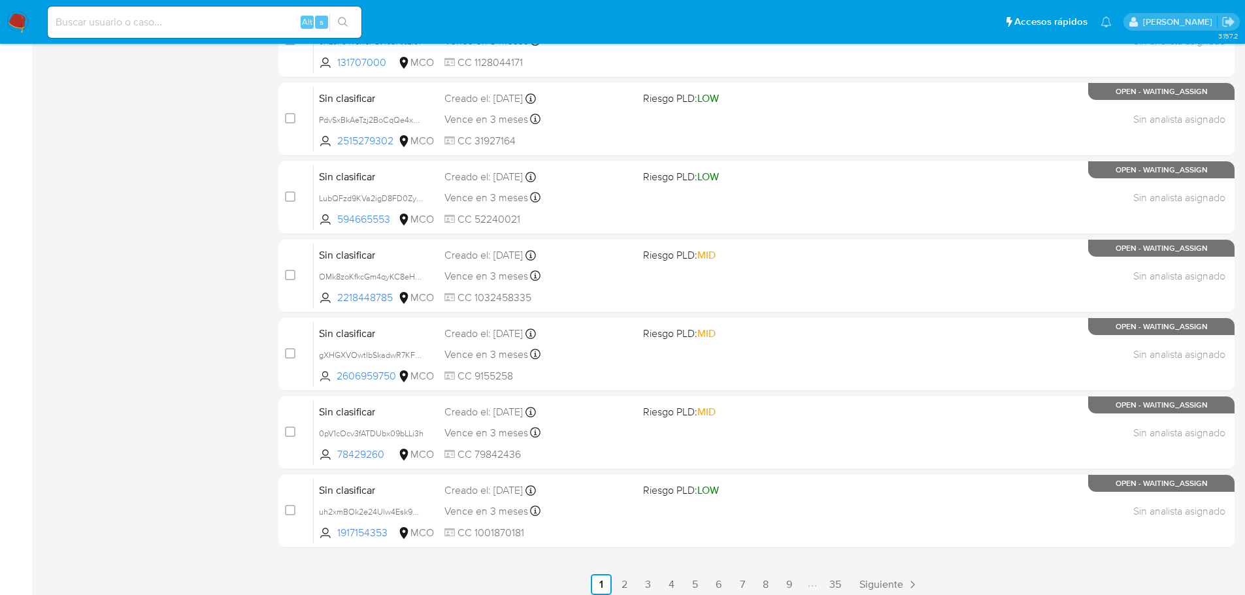
scroll to position [436, 0]
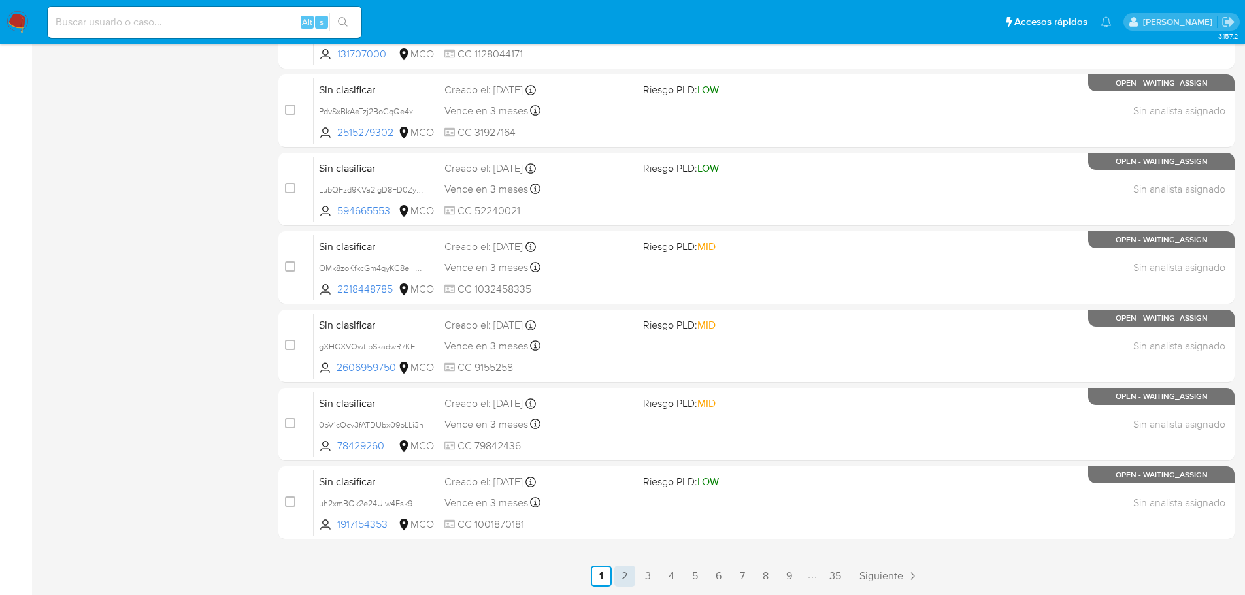
click at [617, 578] on link "2" at bounding box center [624, 576] width 21 height 21
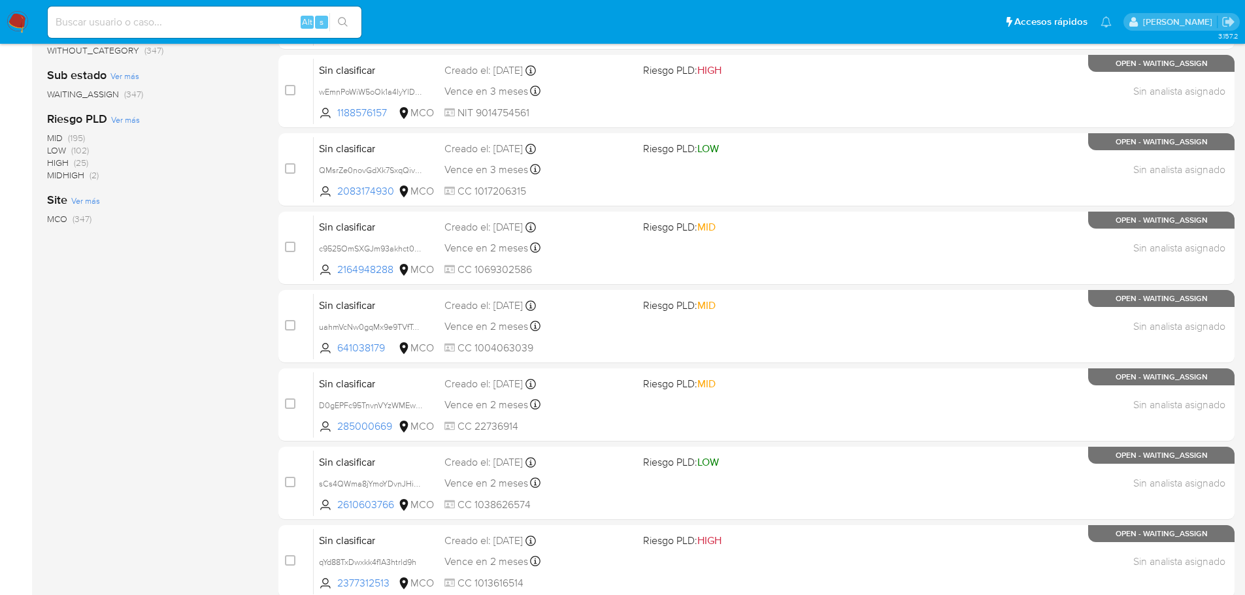
scroll to position [436, 0]
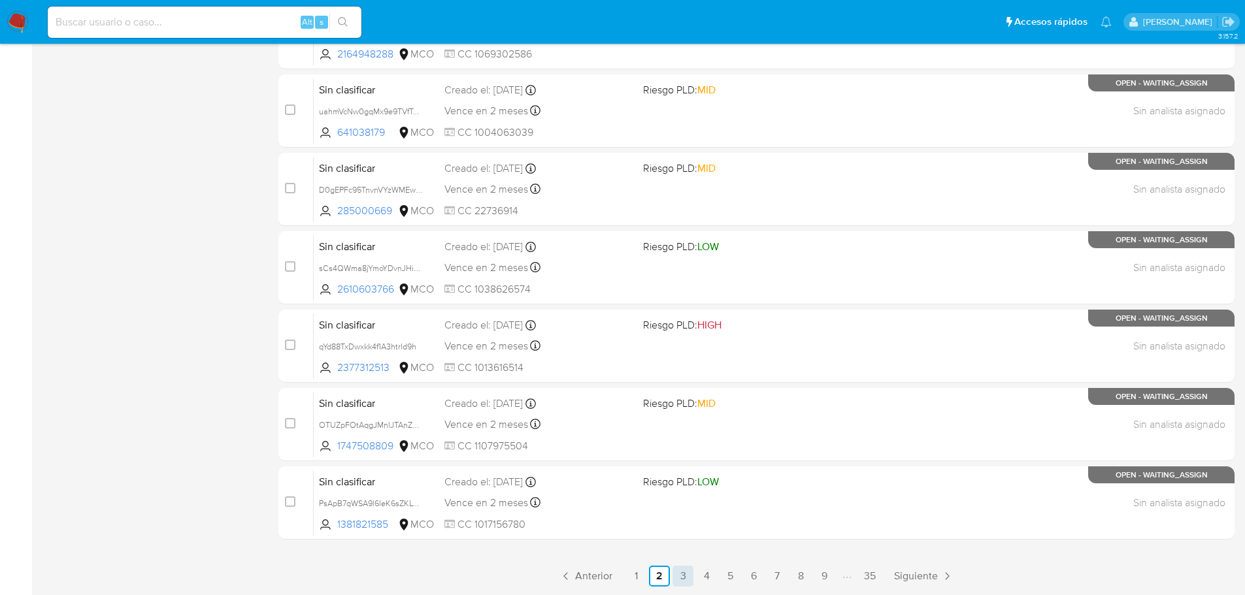
click at [684, 575] on link "3" at bounding box center [682, 576] width 21 height 21
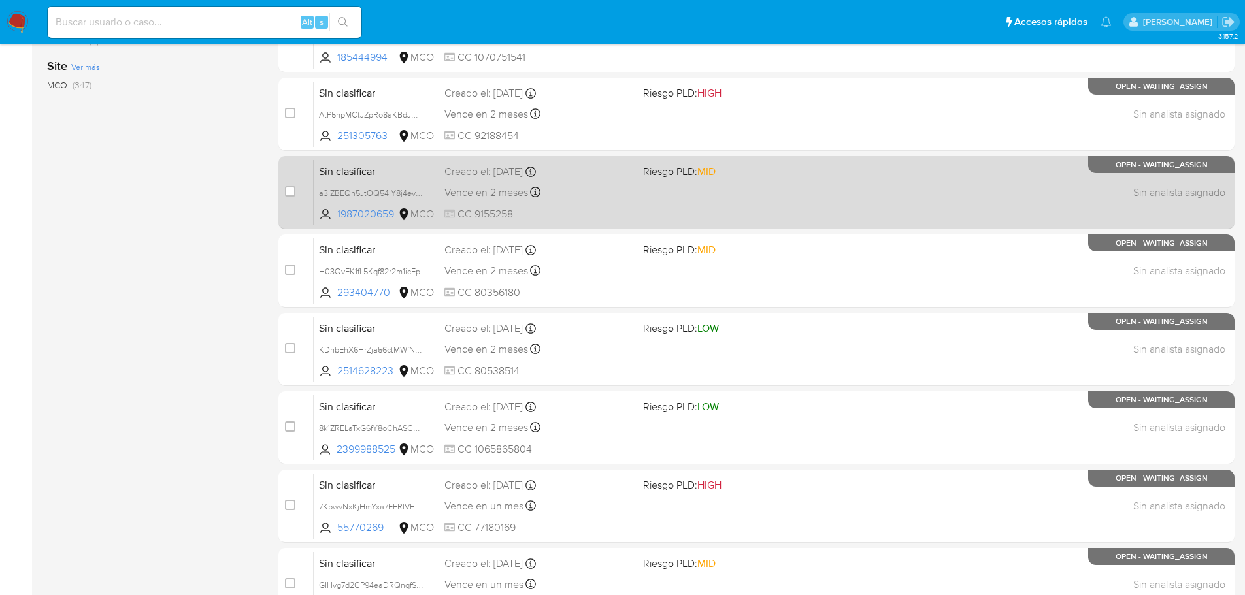
scroll to position [436, 0]
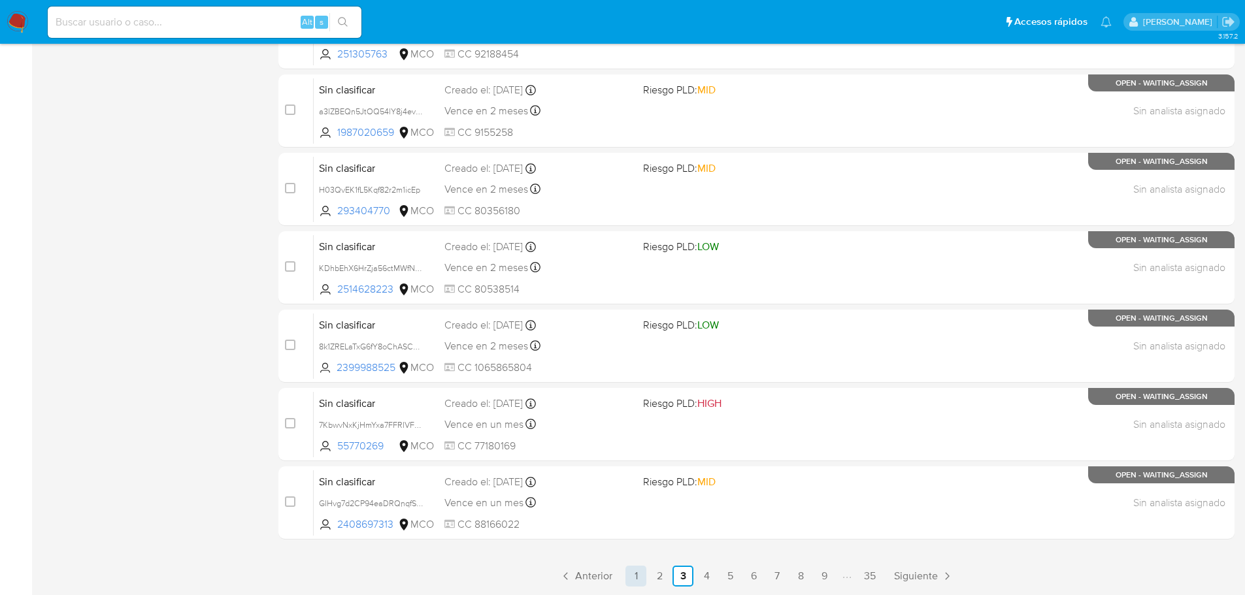
click at [644, 580] on link "1" at bounding box center [635, 576] width 21 height 21
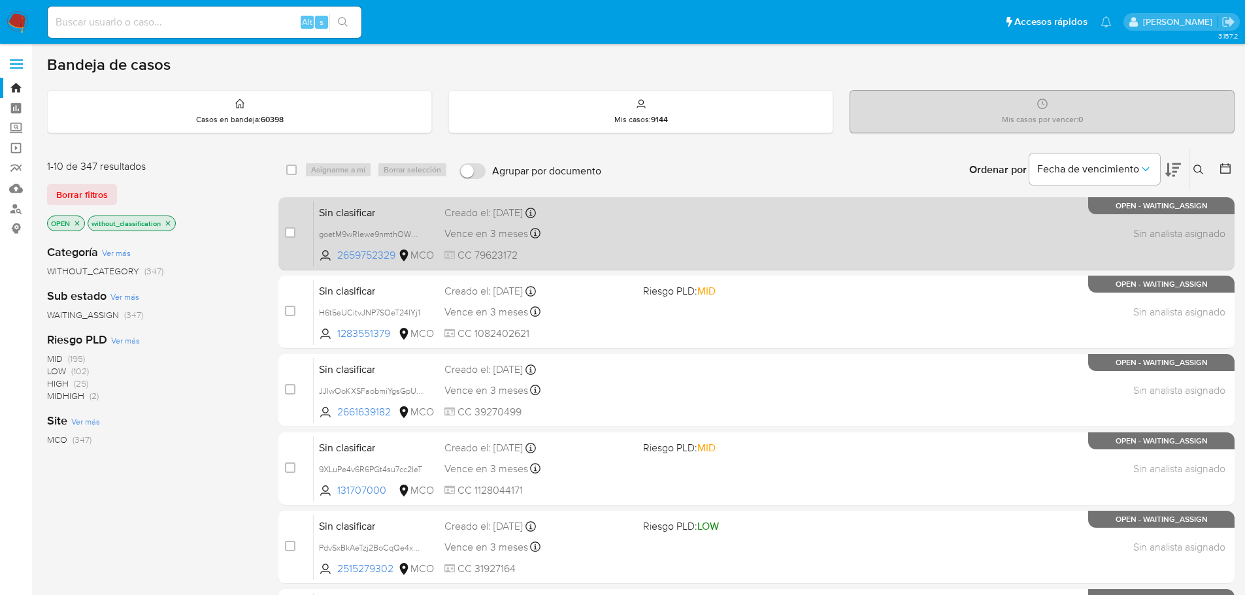
click at [566, 242] on div "Vence en 3 meses Vence el 01/12/2025 12:20:11" at bounding box center [538, 234] width 188 height 18
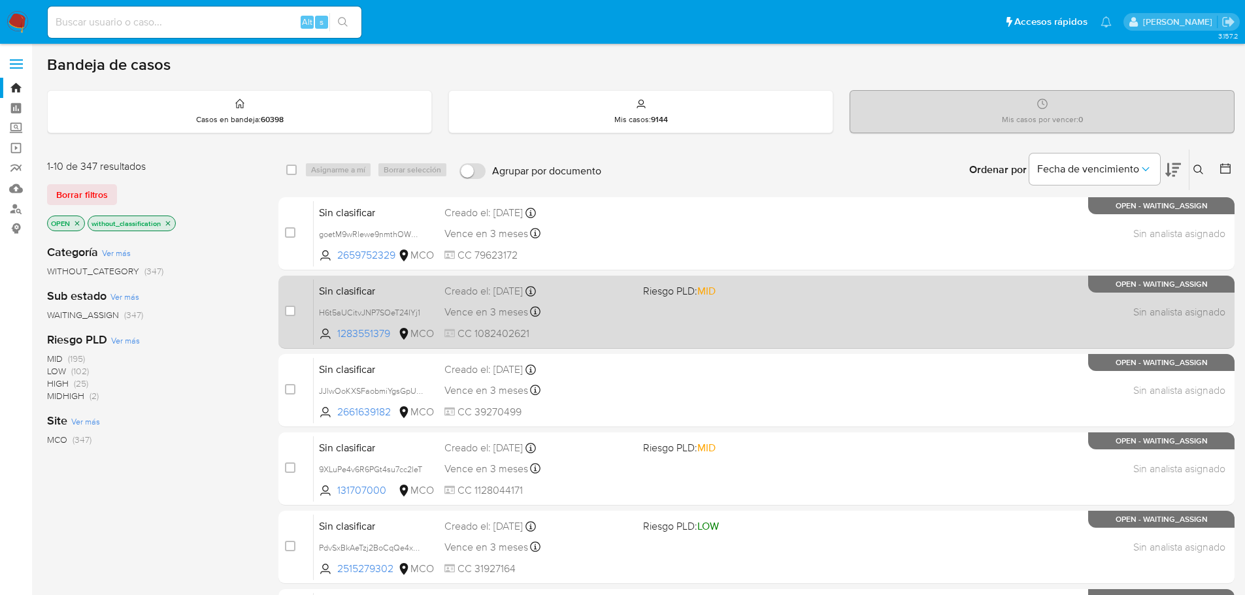
click at [606, 323] on div "Sin clasificar H6t5aUCitvJNP7SOeT24IYj1 1283551379 MCO Riesgo PLD: MID Creado e…" at bounding box center [771, 312] width 914 height 66
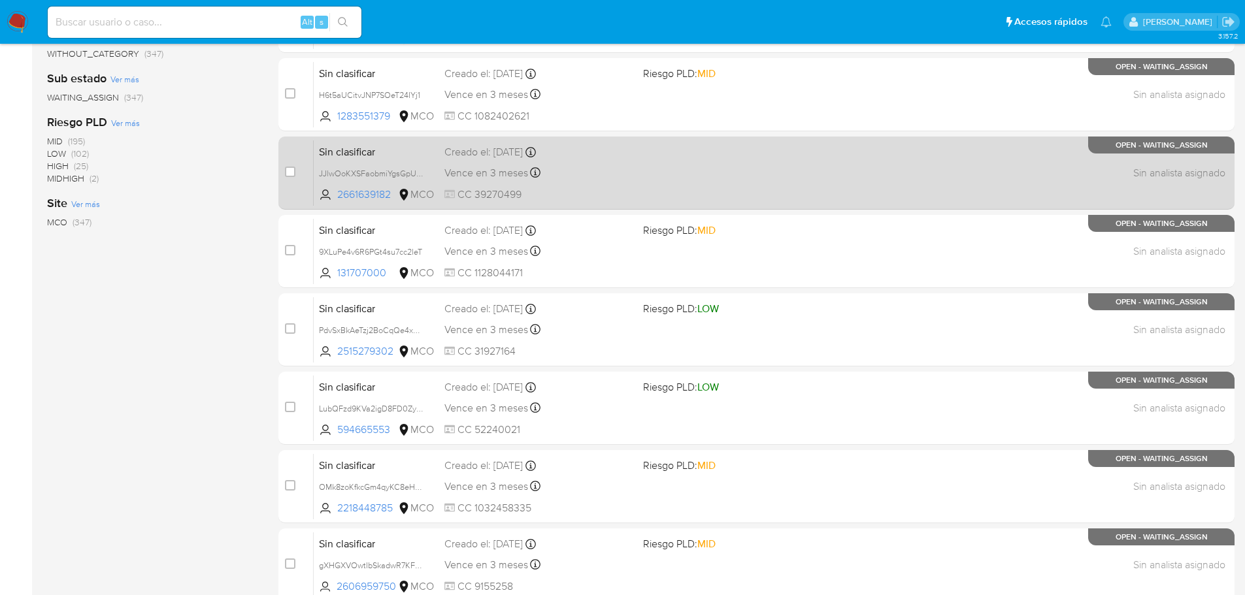
scroll to position [436, 0]
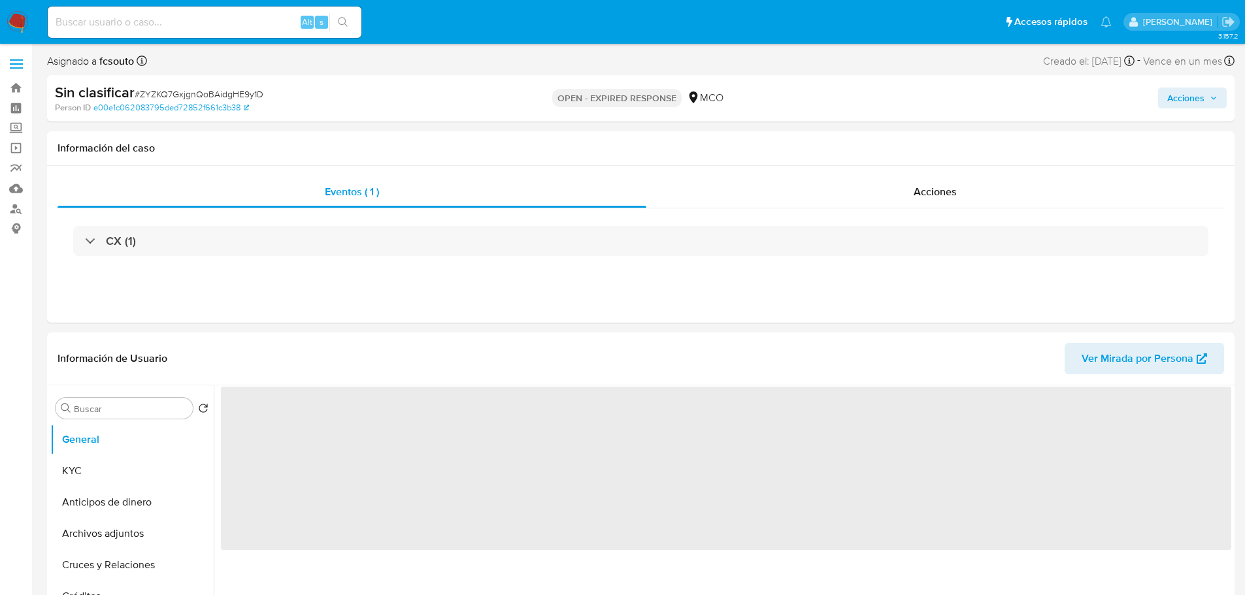
select select "10"
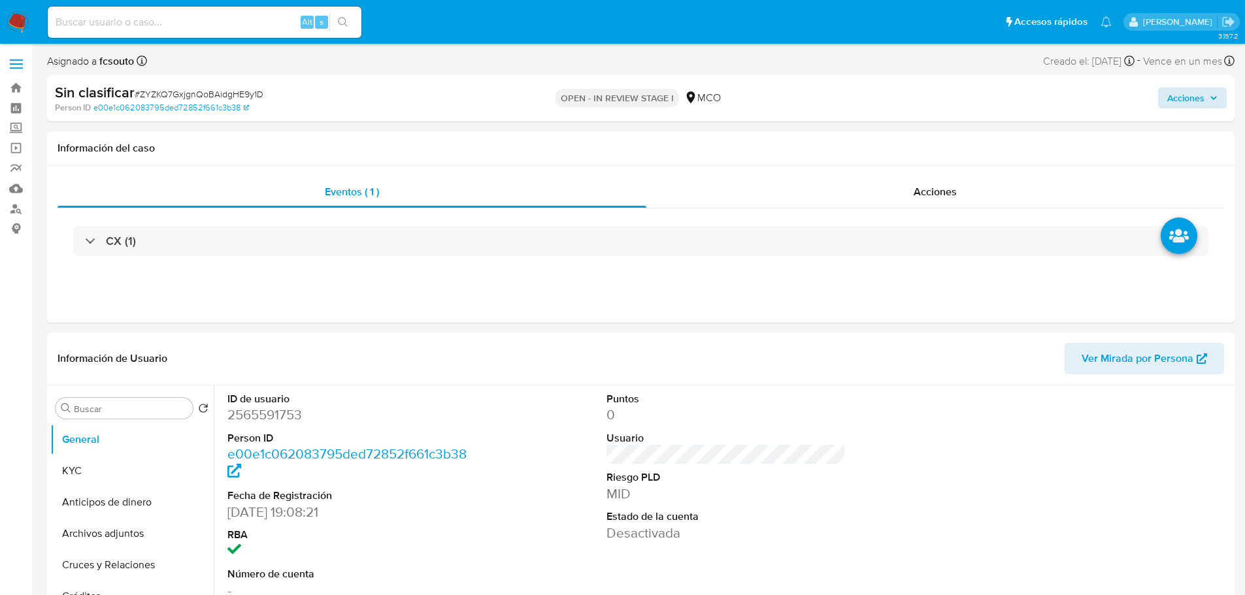
click at [1199, 109] on div "Sin clasificar # ZYZKQ7GxjgnQoBAidgHE9y1D Person ID e00e1c062083795ded72852f661…" at bounding box center [640, 98] width 1187 height 46
click at [1200, 98] on span "Acciones" at bounding box center [1185, 98] width 37 height 21
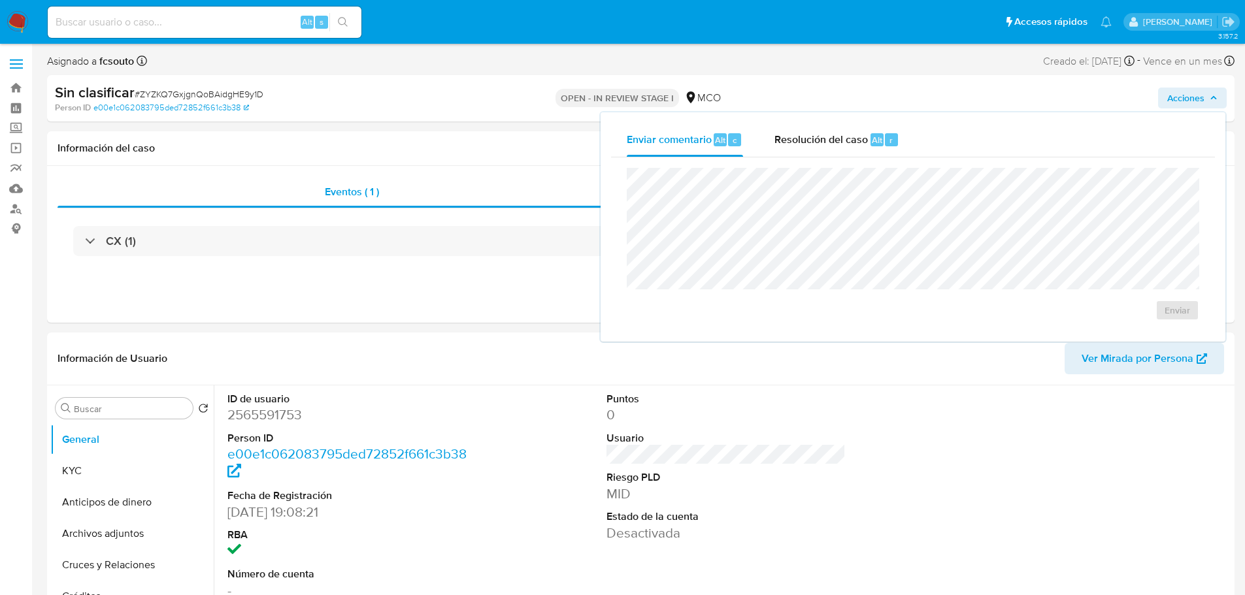
drag, startPoint x: 857, startPoint y: 146, endPoint x: 822, endPoint y: 164, distance: 38.9
click at [855, 145] on span "Resolución del caso" at bounding box center [820, 139] width 93 height 15
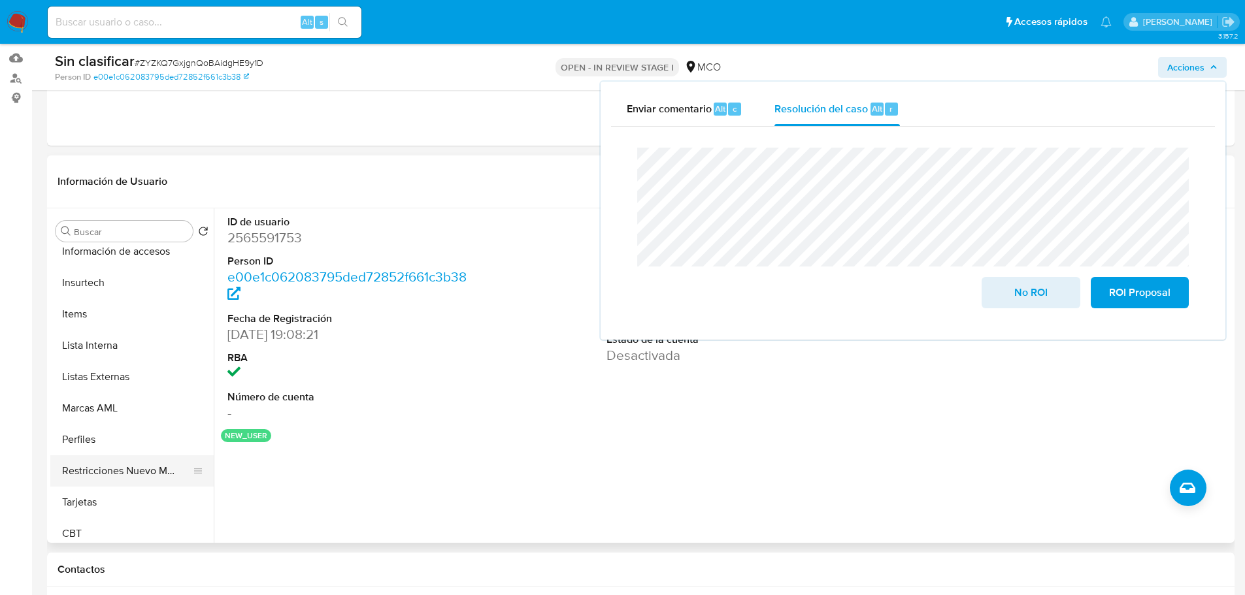
scroll to position [552, 0]
click at [145, 468] on button "Restricciones Nuevo Mundo" at bounding box center [126, 463] width 153 height 31
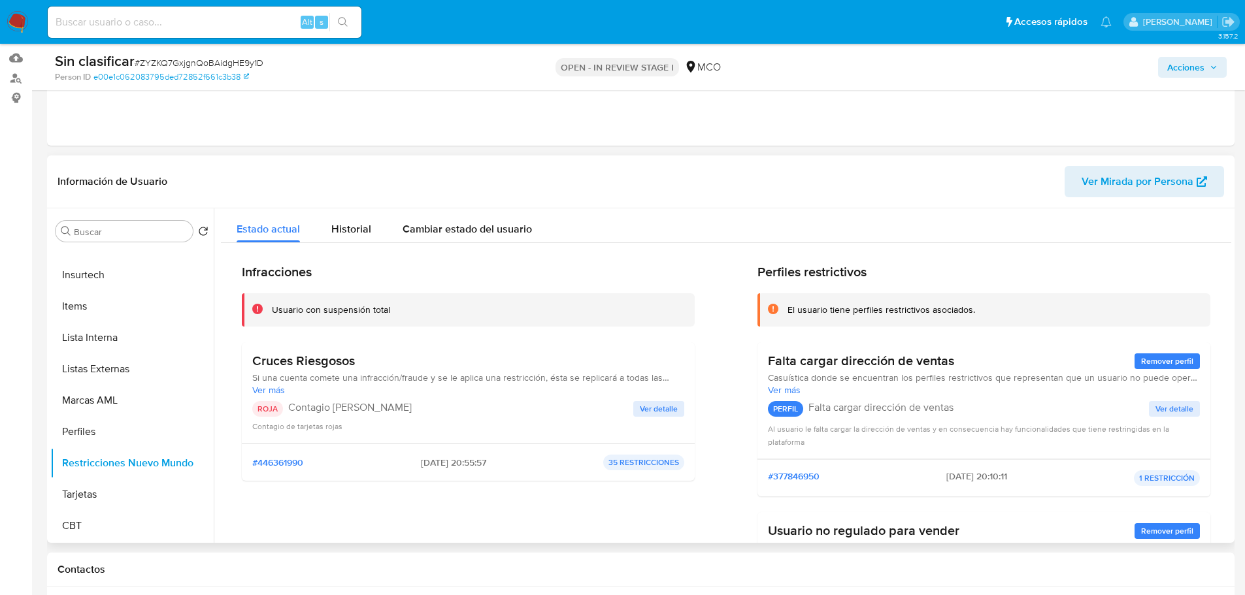
click at [655, 414] on span "Ver detalle" at bounding box center [659, 408] width 38 height 13
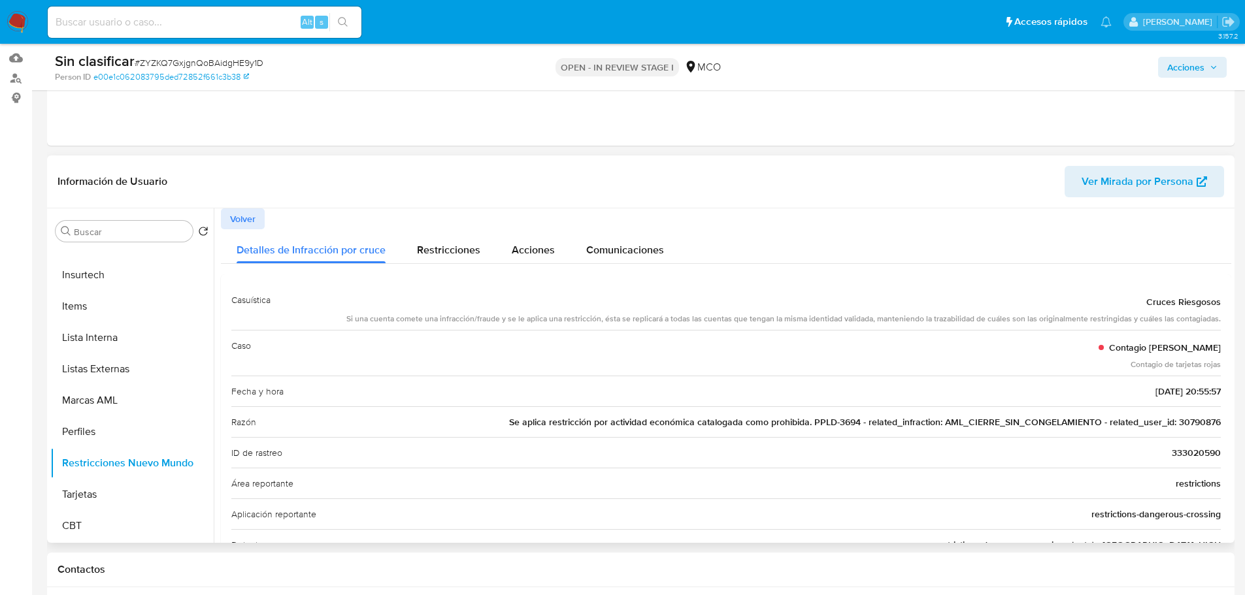
click at [1203, 425] on span "Se aplica restricción por actividad económica catalogada como prohibida. PPLD-3…" at bounding box center [865, 422] width 712 height 13
click at [1172, 73] on span "Acciones" at bounding box center [1185, 67] width 37 height 21
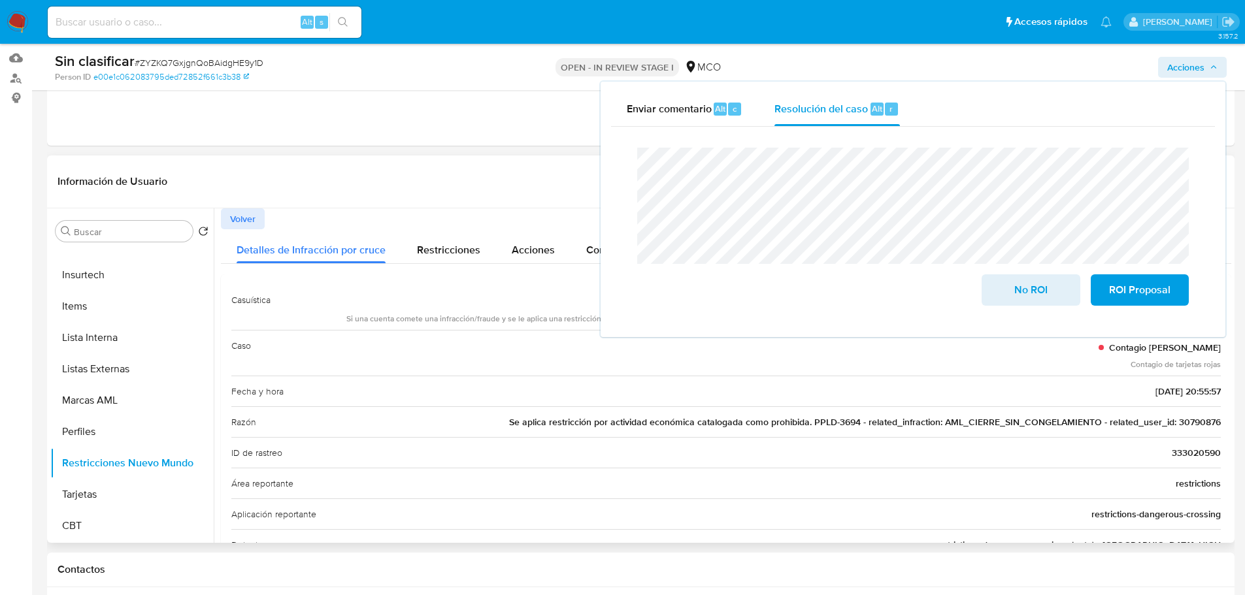
click at [1187, 423] on span "Se aplica restricción por actividad económica catalogada como prohibida. PPLD-3…" at bounding box center [865, 422] width 712 height 13
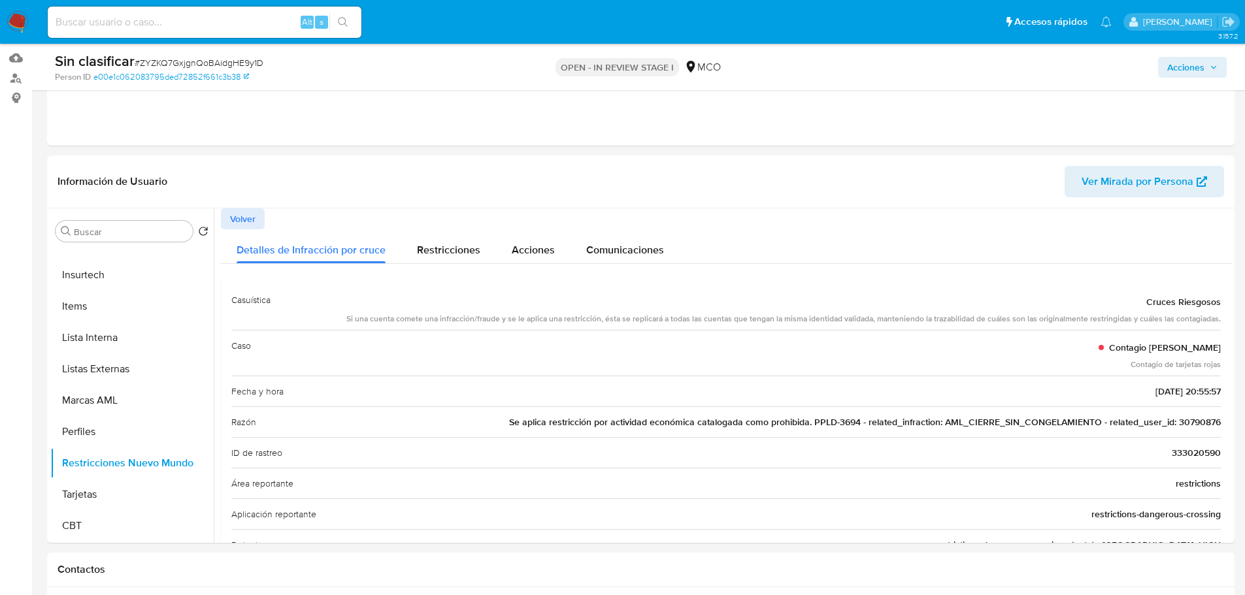
click at [1195, 70] on span "Acciones" at bounding box center [1185, 67] width 37 height 21
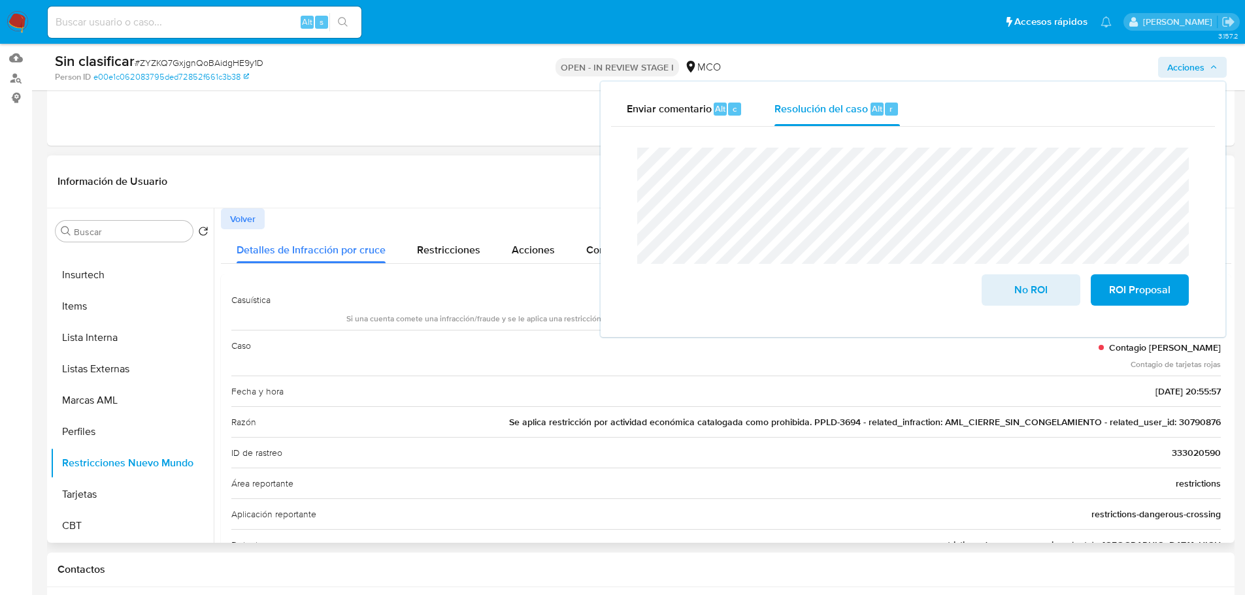
drag, startPoint x: 687, startPoint y: 421, endPoint x: 955, endPoint y: 417, distance: 268.6
click at [955, 417] on span "Se aplica restricción por actividad económica catalogada como prohibida. PPLD-3…" at bounding box center [865, 422] width 712 height 13
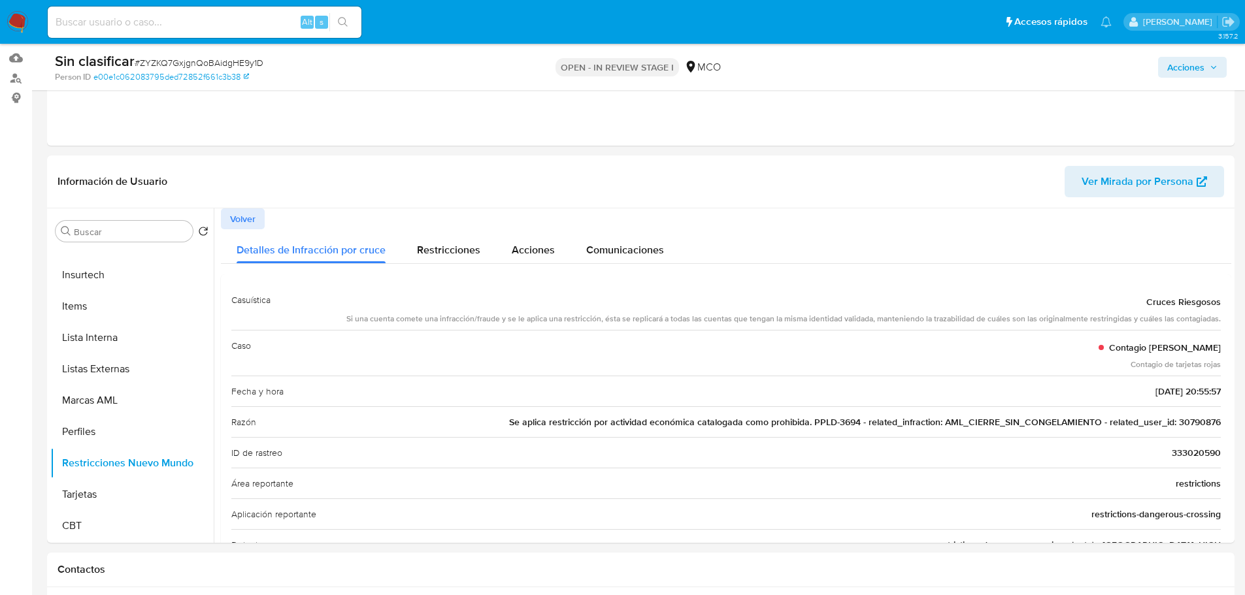
click at [1190, 63] on span "Acciones" at bounding box center [1185, 67] width 37 height 21
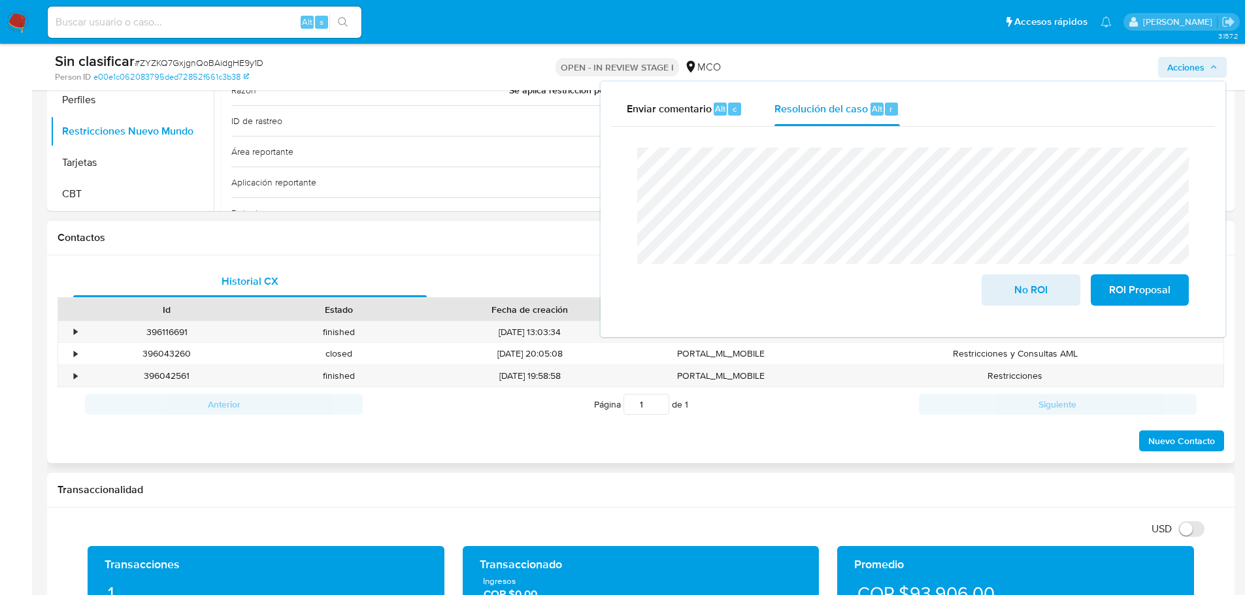
scroll to position [457, 0]
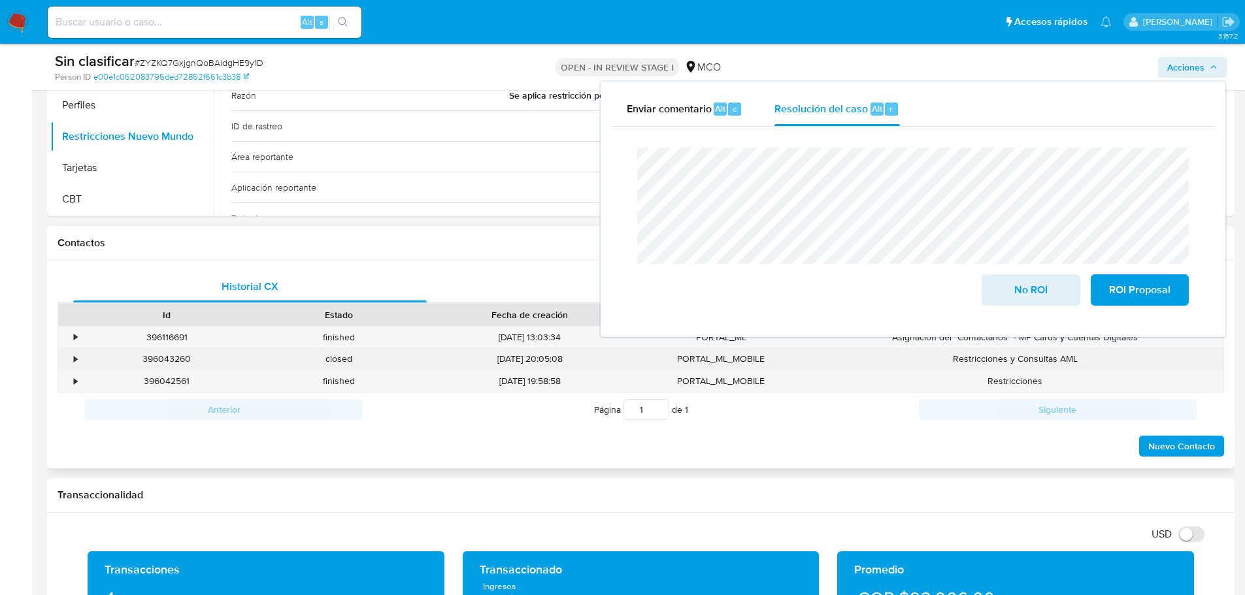
click at [69, 357] on div "•" at bounding box center [69, 359] width 23 height 22
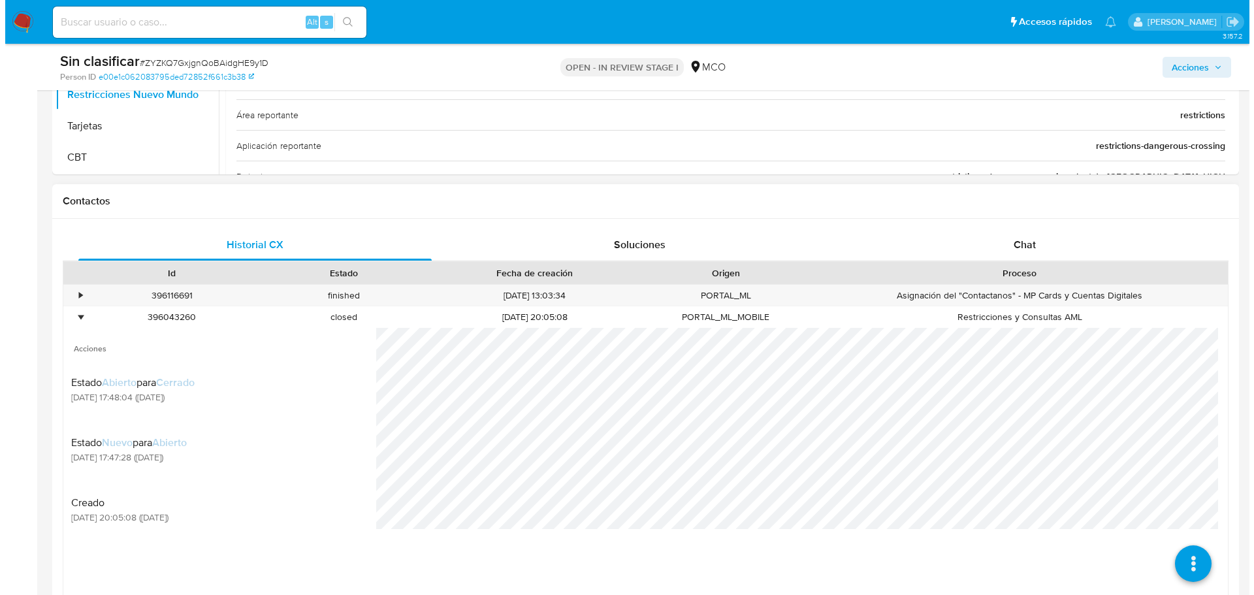
scroll to position [523, 0]
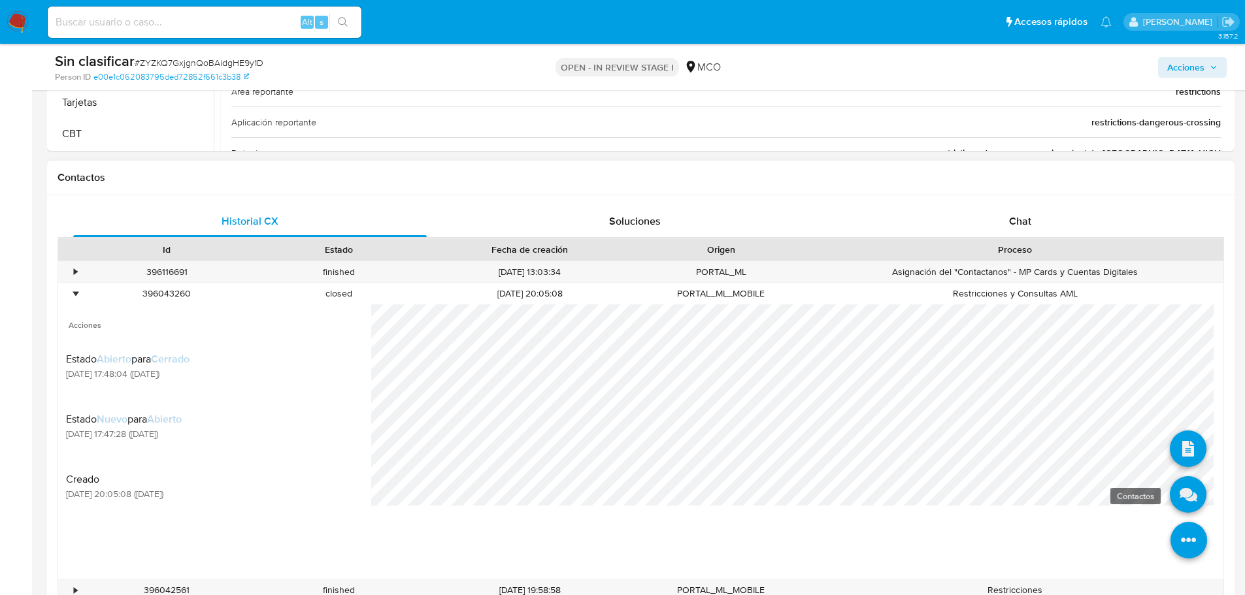
click at [1180, 510] on icon at bounding box center [1188, 494] width 37 height 37
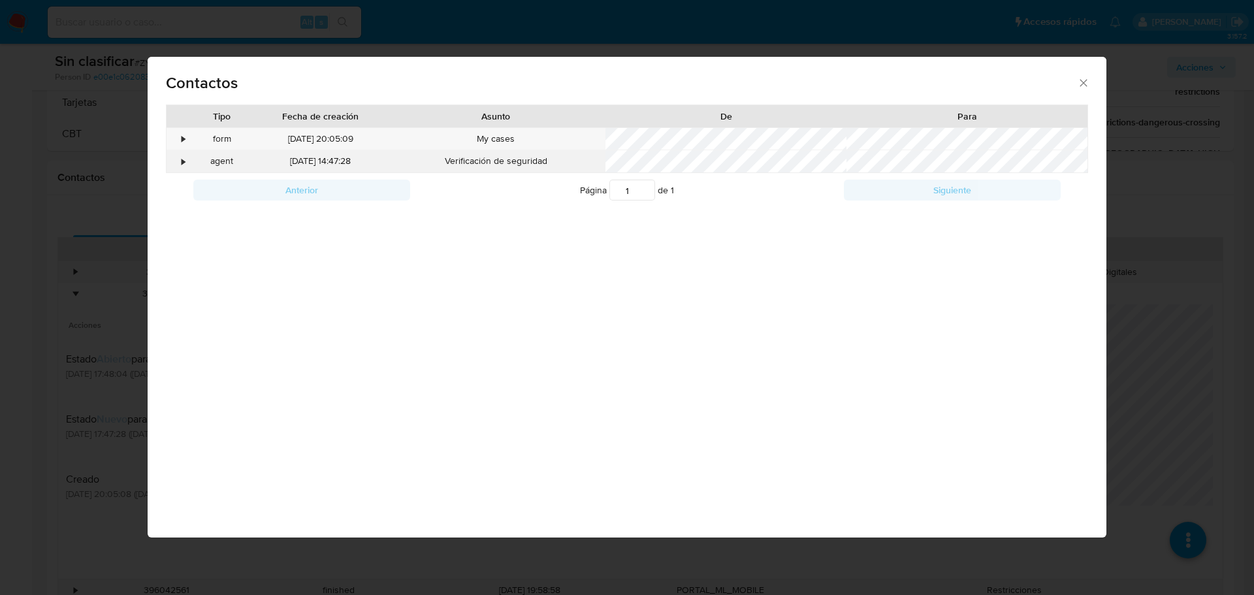
click at [191, 162] on div "agent" at bounding box center [222, 162] width 66 height 22
click at [187, 162] on div "•" at bounding box center [178, 162] width 23 height 22
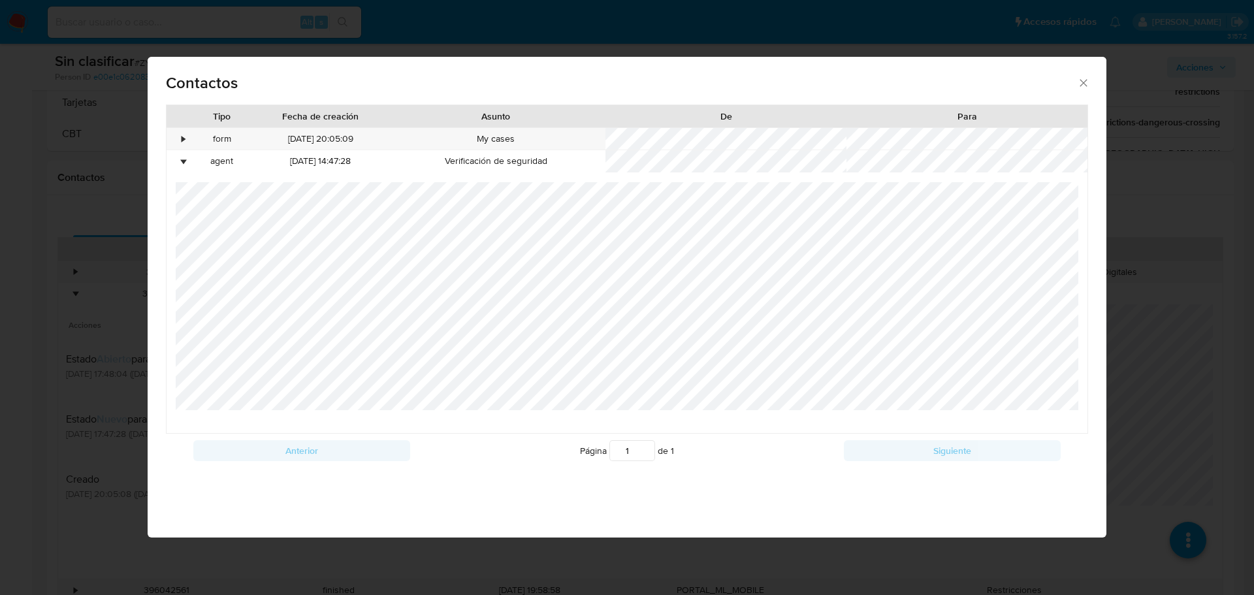
click at [3, 287] on div "Contactos Tipo Fecha de creación Asunto De Para • form 18/07/2025 20:05:09 My c…" at bounding box center [627, 297] width 1254 height 595
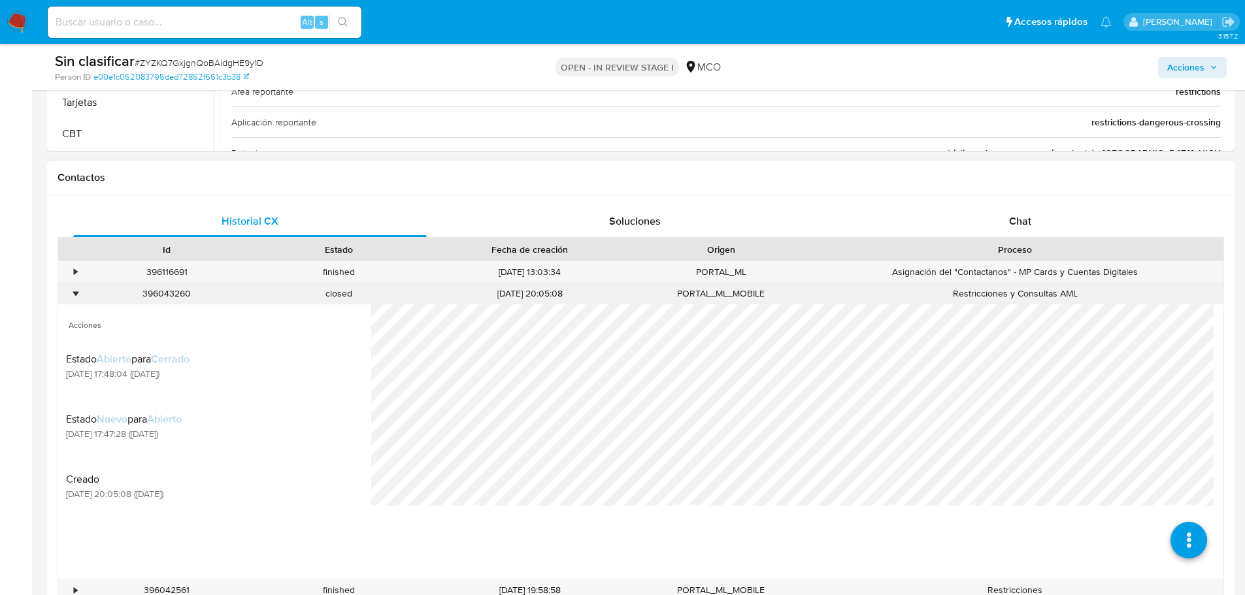
click at [73, 291] on div "•" at bounding box center [69, 294] width 23 height 22
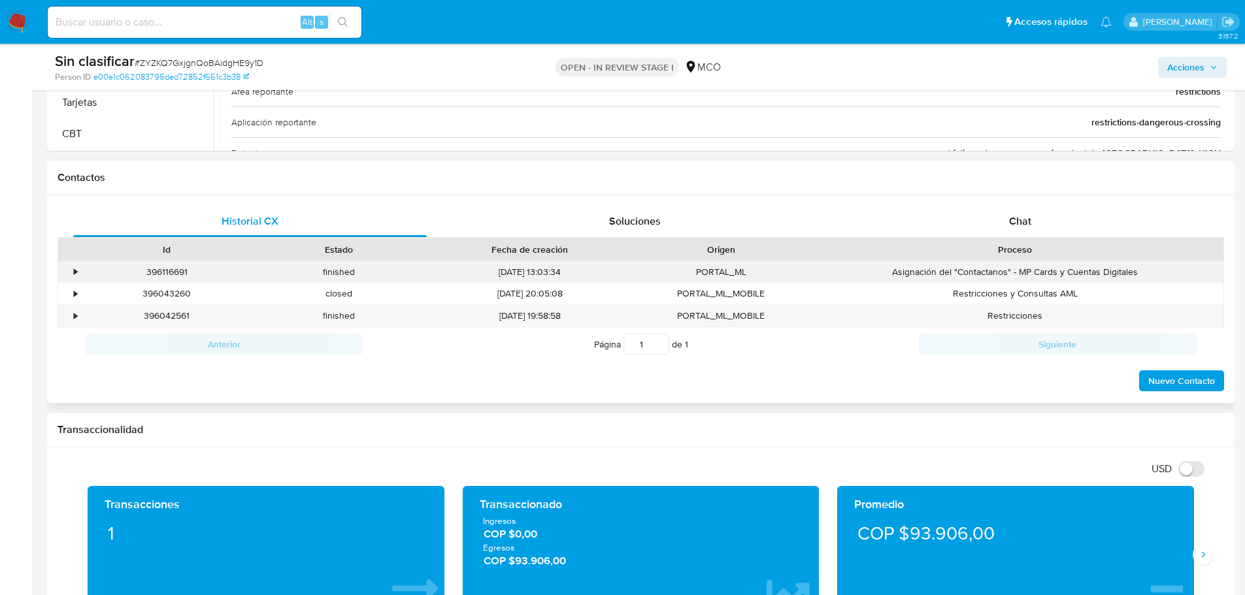
click at [71, 276] on div "•" at bounding box center [69, 272] width 23 height 22
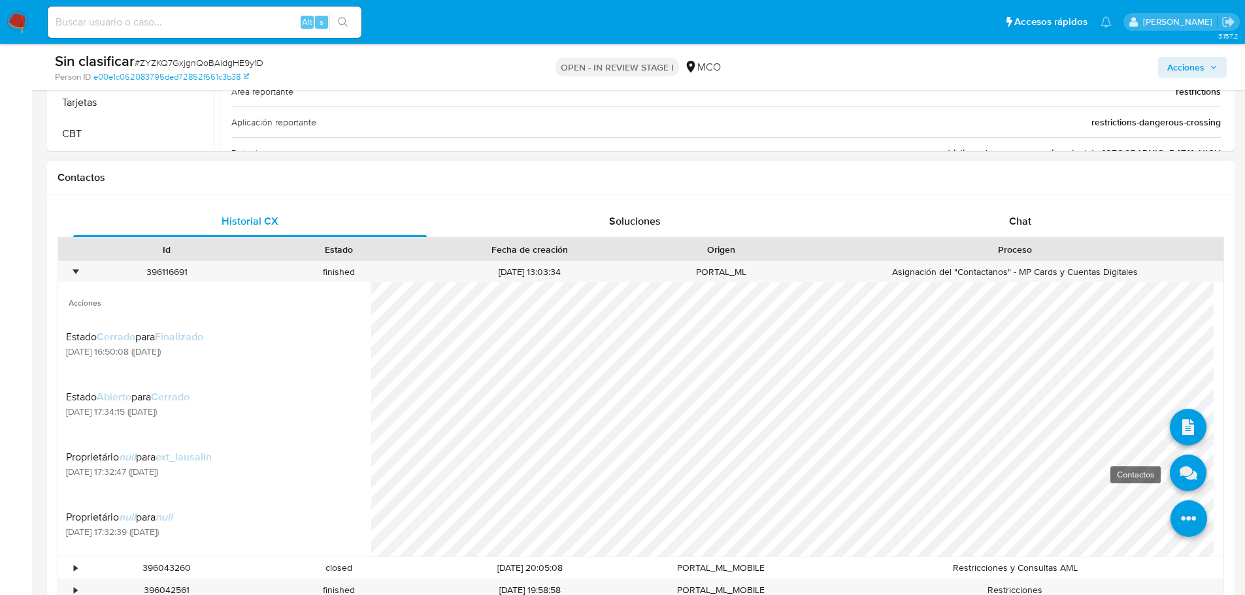
click at [1171, 480] on icon at bounding box center [1188, 473] width 37 height 37
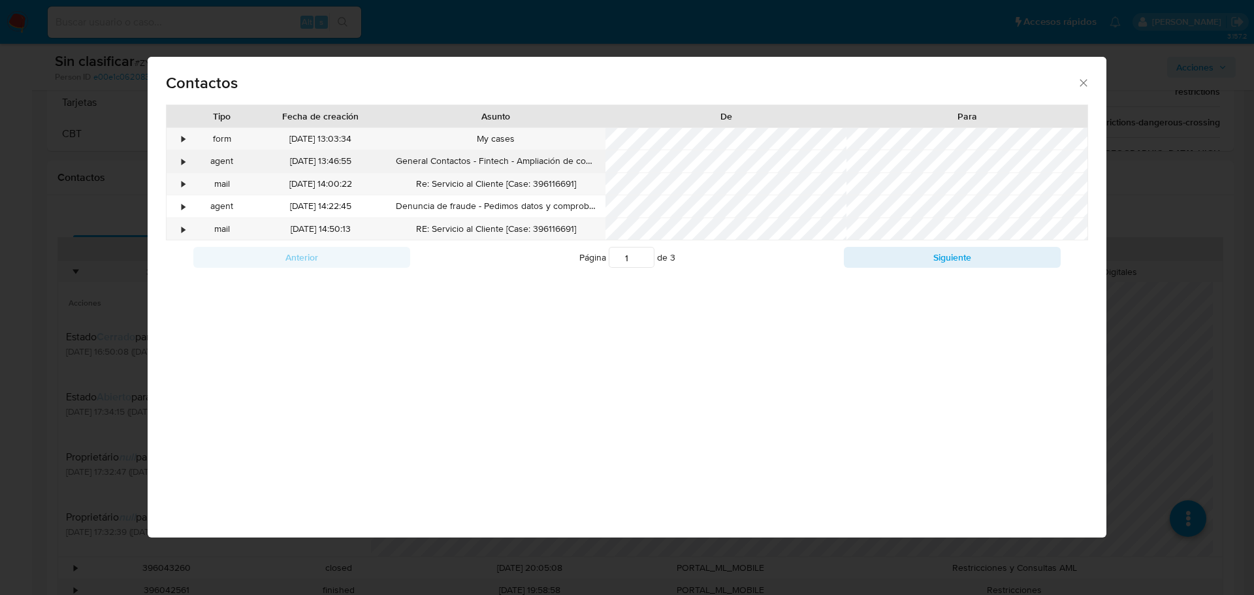
click at [178, 160] on div "•" at bounding box center [178, 162] width 23 height 22
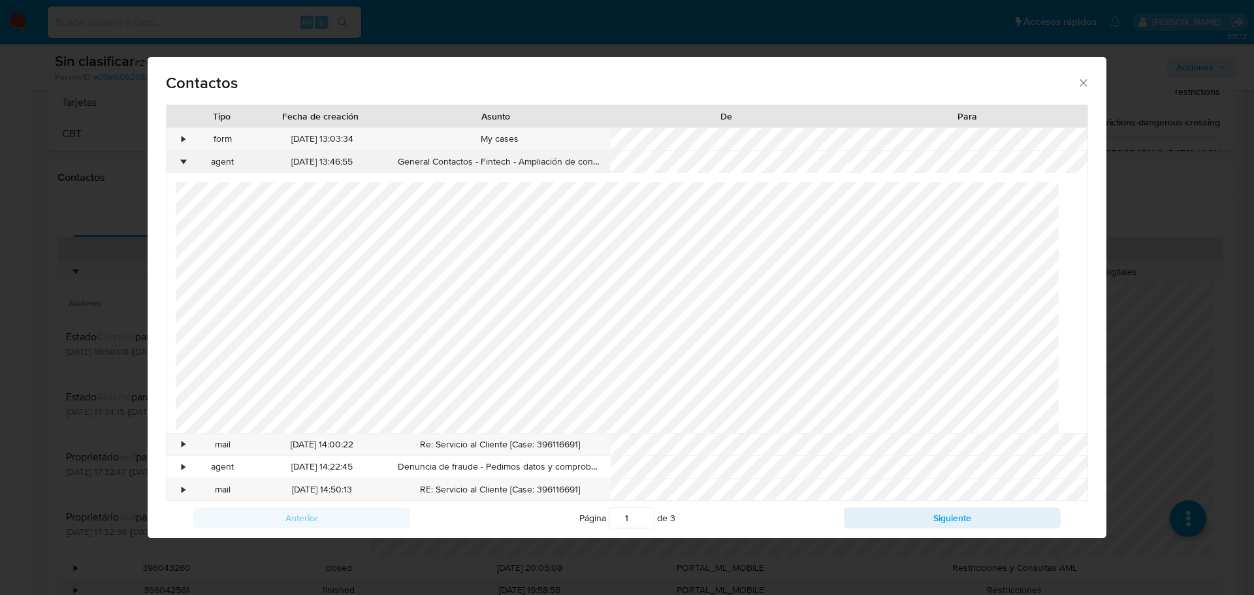
click at [178, 160] on div "•" at bounding box center [178, 162] width 23 height 22
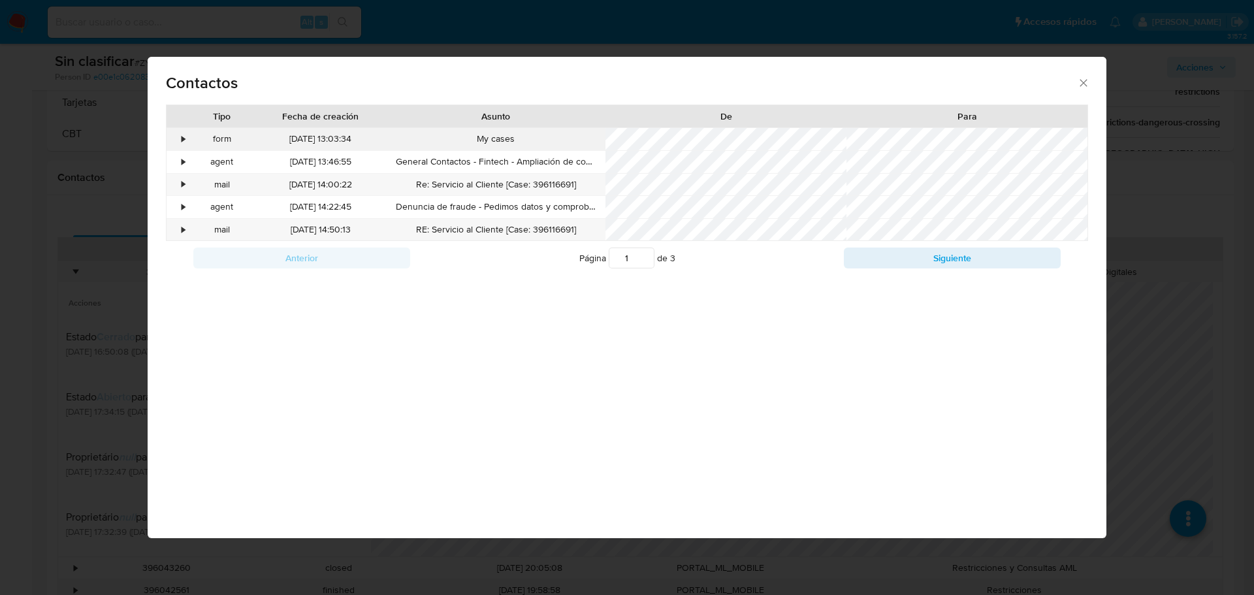
click at [178, 137] on div "•" at bounding box center [178, 139] width 23 height 22
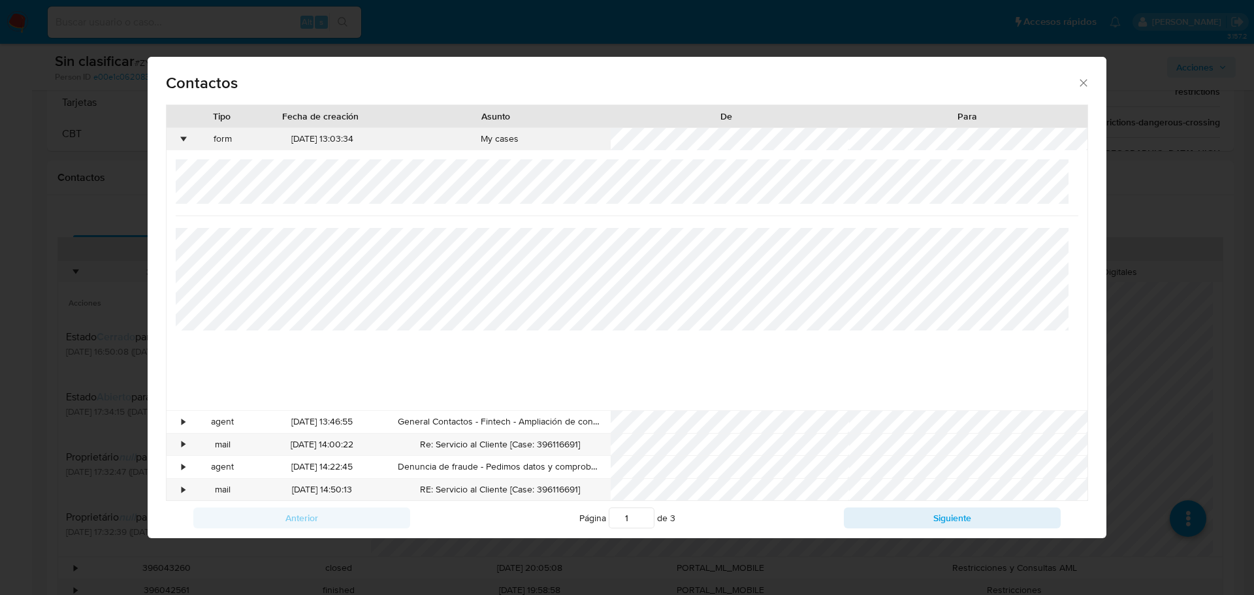
click at [182, 137] on div "•" at bounding box center [183, 139] width 3 height 13
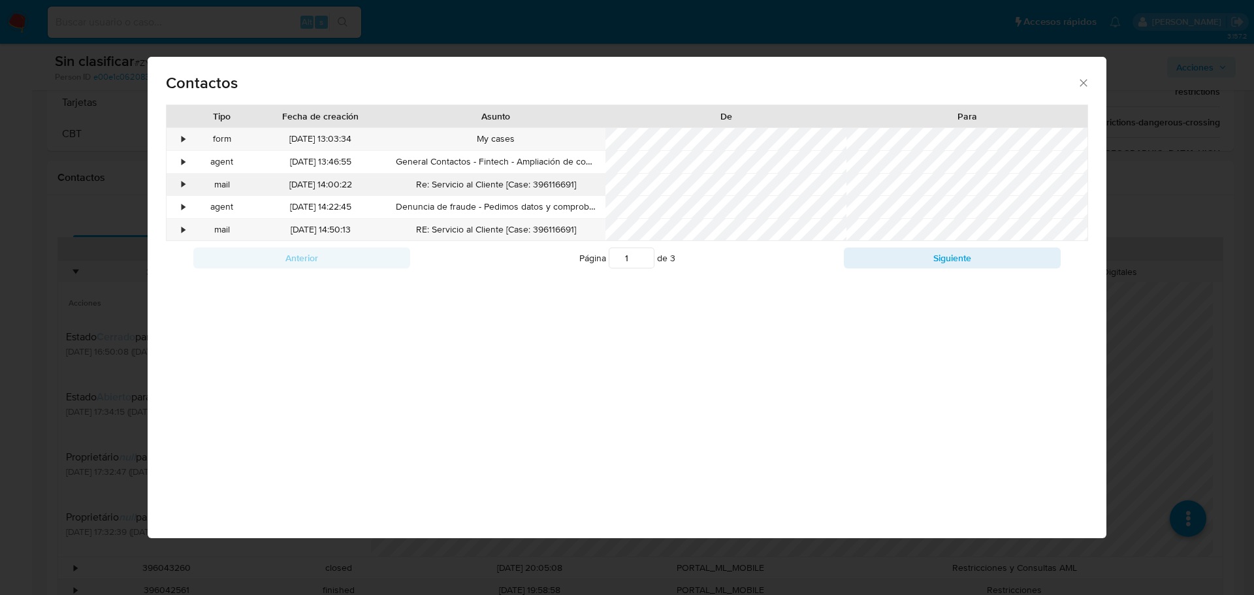
click at [173, 186] on div "•" at bounding box center [178, 185] width 23 height 22
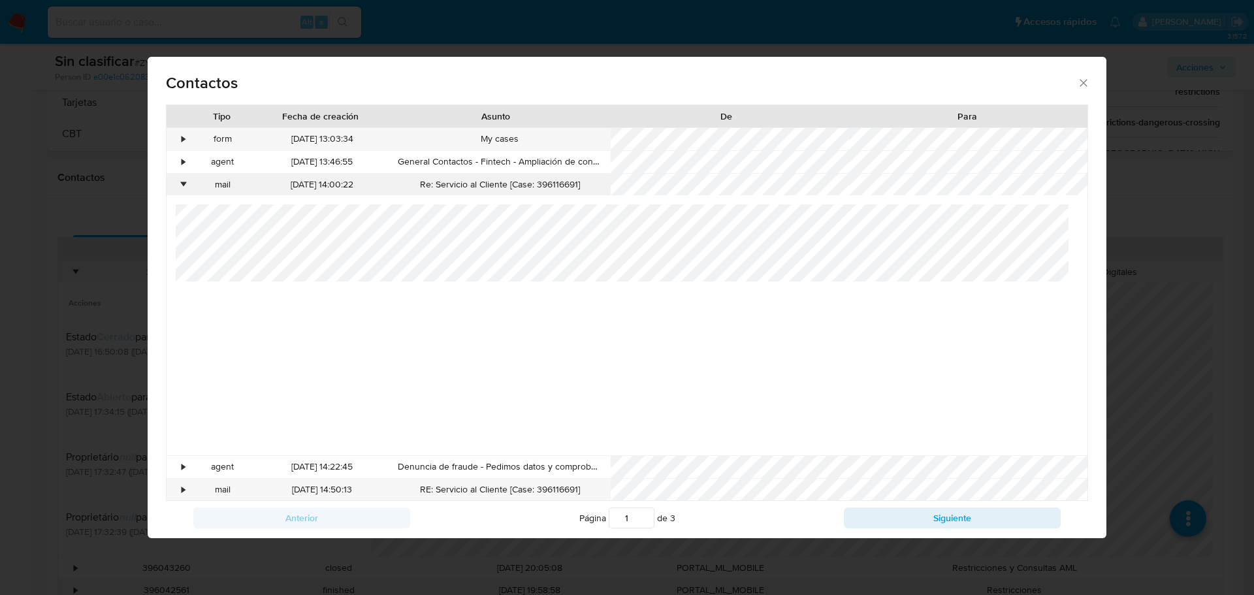
click at [173, 186] on div "•" at bounding box center [178, 185] width 23 height 22
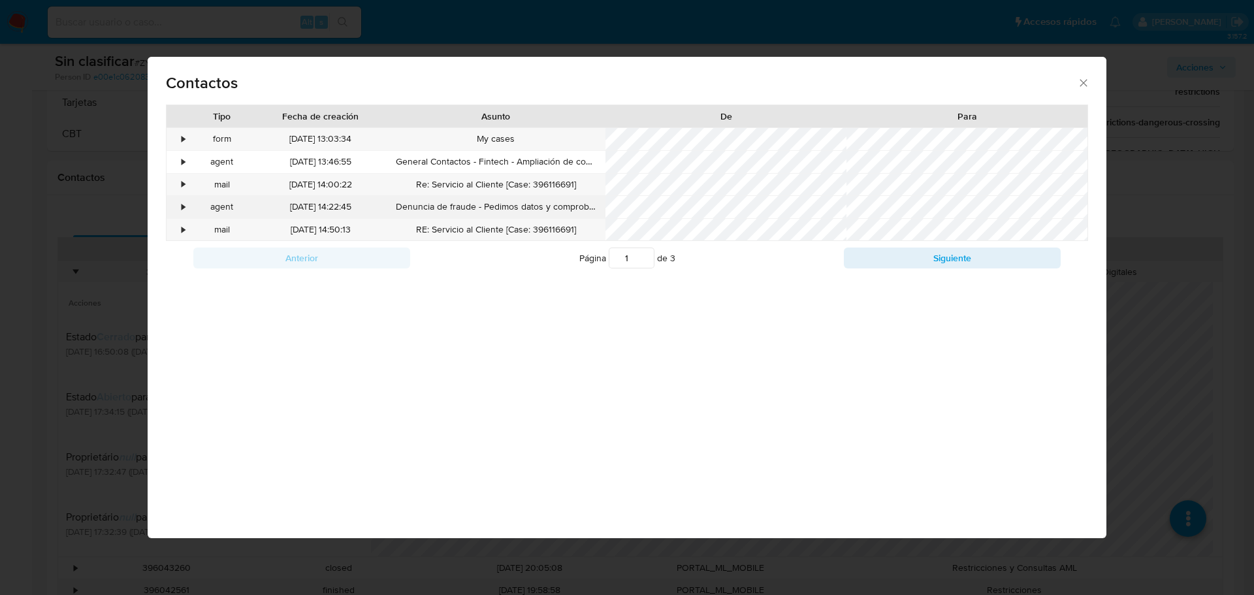
click at [180, 210] on div "•" at bounding box center [178, 207] width 23 height 22
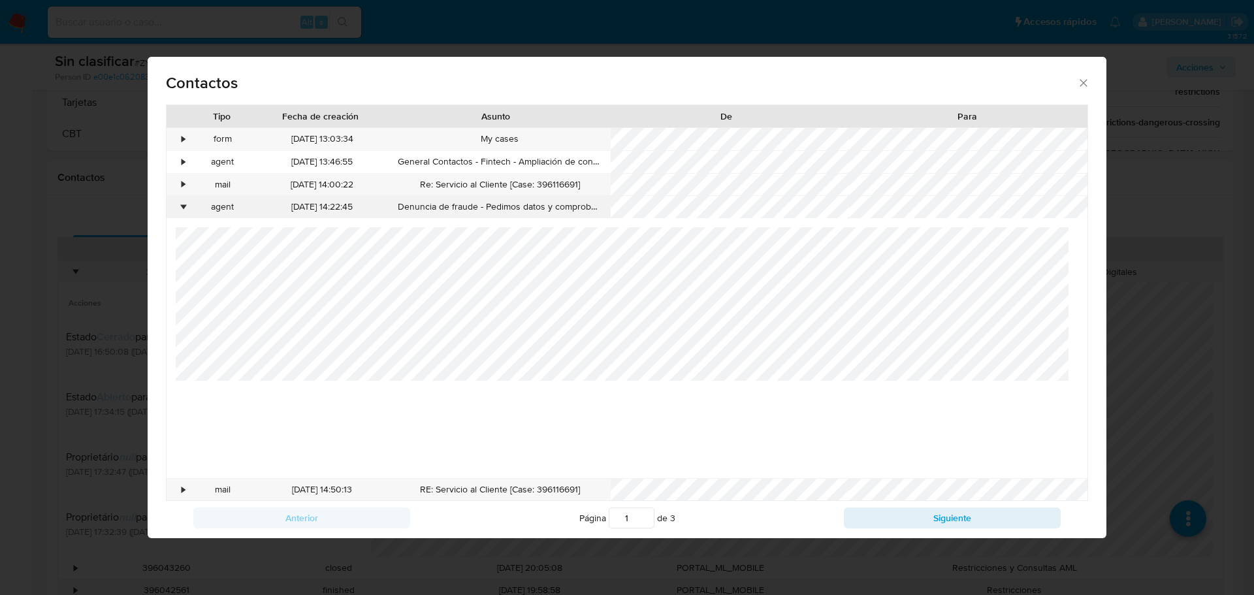
click at [180, 210] on div "•" at bounding box center [178, 207] width 23 height 22
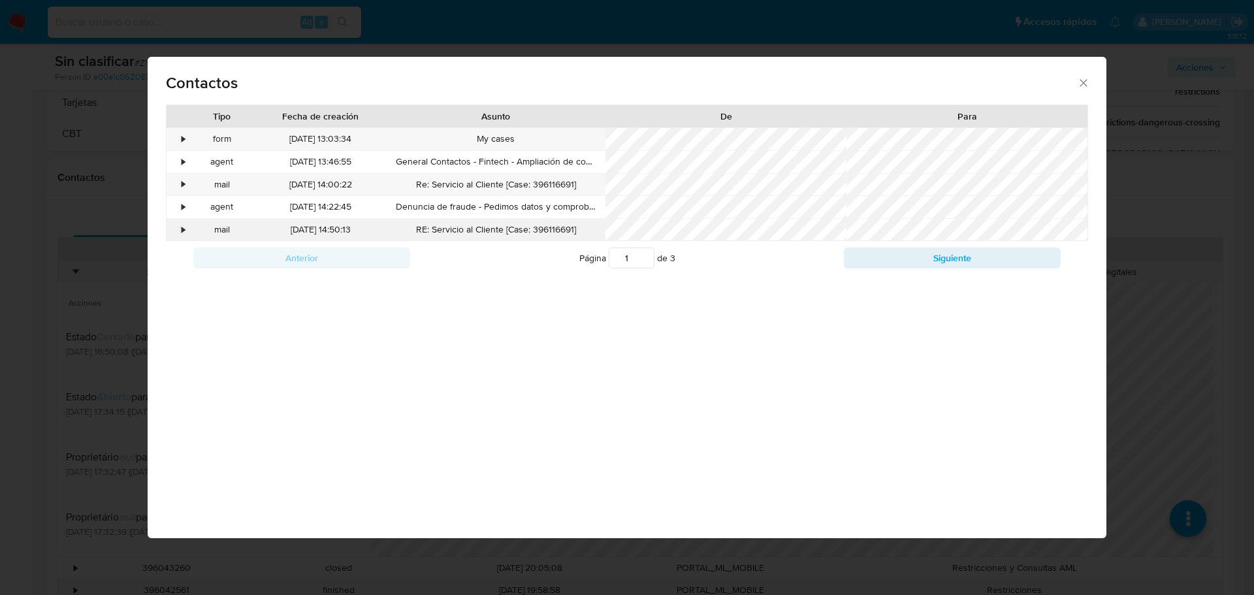
click at [186, 234] on div "•" at bounding box center [178, 230] width 23 height 22
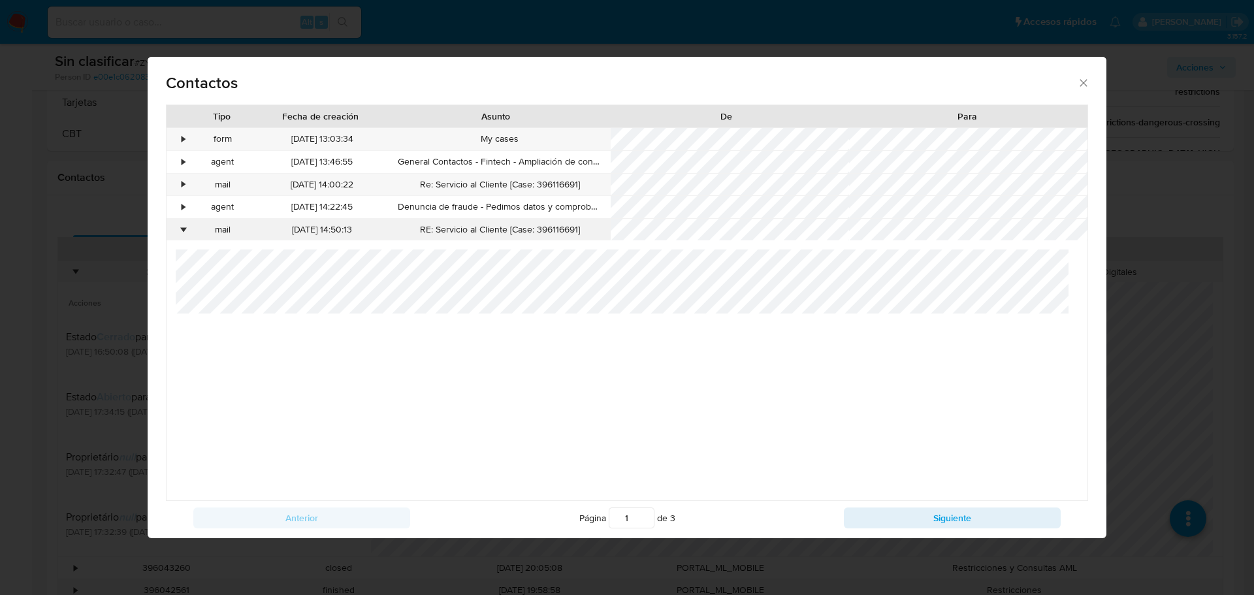
click at [186, 234] on div "•" at bounding box center [178, 230] width 23 height 22
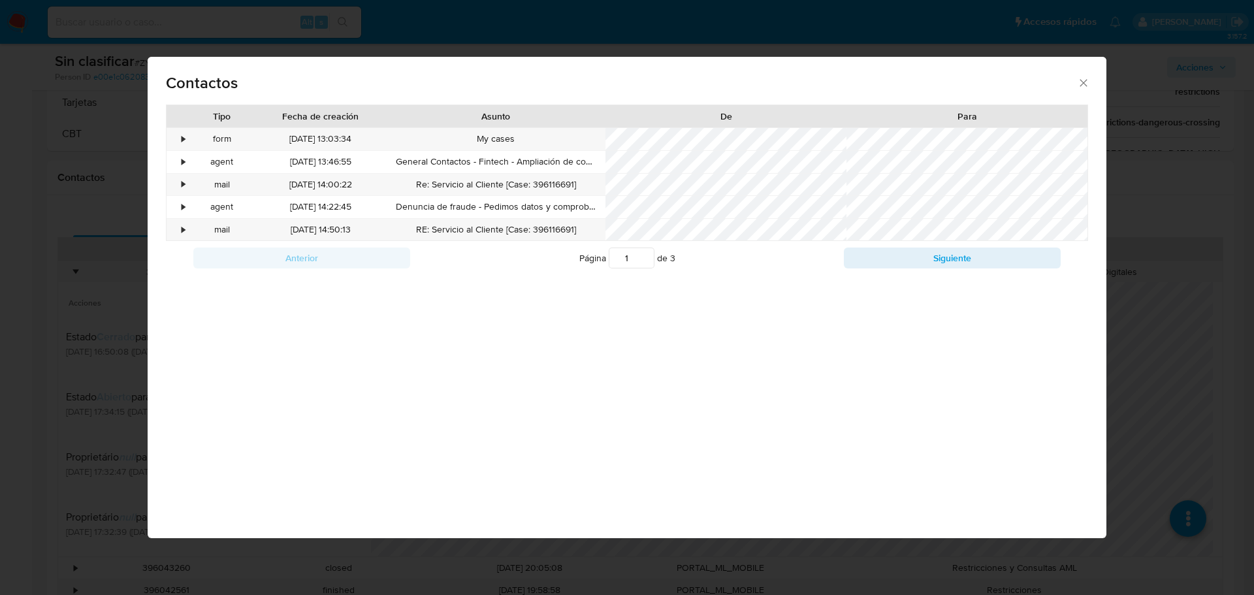
click at [93, 321] on div "Contactos Tipo Fecha de creación Asunto De Para • form 19/07/2025 13:03:34 My c…" at bounding box center [627, 297] width 1254 height 595
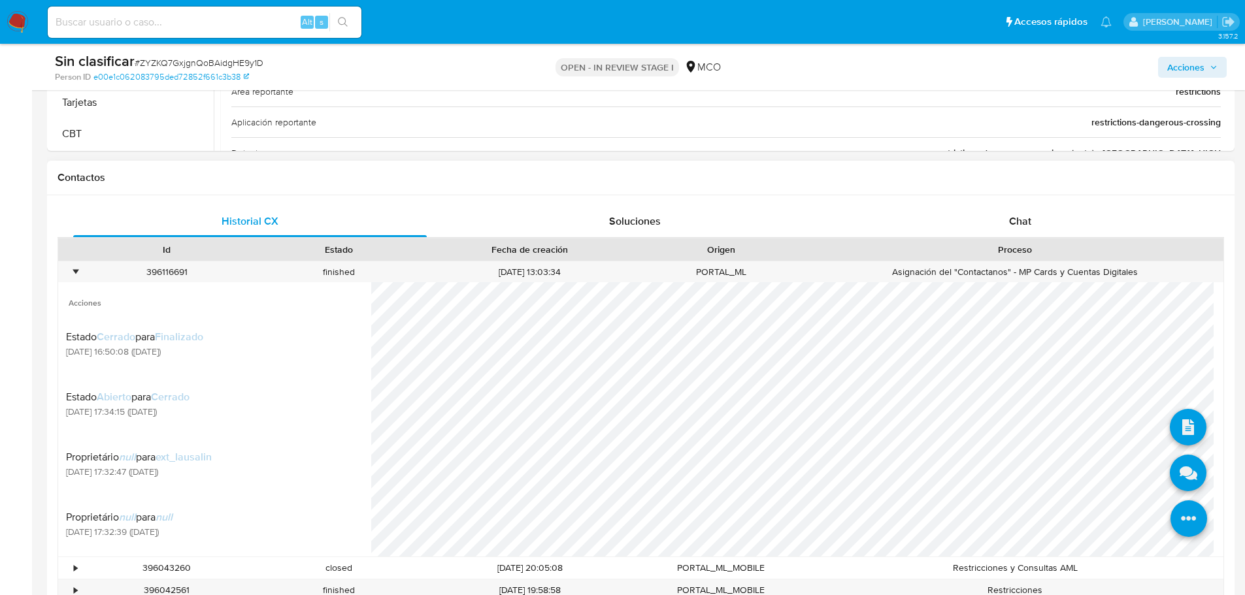
click at [1186, 516] on icon at bounding box center [1188, 519] width 37 height 37
click at [1185, 487] on icon at bounding box center [1188, 473] width 37 height 37
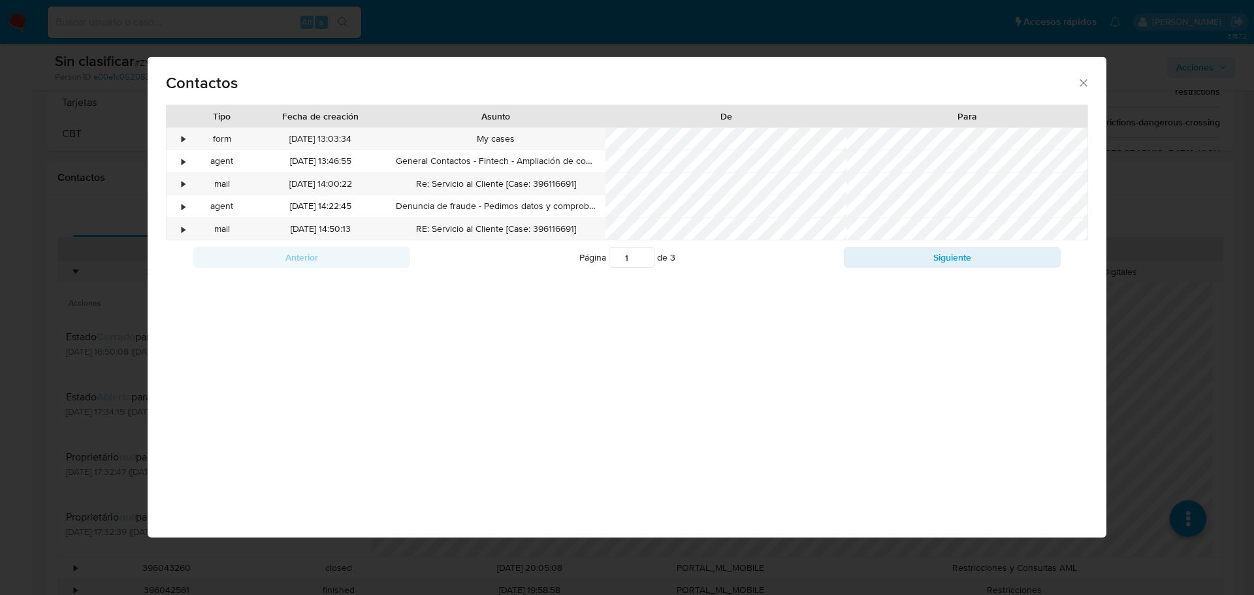
click at [925, 269] on div "Anterior Página 1 de 3 Siguiente" at bounding box center [627, 258] width 923 height 34
click at [925, 267] on button "Siguiente" at bounding box center [952, 258] width 217 height 21
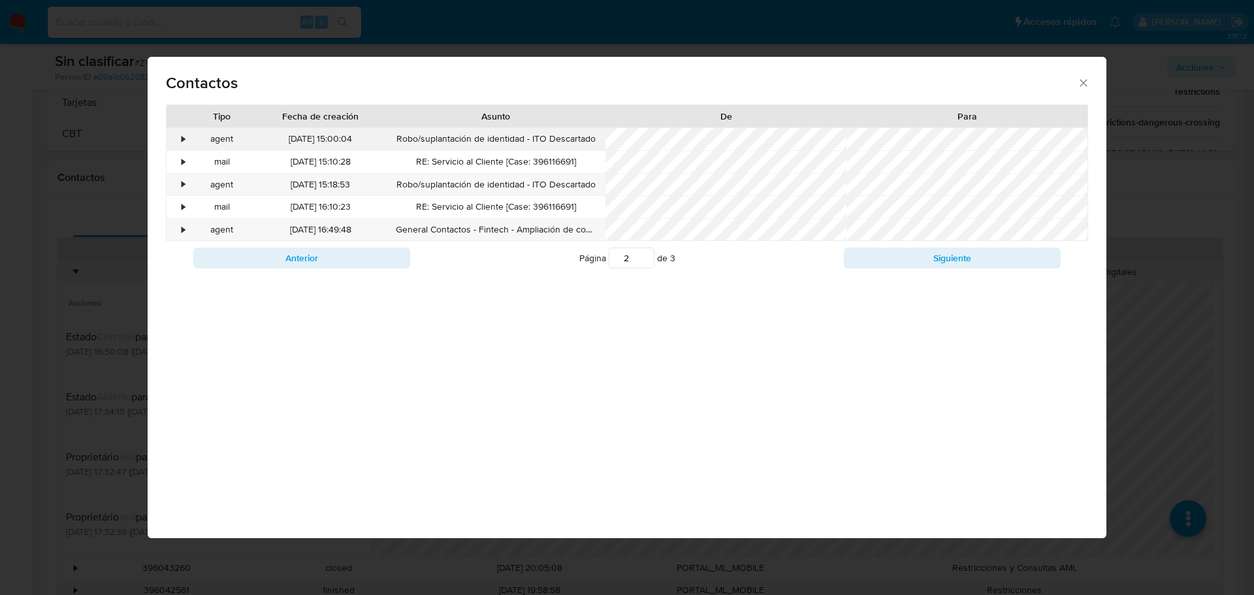
click at [178, 140] on div "•" at bounding box center [178, 139] width 23 height 22
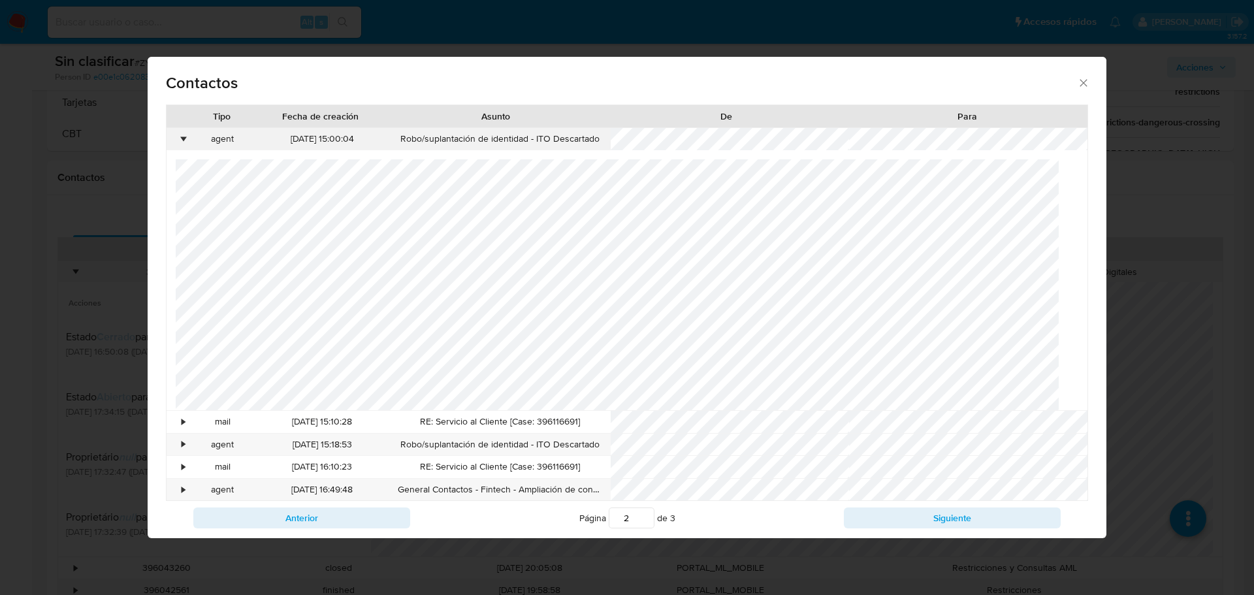
click at [178, 140] on div "•" at bounding box center [178, 139] width 23 height 22
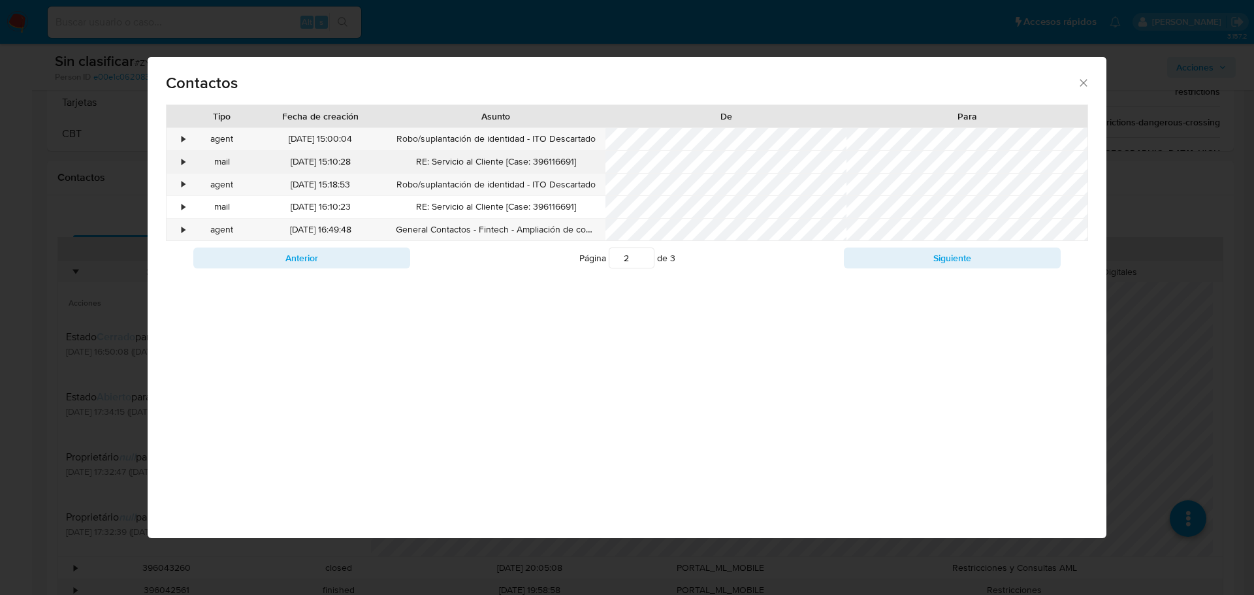
click at [178, 161] on div "•" at bounding box center [178, 162] width 23 height 22
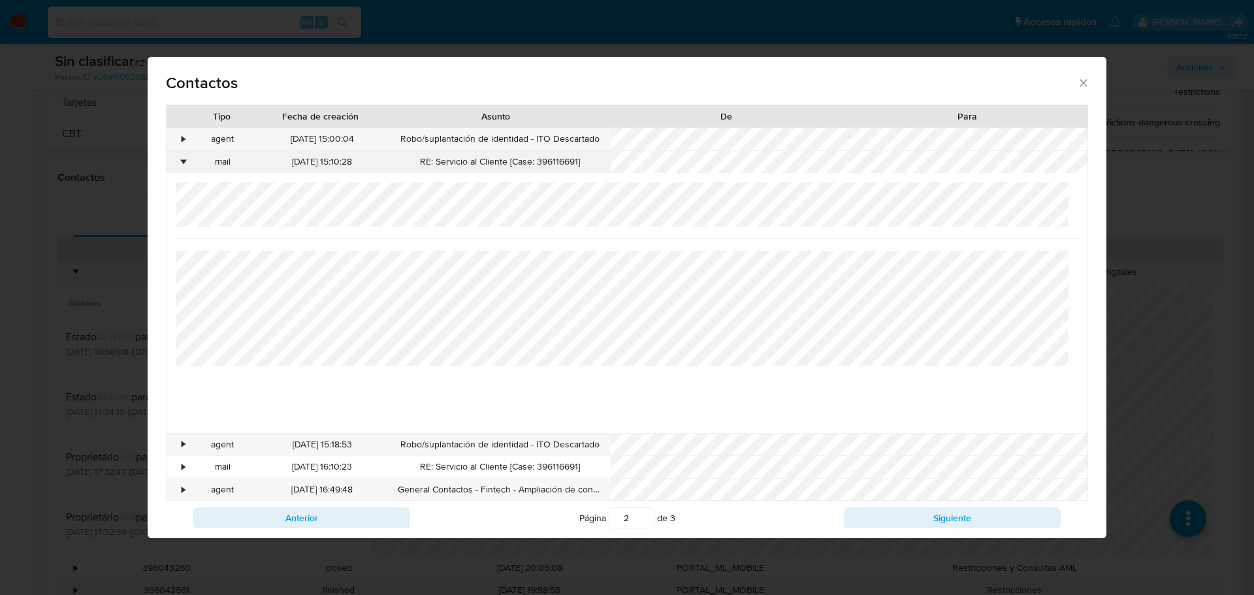
click at [184, 158] on div "•" at bounding box center [183, 162] width 3 height 13
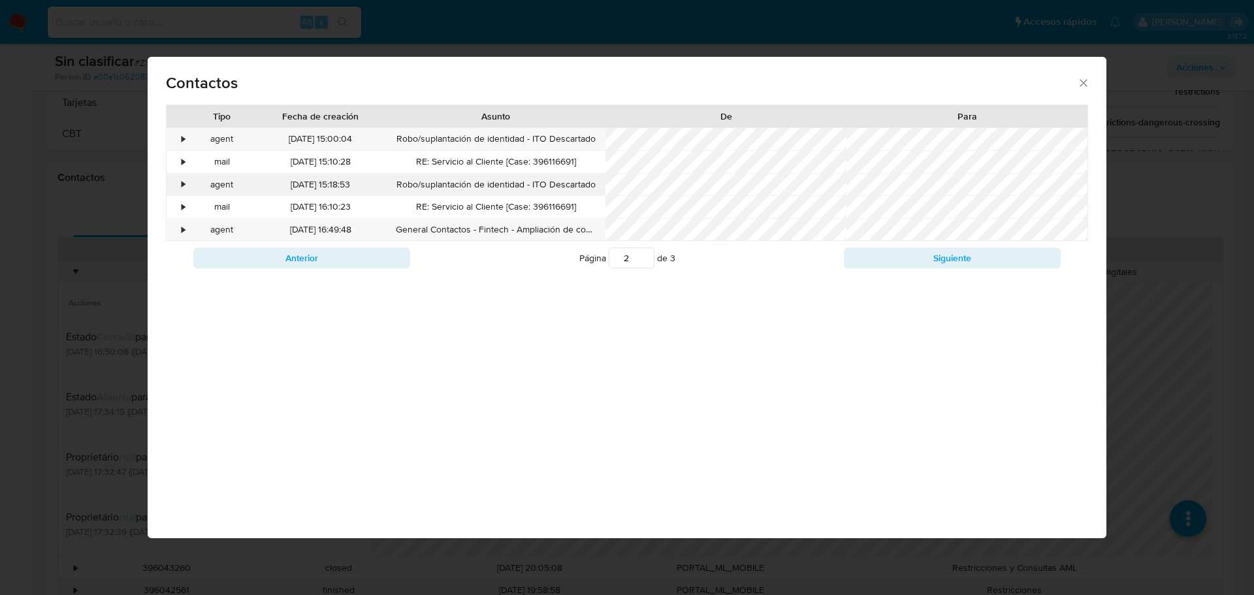
click at [175, 184] on div "•" at bounding box center [178, 185] width 23 height 22
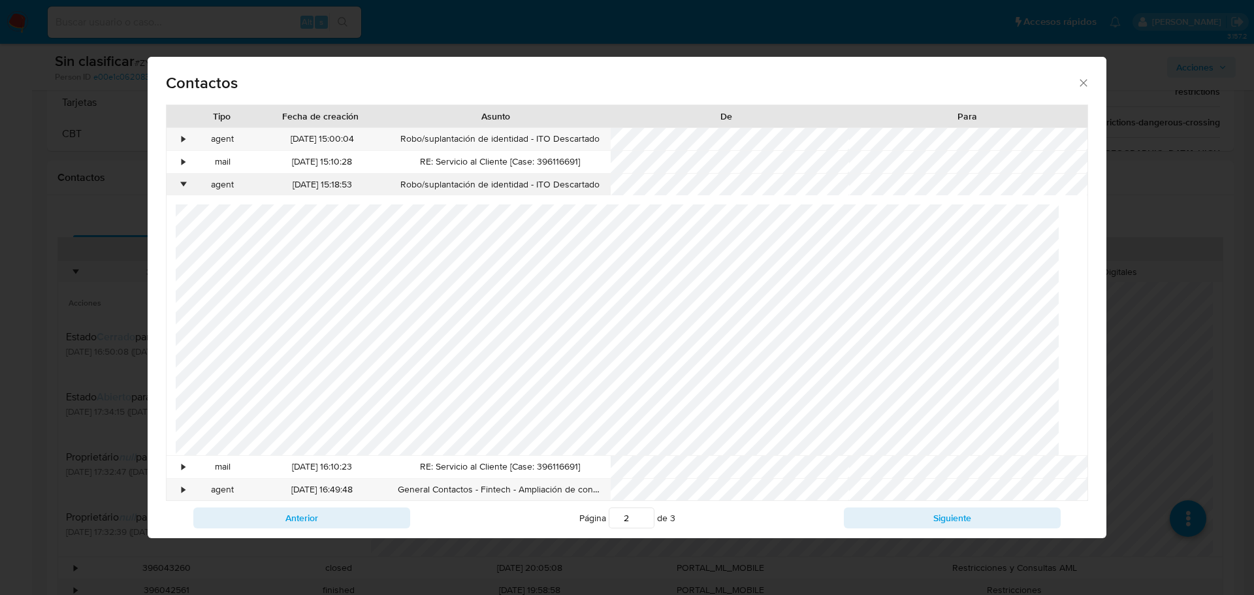
click at [175, 184] on div "•" at bounding box center [178, 185] width 23 height 22
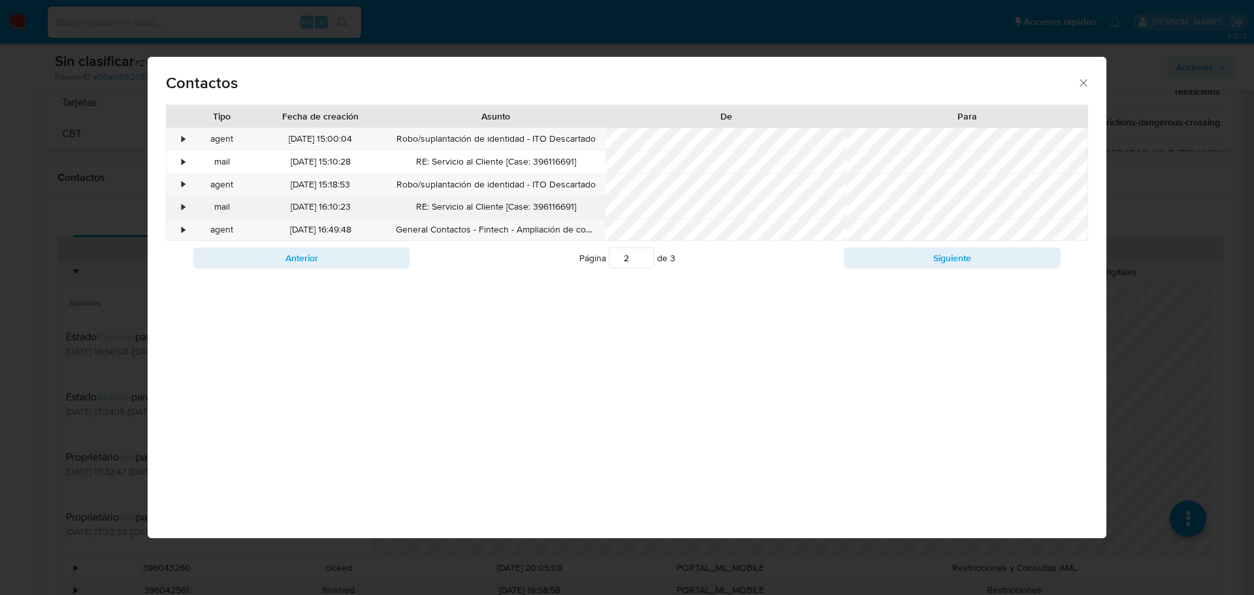
click at [183, 206] on div "•" at bounding box center [183, 207] width 3 height 13
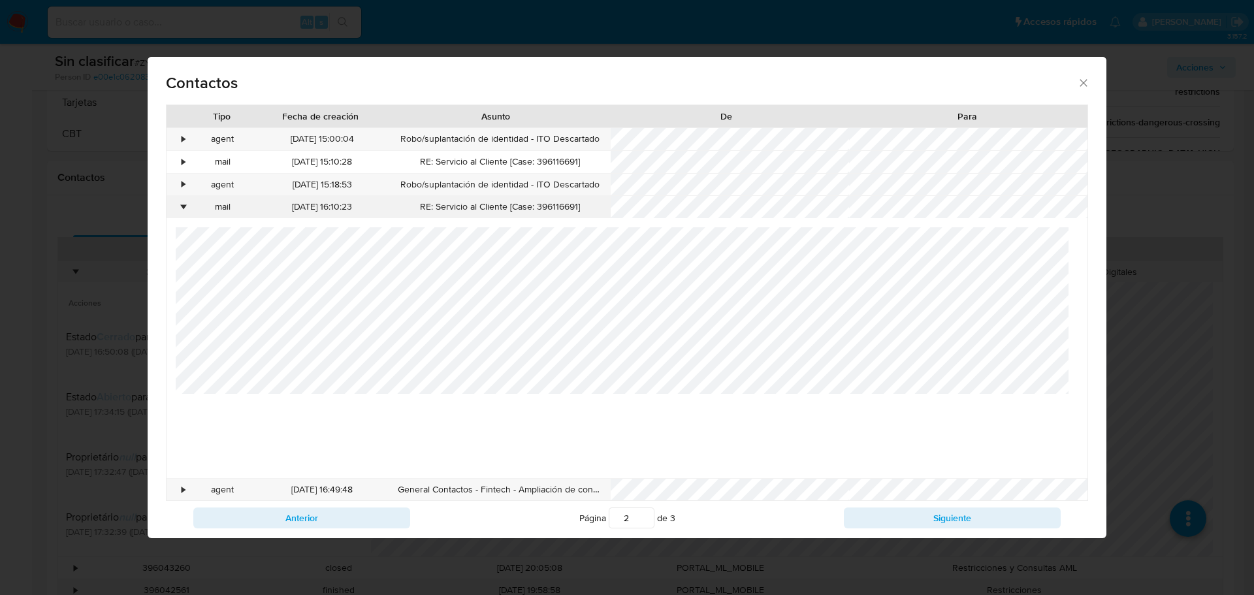
click at [183, 206] on div "•" at bounding box center [183, 207] width 3 height 13
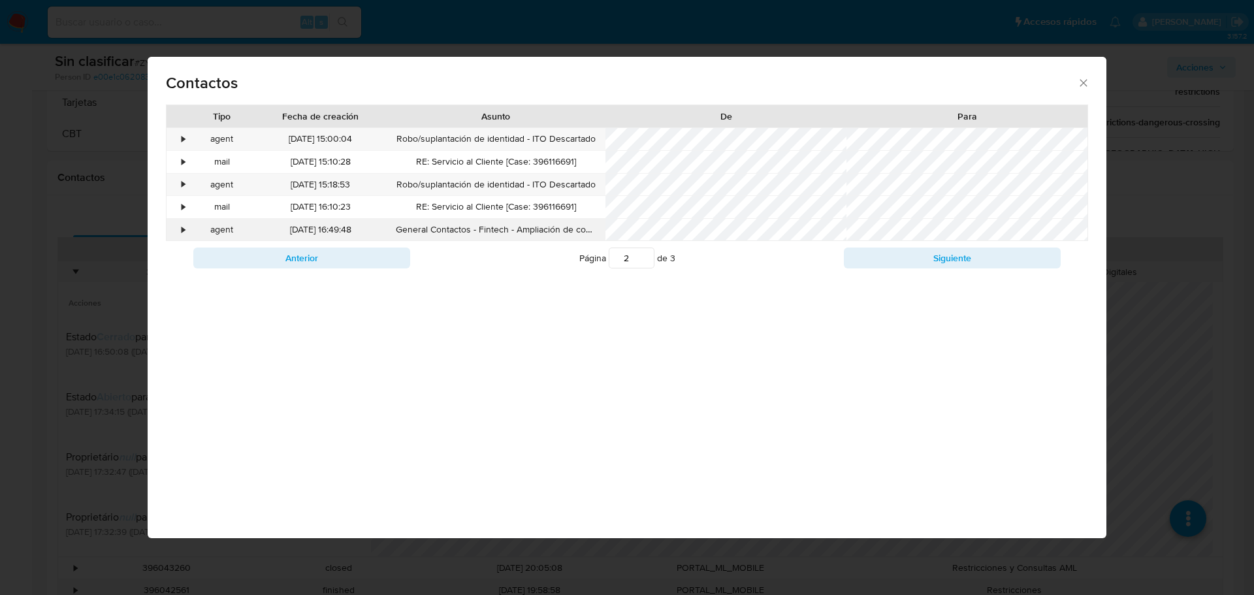
click at [180, 235] on div "•" at bounding box center [178, 230] width 23 height 22
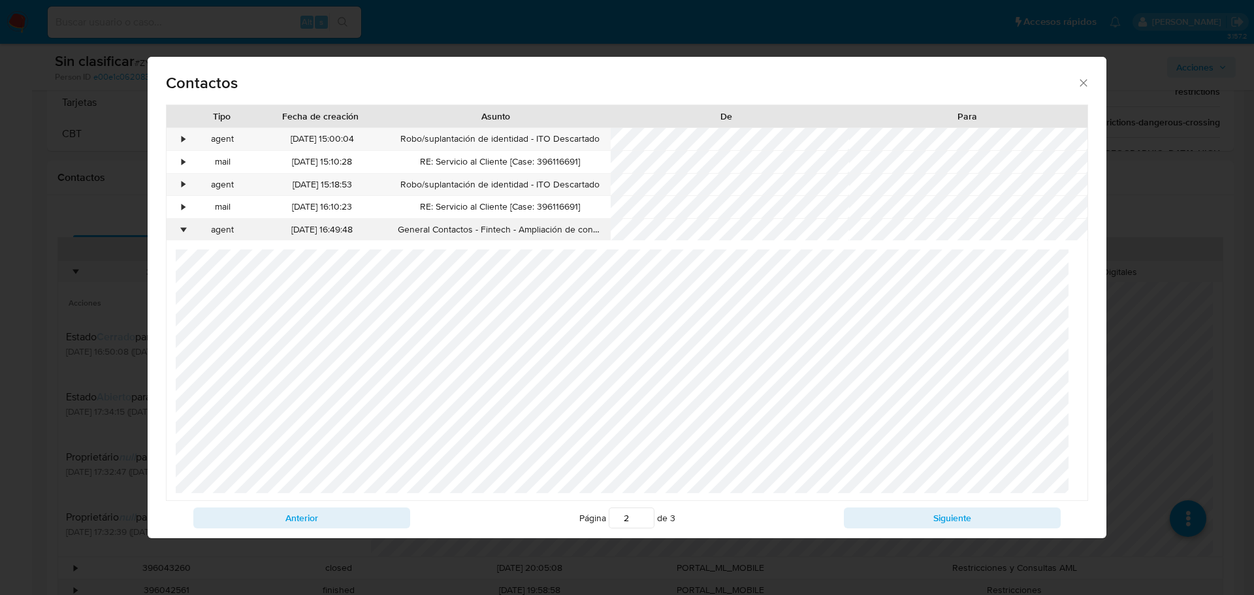
click at [185, 231] on div "•" at bounding box center [183, 229] width 3 height 13
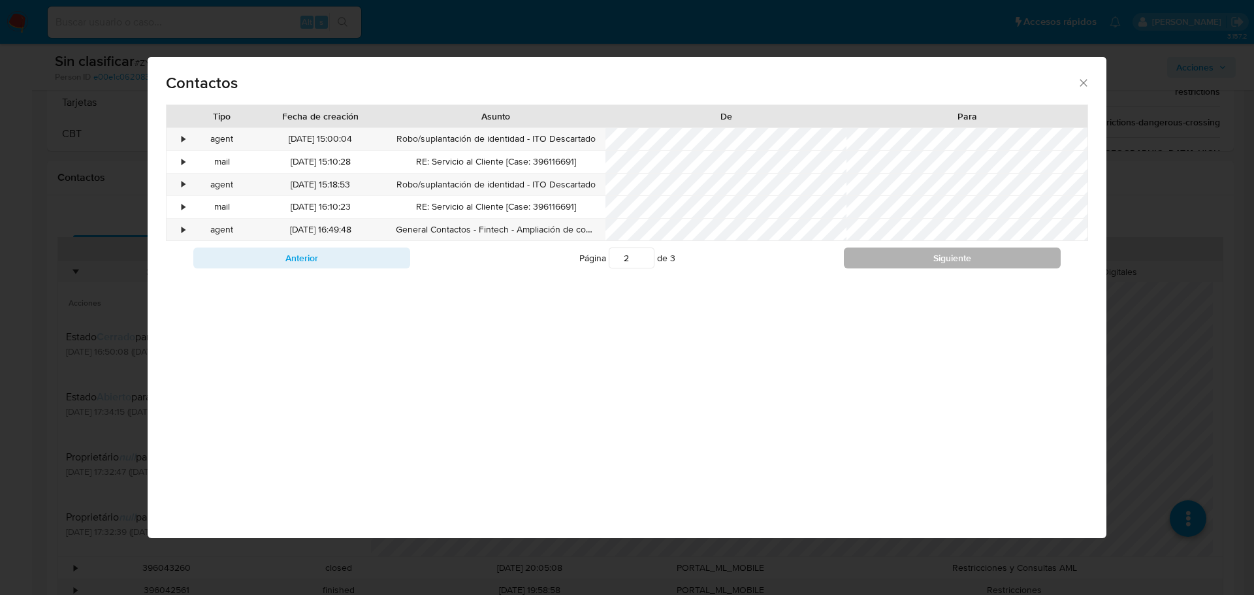
click at [933, 267] on button "Siguiente" at bounding box center [952, 258] width 217 height 21
type input "3"
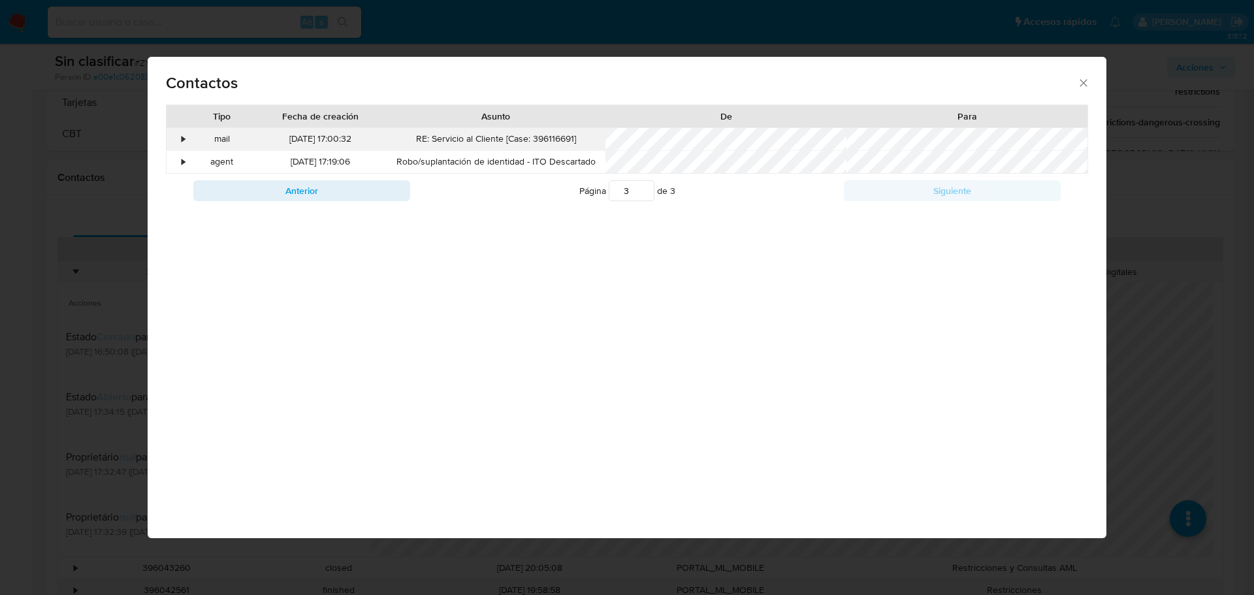
click at [184, 142] on div "•" at bounding box center [183, 139] width 3 height 13
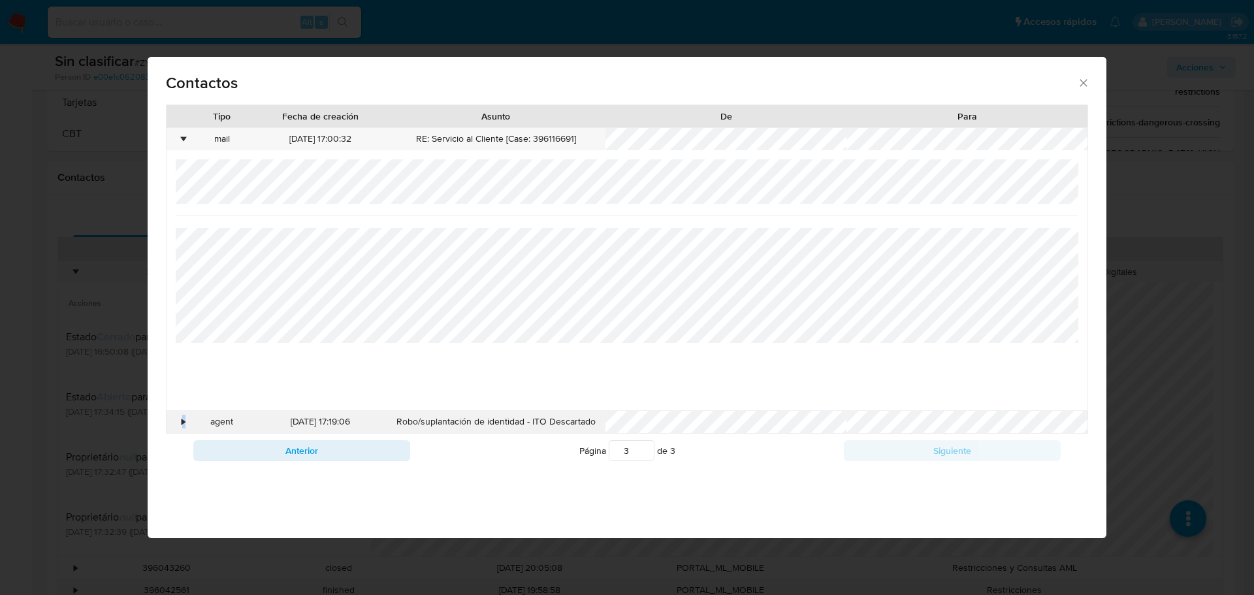
click at [179, 427] on div "•" at bounding box center [178, 422] width 23 height 22
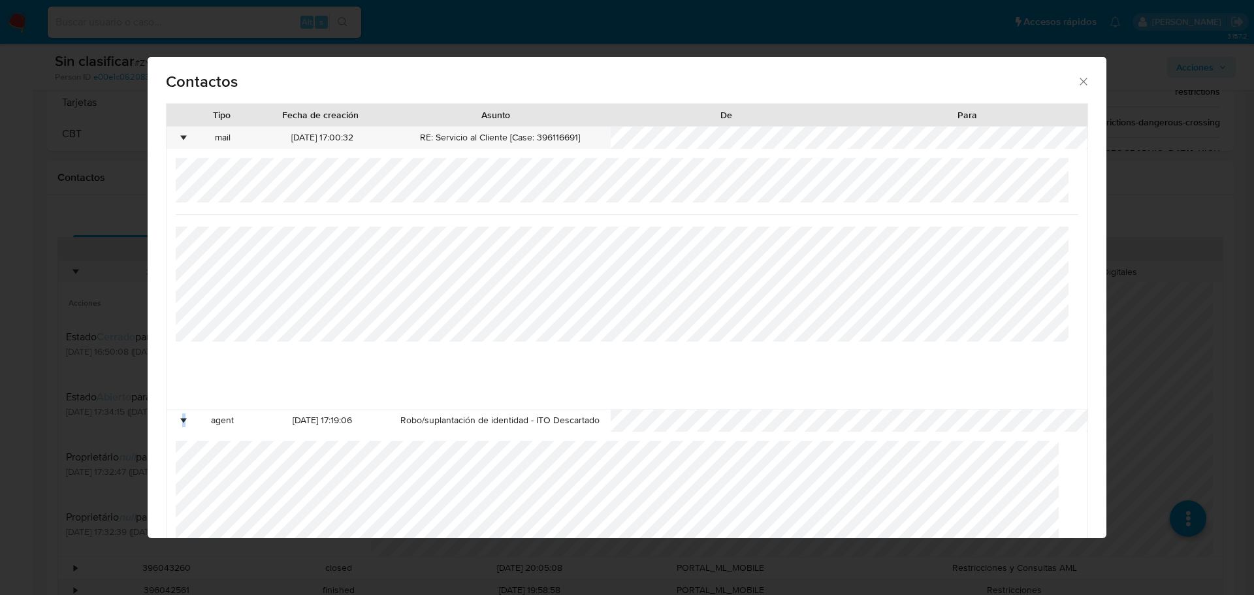
scroll to position [0, 0]
click at [185, 141] on div "•" at bounding box center [183, 139] width 3 height 13
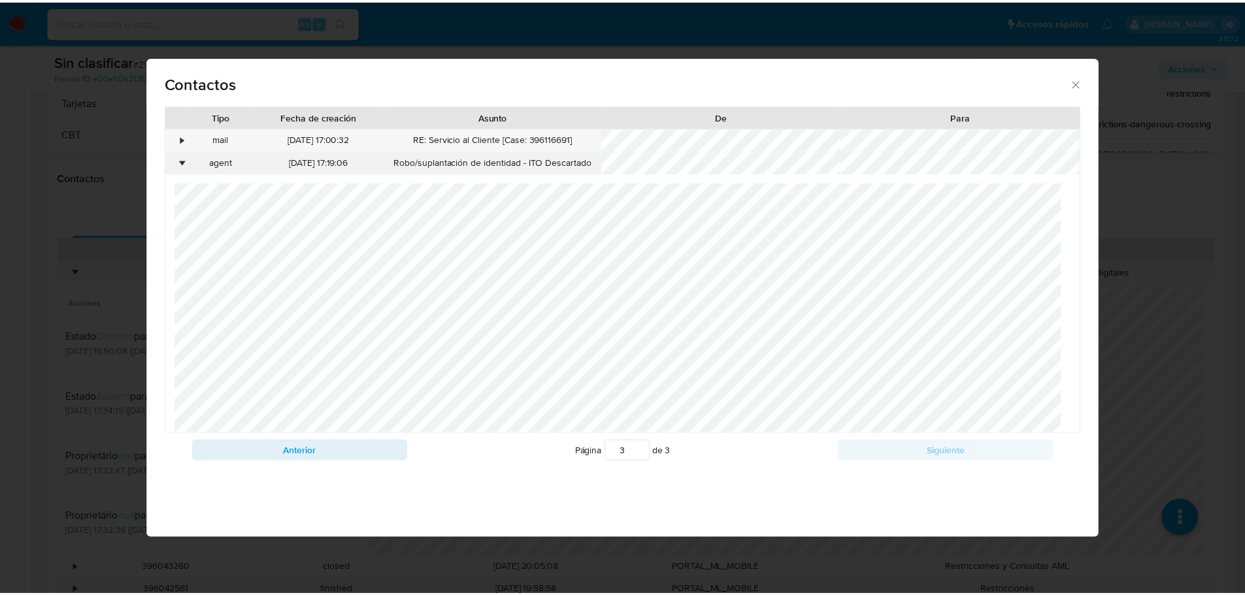
scroll to position [31, 0]
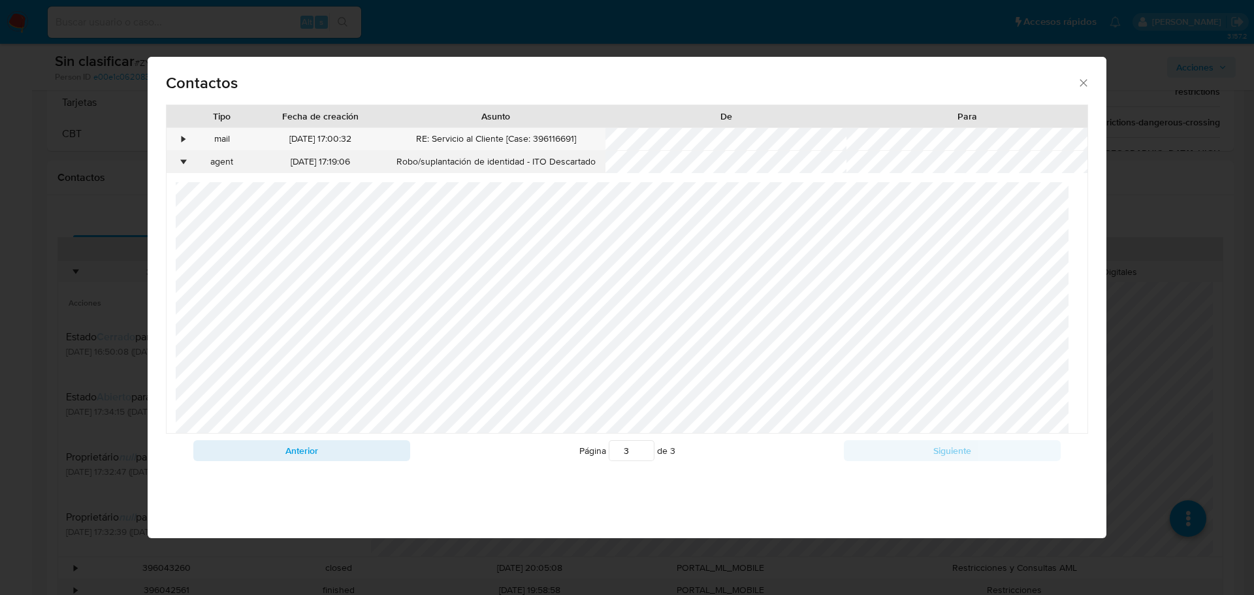
click at [184, 157] on div "•" at bounding box center [183, 162] width 3 height 13
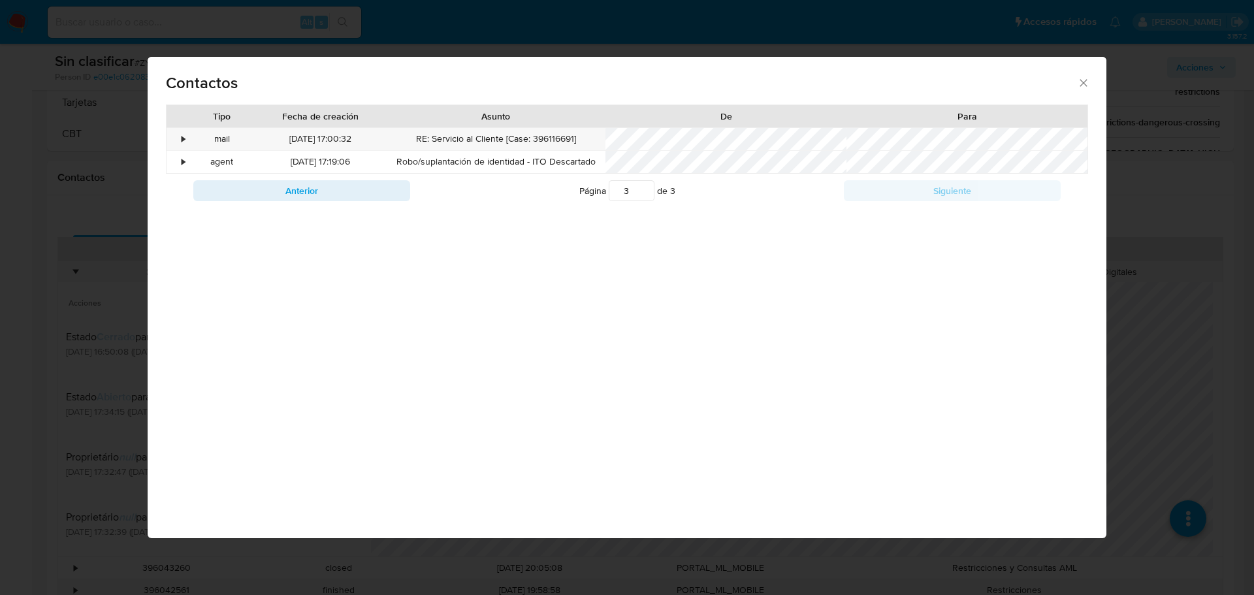
click at [33, 318] on div "Contactos Tipo Fecha de creación Asunto De Para • mail 19/07/2025 17:00:32 RE: …" at bounding box center [627, 297] width 1254 height 595
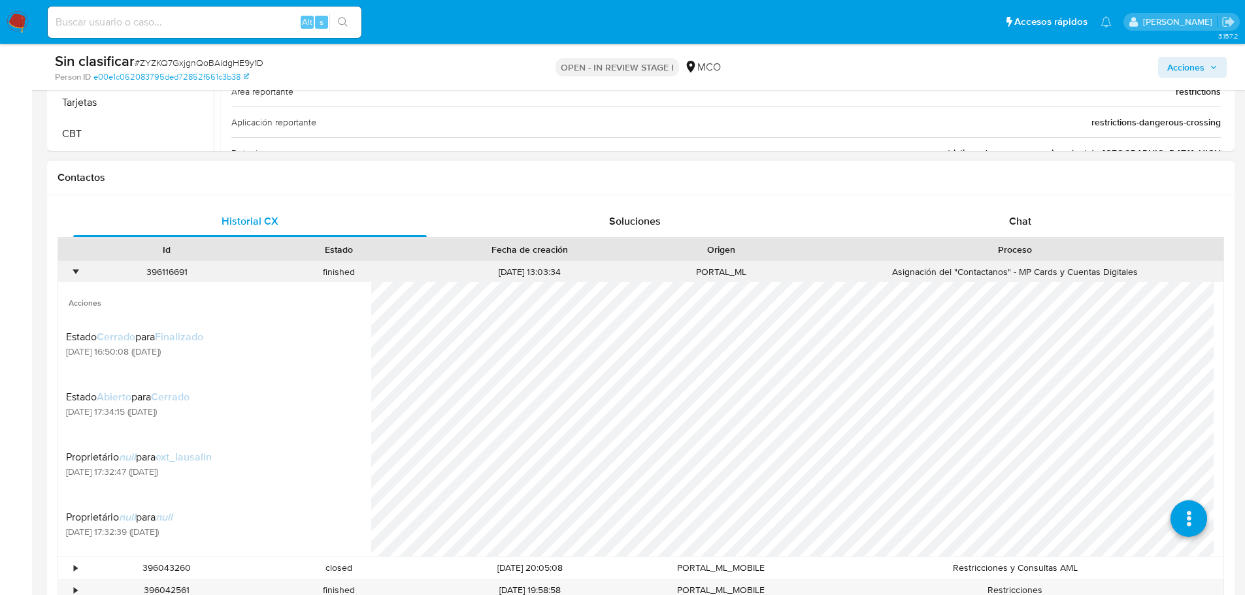
click at [76, 270] on div "•" at bounding box center [75, 272] width 3 height 12
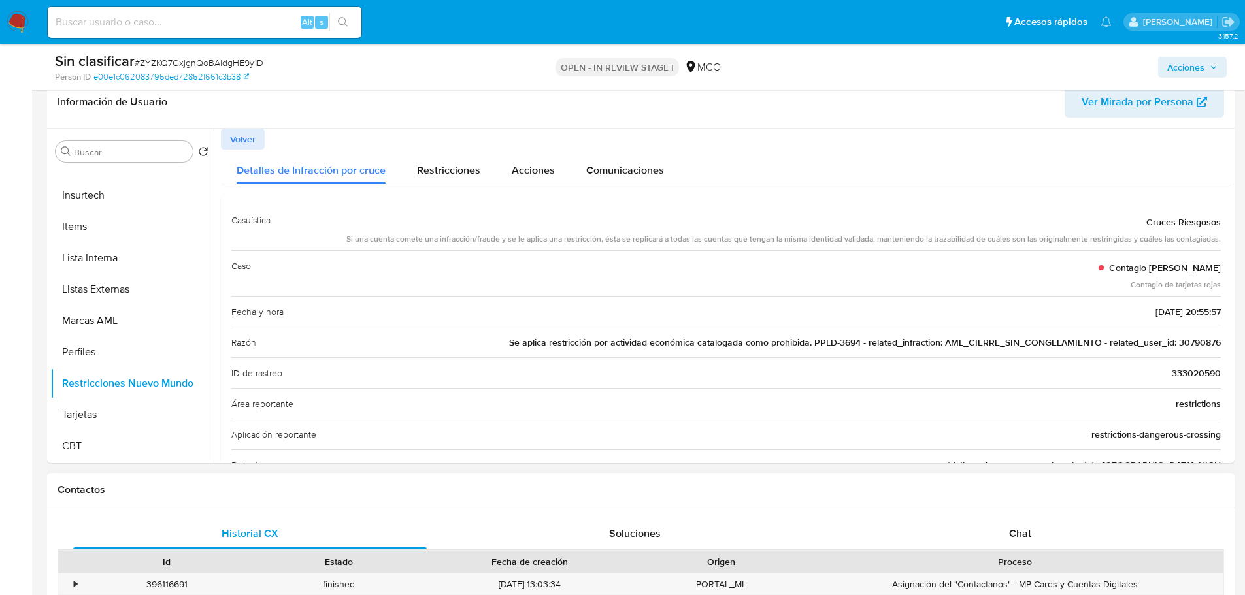
scroll to position [0, 0]
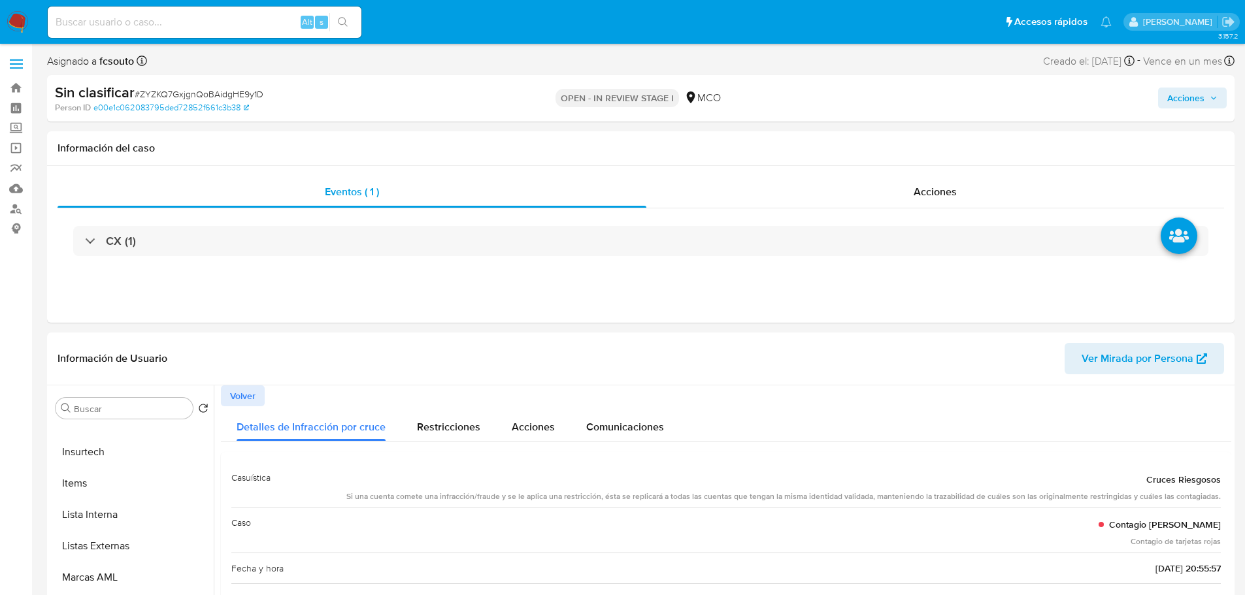
click at [1212, 92] on span "Acciones" at bounding box center [1192, 98] width 50 height 18
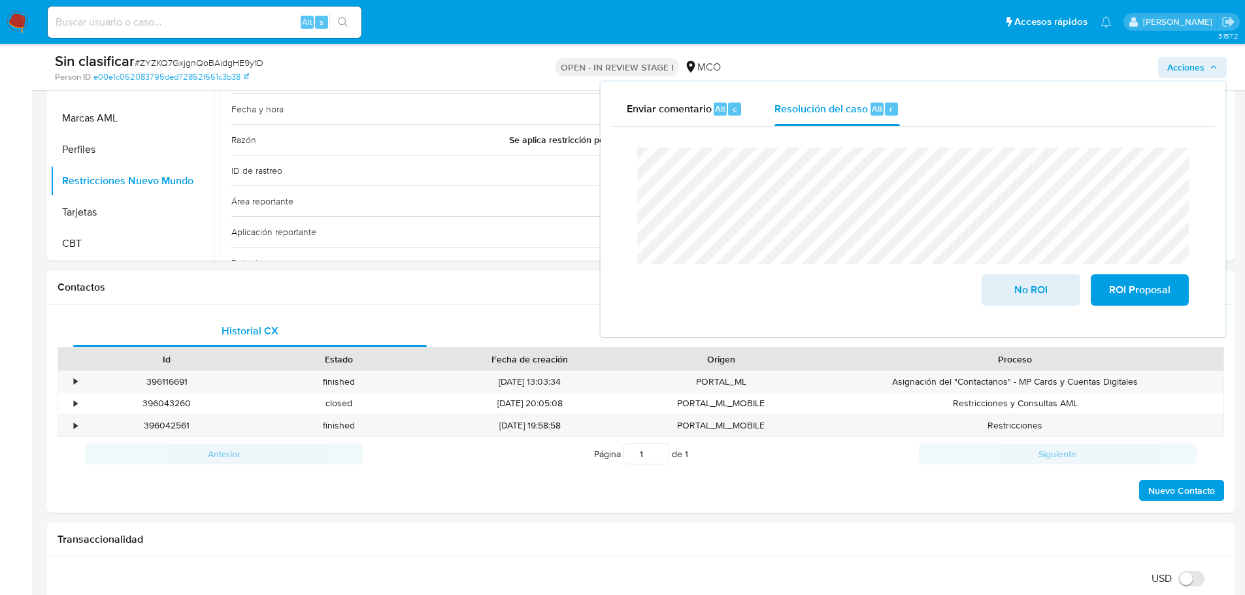
scroll to position [392, 0]
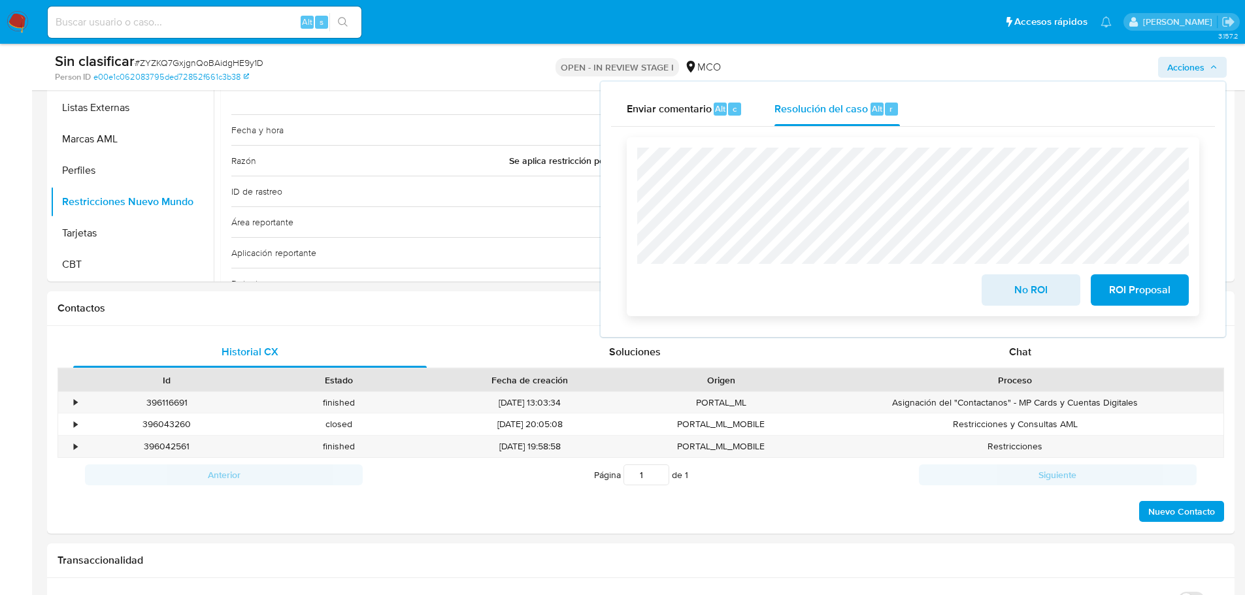
click at [1008, 286] on span "No ROI" at bounding box center [1030, 290] width 64 height 29
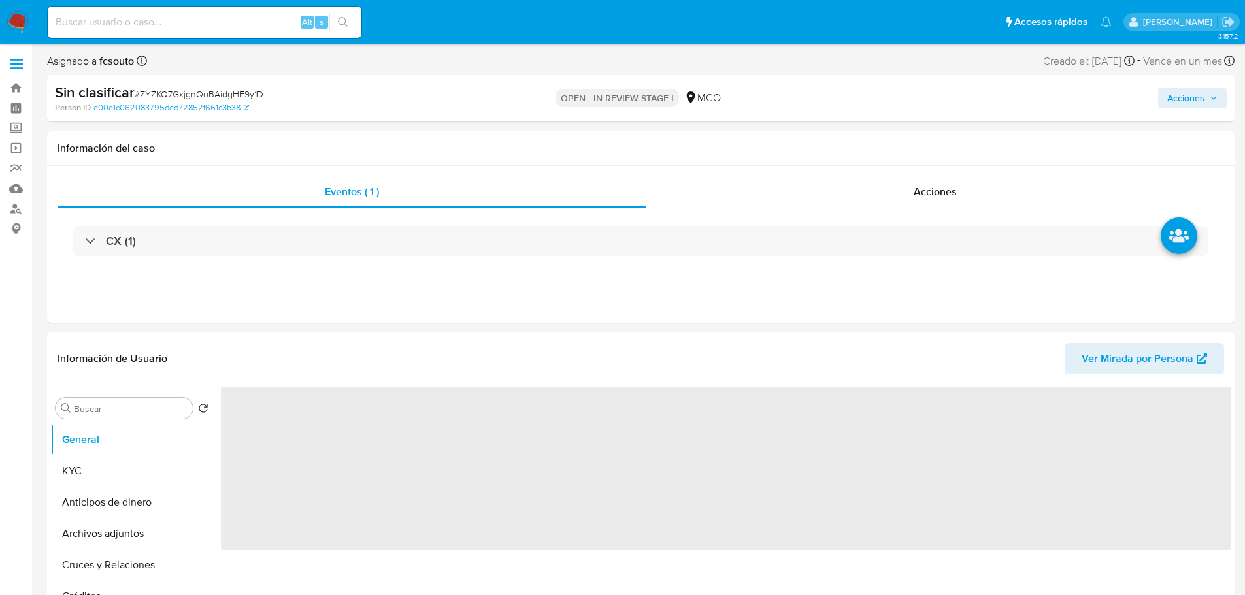
click at [146, 22] on input at bounding box center [205, 22] width 314 height 17
paste input "30790876"
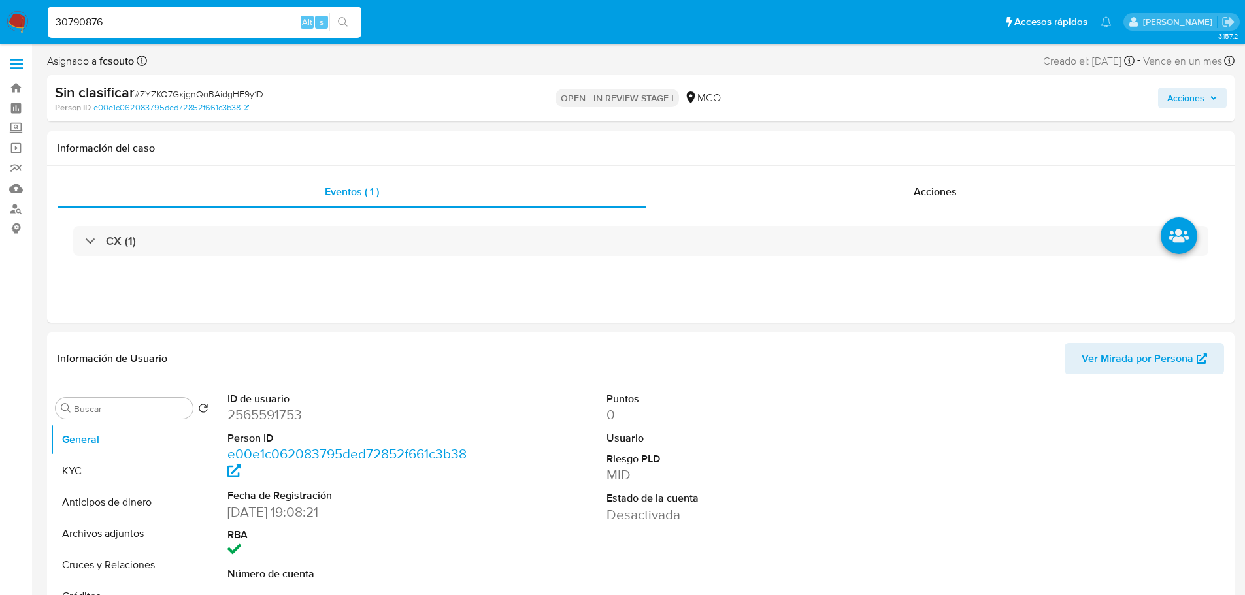
type input "30790876"
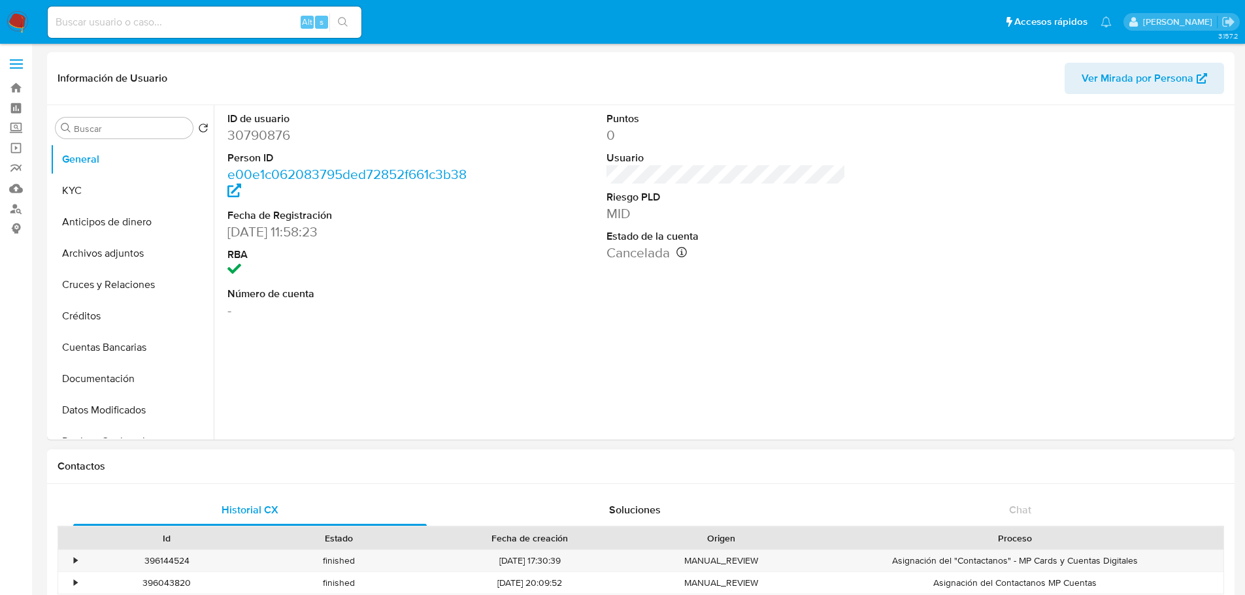
select select "10"
click at [127, 188] on button "KYC" at bounding box center [126, 190] width 153 height 31
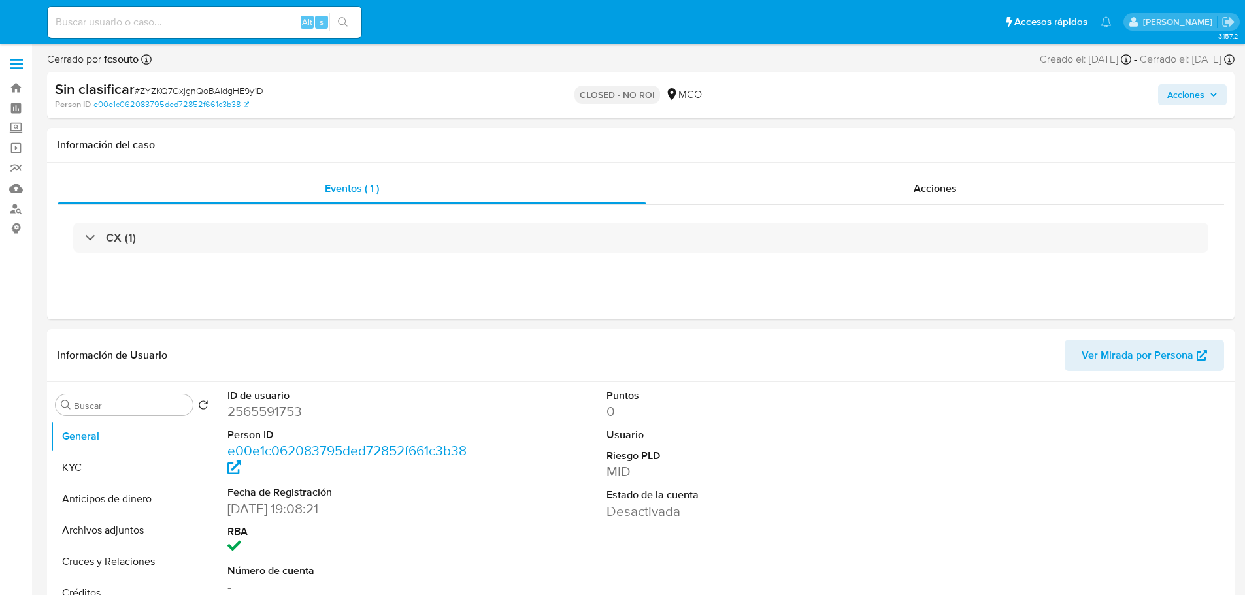
select select "10"
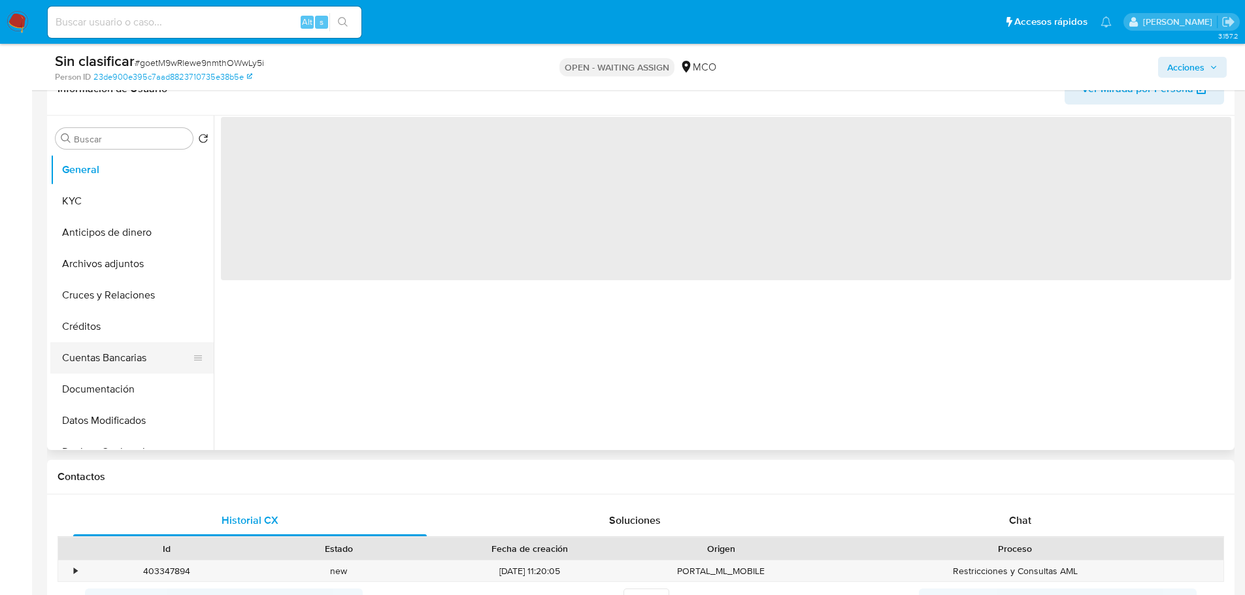
scroll to position [261, 0]
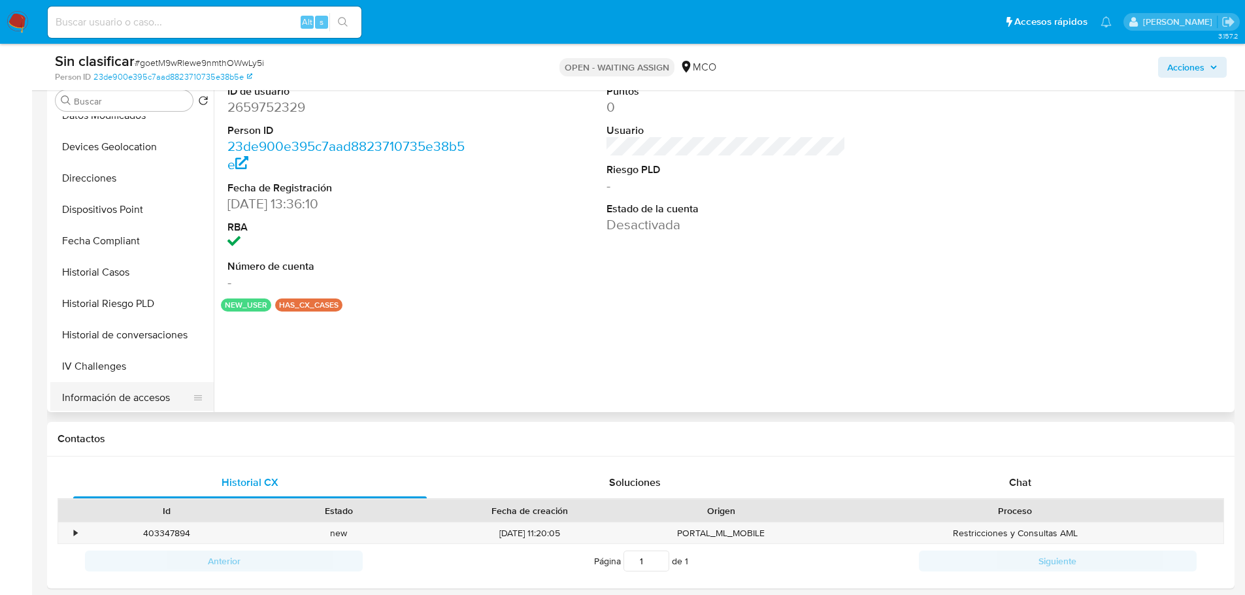
select select "10"
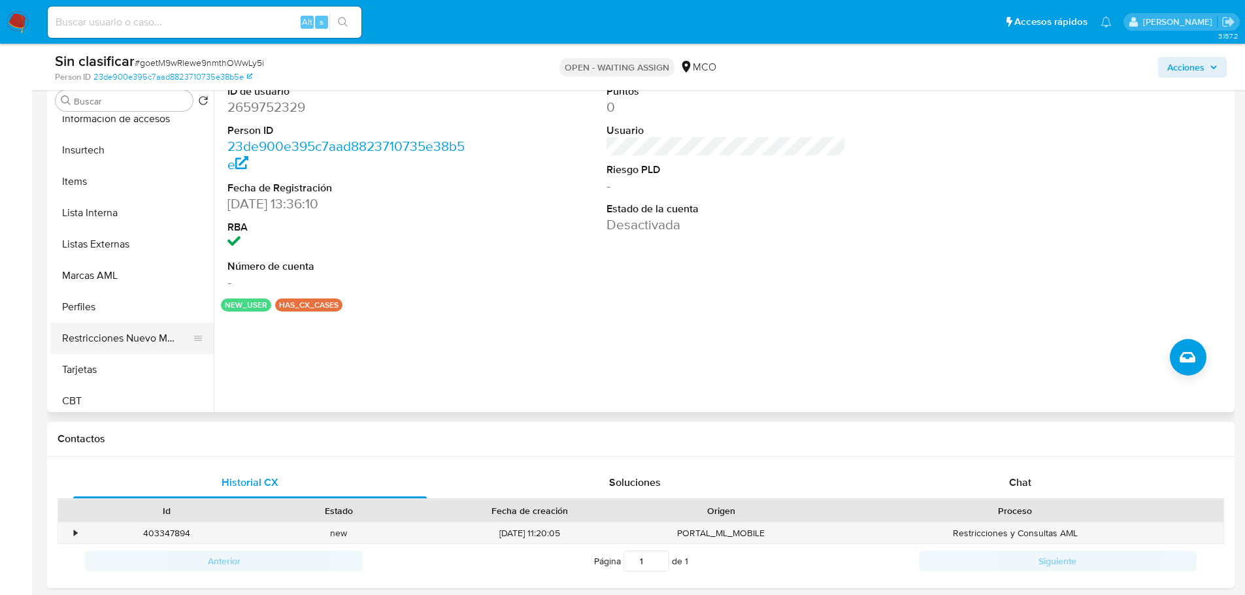
scroll to position [552, 0]
click at [140, 345] on button "Restricciones Nuevo Mundo" at bounding box center [126, 332] width 153 height 31
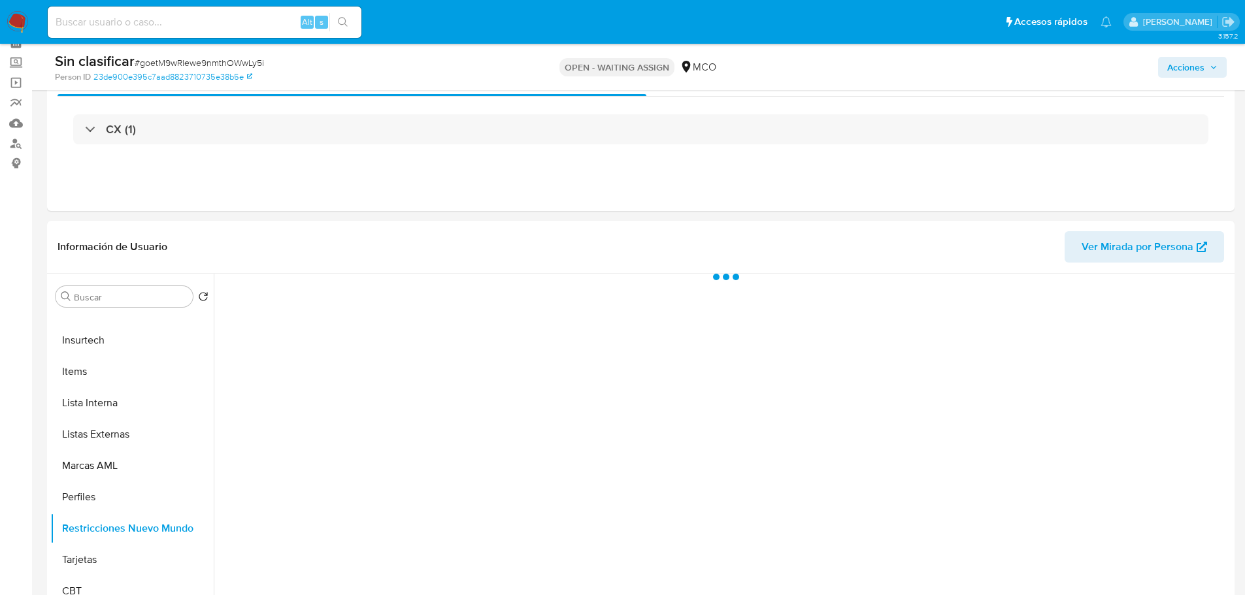
scroll to position [196, 0]
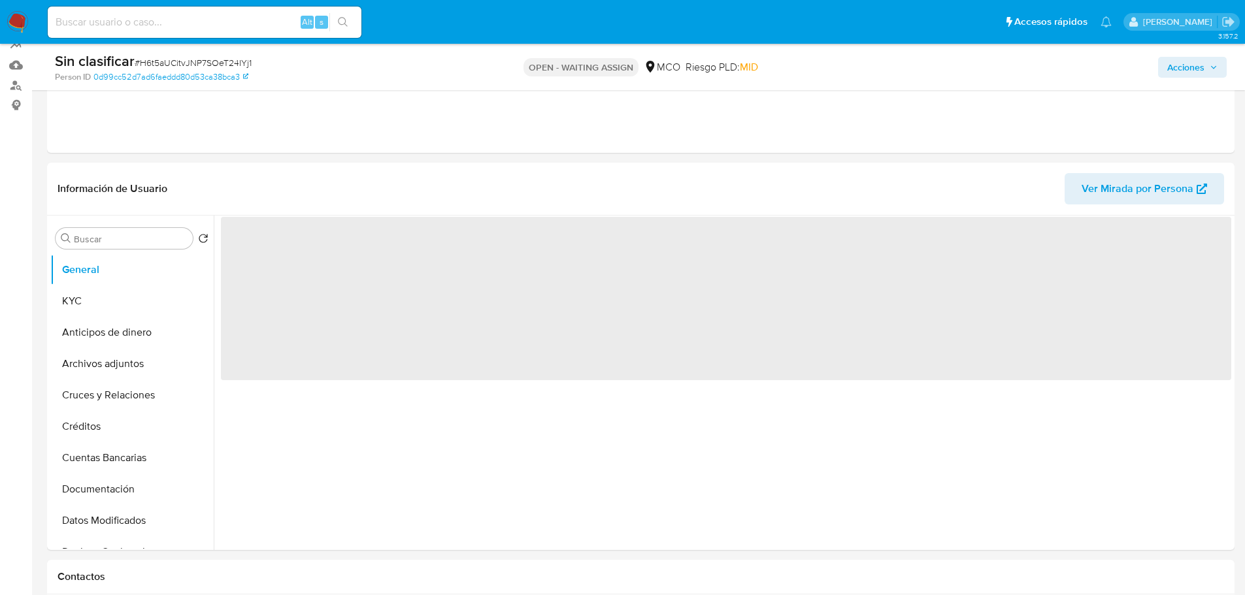
scroll to position [131, 0]
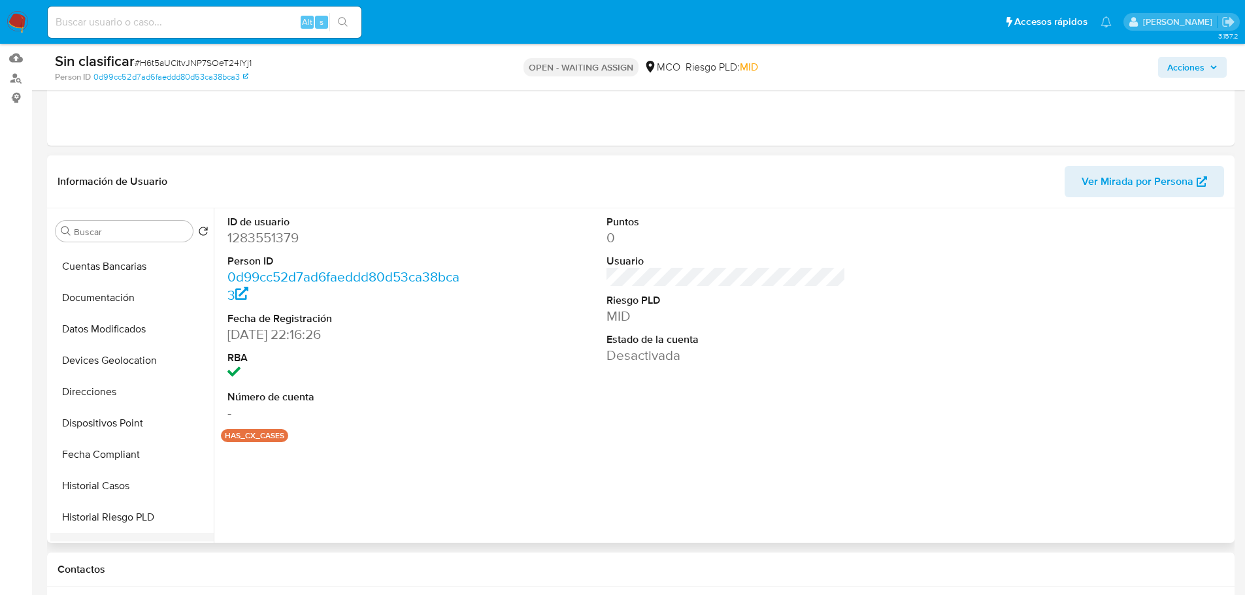
select select "10"
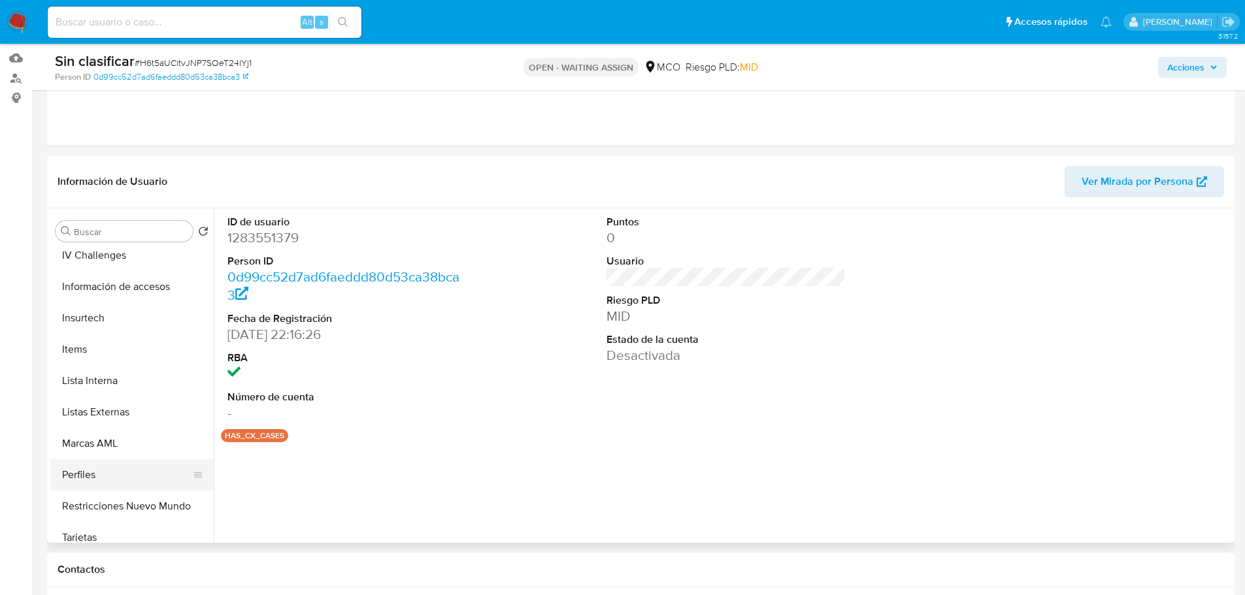
scroll to position [523, 0]
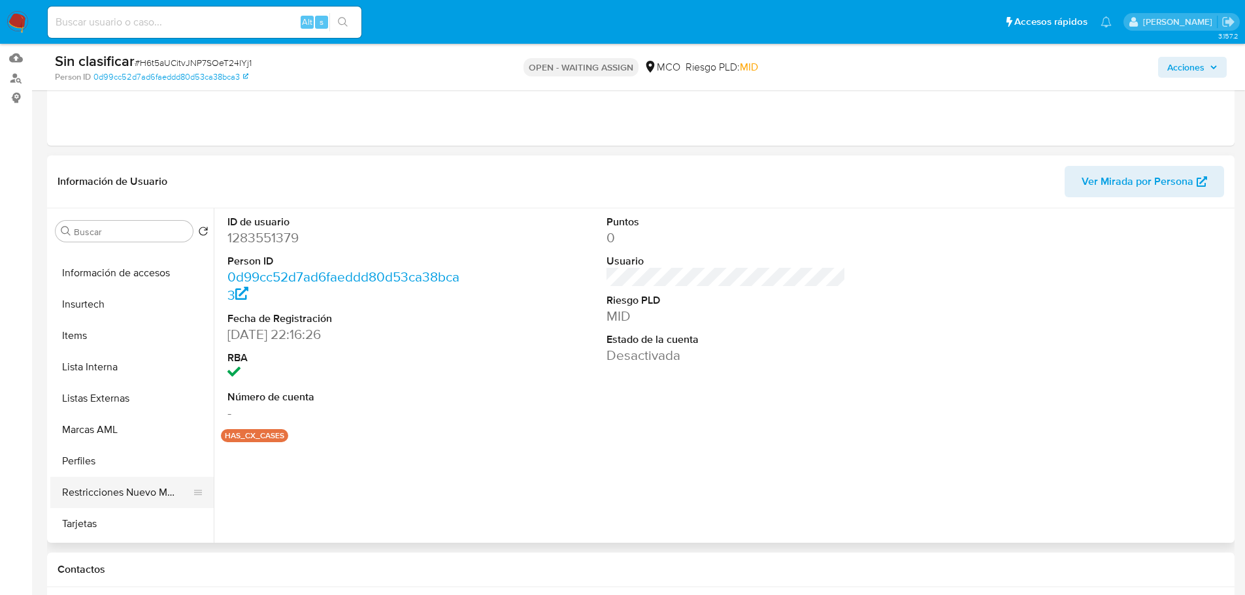
click at [127, 495] on button "Restricciones Nuevo Mundo" at bounding box center [126, 492] width 153 height 31
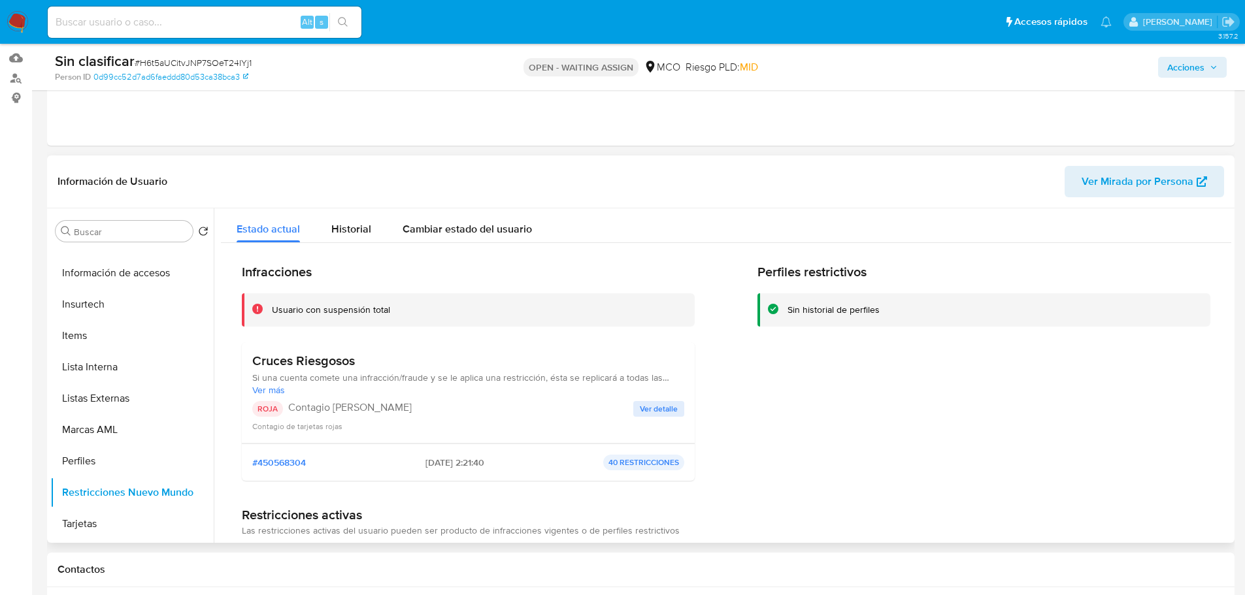
click at [663, 414] on span "Ver detalle" at bounding box center [659, 408] width 38 height 13
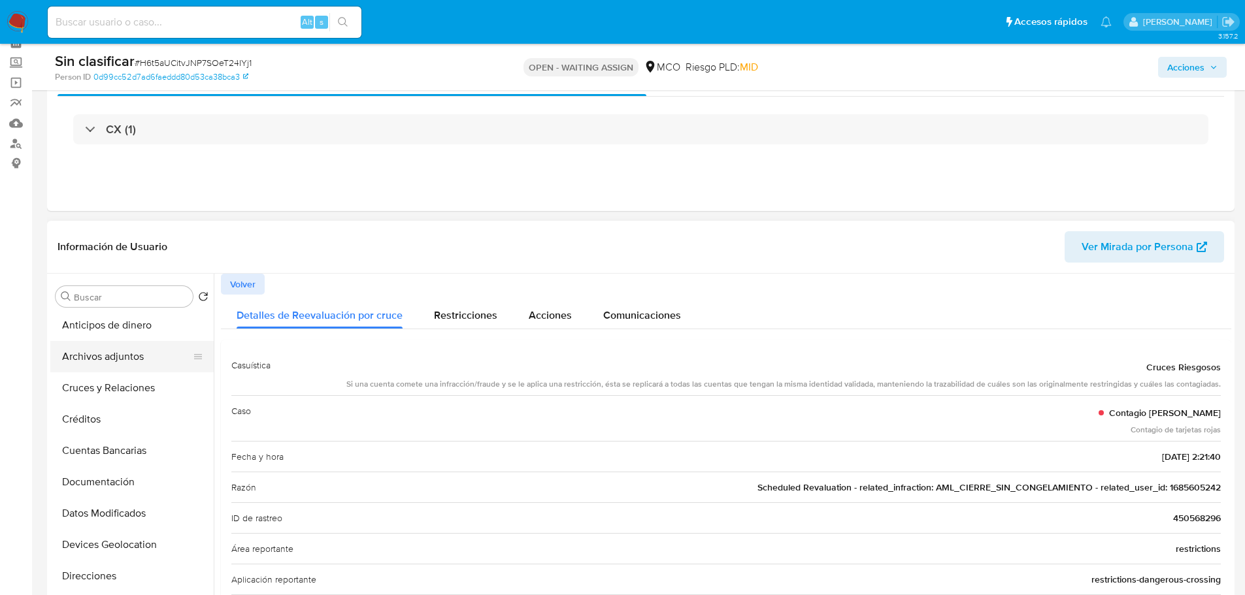
scroll to position [0, 0]
click at [90, 325] on button "General" at bounding box center [126, 327] width 153 height 31
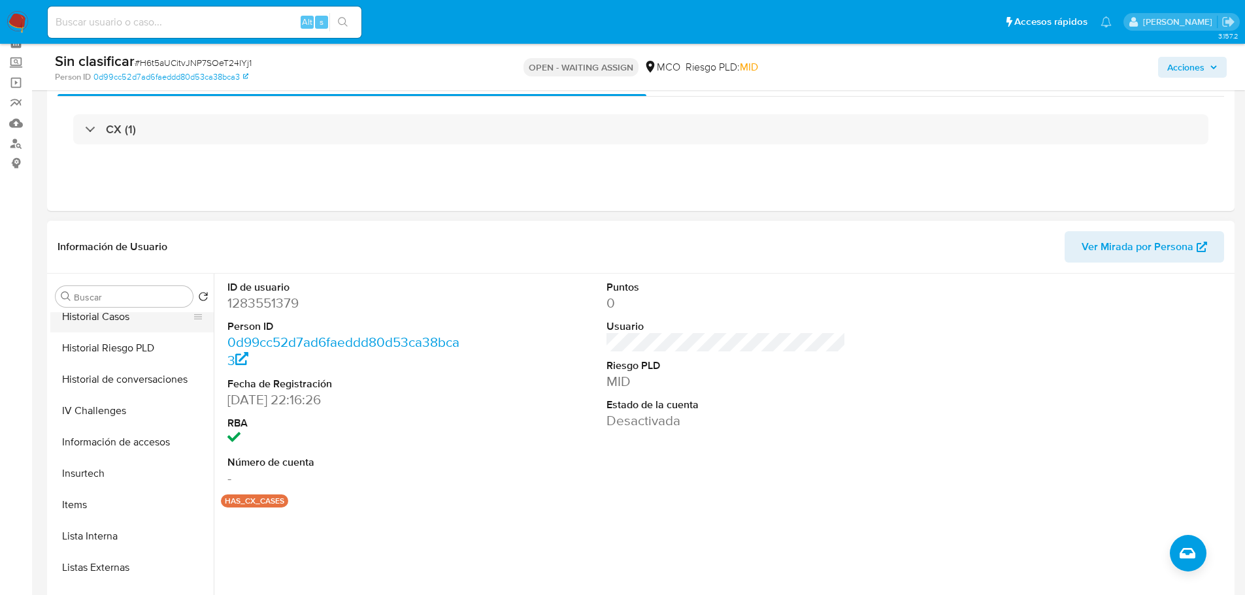
scroll to position [552, 0]
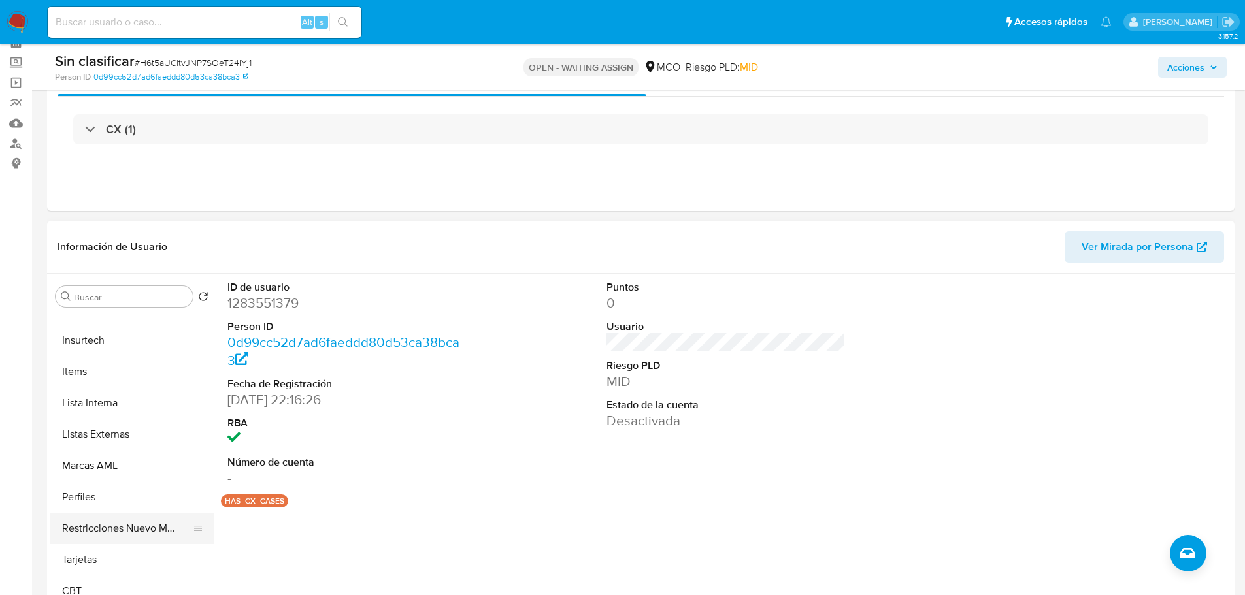
click at [151, 524] on button "Restricciones Nuevo Mundo" at bounding box center [126, 528] width 153 height 31
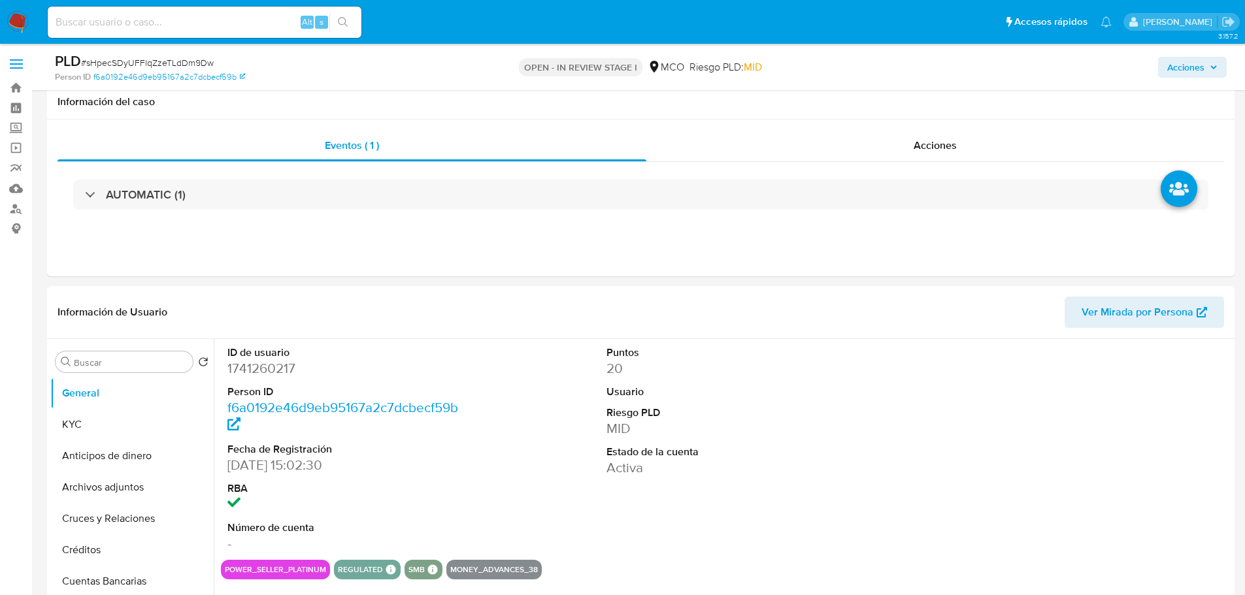
select select "10"
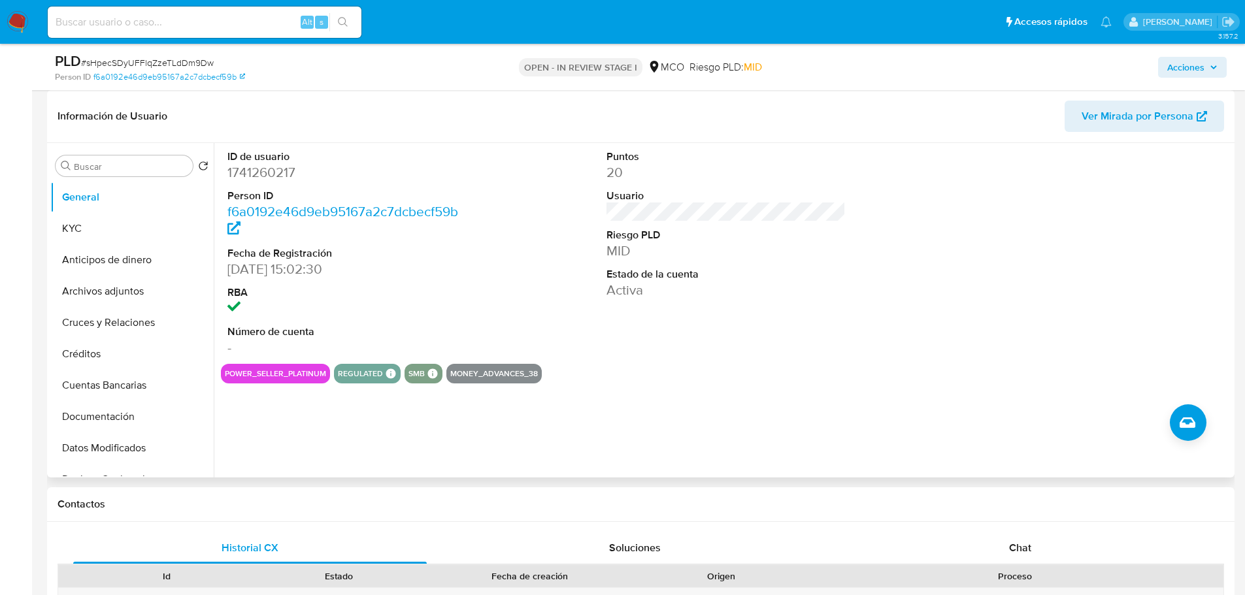
click at [269, 169] on dd "1741260217" at bounding box center [347, 172] width 240 height 18
copy dd "1741260217"
click at [266, 180] on dd "1741260217" at bounding box center [347, 172] width 240 height 18
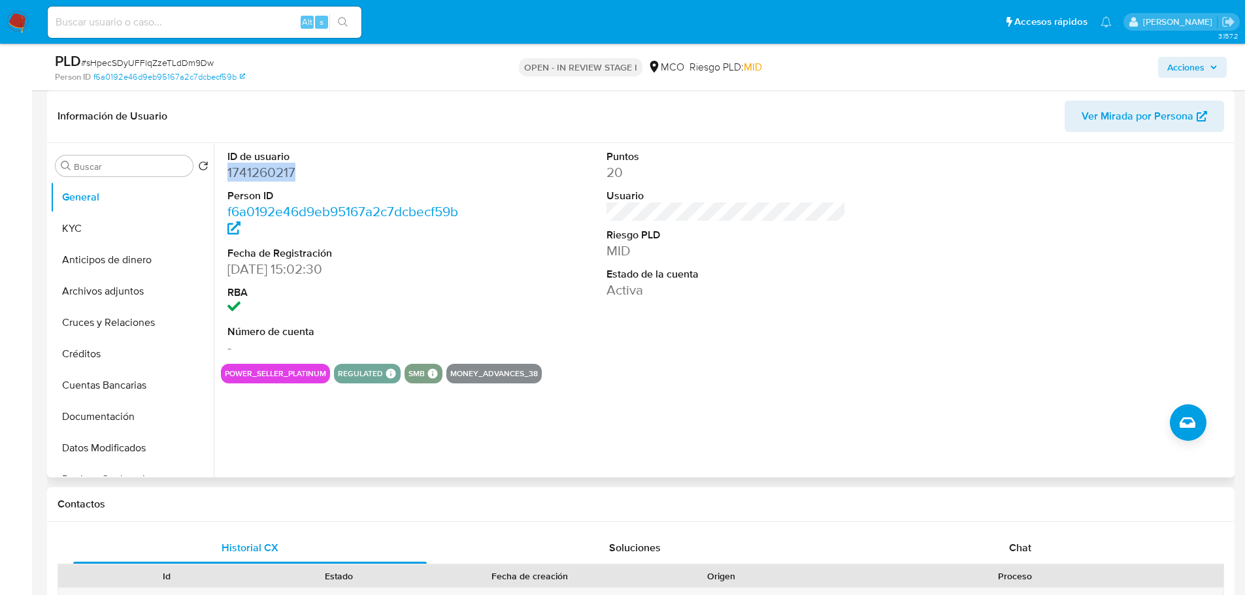
click at [261, 178] on dd "1741260217" at bounding box center [347, 172] width 240 height 18
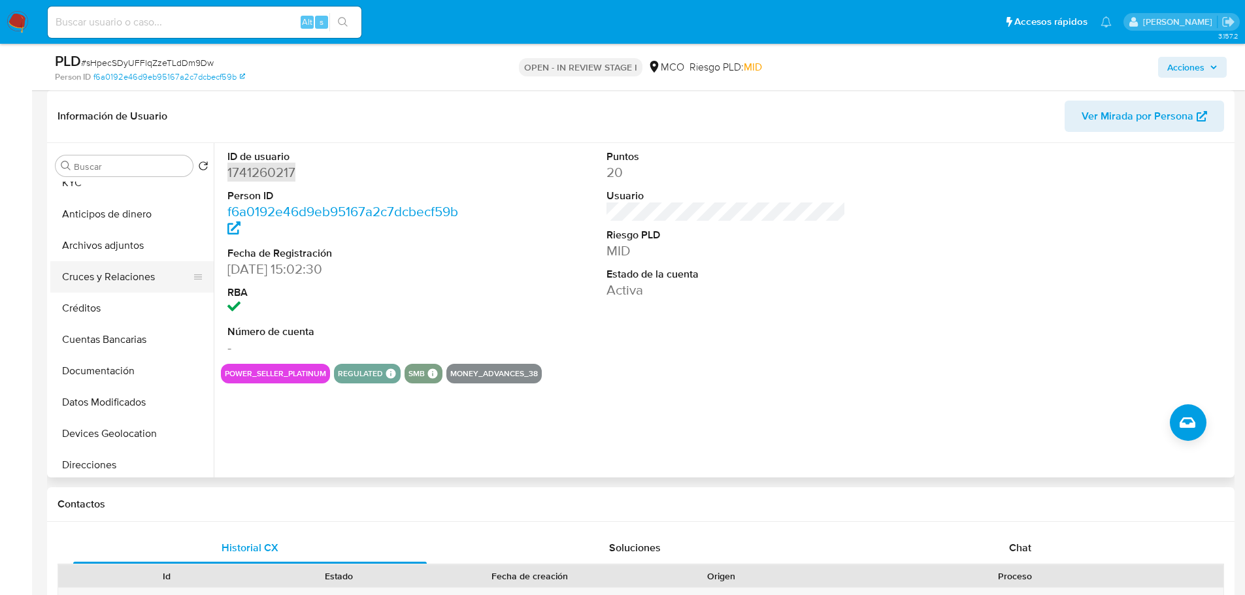
scroll to position [65, 0]
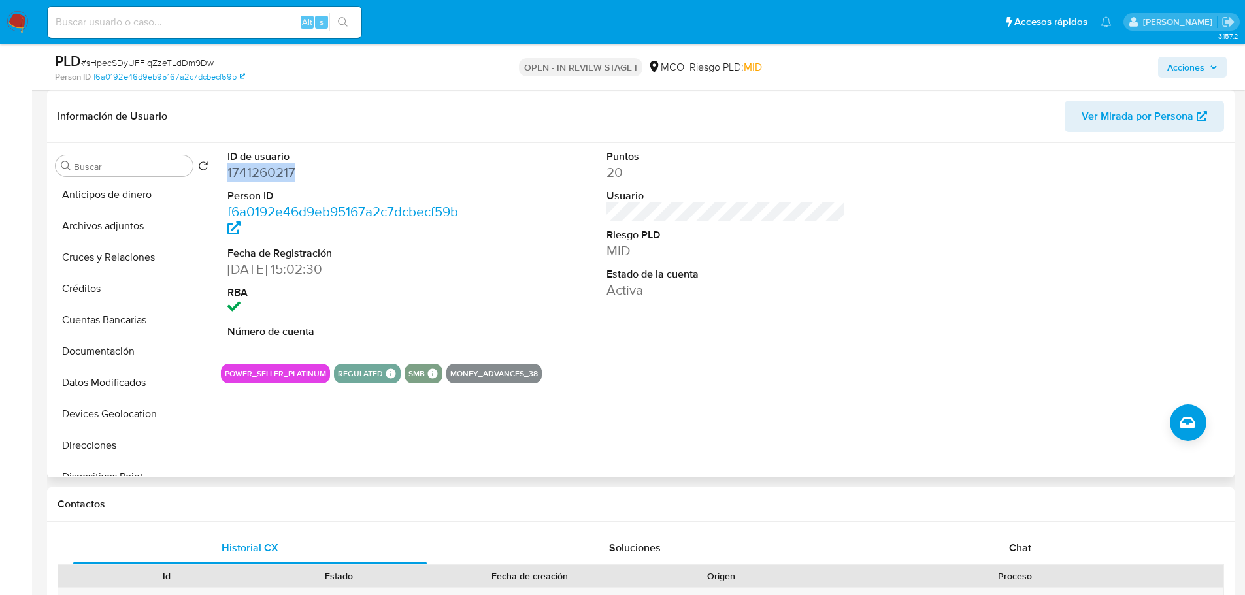
click at [284, 166] on dd "1741260217" at bounding box center [347, 172] width 240 height 18
click at [284, 170] on dd "1741260217" at bounding box center [347, 172] width 240 height 18
click at [284, 169] on dd "1741260217" at bounding box center [347, 172] width 240 height 18
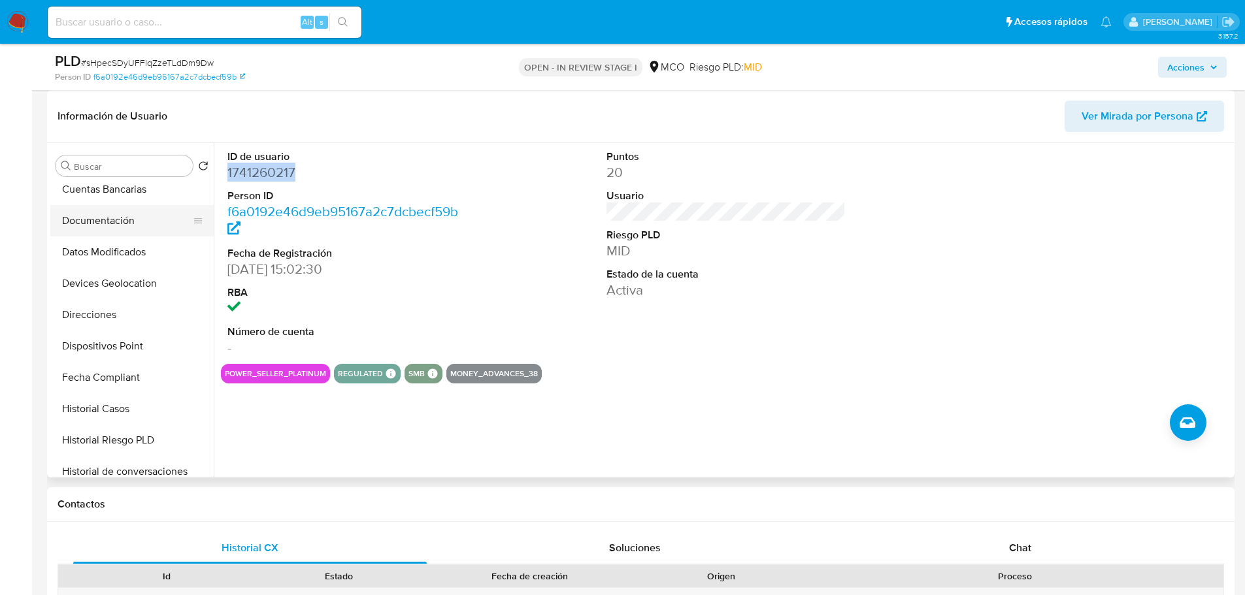
scroll to position [261, 0]
drag, startPoint x: 131, startPoint y: 344, endPoint x: 361, endPoint y: 389, distance: 233.9
click at [131, 343] on button "Historial Casos" at bounding box center [131, 343] width 163 height 31
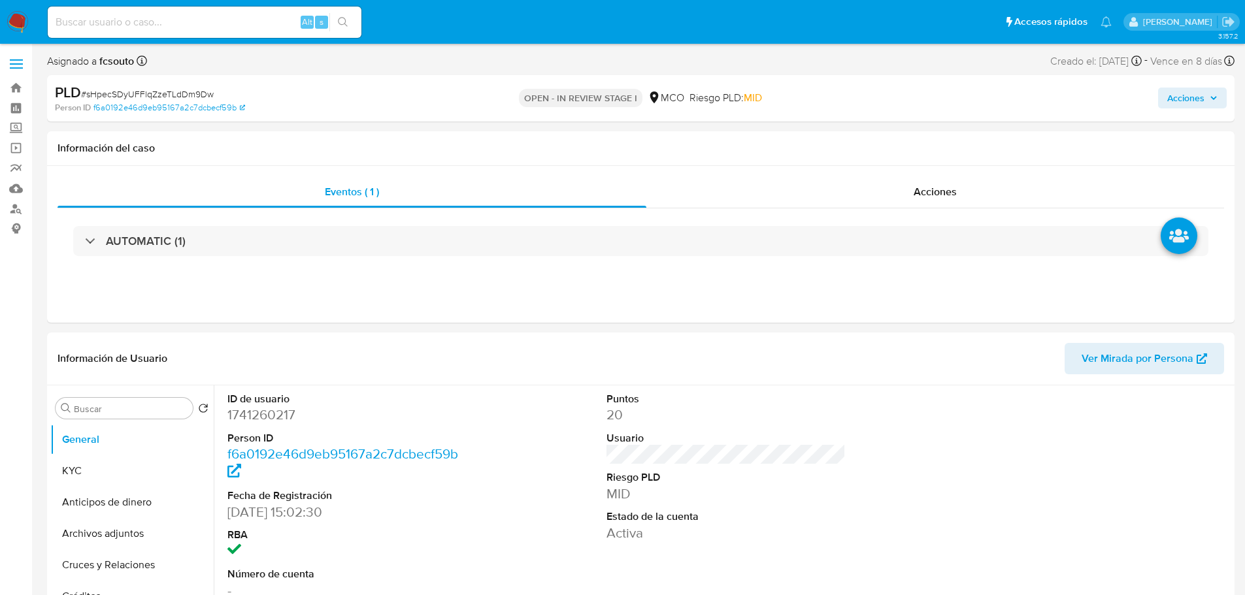
select select "10"
click at [1181, 107] on span "Acciones" at bounding box center [1185, 98] width 37 height 21
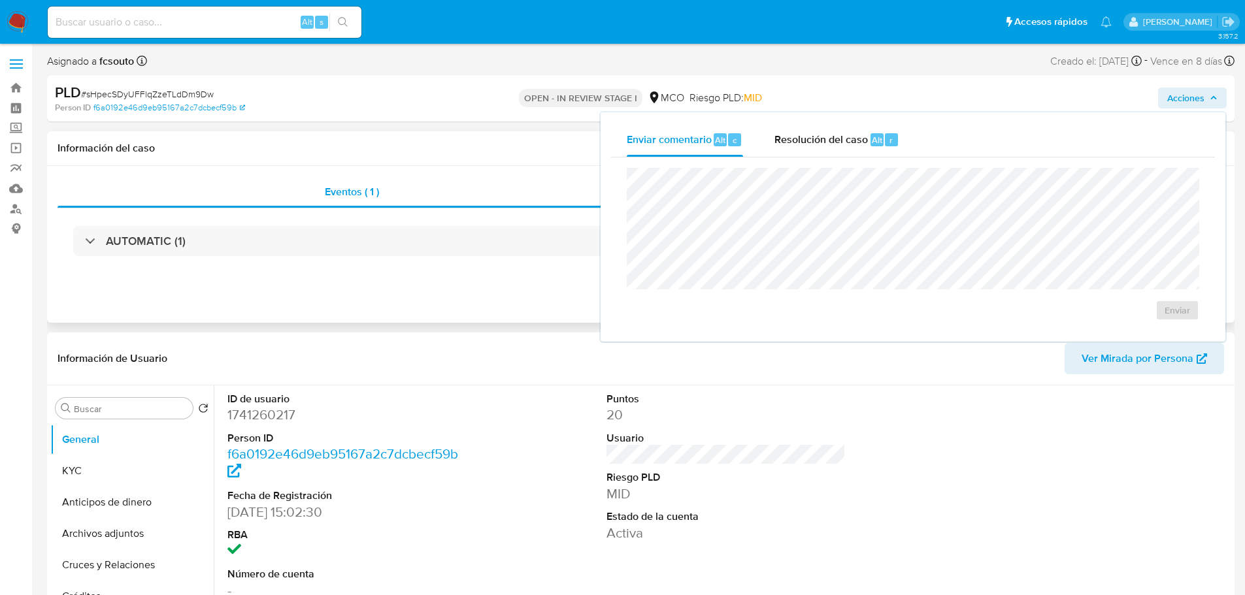
click at [382, 161] on div "Información del caso" at bounding box center [640, 148] width 1187 height 35
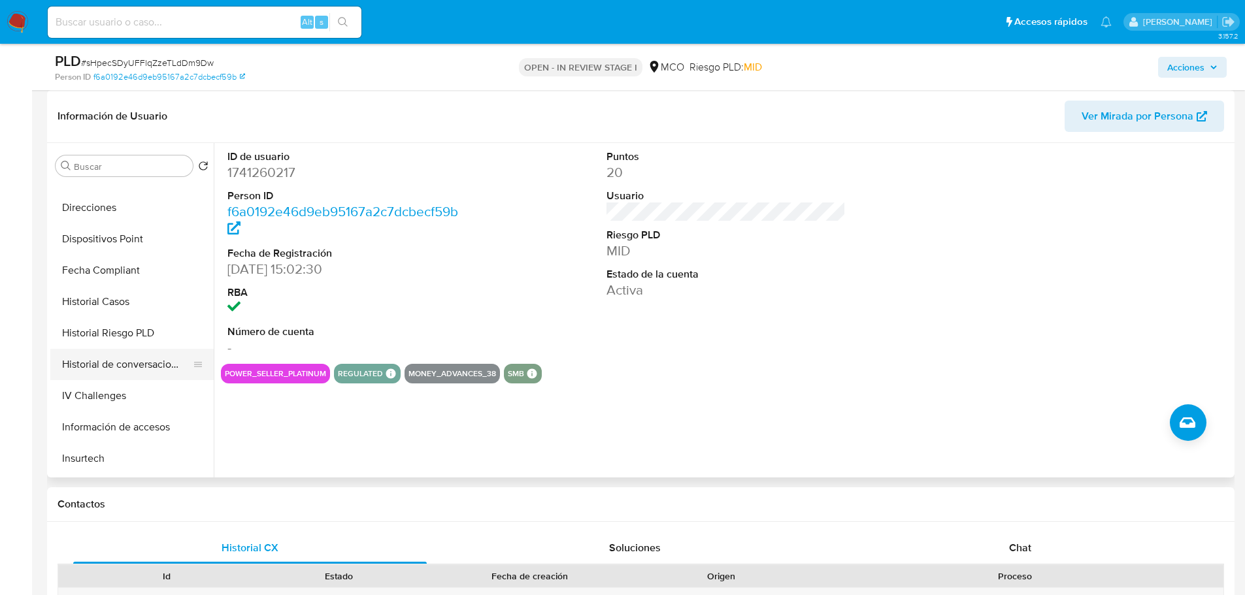
scroll to position [327, 0]
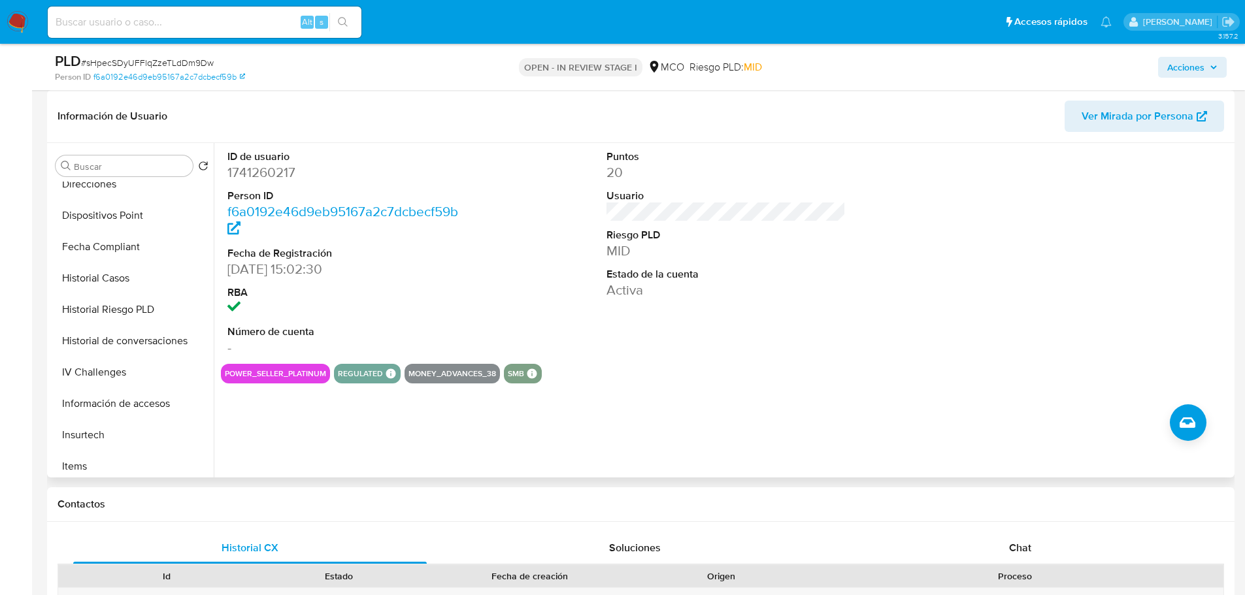
click at [266, 167] on dd "1741260217" at bounding box center [347, 172] width 240 height 18
copy dd "1741260217"
click at [130, 274] on button "Historial Casos" at bounding box center [126, 278] width 153 height 31
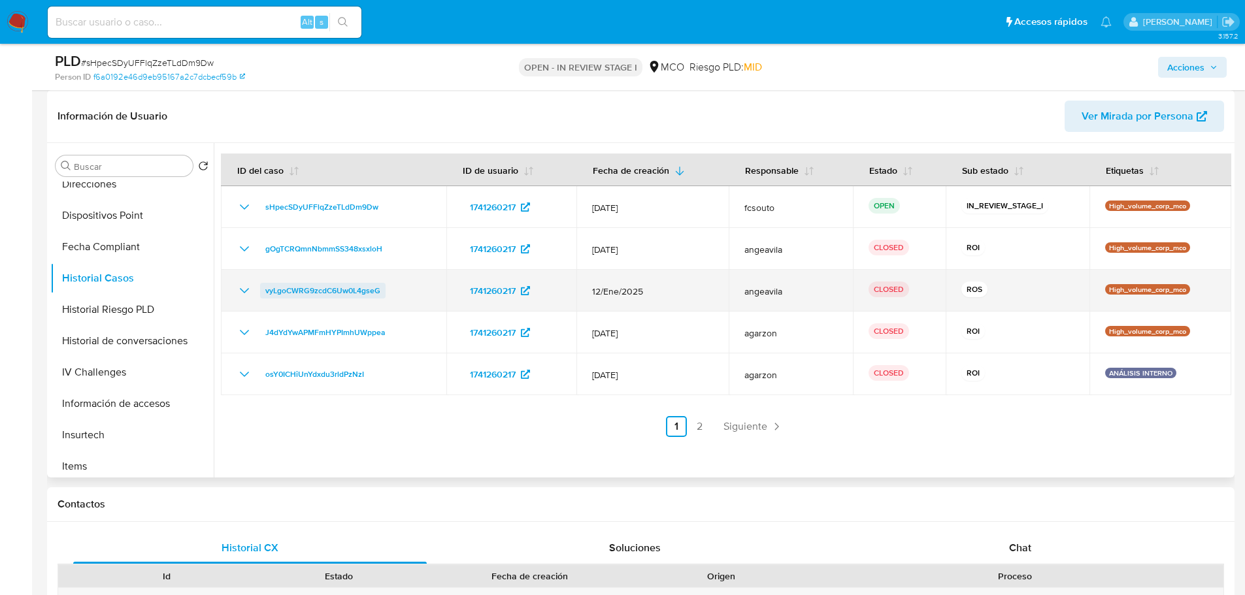
click at [344, 289] on span "vyLgoCWRG9zcdC6Uw0L4gseG" at bounding box center [322, 291] width 115 height 16
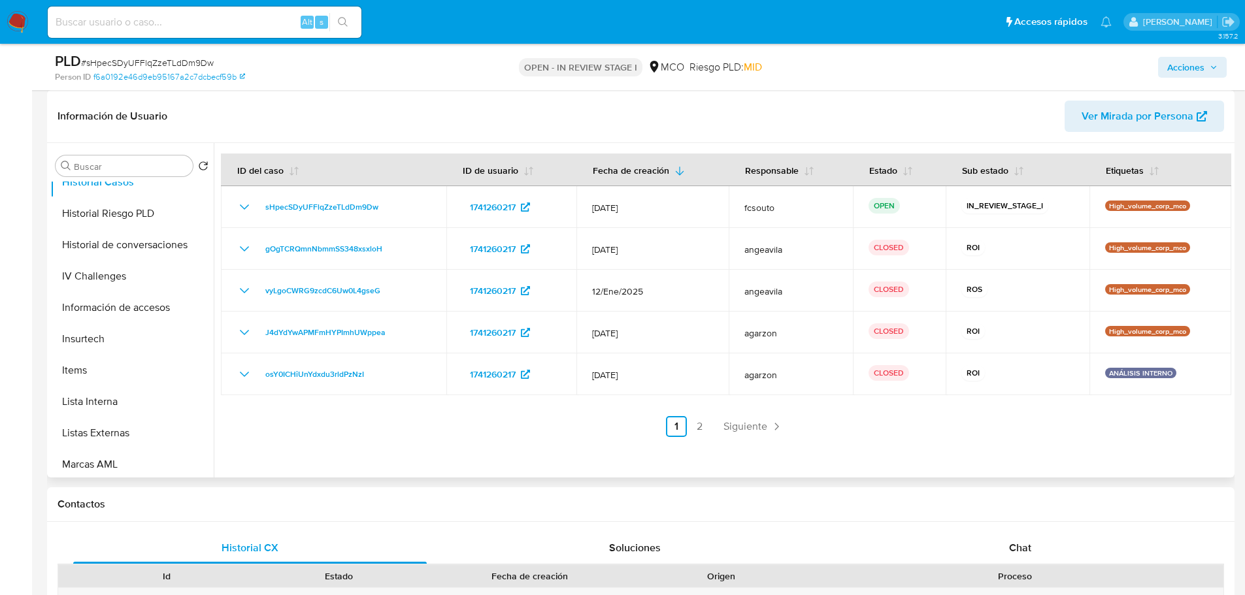
scroll to position [552, 0]
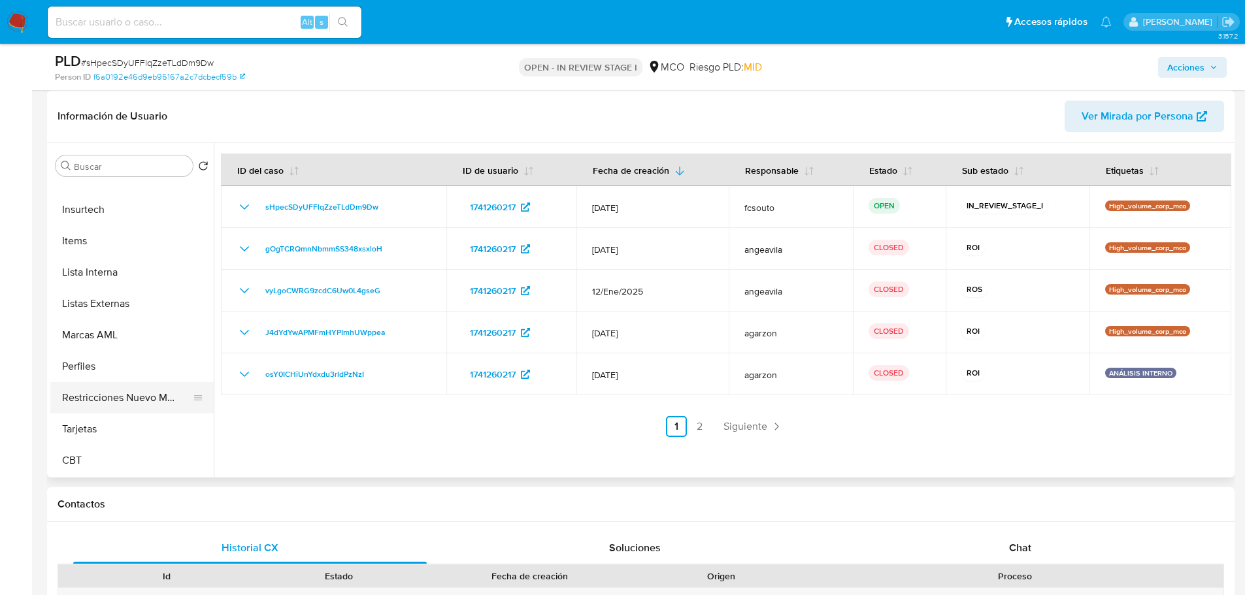
click at [129, 382] on button "Restricciones Nuevo Mundo" at bounding box center [126, 397] width 153 height 31
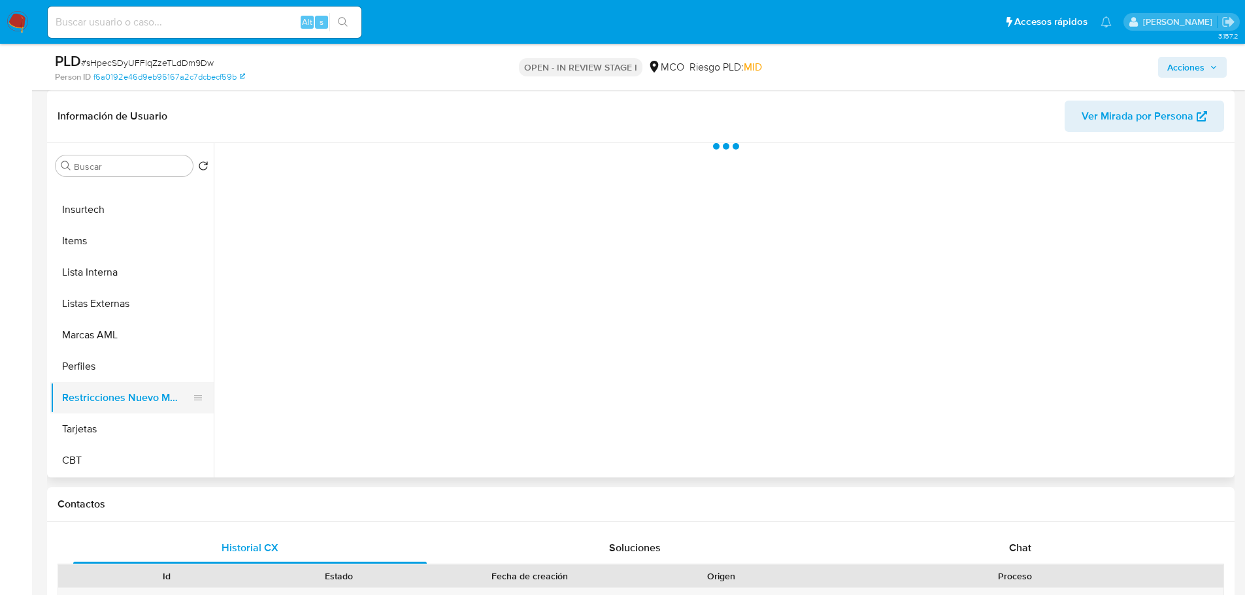
click at [135, 398] on button "Restricciones Nuevo Mundo" at bounding box center [126, 397] width 153 height 31
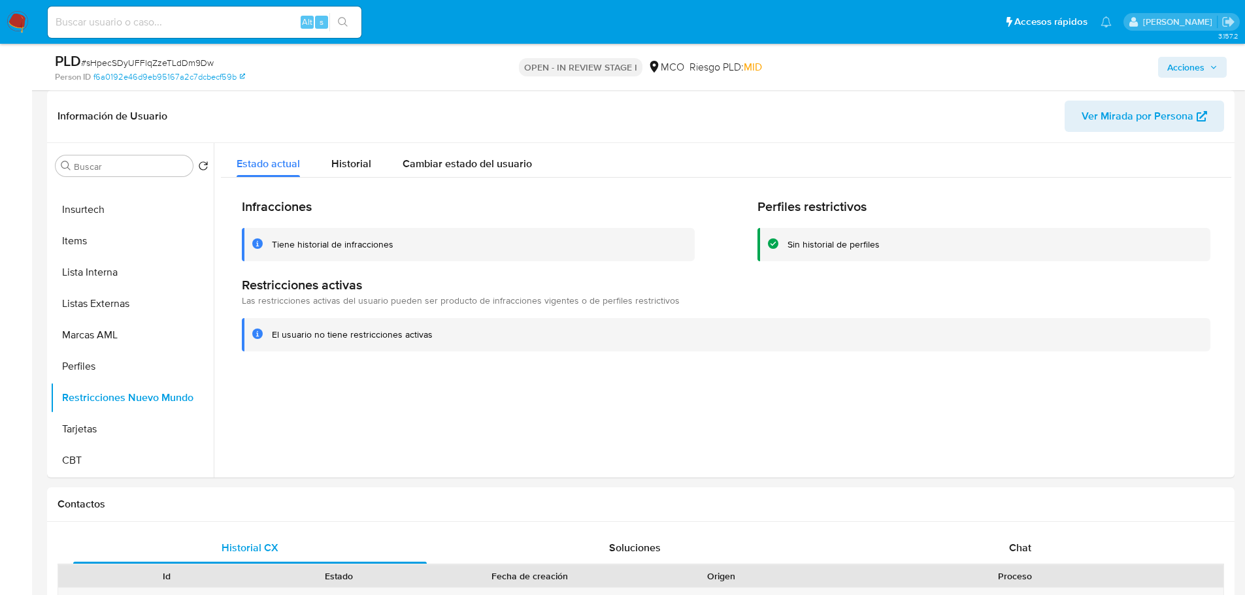
drag, startPoint x: 1210, startPoint y: 68, endPoint x: 1179, endPoint y: 76, distance: 32.5
click at [1209, 68] on icon "button" at bounding box center [1213, 67] width 8 height 8
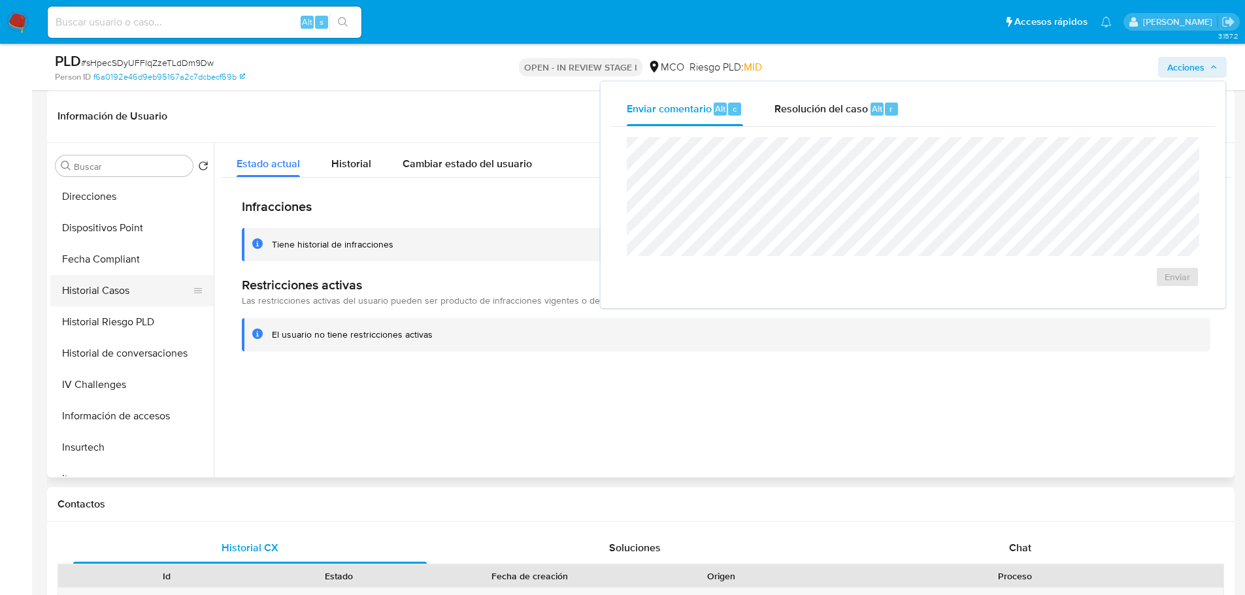
scroll to position [291, 0]
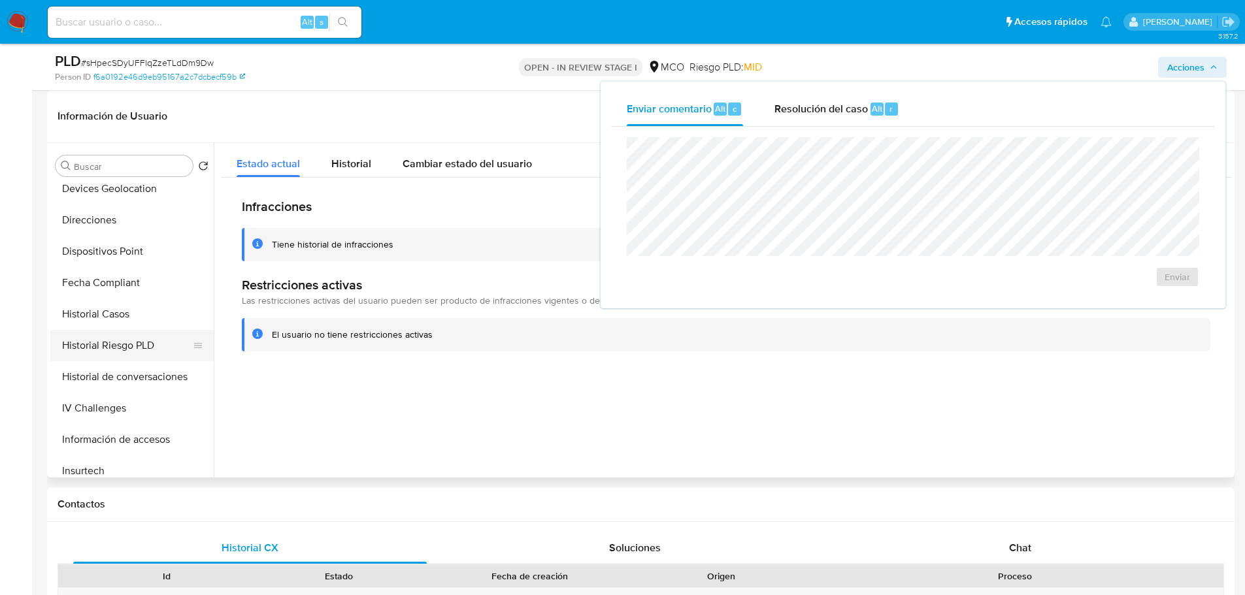
drag, startPoint x: 137, startPoint y: 308, endPoint x: 206, endPoint y: 331, distance: 72.3
click at [137, 309] on button "Historial Casos" at bounding box center [131, 314] width 163 height 31
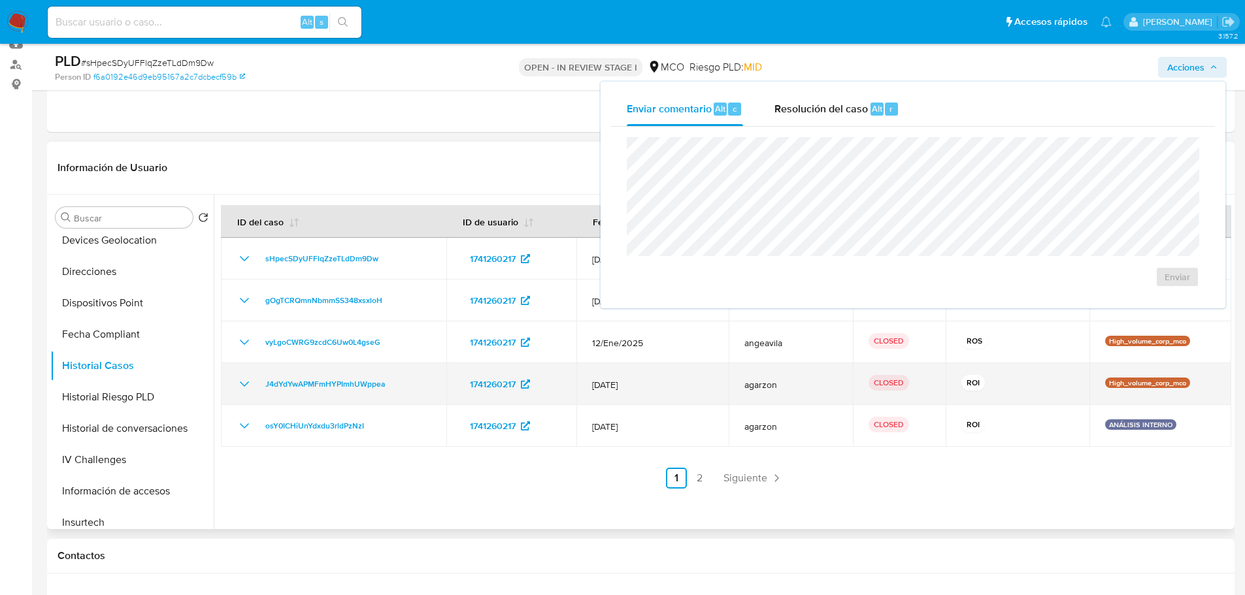
scroll to position [65, 0]
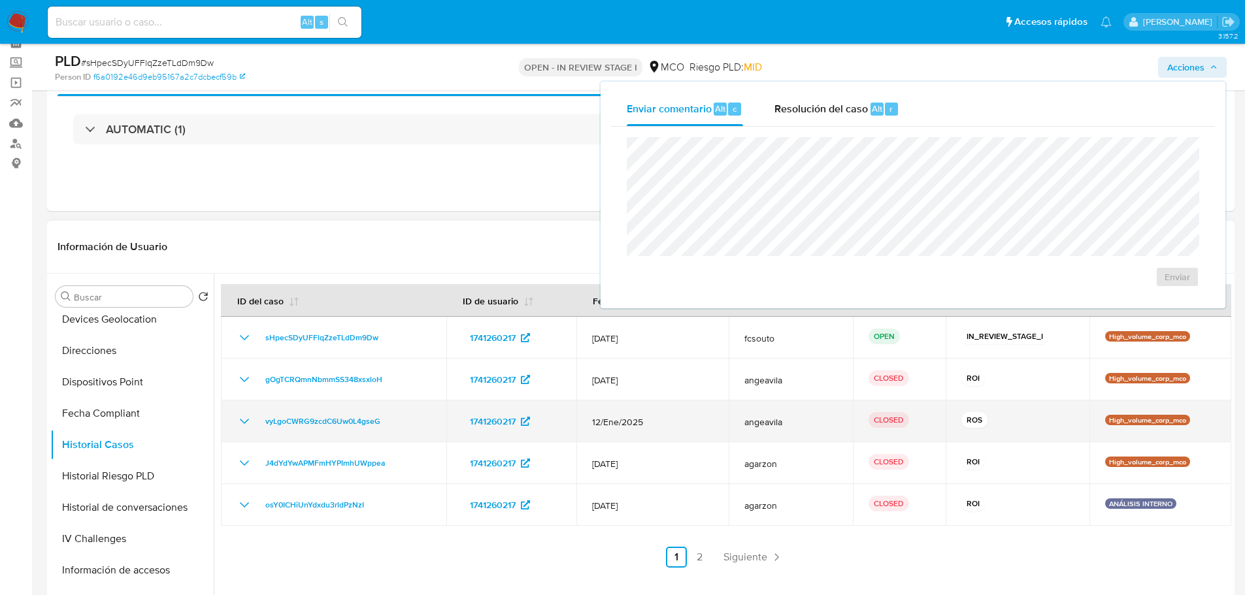
click at [246, 421] on icon "Mostrar/Ocultar" at bounding box center [245, 422] width 16 height 16
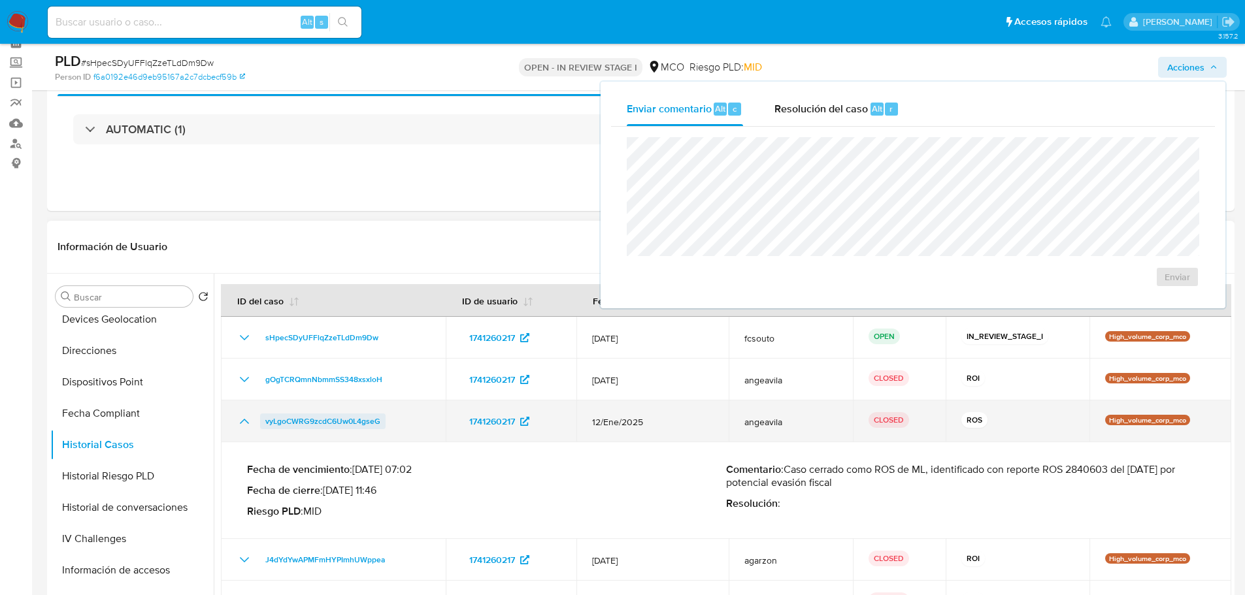
click at [299, 421] on span "vyLgoCWRG9zcdC6Uw0L4gseG" at bounding box center [322, 422] width 115 height 16
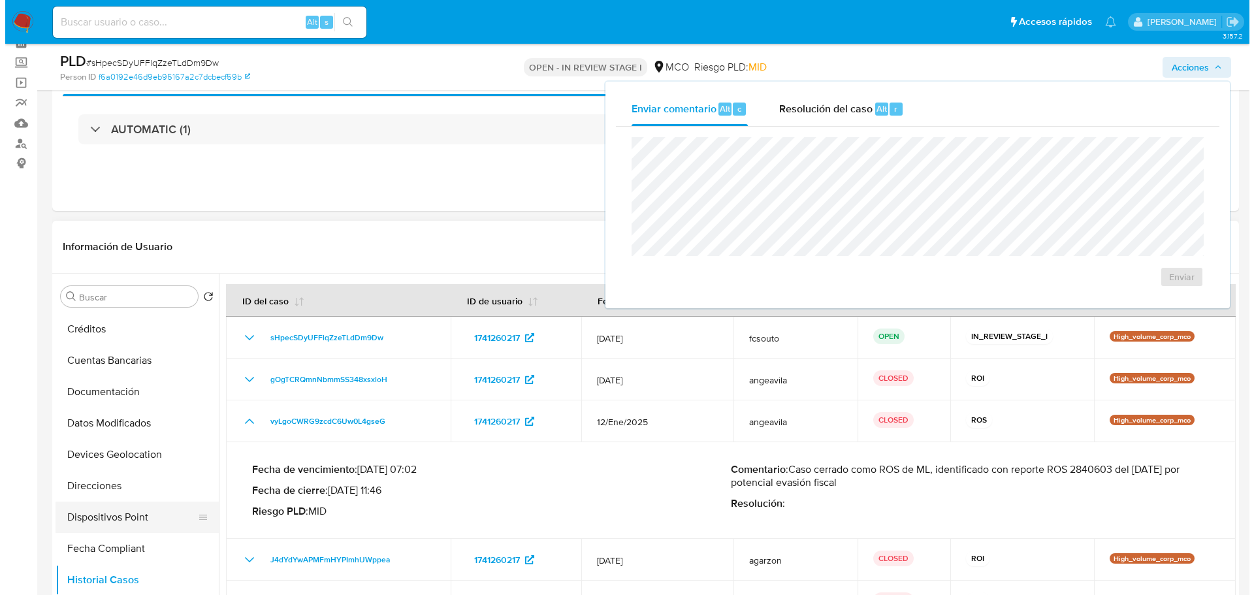
scroll to position [0, 0]
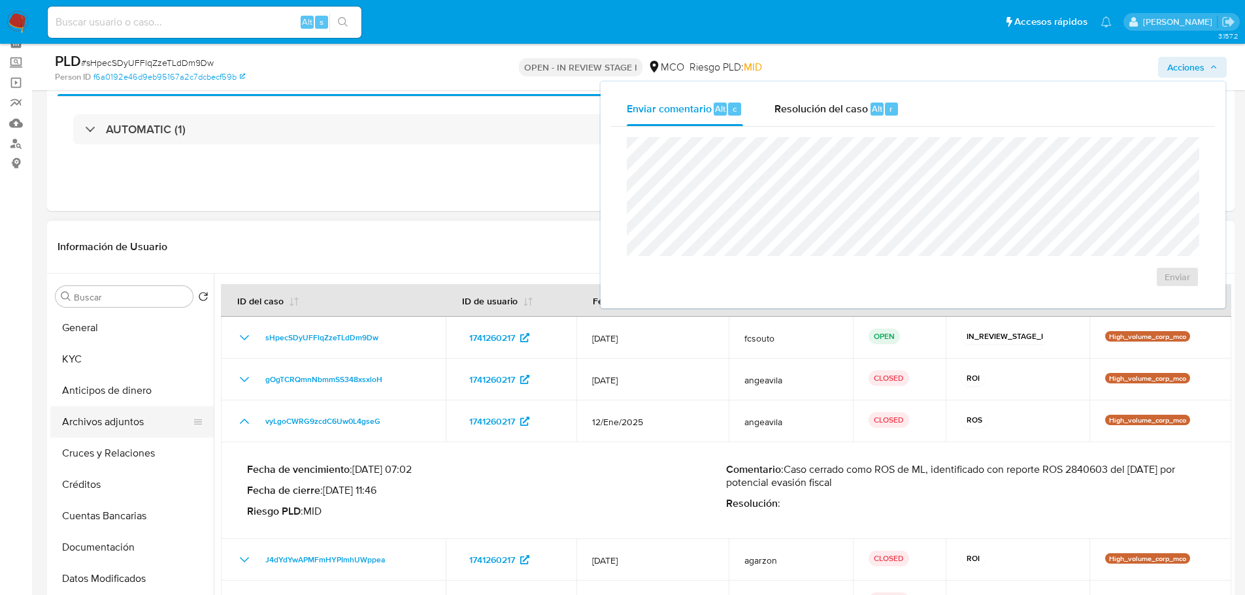
click at [122, 432] on button "Archivos adjuntos" at bounding box center [126, 421] width 153 height 31
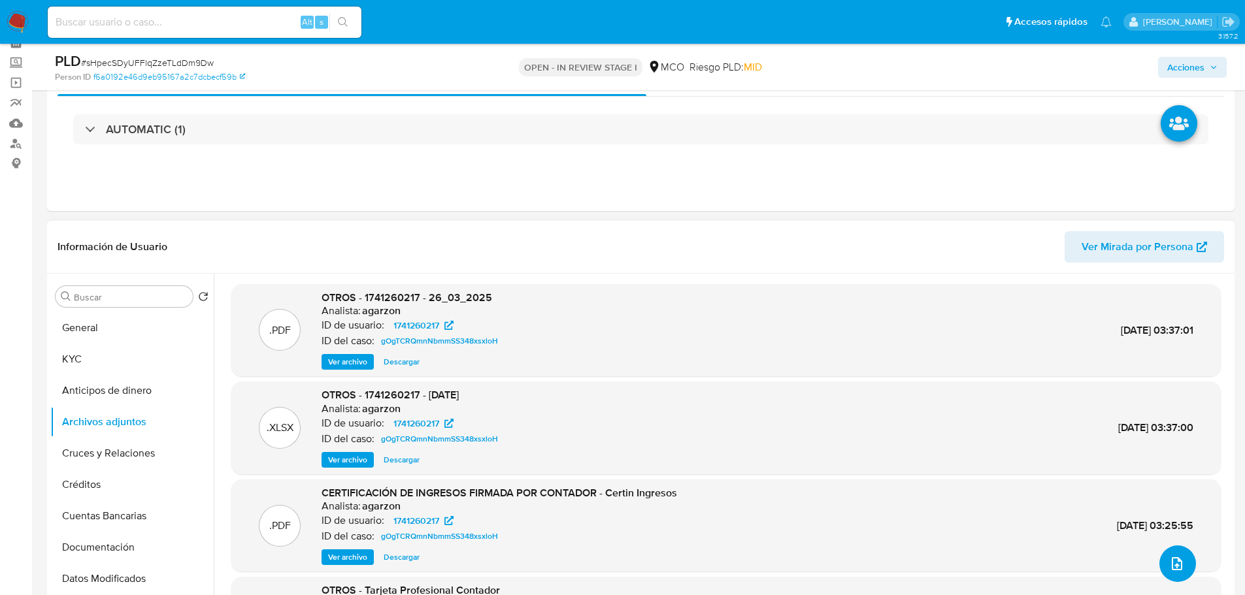
click at [1169, 562] on icon "upload-file" at bounding box center [1177, 564] width 16 height 16
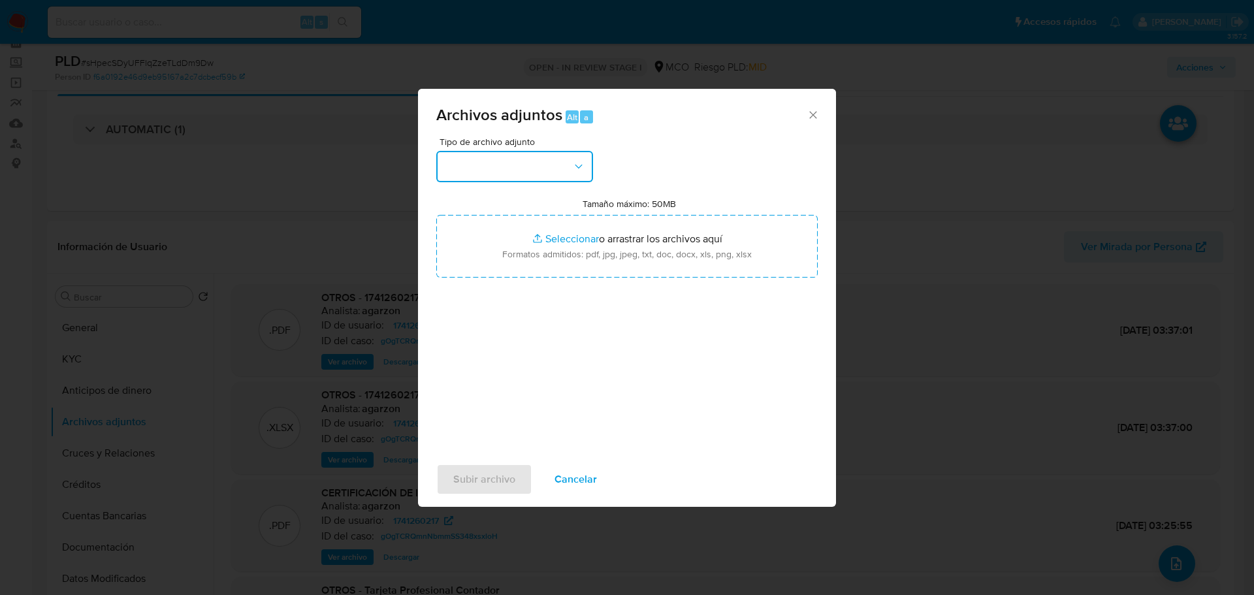
click at [525, 177] on button "button" at bounding box center [514, 166] width 157 height 31
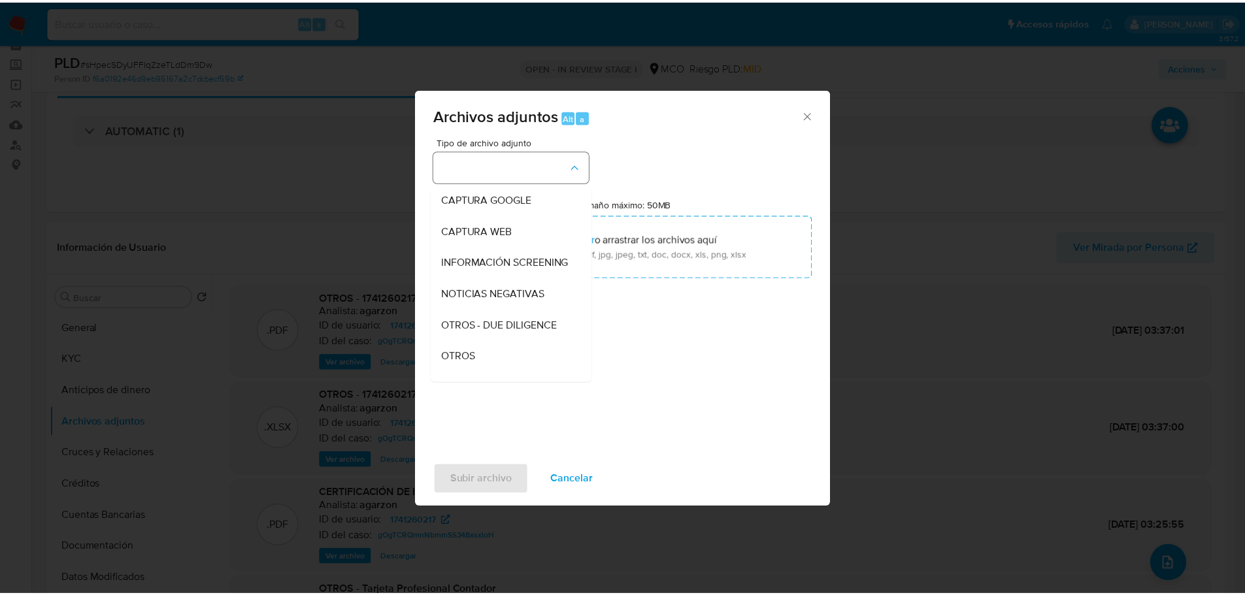
scroll to position [131, 0]
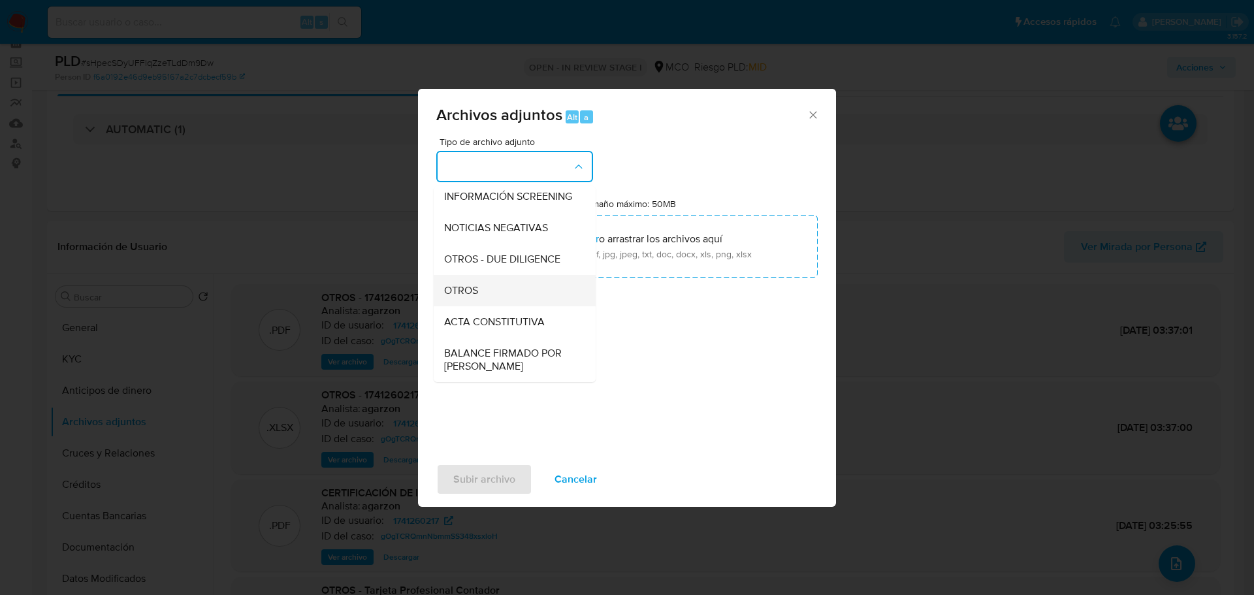
click at [512, 306] on div "OTROS" at bounding box center [510, 290] width 133 height 31
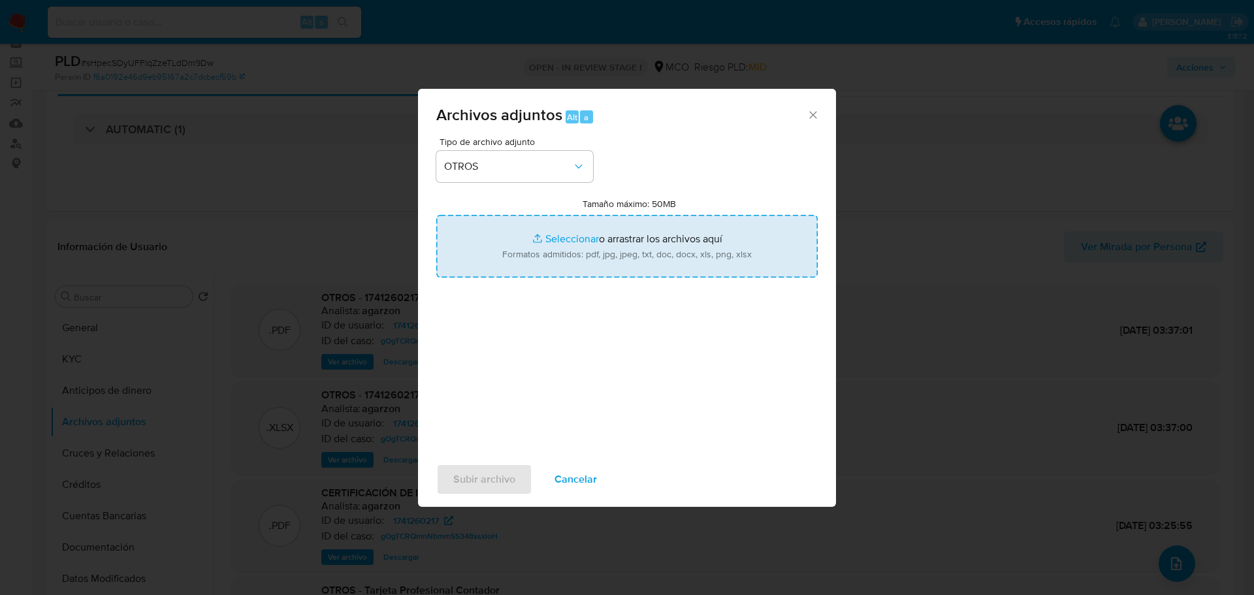
click at [634, 255] on input "Tamaño máximo: 50MB Seleccionar archivos" at bounding box center [627, 246] width 382 height 63
type input "C:\fakepath\1741260217 - 2_9_2025.pdf"
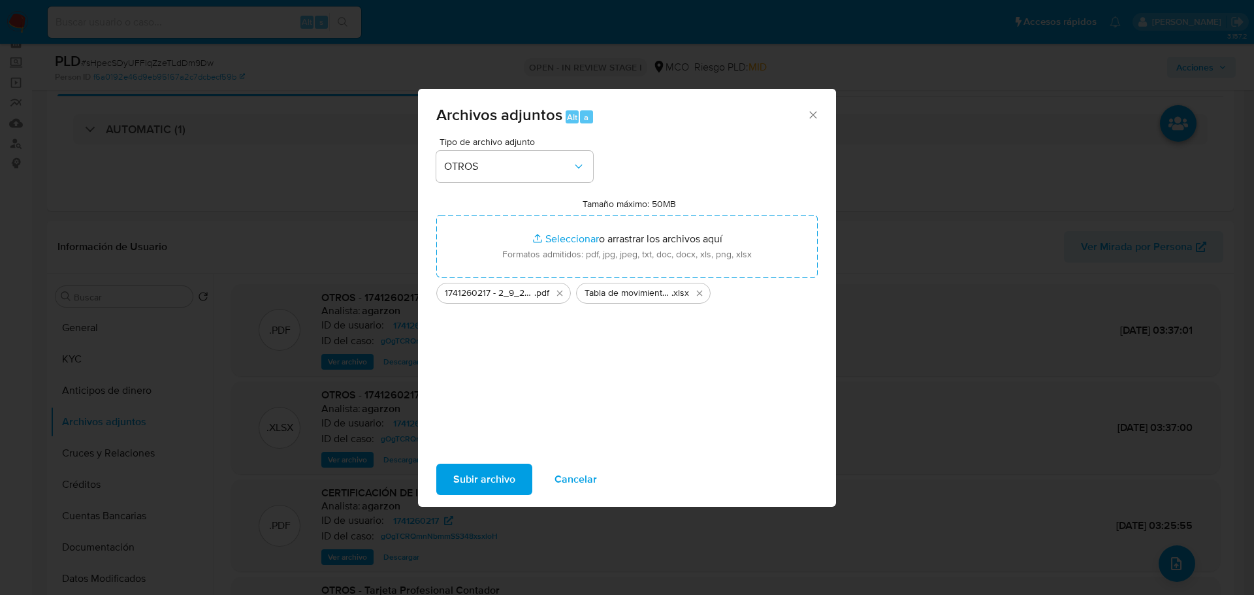
click at [470, 480] on span "Subir archivo" at bounding box center [484, 479] width 62 height 29
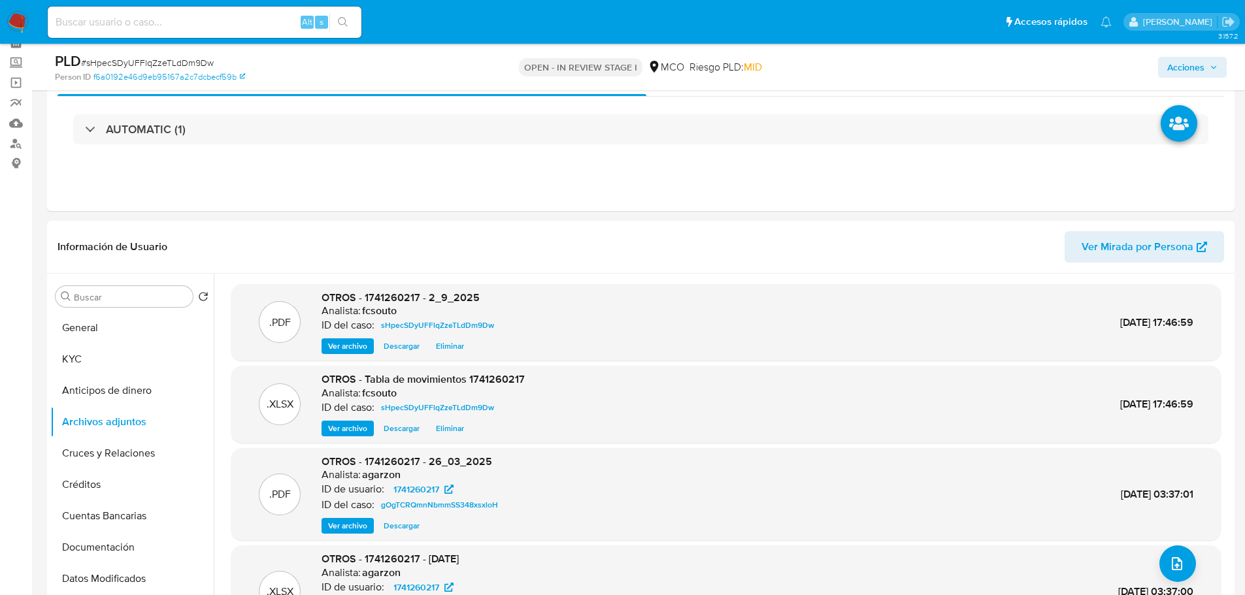
click at [1190, 65] on span "Acciones" at bounding box center [1185, 67] width 37 height 21
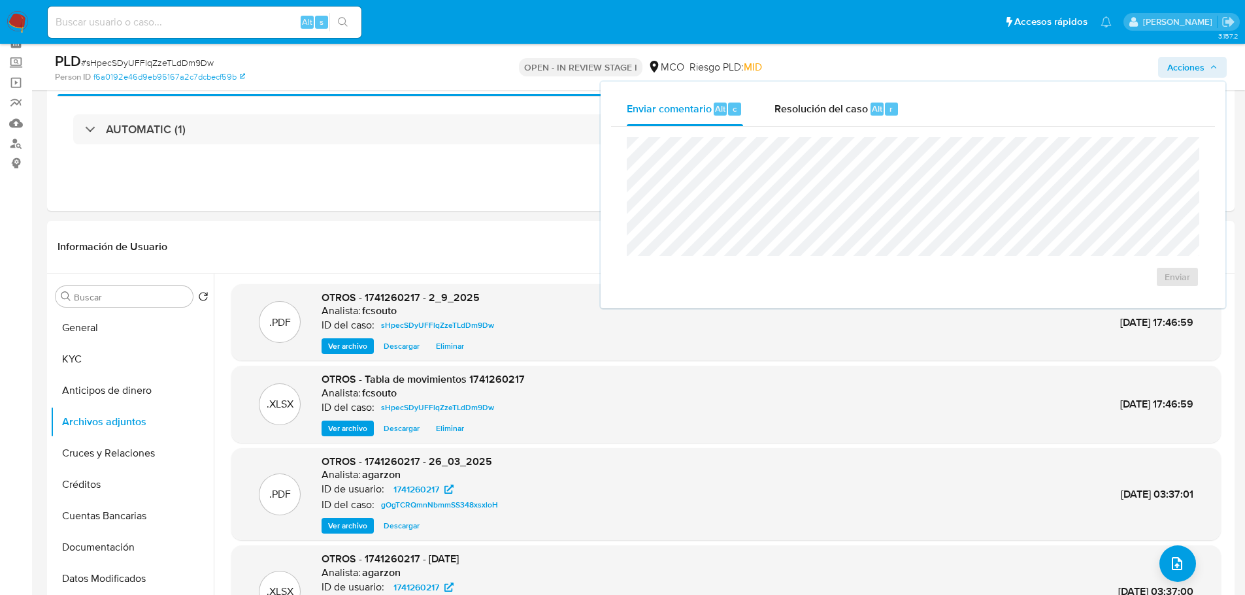
click at [857, 127] on div "Enviar" at bounding box center [913, 212] width 604 height 171
click at [845, 112] on span "Resolución del caso" at bounding box center [820, 108] width 93 height 15
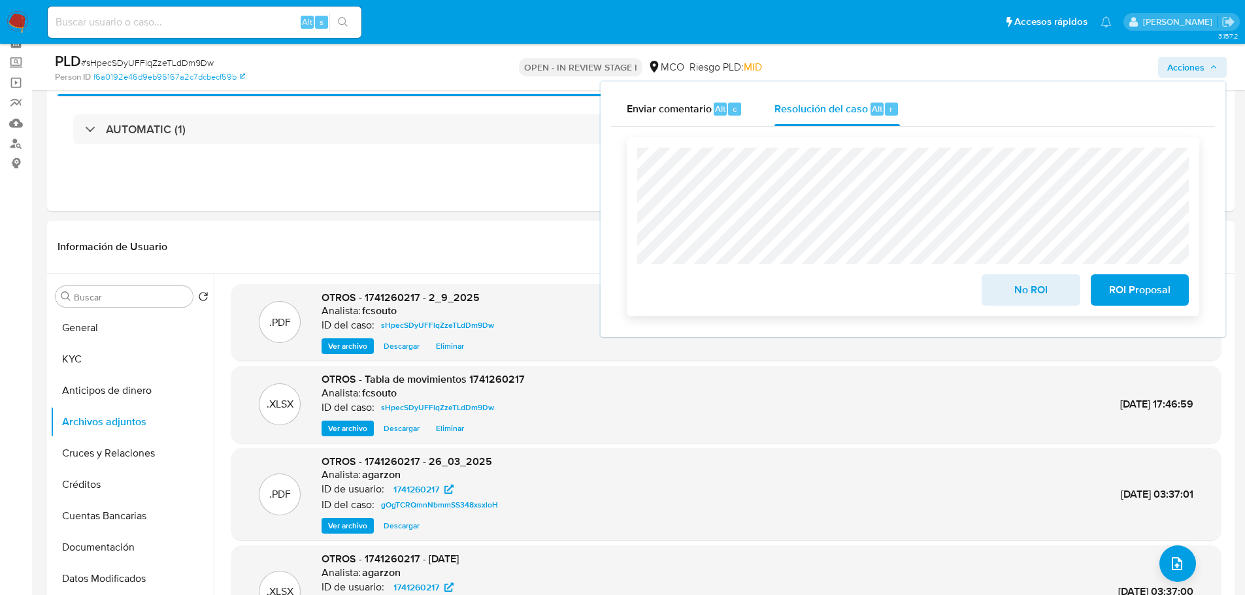
click at [1154, 303] on span "ROI Proposal" at bounding box center [1139, 290] width 64 height 29
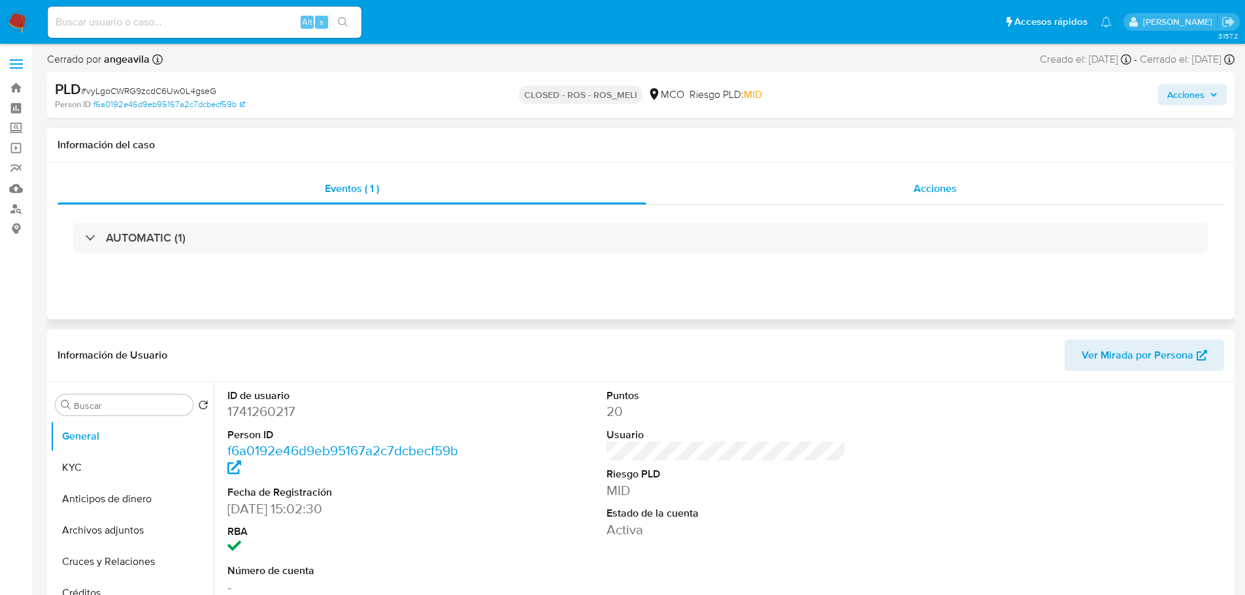
click at [946, 188] on span "Acciones" at bounding box center [934, 188] width 43 height 15
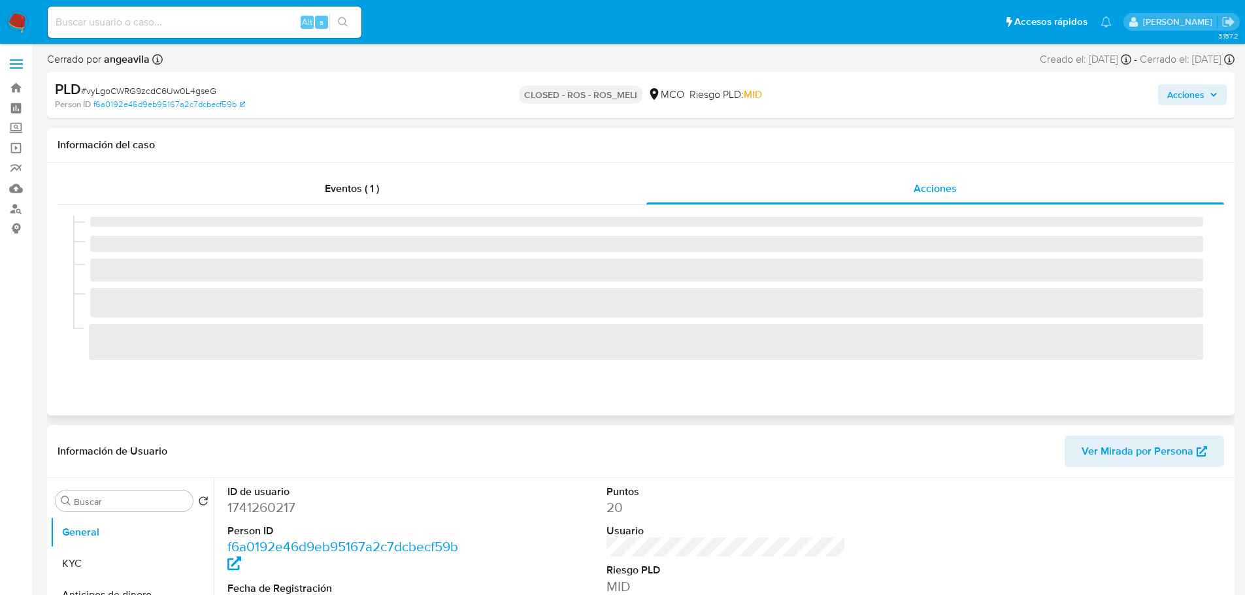
select select "10"
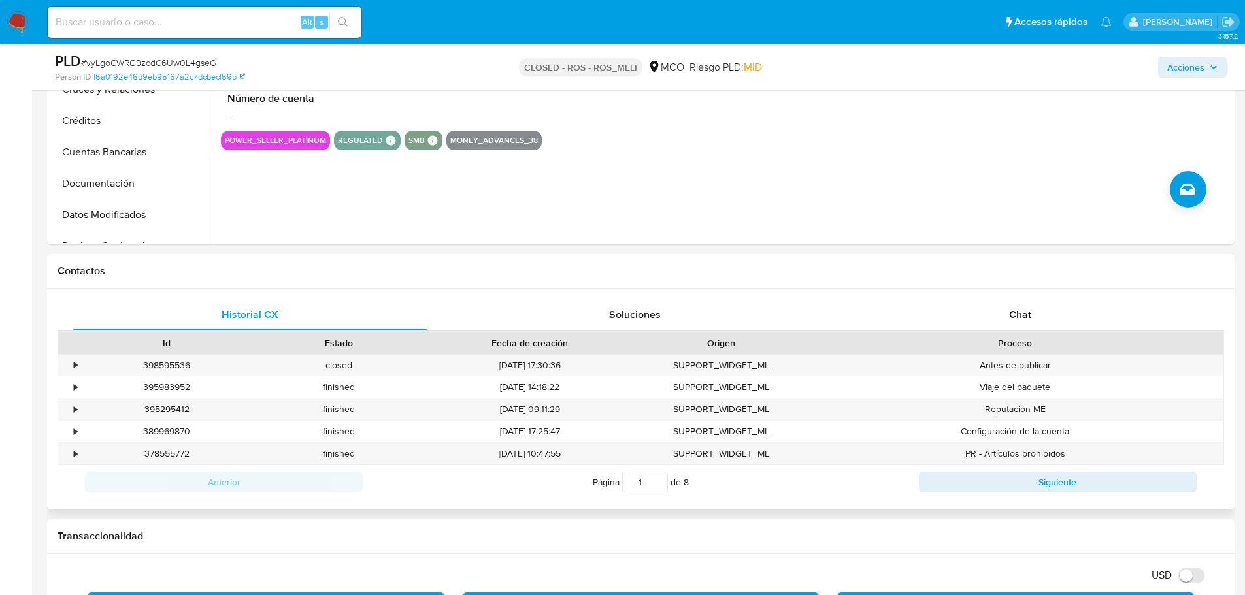
scroll to position [523, 0]
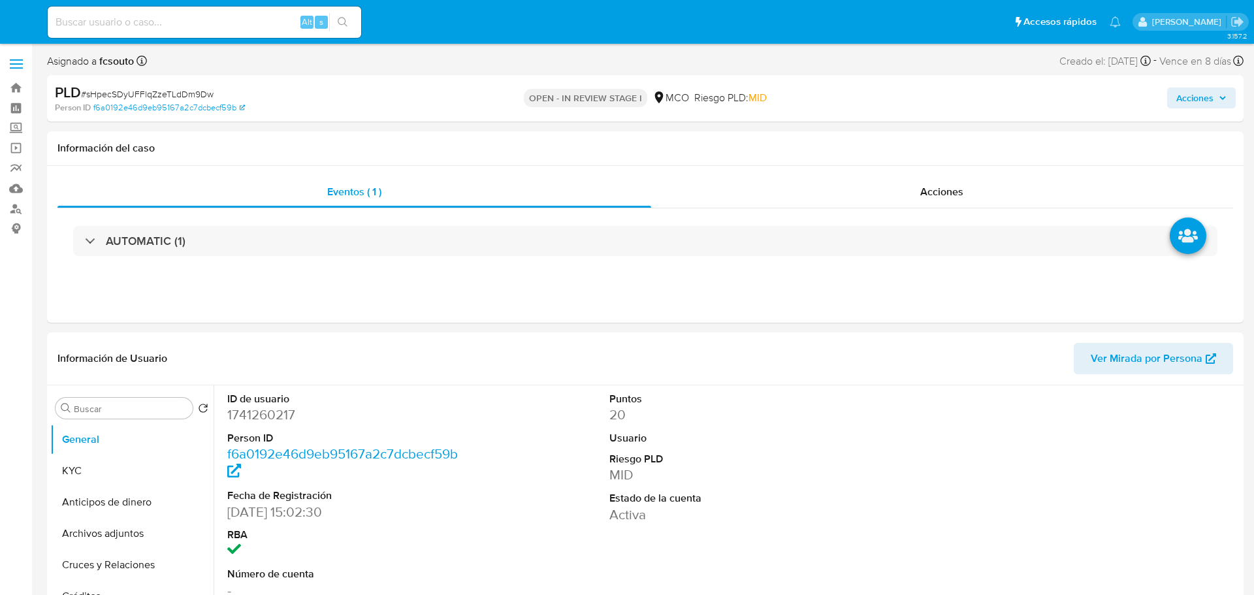
select select "10"
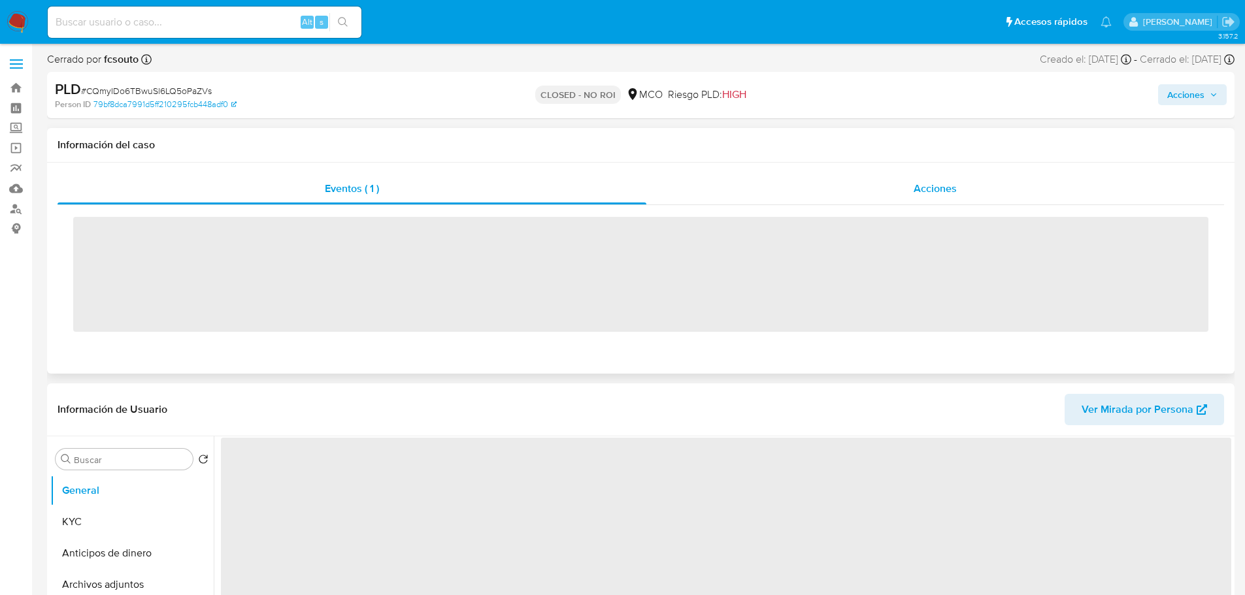
click at [921, 189] on span "Acciones" at bounding box center [934, 188] width 43 height 15
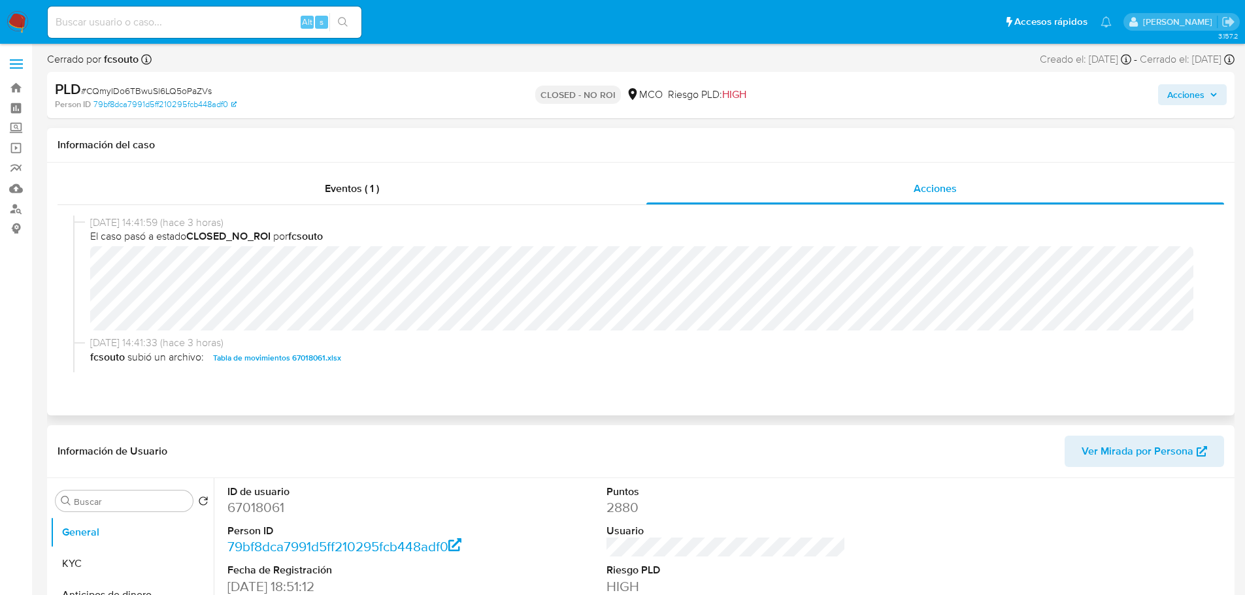
select select "10"
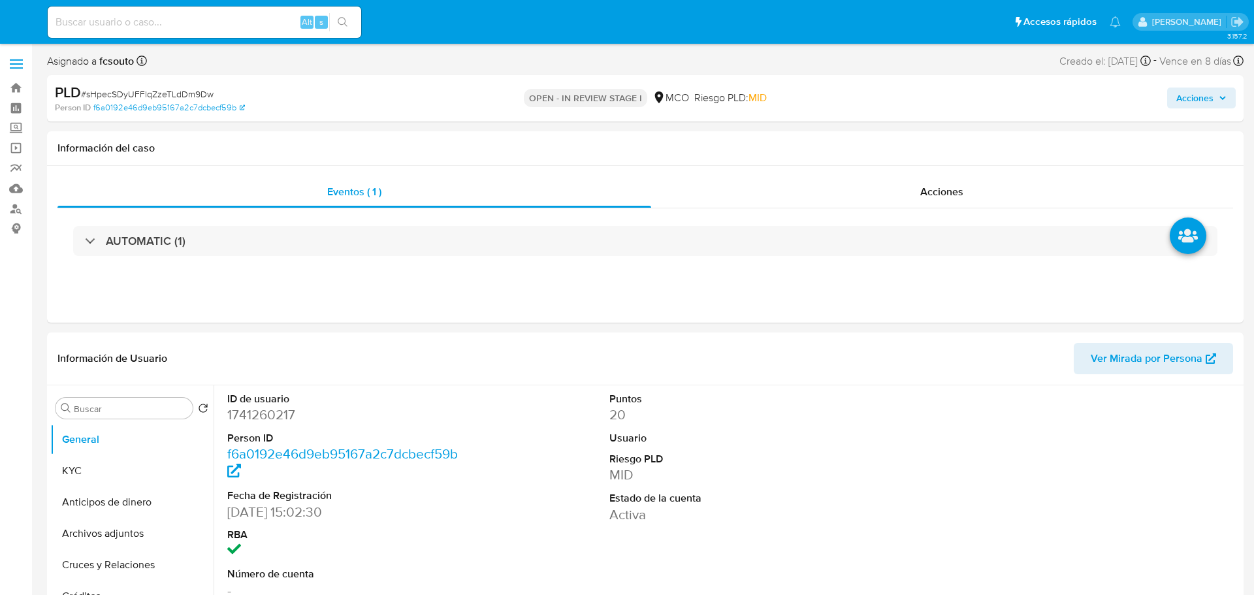
select select "10"
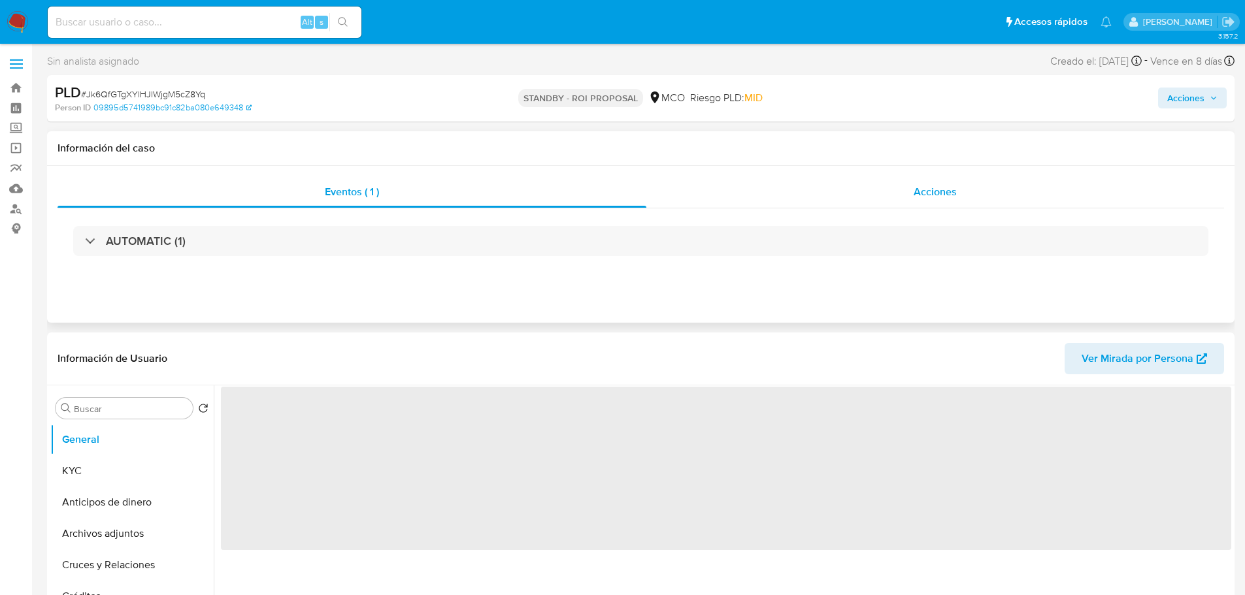
click at [965, 199] on div "Acciones" at bounding box center [935, 191] width 578 height 31
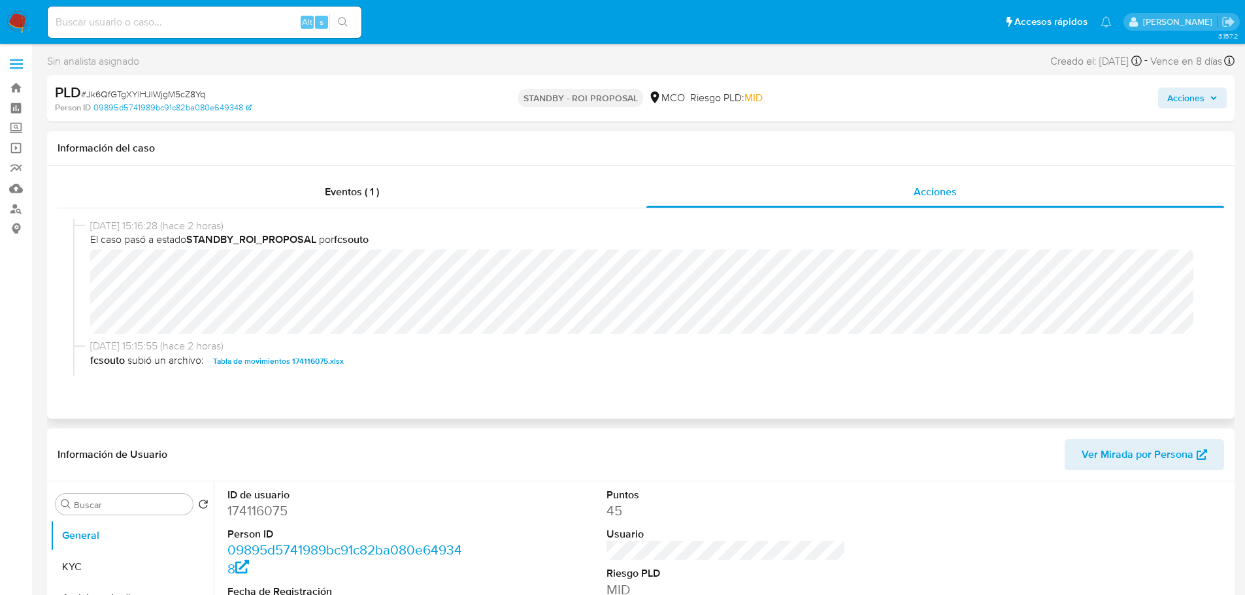
select select "10"
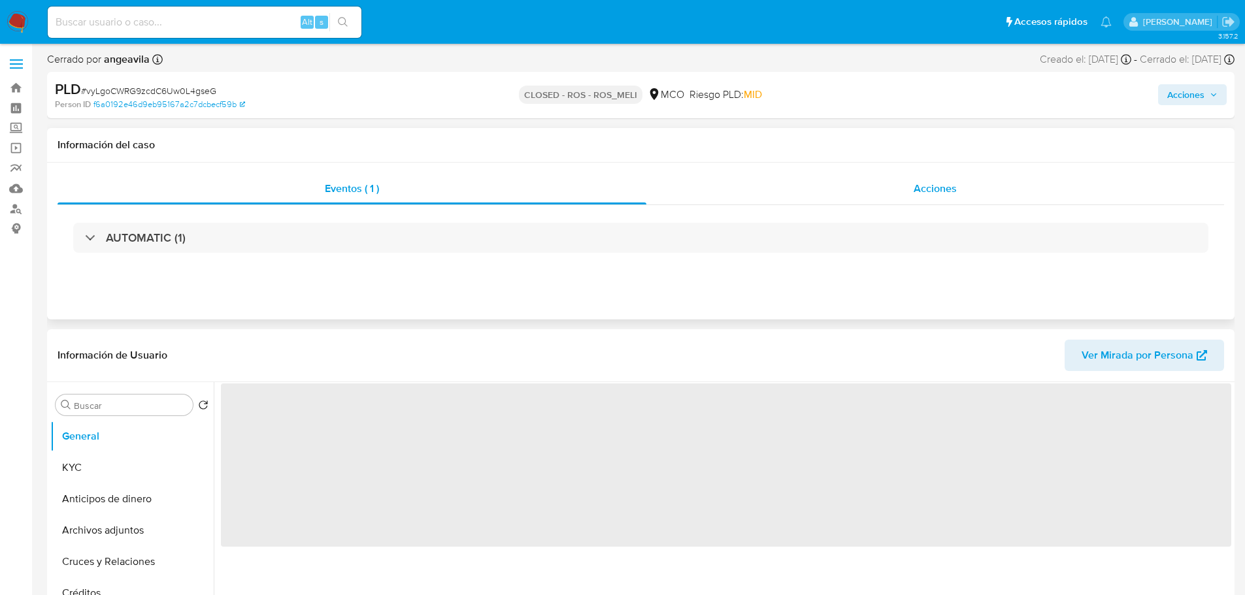
click at [938, 175] on div "Acciones" at bounding box center [935, 188] width 578 height 31
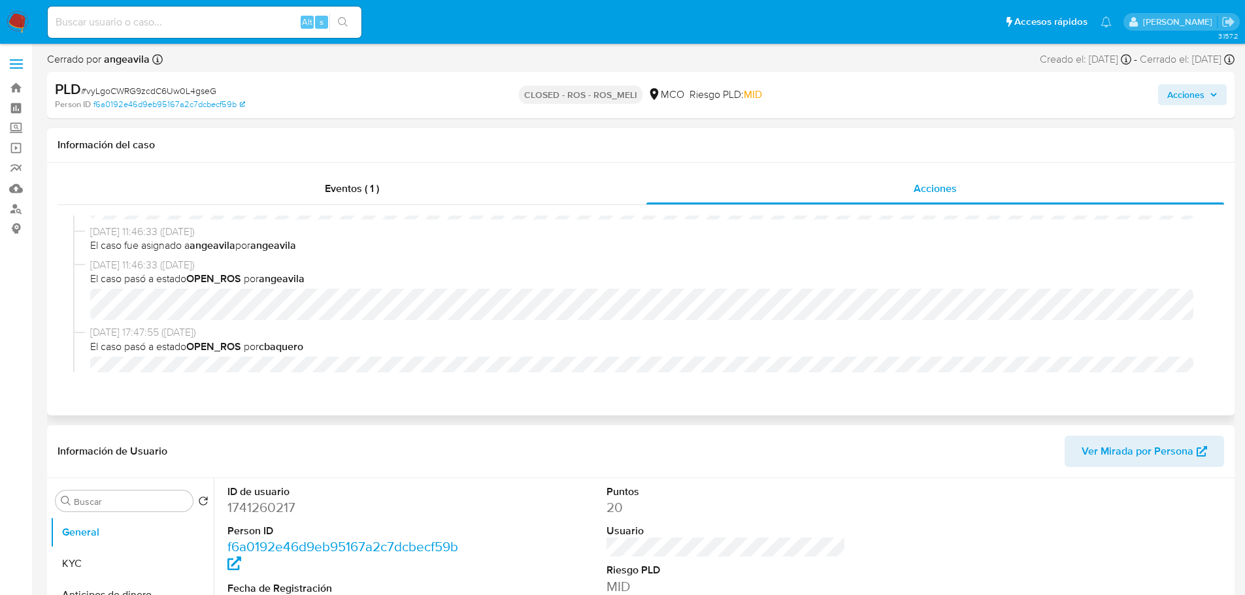
select select "10"
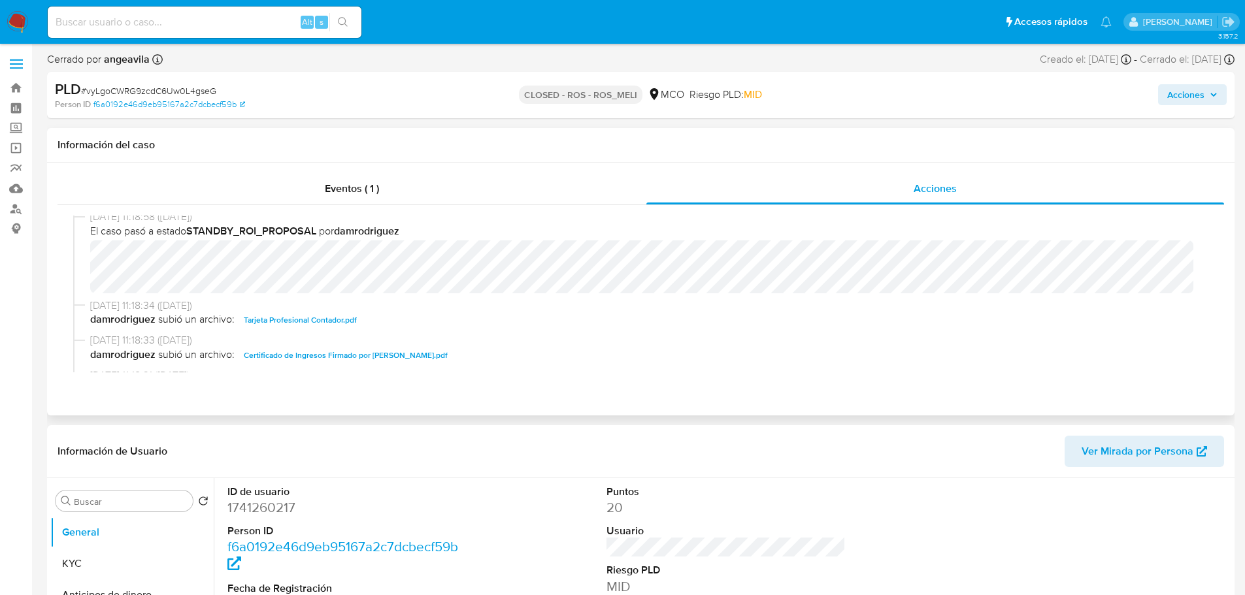
scroll to position [523, 0]
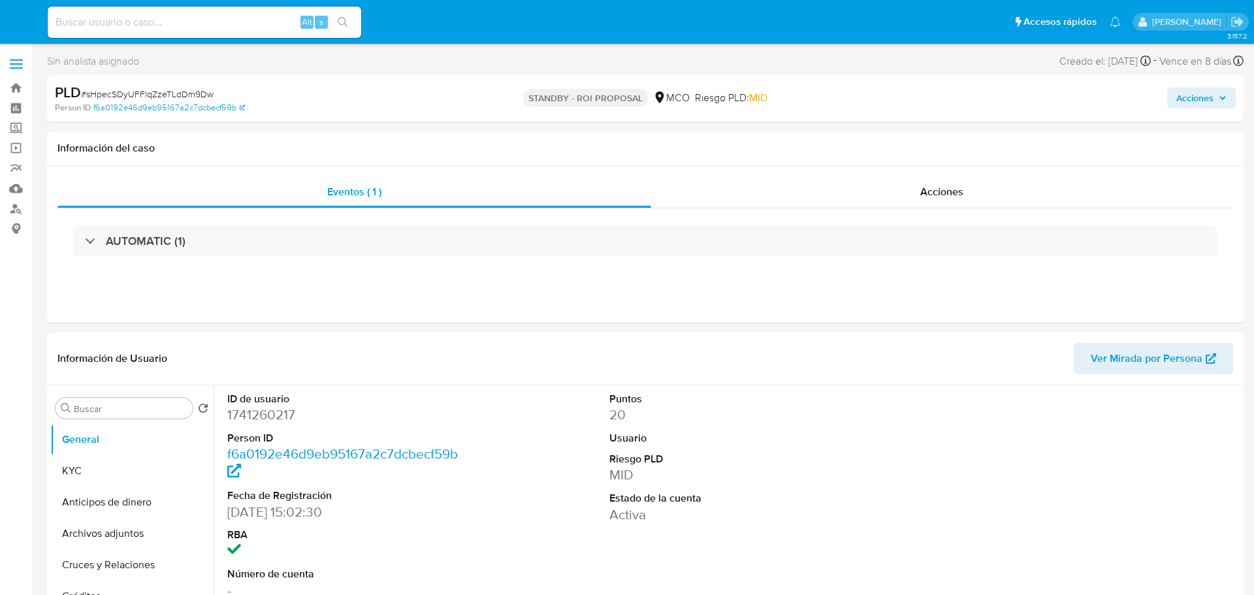
select select "10"
